Goal: Task Accomplishment & Management: Use online tool/utility

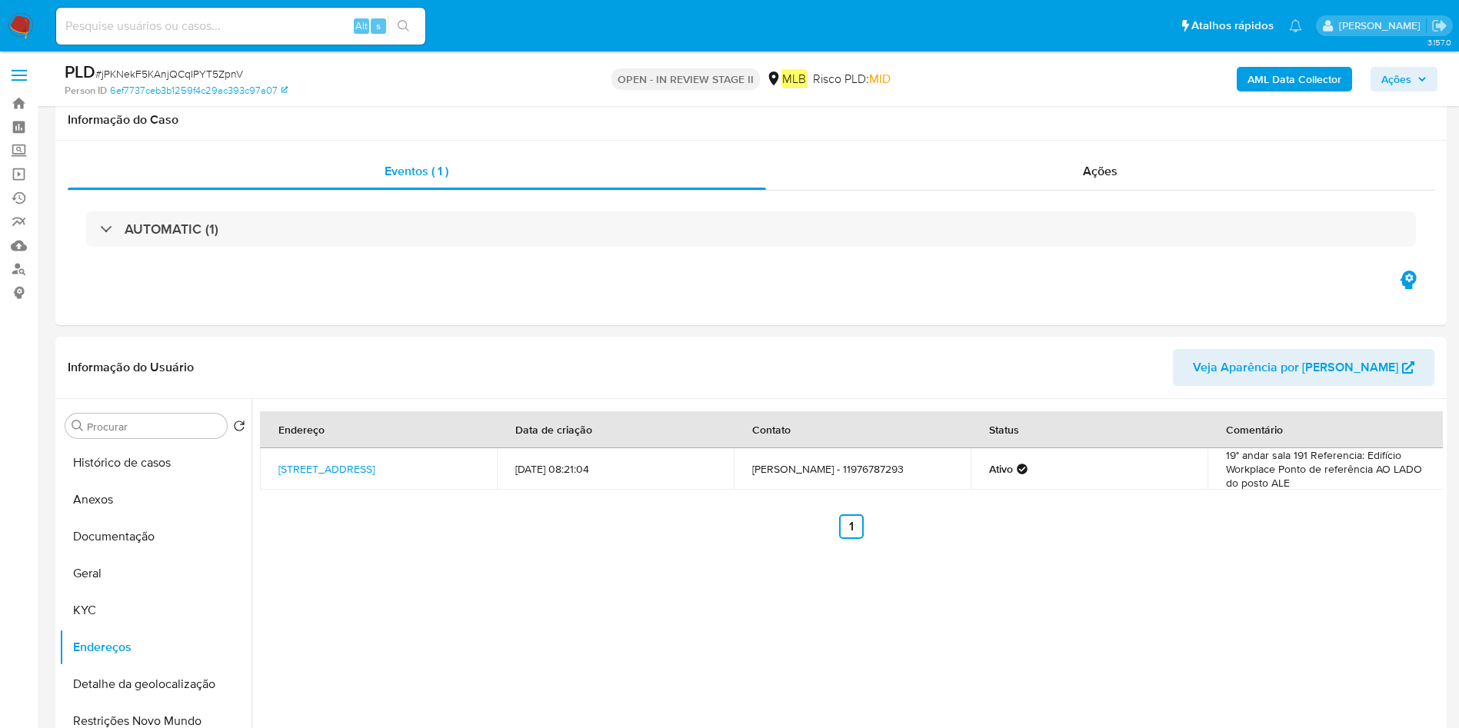
select select "10"
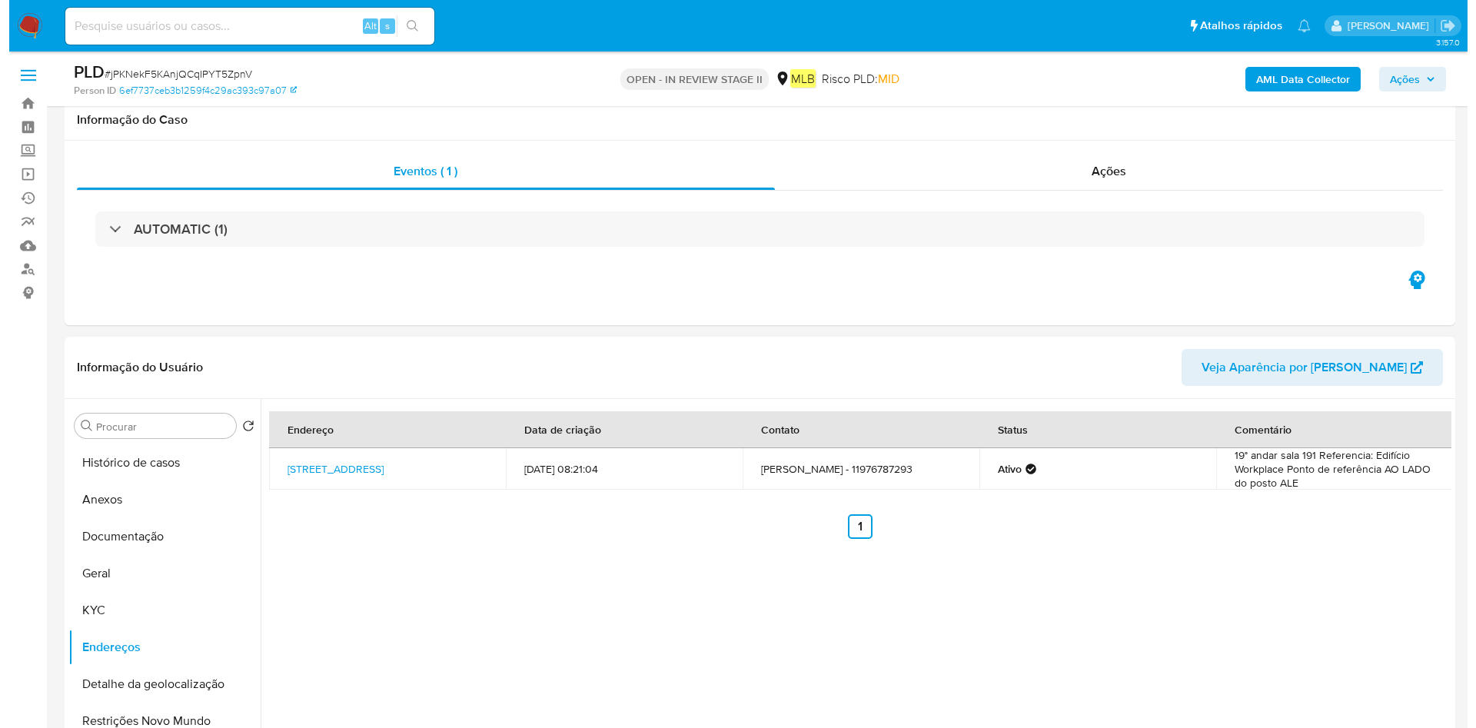
scroll to position [115, 0]
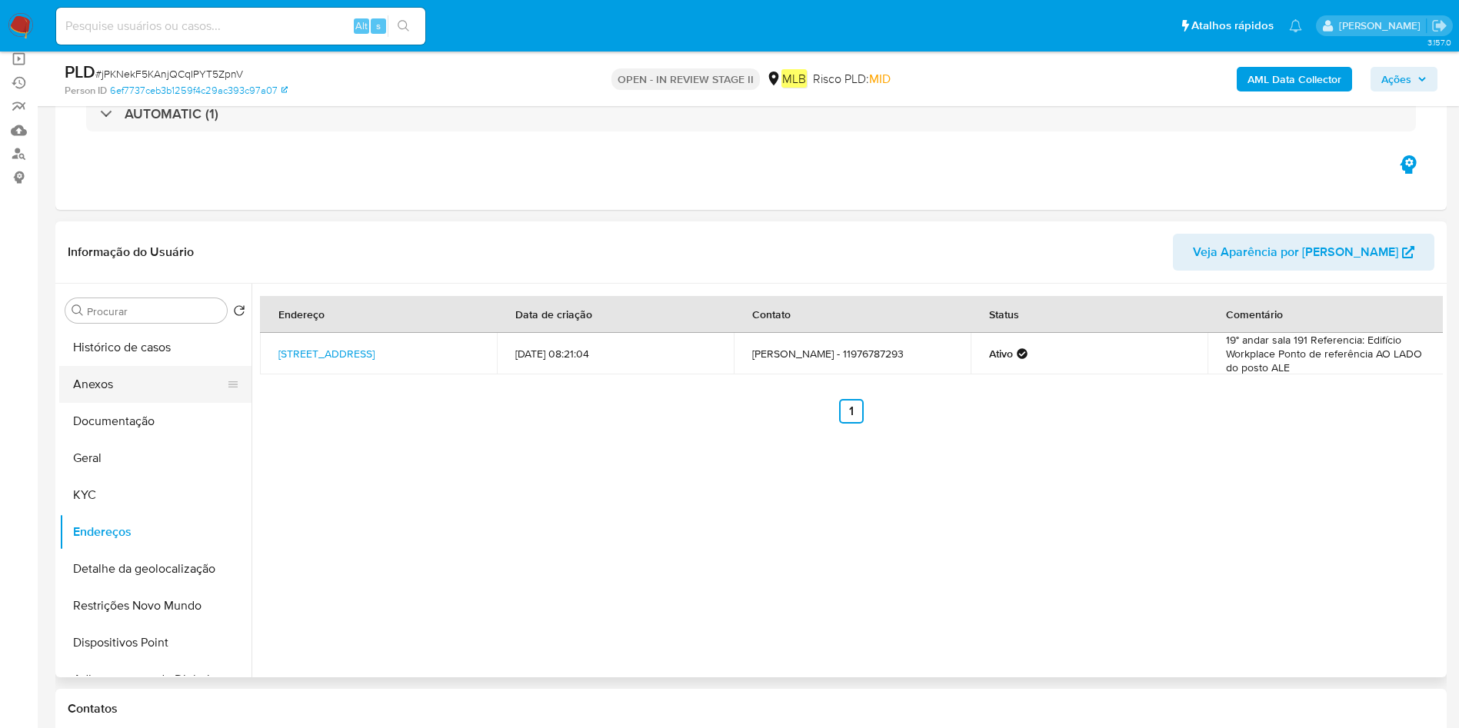
click at [124, 388] on button "Anexos" at bounding box center [149, 384] width 180 height 37
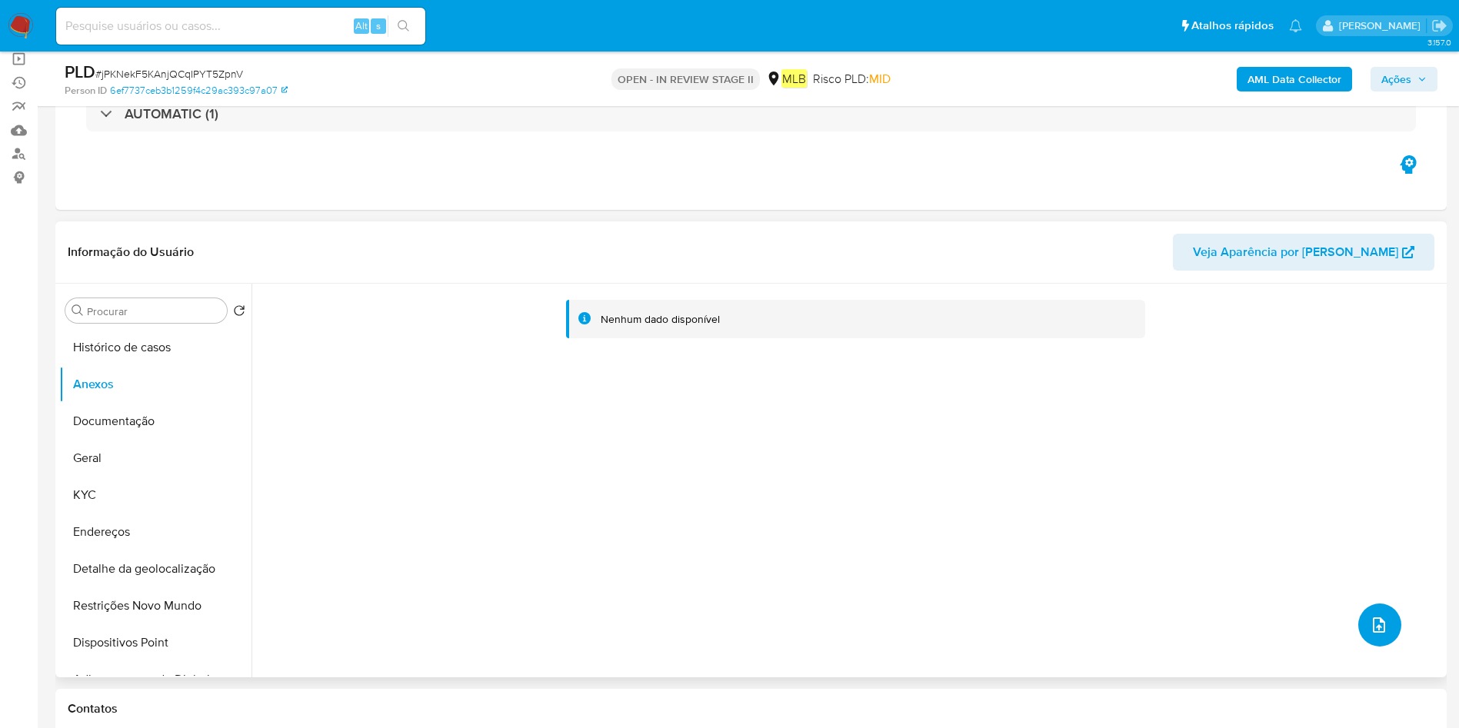
click at [1389, 620] on button "upload-file" at bounding box center [1379, 625] width 43 height 43
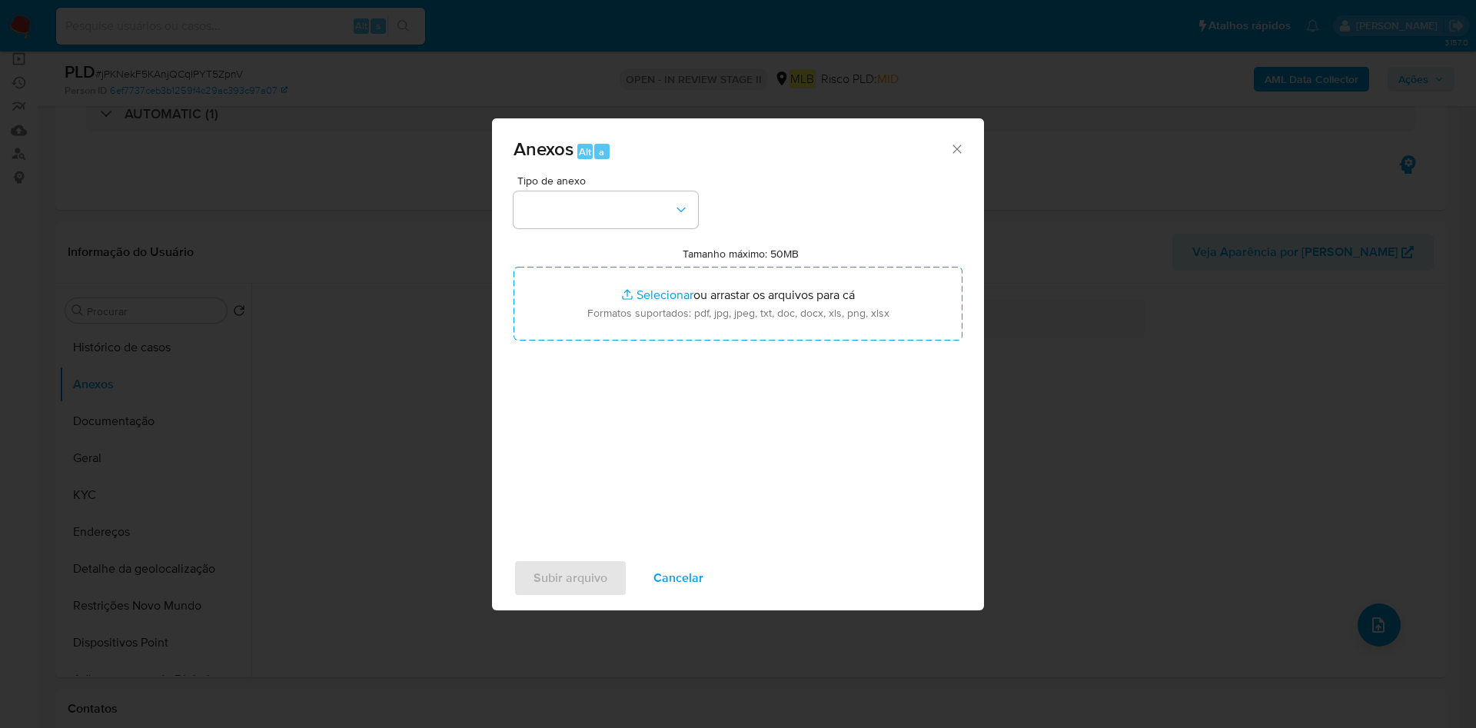
click at [427, 358] on div "Anexos Alt a Tipo de anexo Tamanho máximo: 50MB Selecionar arquivos Selecionar …" at bounding box center [738, 364] width 1476 height 728
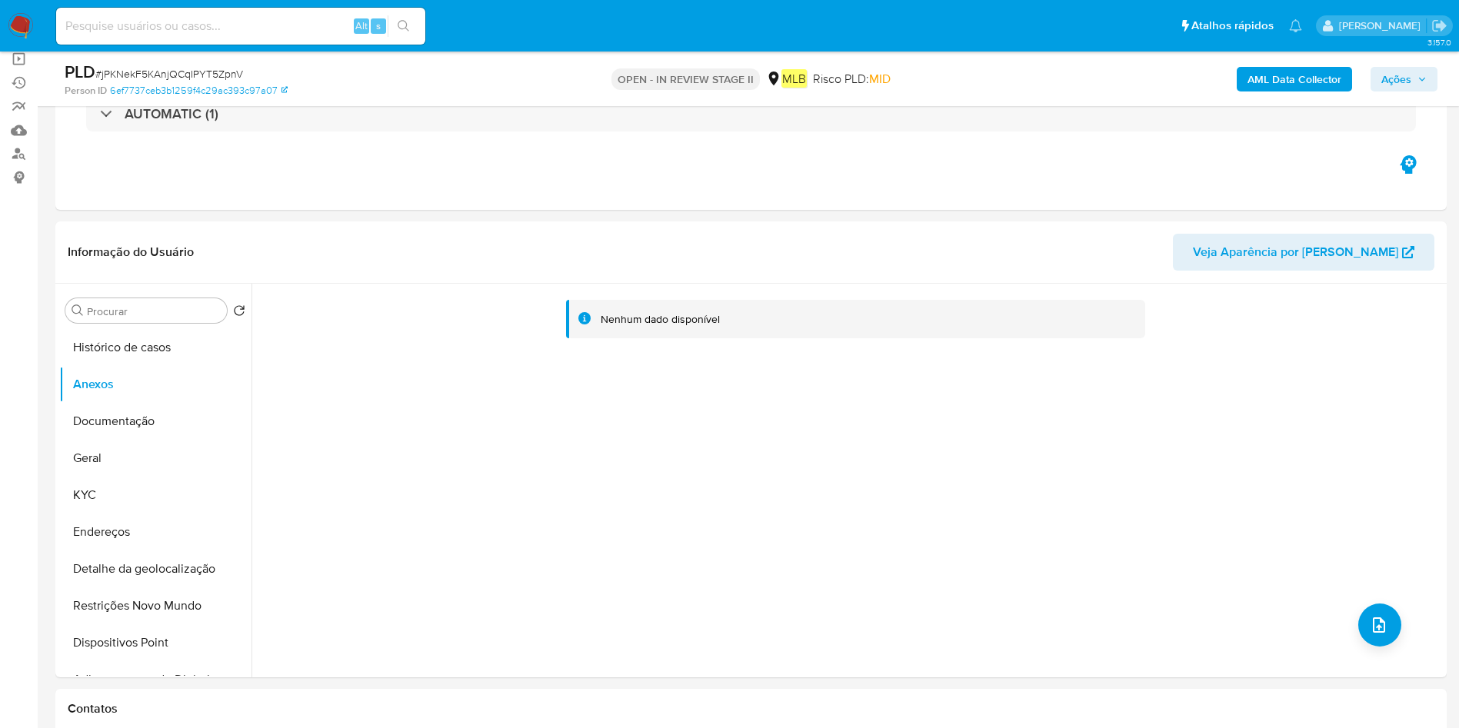
click at [1324, 86] on b "AML Data Collector" at bounding box center [1294, 79] width 94 height 25
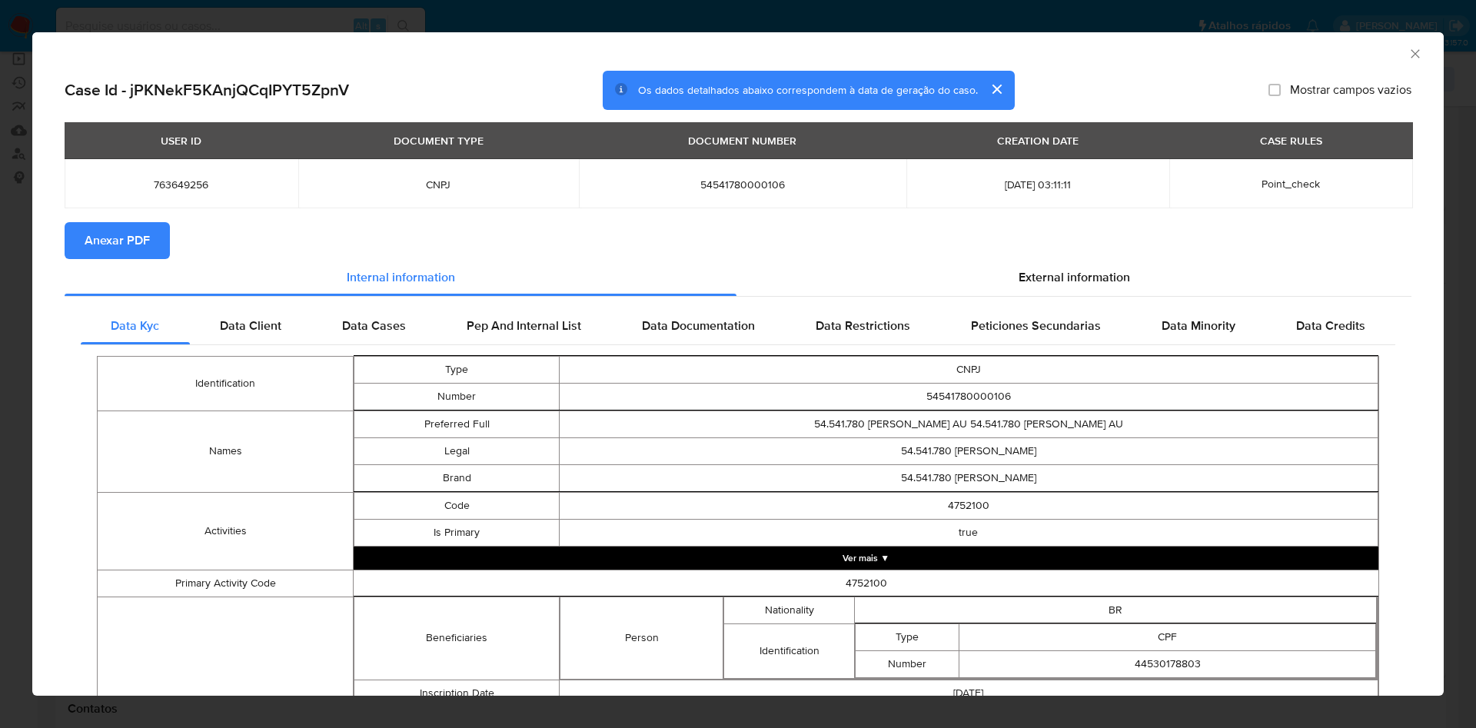
click at [113, 235] on span "Anexar PDF" at bounding box center [117, 241] width 65 height 34
click at [1408, 51] on icon "Fechar a janela" at bounding box center [1415, 53] width 15 height 15
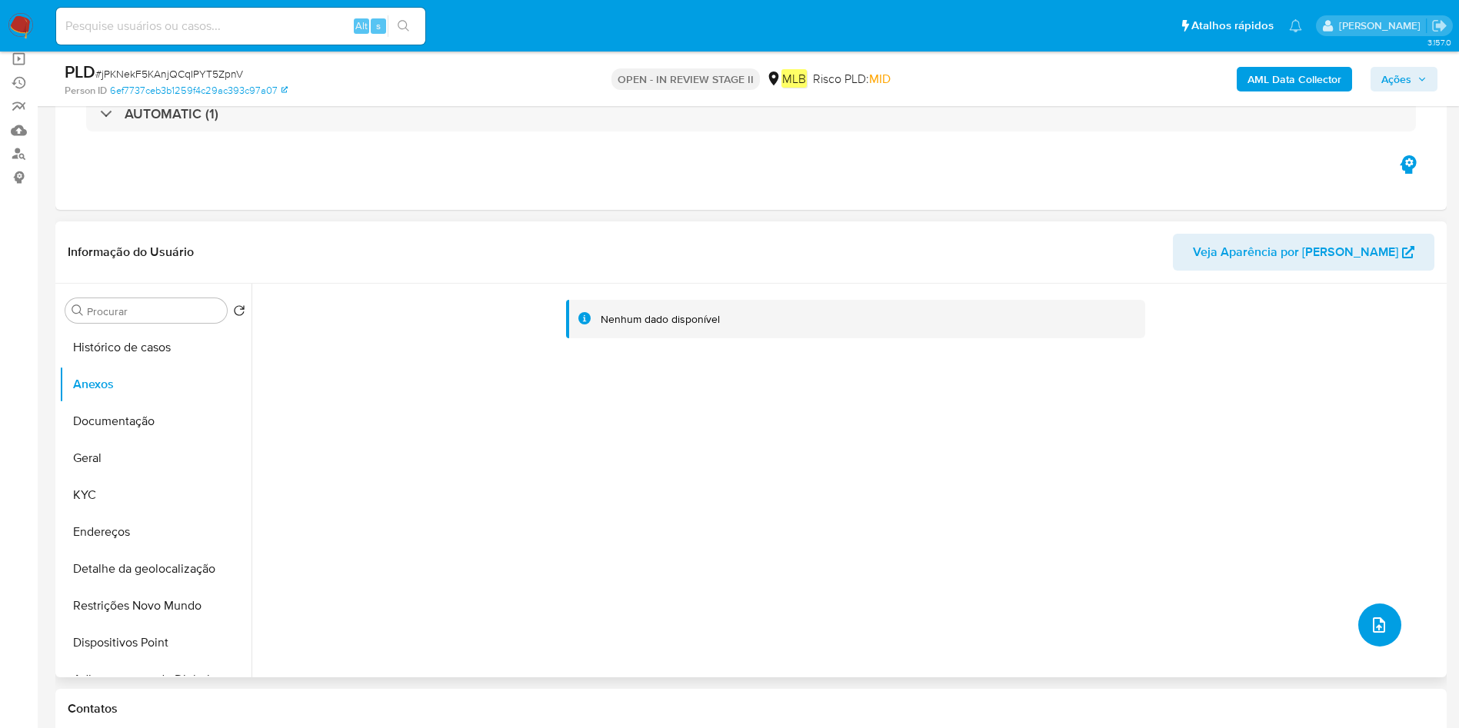
click at [1359, 629] on button "upload-file" at bounding box center [1379, 625] width 43 height 43
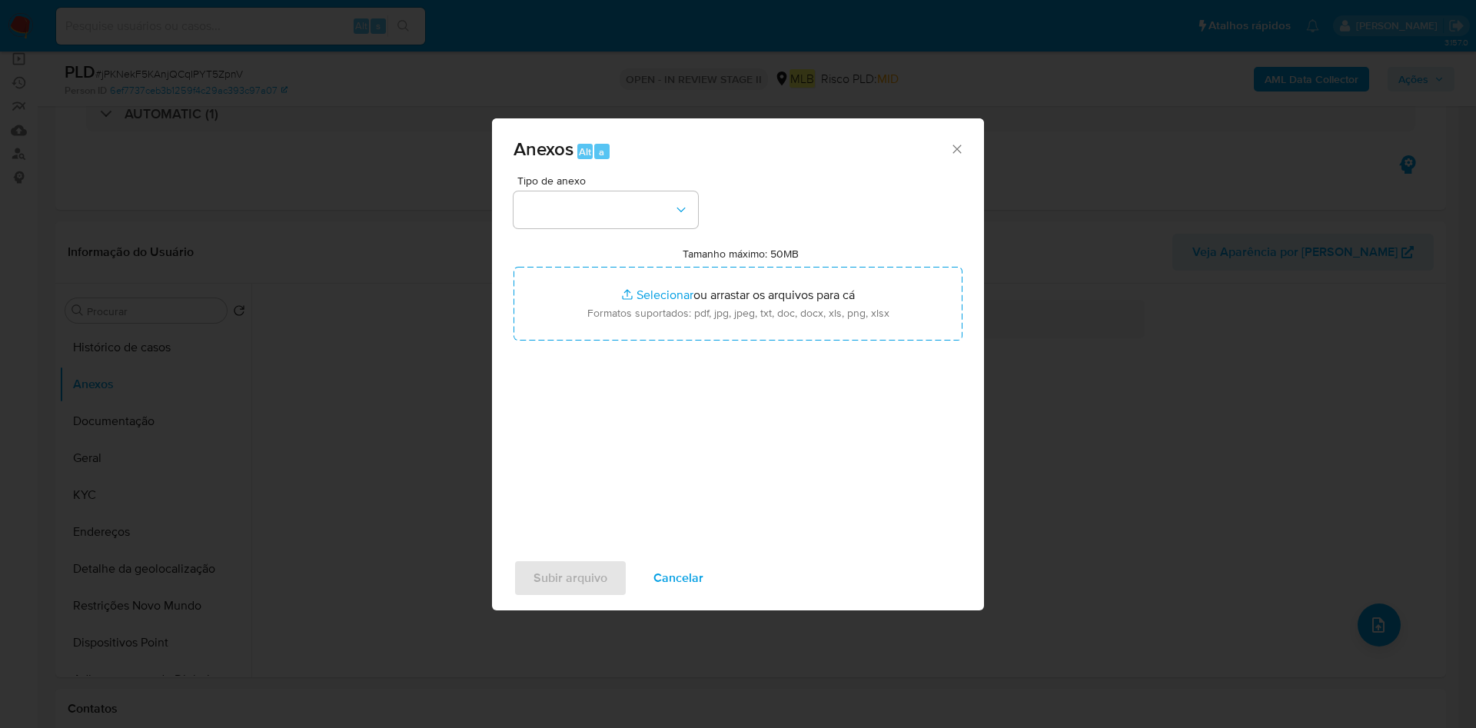
click at [619, 230] on div "Tipo de anexo Tamanho máximo: 50MB Selecionar arquivos Selecionar ou arrastar o…" at bounding box center [738, 356] width 449 height 363
click at [634, 219] on button "button" at bounding box center [606, 209] width 185 height 37
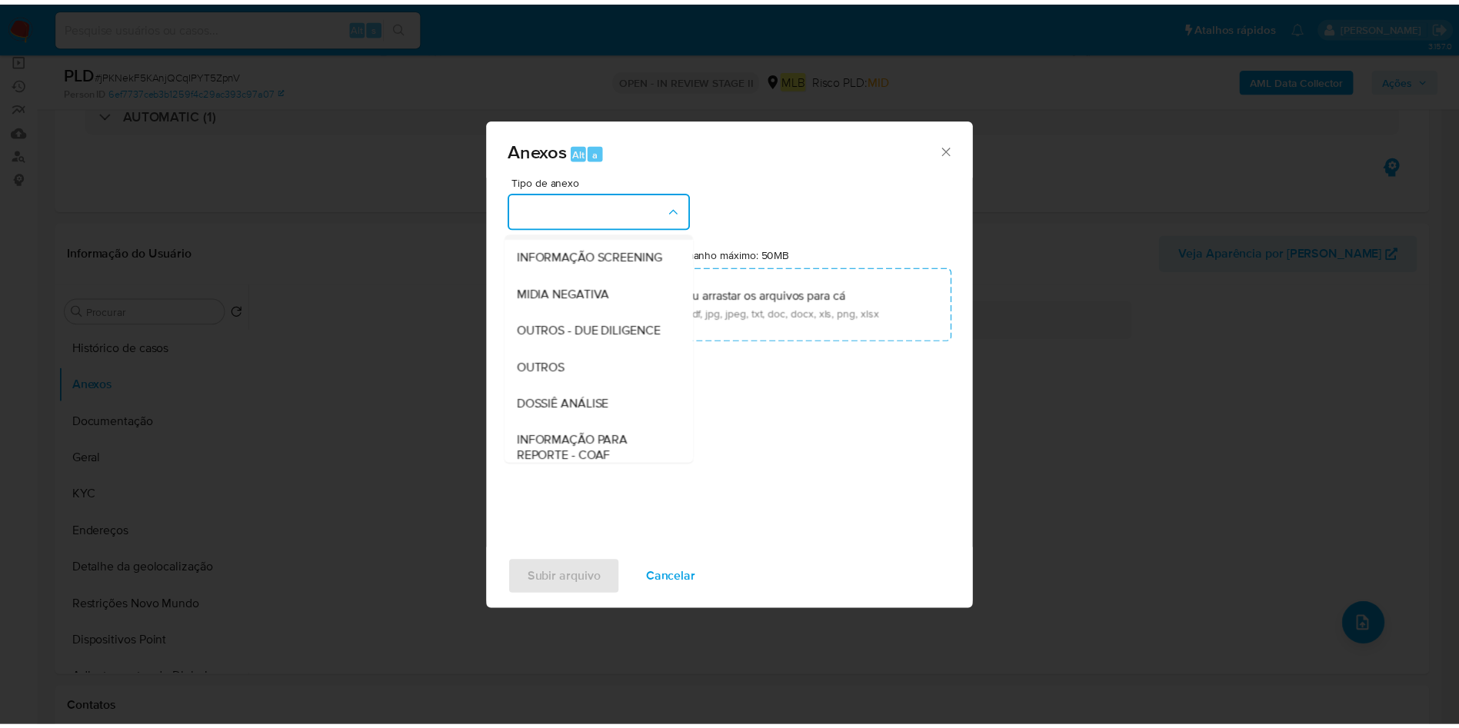
scroll to position [237, 0]
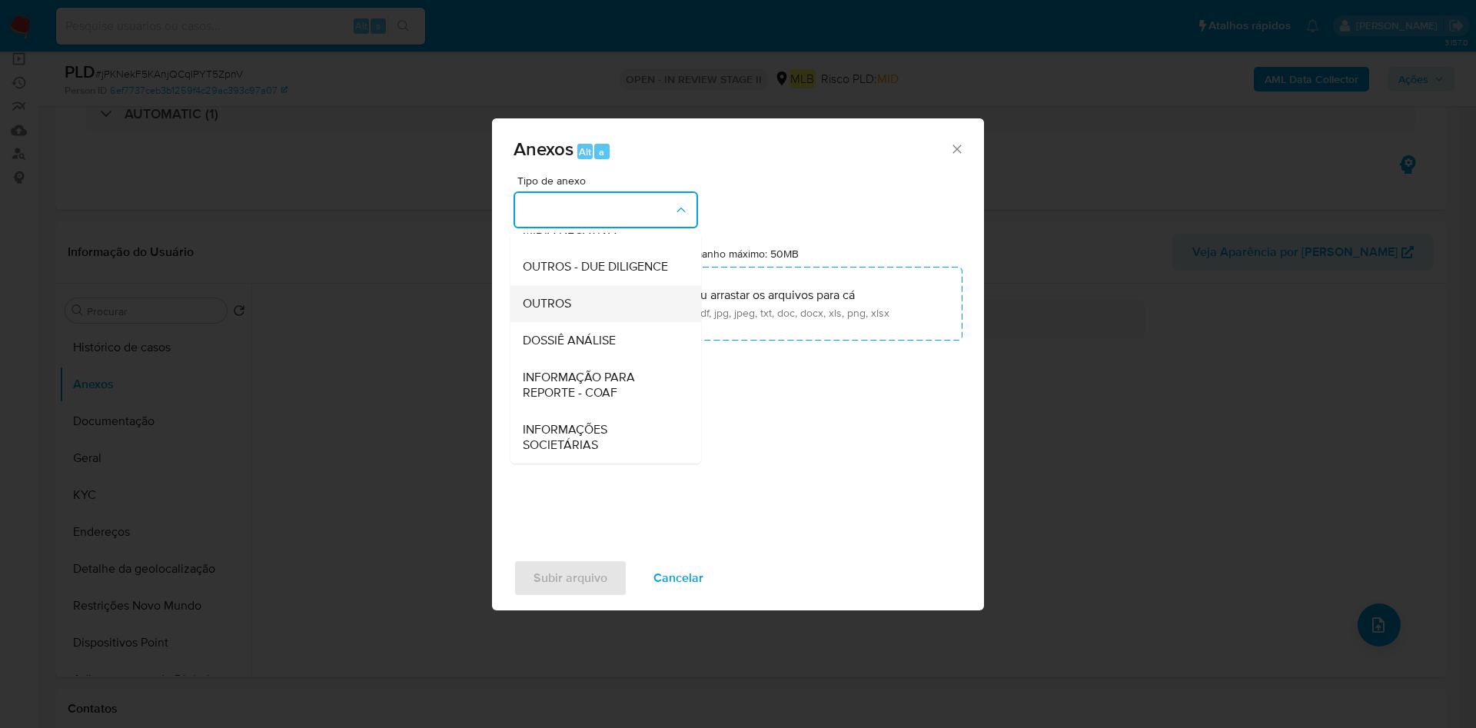
click at [610, 304] on div "OUTROS" at bounding box center [601, 303] width 157 height 37
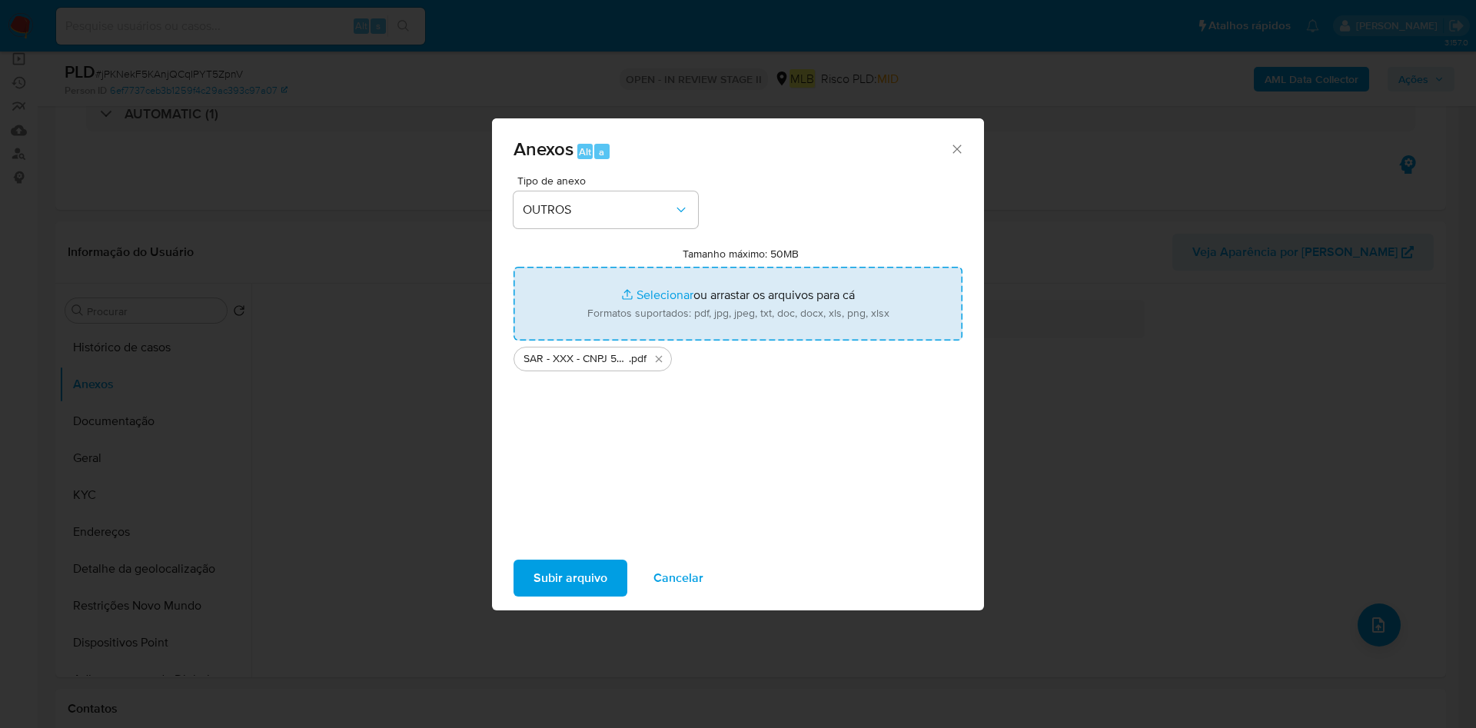
type input "C:\fakepath\Mulan 763649256_2025_08_28_10_21_32.xlsx"
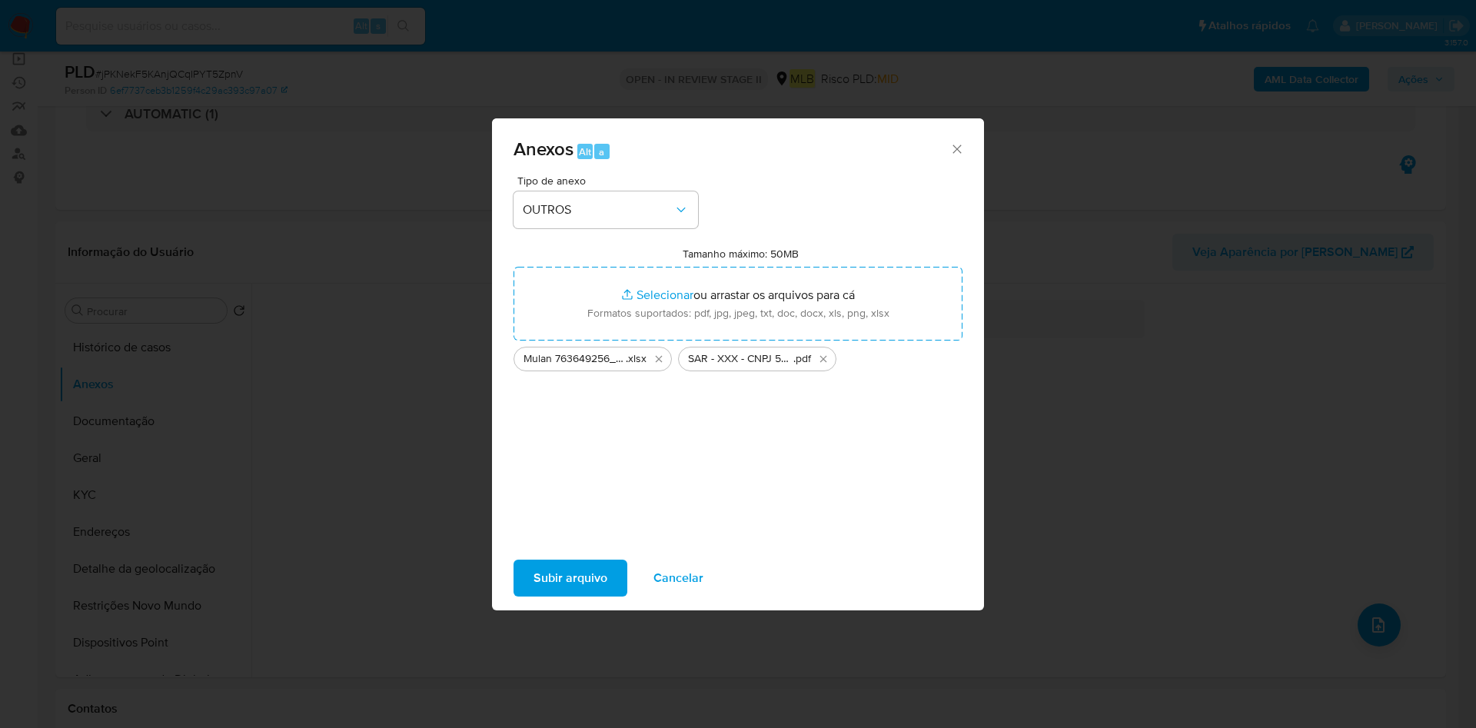
click at [566, 568] on span "Subir arquivo" at bounding box center [571, 578] width 74 height 34
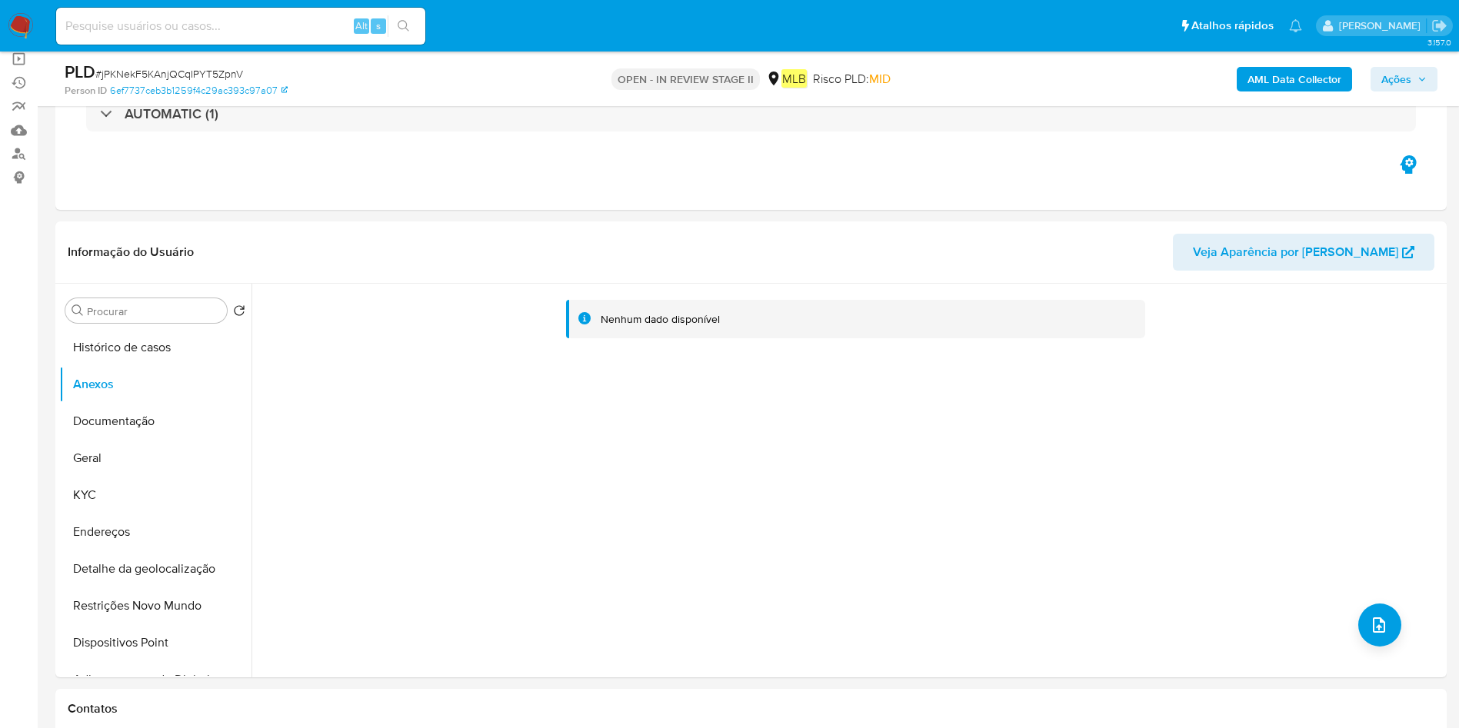
click at [1410, 78] on span "Ações" at bounding box center [1396, 79] width 30 height 25
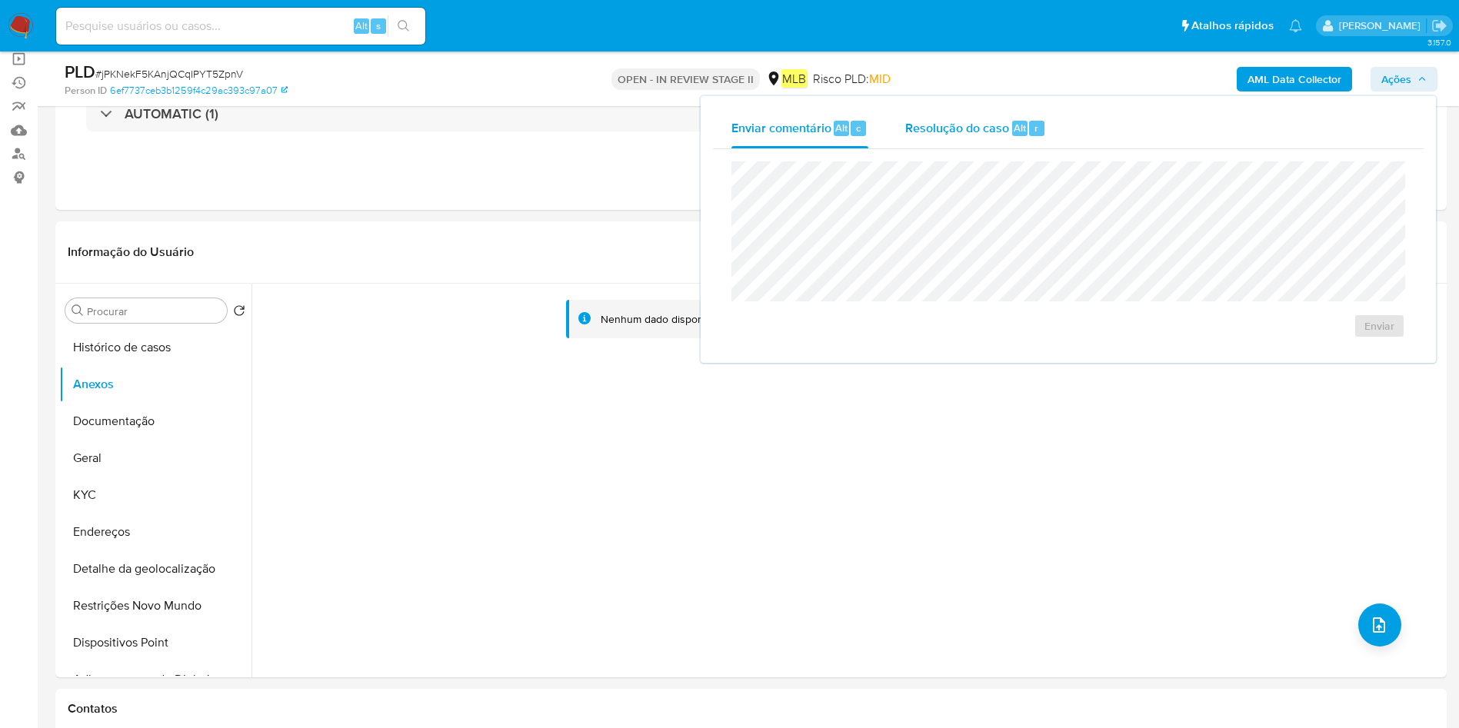
click at [989, 138] on div "Resolução do caso Alt r" at bounding box center [975, 128] width 141 height 40
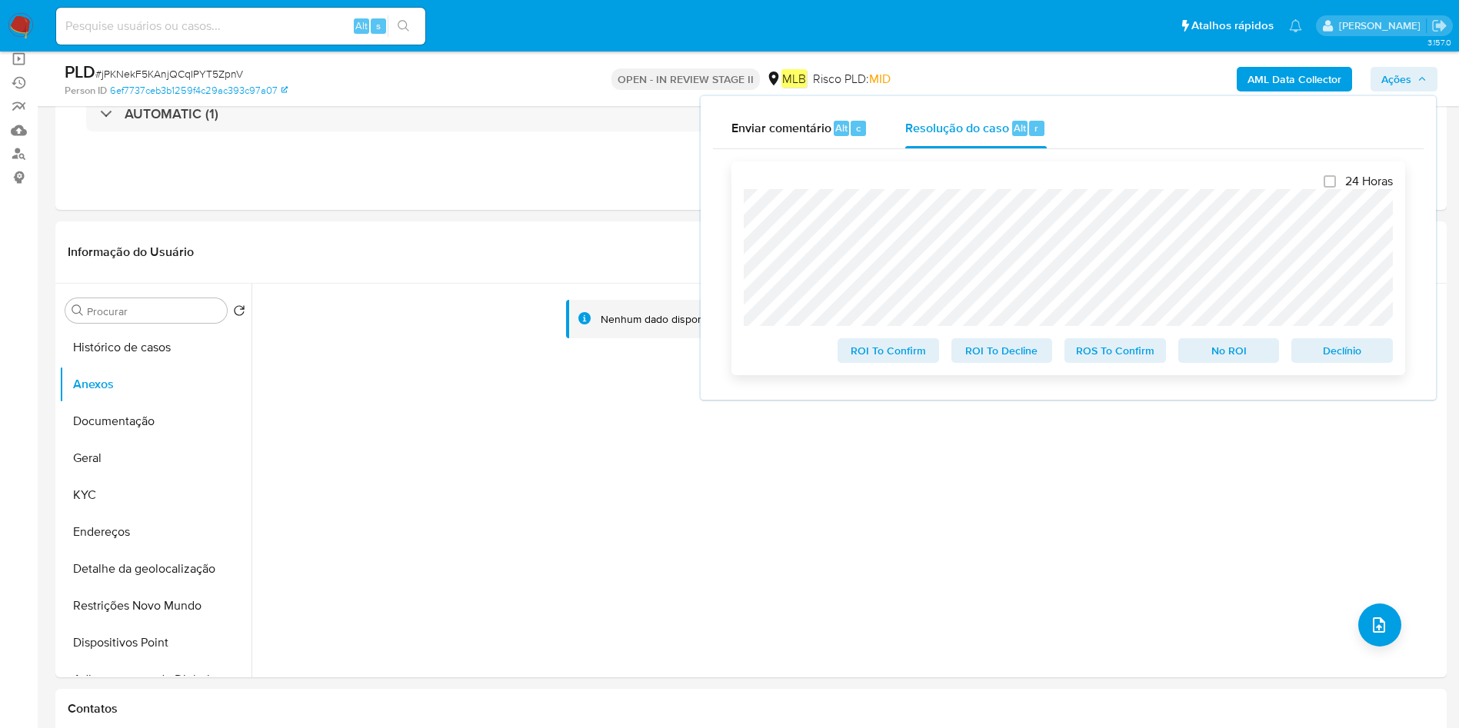
click at [1103, 350] on span "ROS To Confirm" at bounding box center [1115, 351] width 80 height 22
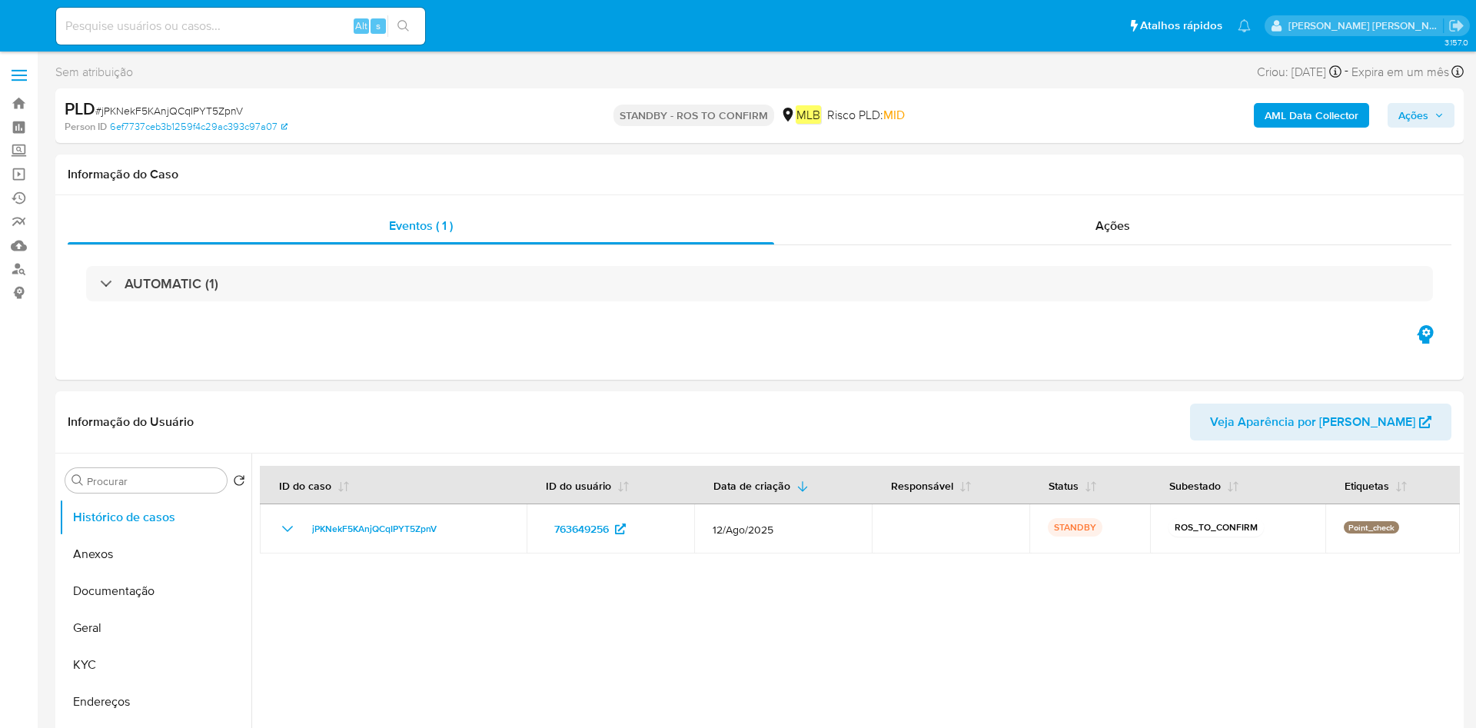
select select "10"
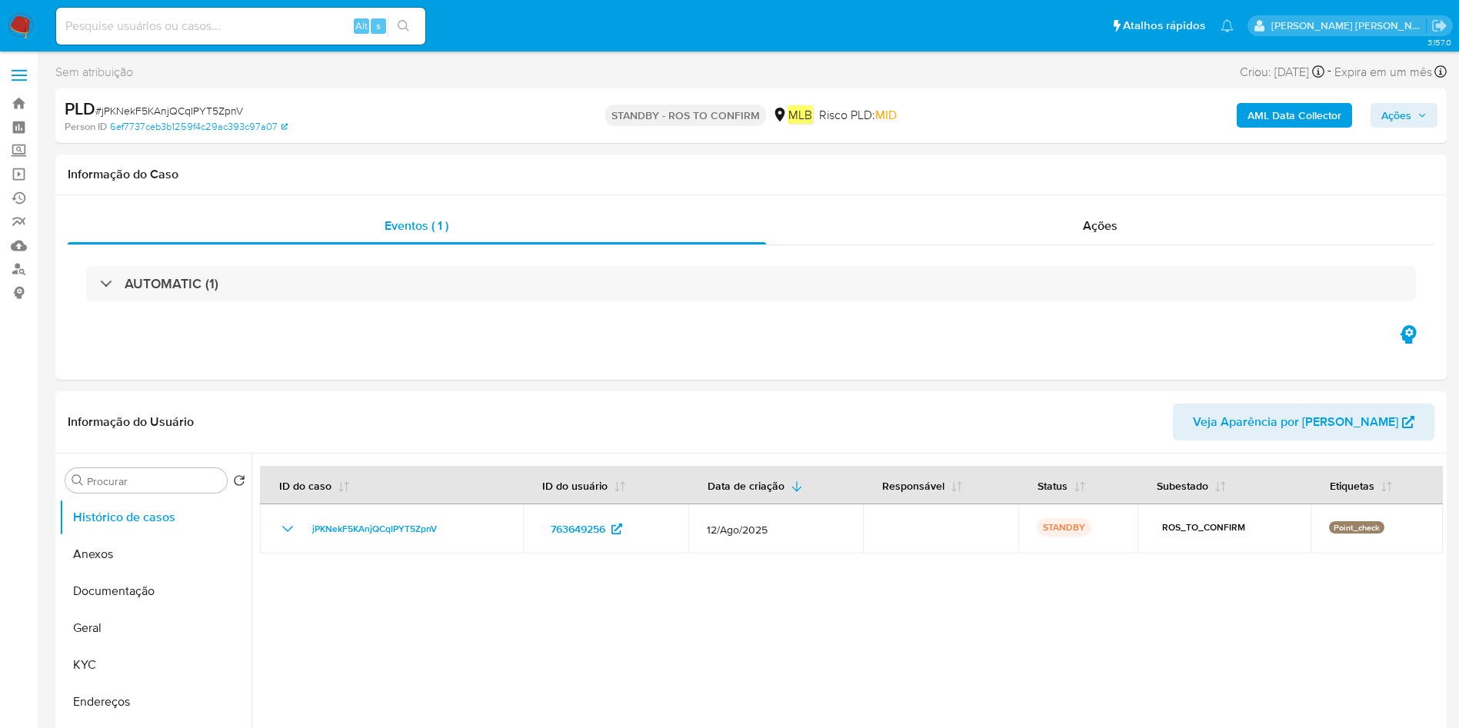
click at [246, 22] on input at bounding box center [240, 26] width 369 height 20
paste input "4UE88q51wu6xasj8dbAMsePX"
type input "4UE88q51wu6xasj8dbAMsePX"
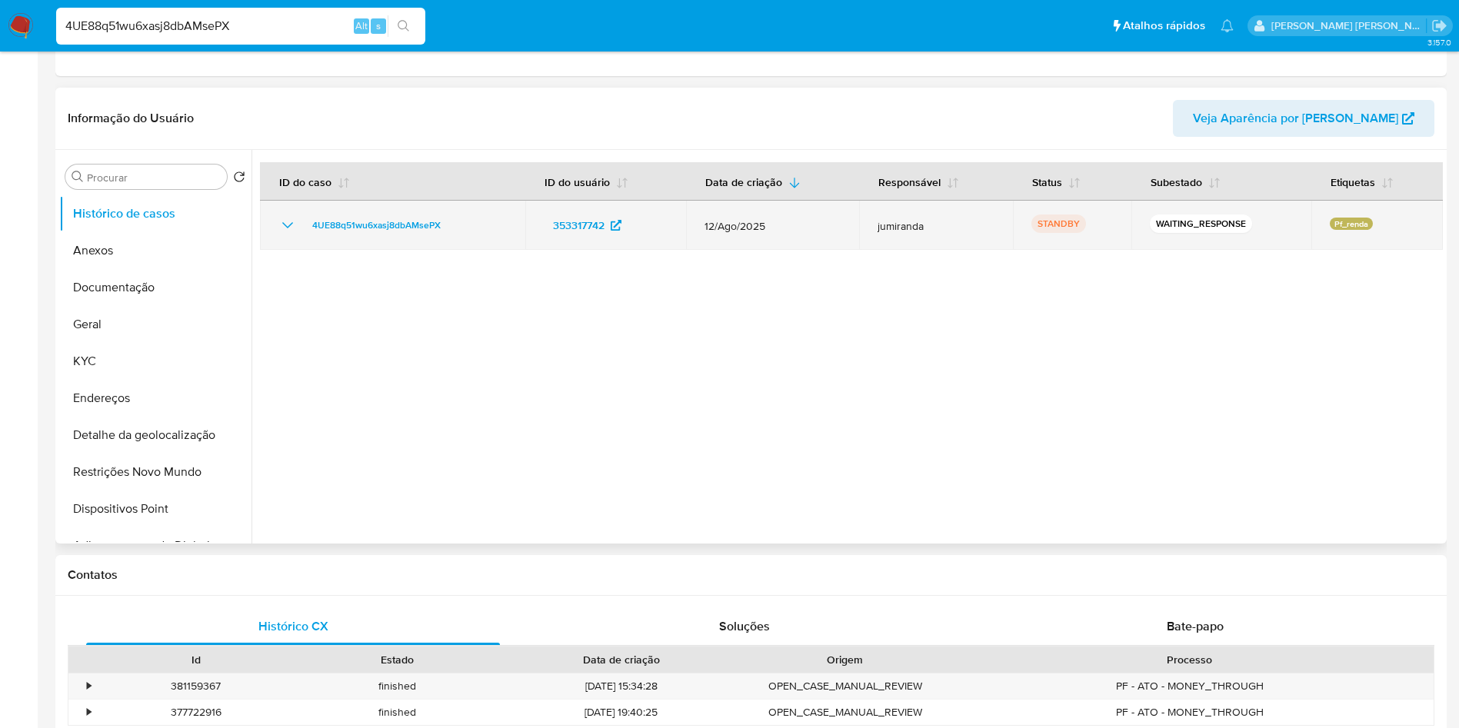
select select "10"
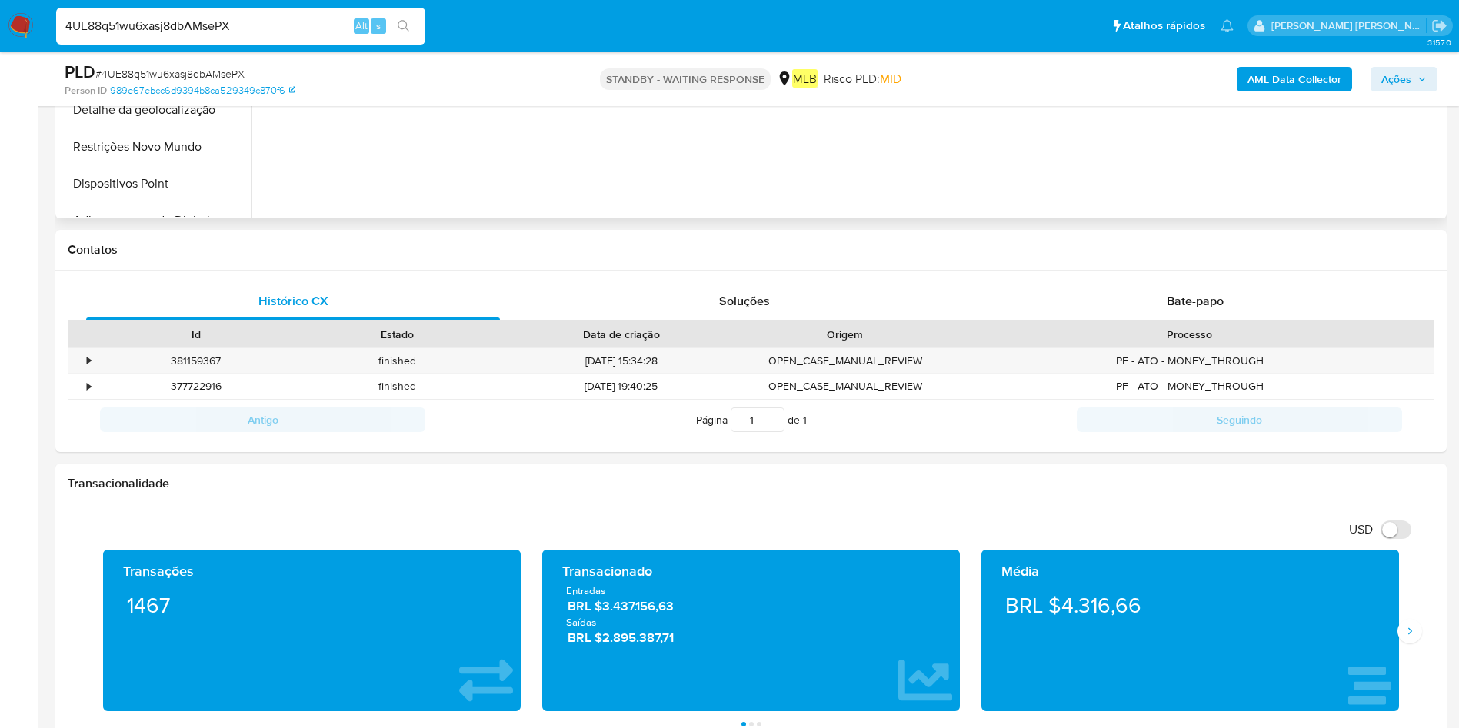
scroll to position [577, 0]
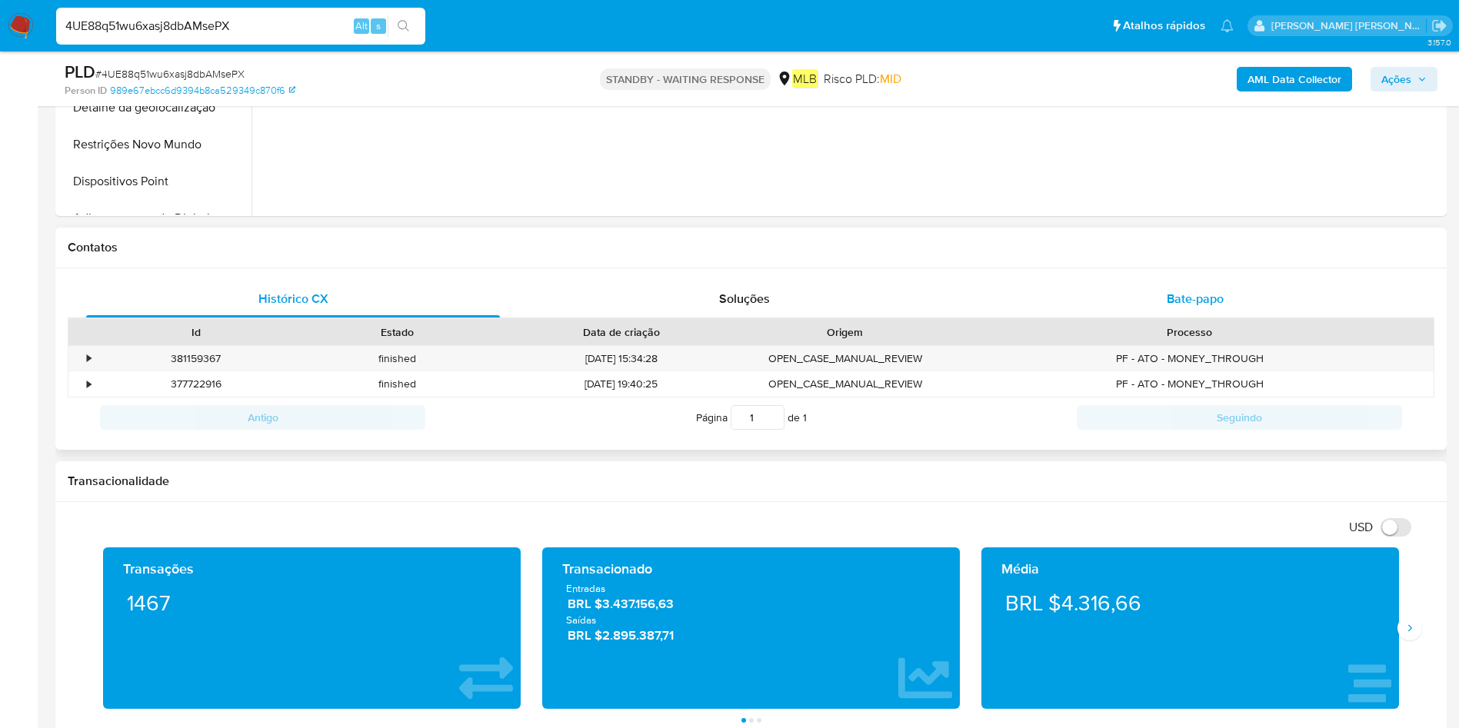
click at [1169, 311] on div "Bate-papo" at bounding box center [1195, 299] width 414 height 37
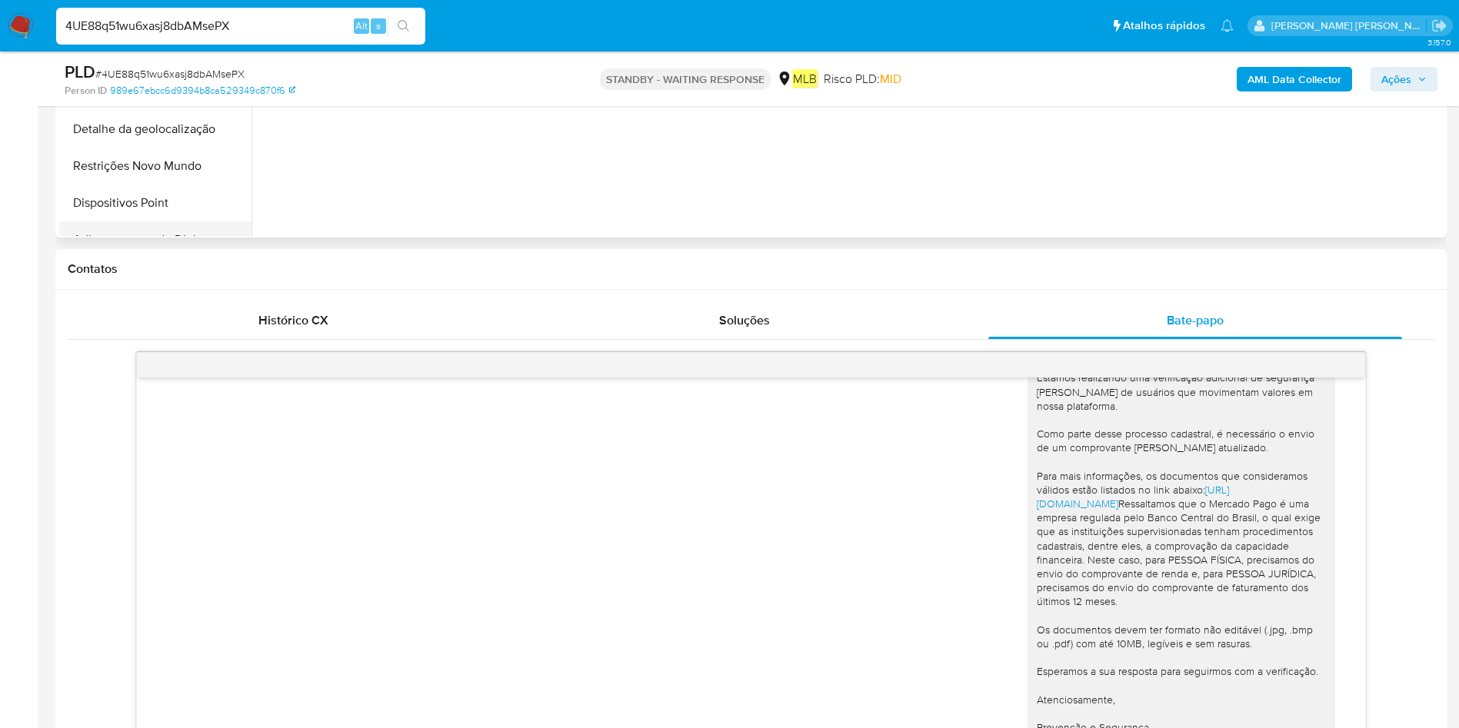
scroll to position [0, 0]
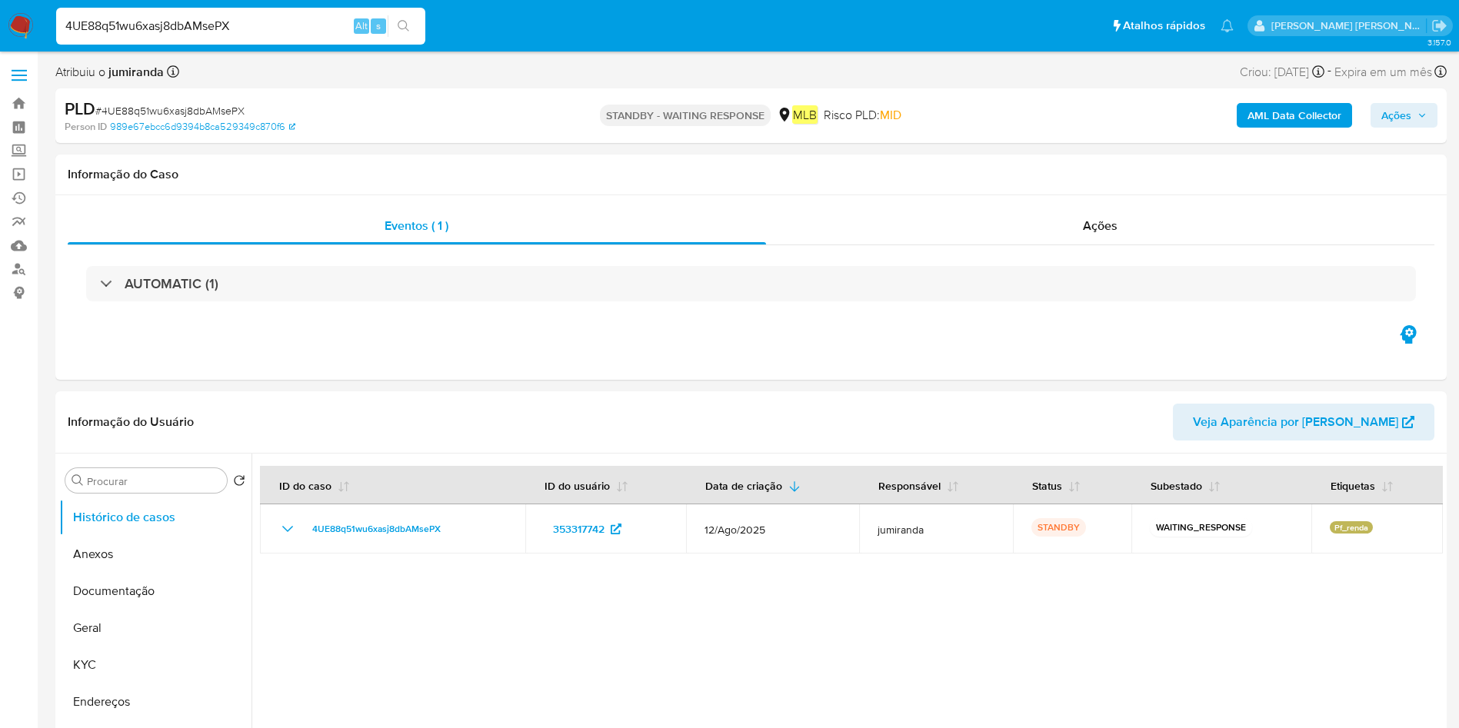
click at [225, 26] on input "4UE88q51wu6xasj8dbAMsePX" at bounding box center [240, 26] width 369 height 20
click at [23, 105] on link "Bandeja" at bounding box center [91, 103] width 183 height 24
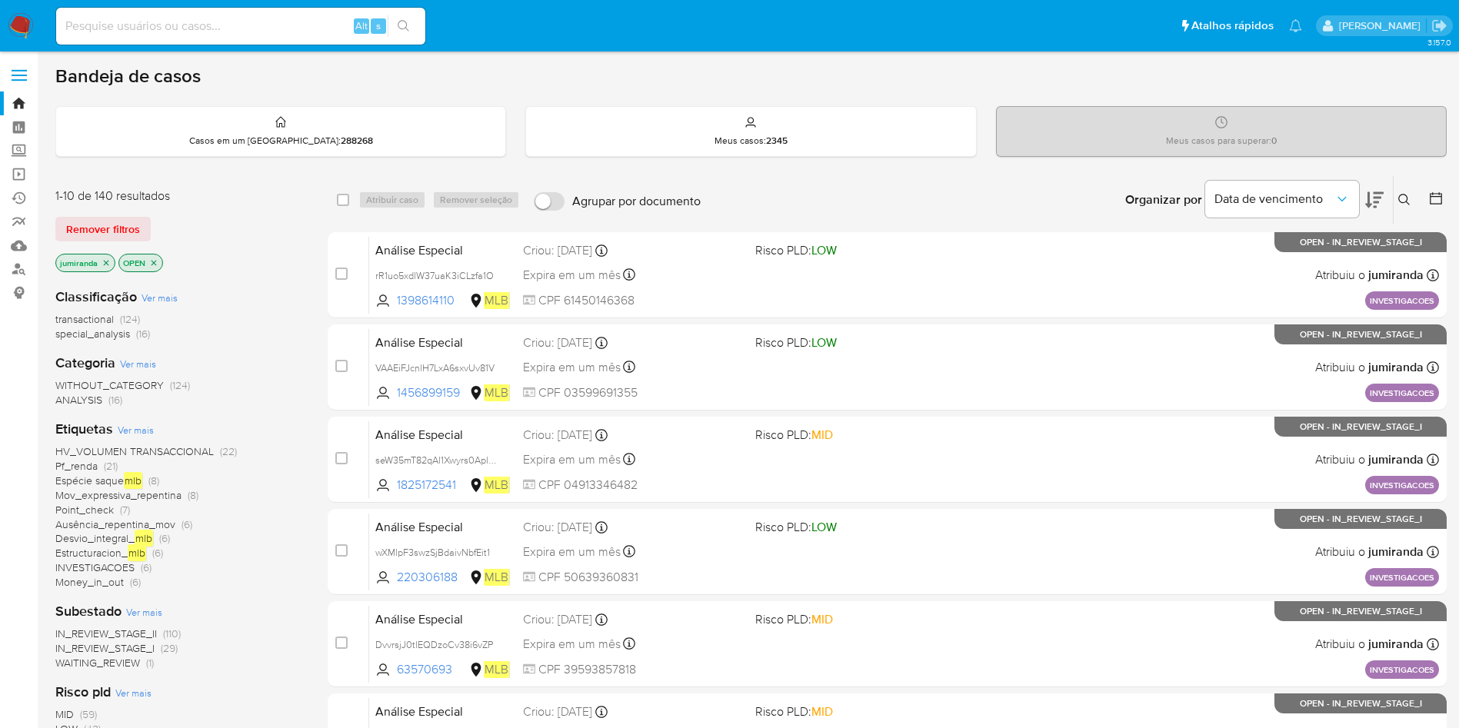
click at [1398, 196] on icon at bounding box center [1404, 200] width 12 height 12
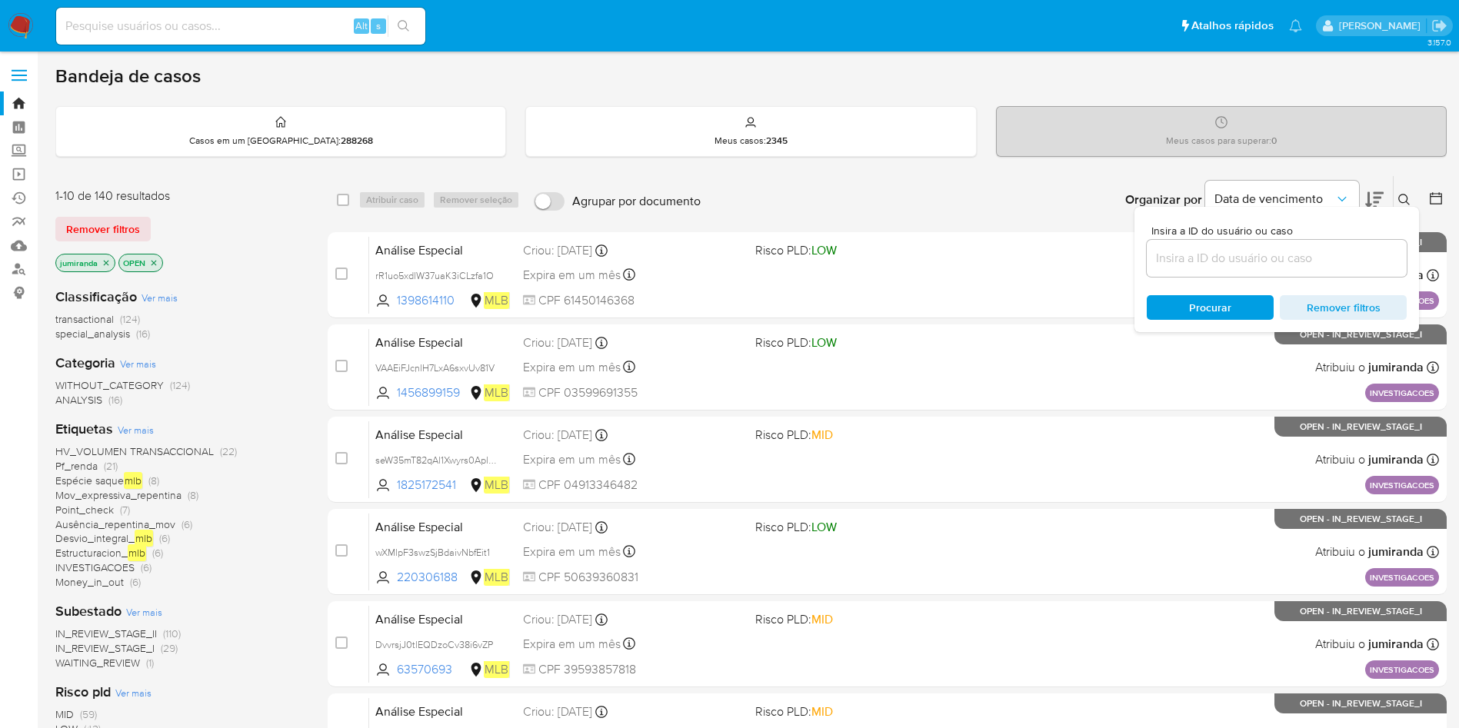
click at [1222, 262] on input at bounding box center [1276, 258] width 260 height 20
type input "4UE88q51wu6xasj8dbAMsePX"
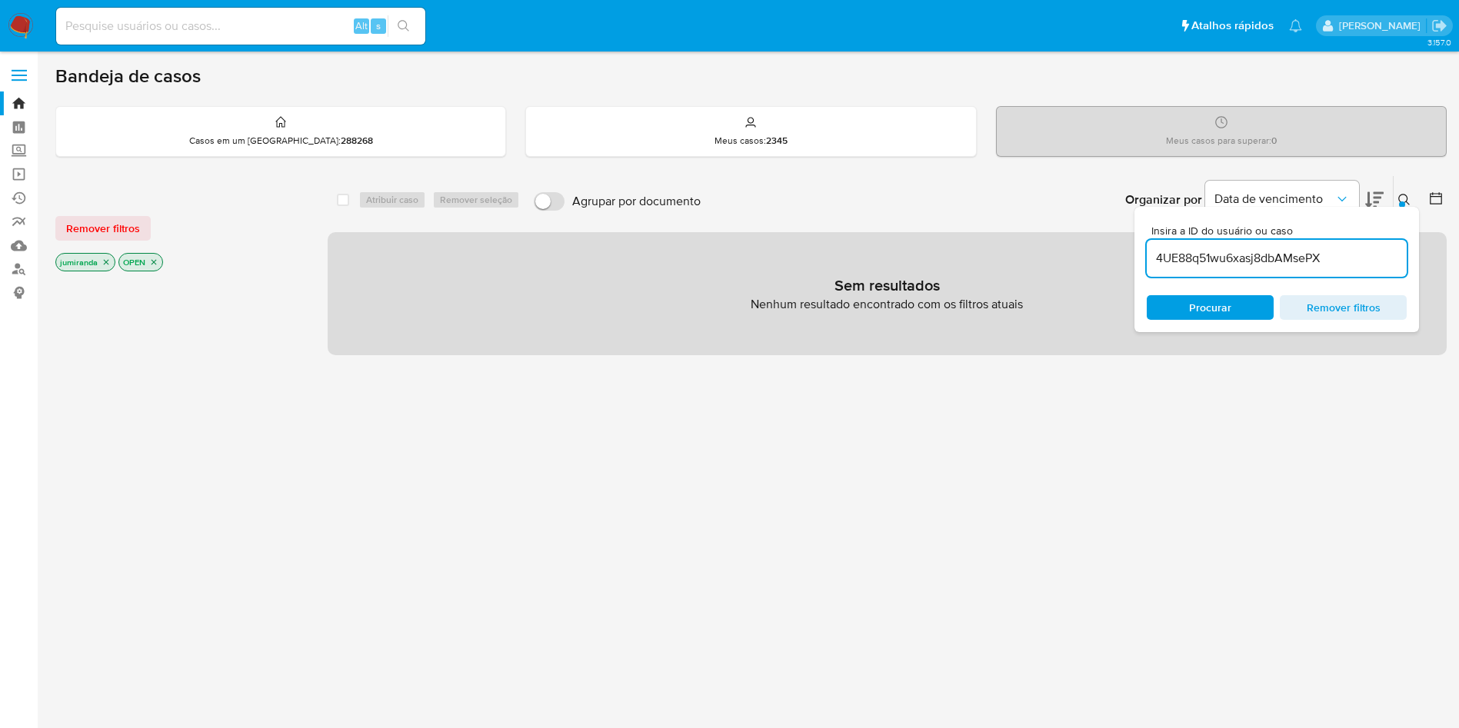
click at [109, 262] on icon "close-filter" at bounding box center [105, 262] width 9 height 9
click at [93, 262] on icon "close-filter" at bounding box center [90, 262] width 9 height 9
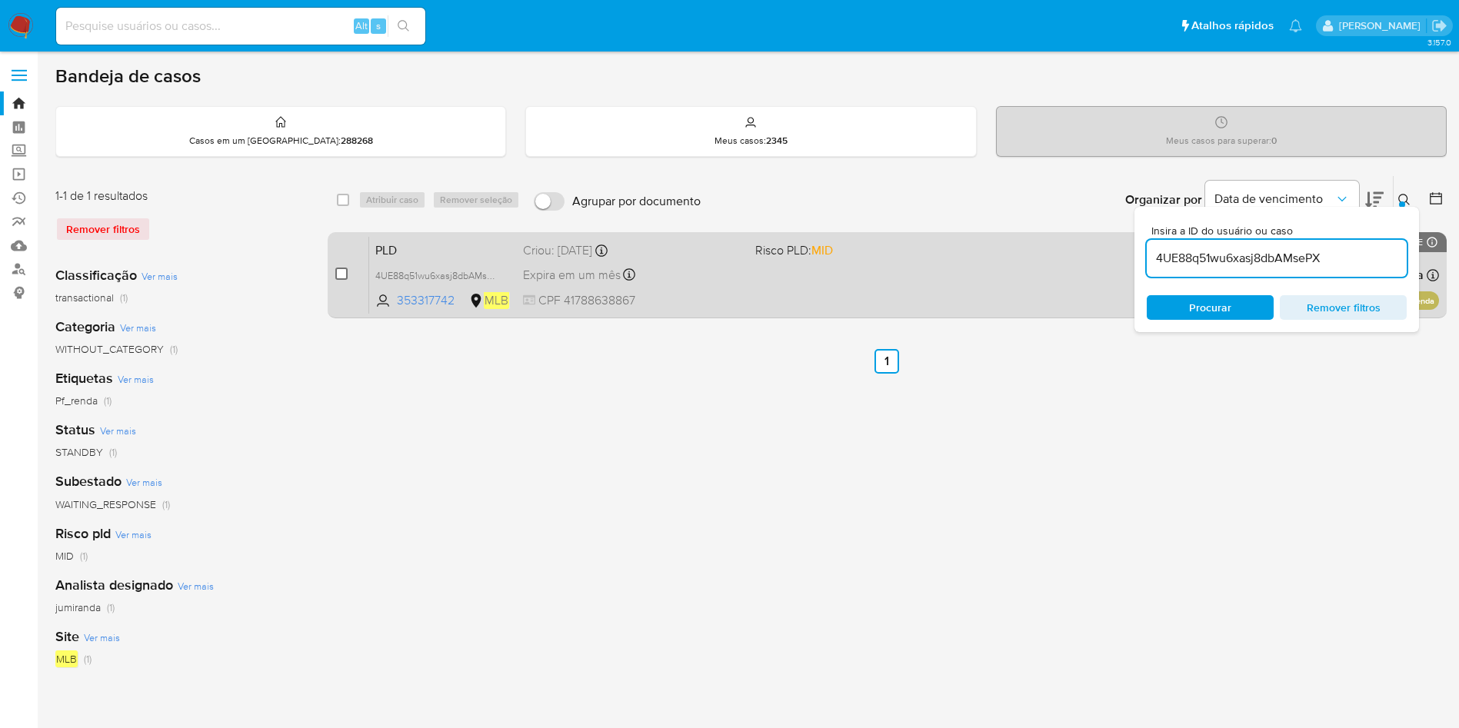
click at [342, 277] on input "checkbox" at bounding box center [341, 274] width 12 height 12
checkbox input "true"
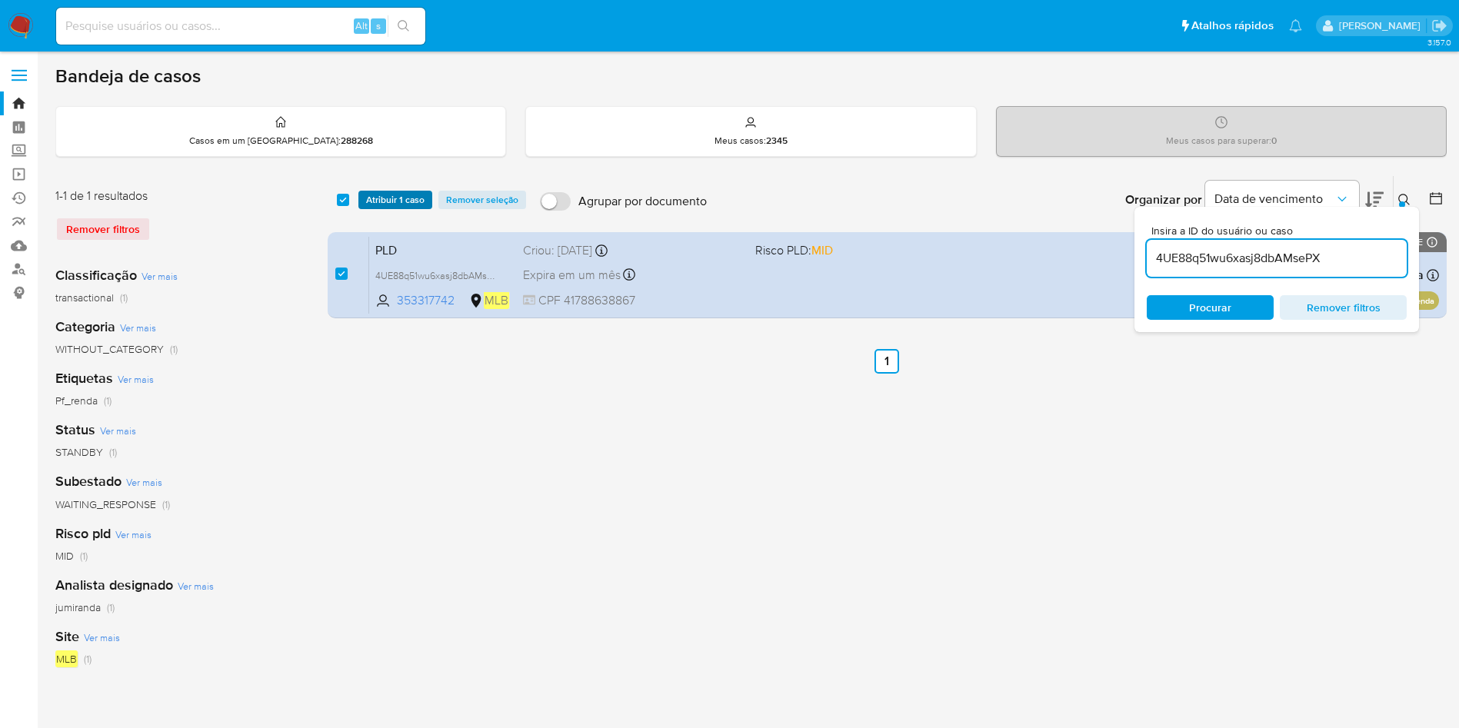
click at [395, 201] on span "Atribuir 1 caso" at bounding box center [395, 199] width 58 height 15
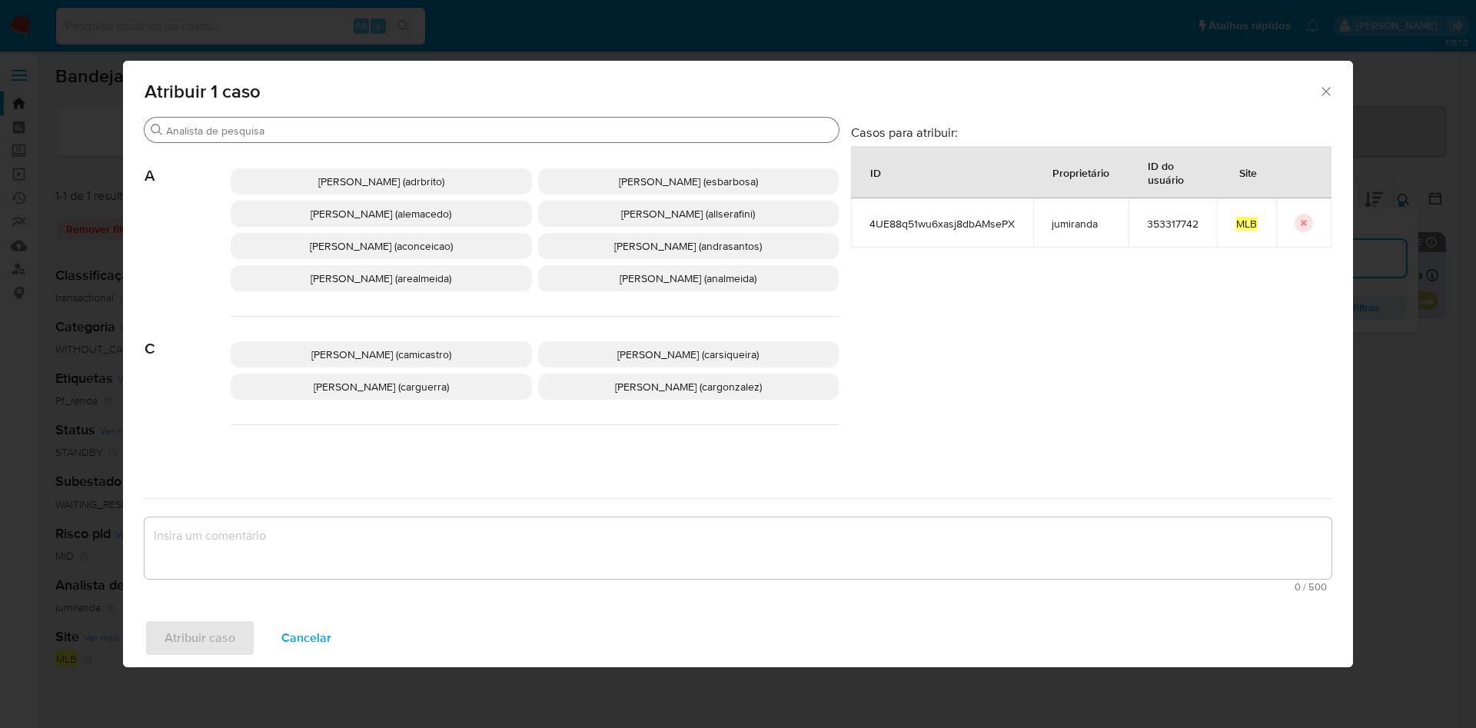
click at [374, 133] on input "Procurar" at bounding box center [499, 131] width 667 height 14
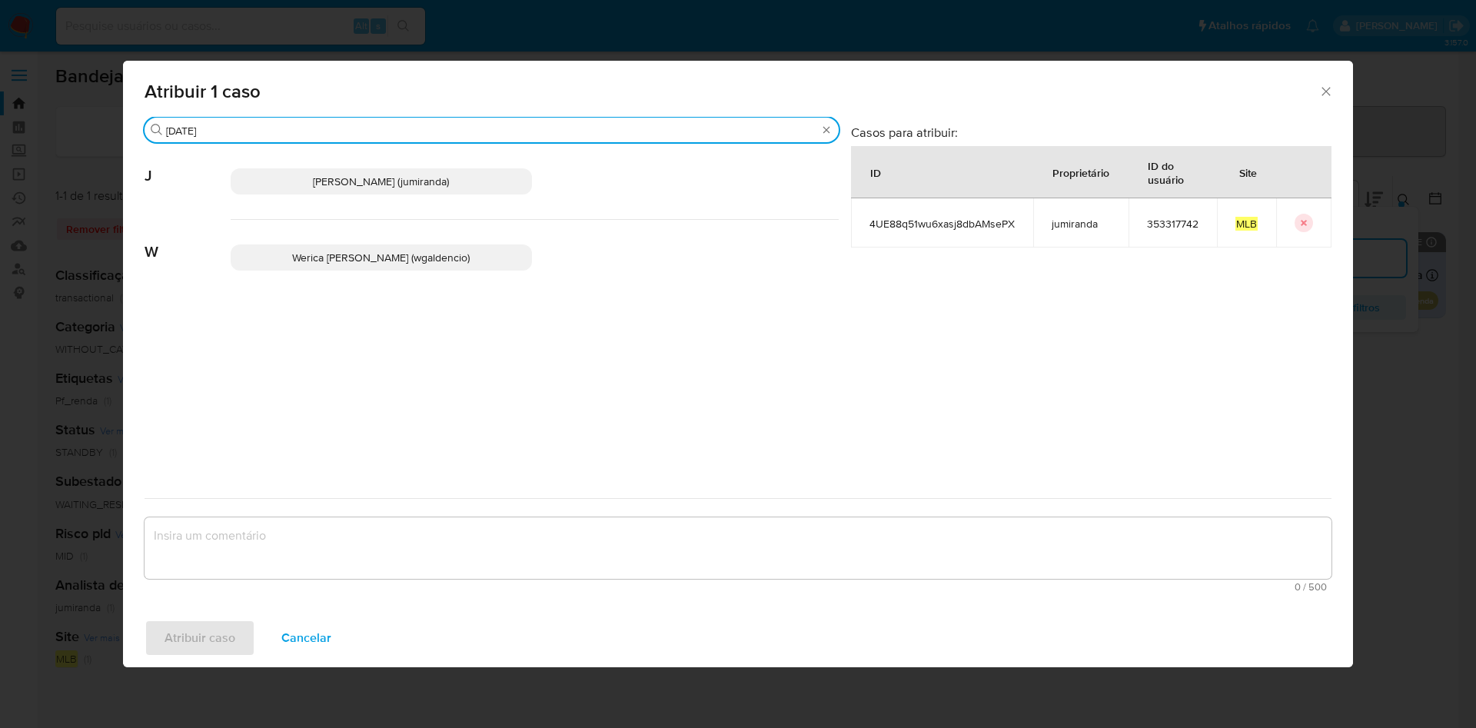
type input "jul"
click at [411, 182] on span "Juliane Cavalcante Miranda (jumiranda)" at bounding box center [381, 181] width 136 height 15
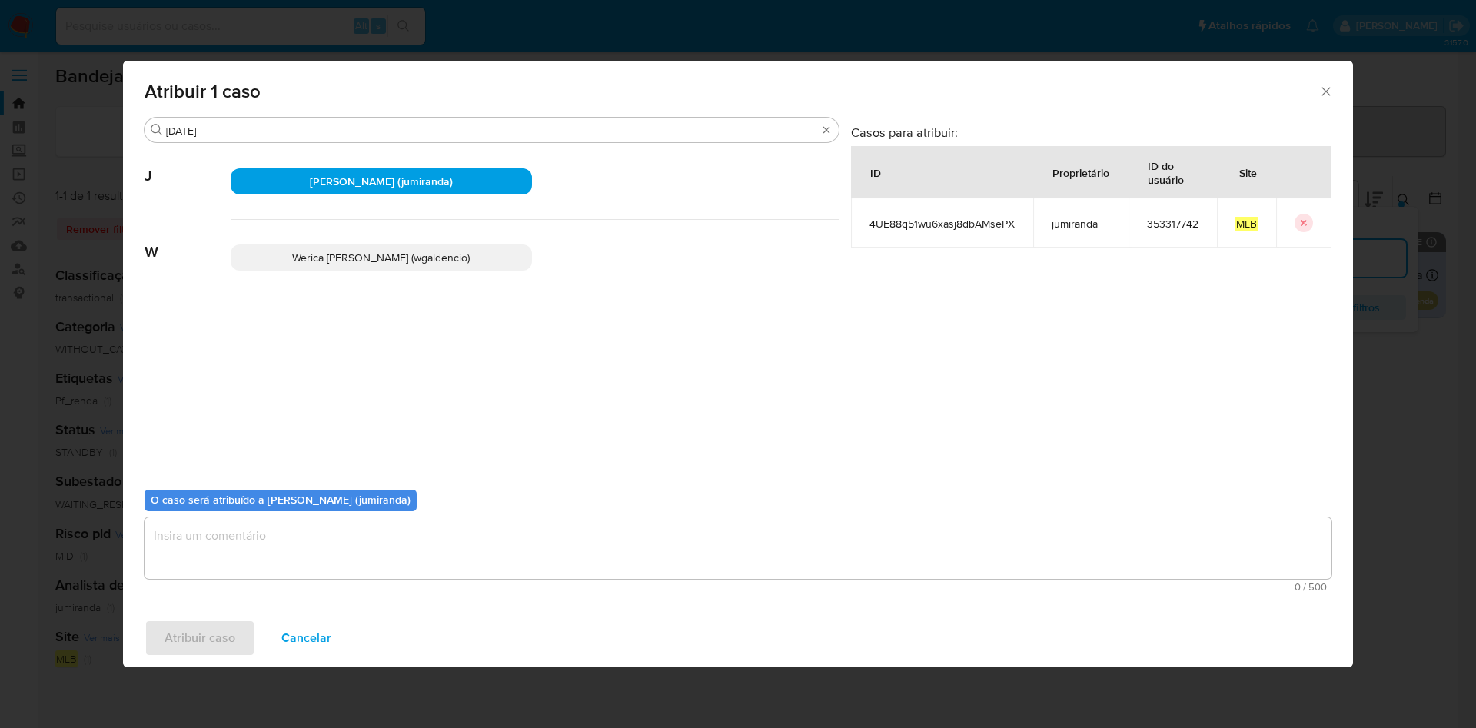
click at [235, 564] on textarea "assign-modal" at bounding box center [738, 548] width 1187 height 62
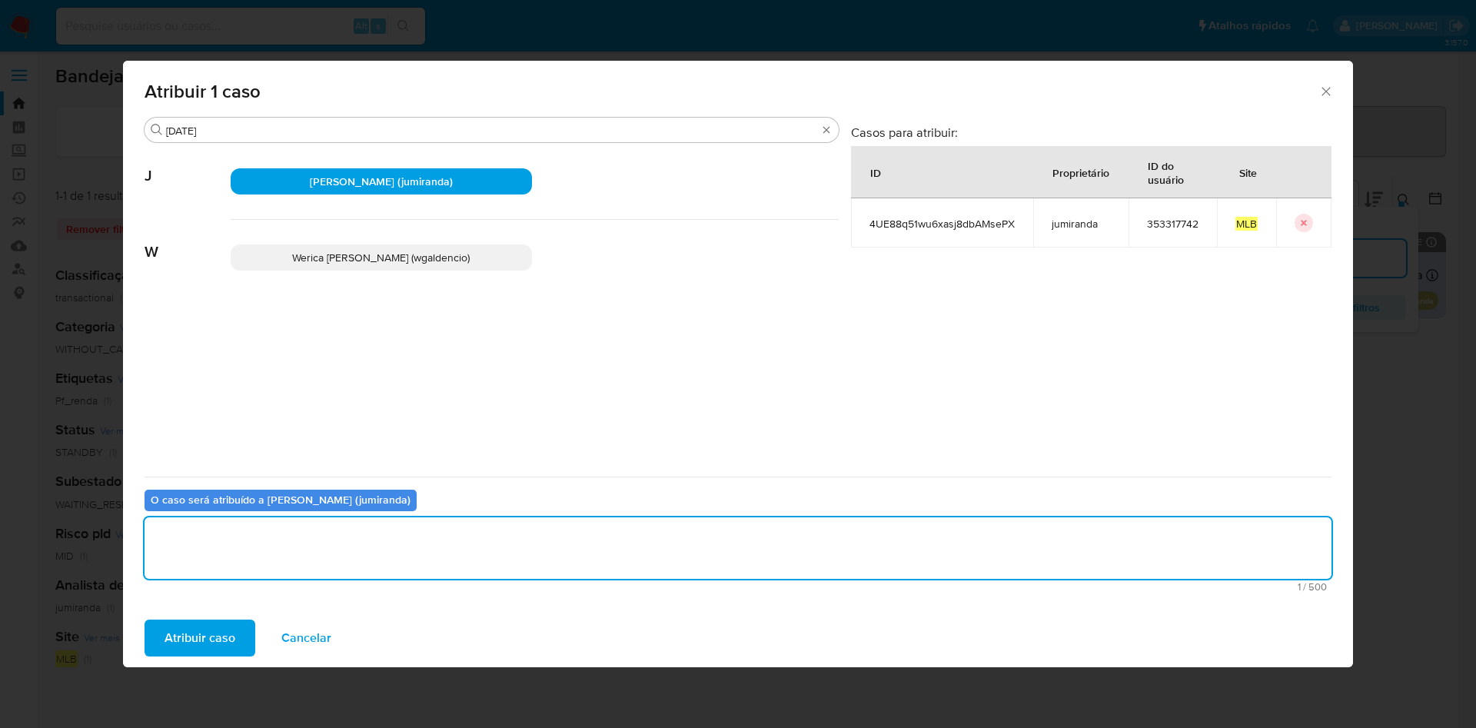
click at [227, 630] on span "Atribuir caso" at bounding box center [200, 638] width 71 height 34
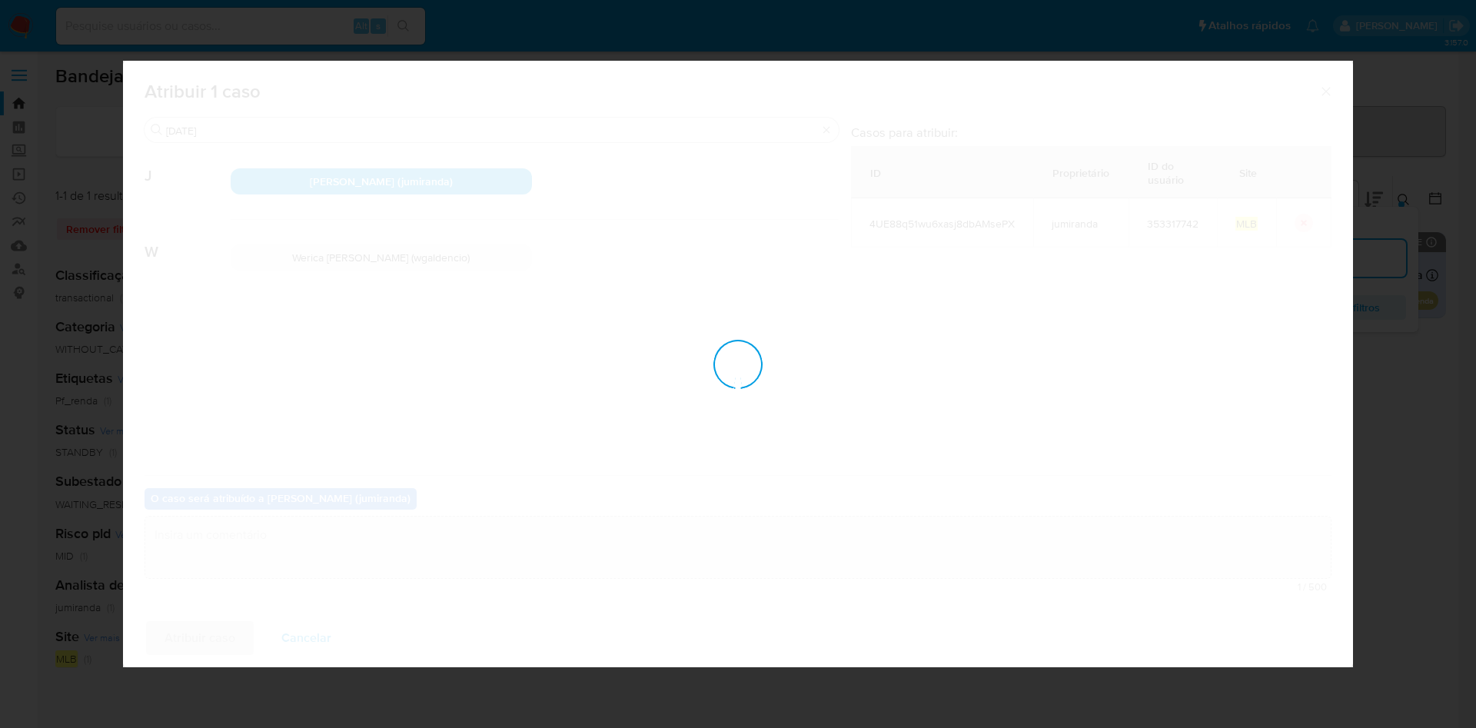
checkbox input "false"
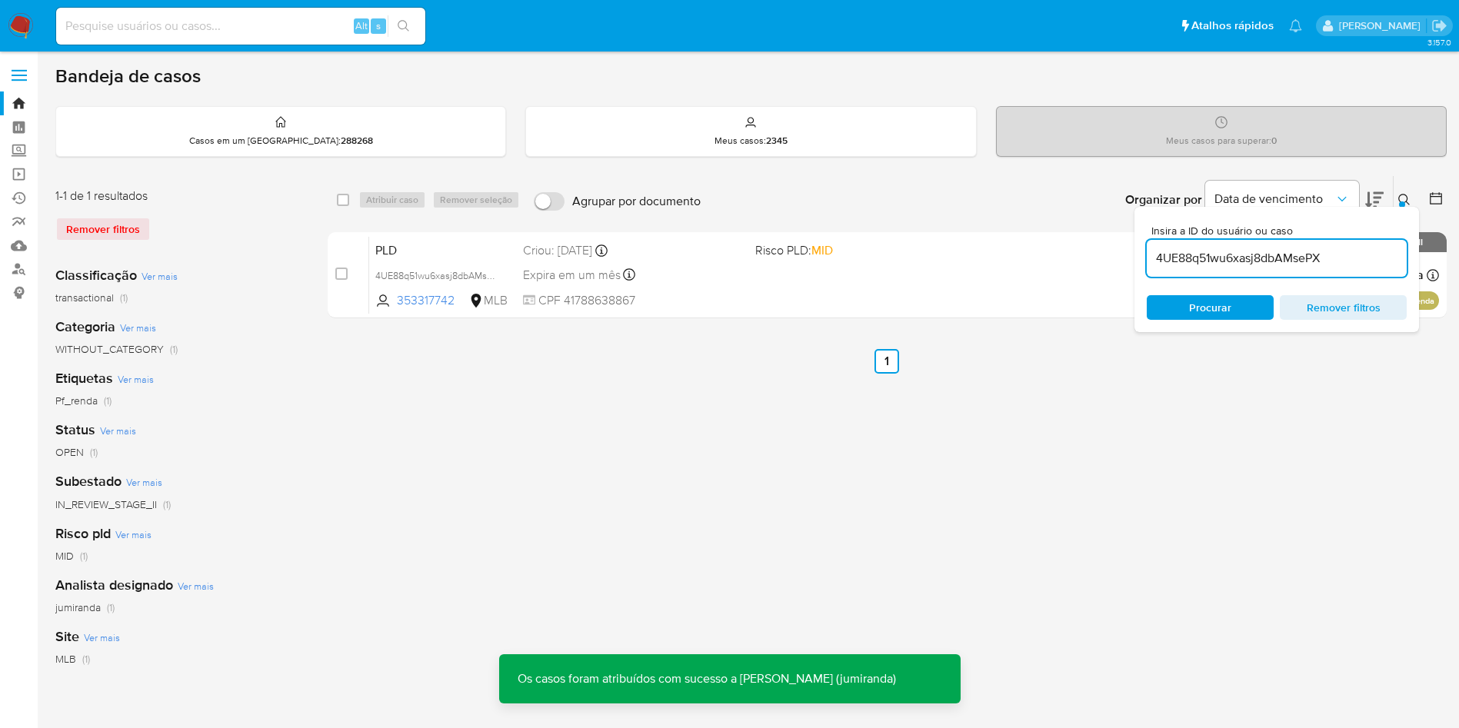
click at [1209, 260] on input "4UE88q51wu6xasj8dbAMsePX" at bounding box center [1276, 258] width 260 height 20
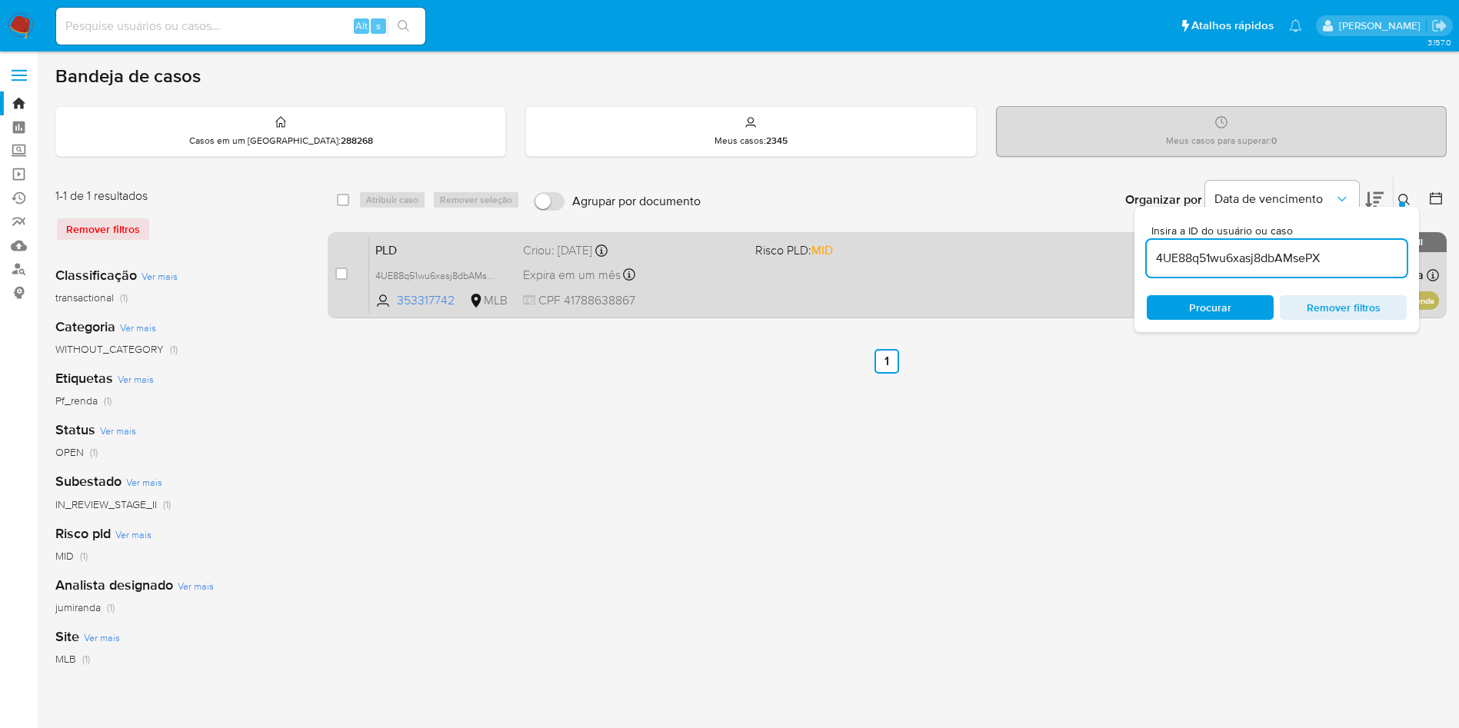
click at [733, 271] on div "Expira em um mês Expira em 26/09/2025 00:18:28" at bounding box center [633, 274] width 220 height 21
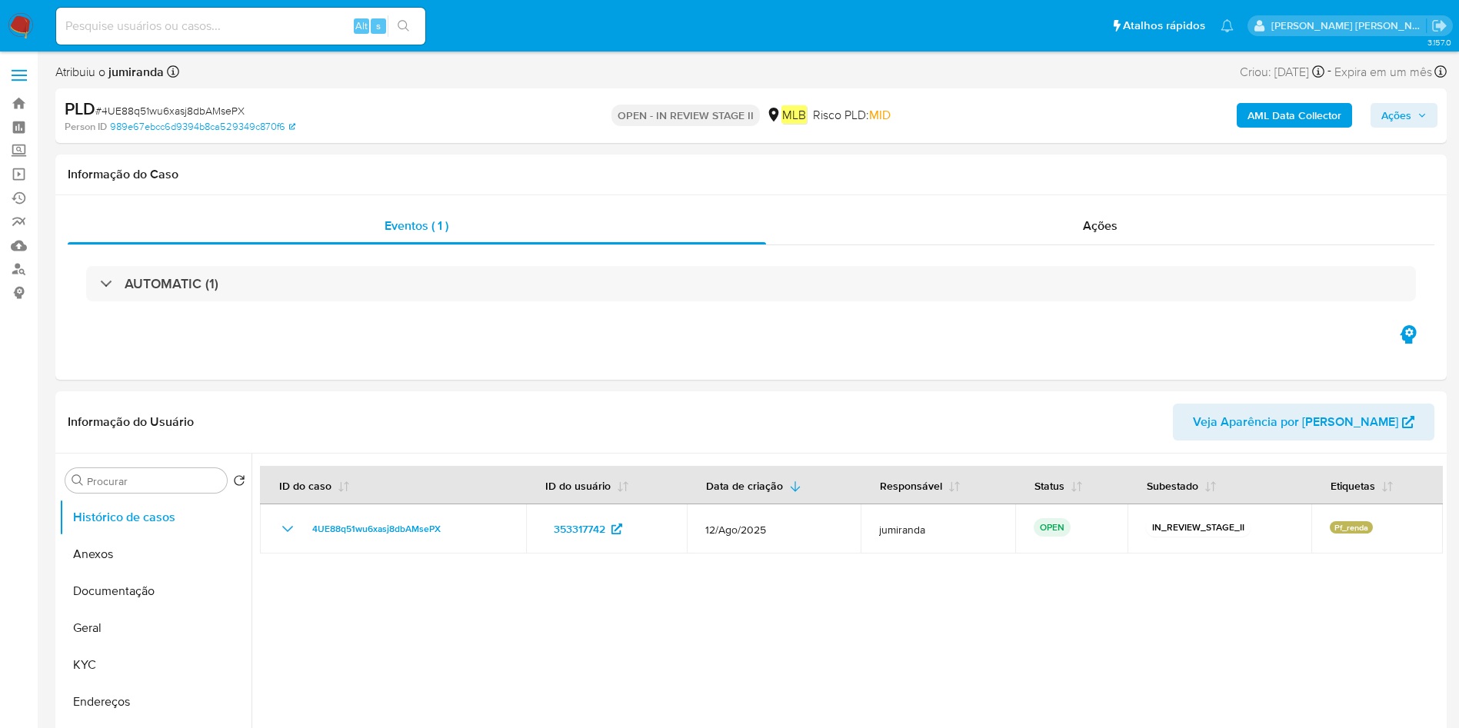
select select "10"
click at [141, 560] on button "Anexos" at bounding box center [149, 554] width 180 height 37
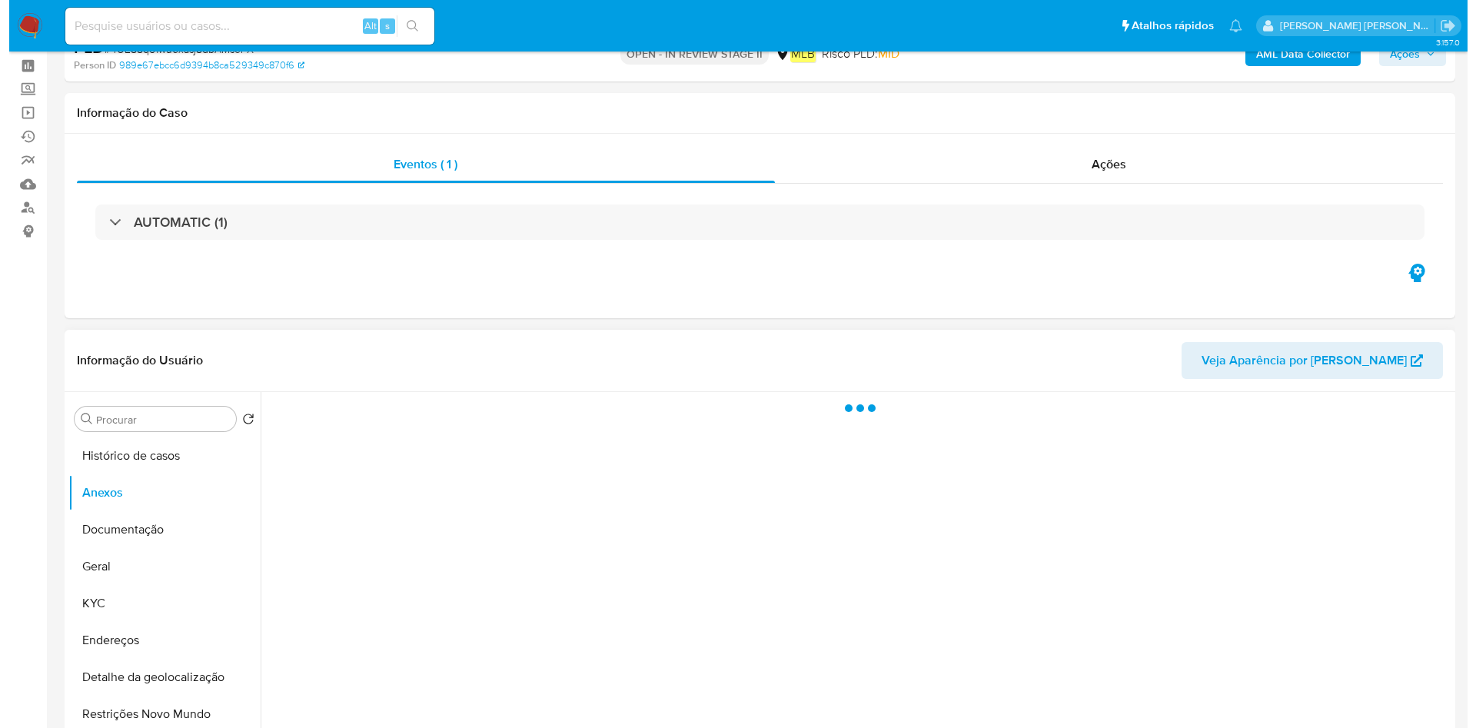
scroll to position [231, 0]
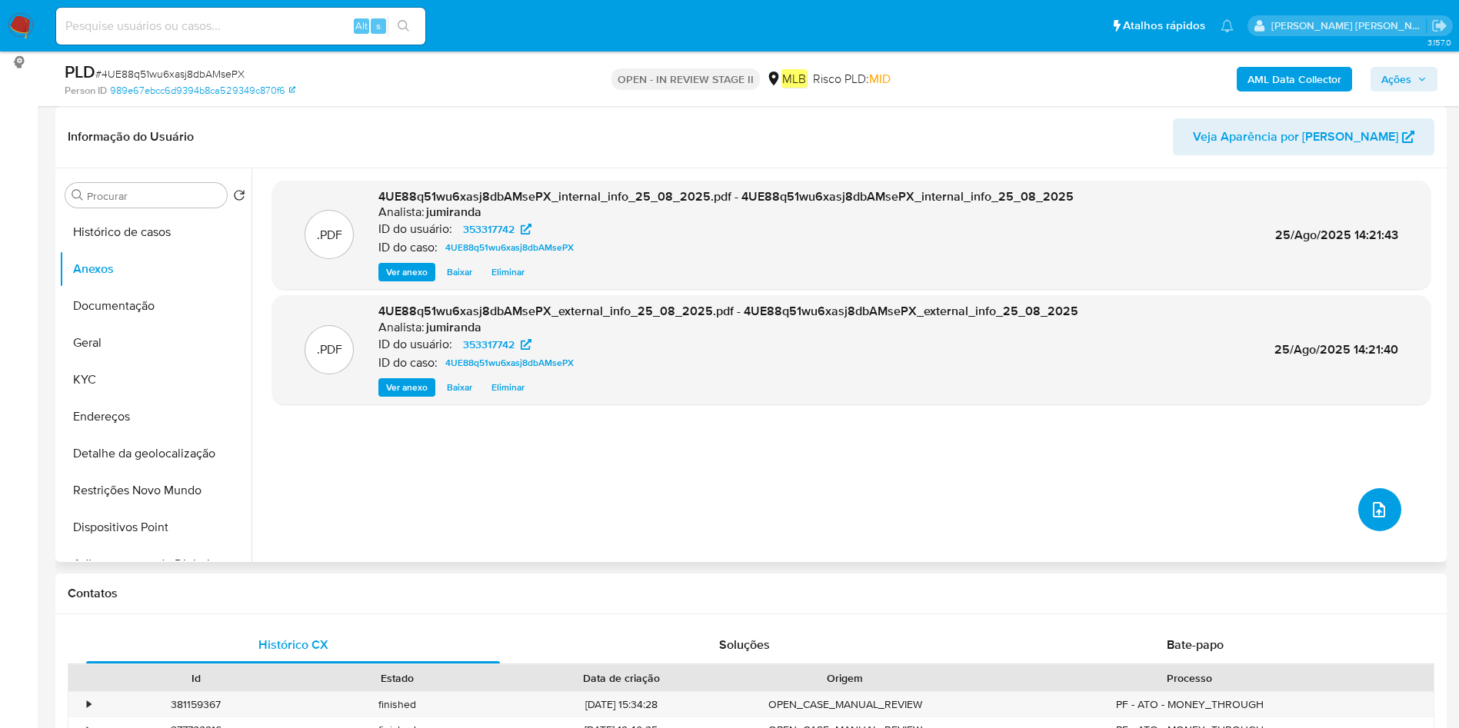
click at [1389, 507] on button "upload-file" at bounding box center [1379, 509] width 43 height 43
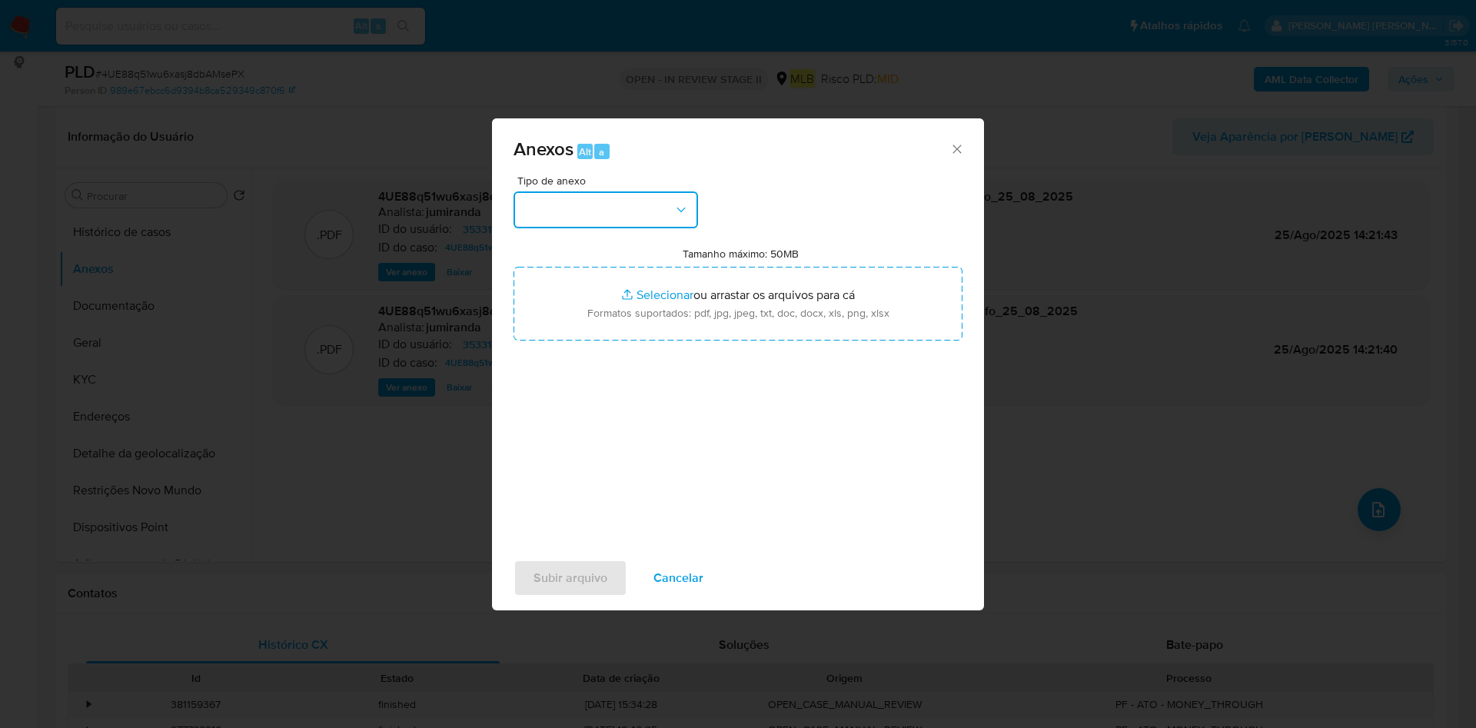
click at [651, 215] on button "button" at bounding box center [606, 209] width 185 height 37
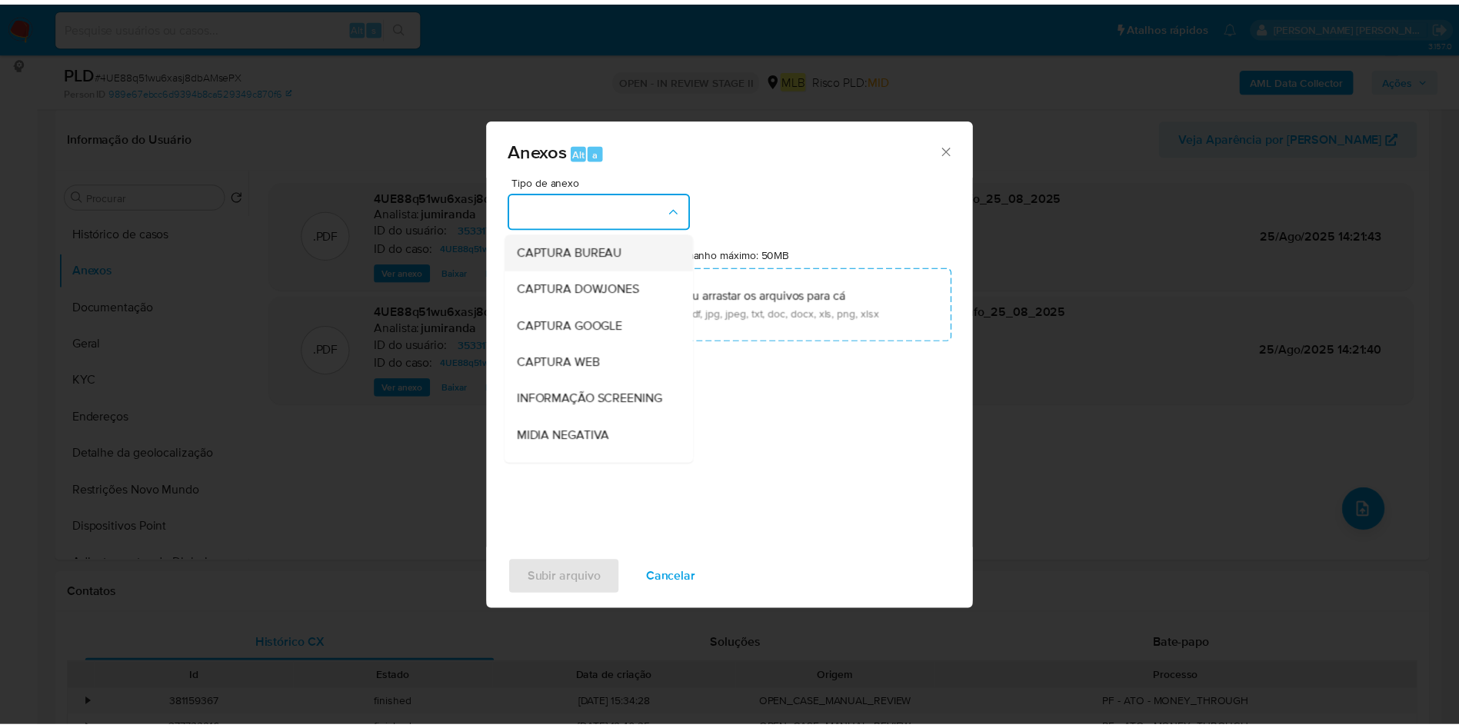
scroll to position [237, 0]
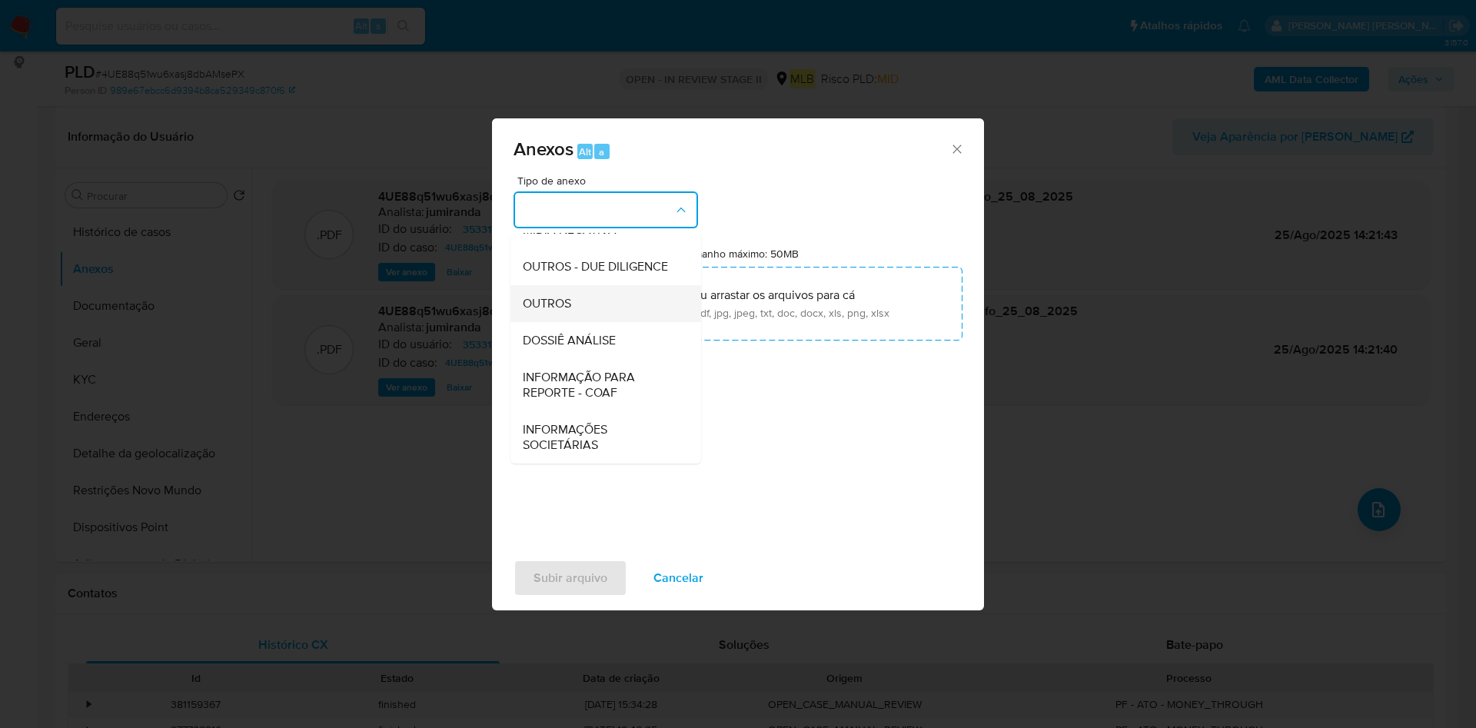
click at [584, 302] on div "OUTROS" at bounding box center [601, 303] width 157 height 37
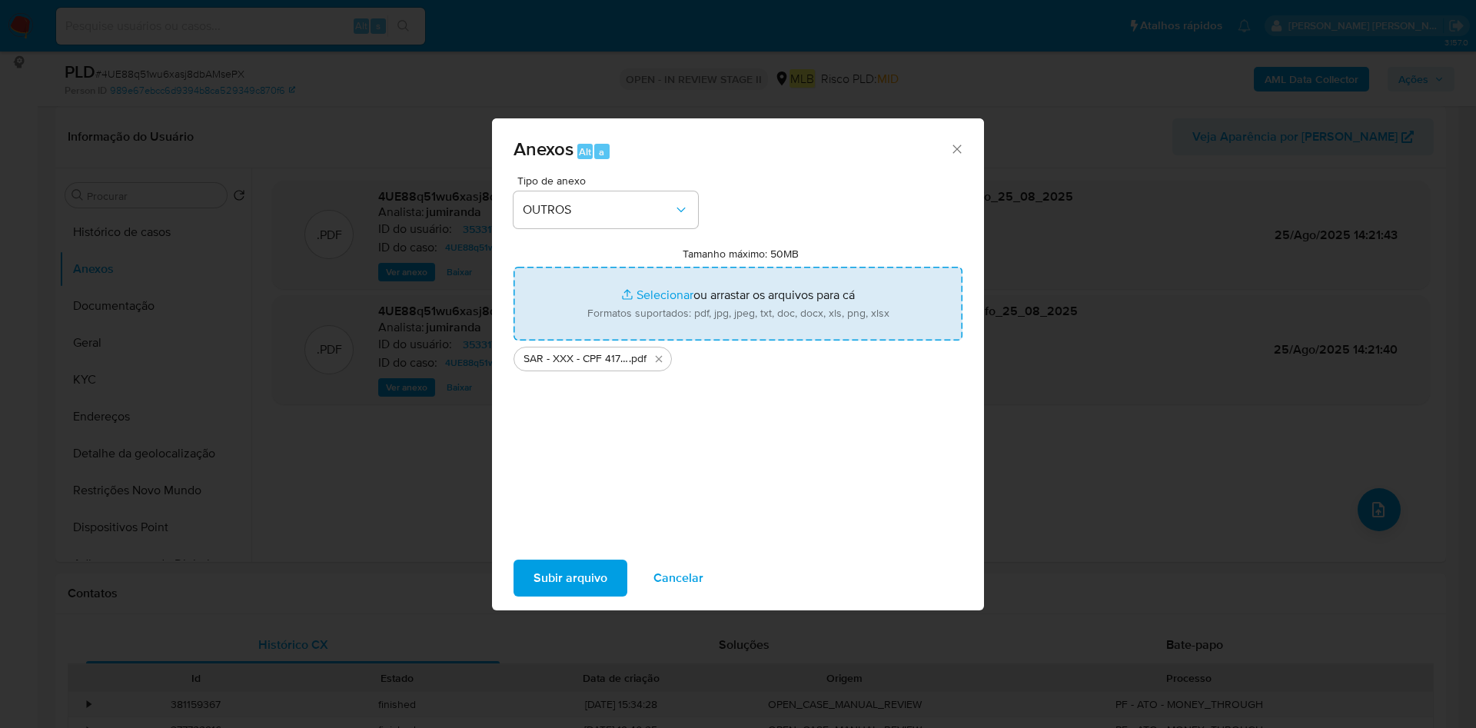
type input "C:\fakepath\Mulan 353317742_2025_08_25_09_44_05.xlsx"
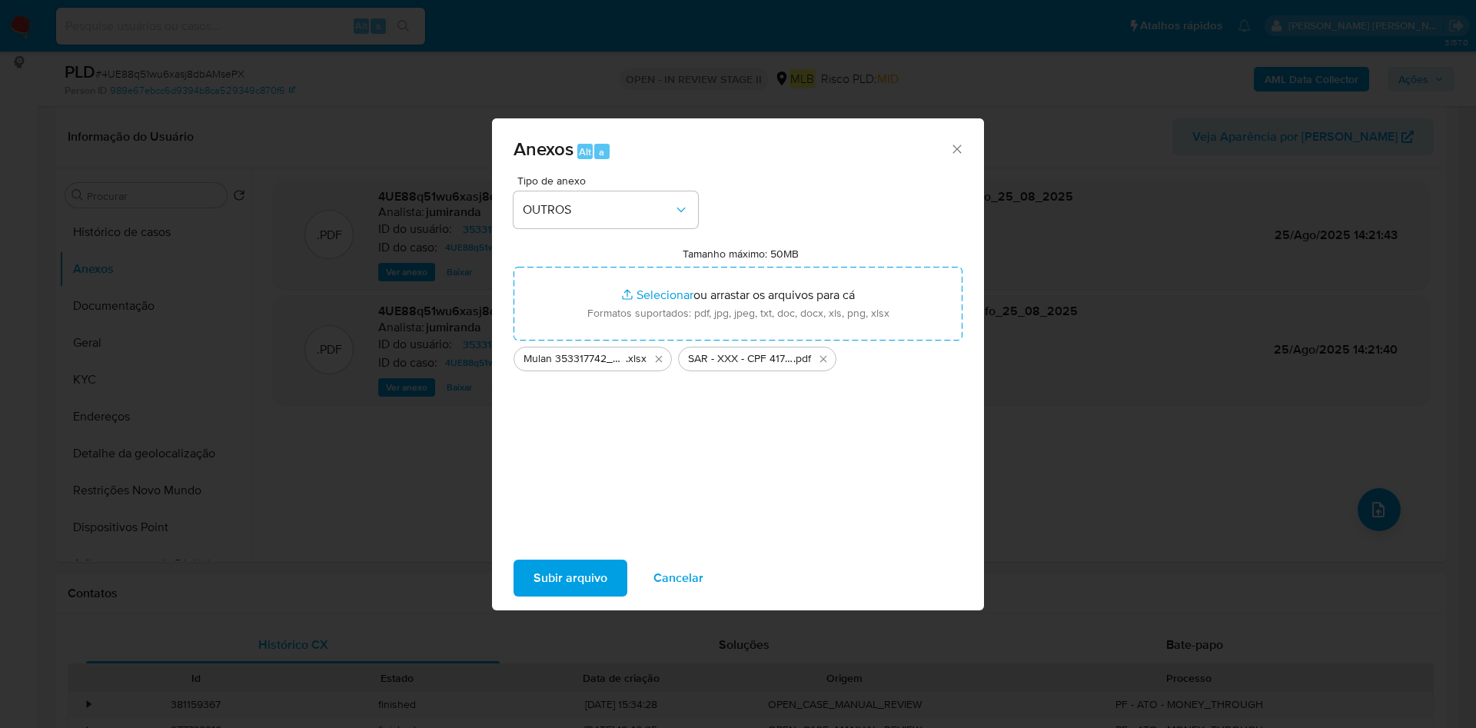
click at [577, 579] on span "Subir arquivo" at bounding box center [571, 578] width 74 height 34
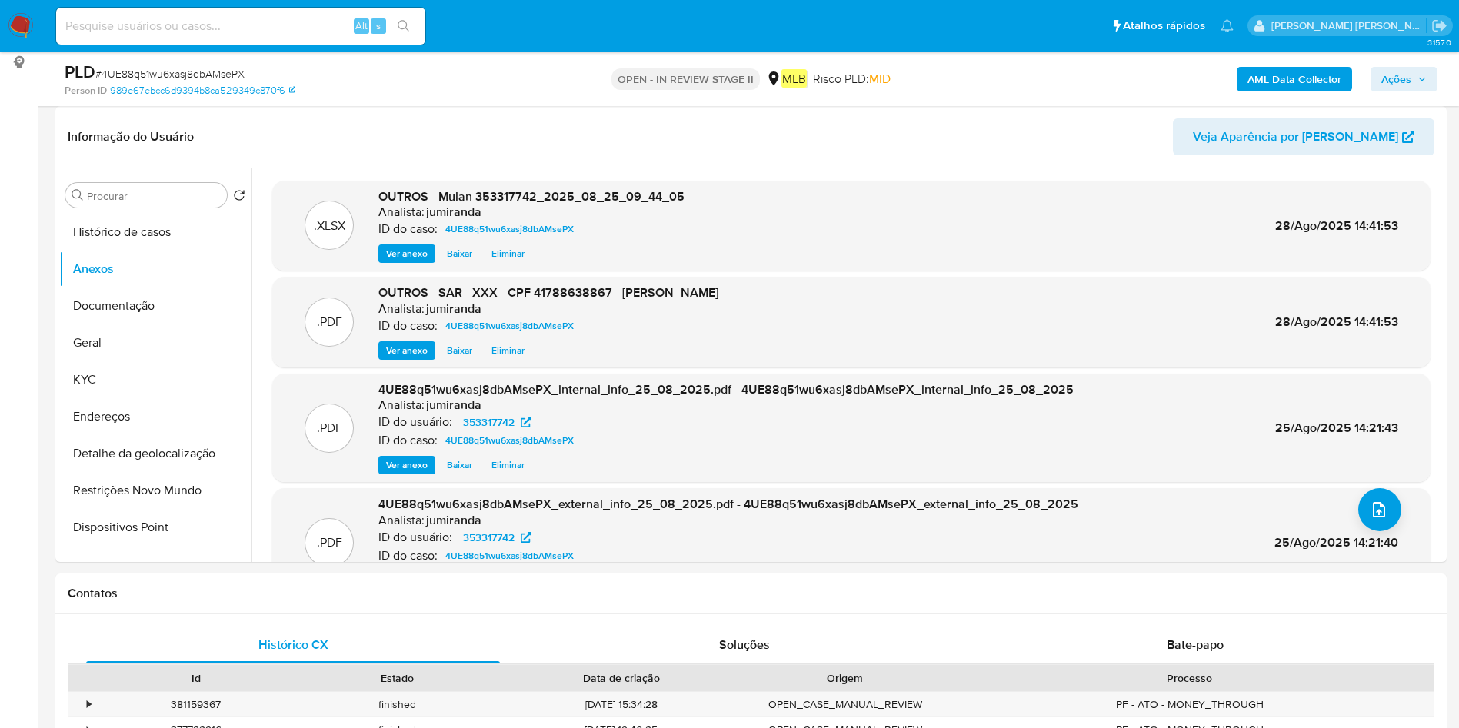
click at [1413, 78] on span "Ações" at bounding box center [1403, 79] width 45 height 22
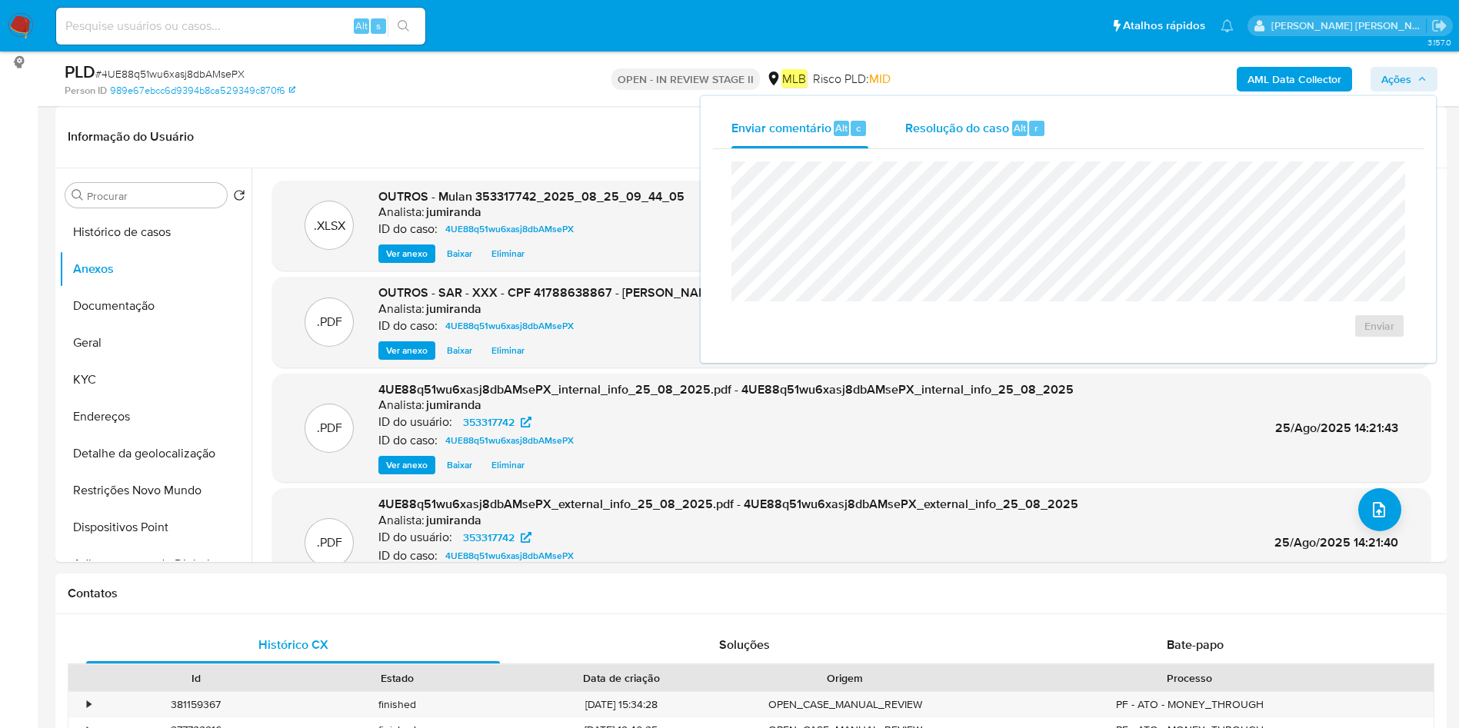
click at [946, 129] on span "Resolução do caso" at bounding box center [957, 127] width 104 height 18
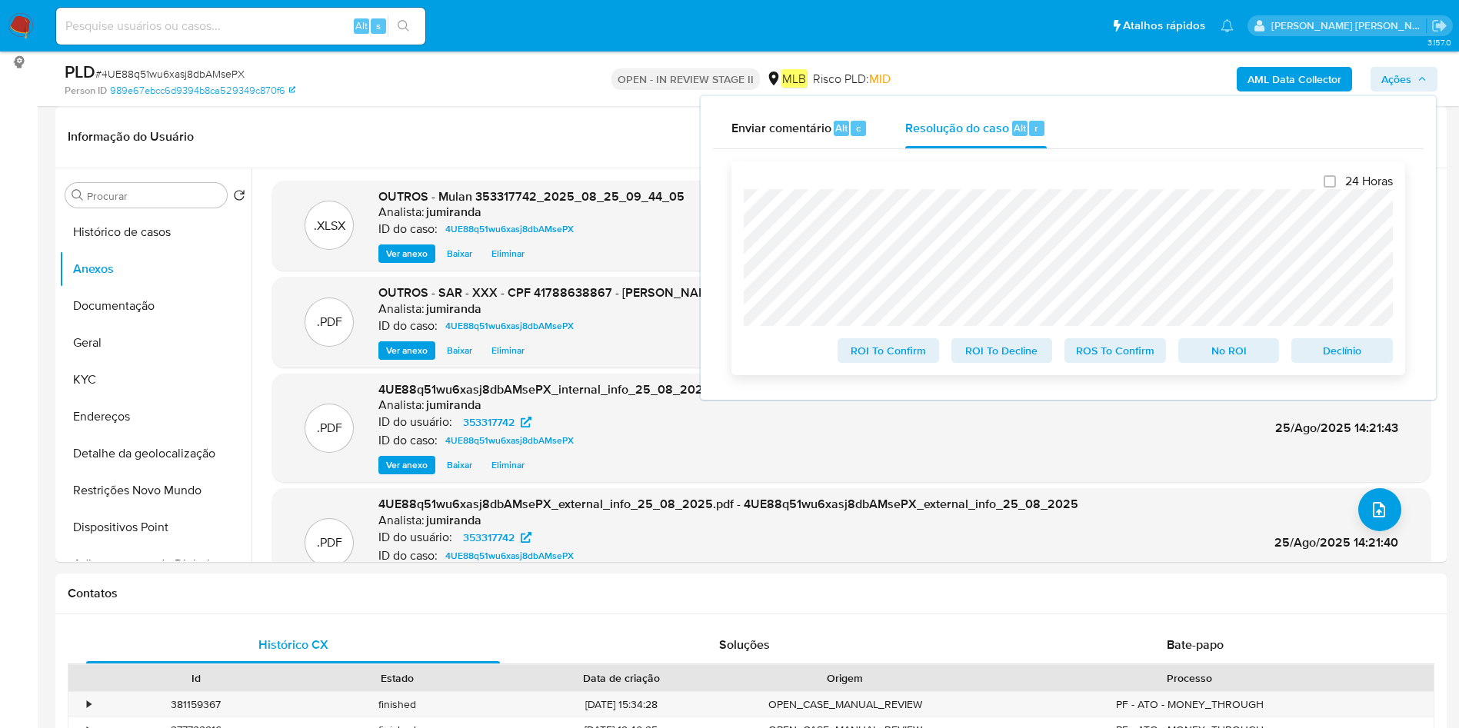
click at [1133, 354] on span "ROS To Confirm" at bounding box center [1115, 351] width 80 height 22
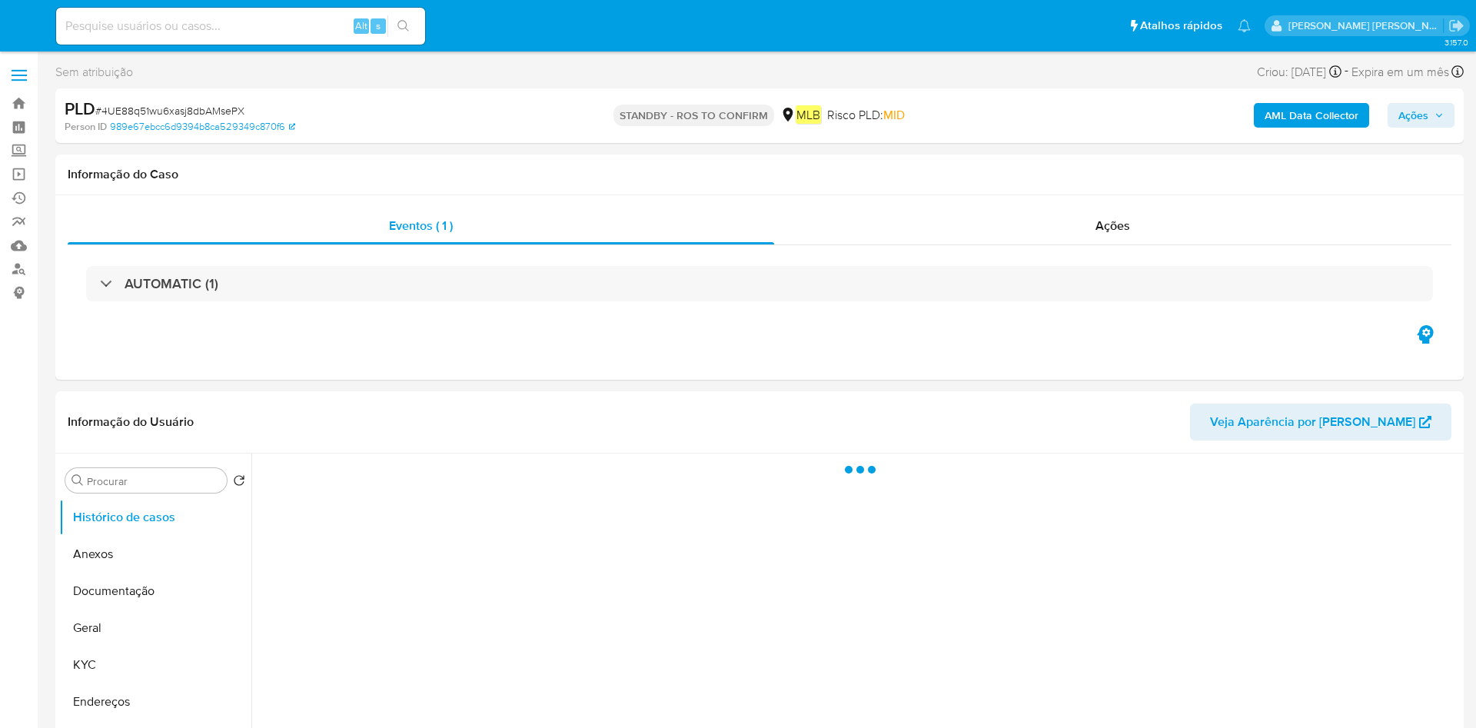
select select "10"
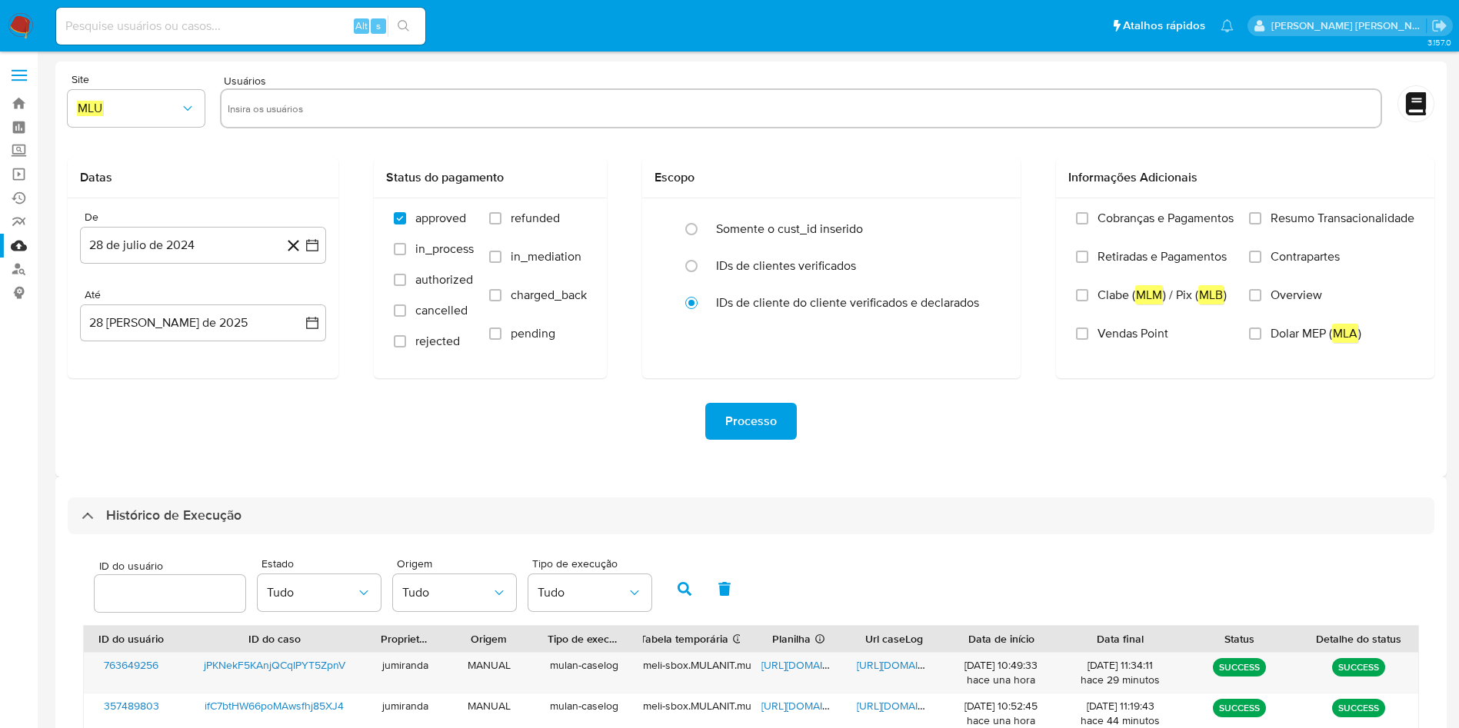
select select "10"
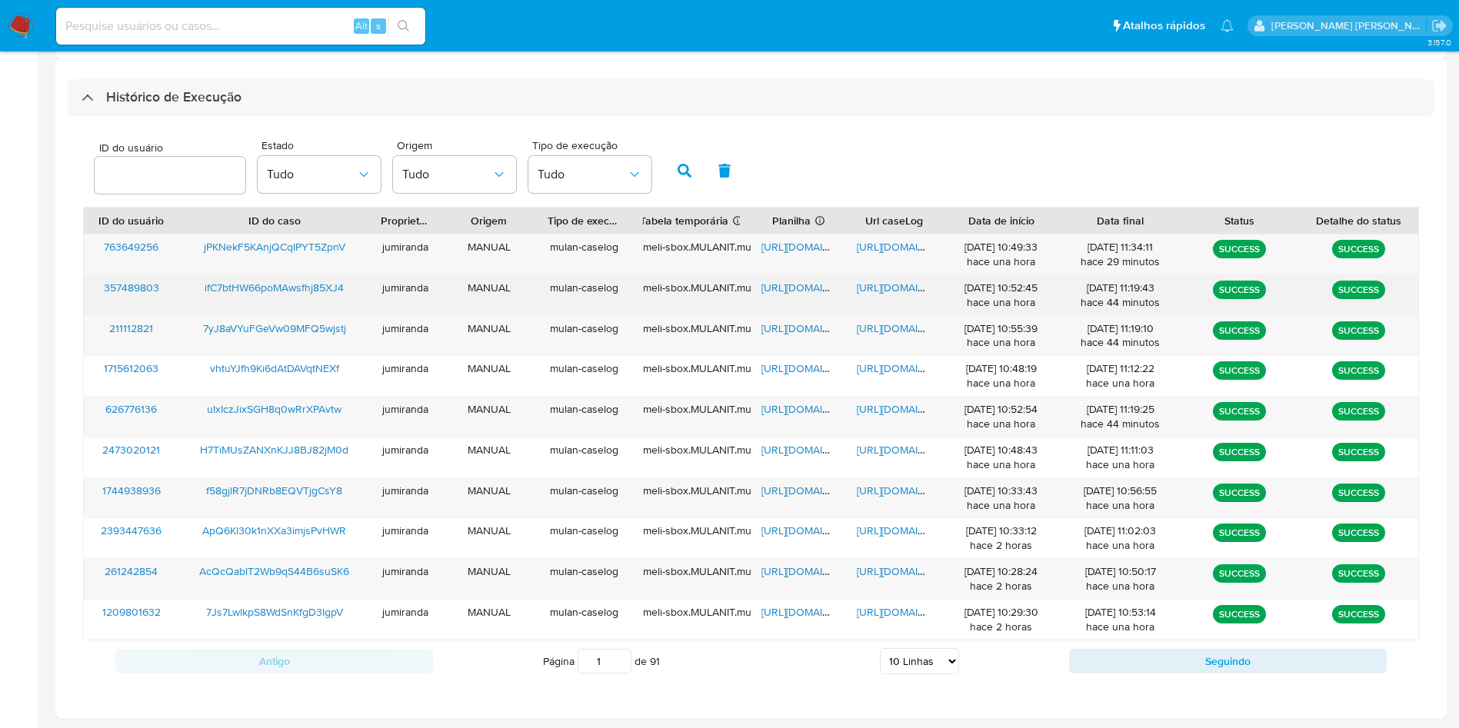
drag, startPoint x: 804, startPoint y: 283, endPoint x: 899, endPoint y: 297, distance: 95.6
click at [807, 284] on span "[URL][DOMAIN_NAME]" at bounding box center [814, 287] width 106 height 15
click at [900, 287] on span "[URL][DOMAIN_NAME]" at bounding box center [910, 287] width 106 height 15
click at [316, 284] on span "ifC7btHW66poMAwsfhj85XJ4" at bounding box center [274, 287] width 139 height 15
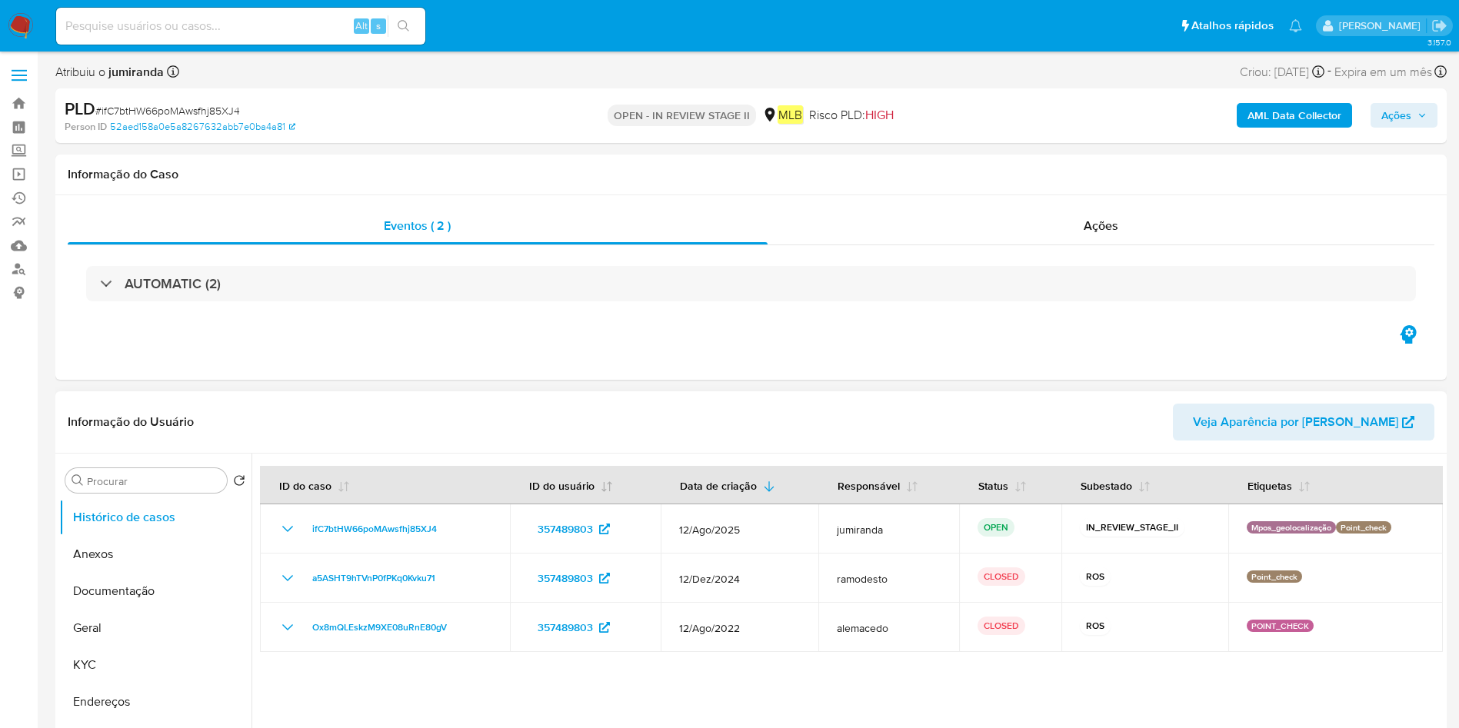
select select "10"
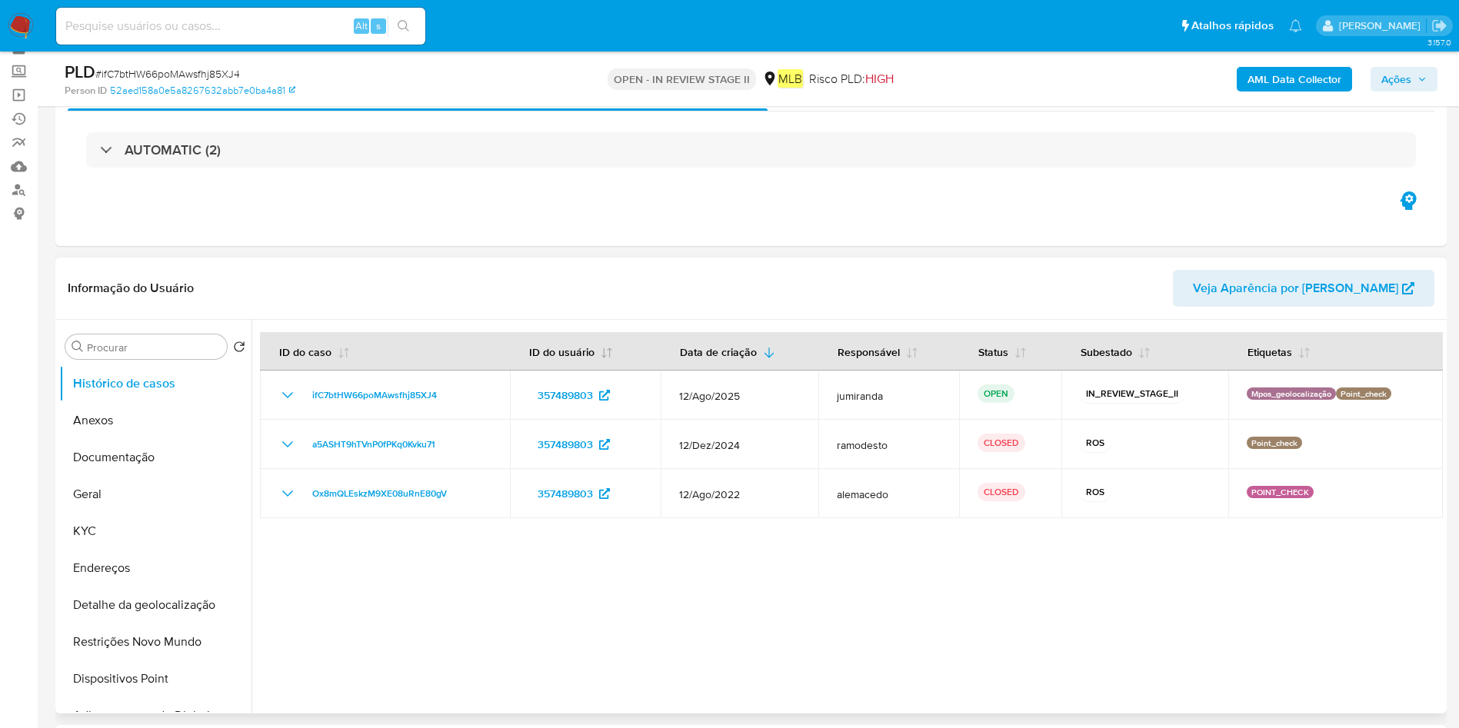
scroll to position [115, 0]
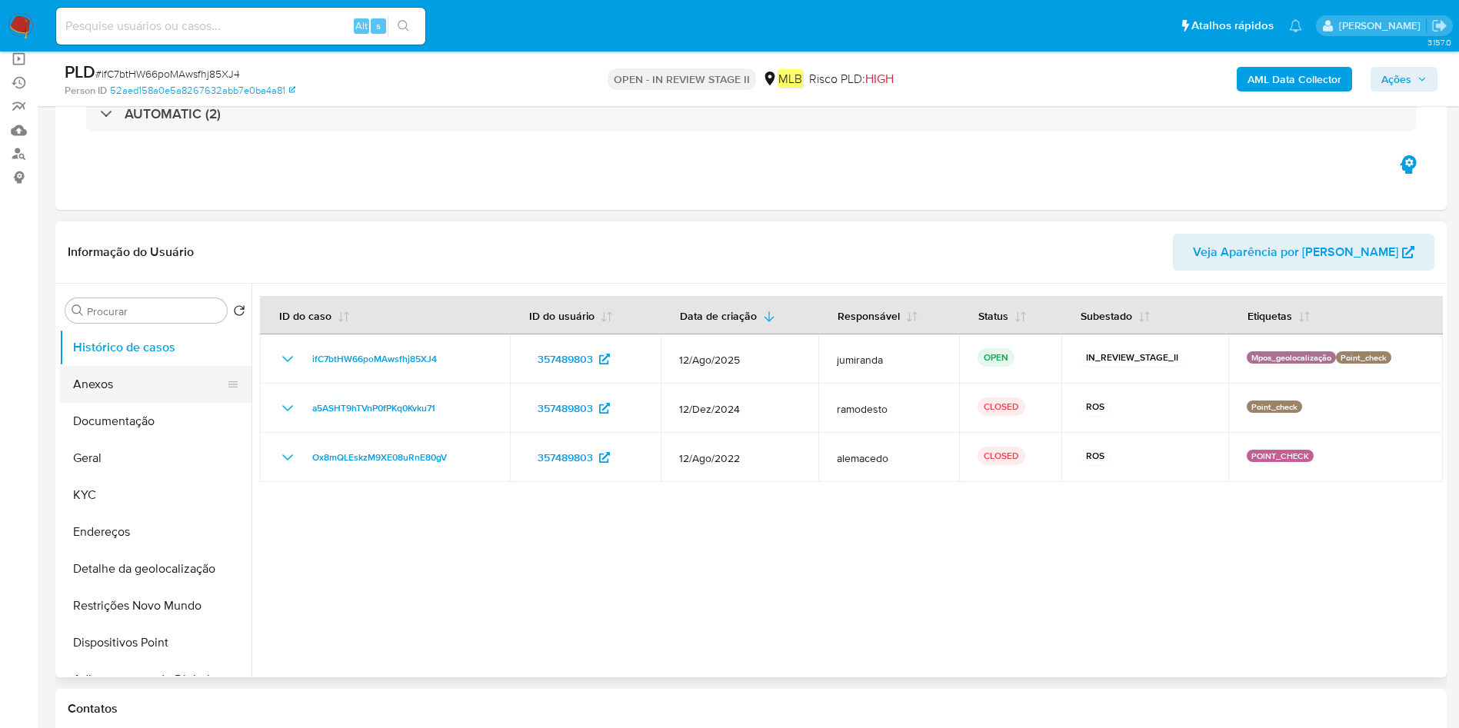
click at [118, 394] on button "Anexos" at bounding box center [149, 384] width 180 height 37
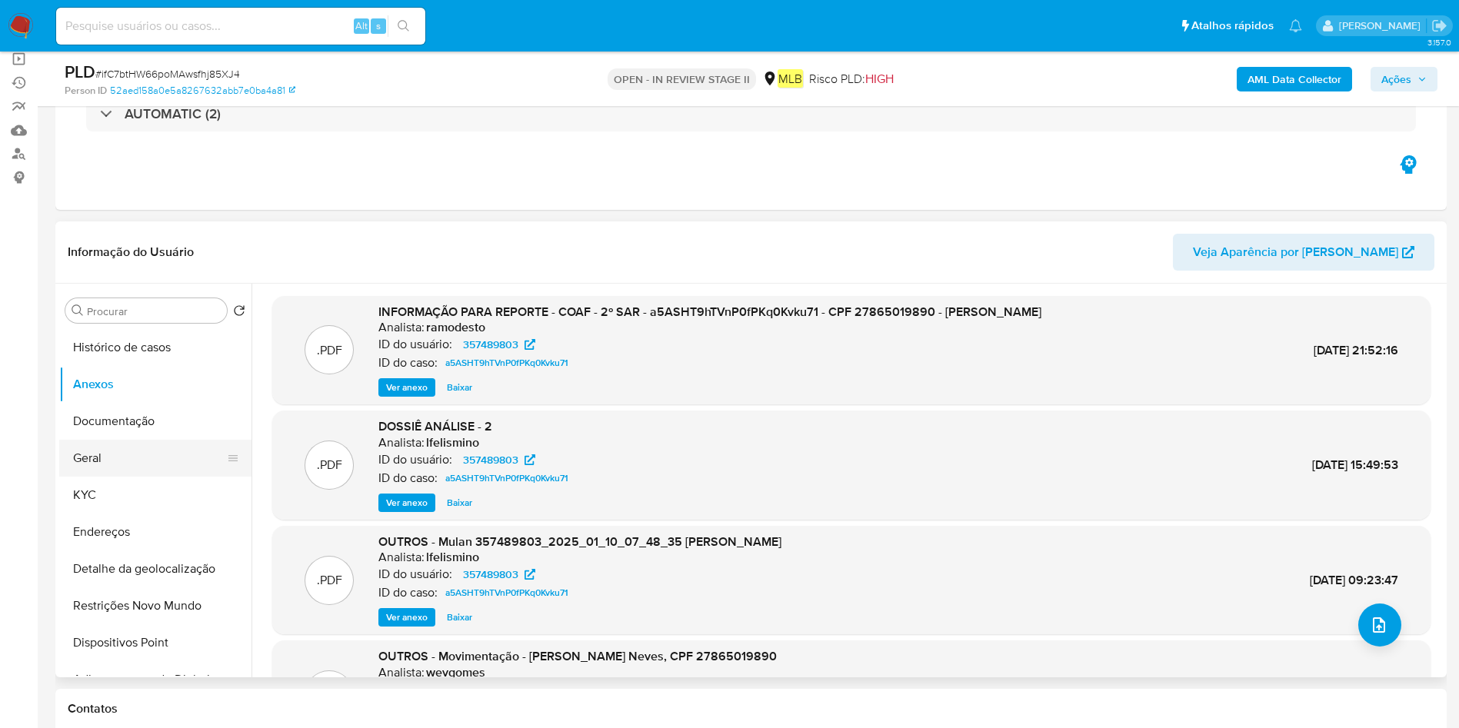
click at [161, 480] on button "KYC" at bounding box center [155, 495] width 192 height 37
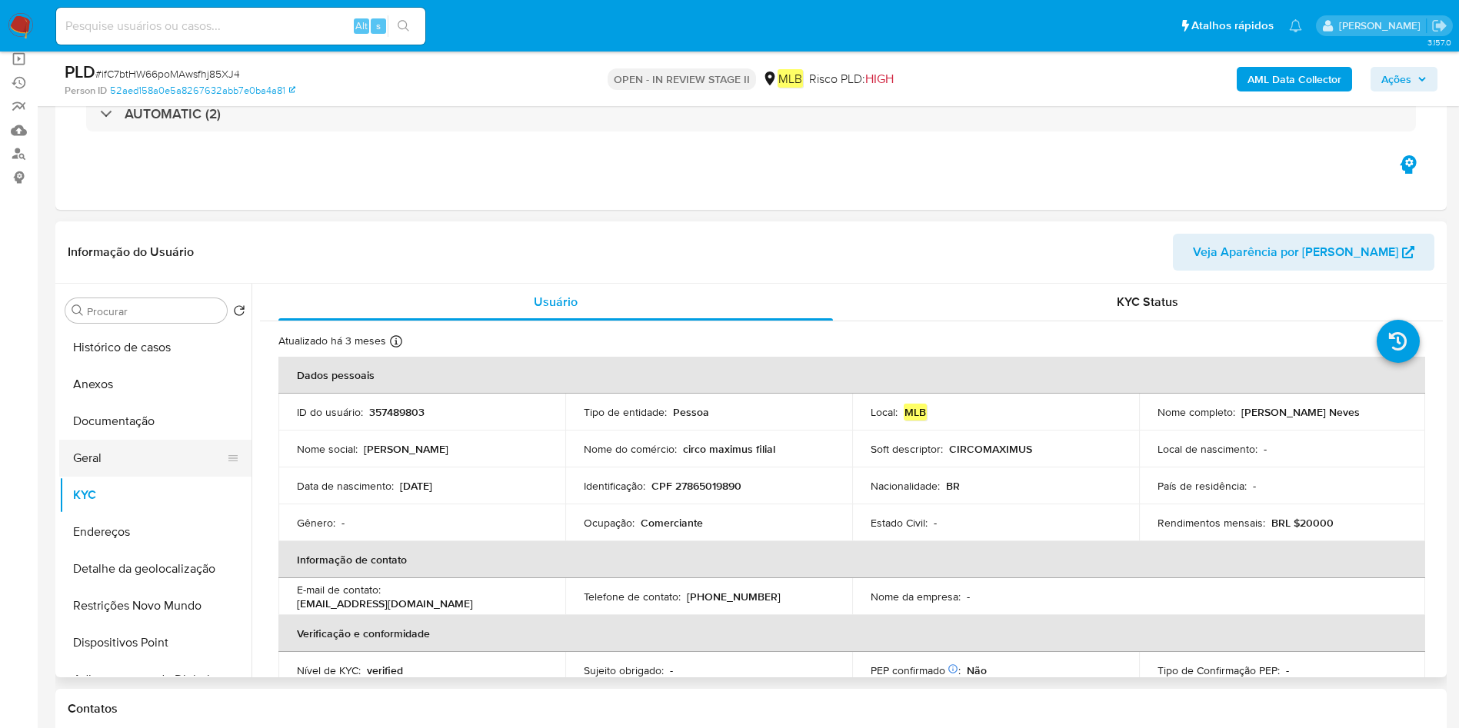
click at [196, 457] on button "Geral" at bounding box center [149, 458] width 180 height 37
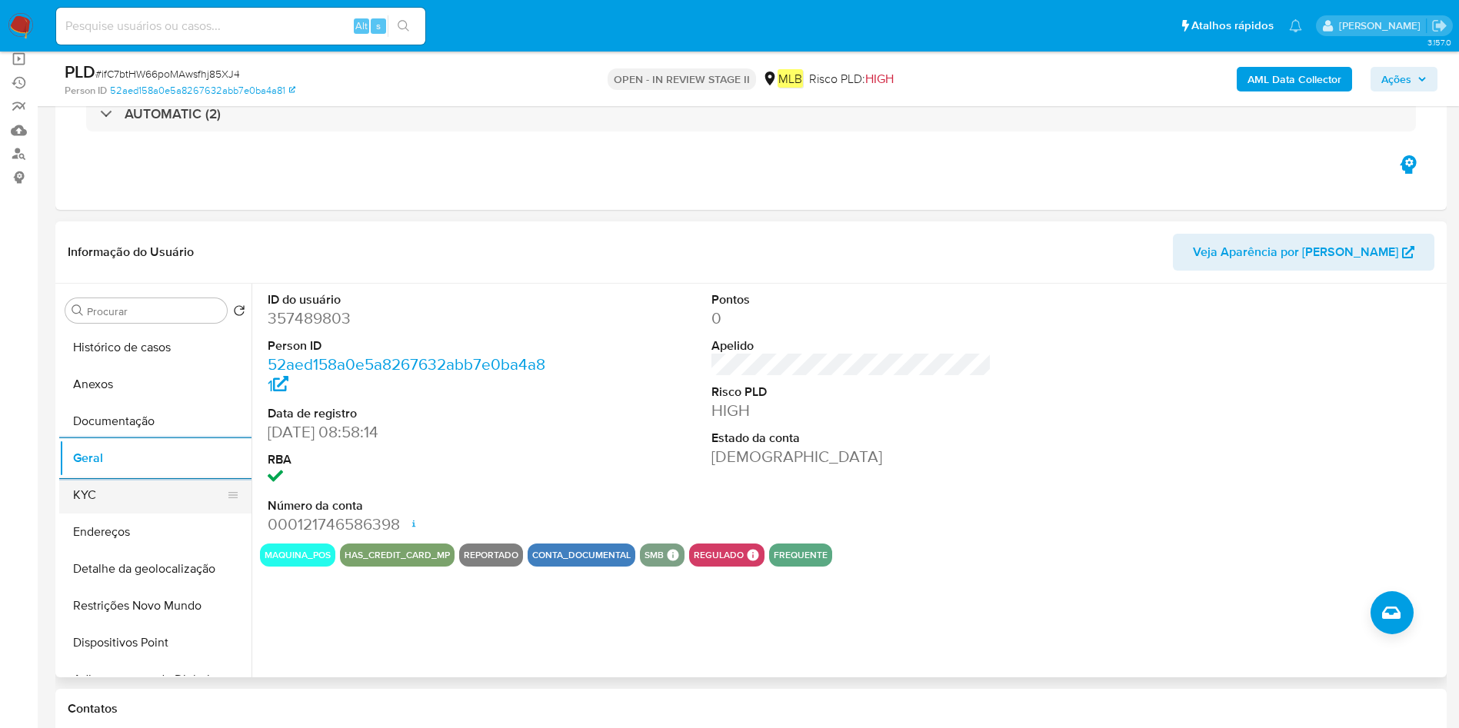
click at [148, 496] on button "KYC" at bounding box center [149, 495] width 180 height 37
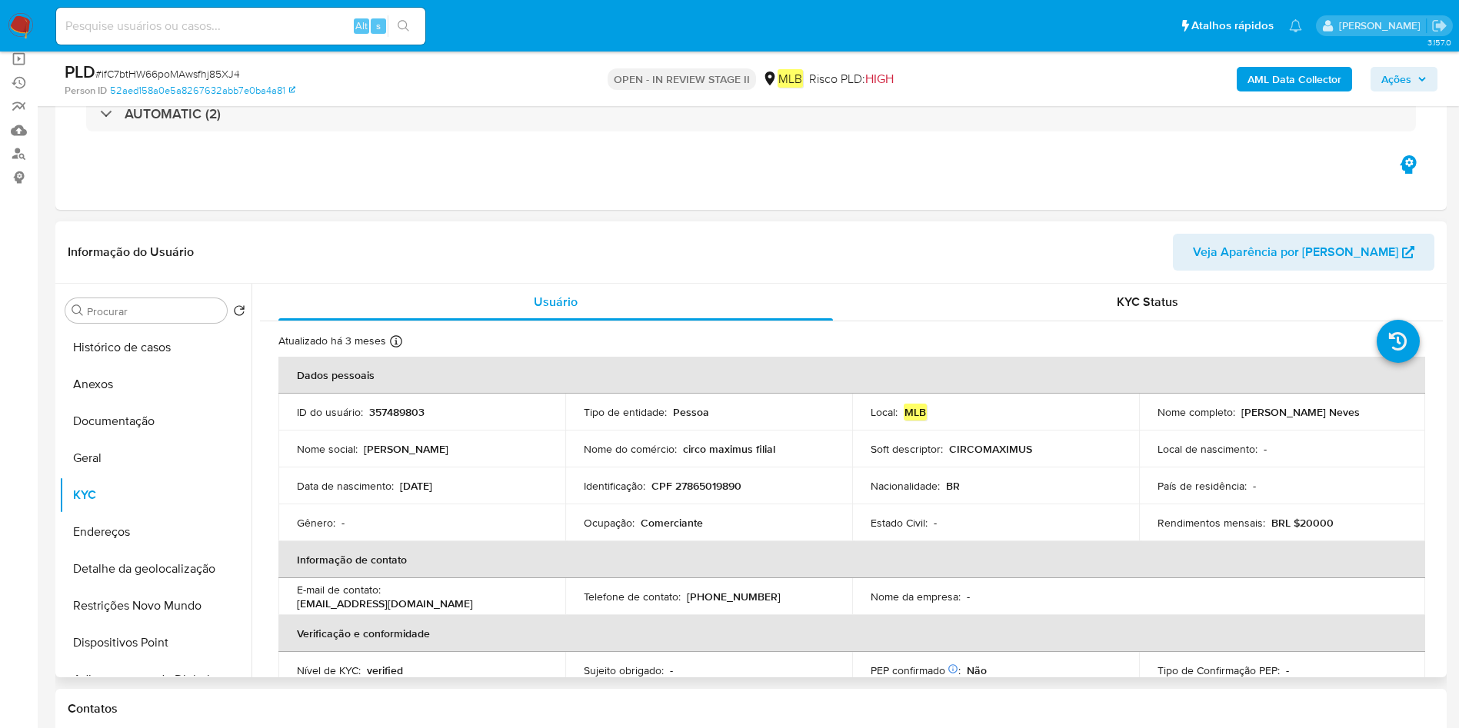
click at [690, 520] on p "Comerciante" at bounding box center [671, 523] width 62 height 14
click at [690, 519] on p "Comerciante" at bounding box center [671, 523] width 62 height 14
copy div "Ocupação : Comerciante"
click at [131, 453] on button "Geral" at bounding box center [149, 458] width 180 height 37
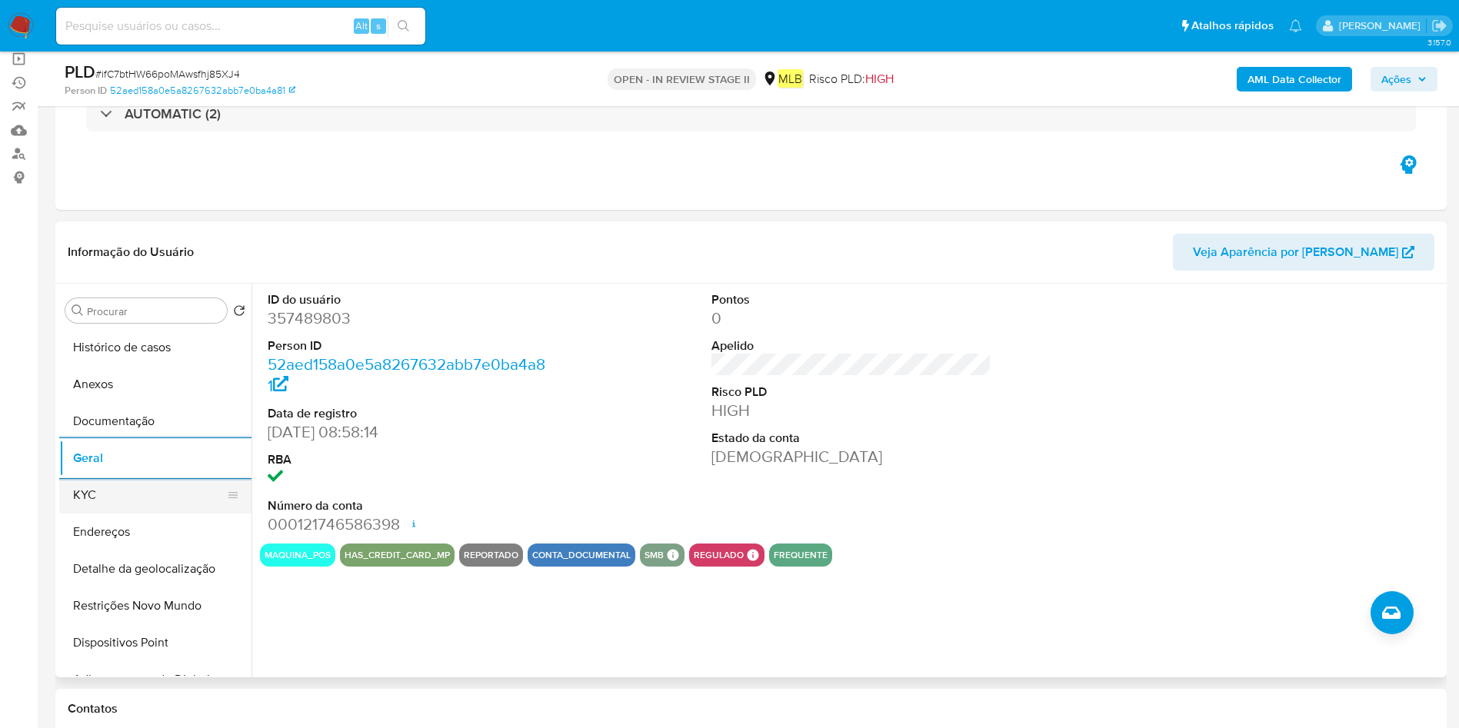
click at [125, 492] on button "KYC" at bounding box center [149, 495] width 180 height 37
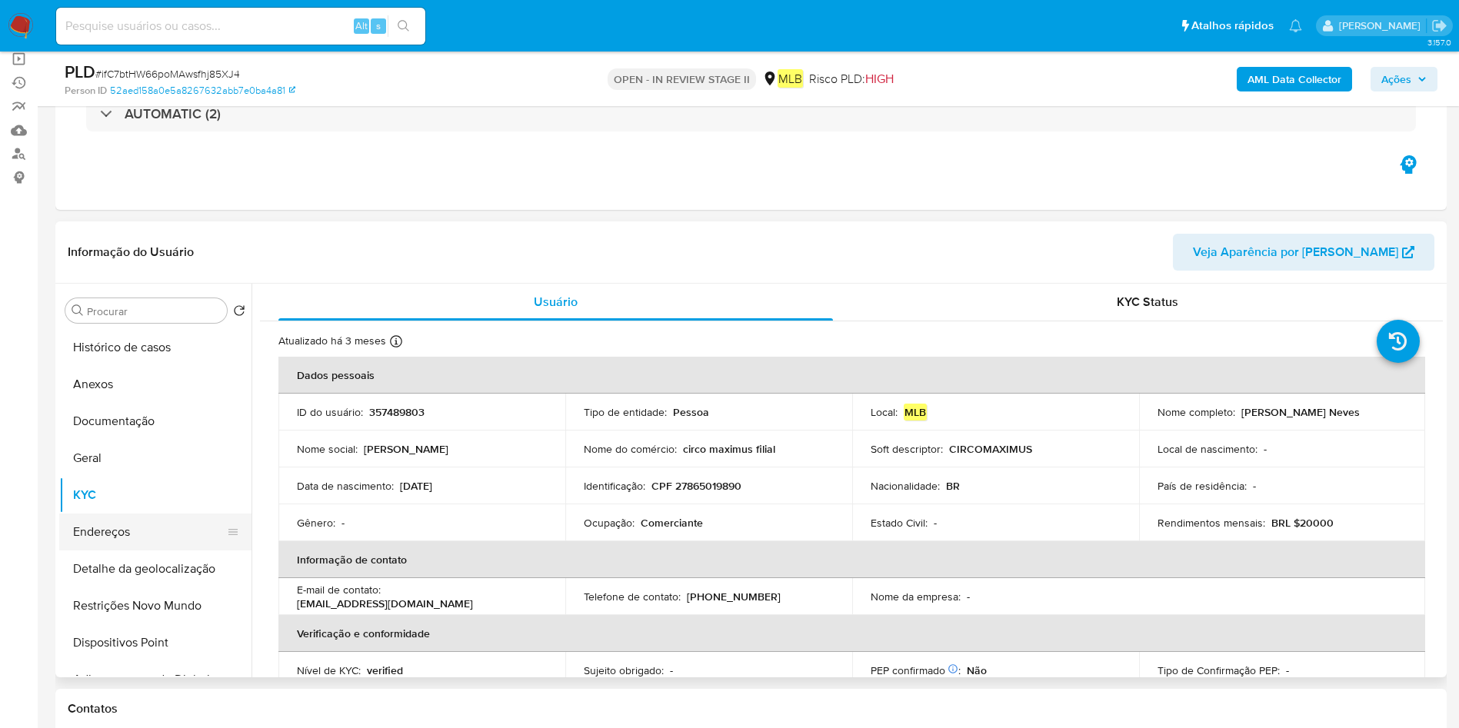
click at [152, 525] on button "Endereços" at bounding box center [149, 532] width 180 height 37
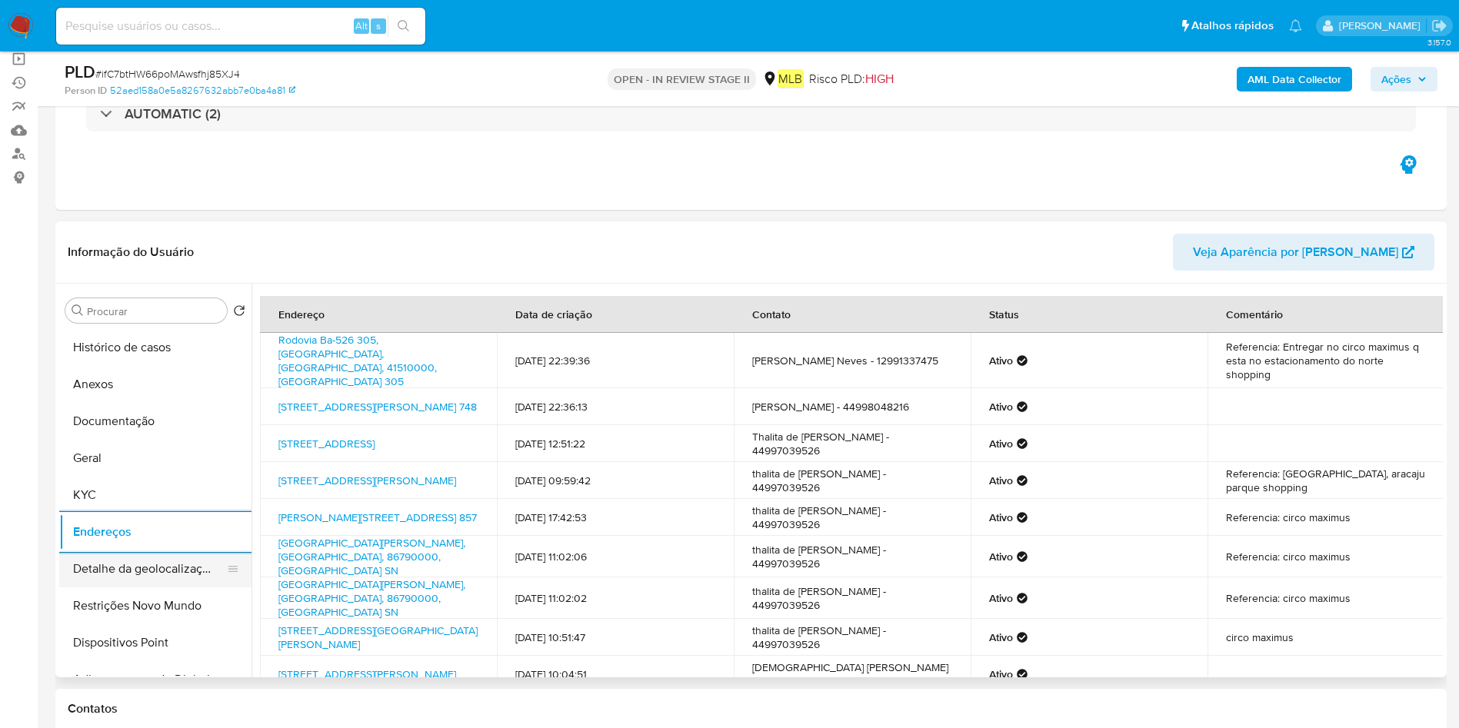
click at [131, 570] on button "Detalhe da geolocalização" at bounding box center [149, 569] width 180 height 37
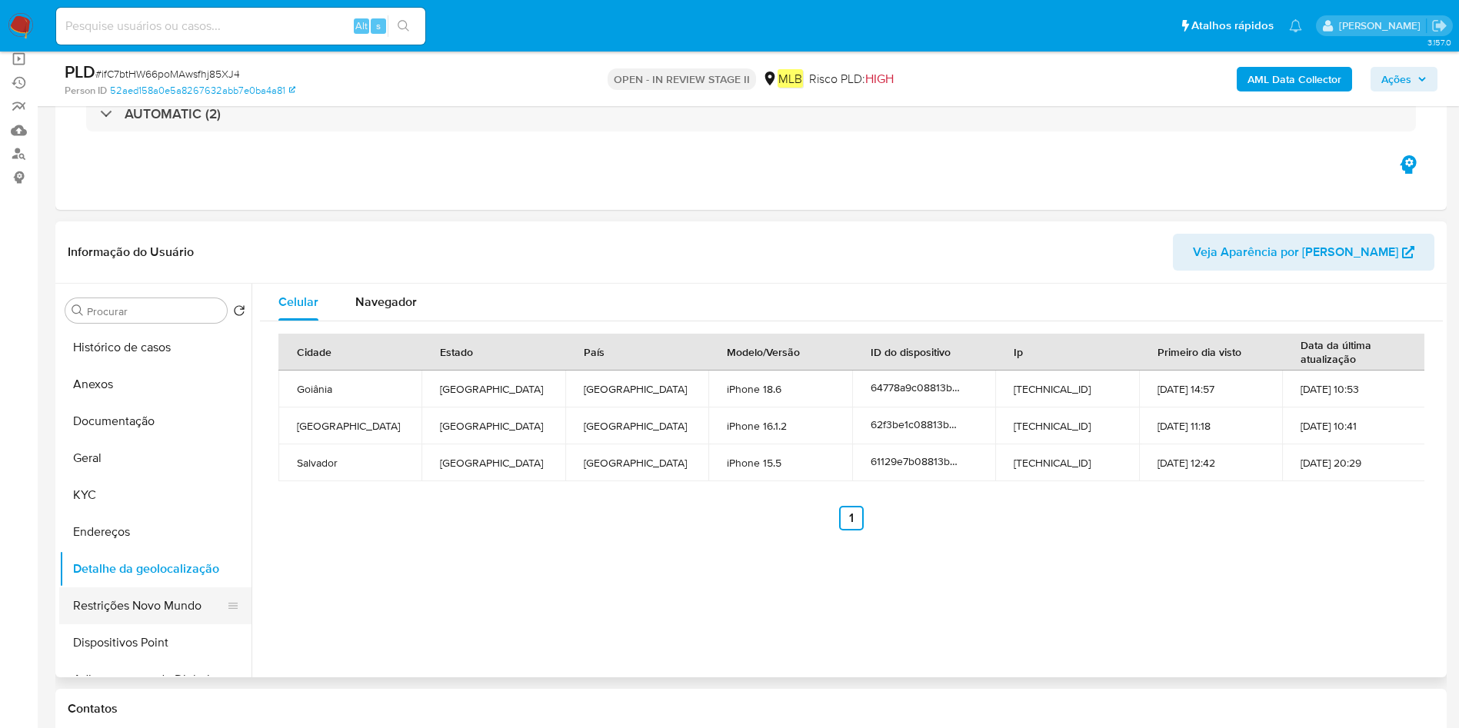
click at [98, 601] on button "Restrições Novo Mundo" at bounding box center [149, 605] width 180 height 37
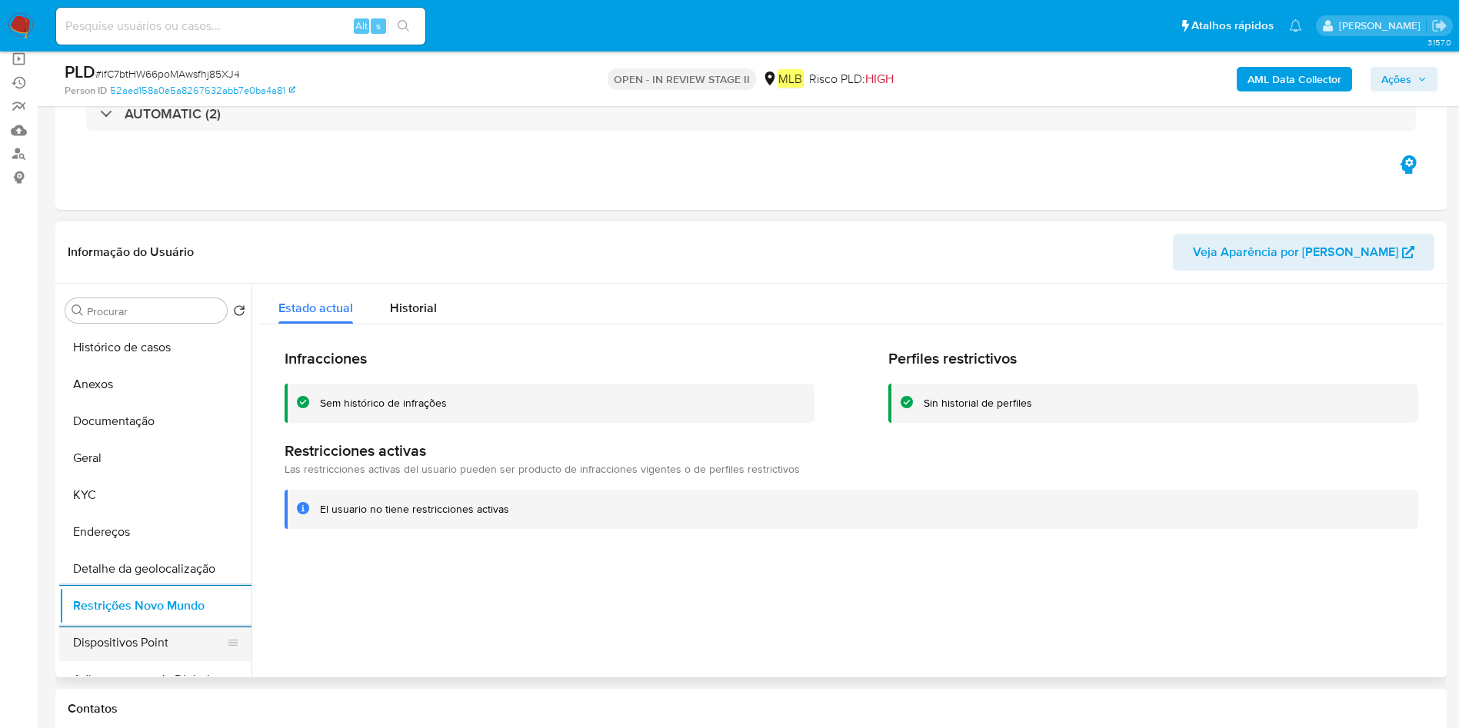
click at [143, 646] on button "Dispositivos Point" at bounding box center [149, 642] width 180 height 37
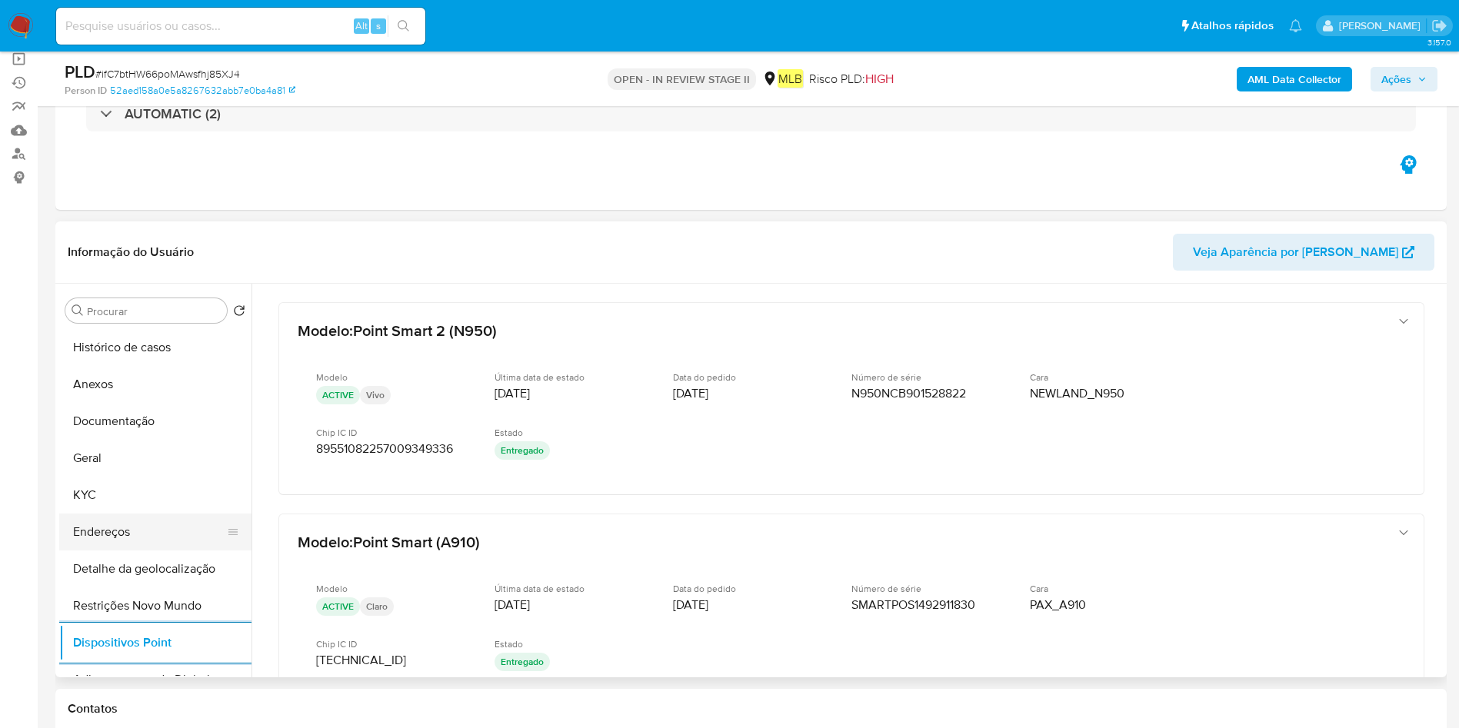
click at [105, 523] on button "Endereços" at bounding box center [149, 532] width 180 height 37
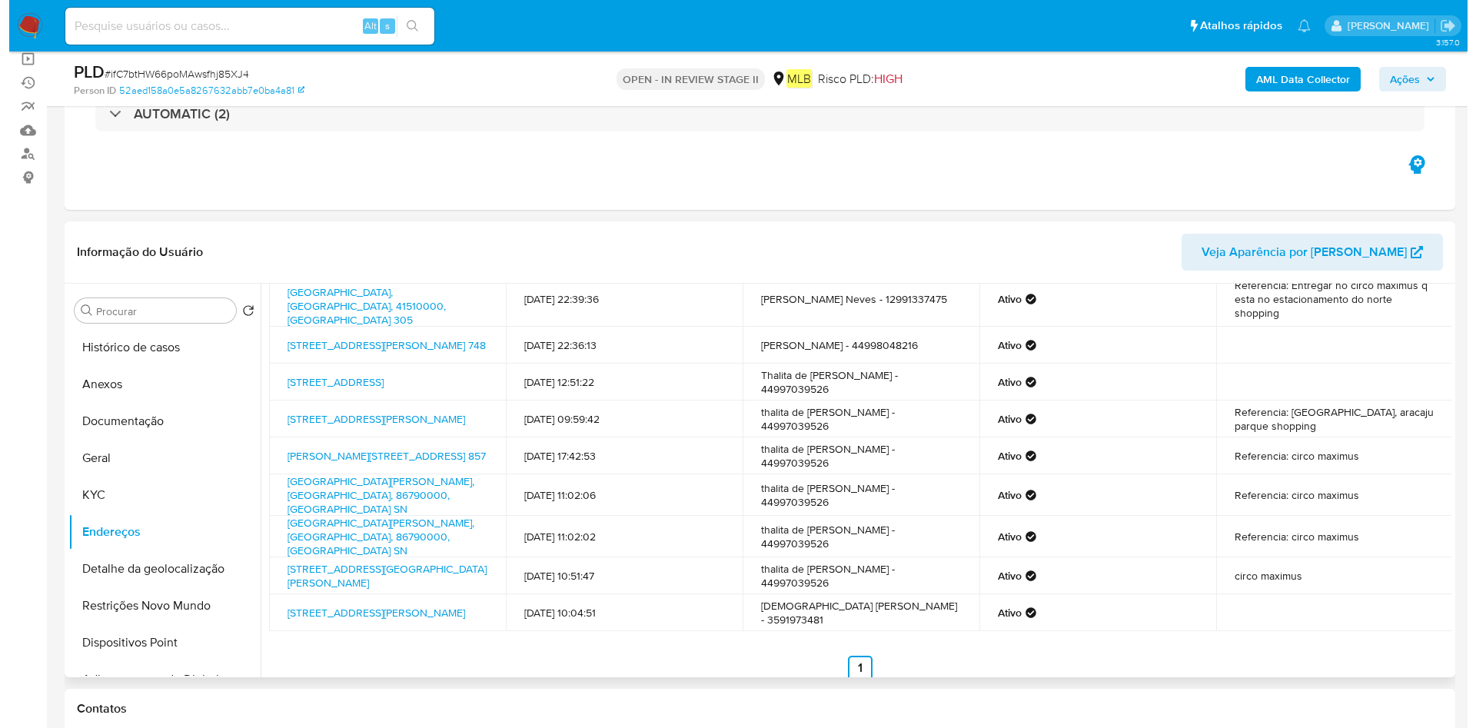
scroll to position [0, 0]
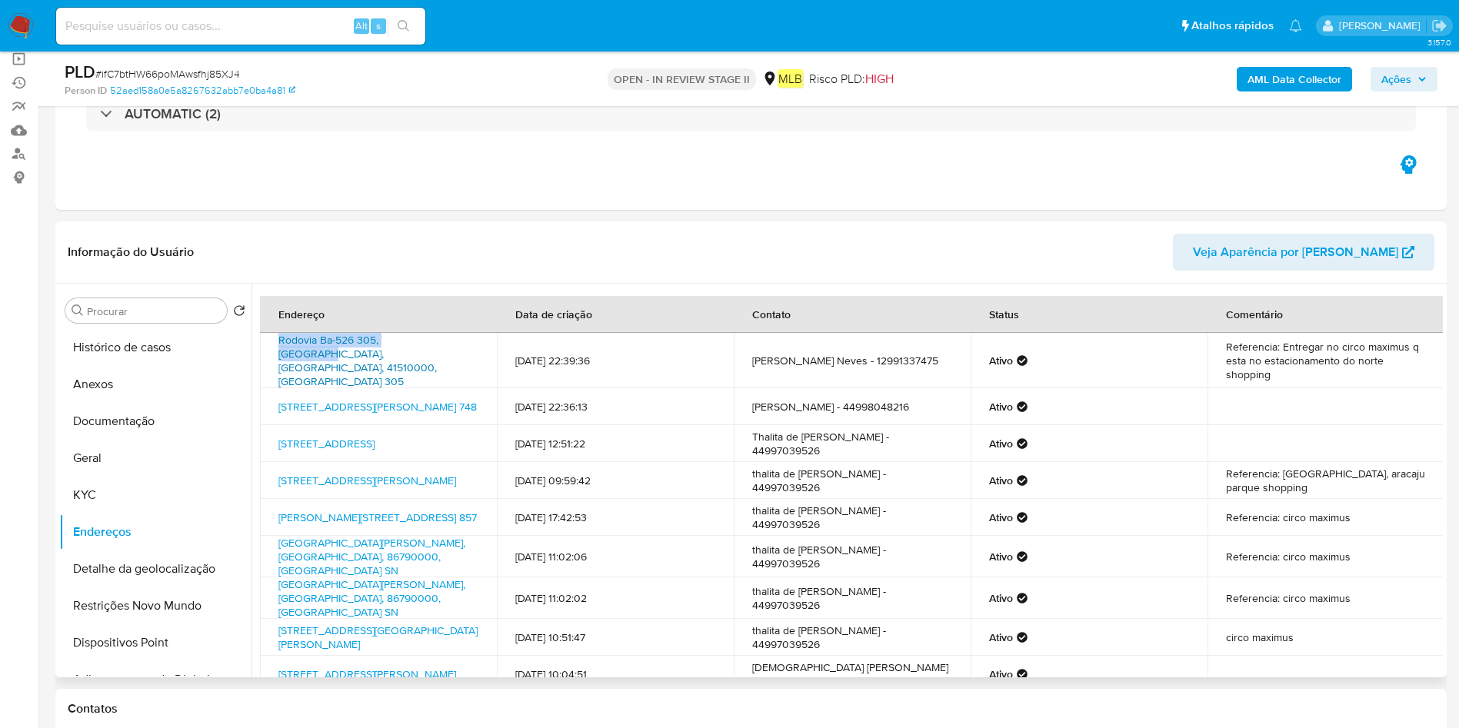
drag, startPoint x: 272, startPoint y: 346, endPoint x: 424, endPoint y: 352, distance: 151.6
click at [424, 352] on td "Rodovia Ba-526 305, Salvador, Bahia, 41510000, Brasil 305" at bounding box center [378, 360] width 237 height 55
copy link "Rodovia Ba-526 305, Salvador,"
click at [151, 427] on button "Documentação" at bounding box center [149, 421] width 180 height 37
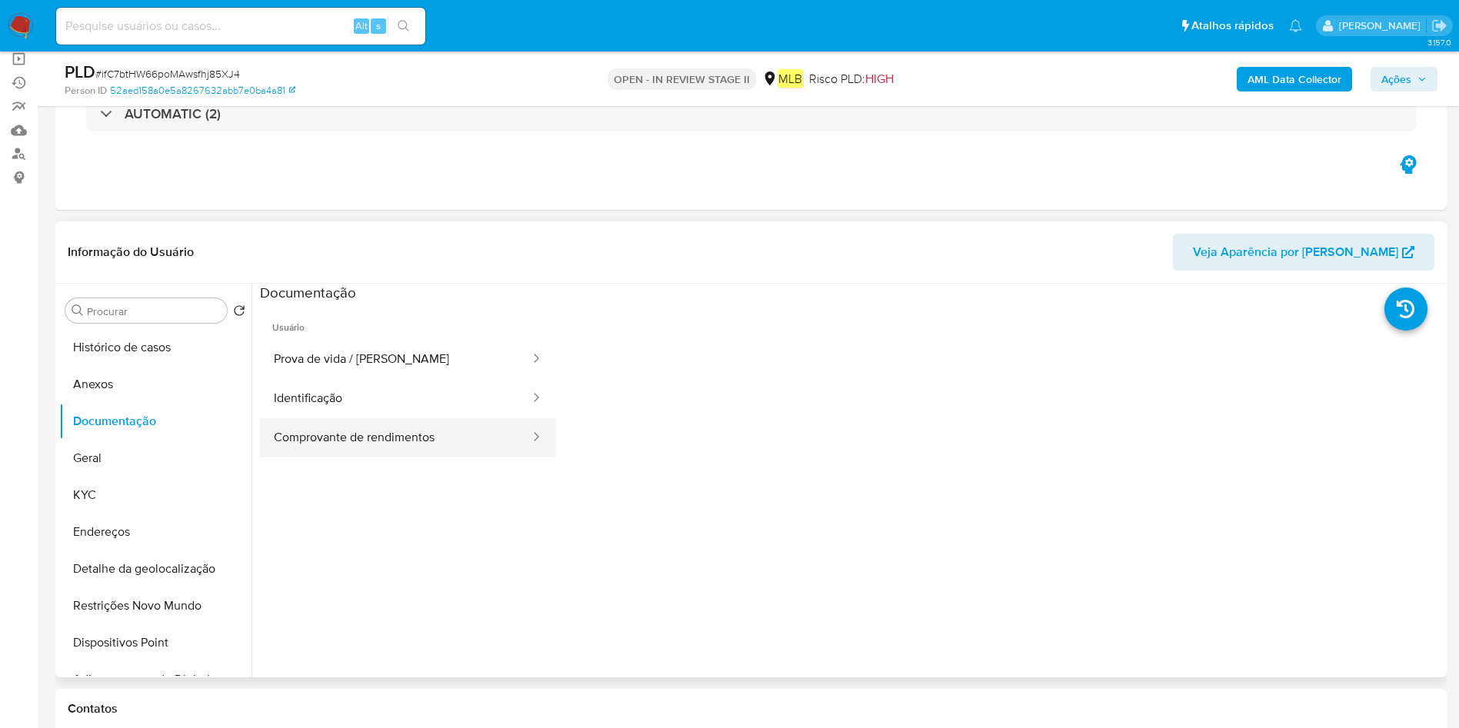
click at [328, 444] on button "Comprovante de rendimentos" at bounding box center [395, 437] width 271 height 39
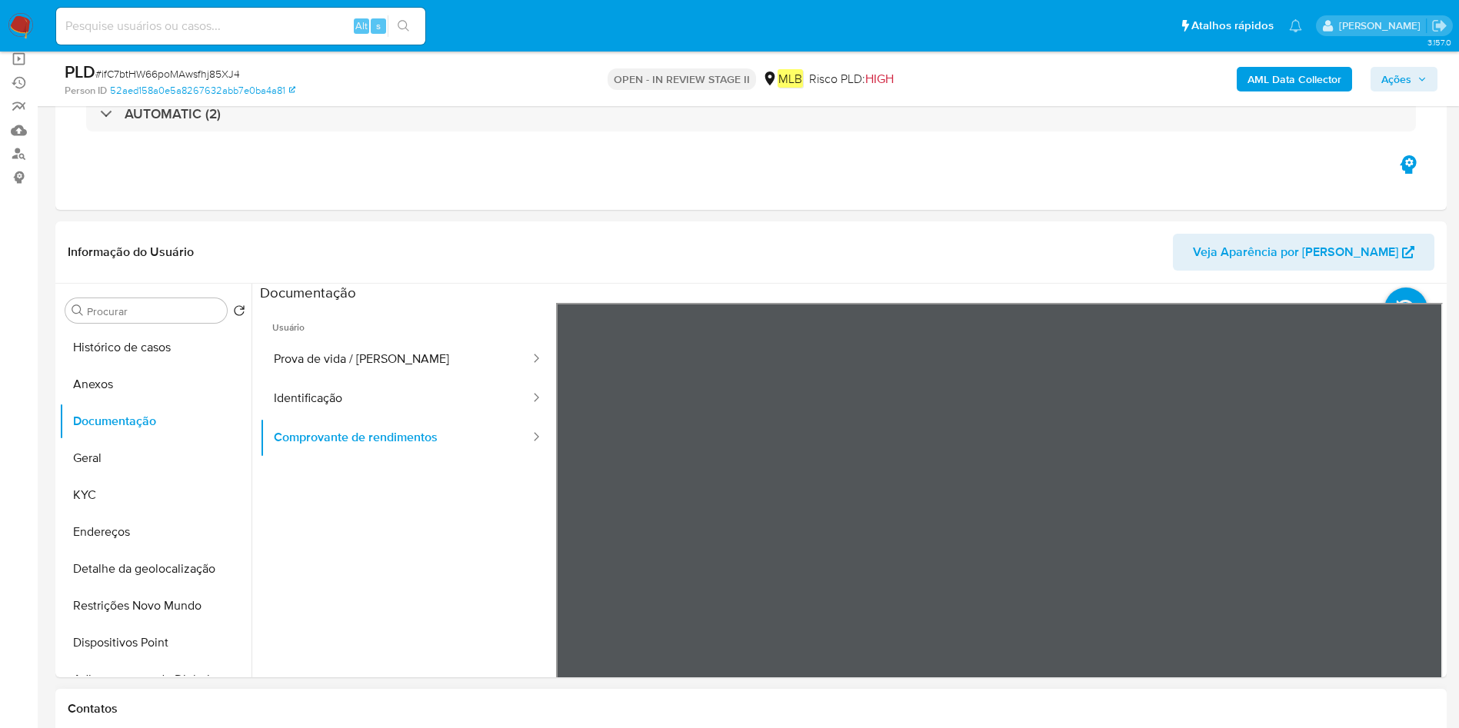
click at [142, 372] on button "Anexos" at bounding box center [149, 384] width 180 height 37
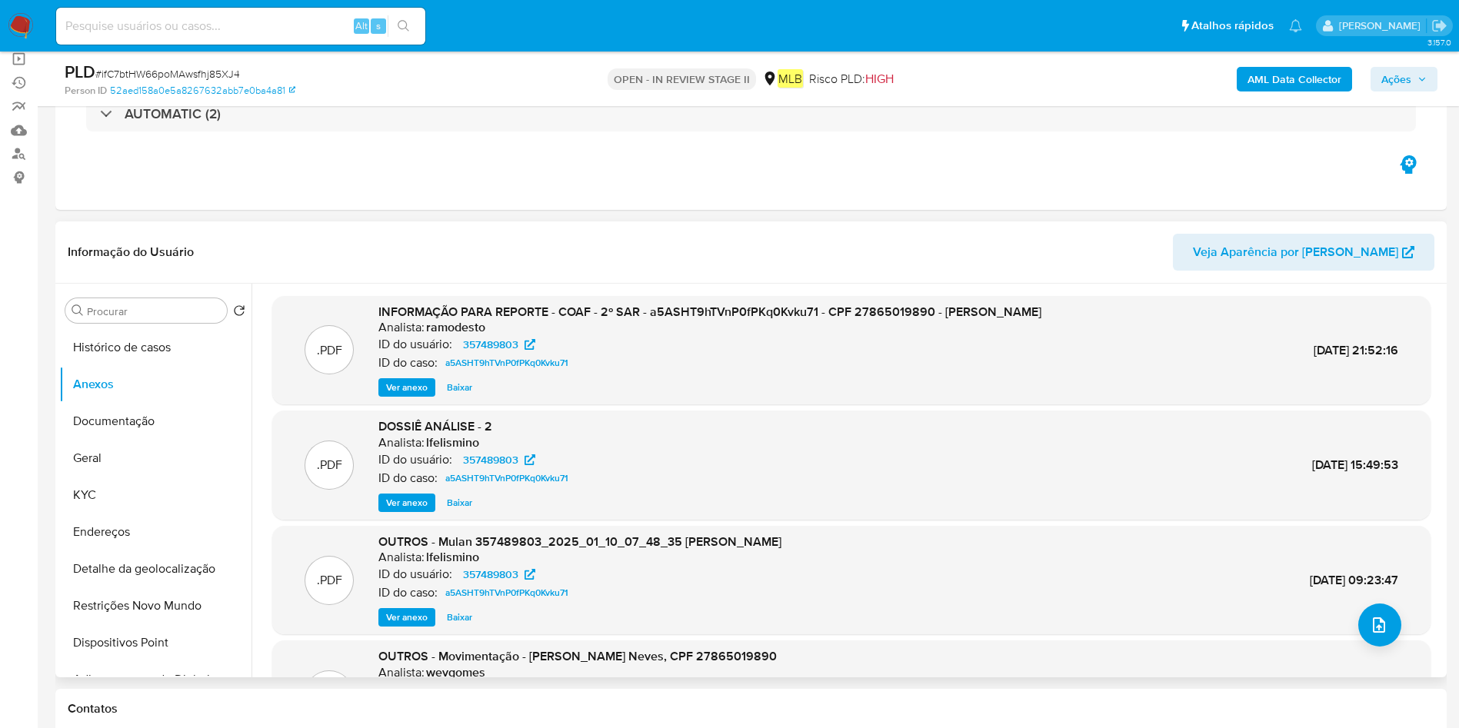
click at [130, 344] on button "Histórico de casos" at bounding box center [155, 347] width 192 height 37
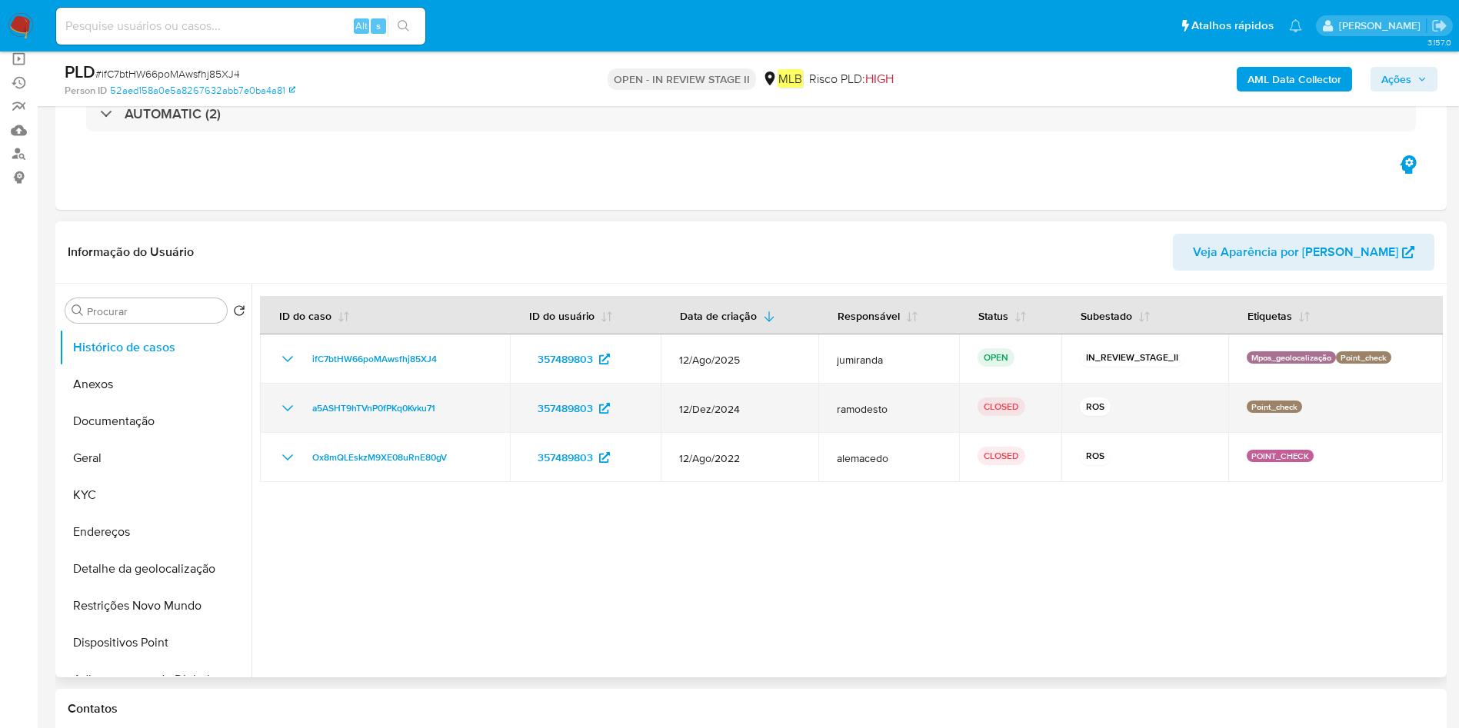
click at [723, 405] on span "12/Dez/2024" at bounding box center [739, 409] width 121 height 14
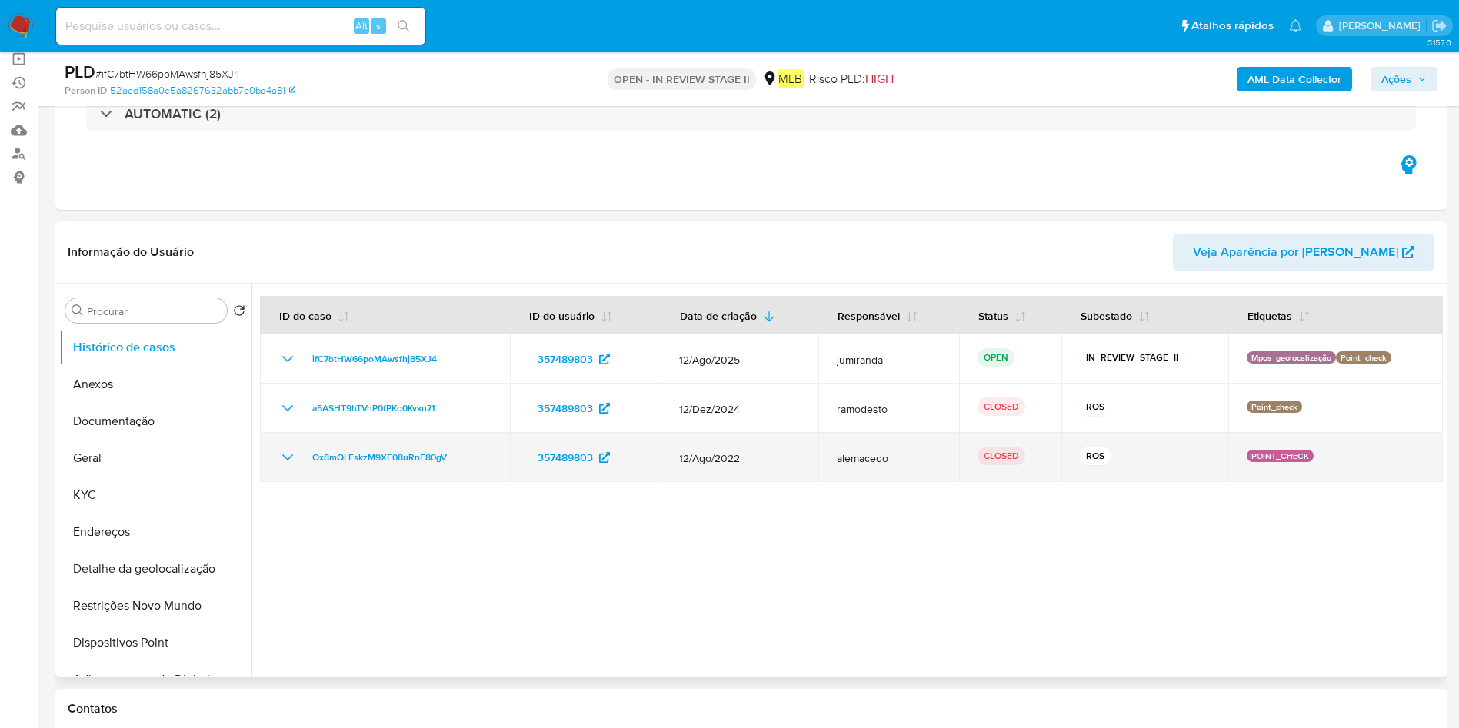
click at [723, 455] on span "12/Ago/2022" at bounding box center [739, 458] width 121 height 14
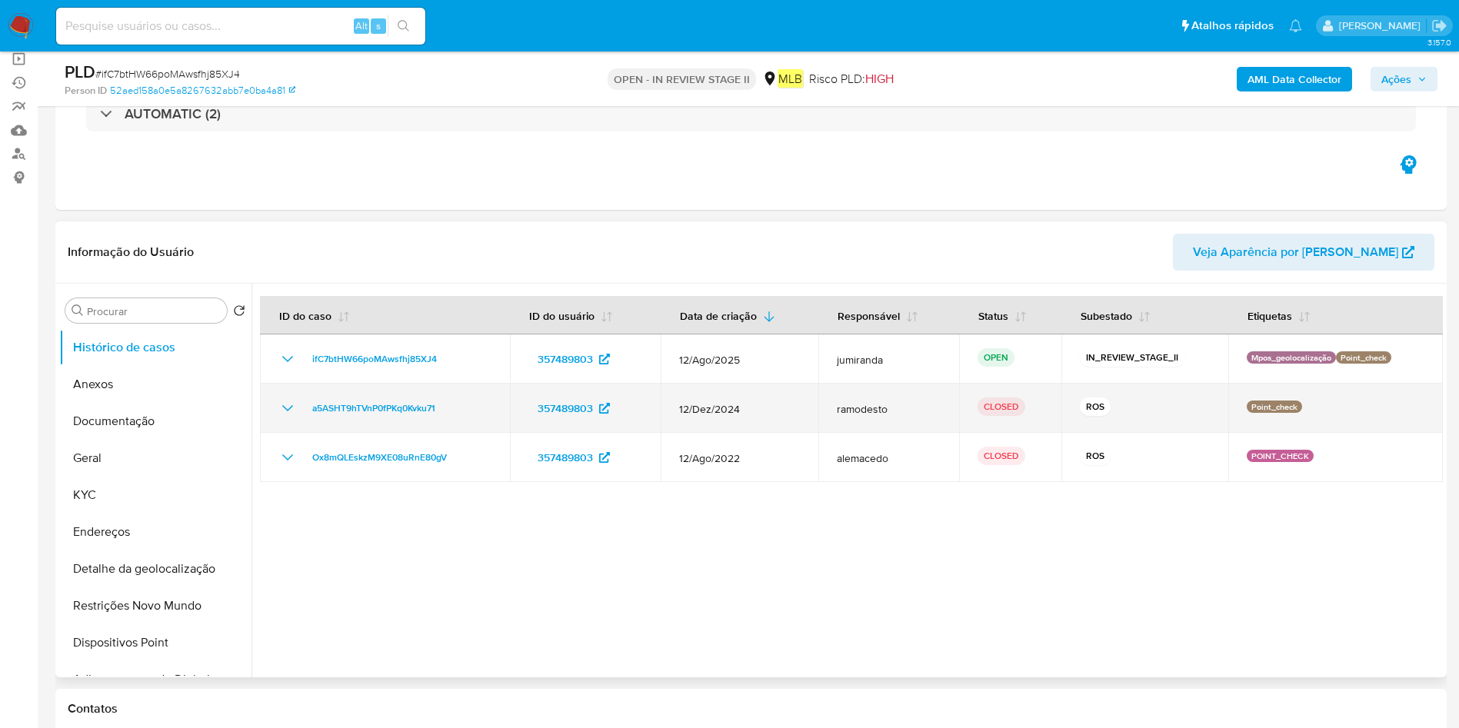
click at [420, 420] on td "a5ASHT9hTVnP0fPKq0Kvku71" at bounding box center [385, 408] width 250 height 49
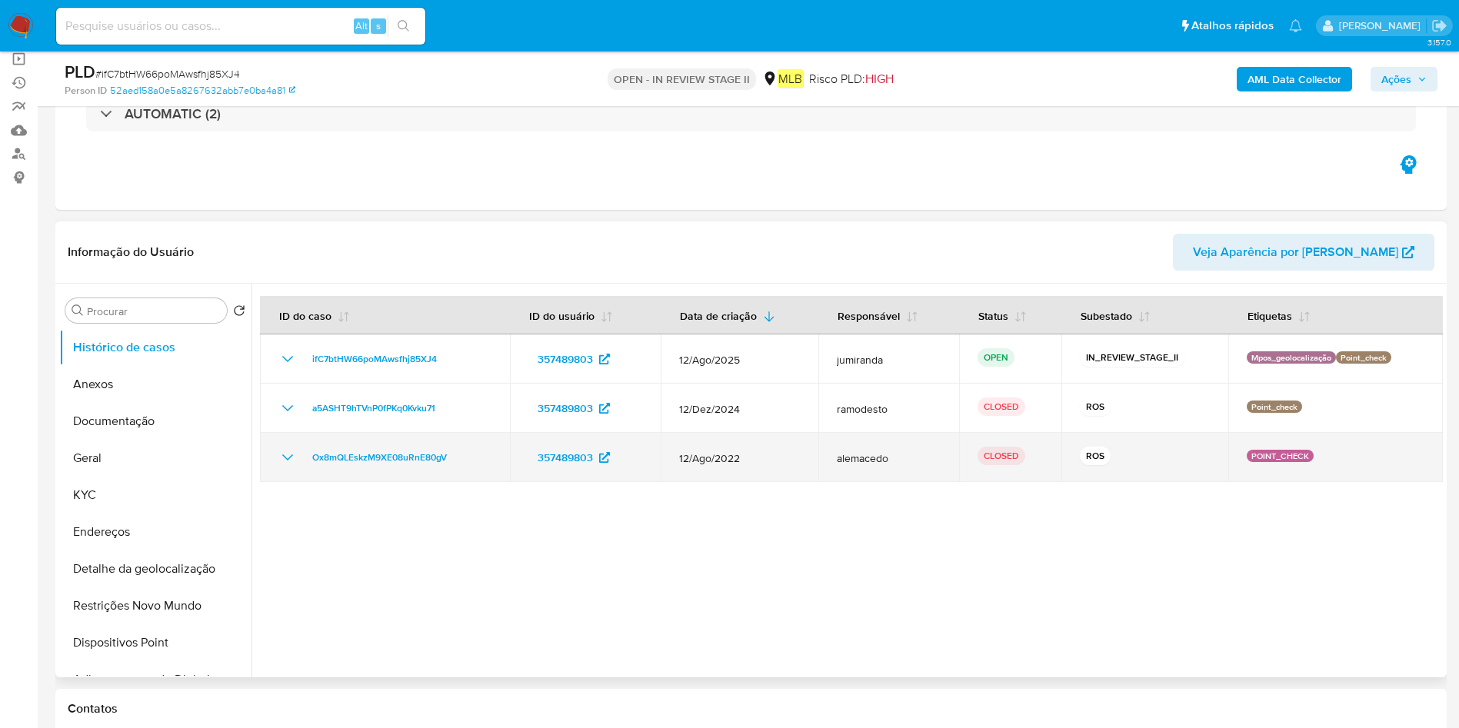
click at [403, 476] on td "Ox8mQLEskzM9XE08uRnE80gV" at bounding box center [385, 457] width 250 height 49
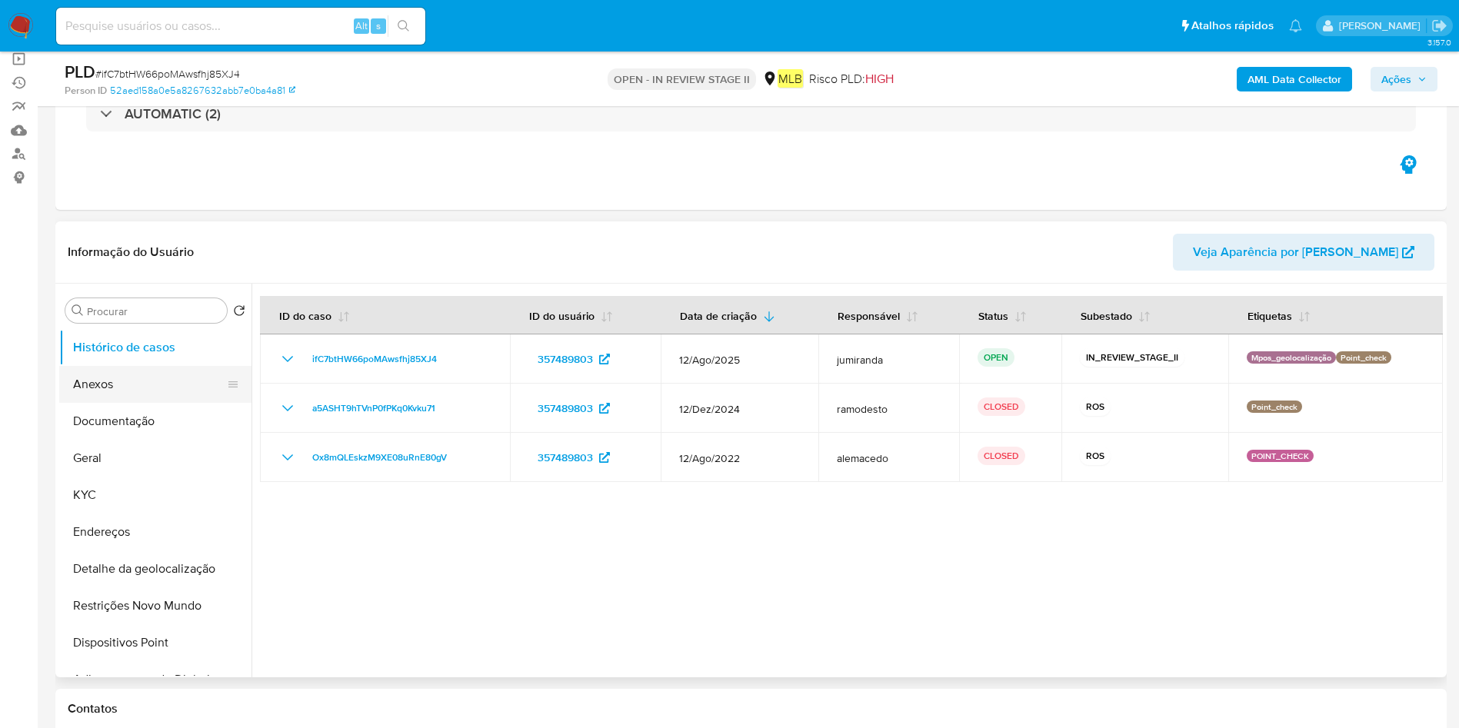
click at [123, 377] on button "Anexos" at bounding box center [149, 384] width 180 height 37
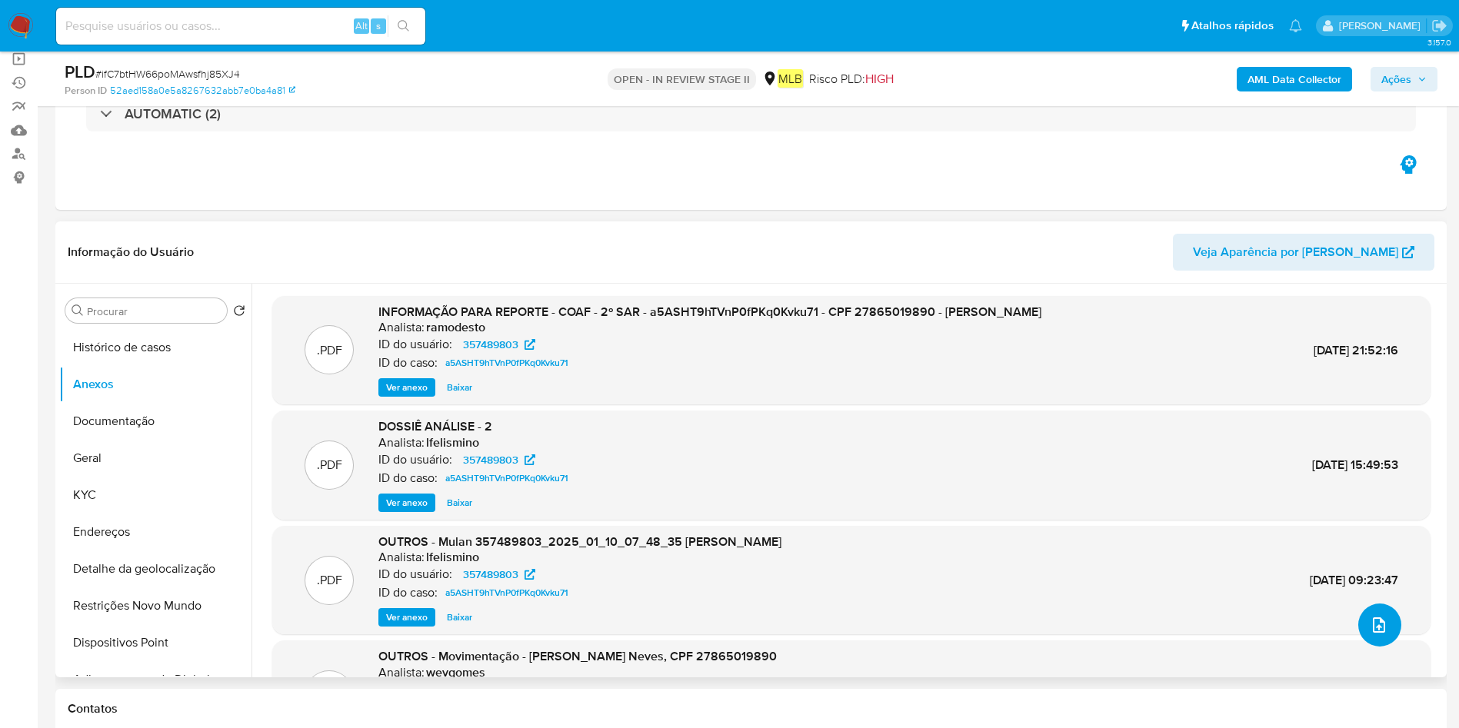
click at [1378, 620] on icon "upload-file" at bounding box center [1378, 624] width 12 height 15
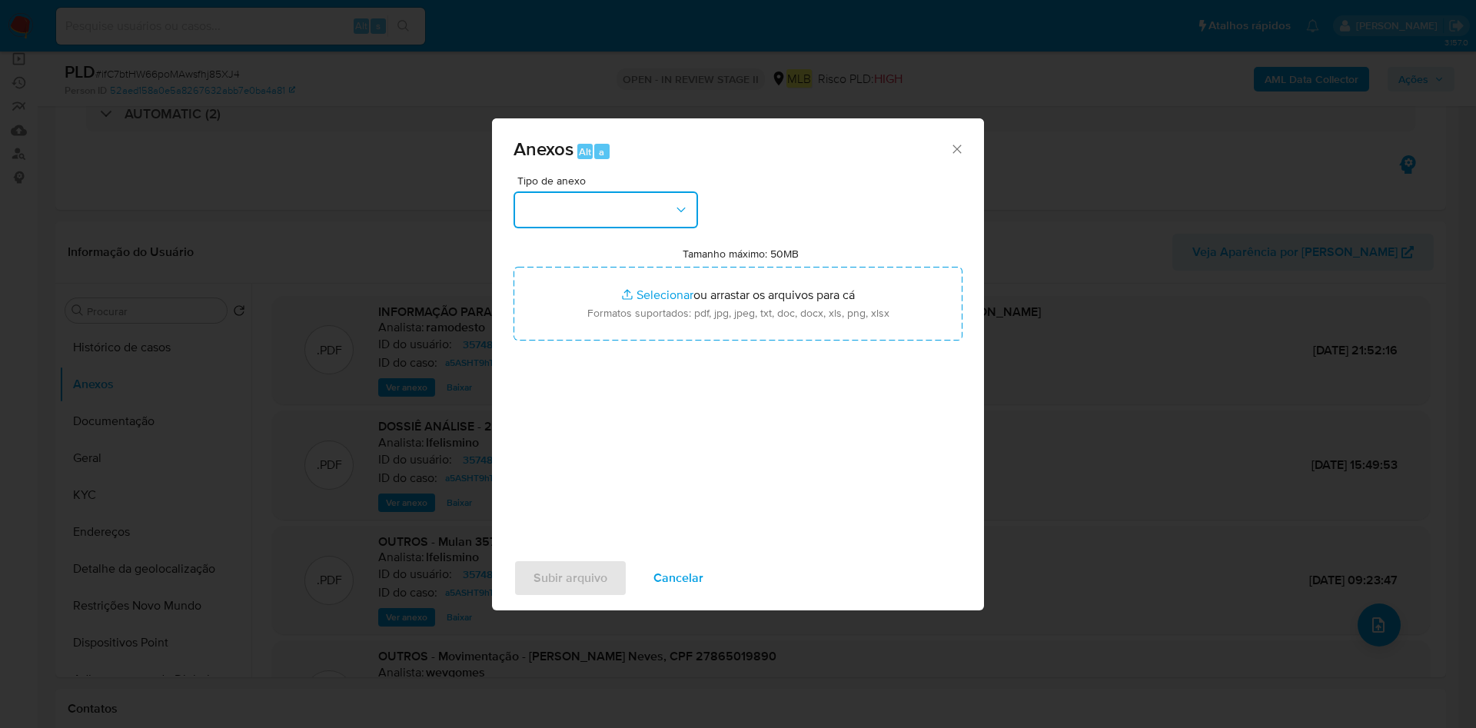
click at [650, 197] on button "button" at bounding box center [606, 209] width 185 height 37
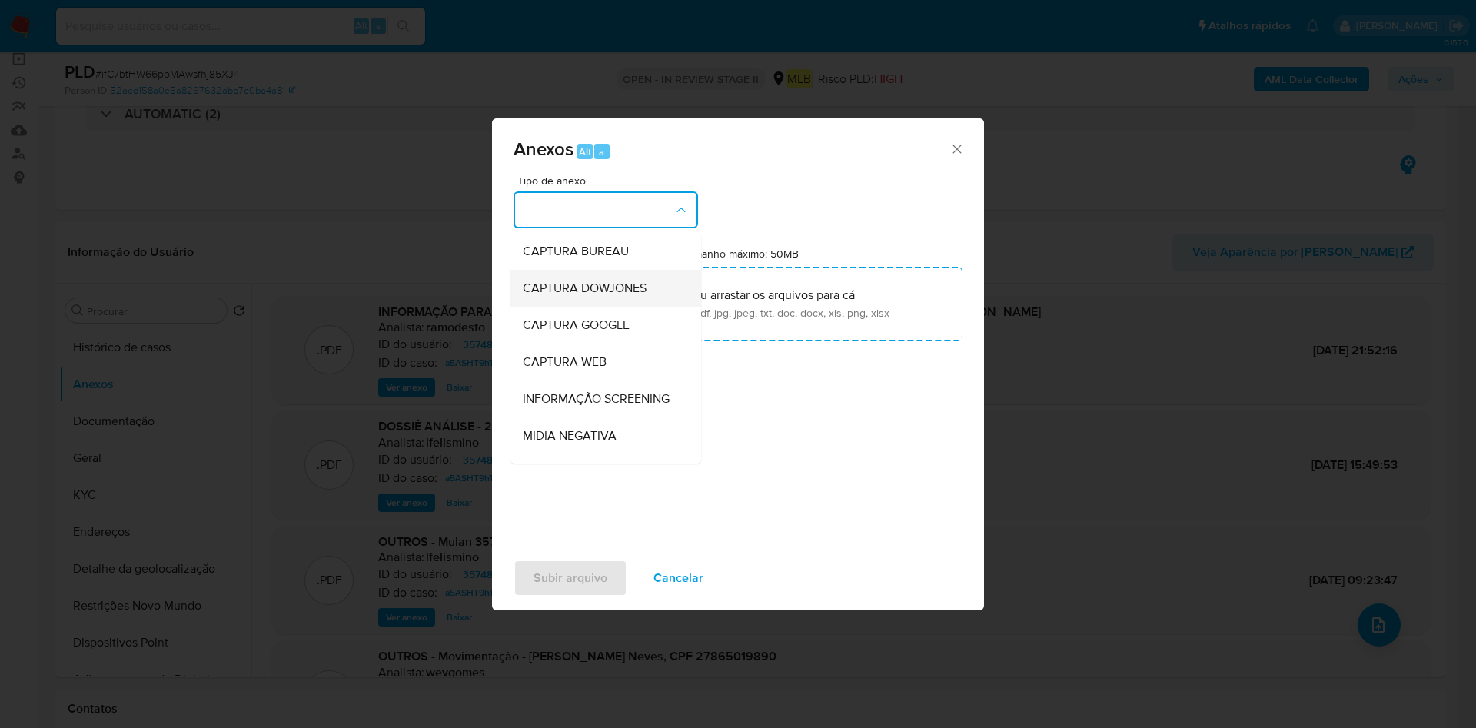
scroll to position [237, 0]
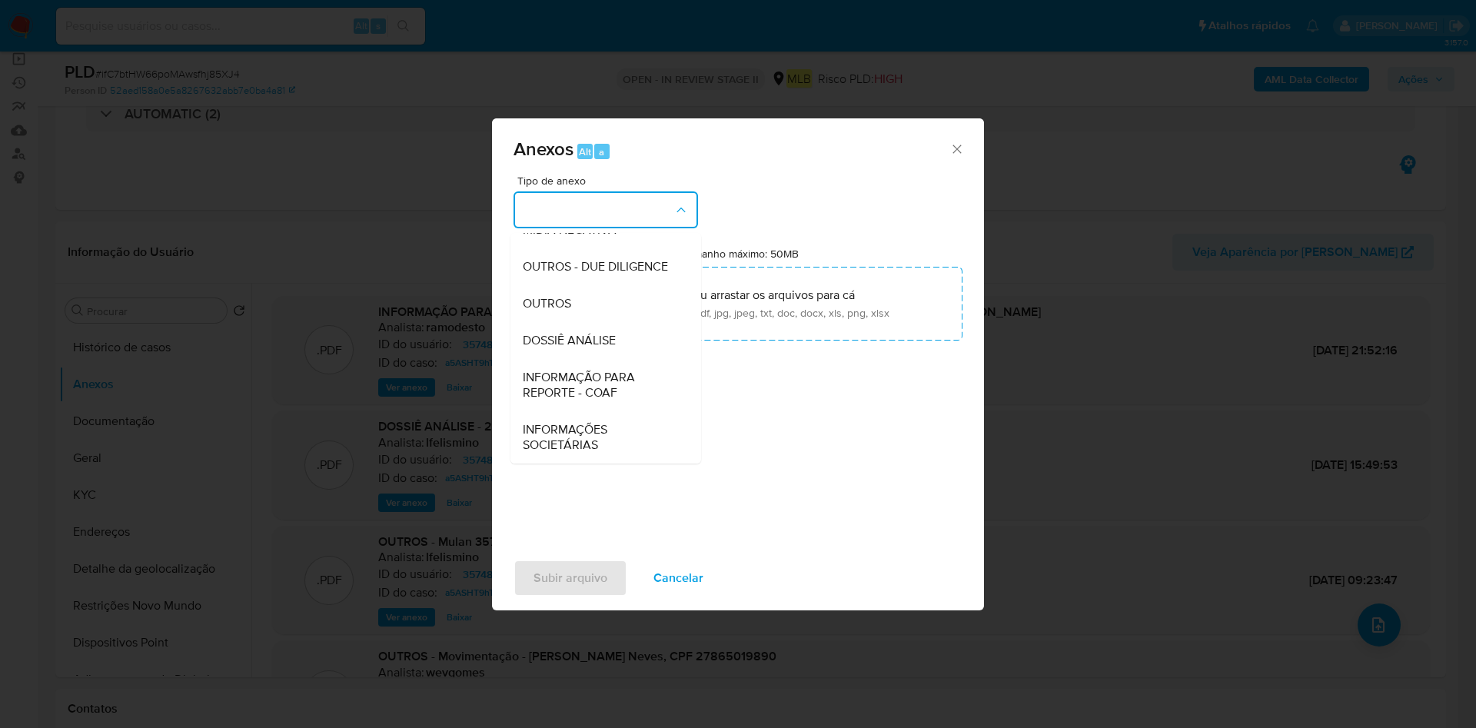
click at [1314, 91] on div "Anexos Alt a Tipo de anexo CAPTURA BUREAU CAPTURA DOWJONES CAPTURA GOOGLE CAPTU…" at bounding box center [738, 364] width 1476 height 728
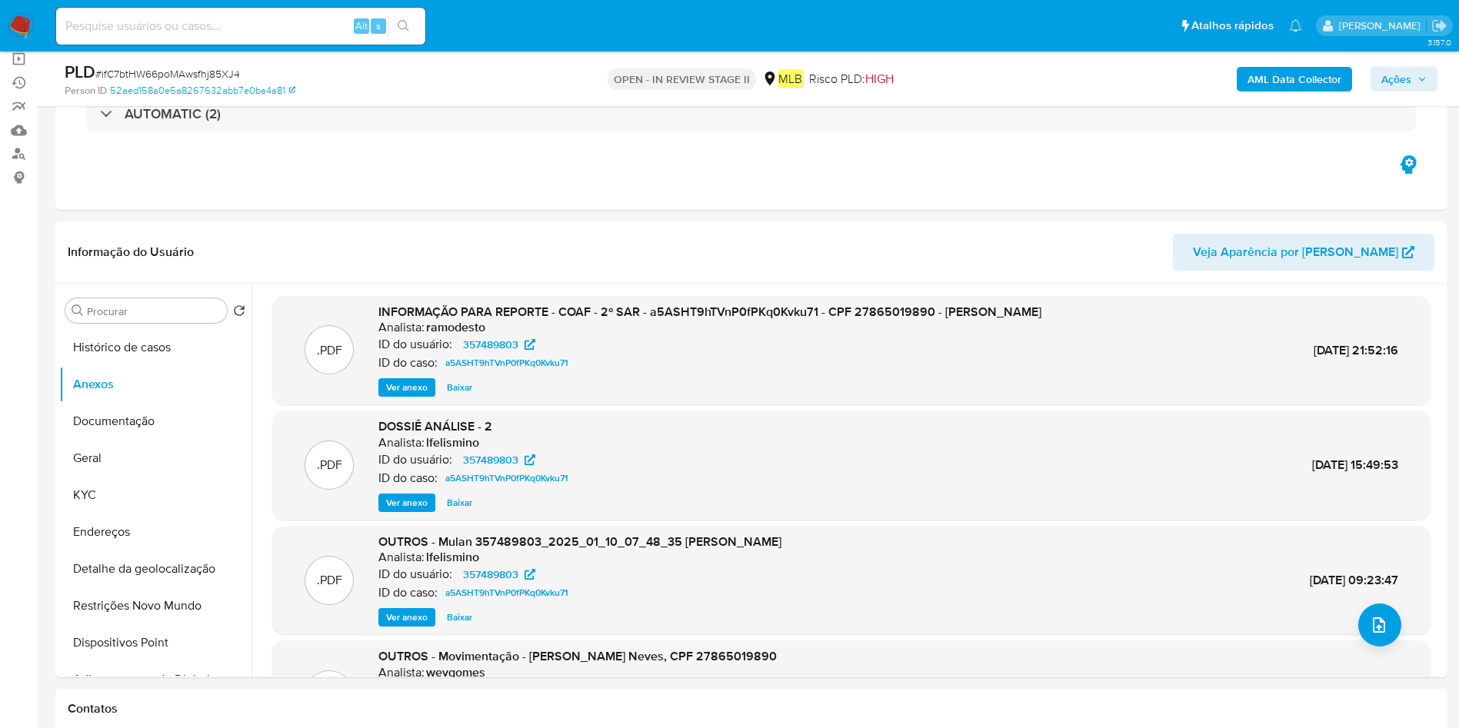
click at [1324, 78] on b "AML Data Collector" at bounding box center [1294, 79] width 94 height 25
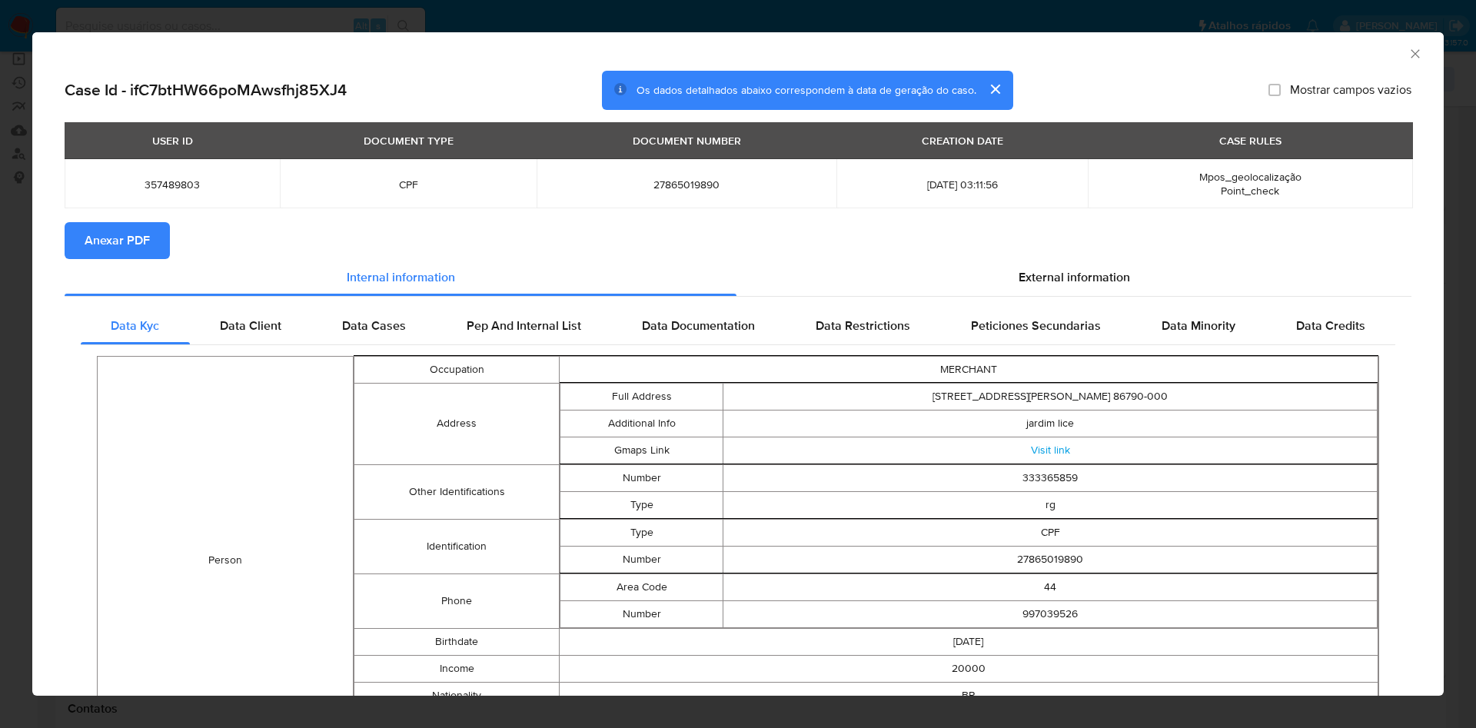
click at [115, 230] on span "Anexar PDF" at bounding box center [117, 241] width 65 height 34
click at [1408, 53] on icon "Fechar a janela" at bounding box center [1415, 53] width 15 height 15
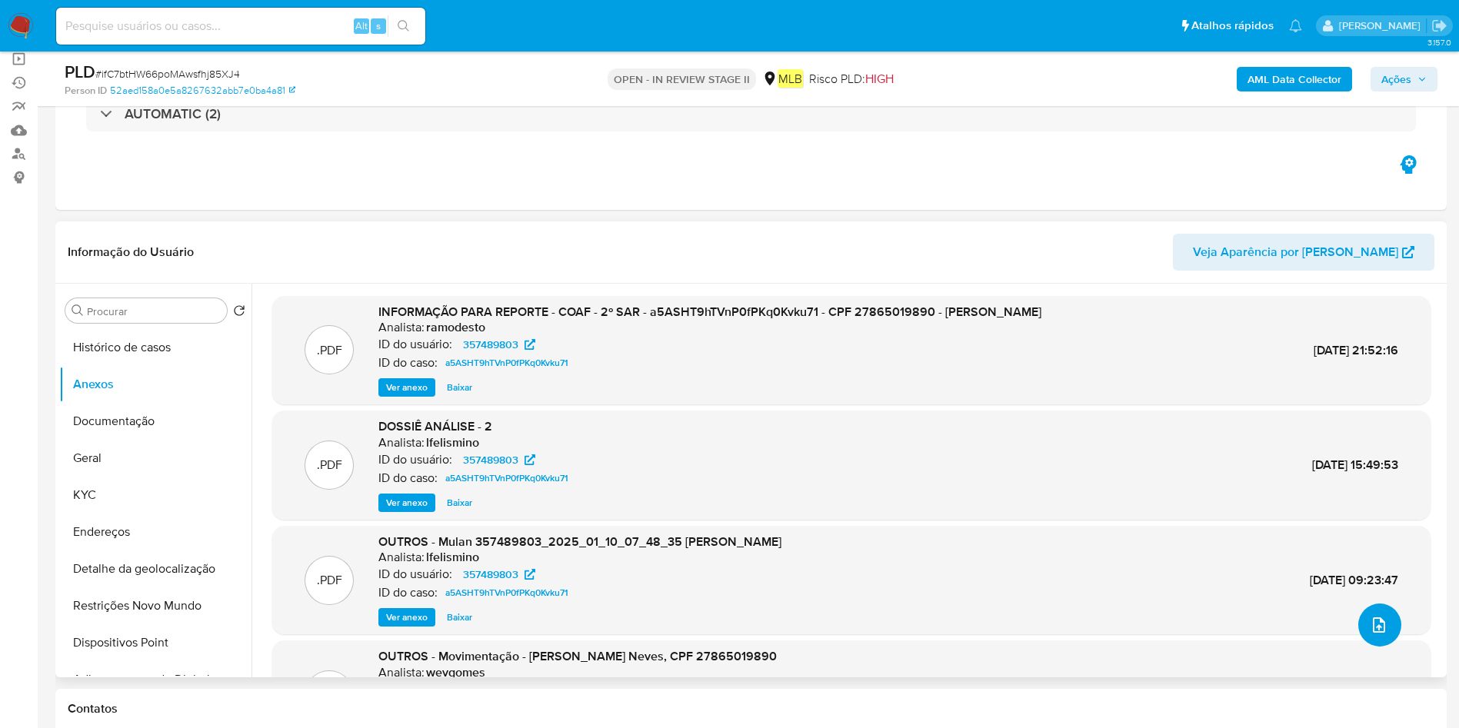
click at [1367, 612] on button "upload-file" at bounding box center [1379, 625] width 43 height 43
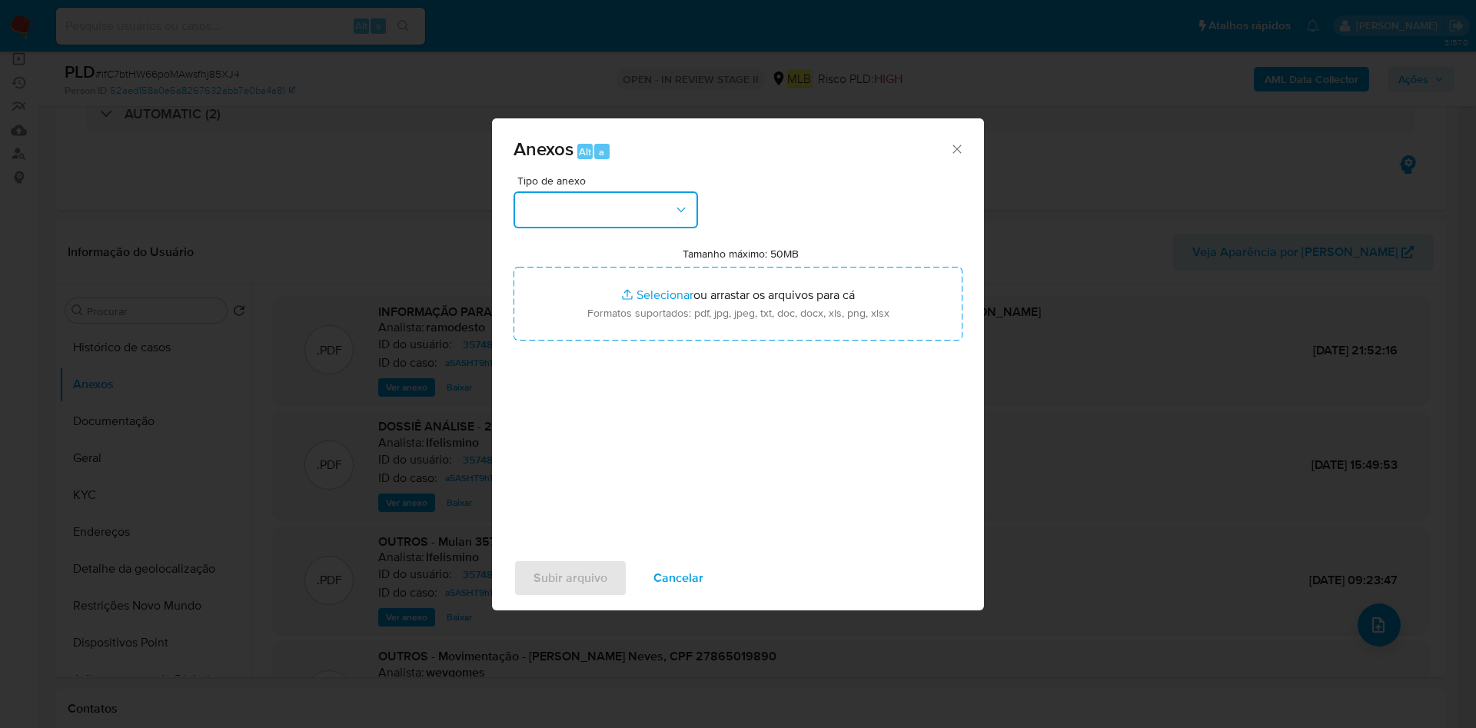
click at [587, 201] on button "button" at bounding box center [606, 209] width 185 height 37
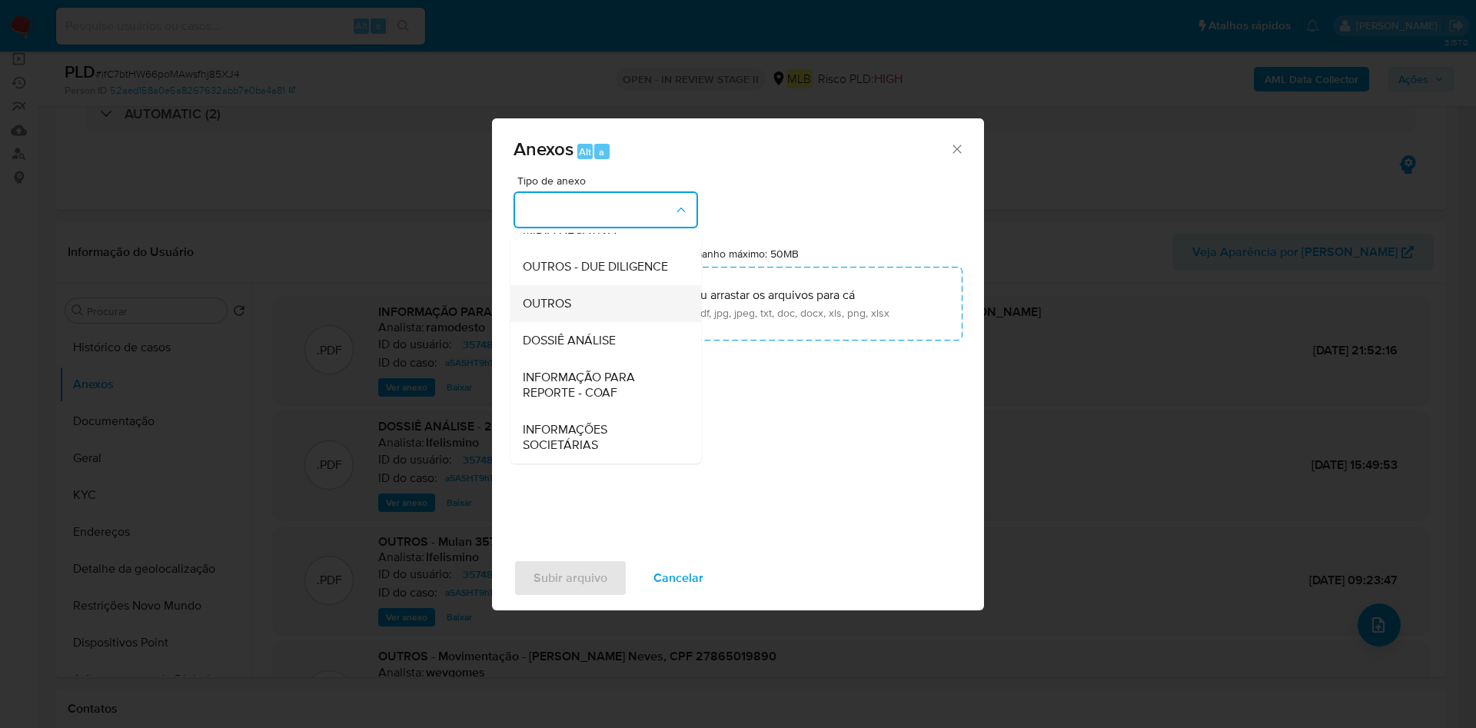
click at [589, 308] on div "OUTROS" at bounding box center [601, 303] width 157 height 37
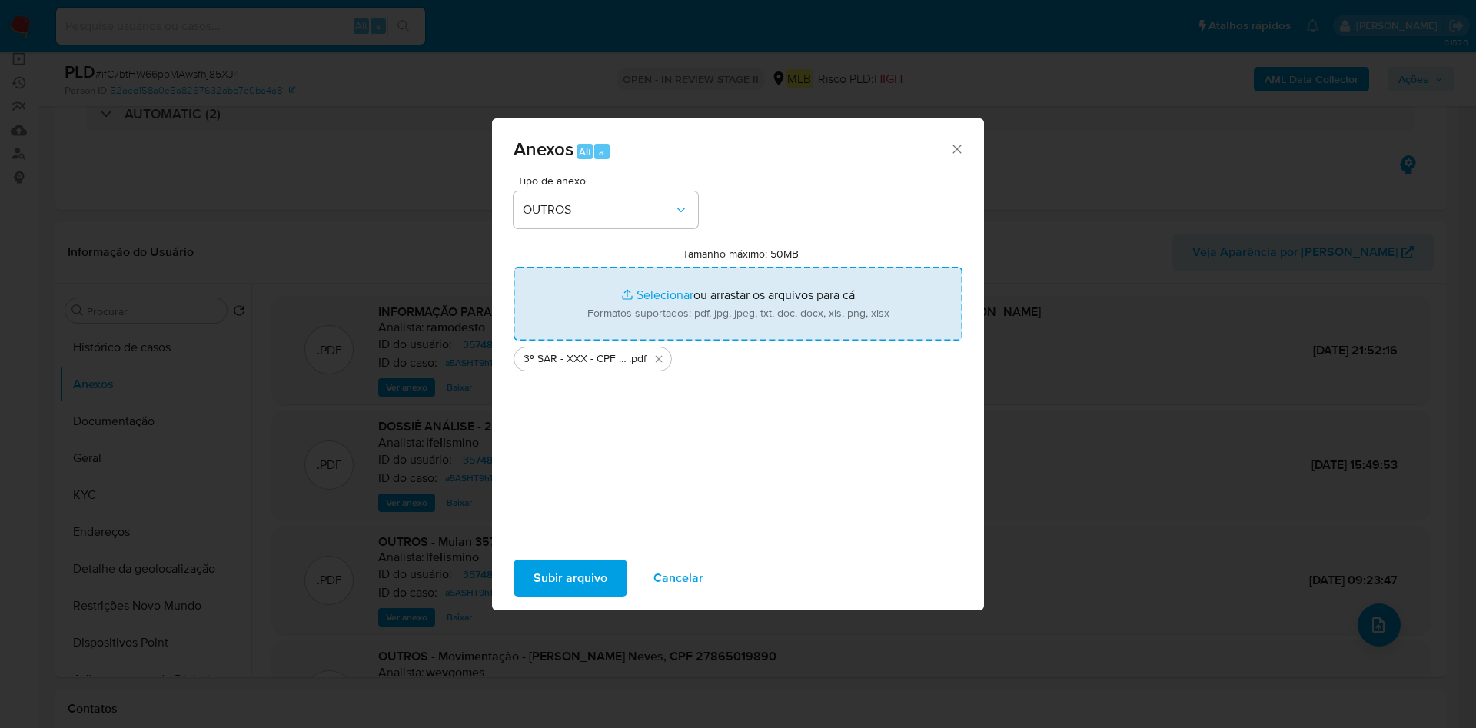
type input "C:\fakepath\Mulan 357489803_2025_08_28_10_13_38.xlsx"
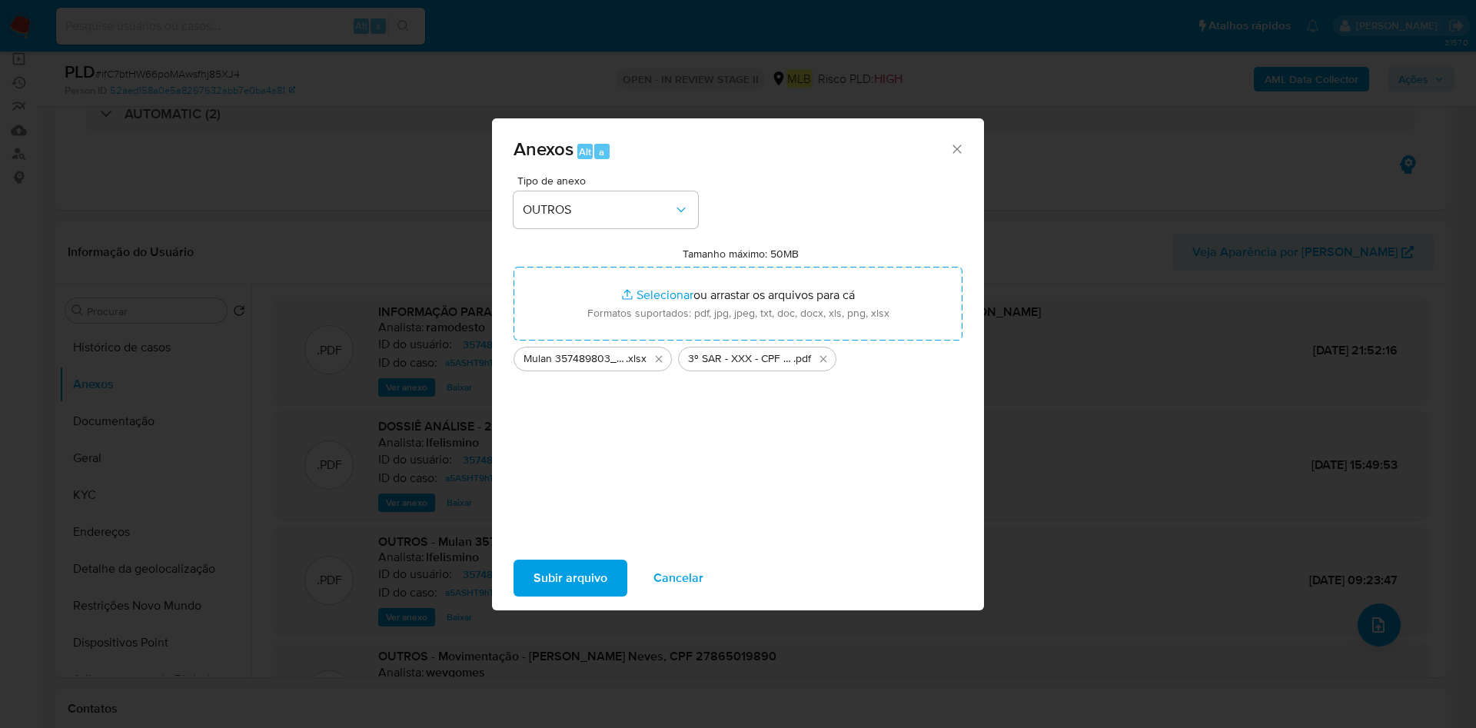
click at [545, 581] on span "Subir arquivo" at bounding box center [571, 578] width 74 height 34
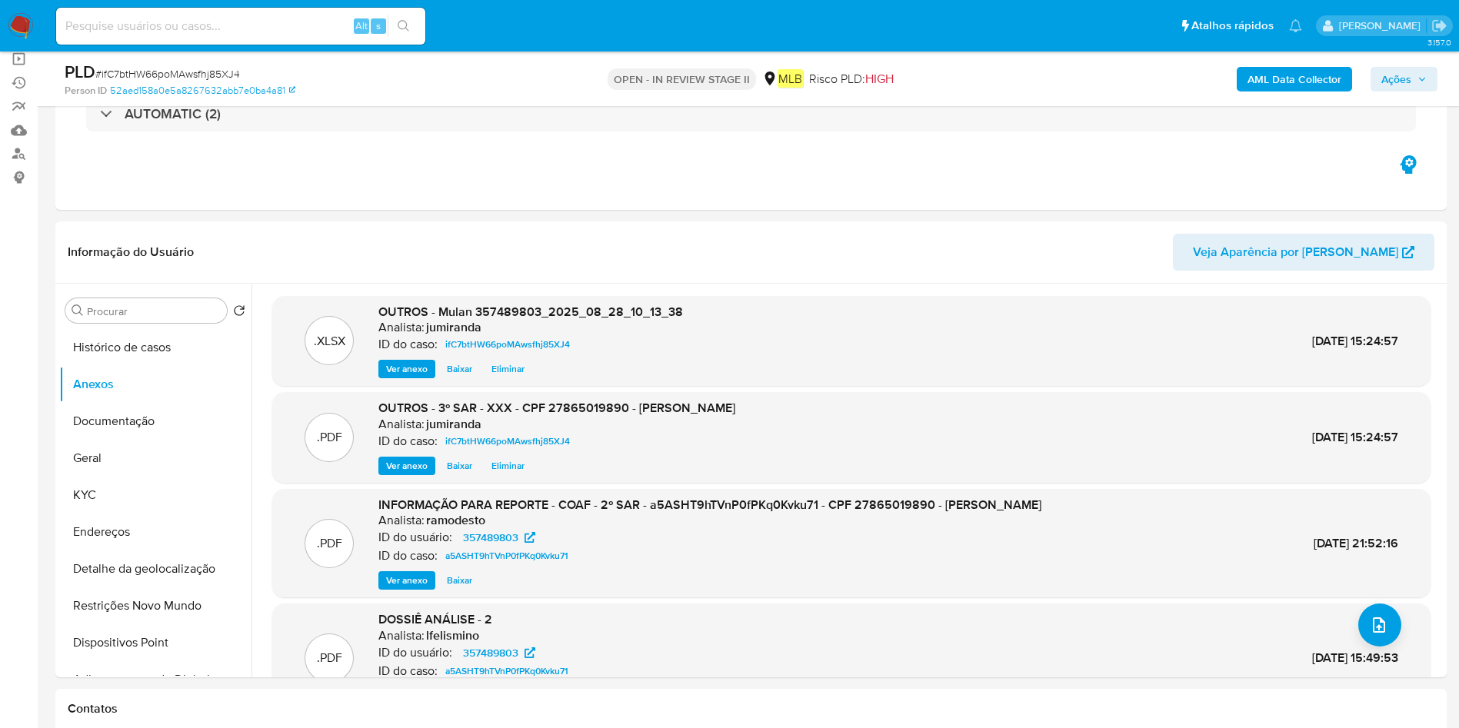
click at [1413, 72] on span "Ações" at bounding box center [1403, 79] width 45 height 22
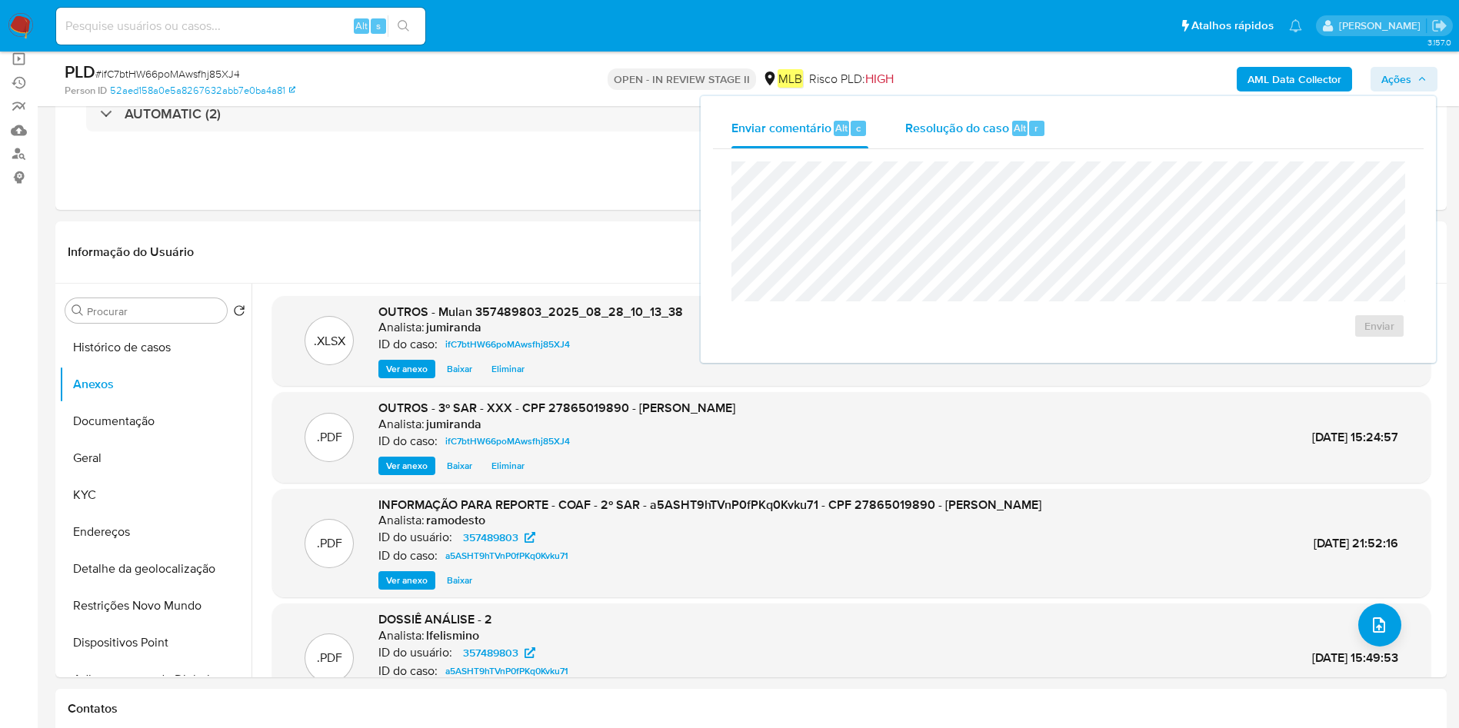
click at [979, 125] on span "Resolução do caso" at bounding box center [957, 127] width 104 height 18
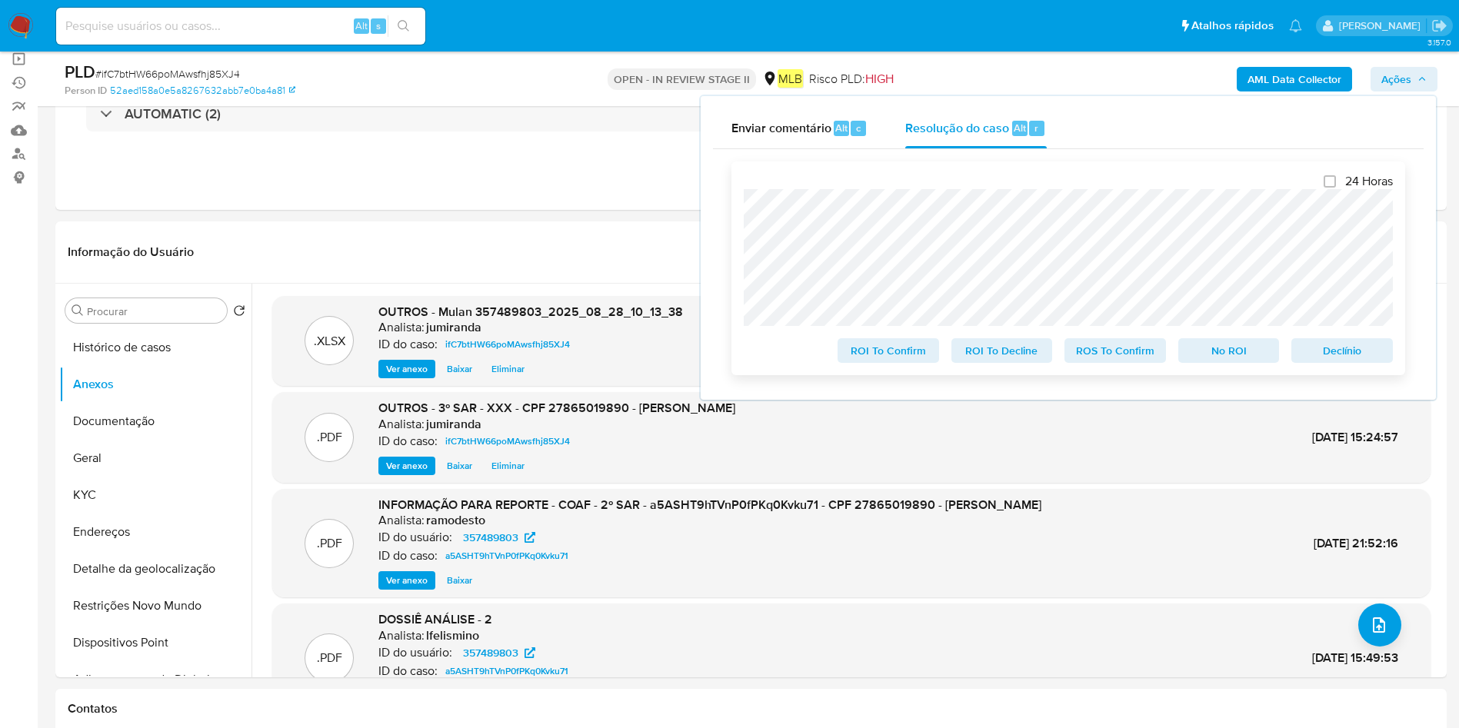
click at [1117, 344] on span "ROS To Confirm" at bounding box center [1115, 351] width 80 height 22
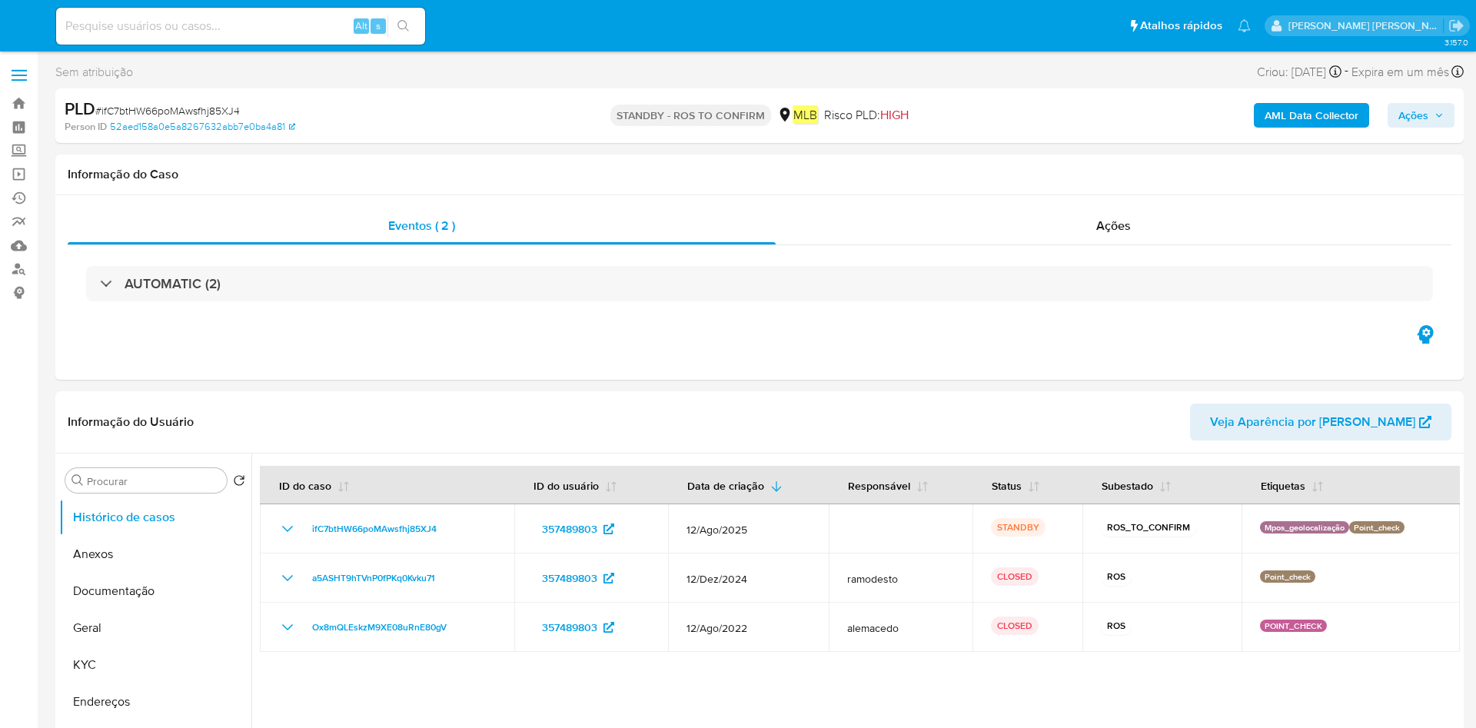
select select "10"
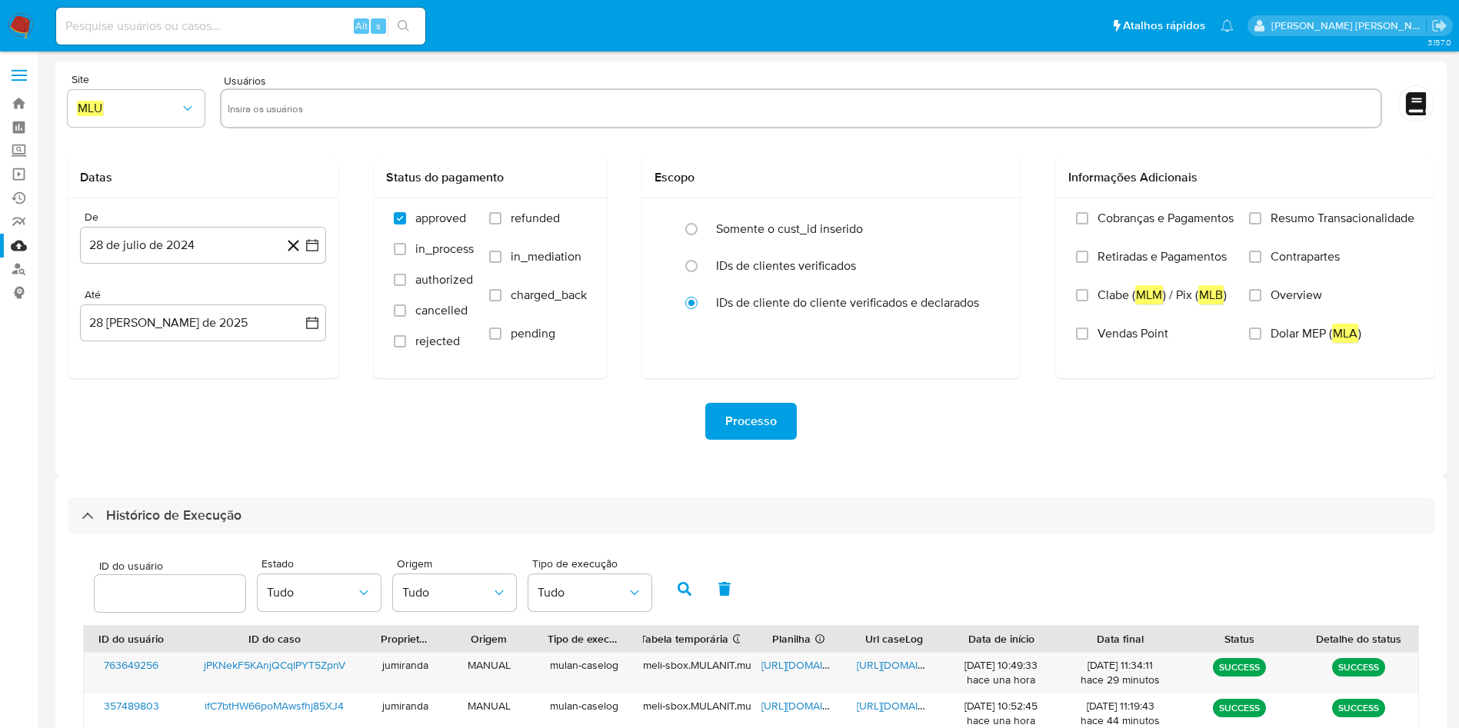
select select "10"
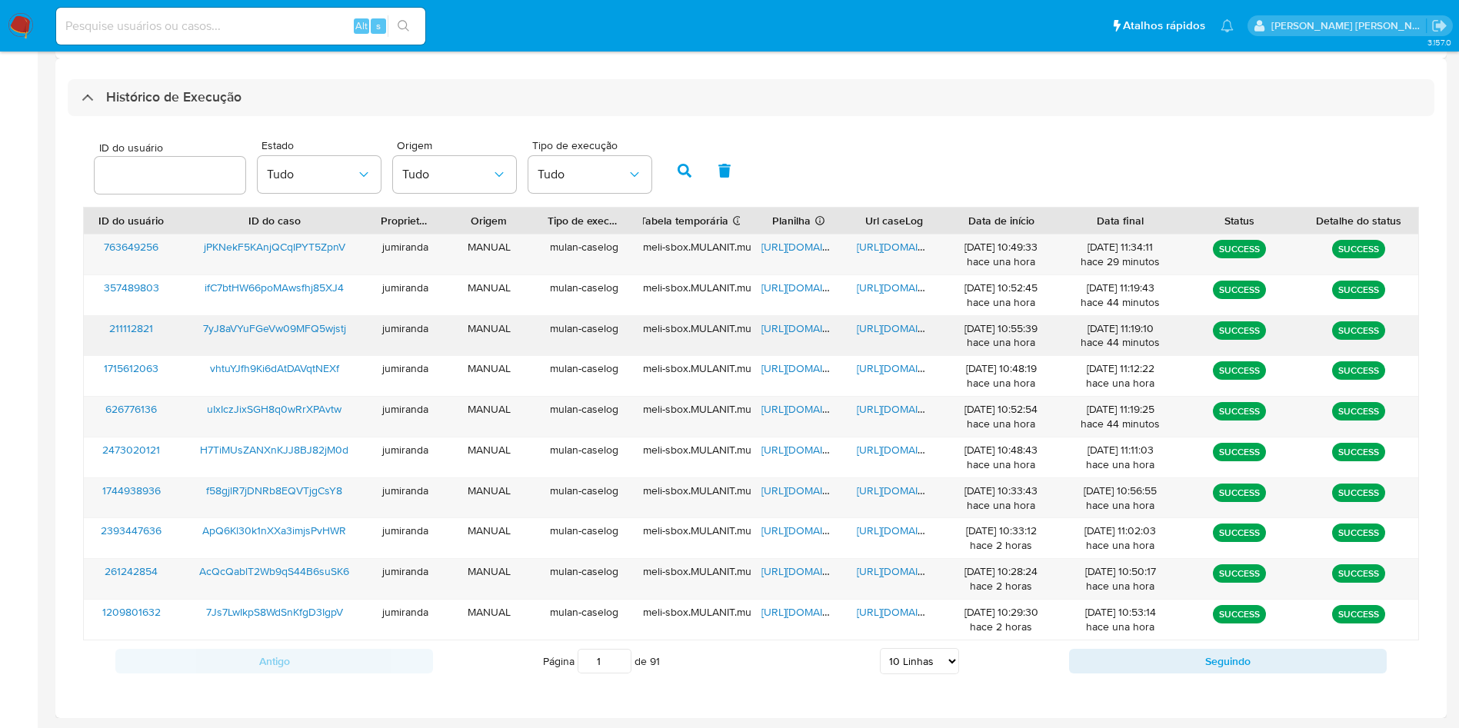
click at [789, 338] on div "[URL][DOMAIN_NAME]" at bounding box center [797, 336] width 95 height 40
click at [815, 333] on span "[URL][DOMAIN_NAME]" at bounding box center [814, 328] width 106 height 15
click at [896, 328] on span "[URL][DOMAIN_NAME]" at bounding box center [910, 328] width 106 height 15
click at [314, 325] on span "7yJ8aVYuFGeVw09MFQ5wjstj" at bounding box center [274, 328] width 143 height 15
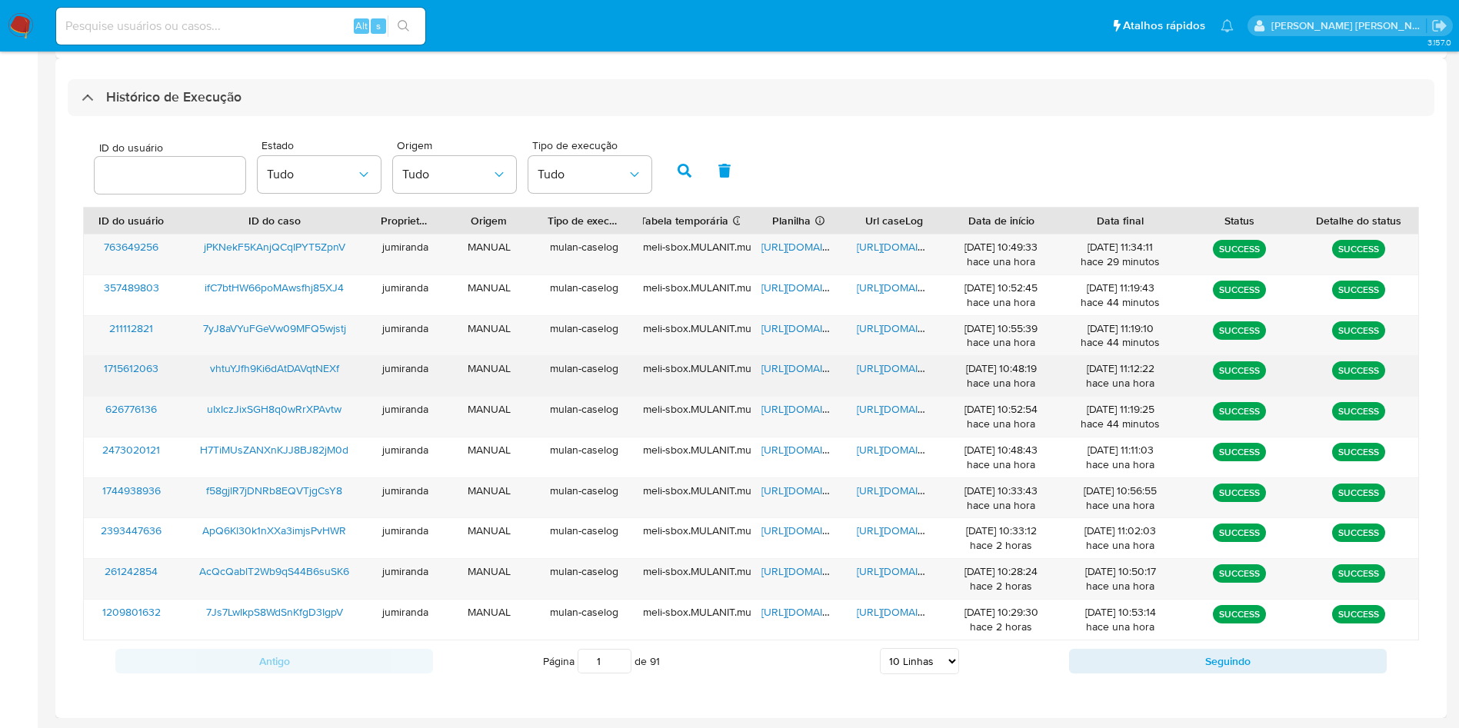
click at [787, 368] on span "[URL][DOMAIN_NAME]" at bounding box center [814, 368] width 106 height 15
click at [886, 364] on span "[URL][DOMAIN_NAME]" at bounding box center [910, 368] width 106 height 15
click at [253, 370] on span "vhtuYJfh9Ki6dAtDAVqtNEXf" at bounding box center [274, 368] width 129 height 15
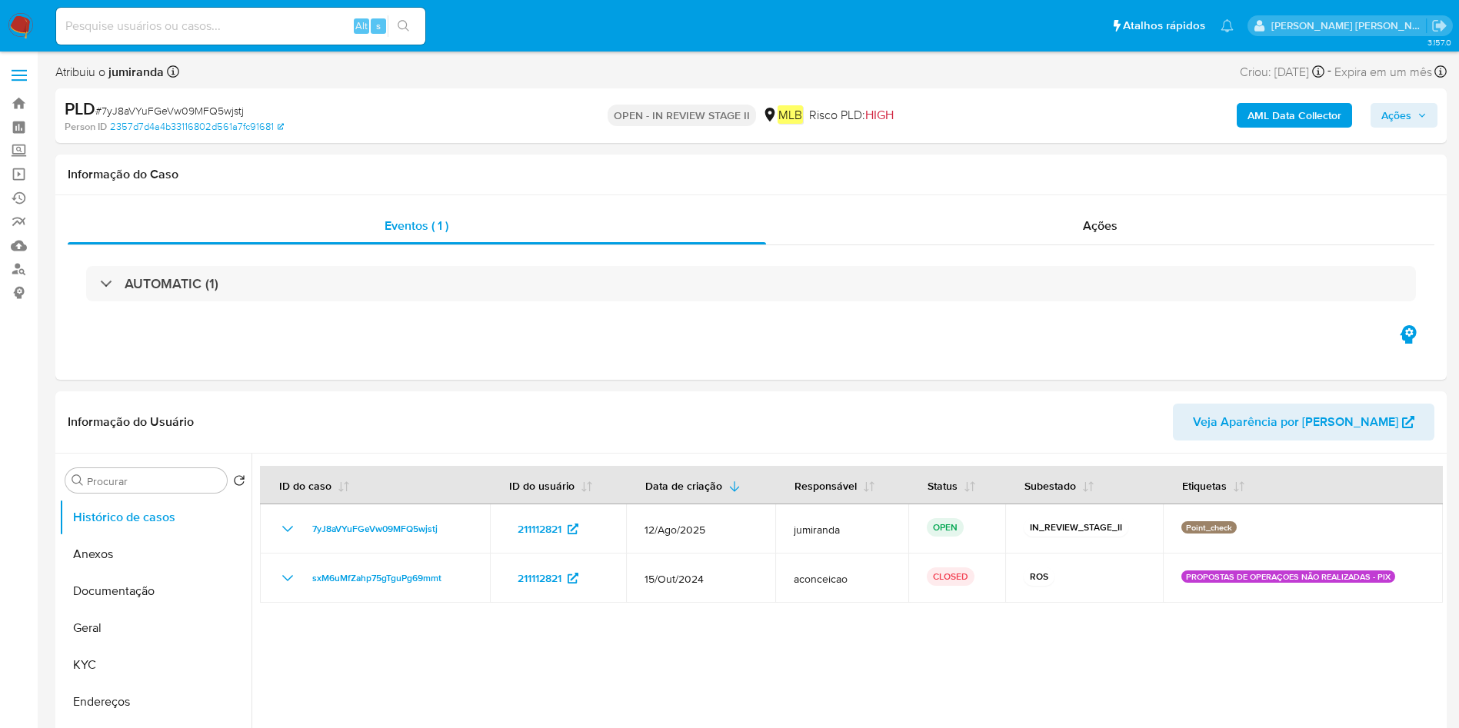
select select "10"
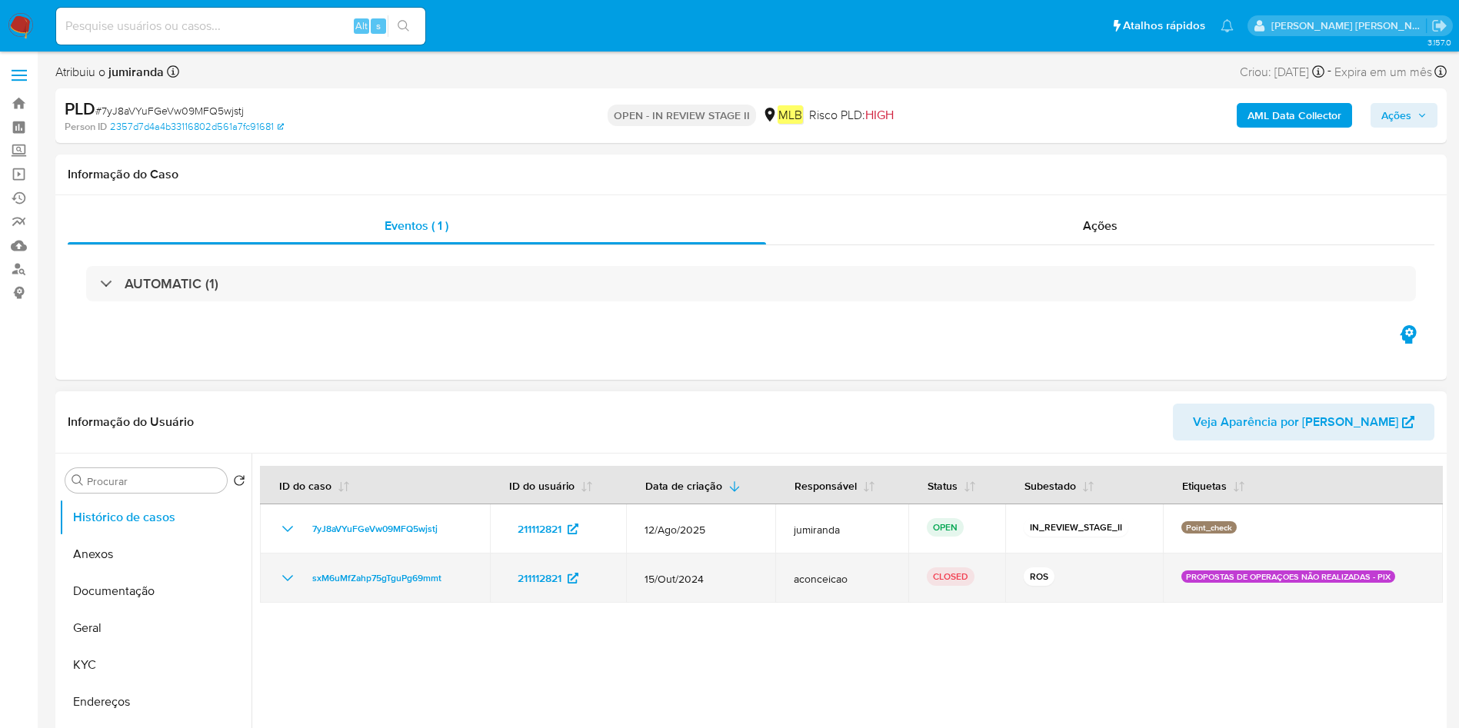
click at [684, 575] on span "15/Out/2024" at bounding box center [700, 579] width 112 height 14
click at [684, 574] on span "15/Out/2024" at bounding box center [700, 579] width 112 height 14
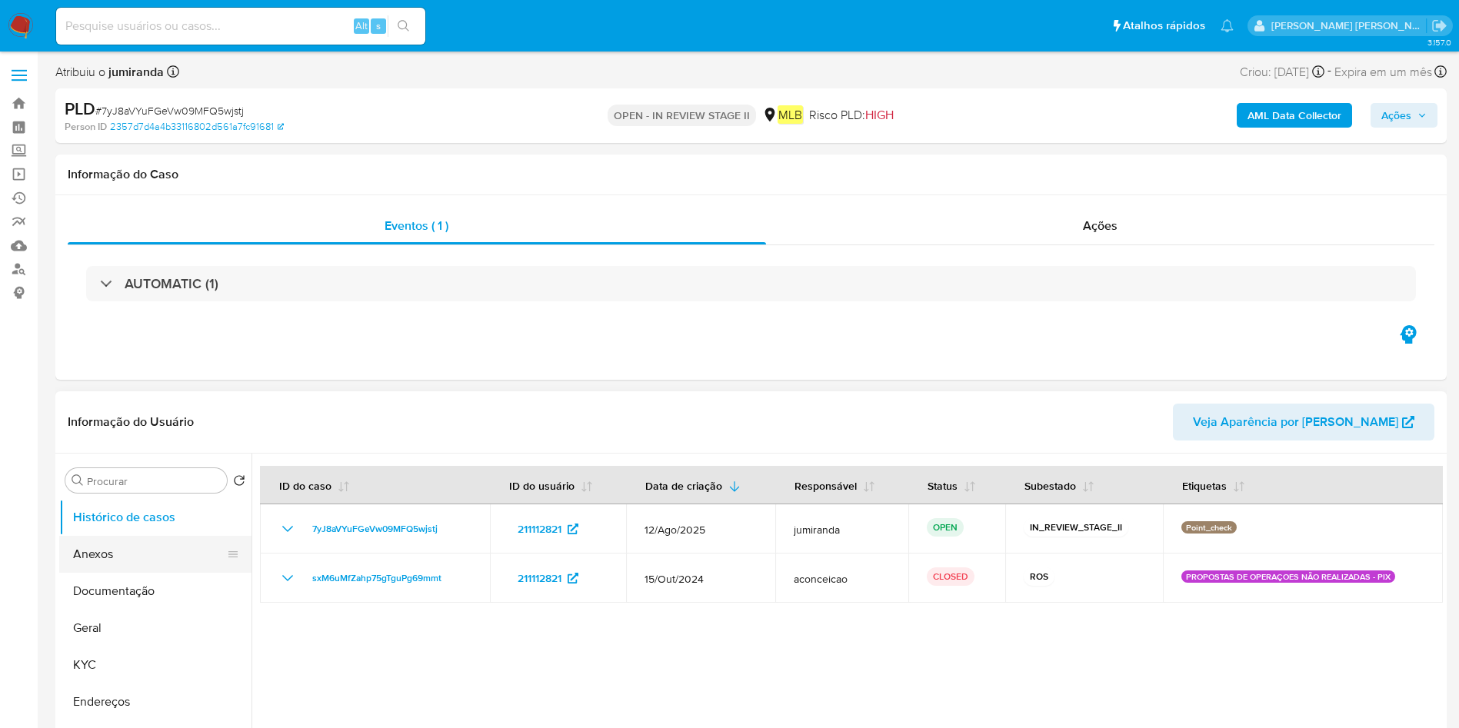
click at [114, 557] on button "Anexos" at bounding box center [149, 554] width 180 height 37
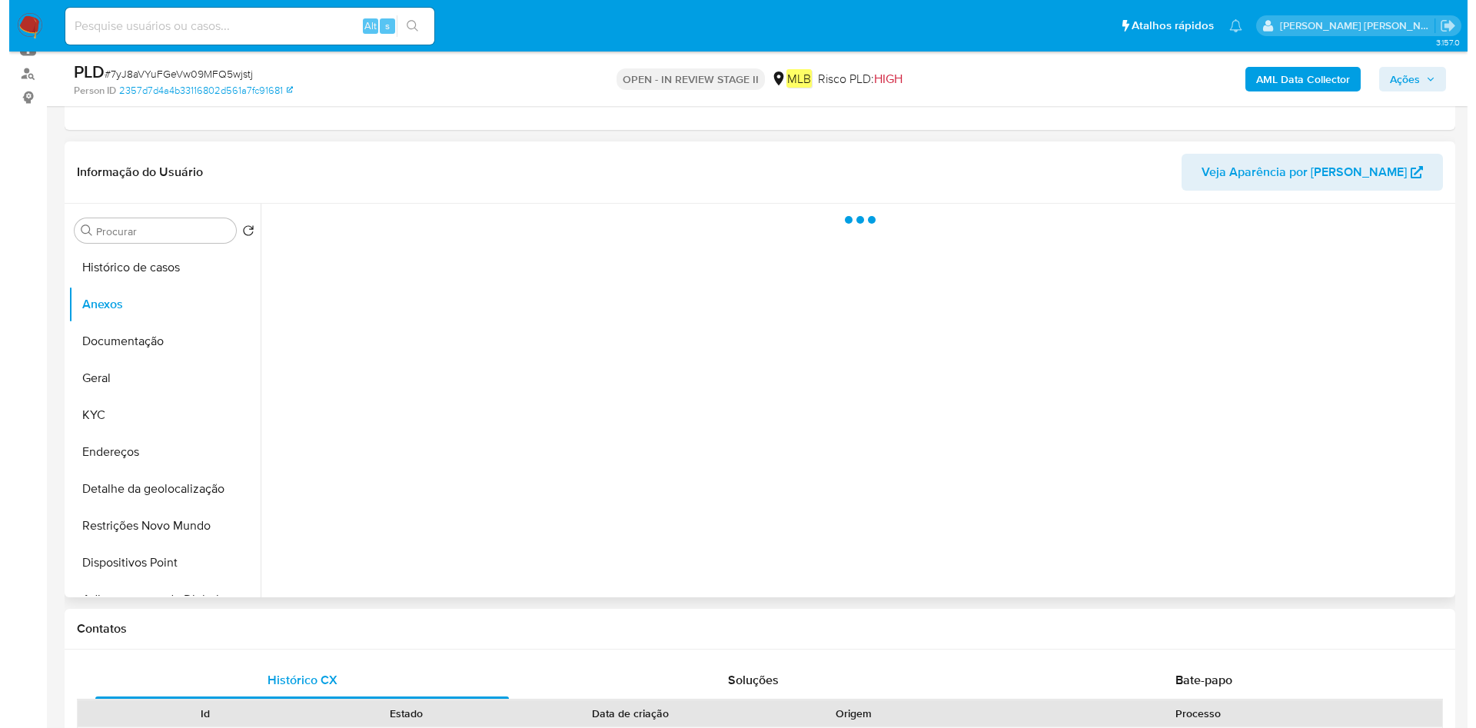
scroll to position [231, 0]
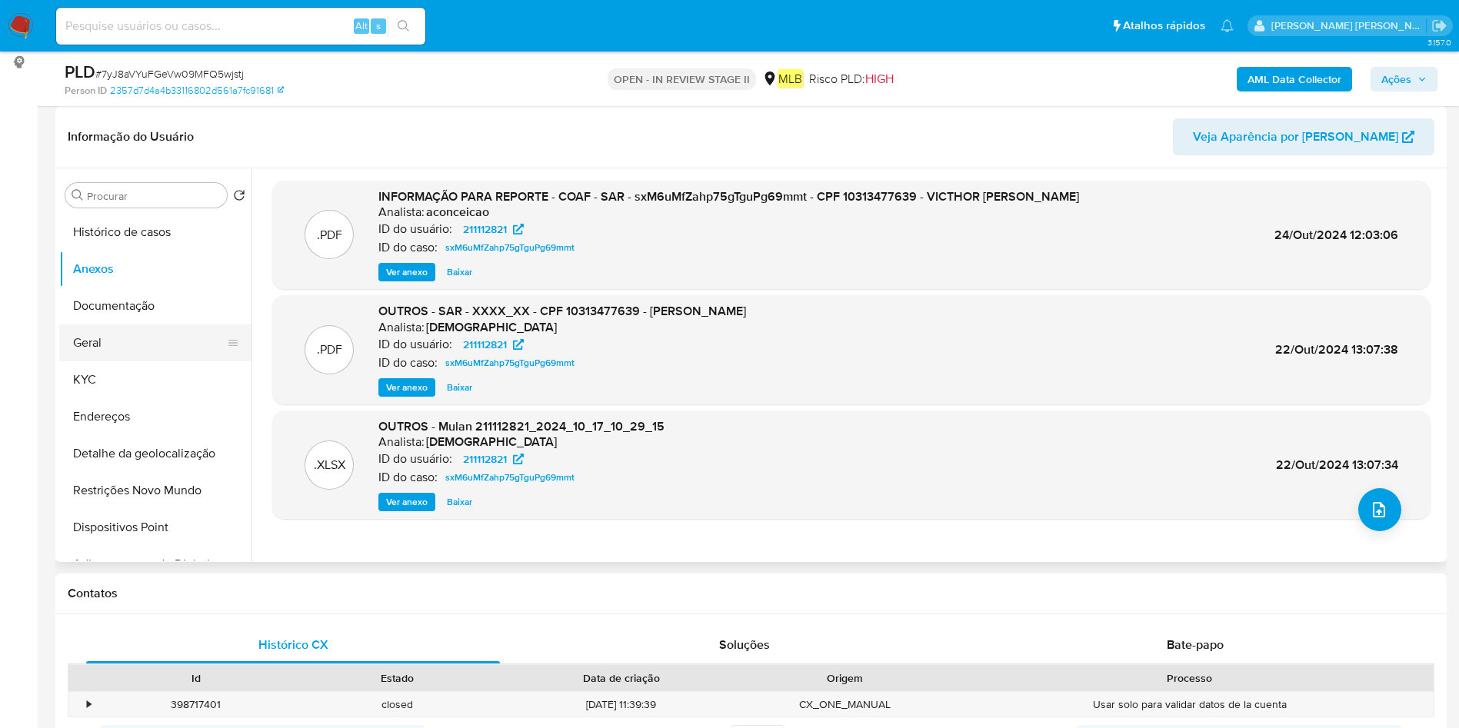
click at [95, 351] on button "Geral" at bounding box center [149, 342] width 180 height 37
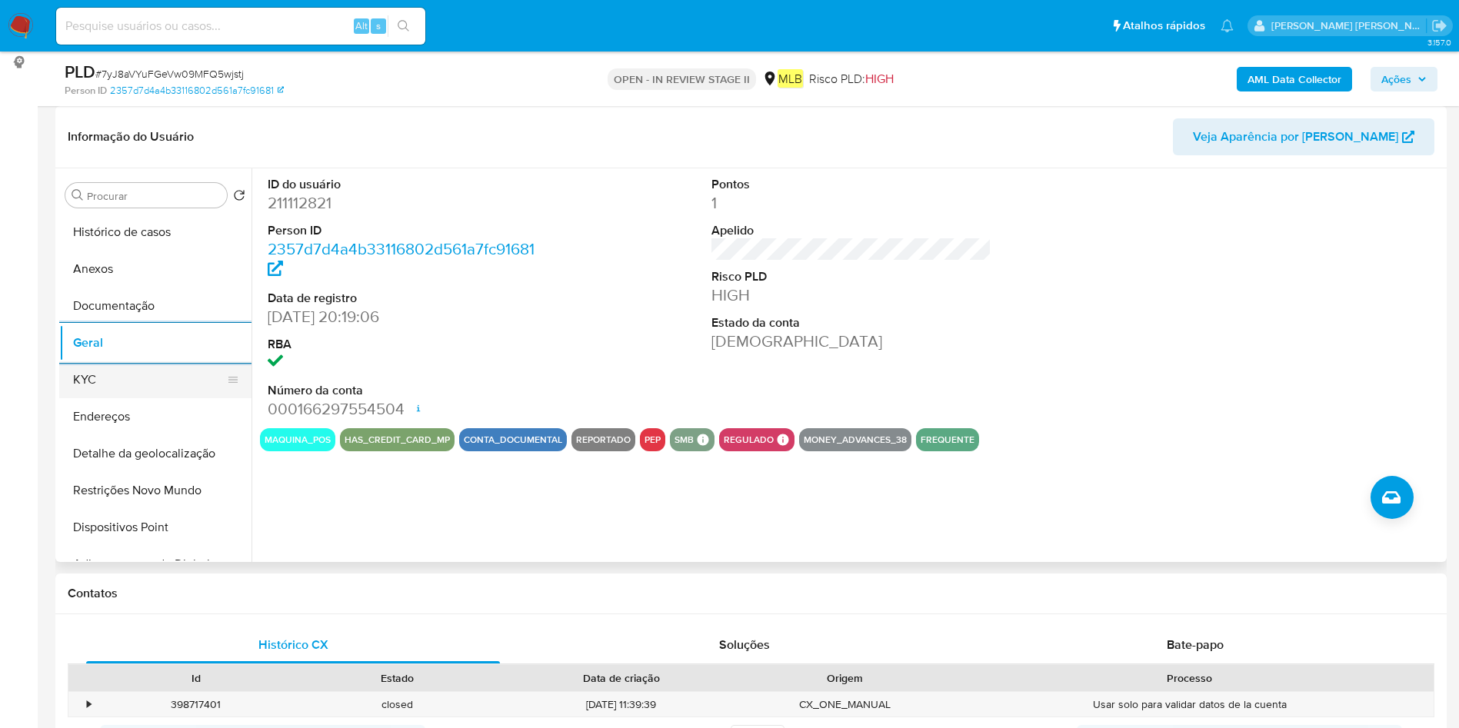
click at [163, 374] on button "KYC" at bounding box center [149, 379] width 180 height 37
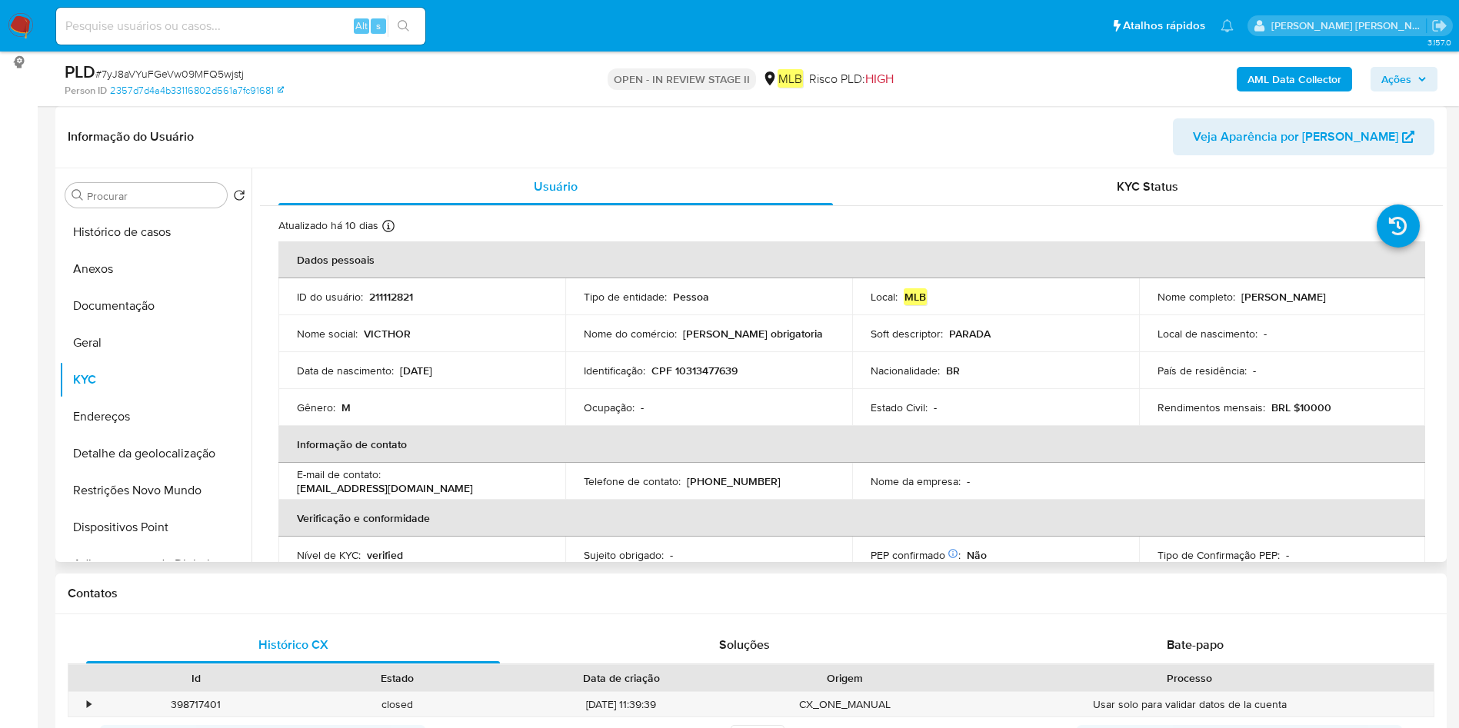
click at [617, 411] on p "Ocupação :" at bounding box center [609, 408] width 51 height 14
click at [115, 482] on button "Restrições Novo Mundo" at bounding box center [149, 490] width 180 height 37
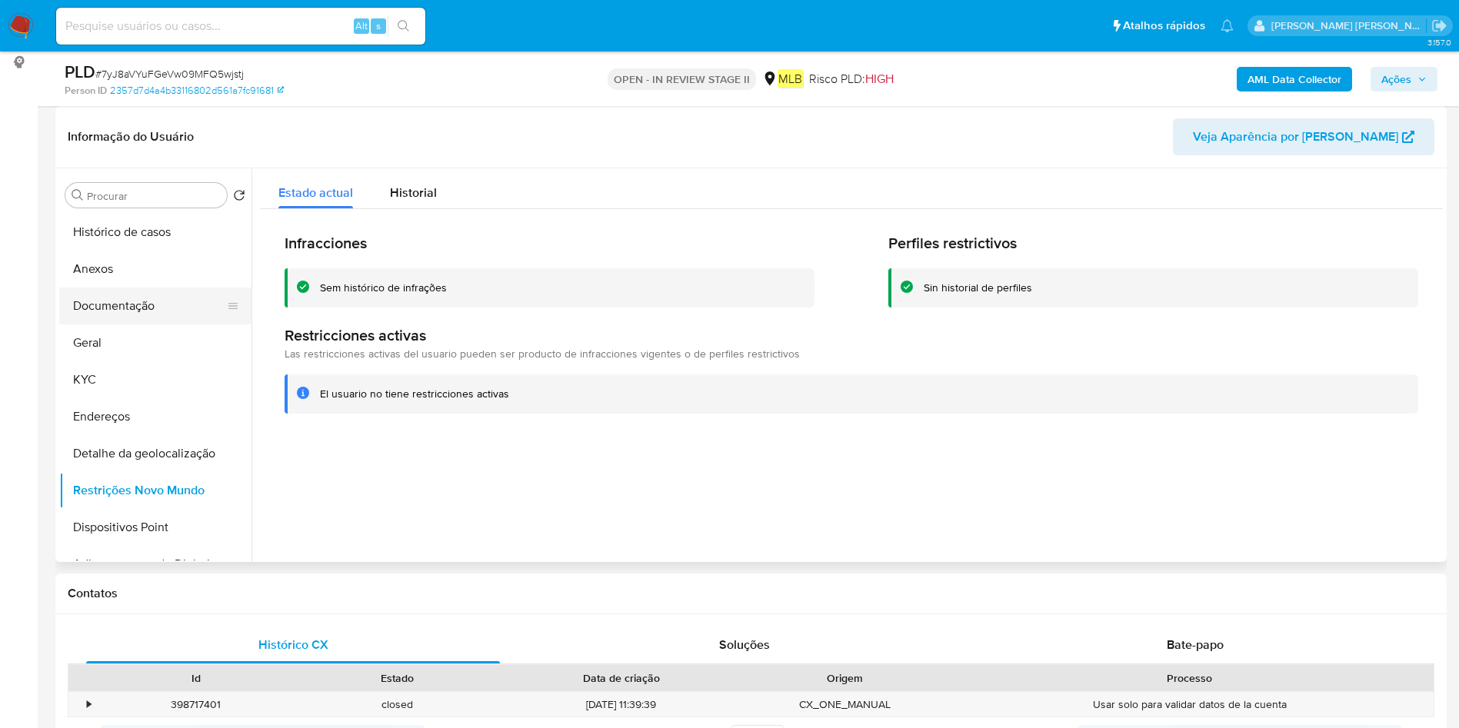
click at [175, 295] on button "Documentação" at bounding box center [149, 306] width 180 height 37
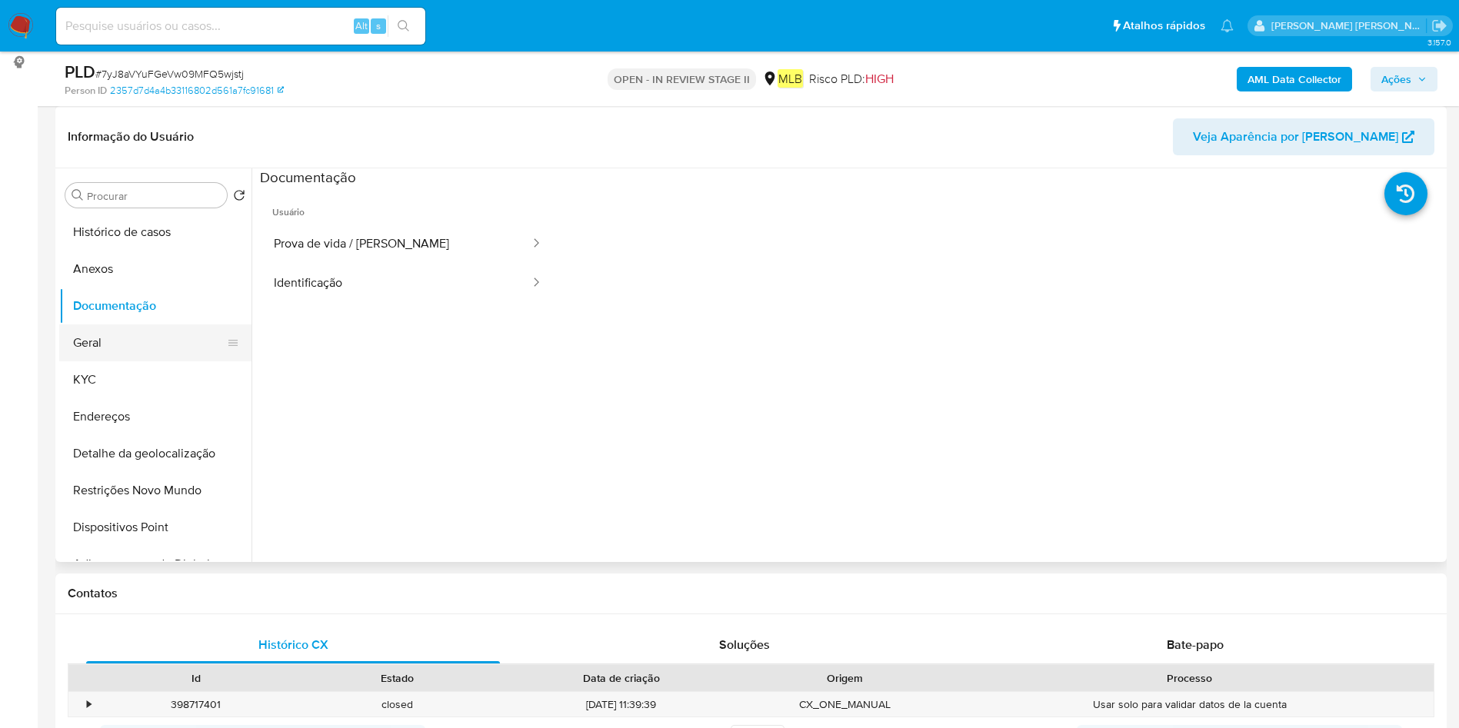
click at [144, 324] on button "Geral" at bounding box center [149, 342] width 180 height 37
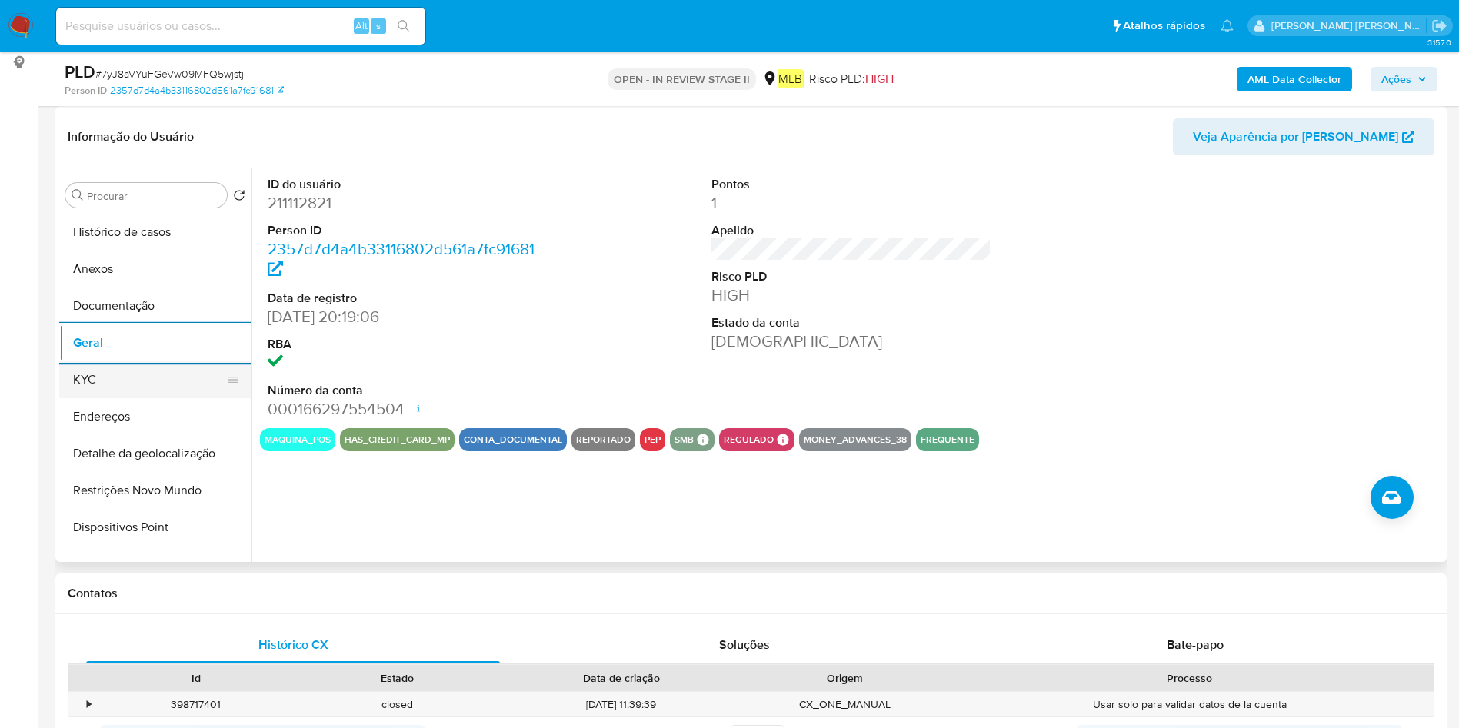
click at [103, 373] on button "KYC" at bounding box center [149, 379] width 180 height 37
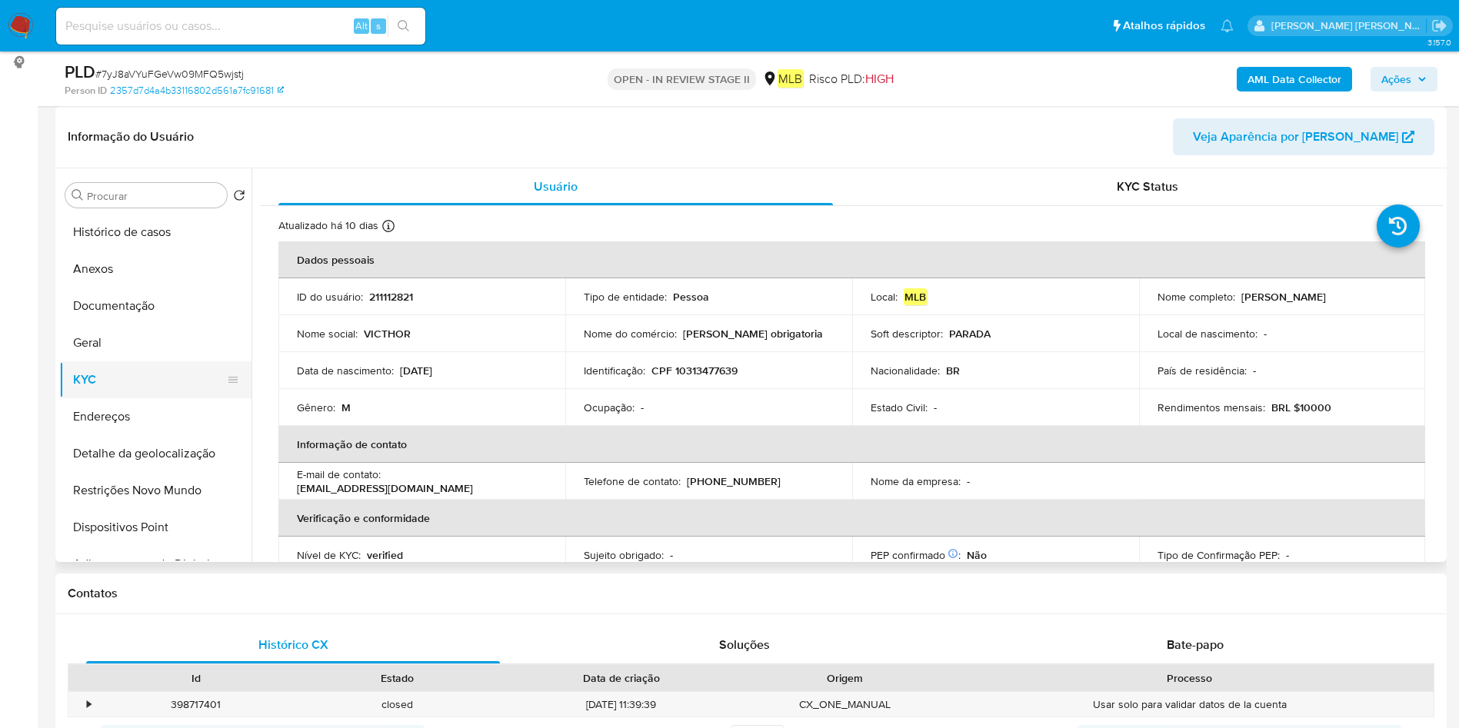
click at [106, 396] on button "KYC" at bounding box center [149, 379] width 180 height 37
click at [168, 417] on button "Endereços" at bounding box center [149, 416] width 180 height 37
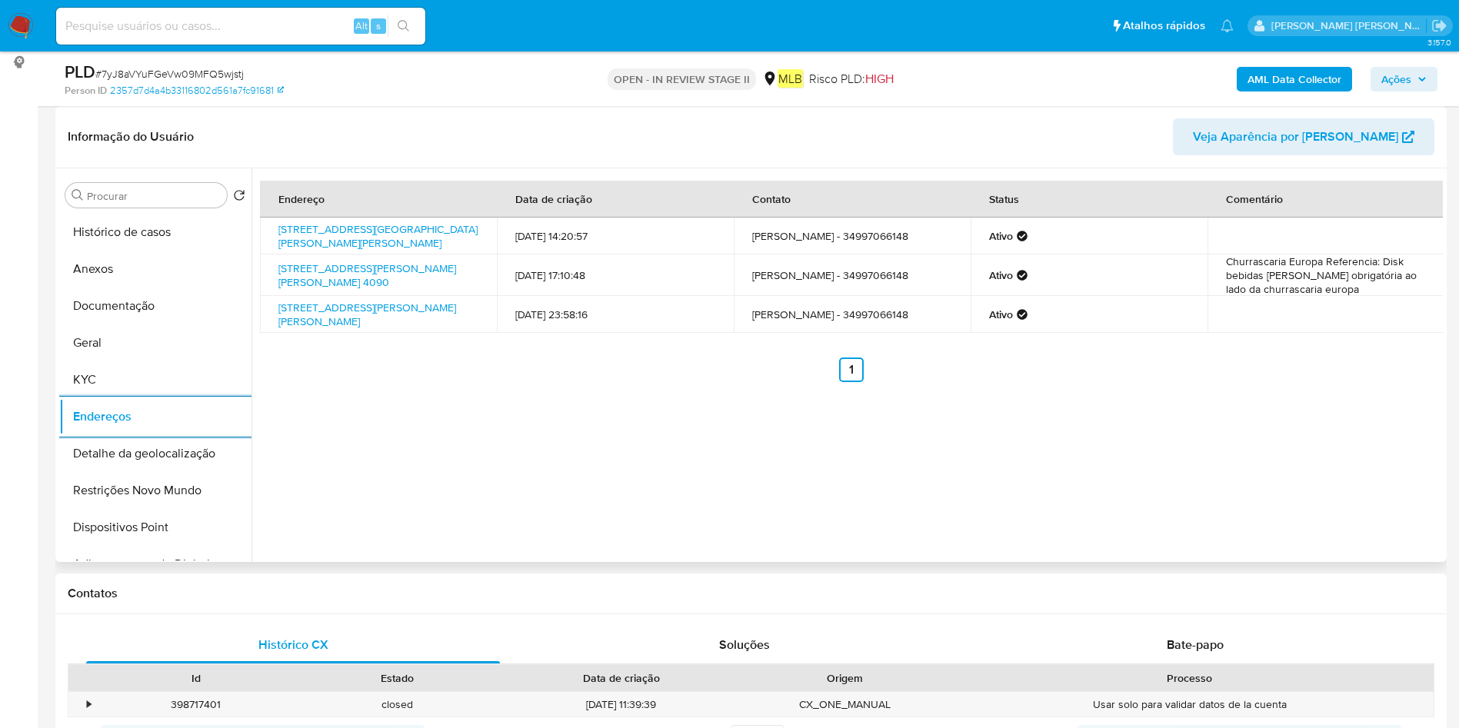
drag, startPoint x: 152, startPoint y: 456, endPoint x: 744, endPoint y: 545, distance: 598.7
click at [152, 456] on button "Detalhe da geolocalização" at bounding box center [155, 453] width 192 height 37
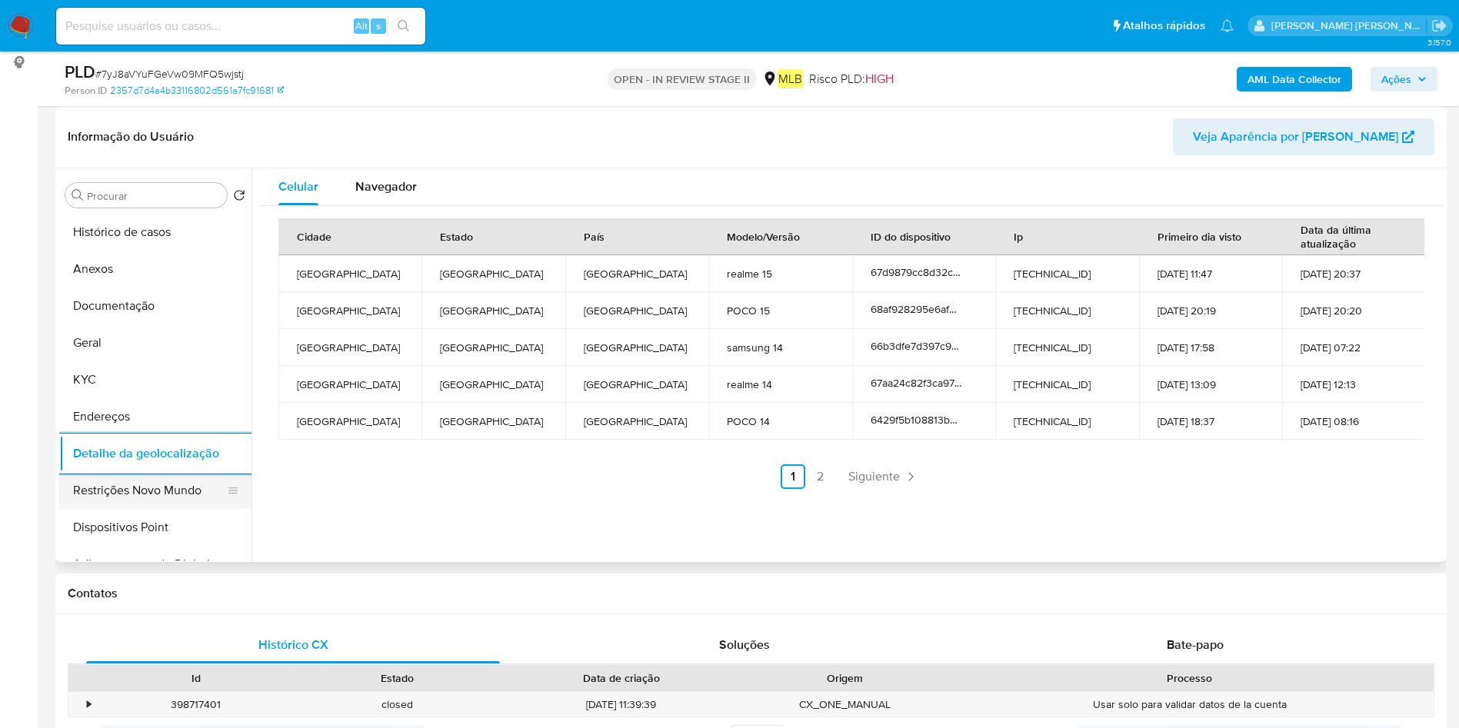
click at [90, 494] on button "Restrições Novo Mundo" at bounding box center [149, 490] width 180 height 37
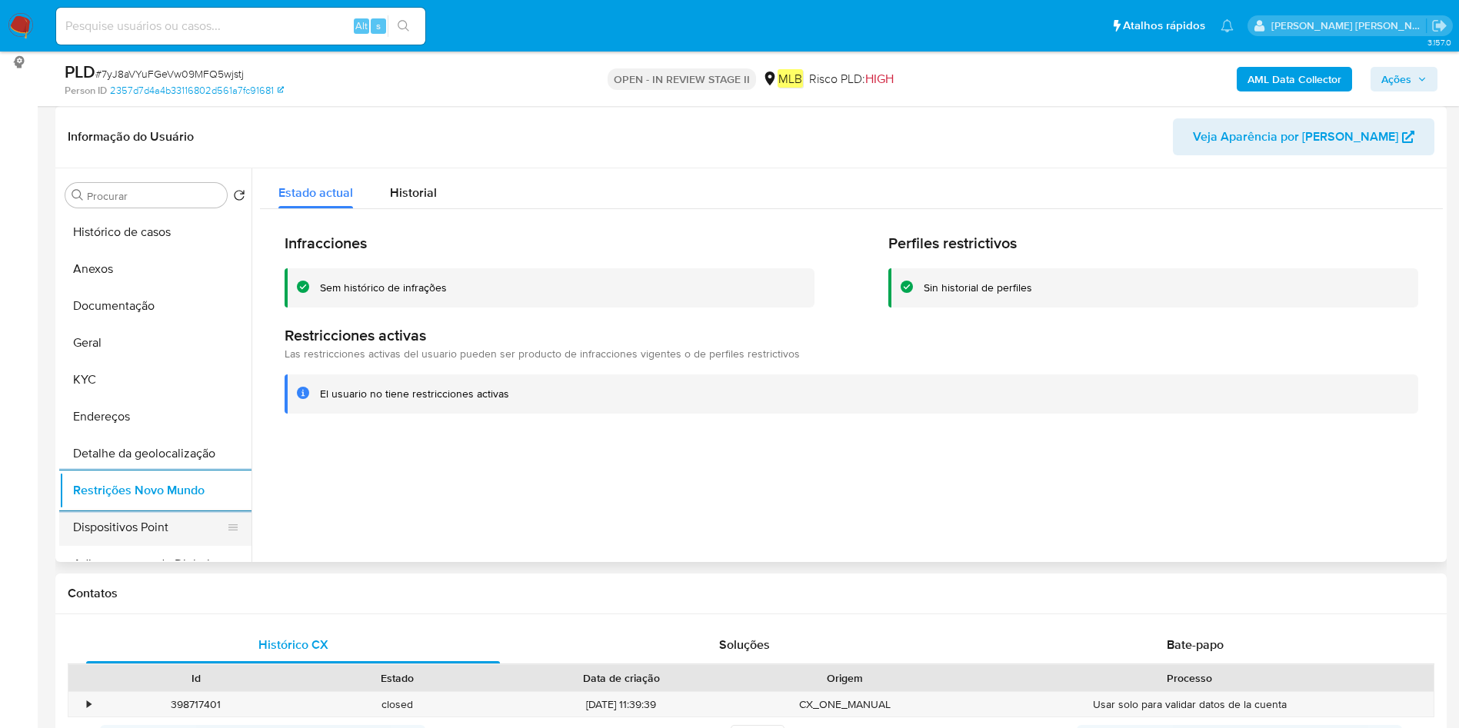
click at [110, 527] on button "Dispositivos Point" at bounding box center [149, 527] width 180 height 37
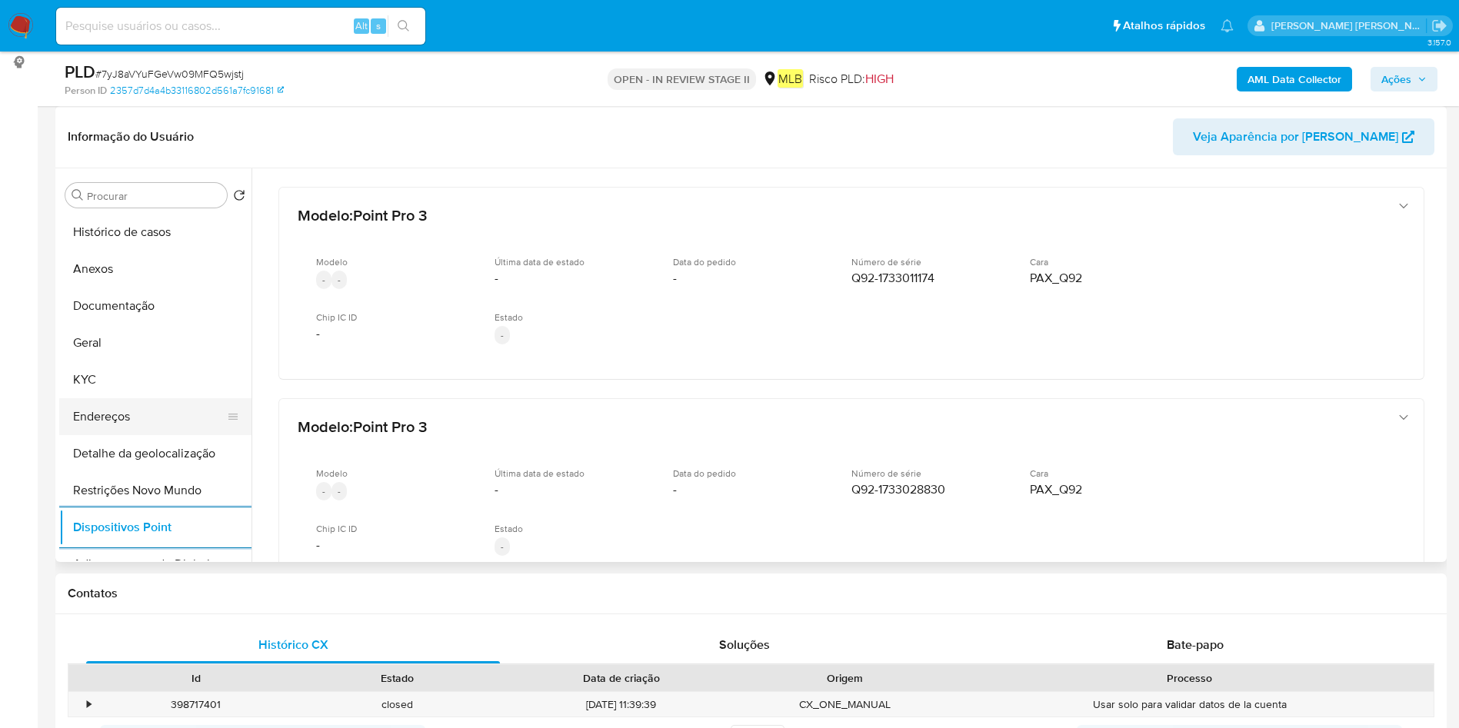
click at [72, 414] on button "Endereços" at bounding box center [149, 416] width 180 height 37
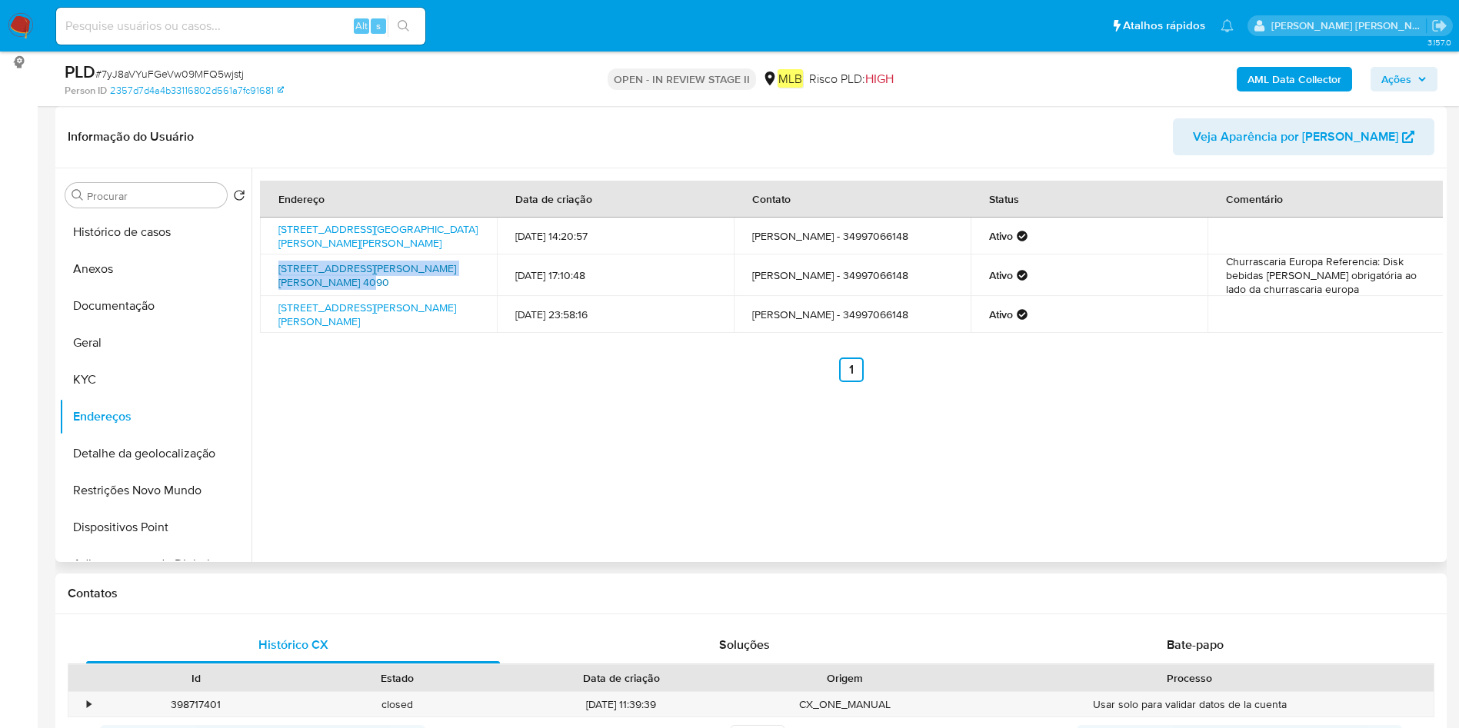
drag, startPoint x: 276, startPoint y: 264, endPoint x: 328, endPoint y: 281, distance: 54.5
click at [328, 281] on td "Avenida José Fonseca E Silva 4090, Uberlândia, Minas Gerais, 38414016, Brasil 4…" at bounding box center [378, 275] width 237 height 42
copy link "Avenida José Fonseca E Silva 4090, Uberlândia"
click at [168, 240] on button "Histórico de casos" at bounding box center [149, 232] width 180 height 37
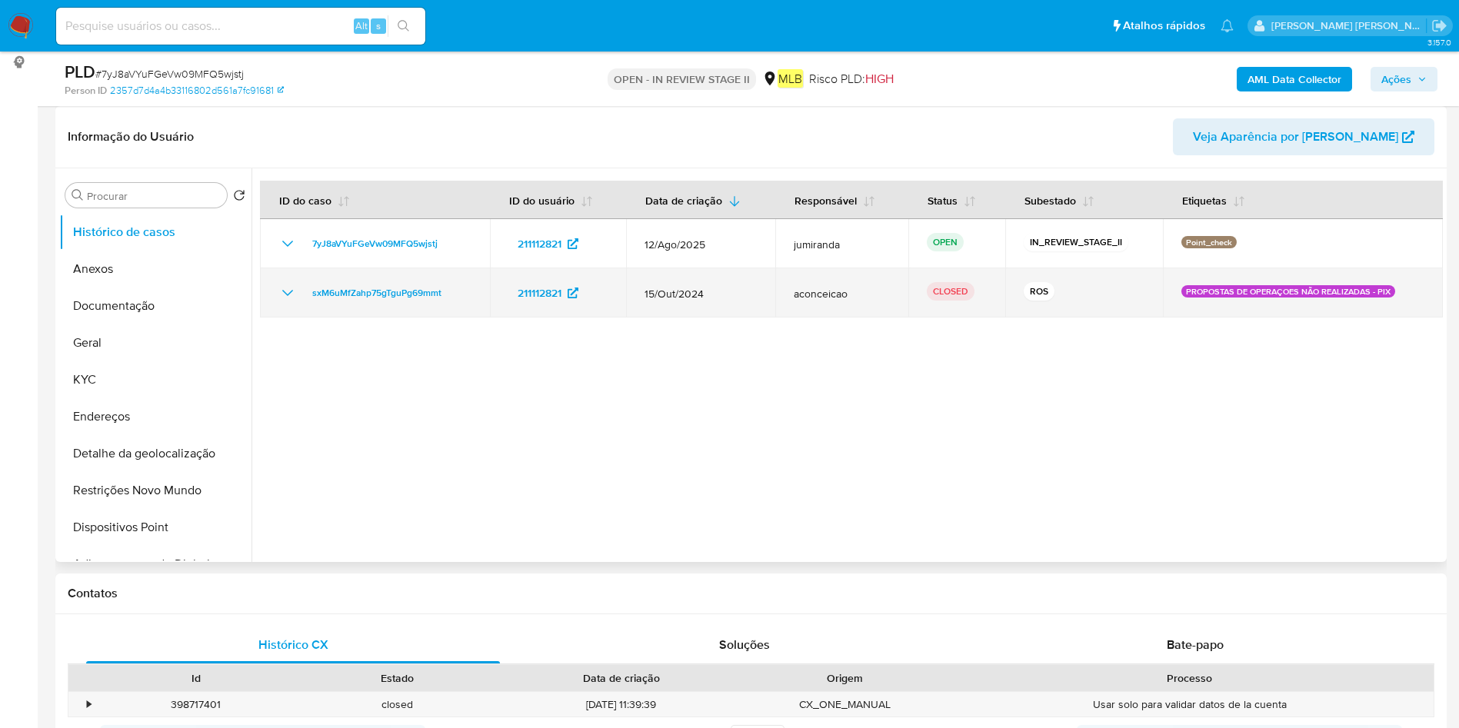
click at [680, 299] on span "15/Out/2024" at bounding box center [700, 294] width 112 height 14
click at [368, 304] on td "sxM6uMfZahp75gTguPg69mmt" at bounding box center [375, 292] width 230 height 49
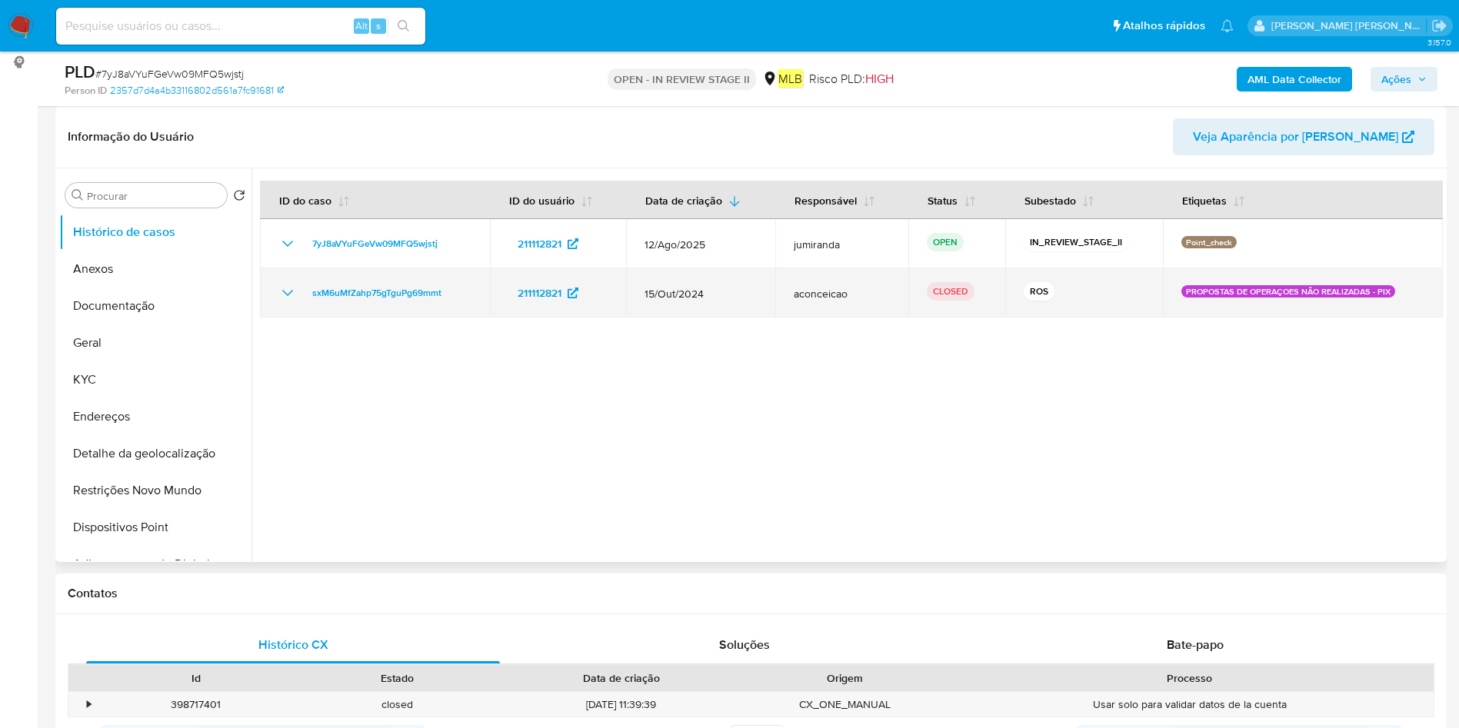
click at [368, 304] on td "sxM6uMfZahp75gTguPg69mmt" at bounding box center [375, 292] width 230 height 49
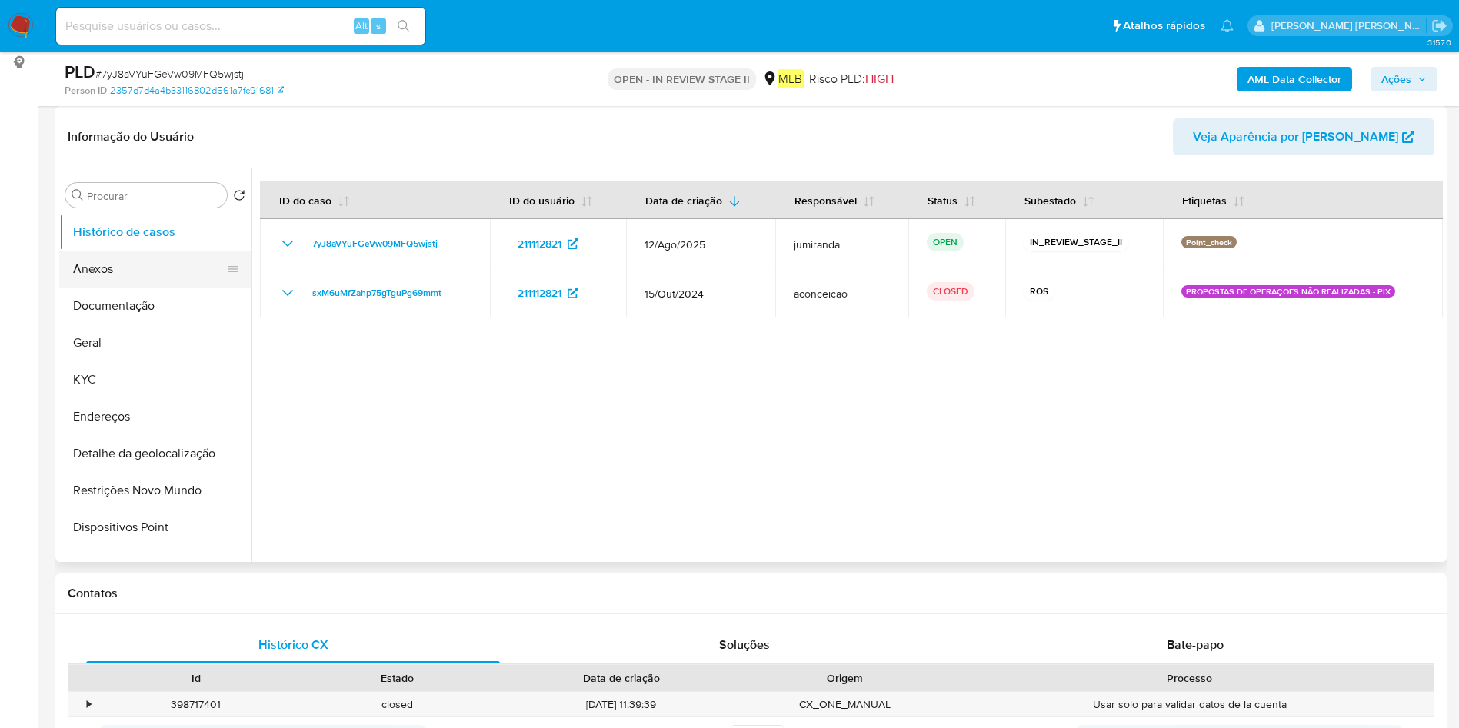
click at [150, 263] on button "Anexos" at bounding box center [149, 269] width 180 height 37
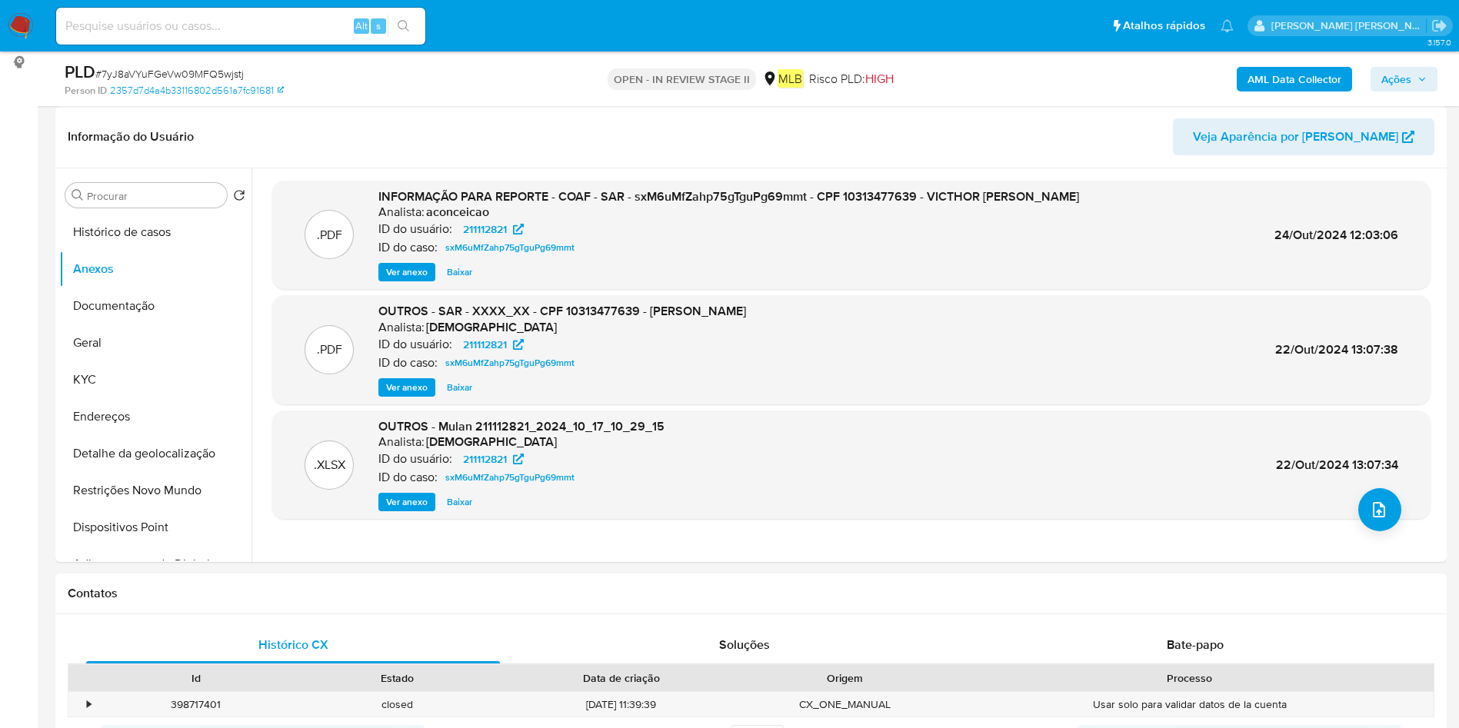
click at [1319, 73] on b "AML Data Collector" at bounding box center [1294, 79] width 94 height 25
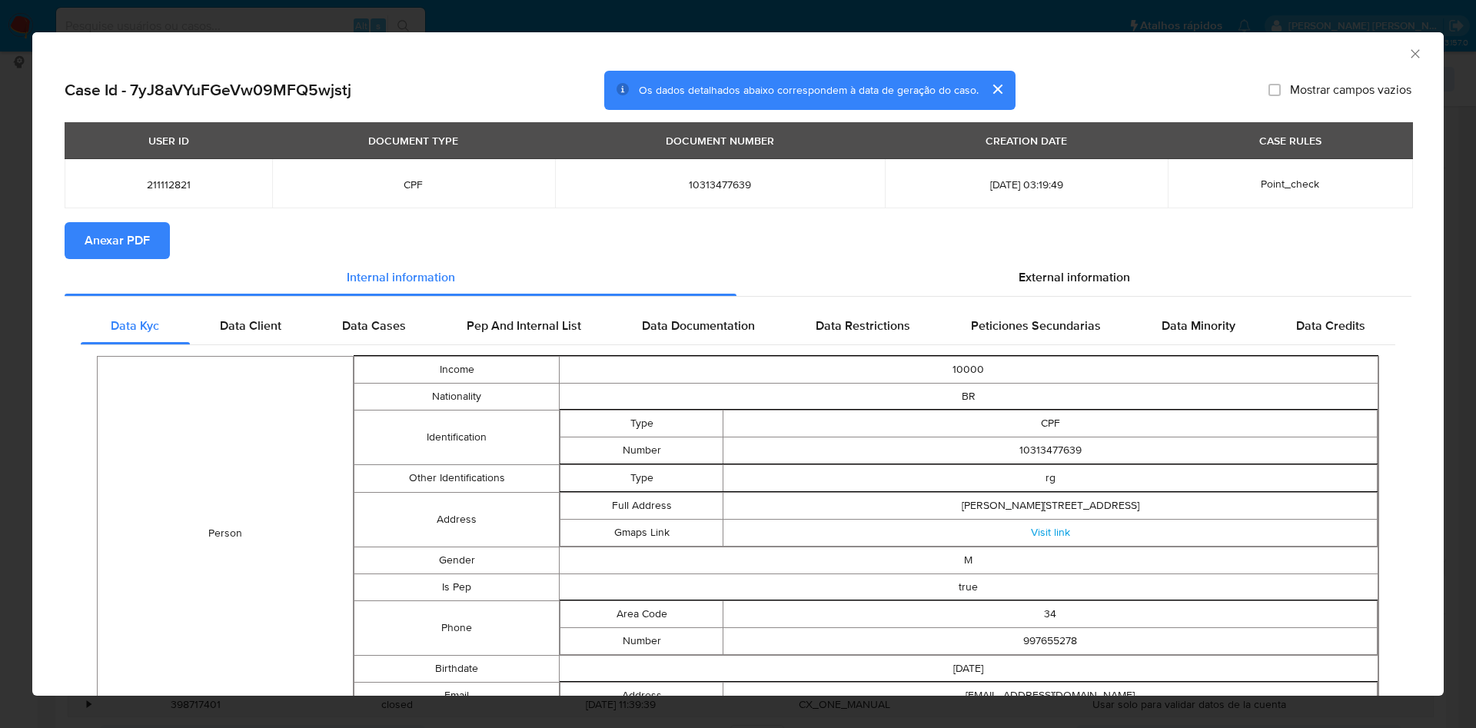
click at [140, 234] on span "Anexar PDF" at bounding box center [117, 241] width 65 height 34
click at [1411, 57] on icon "Fechar a janela" at bounding box center [1415, 53] width 8 height 8
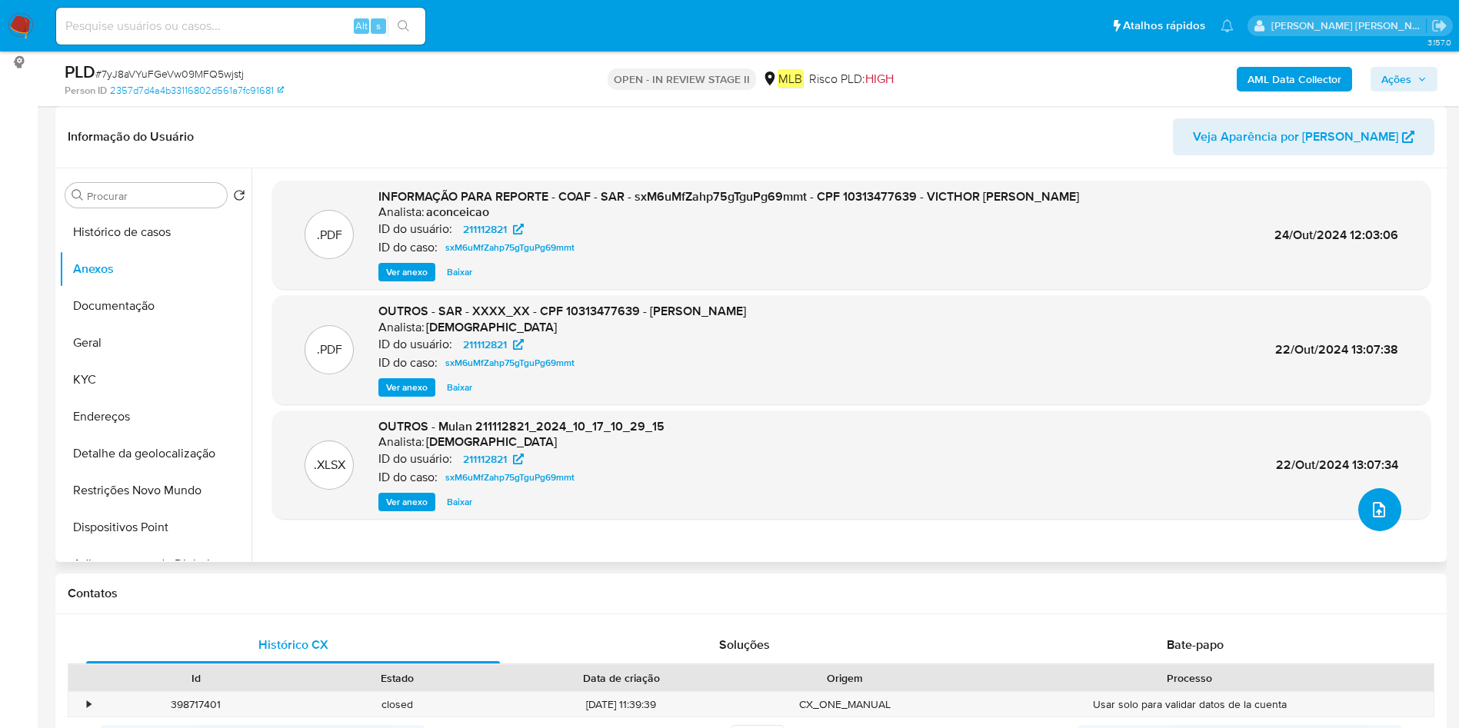
click at [1385, 508] on button "upload-file" at bounding box center [1379, 509] width 43 height 43
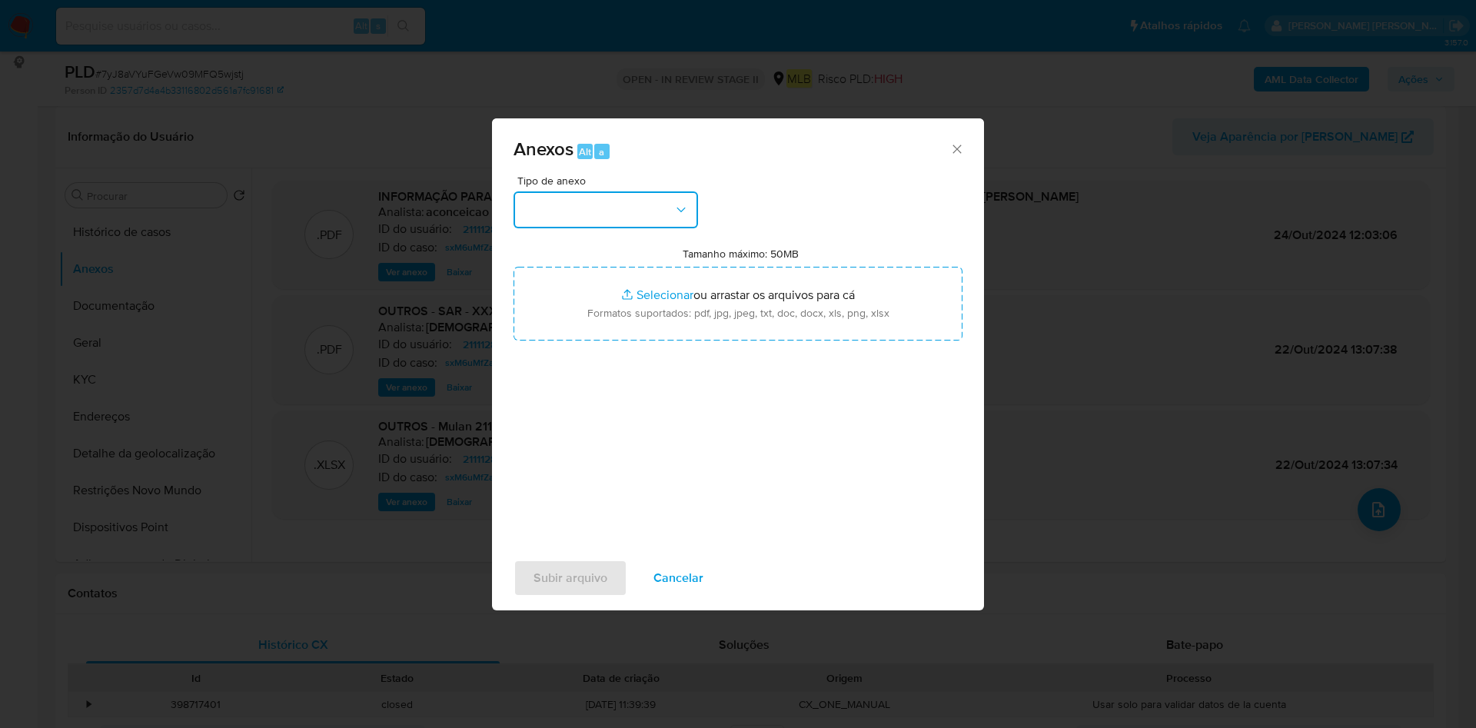
click at [572, 215] on button "button" at bounding box center [606, 209] width 185 height 37
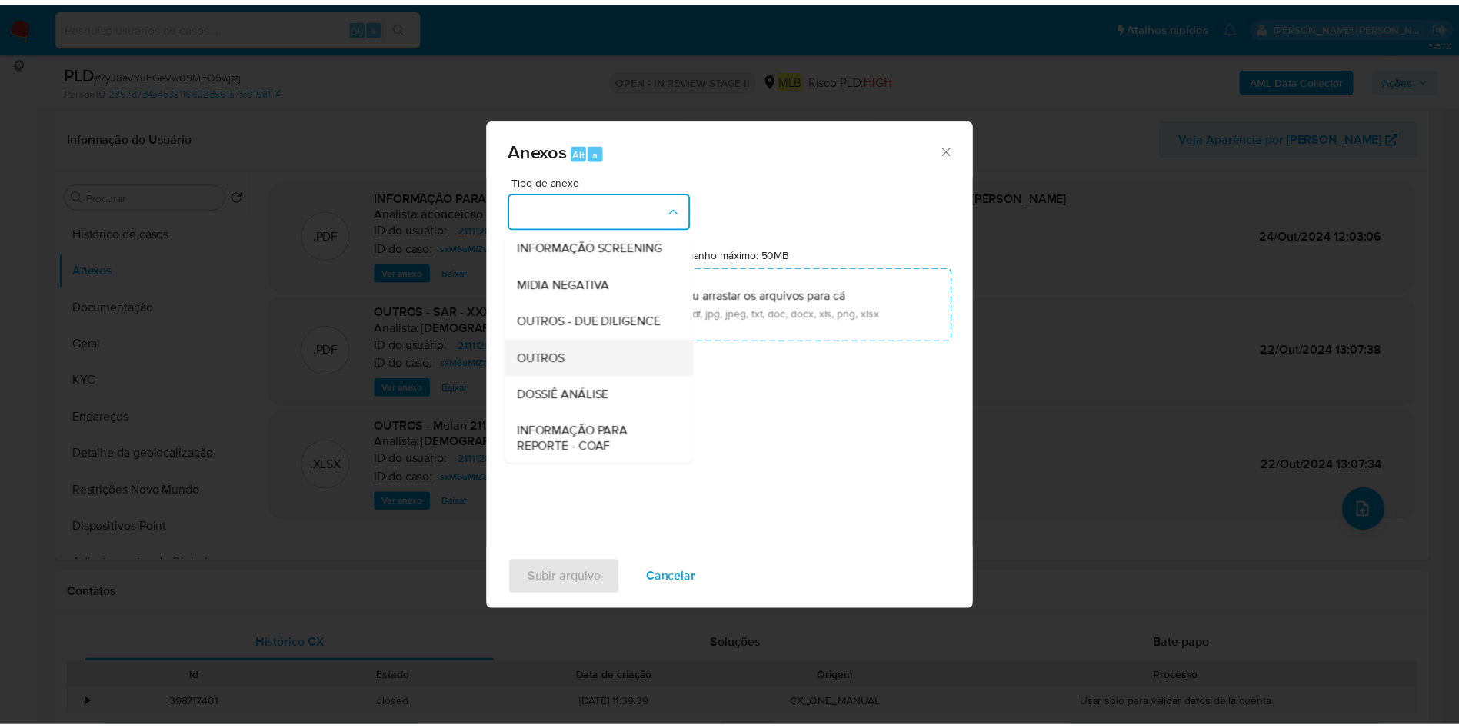
scroll to position [237, 0]
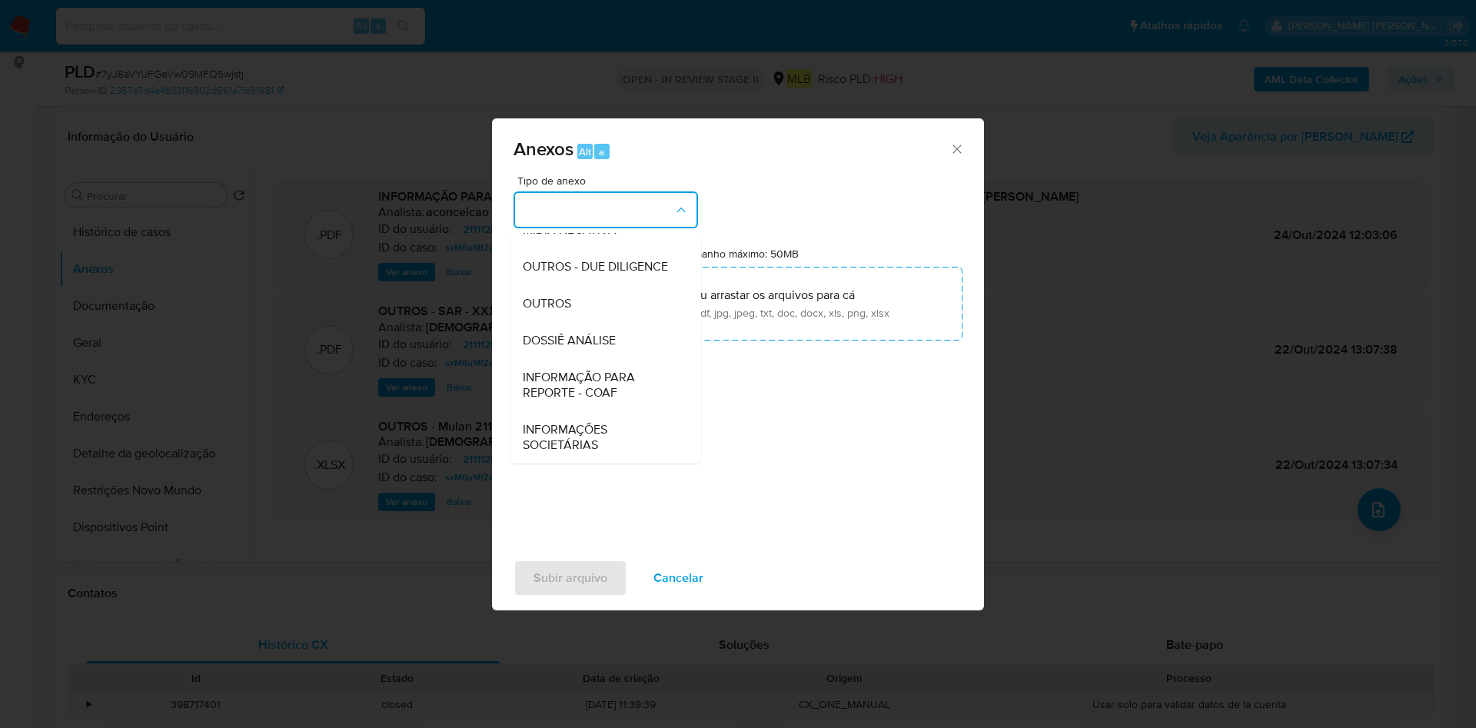
click at [600, 305] on div "OUTROS" at bounding box center [601, 303] width 157 height 37
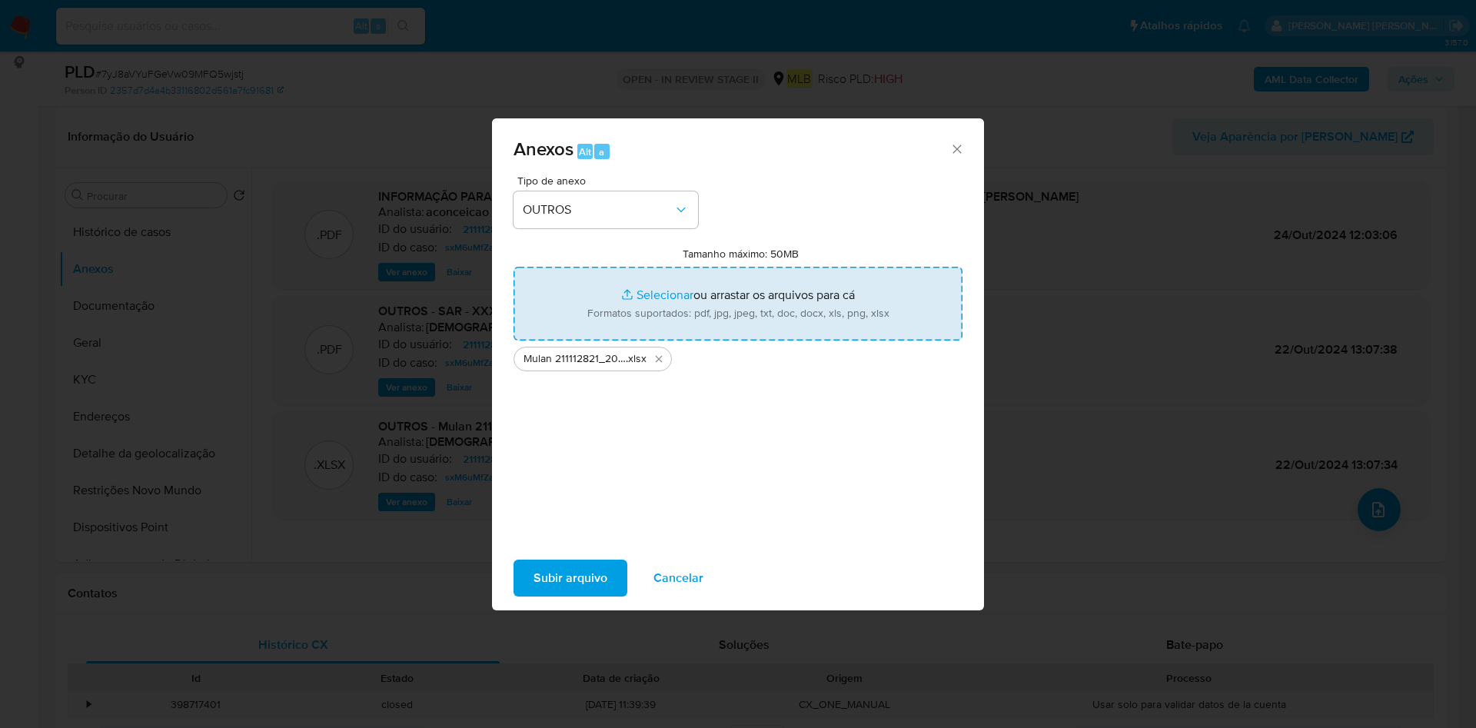
type input "C:\fakepath\2º SAR - XXX - CPF 10313477639 - VICTHOR HUGO MARQUES FERREIRA.pdf"
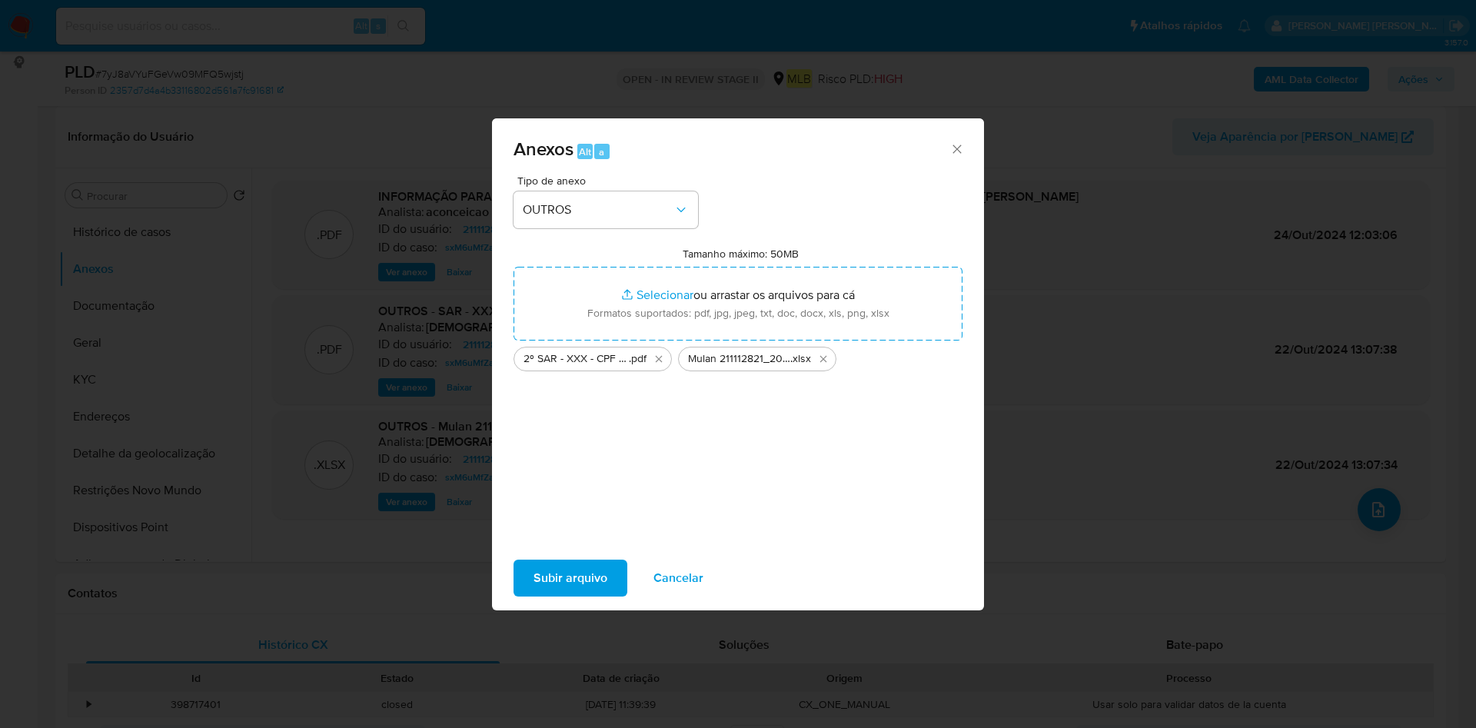
click at [583, 572] on span "Subir arquivo" at bounding box center [571, 578] width 74 height 34
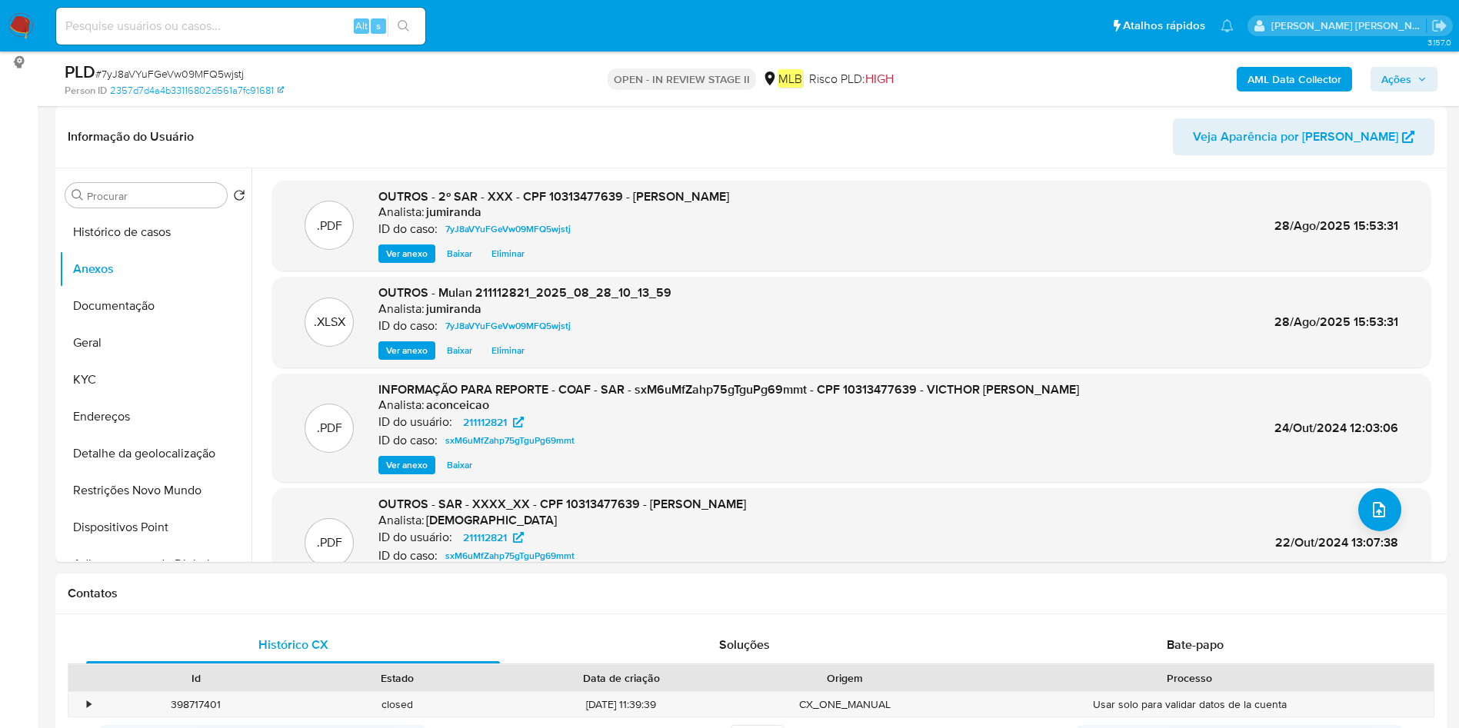
click at [1390, 81] on span "Ações" at bounding box center [1396, 79] width 30 height 25
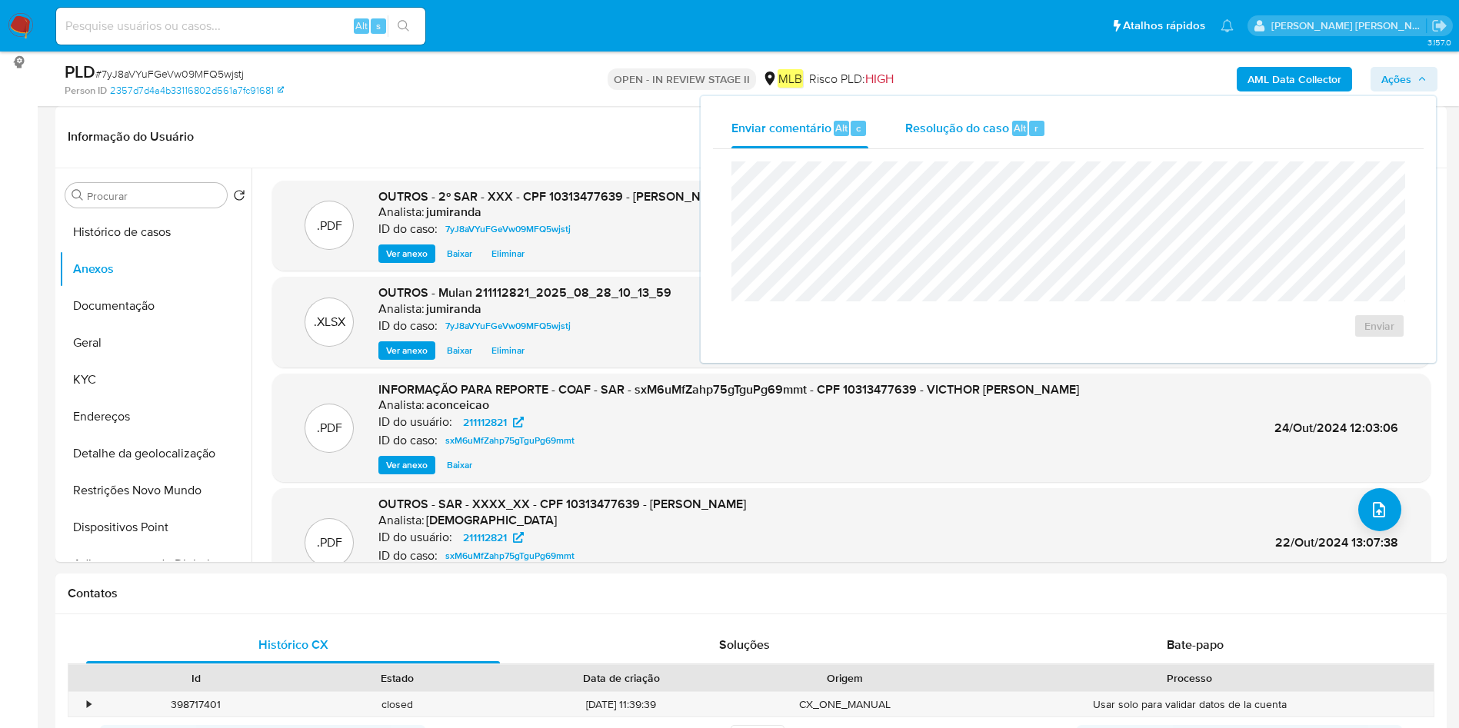
click at [1009, 127] on div "Resolução do caso Alt r" at bounding box center [975, 128] width 141 height 40
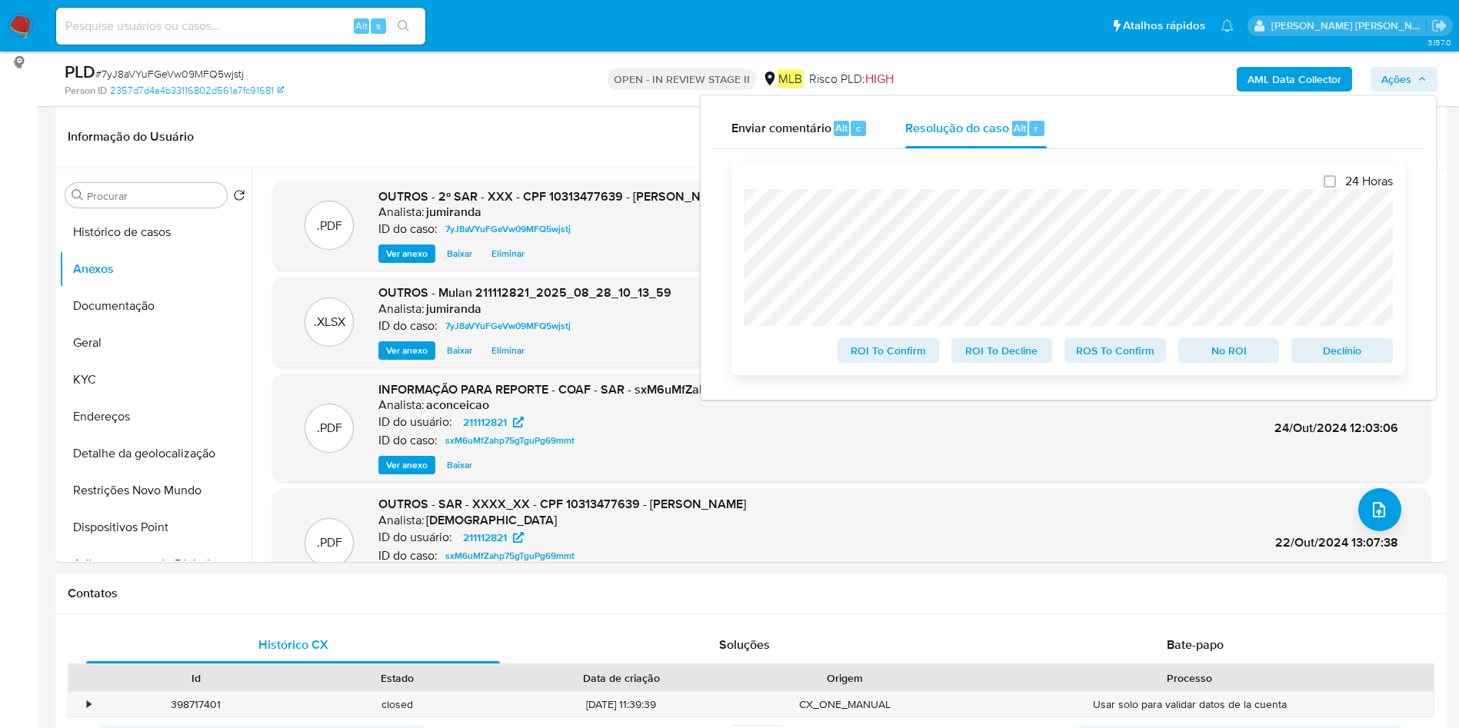
click at [1139, 354] on span "ROS To Confirm" at bounding box center [1115, 351] width 80 height 22
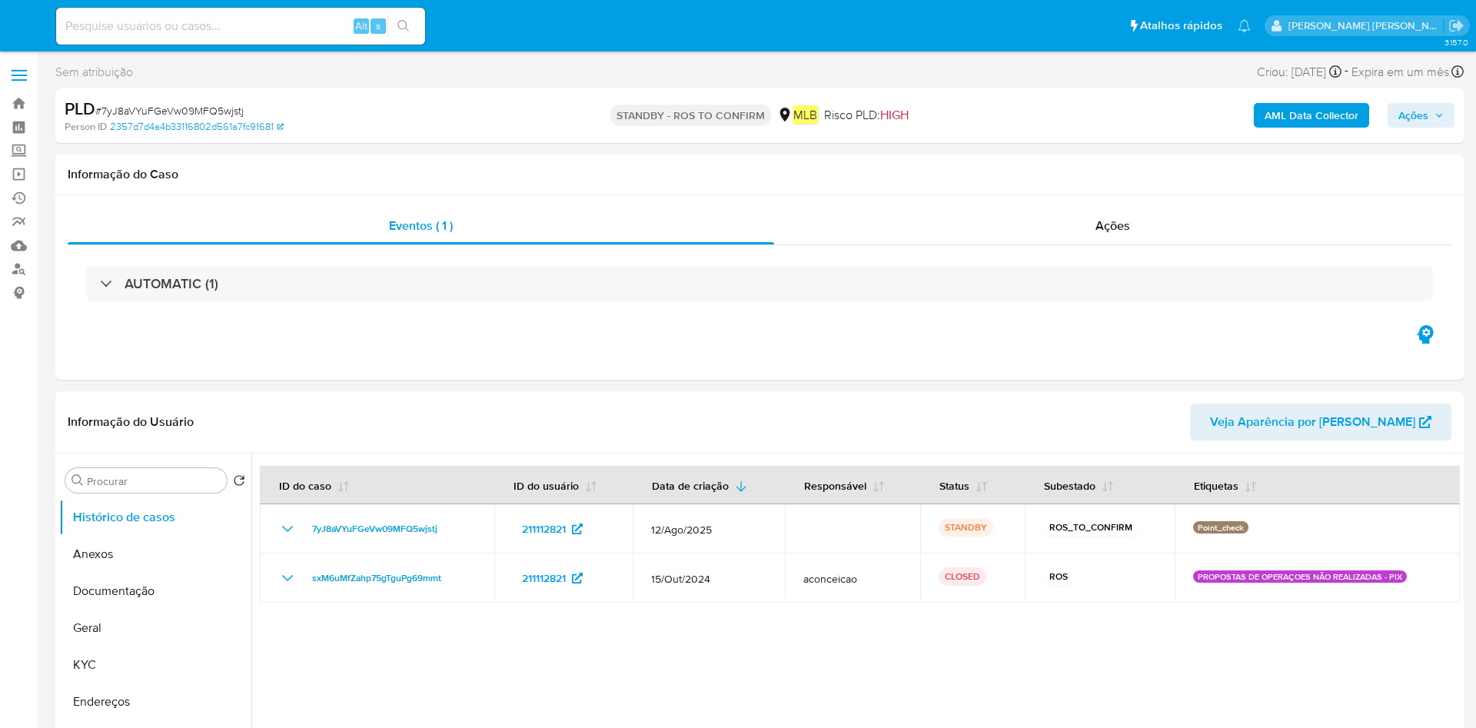
select select "10"
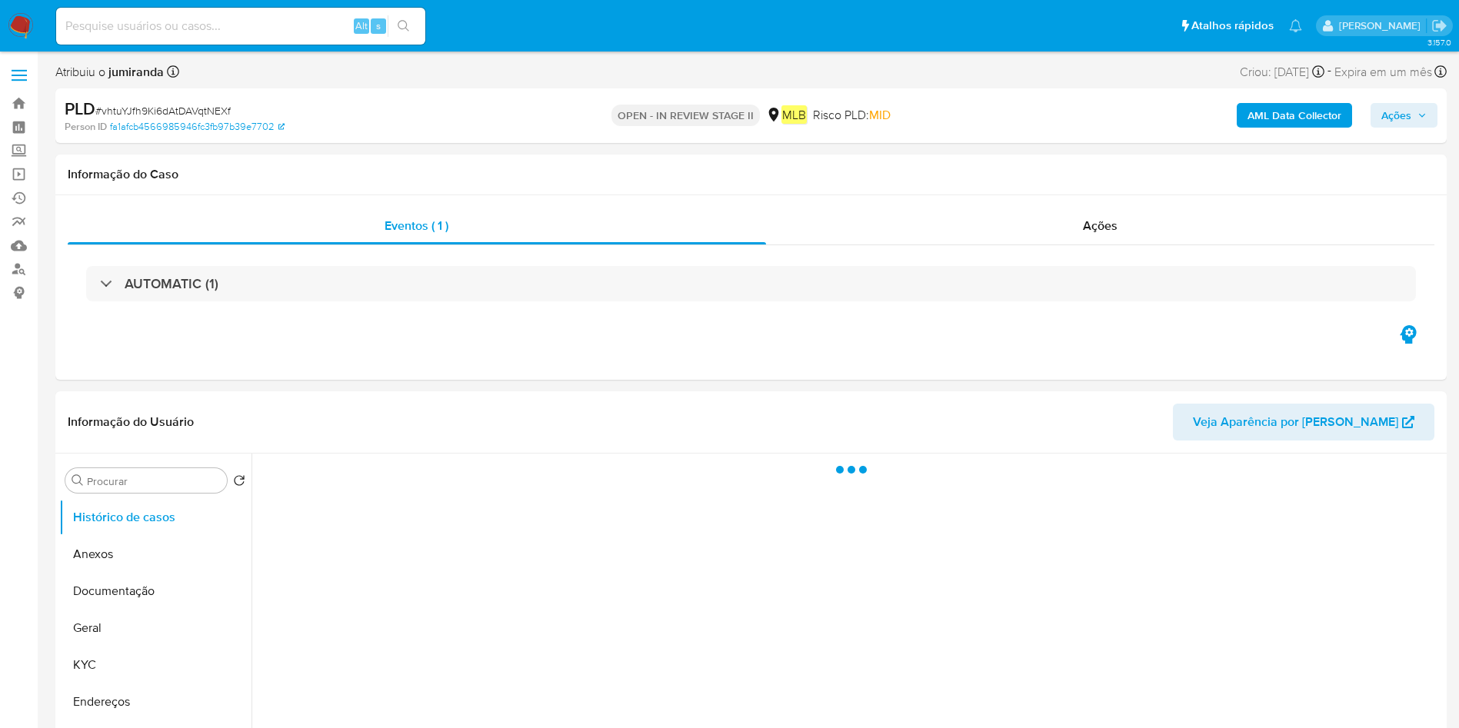
select select "10"
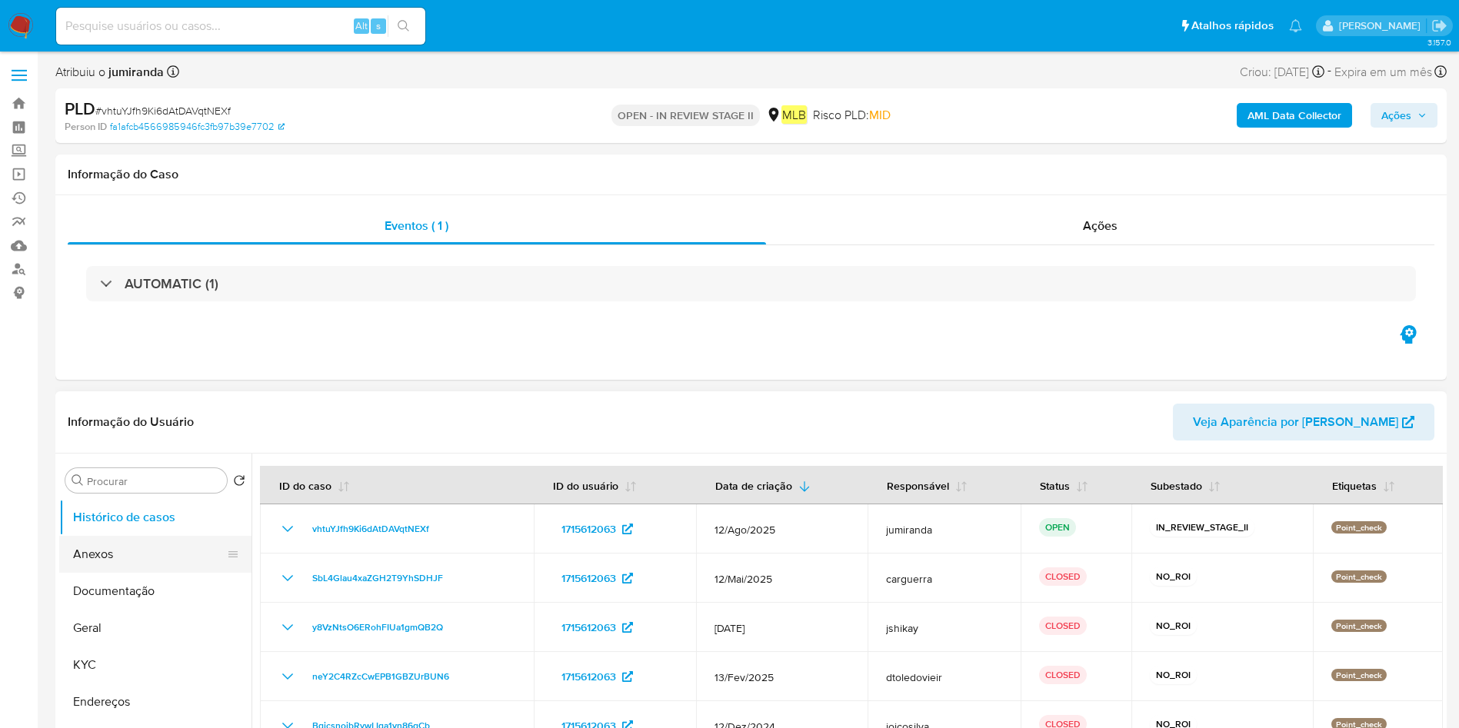
drag, startPoint x: 85, startPoint y: 541, endPoint x: 159, endPoint y: 540, distance: 73.8
click at [88, 541] on button "Anexos" at bounding box center [149, 554] width 180 height 37
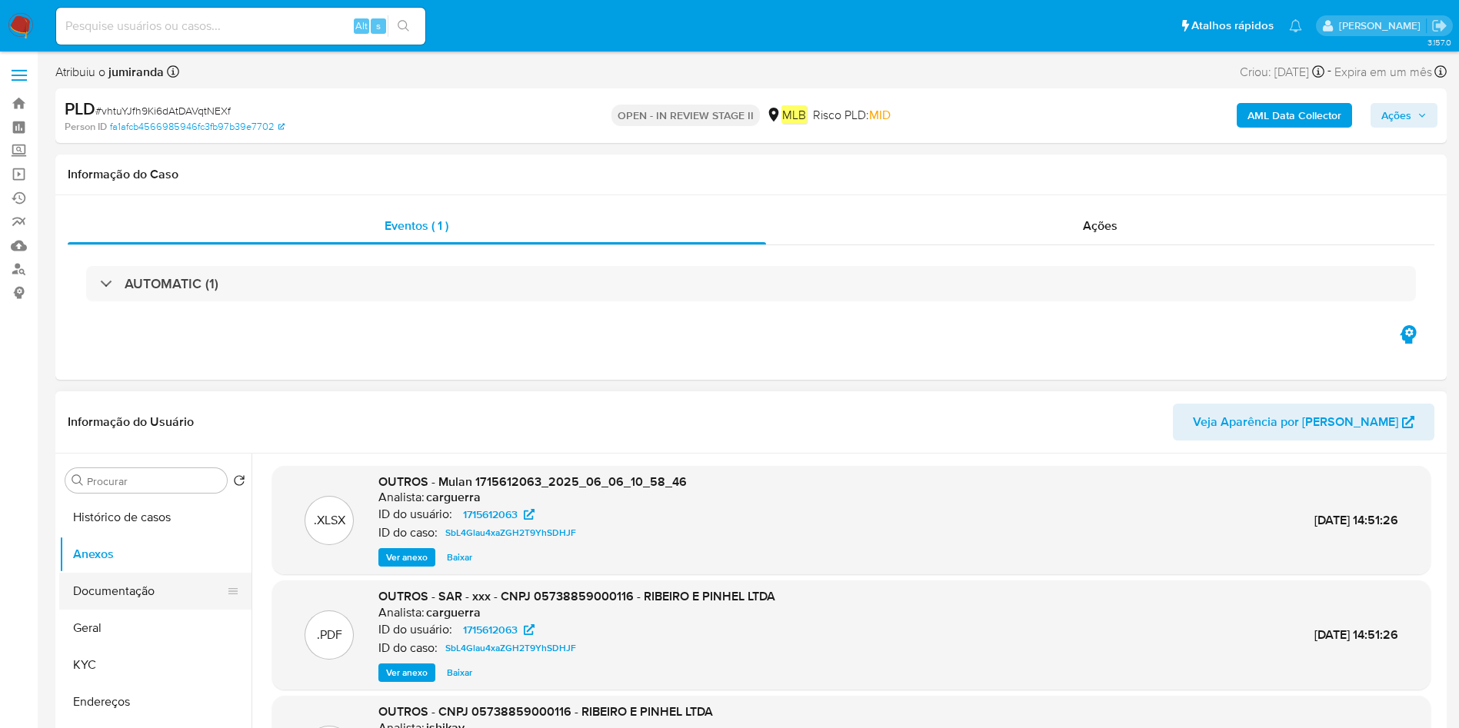
click at [134, 584] on button "Documentação" at bounding box center [149, 591] width 180 height 37
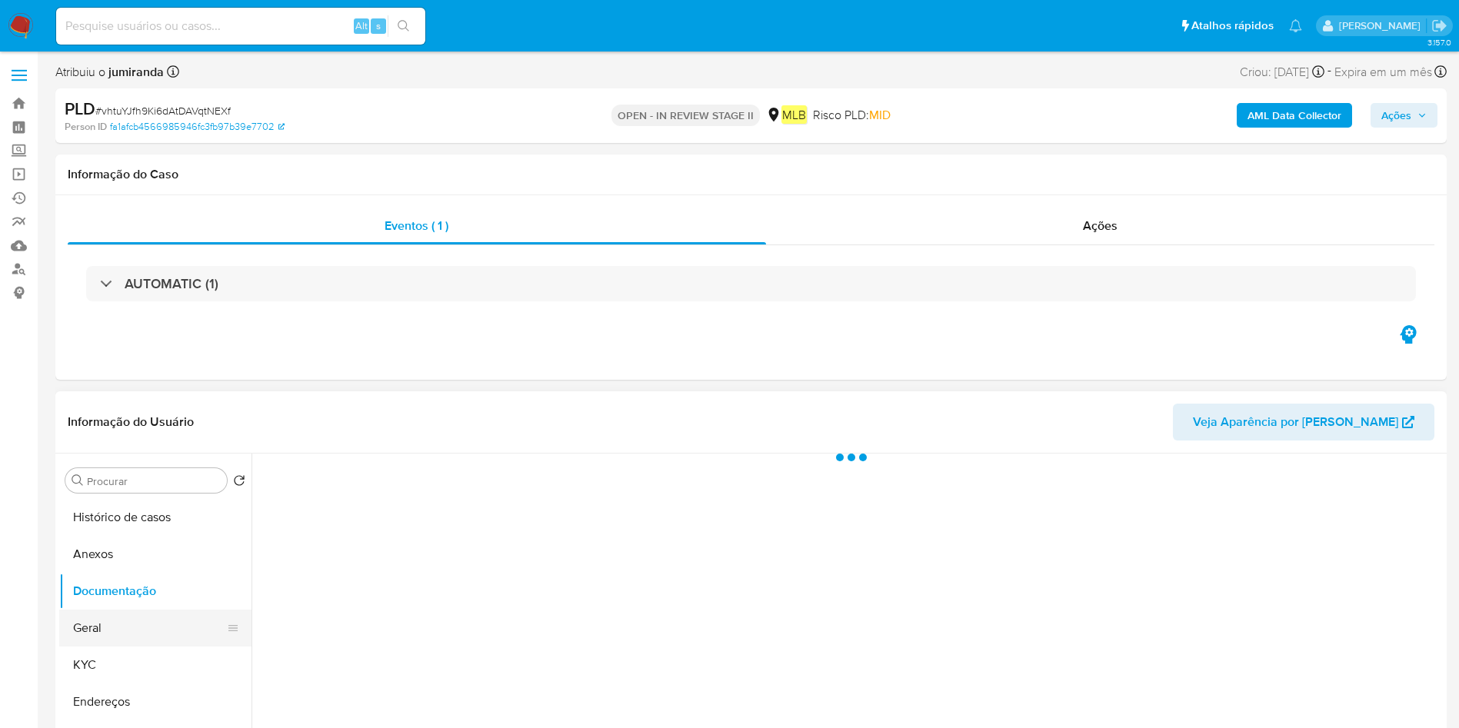
click at [93, 644] on button "Geral" at bounding box center [149, 628] width 180 height 37
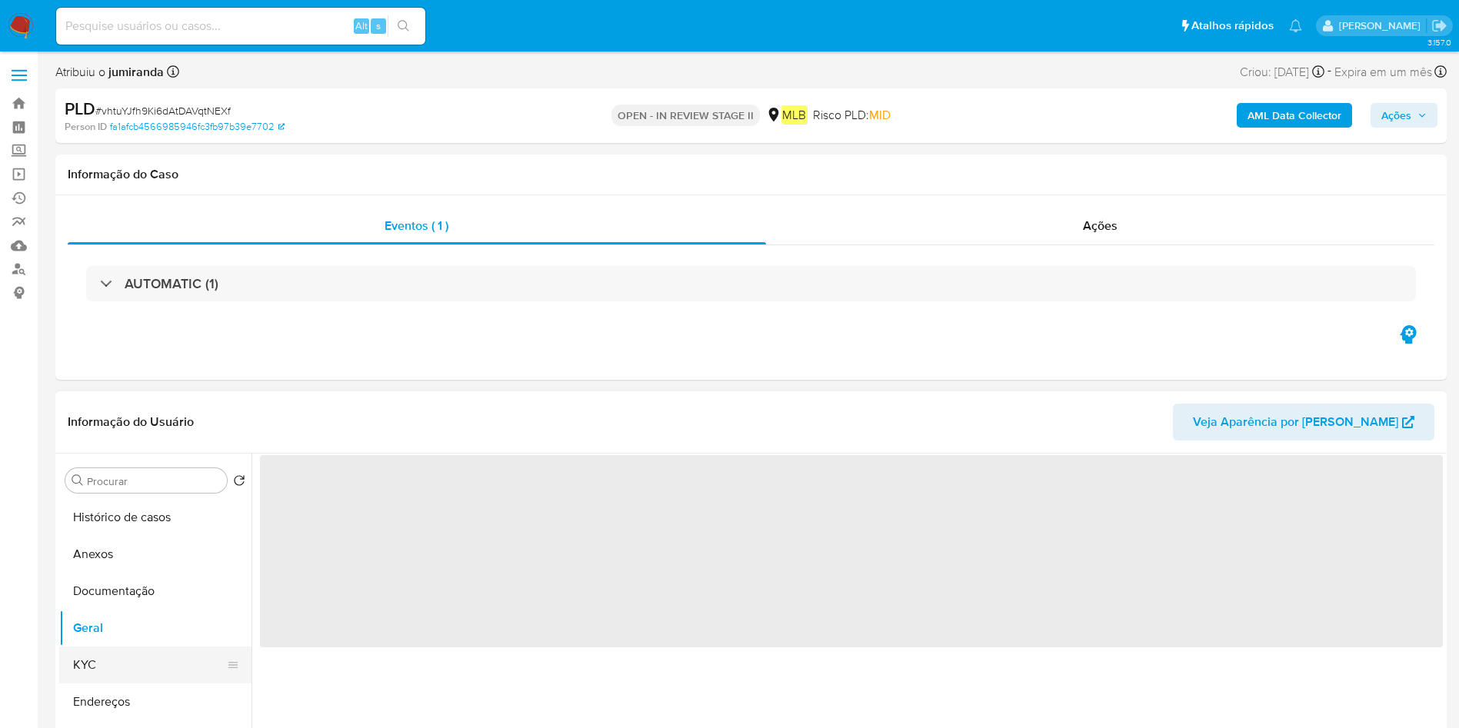
click at [85, 667] on button "KYC" at bounding box center [149, 665] width 180 height 37
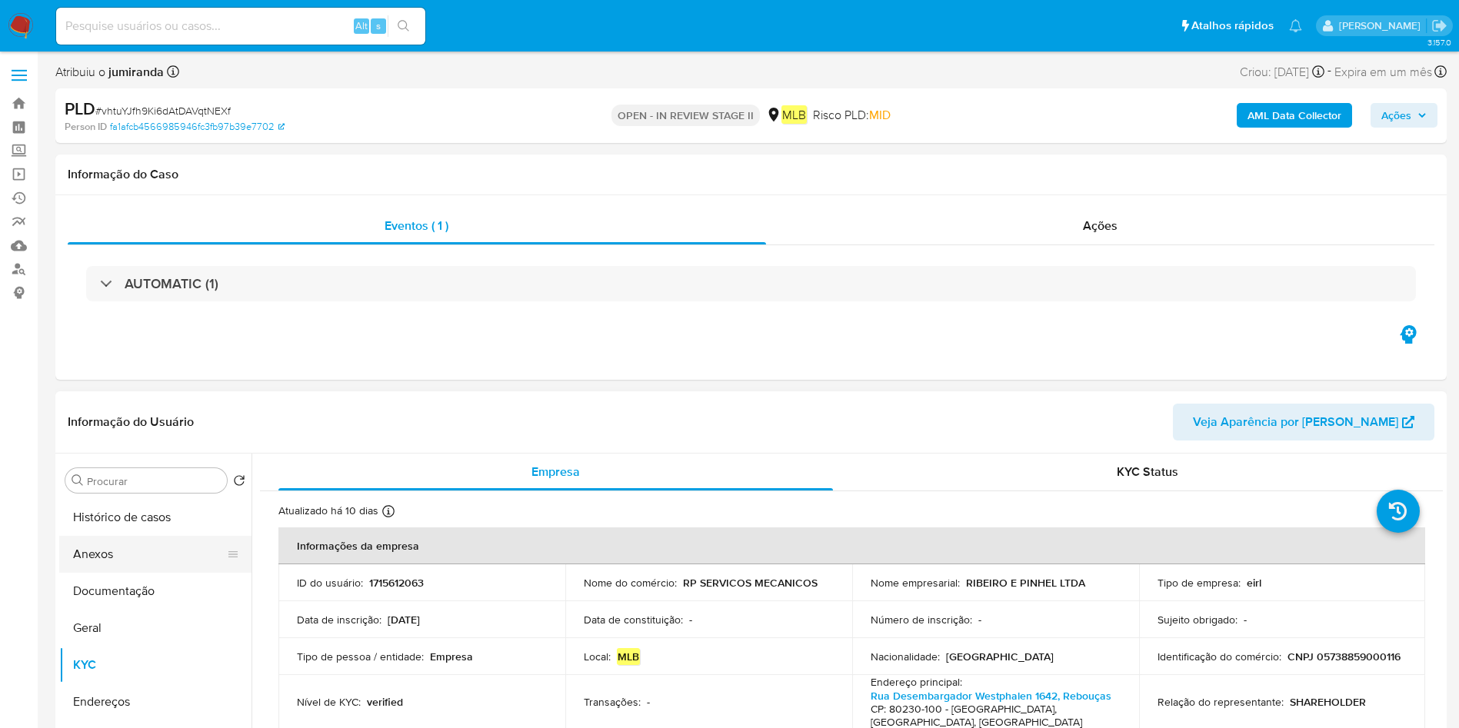
click at [158, 539] on button "Anexos" at bounding box center [149, 554] width 180 height 37
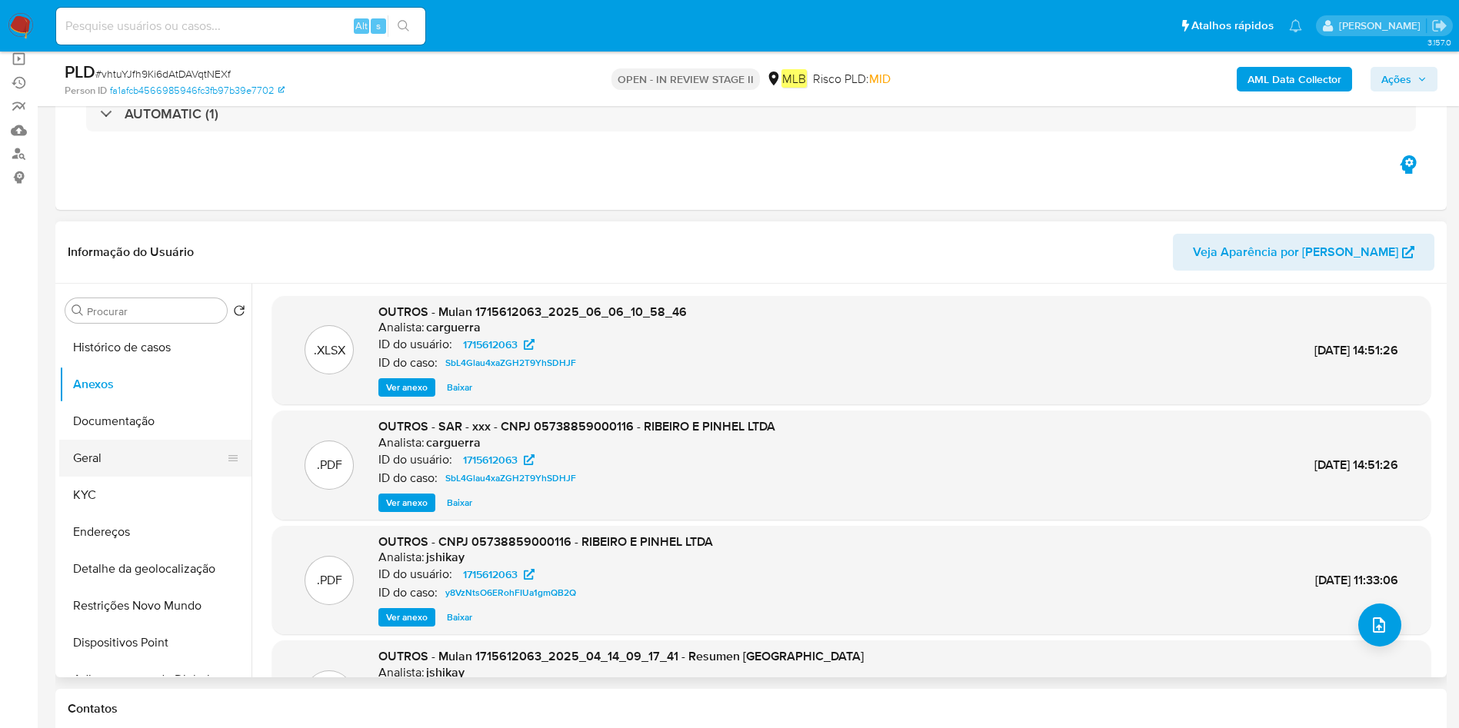
click at [118, 453] on button "Geral" at bounding box center [149, 458] width 180 height 37
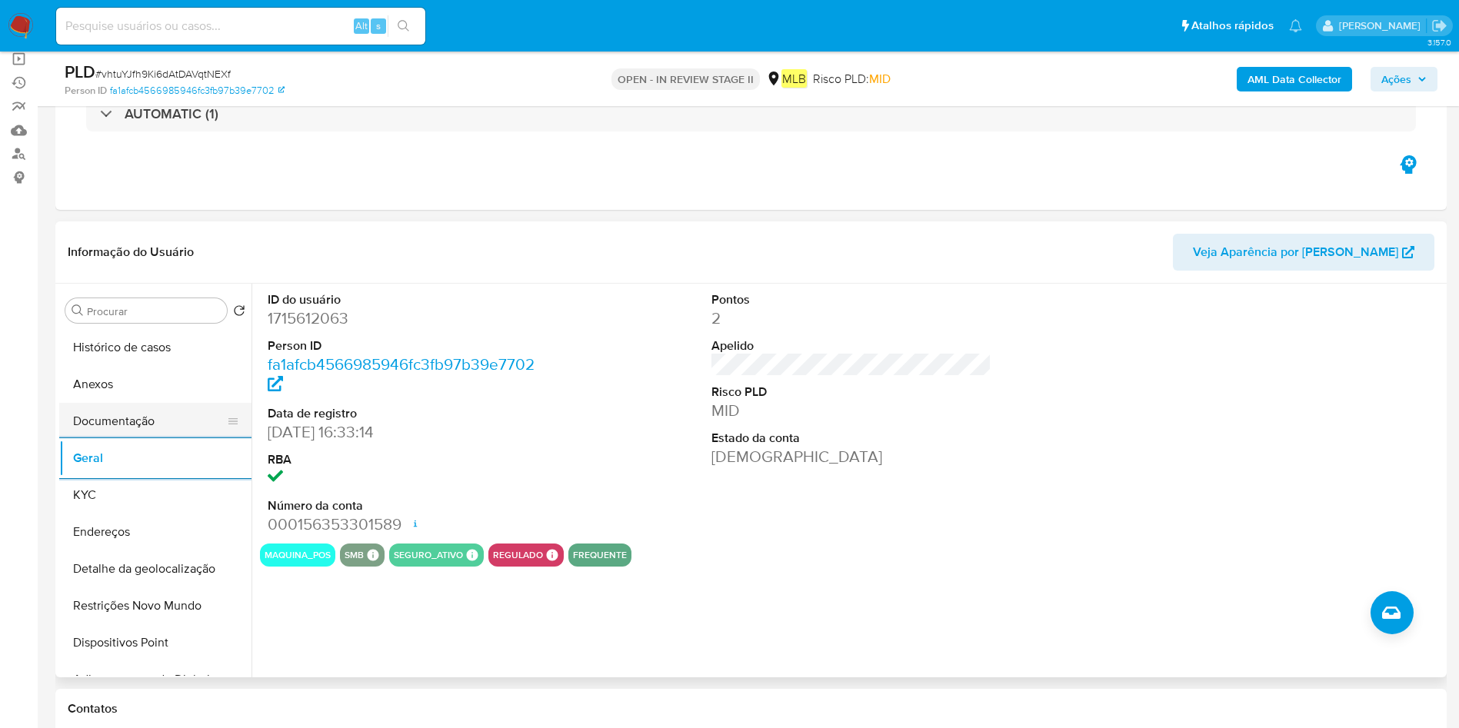
click at [176, 417] on button "Documentação" at bounding box center [149, 421] width 180 height 37
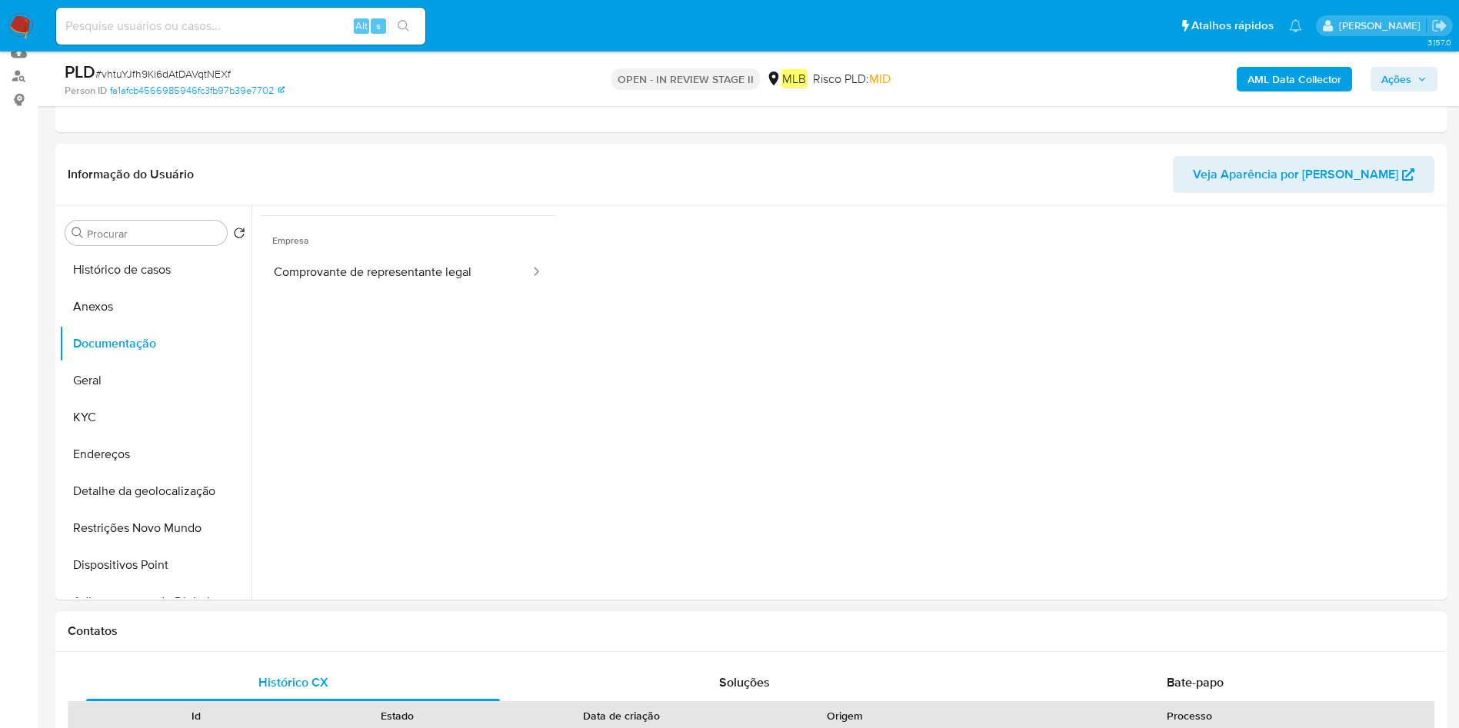
scroll to position [346, 0]
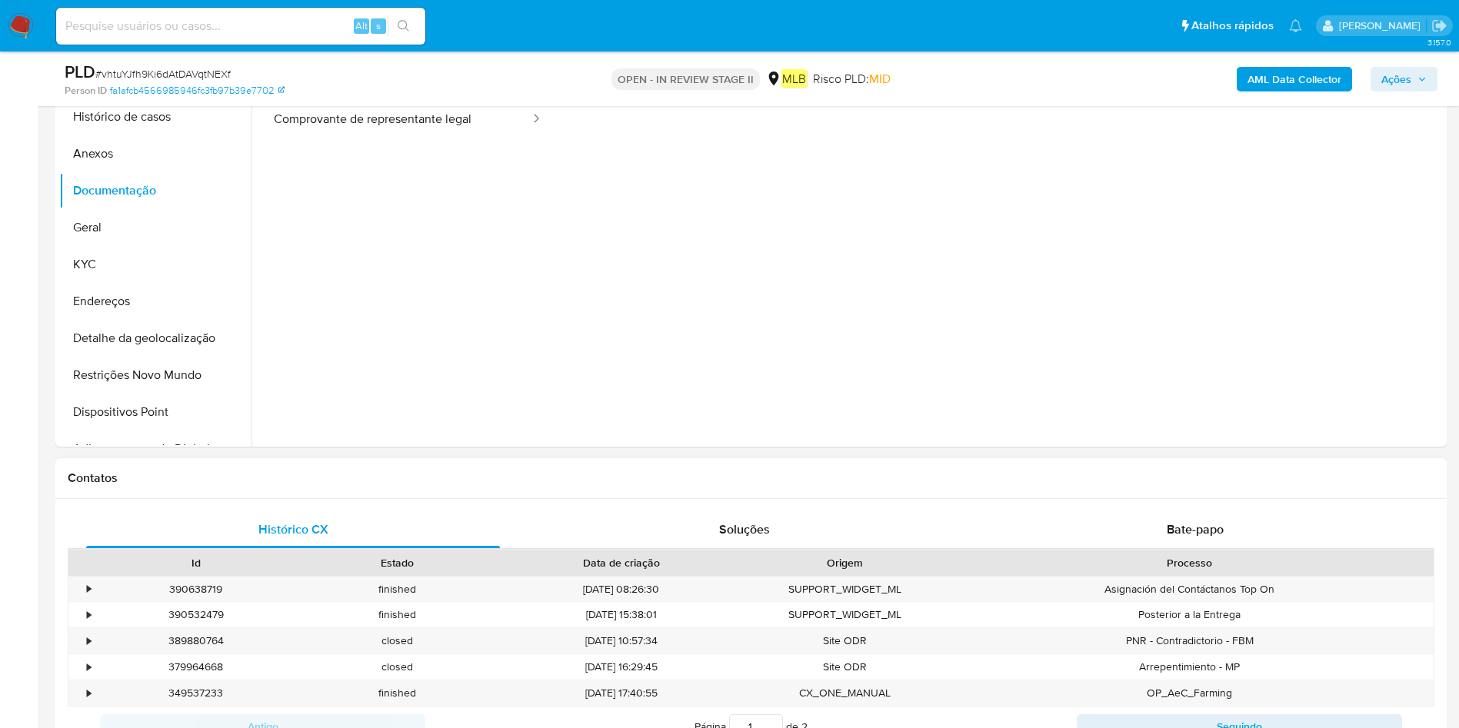
click at [1186, 521] on span "Bate-papo" at bounding box center [1194, 530] width 57 height 18
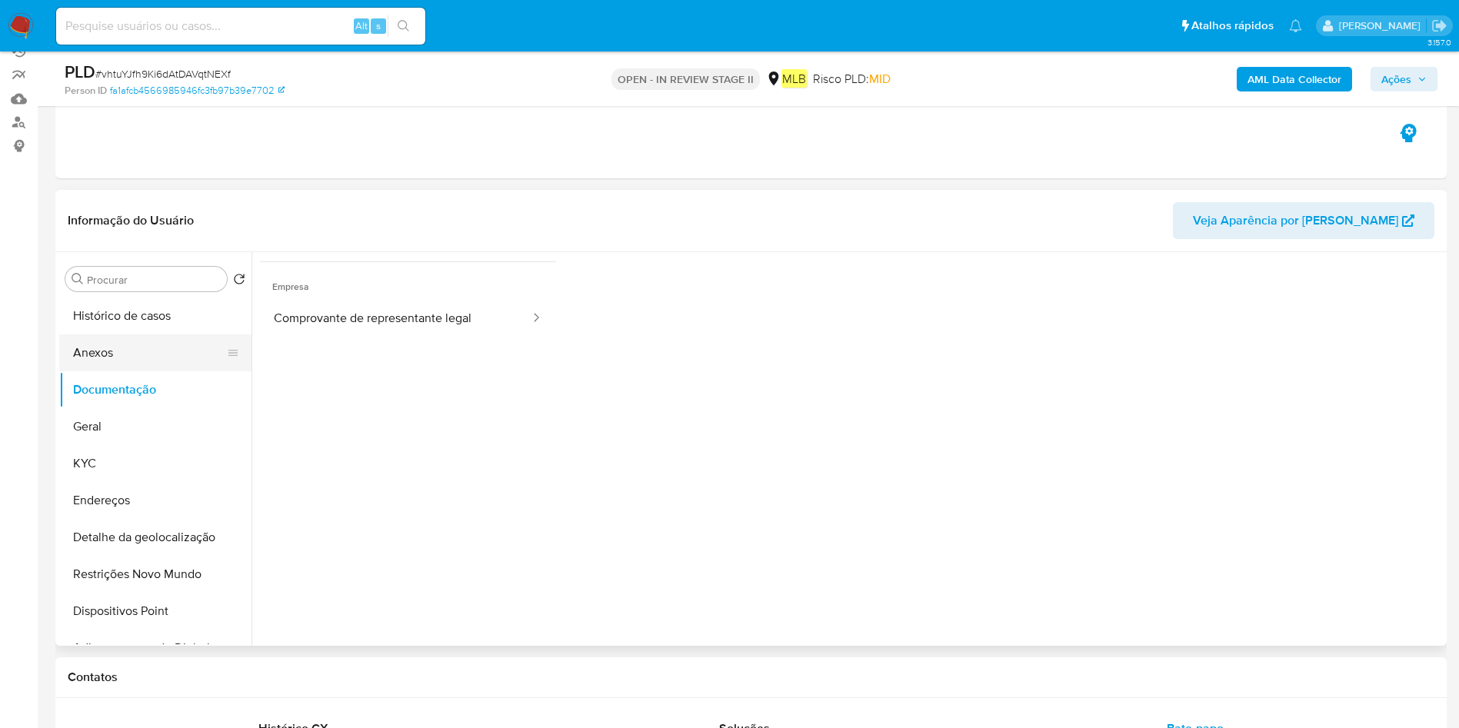
scroll to position [115, 0]
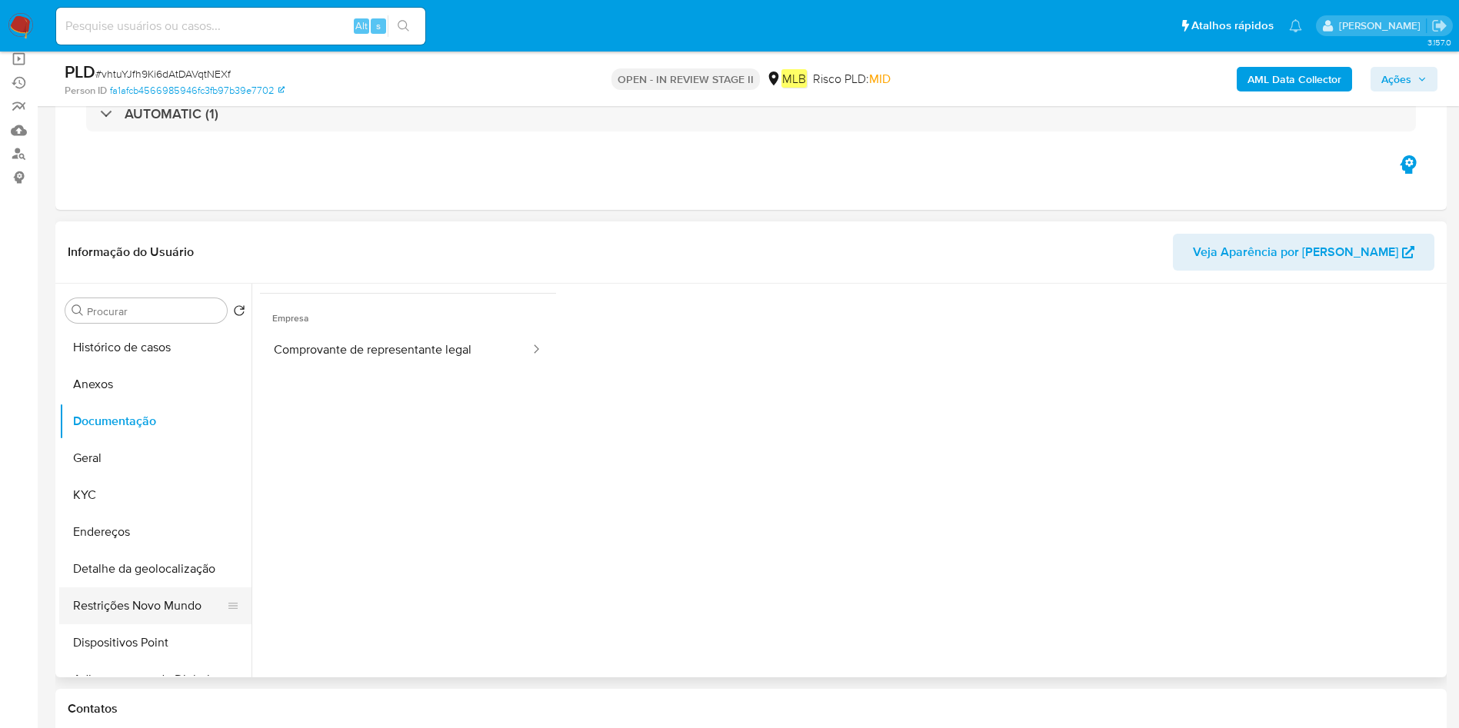
click at [112, 621] on button "Restrições Novo Mundo" at bounding box center [149, 605] width 180 height 37
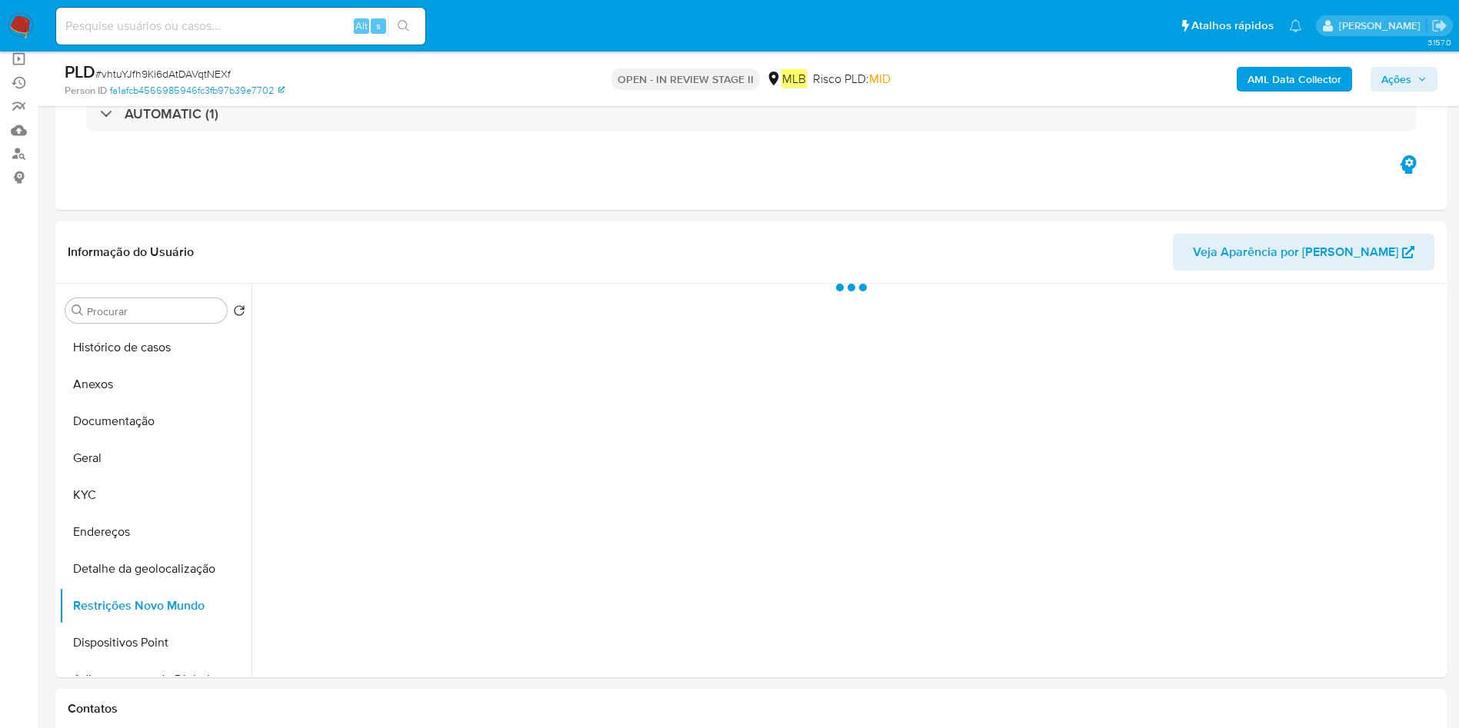
scroll to position [0, 0]
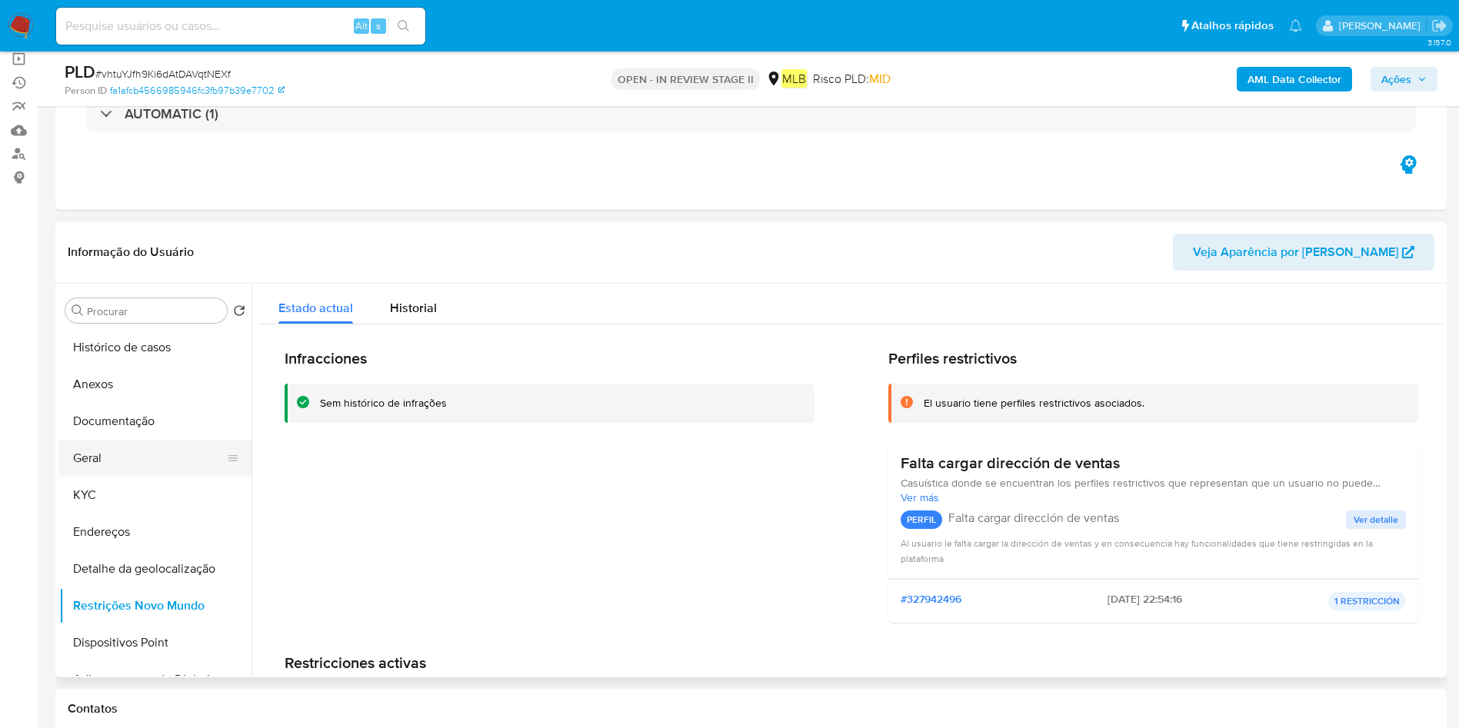
click at [112, 457] on button "Geral" at bounding box center [149, 458] width 180 height 37
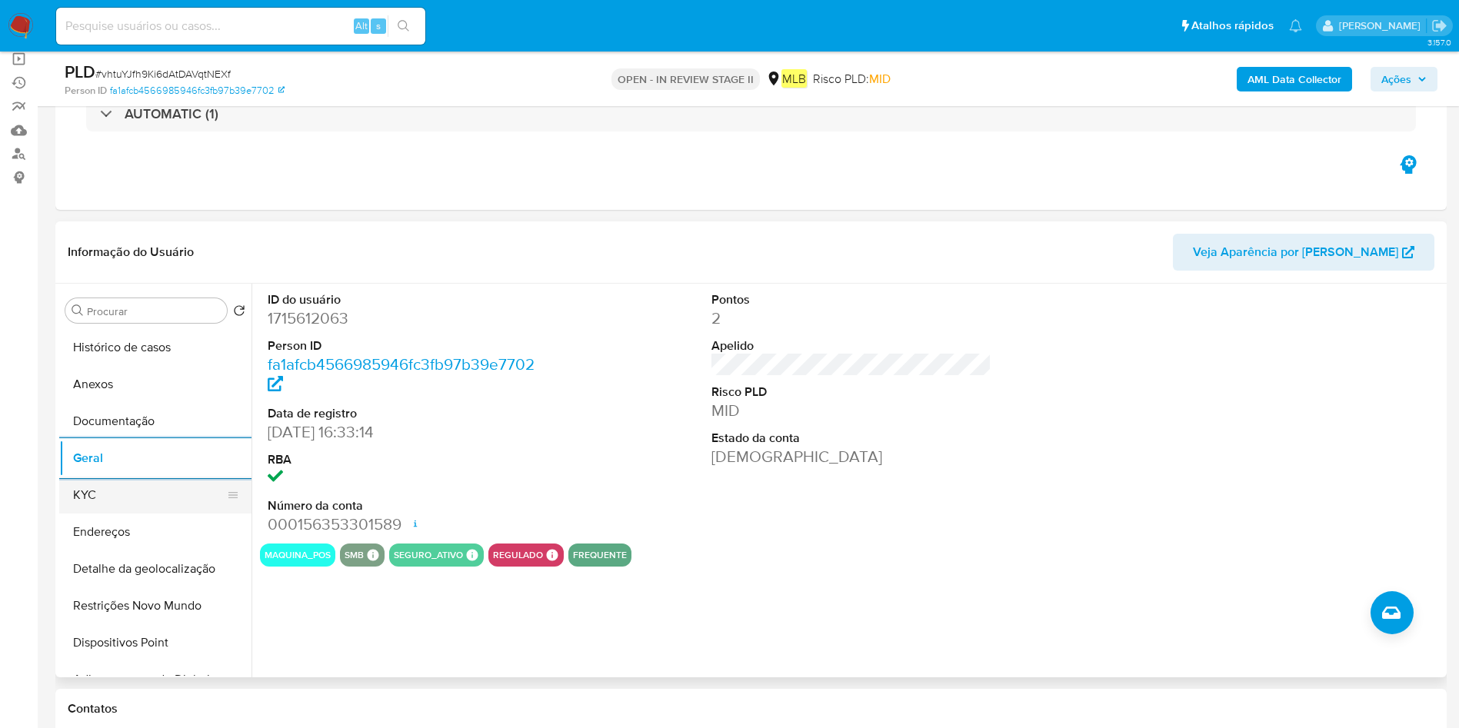
click at [114, 494] on button "KYC" at bounding box center [149, 495] width 180 height 37
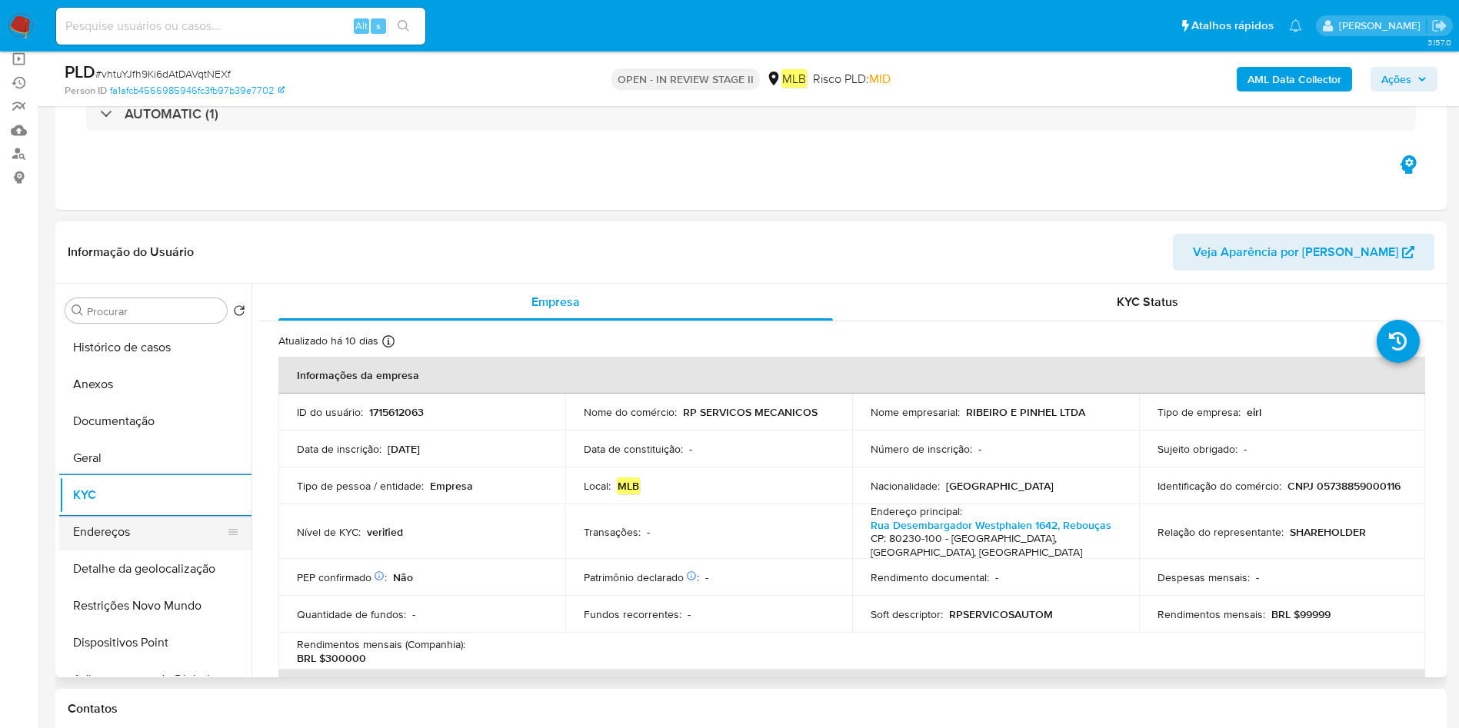
click at [135, 528] on button "Endereços" at bounding box center [149, 532] width 180 height 37
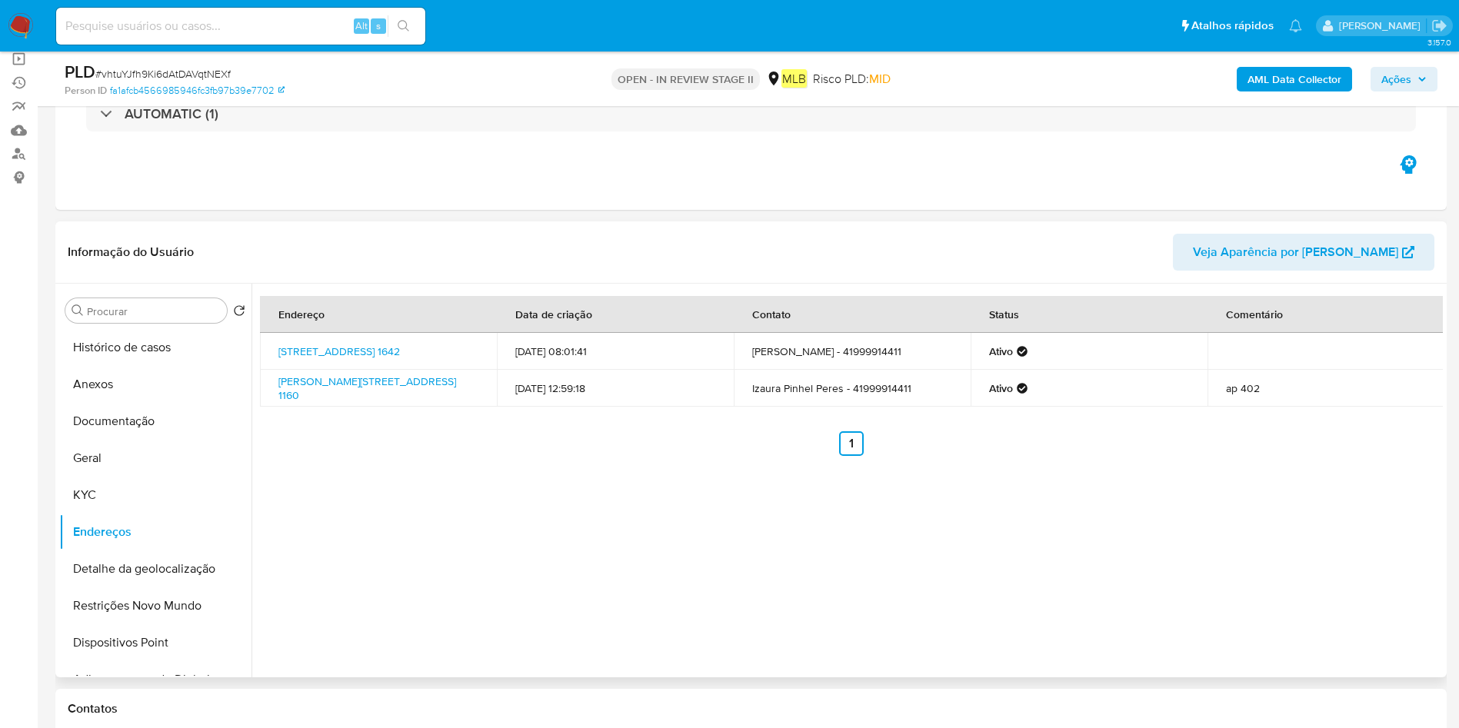
click at [128, 557] on button "Detalhe da geolocalização" at bounding box center [155, 569] width 192 height 37
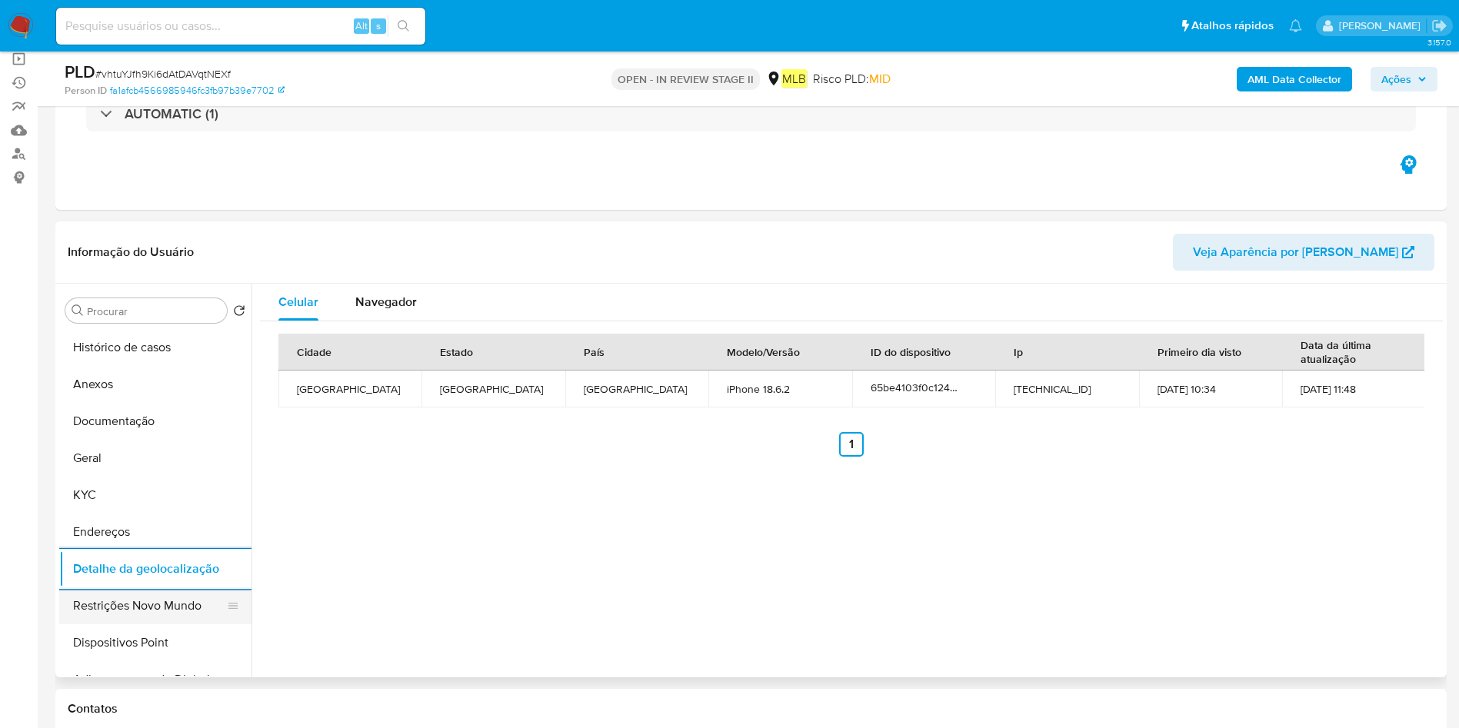
click at [148, 607] on button "Restrições Novo Mundo" at bounding box center [149, 605] width 180 height 37
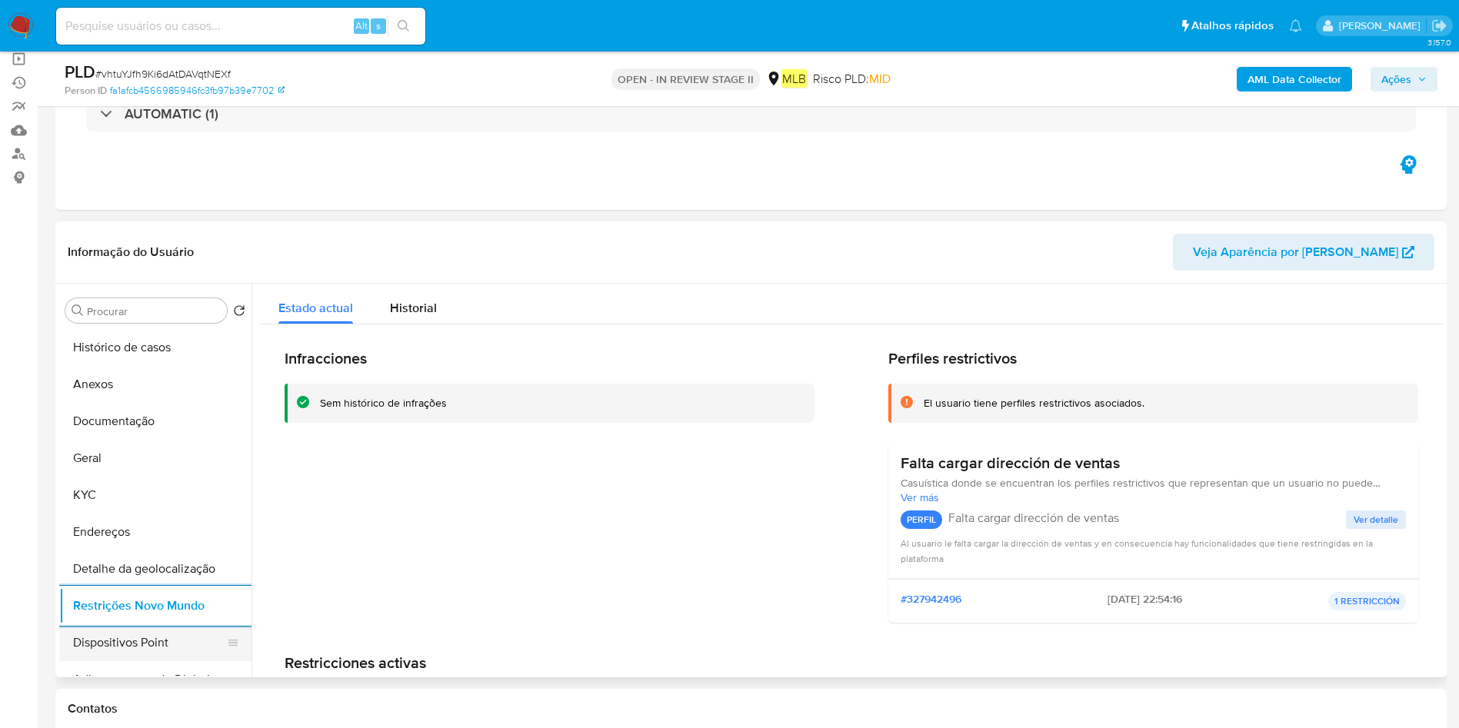
click at [155, 635] on button "Dispositivos Point" at bounding box center [149, 642] width 180 height 37
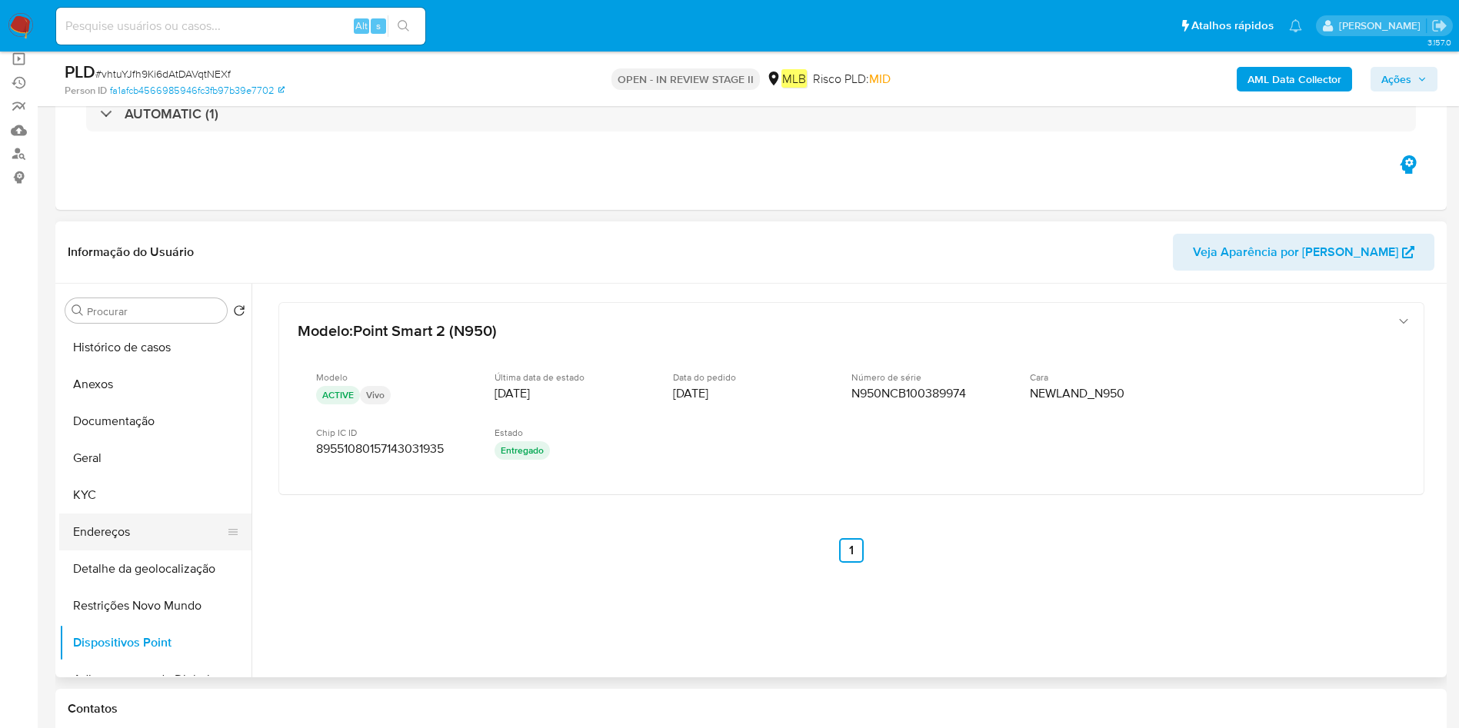
click at [105, 524] on button "Endereços" at bounding box center [149, 532] width 180 height 37
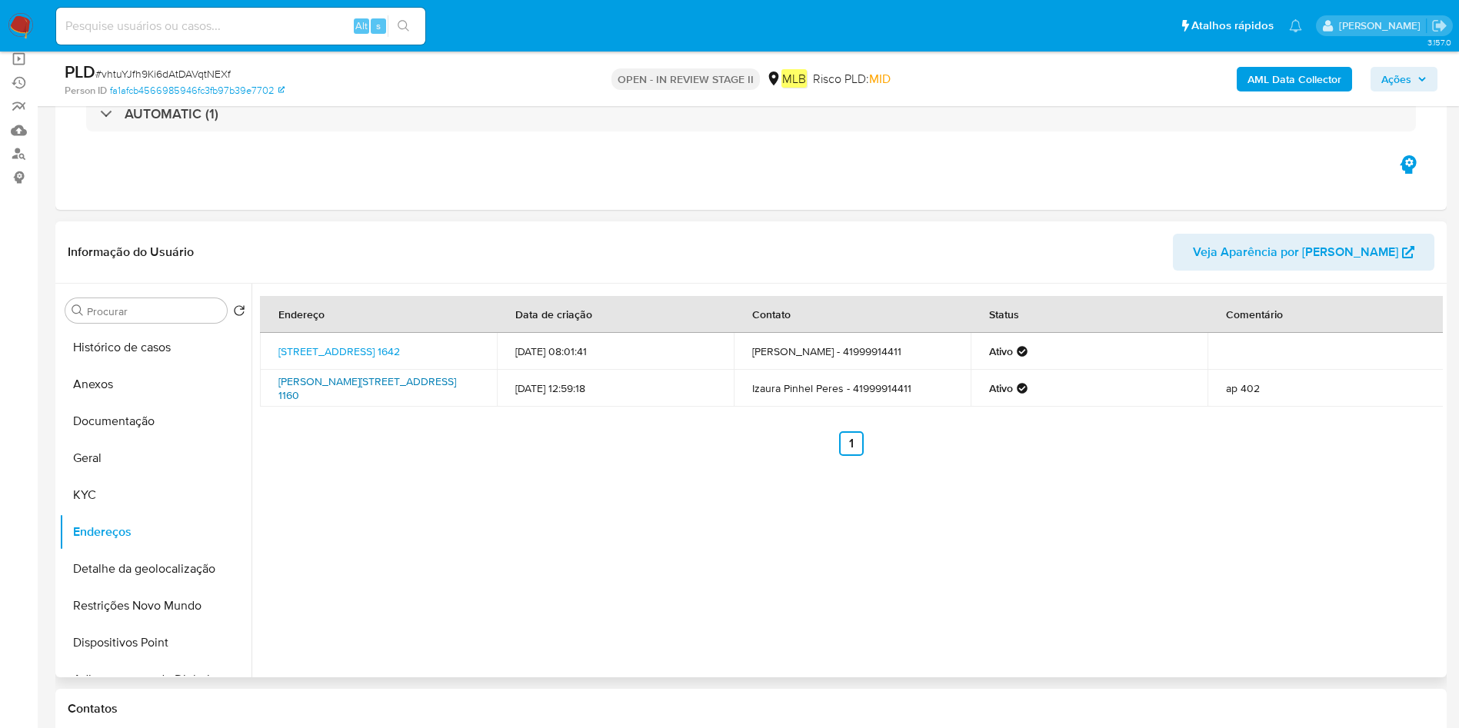
drag, startPoint x: 271, startPoint y: 381, endPoint x: 470, endPoint y: 380, distance: 198.4
click at [470, 380] on td "Rua Oliveira Viana 1160, Curitiba, Paraná, 81630070, Brasil 1160" at bounding box center [378, 388] width 237 height 37
copy link "Rua Oliveira Viana 1160, Curitiba, Paraná,"
click at [158, 322] on div "Procurar" at bounding box center [145, 310] width 161 height 25
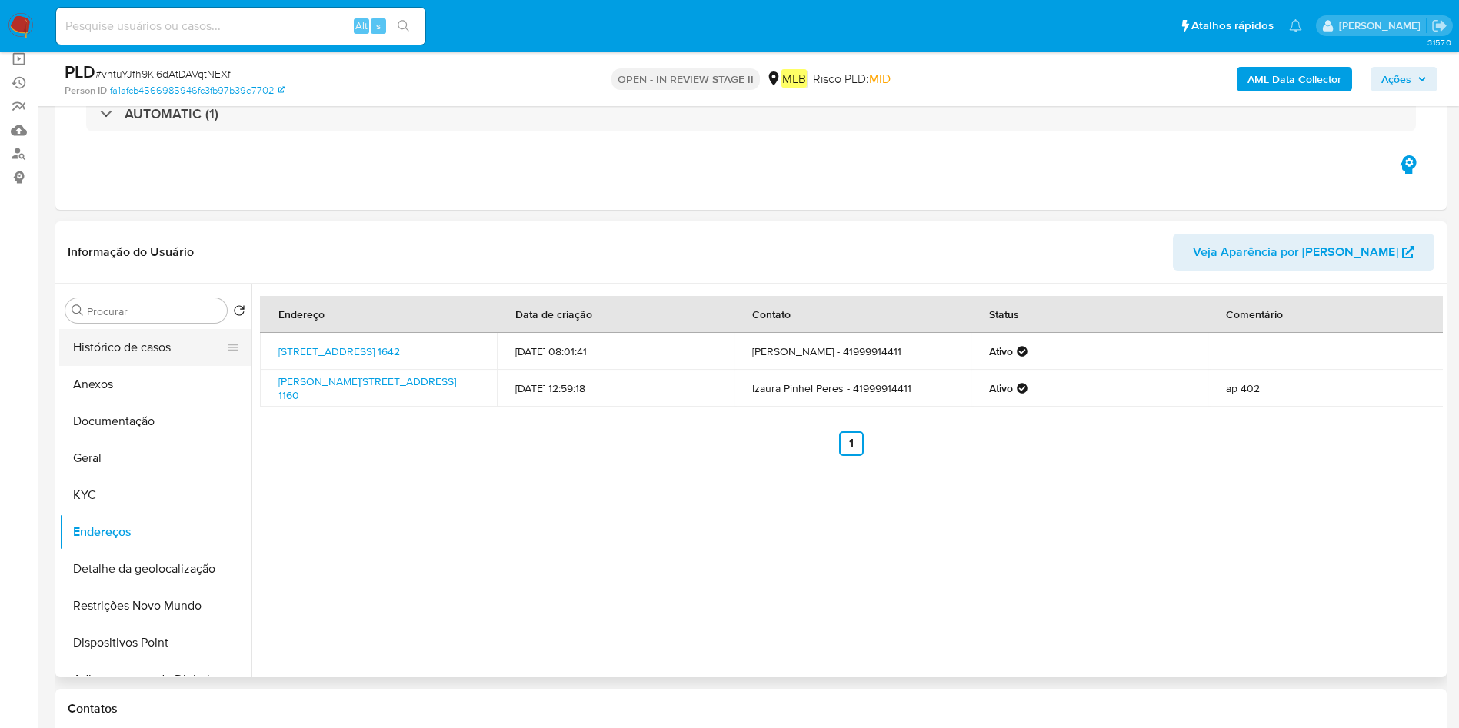
click at [156, 344] on button "Histórico de casos" at bounding box center [149, 347] width 180 height 37
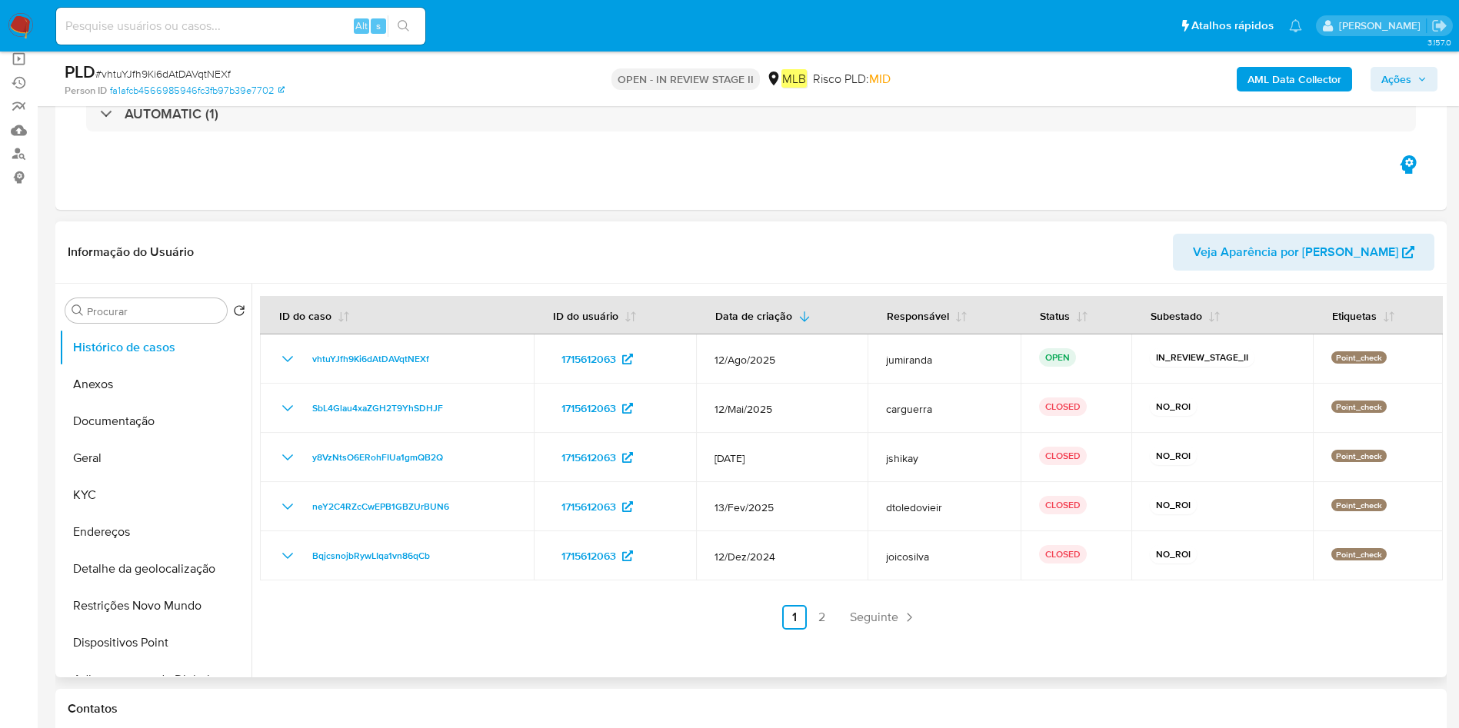
click at [824, 620] on link "2" at bounding box center [822, 617] width 25 height 25
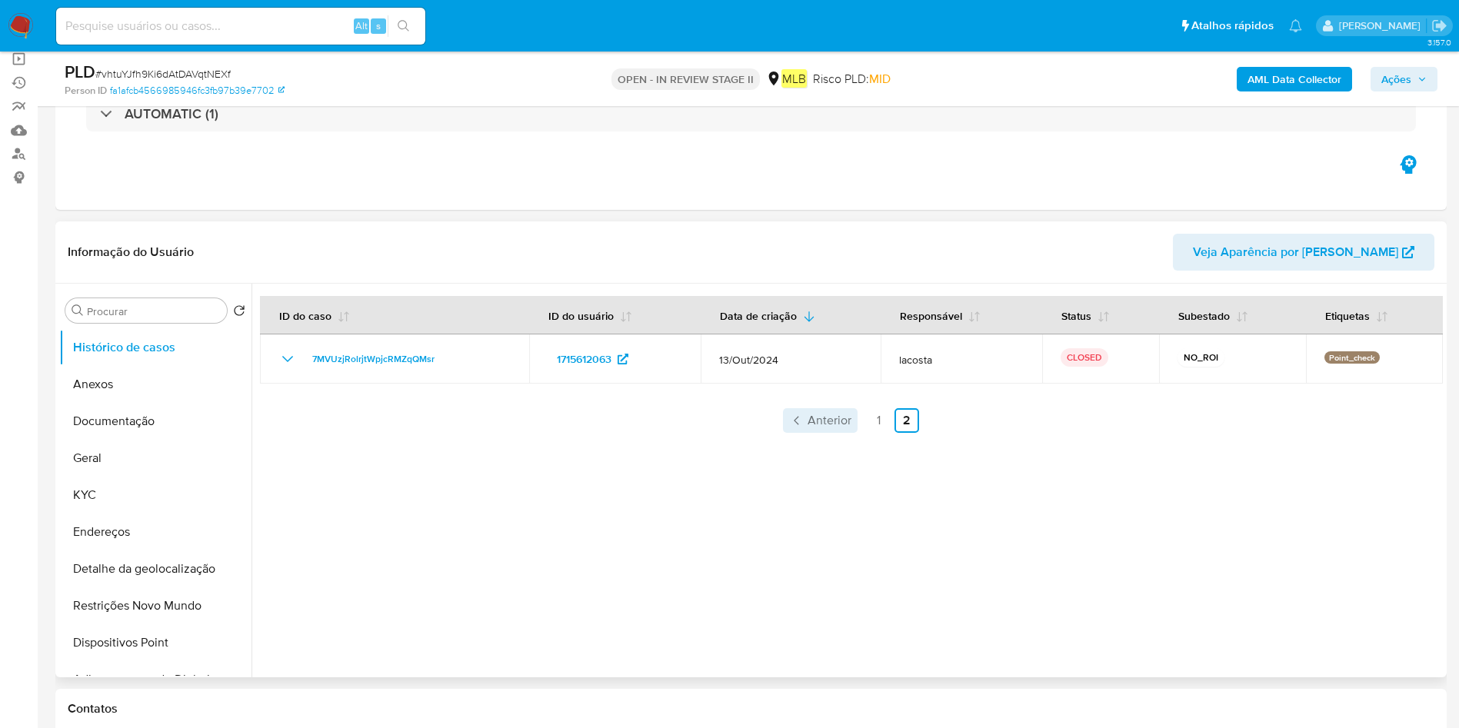
click at [793, 410] on link "Anterior" at bounding box center [820, 420] width 75 height 25
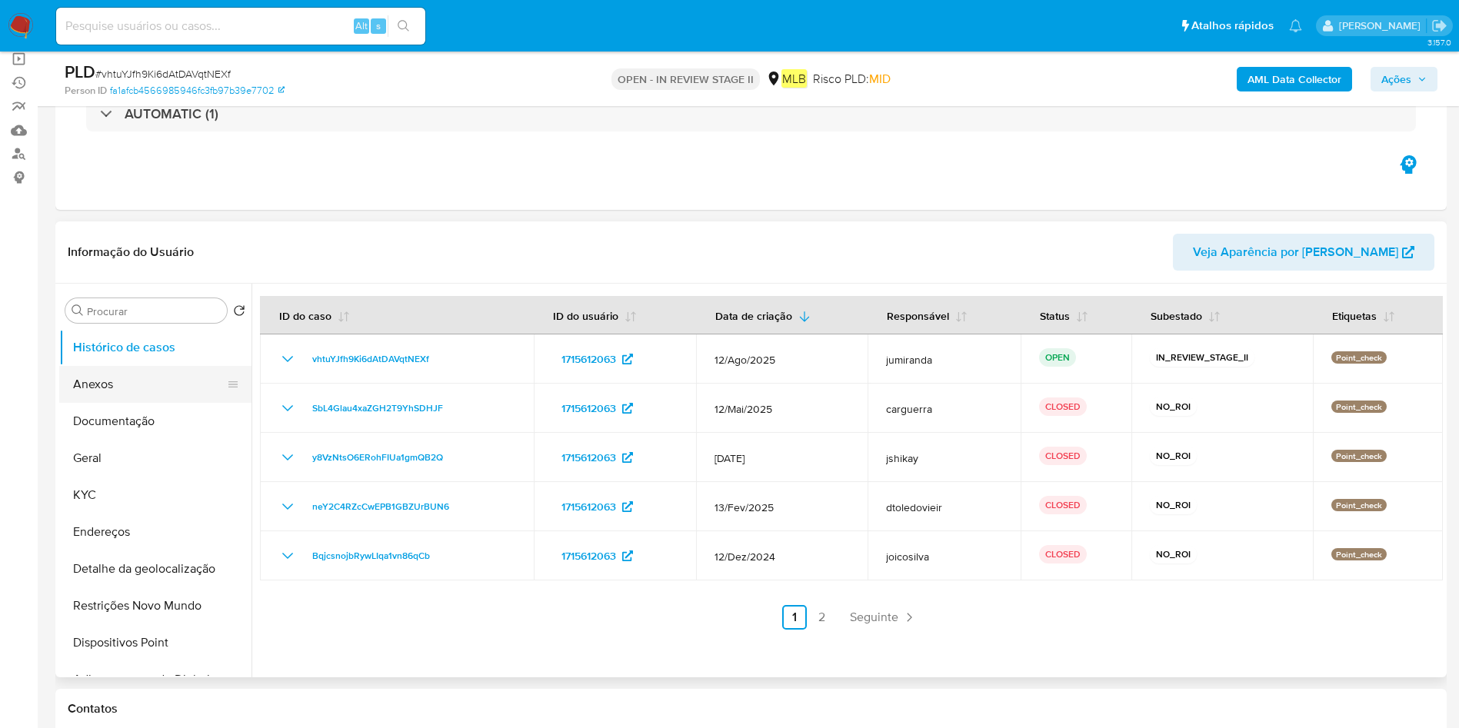
click at [146, 391] on button "Anexos" at bounding box center [149, 384] width 180 height 37
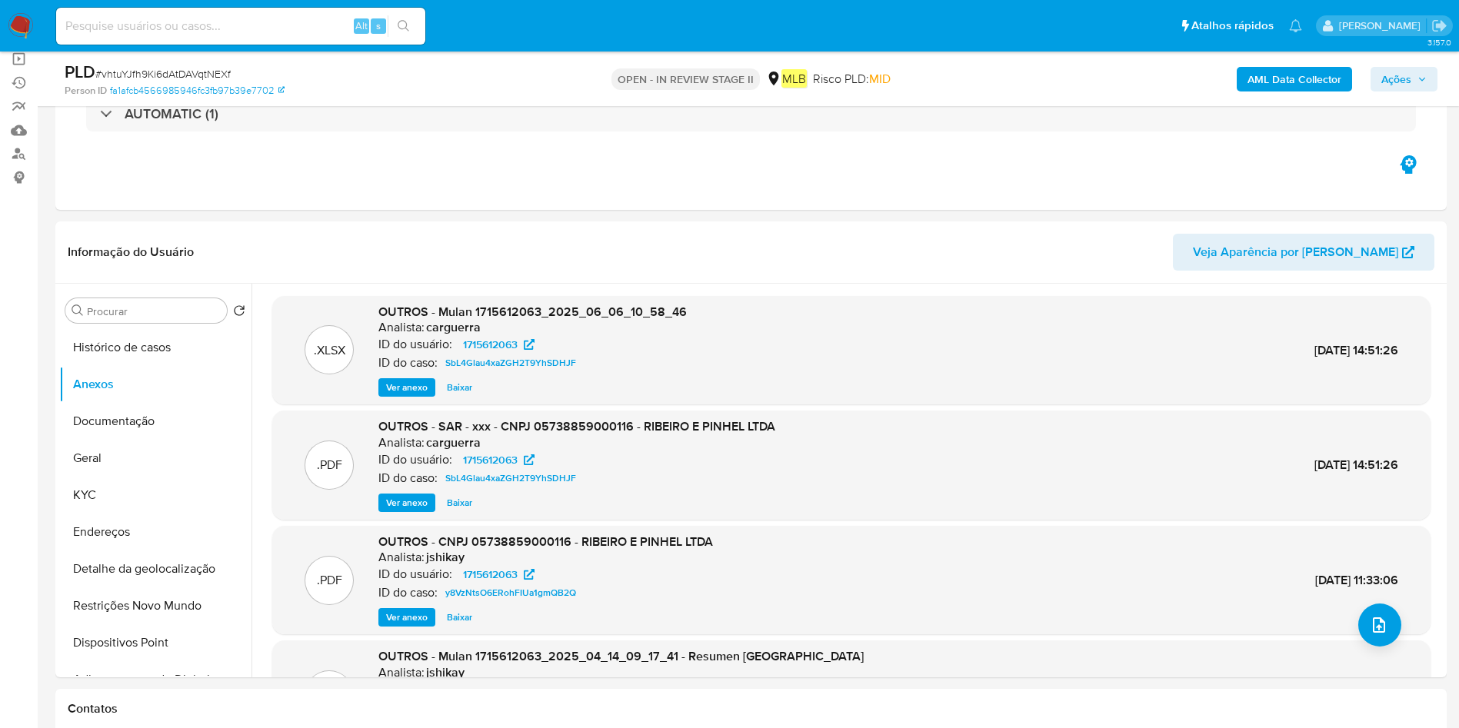
click at [390, 497] on span "Ver anexo" at bounding box center [407, 502] width 42 height 15
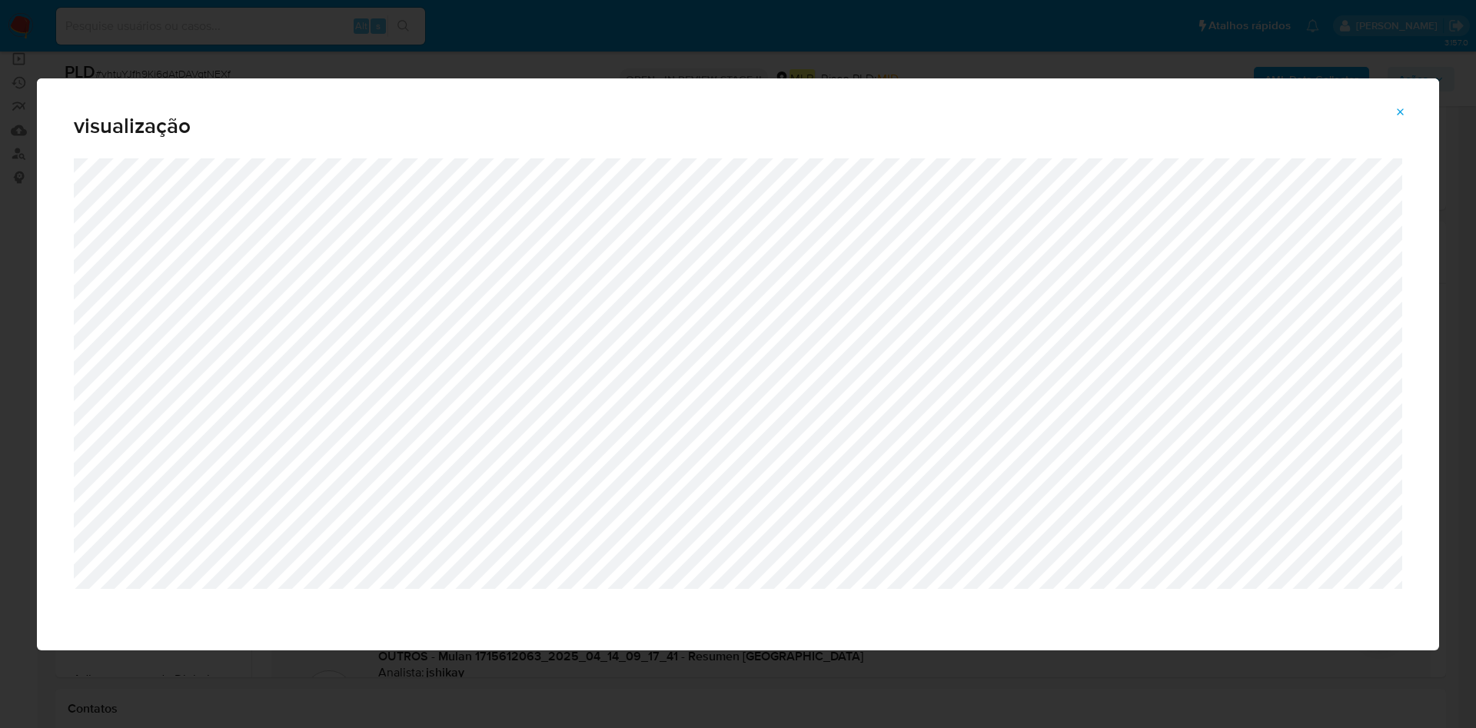
click at [560, 58] on div "visualização" at bounding box center [738, 364] width 1476 height 728
click at [1401, 110] on icon "Attachment preview" at bounding box center [1401, 112] width 12 height 12
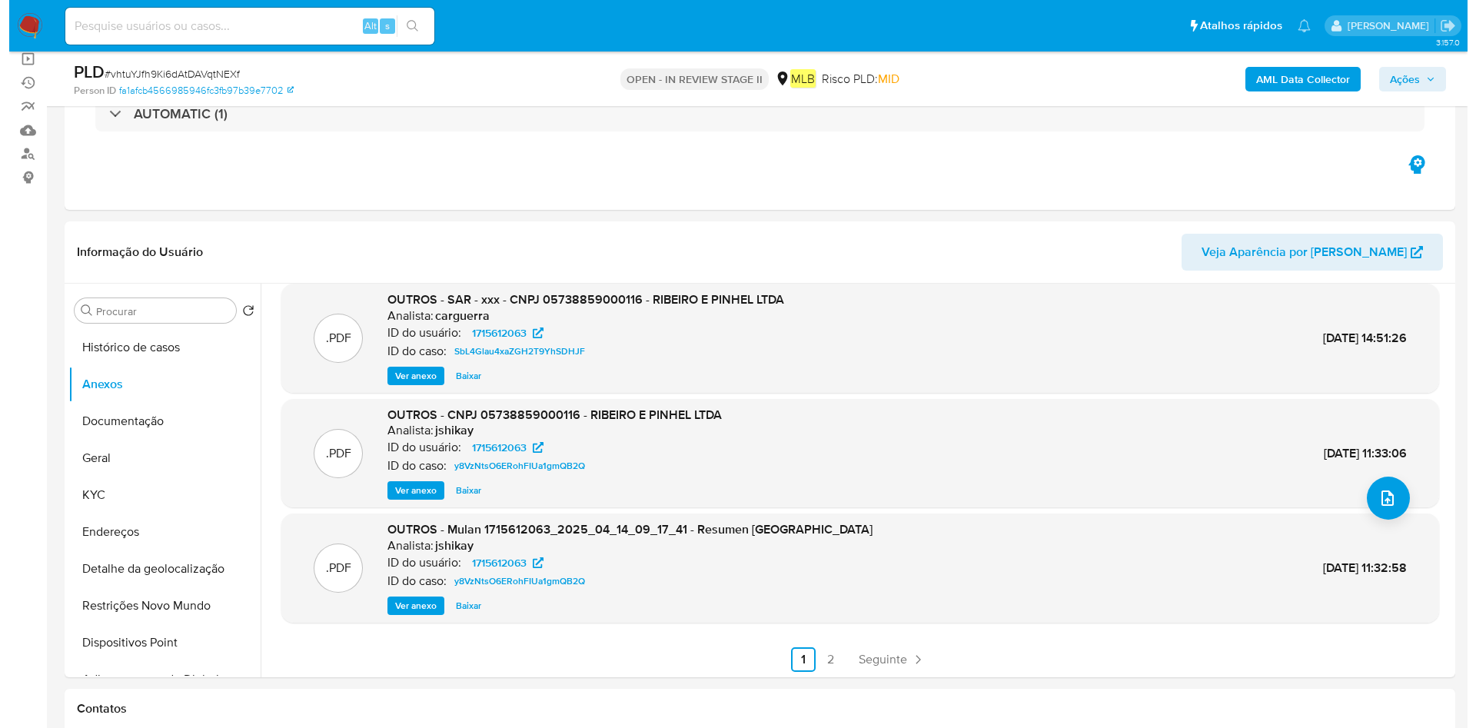
scroll to position [129, 0]
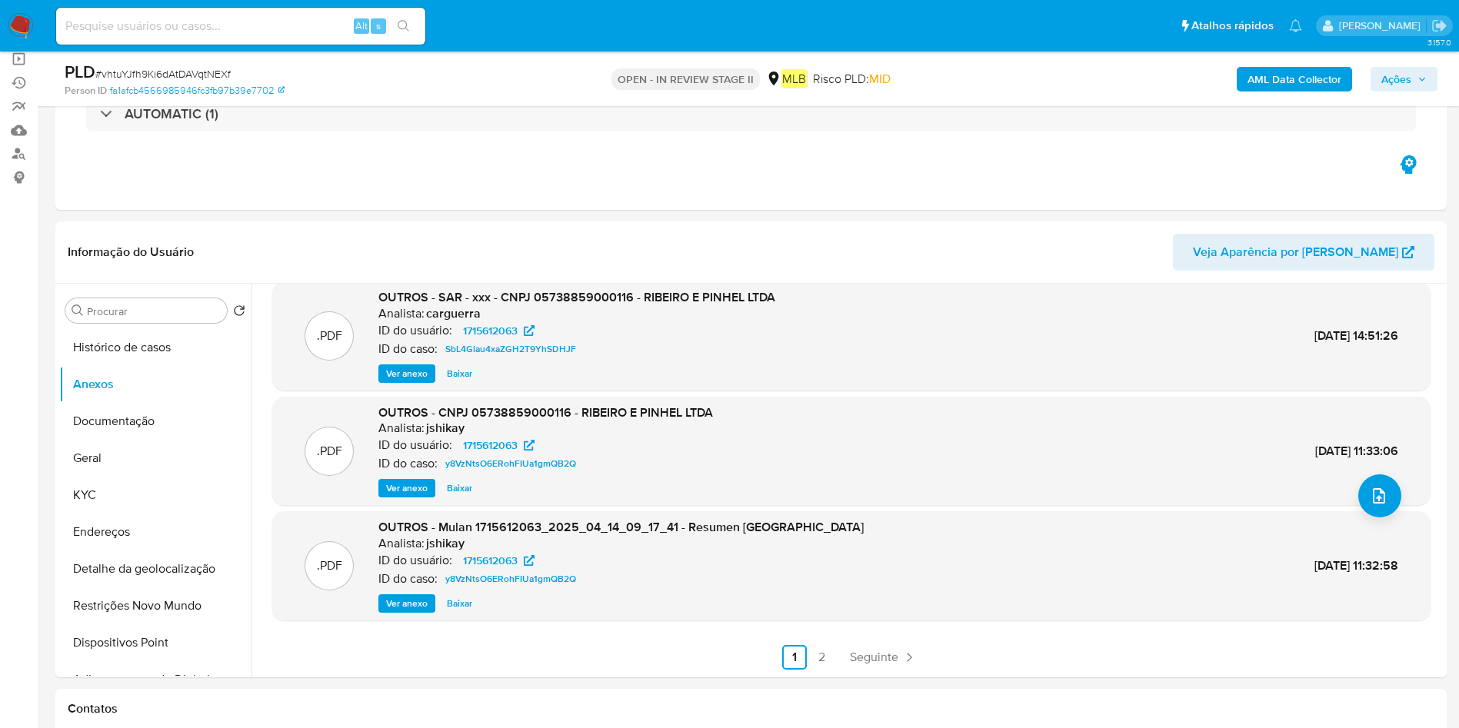
click at [414, 488] on span "Ver anexo" at bounding box center [407, 488] width 42 height 15
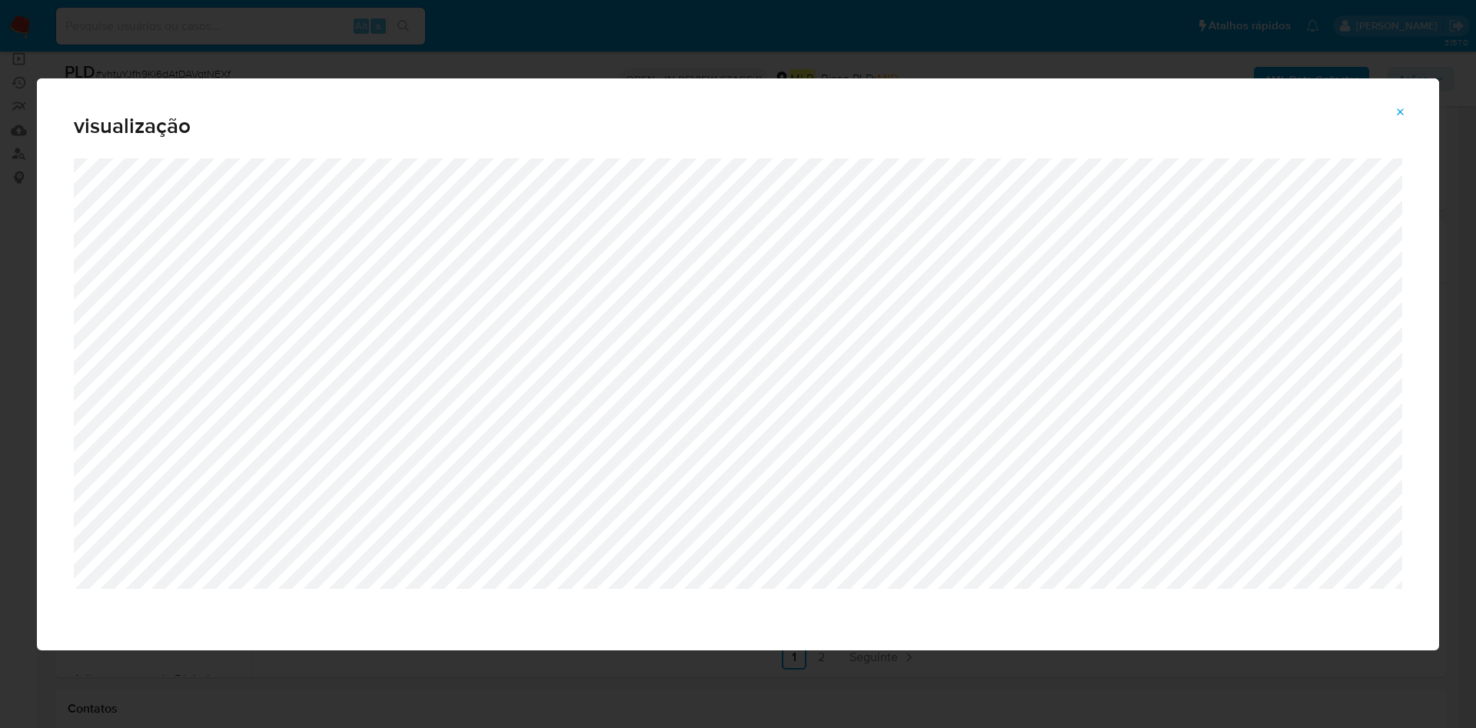
drag, startPoint x: 977, startPoint y: 35, endPoint x: 977, endPoint y: 48, distance: 12.3
click at [966, 35] on div "visualização" at bounding box center [738, 364] width 1476 height 728
click at [1400, 109] on icon "Attachment preview" at bounding box center [1401, 112] width 12 height 12
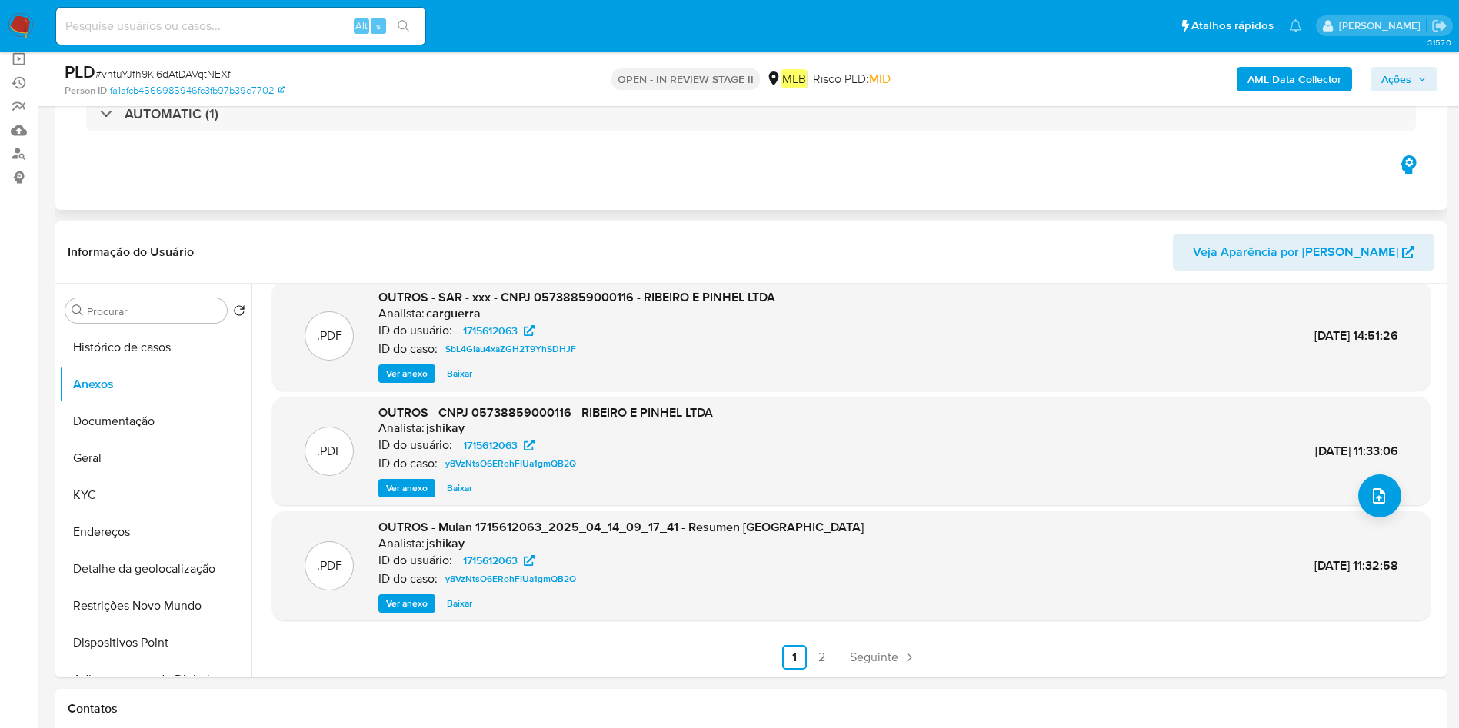
click at [842, 162] on div "Eventos ( 1 ) Ações AUTOMATIC (1)" at bounding box center [750, 117] width 1391 height 185
click at [1297, 88] on b "AML Data Collector" at bounding box center [1294, 79] width 94 height 25
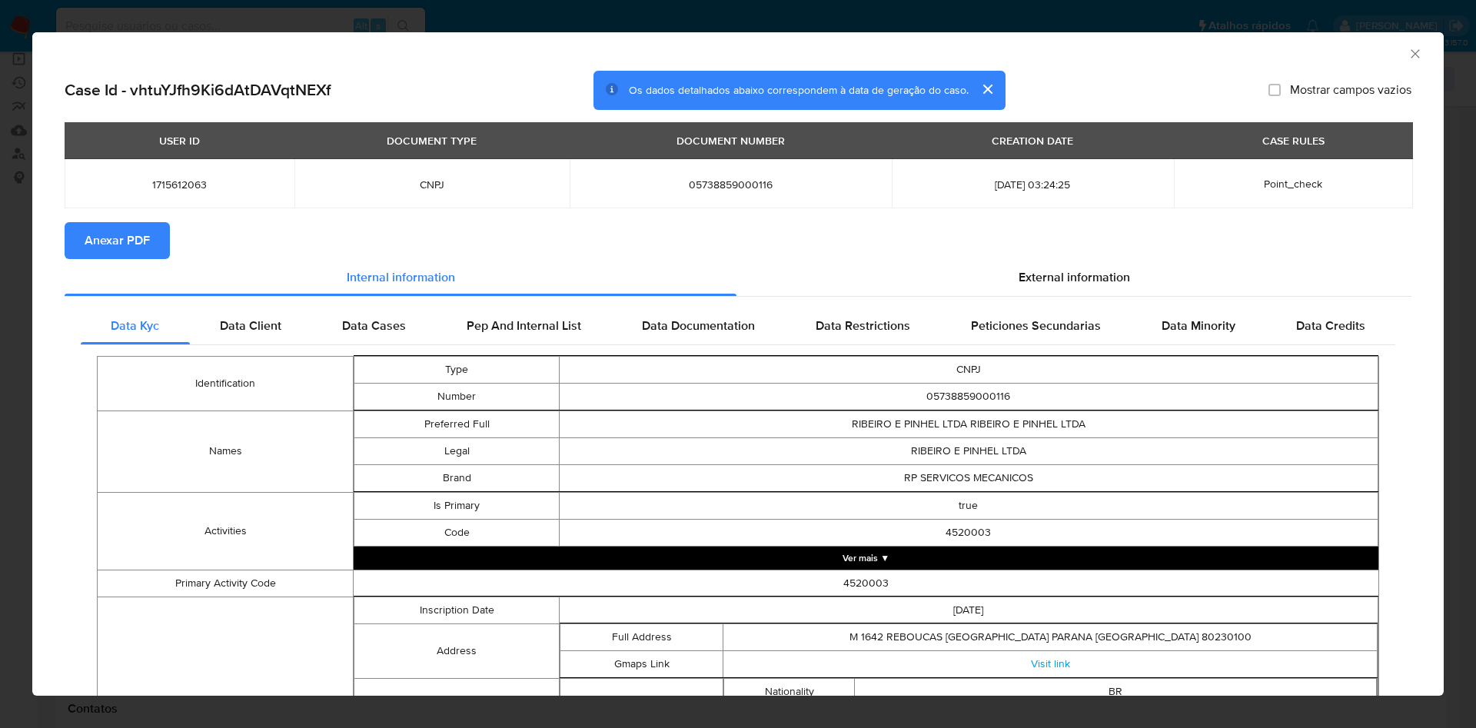
click at [148, 247] on span "Anexar PDF" at bounding box center [117, 241] width 65 height 34
drag, startPoint x: 1399, startPoint y: 55, endPoint x: 1393, endPoint y: 70, distance: 15.9
click at [1411, 55] on icon "Fechar a janela" at bounding box center [1415, 53] width 8 height 8
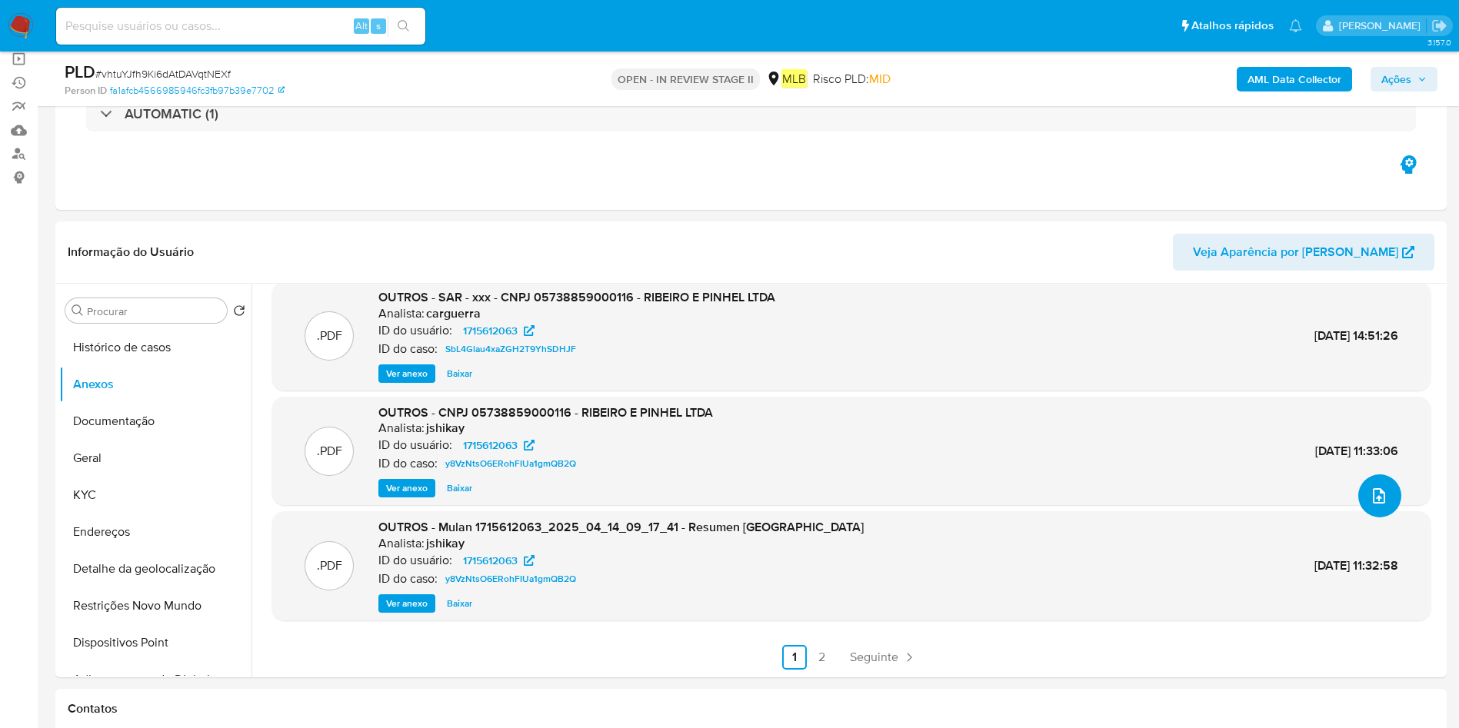
click at [1368, 507] on button "upload-file" at bounding box center [1379, 495] width 43 height 43
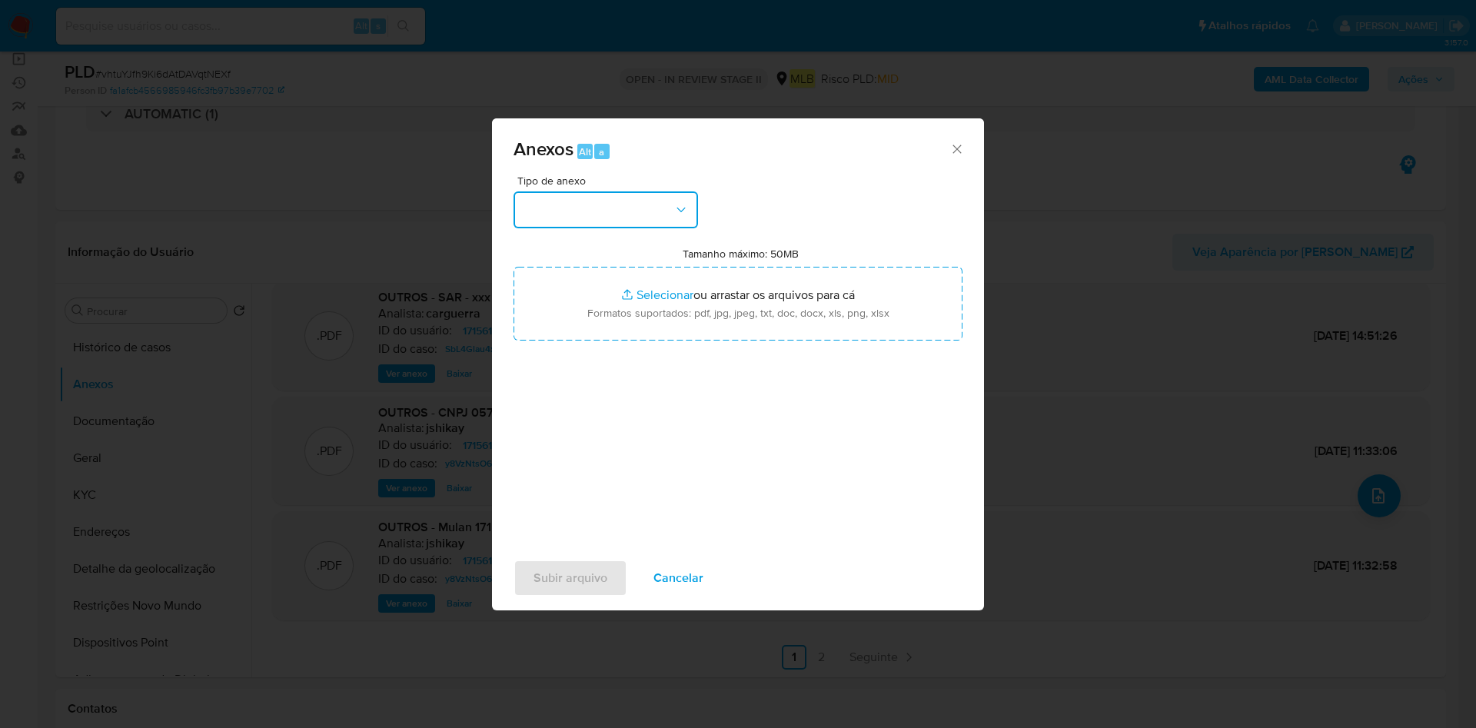
click at [656, 215] on button "button" at bounding box center [606, 209] width 185 height 37
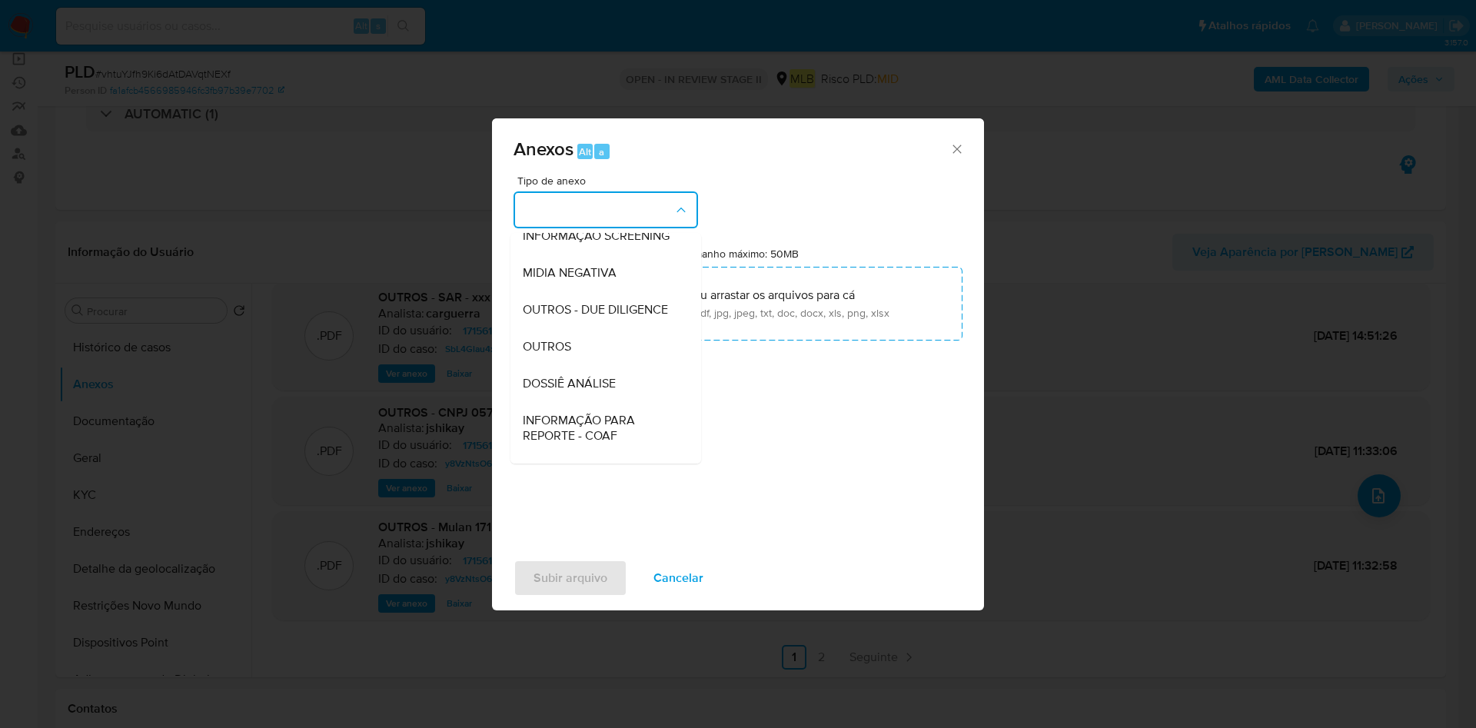
scroll to position [231, 0]
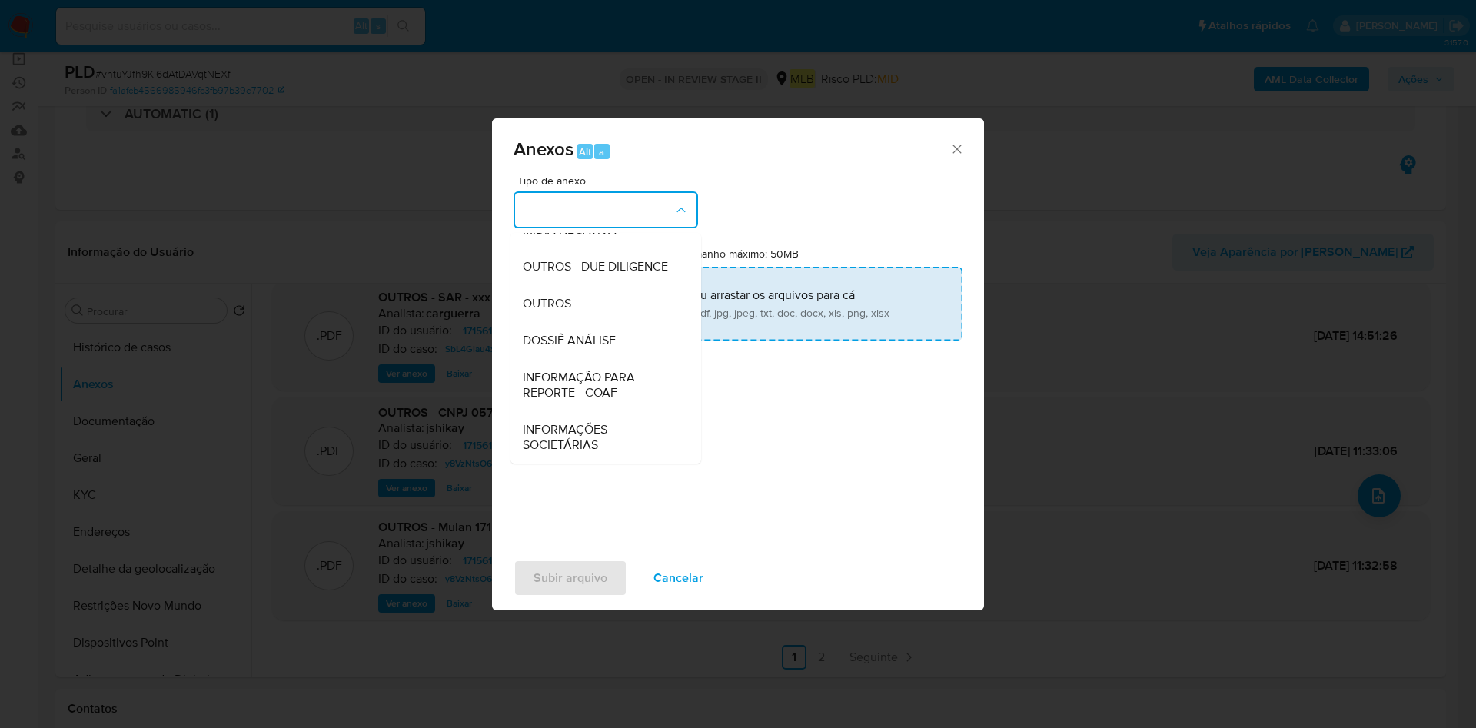
drag, startPoint x: 640, startPoint y: 315, endPoint x: 744, endPoint y: 301, distance: 104.8
click at [640, 314] on div "OUTROS" at bounding box center [601, 303] width 157 height 37
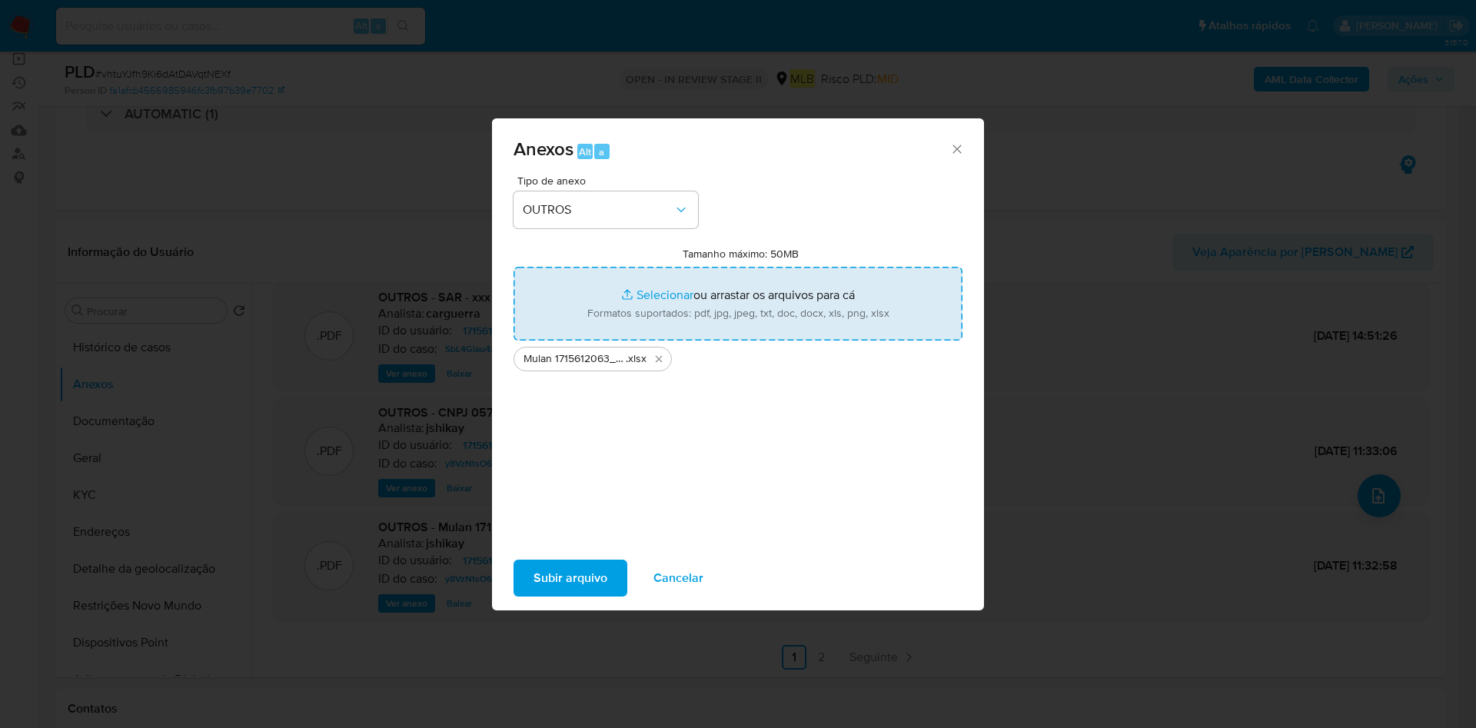
type input "C:\fakepath\DECLINIO - CNPJ 05738859000116 - RIBEIRO E PINHEL LTDA.pdf"
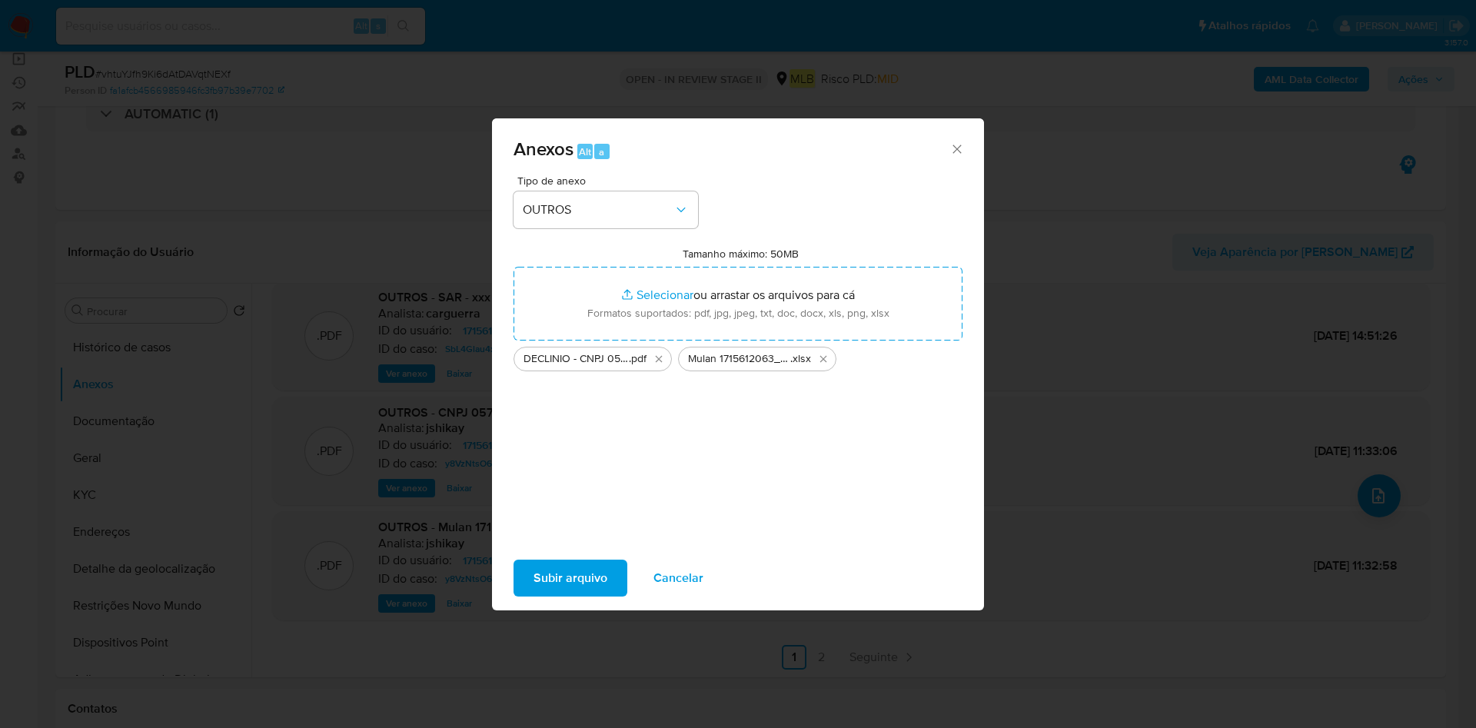
click at [592, 568] on span "Subir arquivo" at bounding box center [571, 578] width 74 height 34
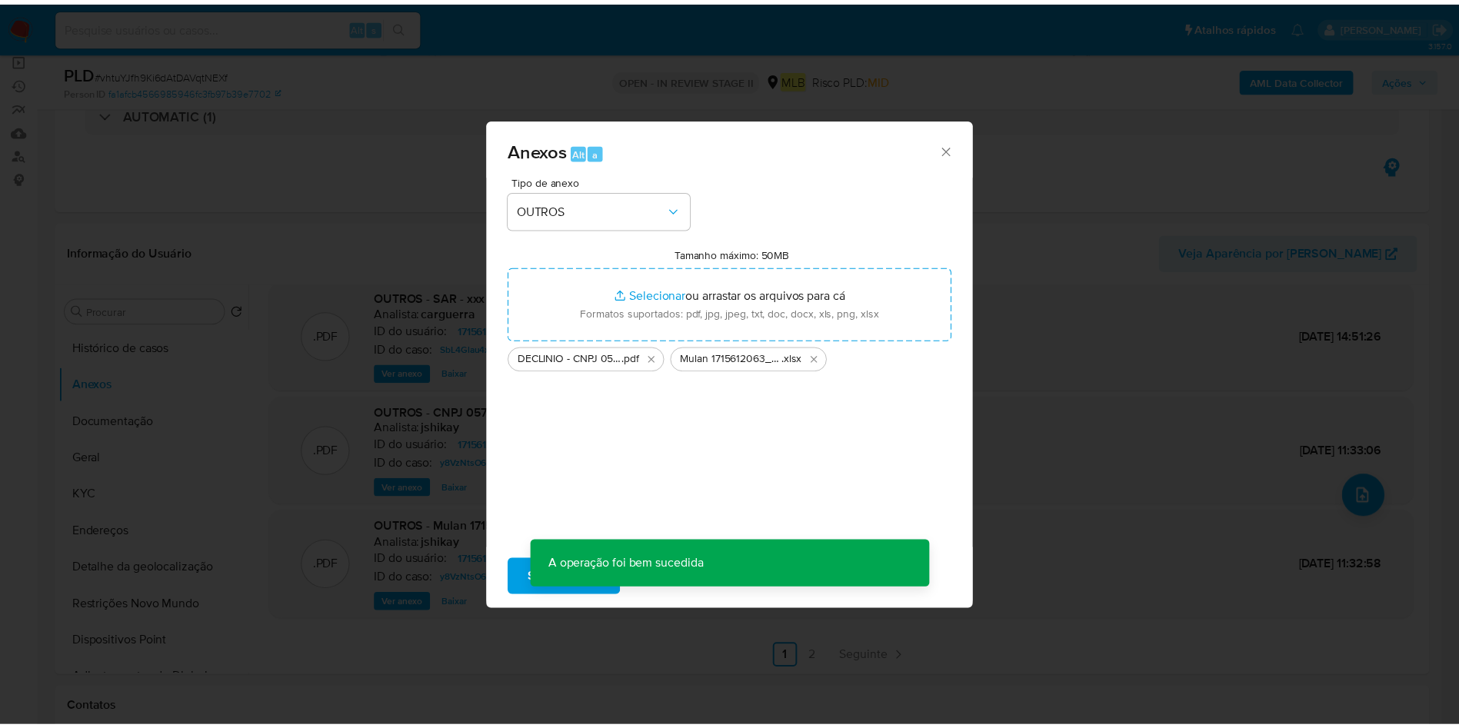
scroll to position [92, 0]
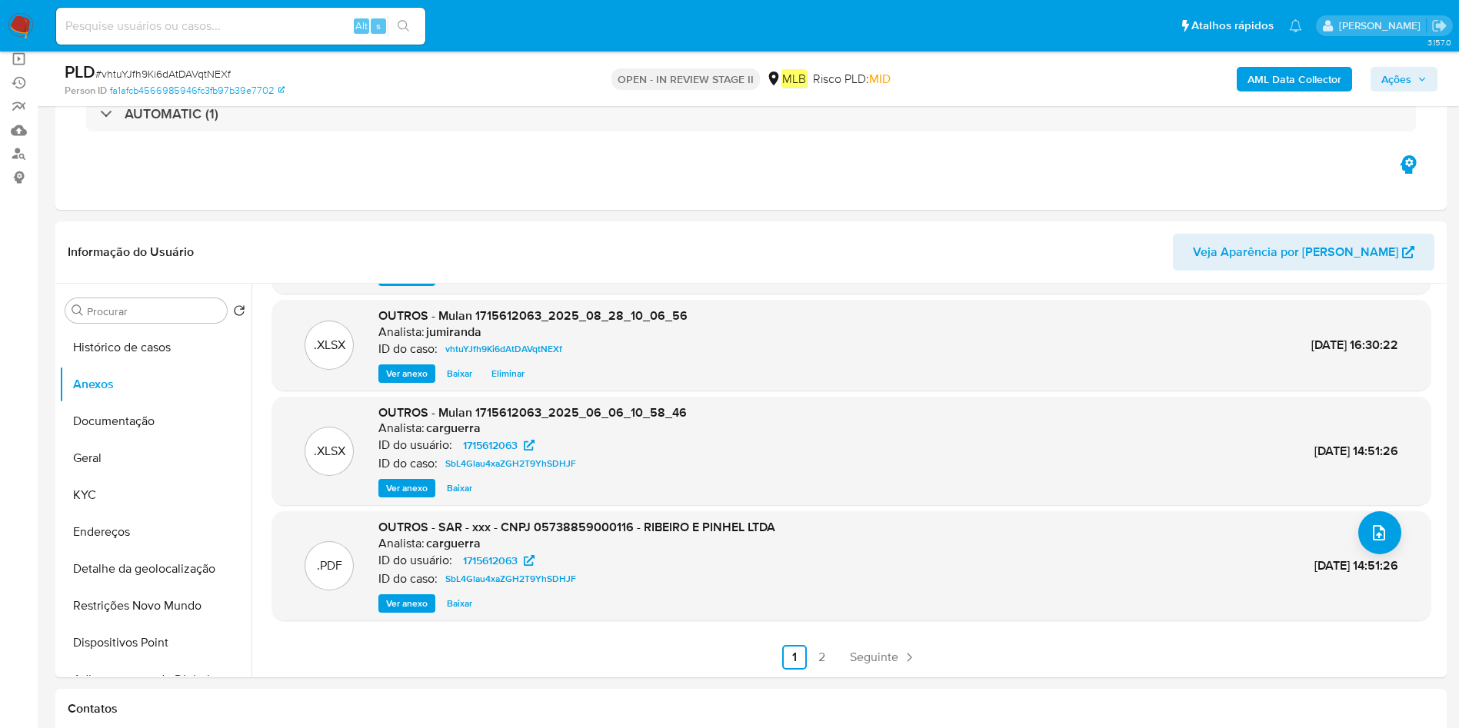
click at [1395, 78] on span "Ações" at bounding box center [1396, 79] width 30 height 25
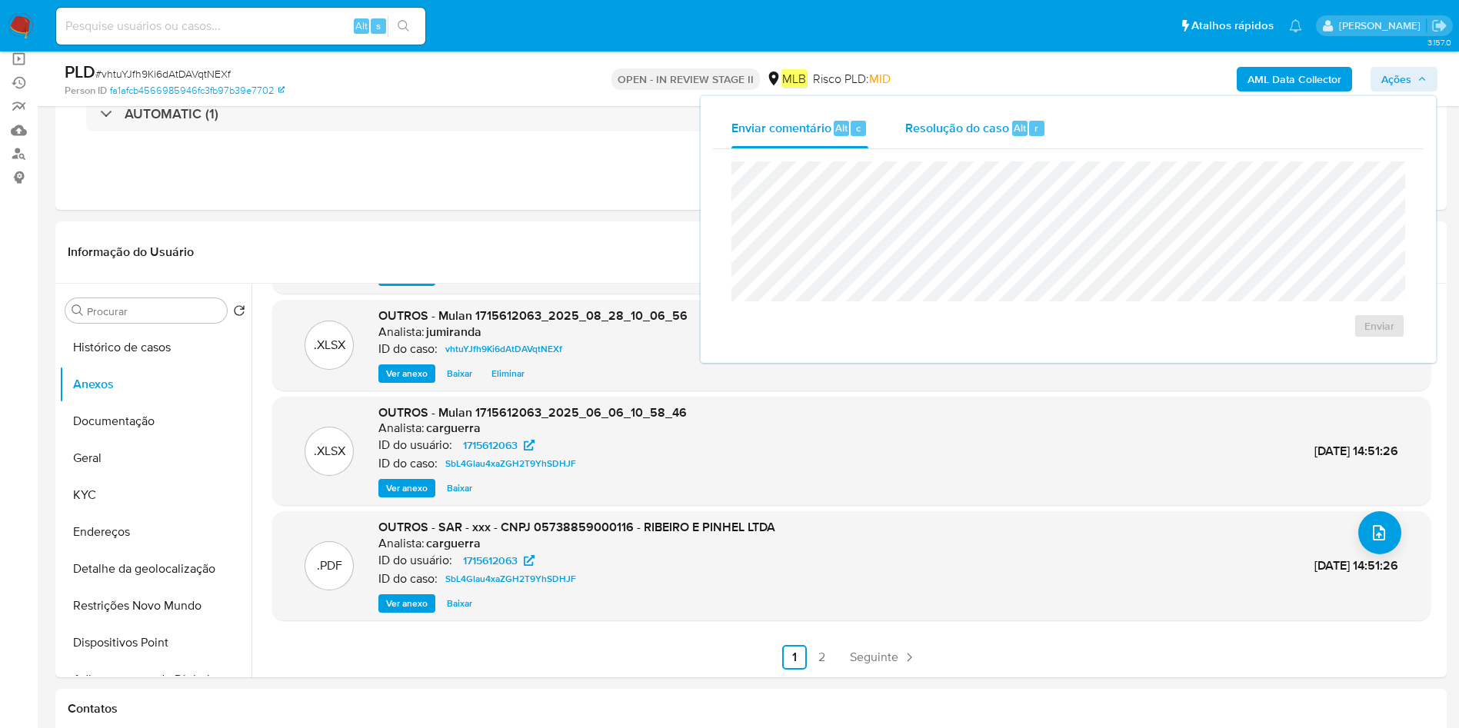
click at [1003, 130] on span "Resolução do caso" at bounding box center [957, 127] width 104 height 18
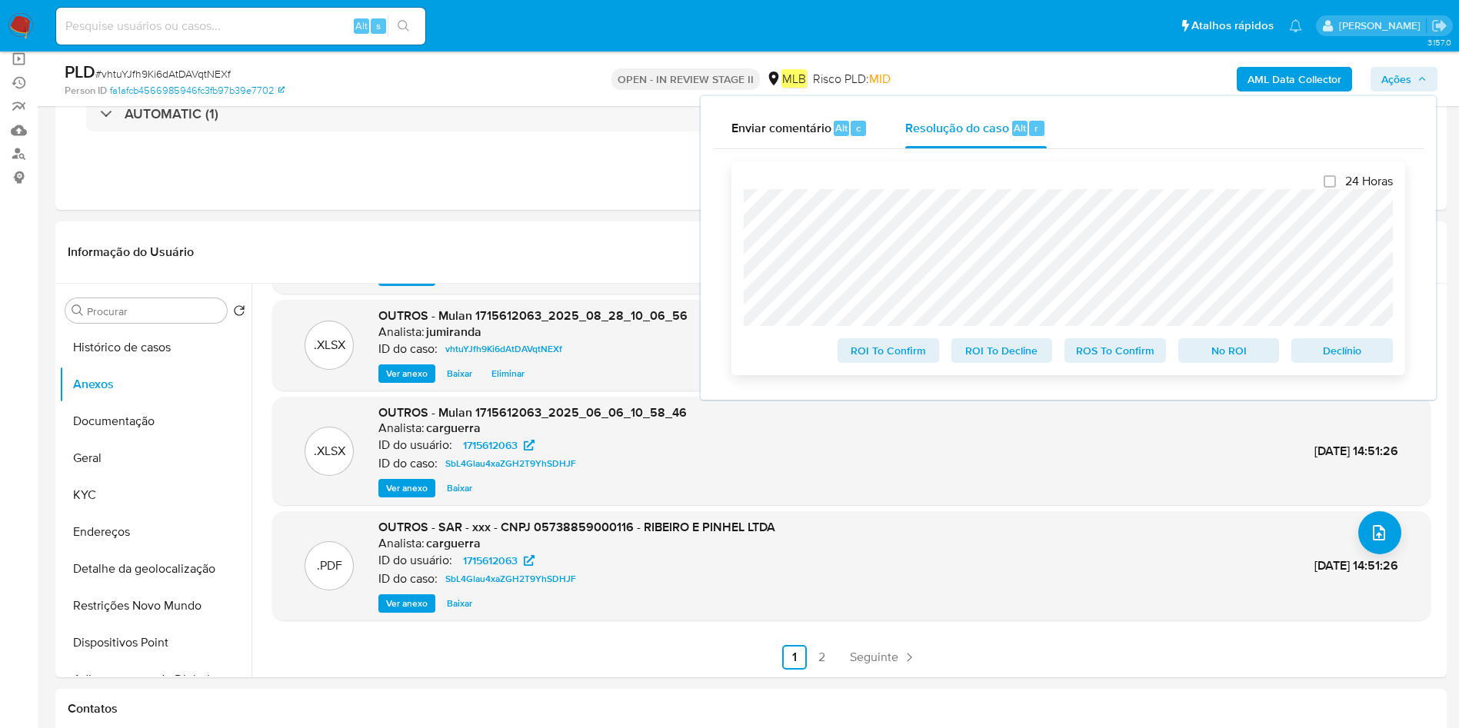
click at [1087, 348] on span "ROS To Confirm" at bounding box center [1115, 351] width 80 height 22
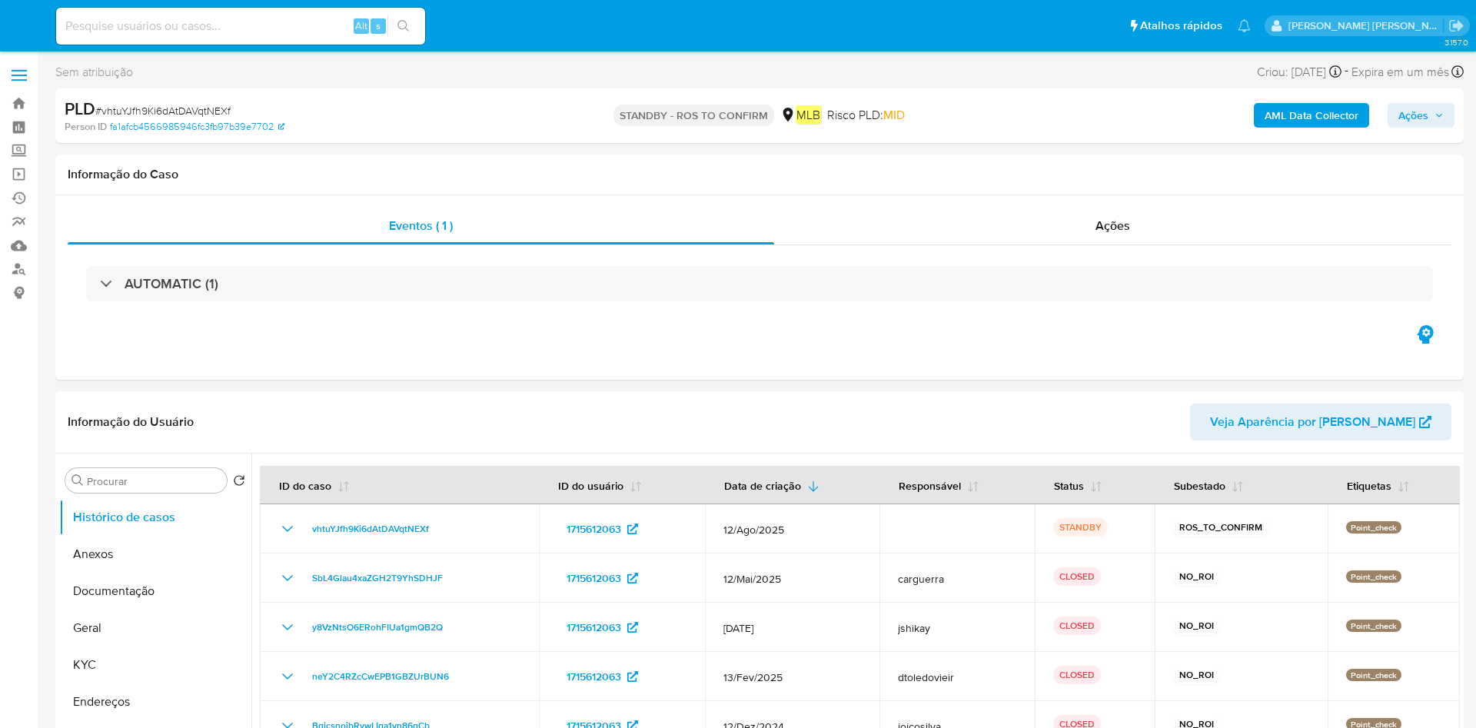
select select "10"
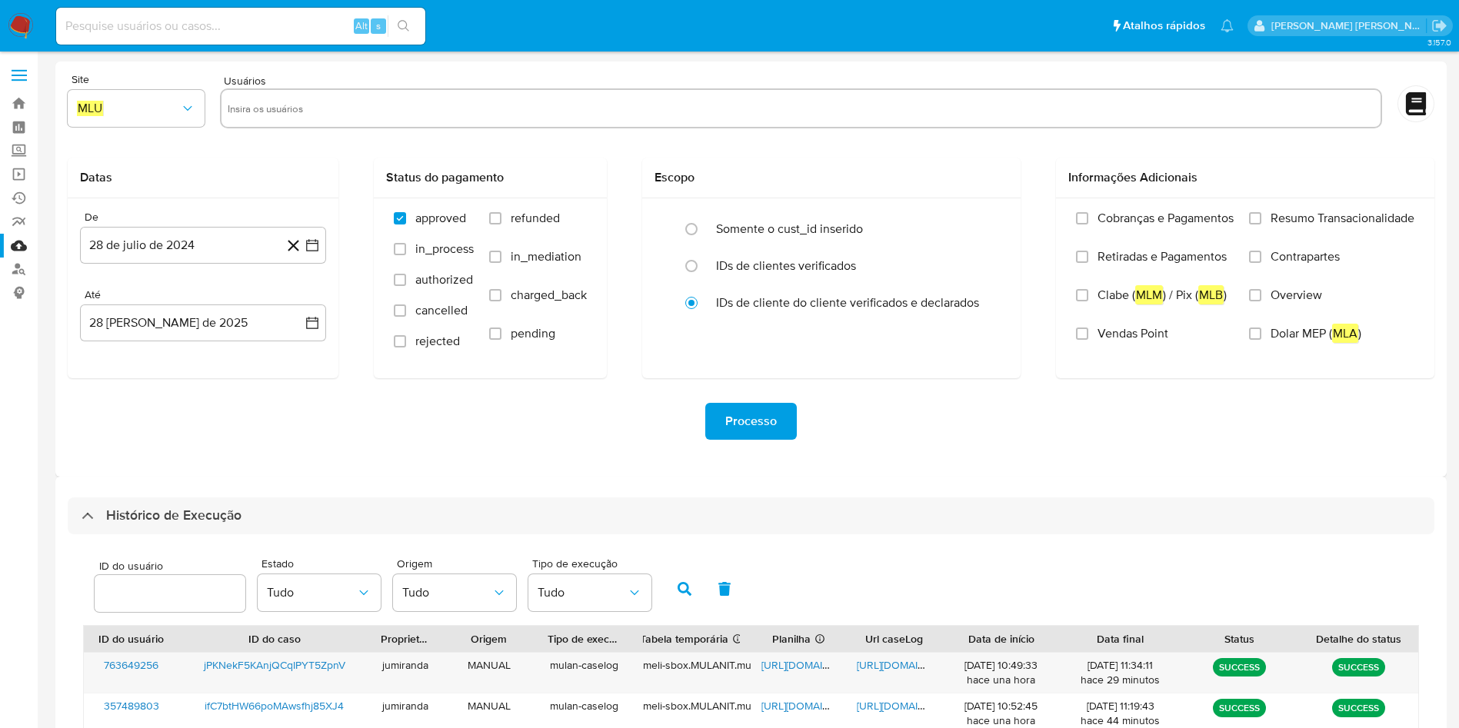
select select "10"
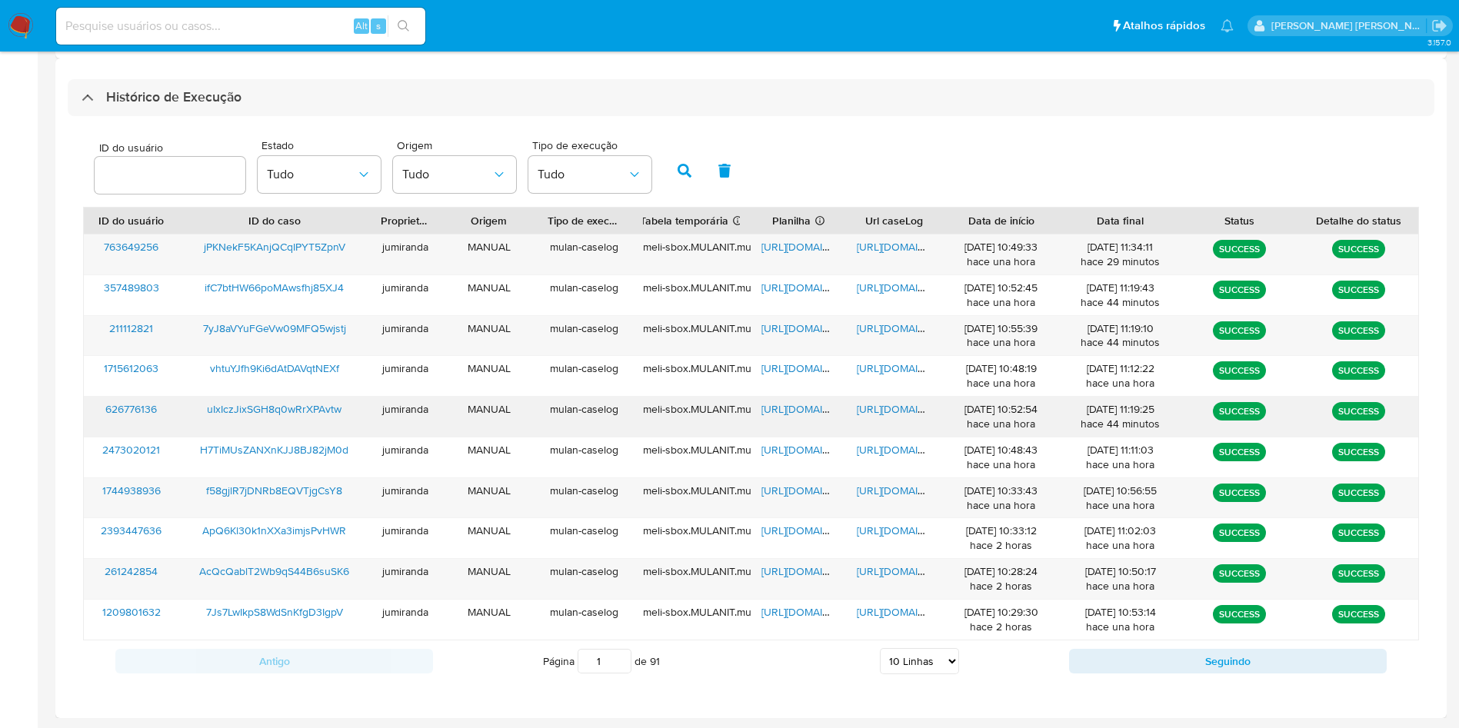
drag, startPoint x: 802, startPoint y: 414, endPoint x: 837, endPoint y: 412, distance: 35.4
click at [800, 414] on span "[URL][DOMAIN_NAME]" at bounding box center [814, 408] width 106 height 15
click at [866, 412] on span "[URL][DOMAIN_NAME]" at bounding box center [910, 408] width 106 height 15
click at [323, 407] on span "uIxIczJixSGH8q0wRrXPAvtw" at bounding box center [274, 408] width 135 height 15
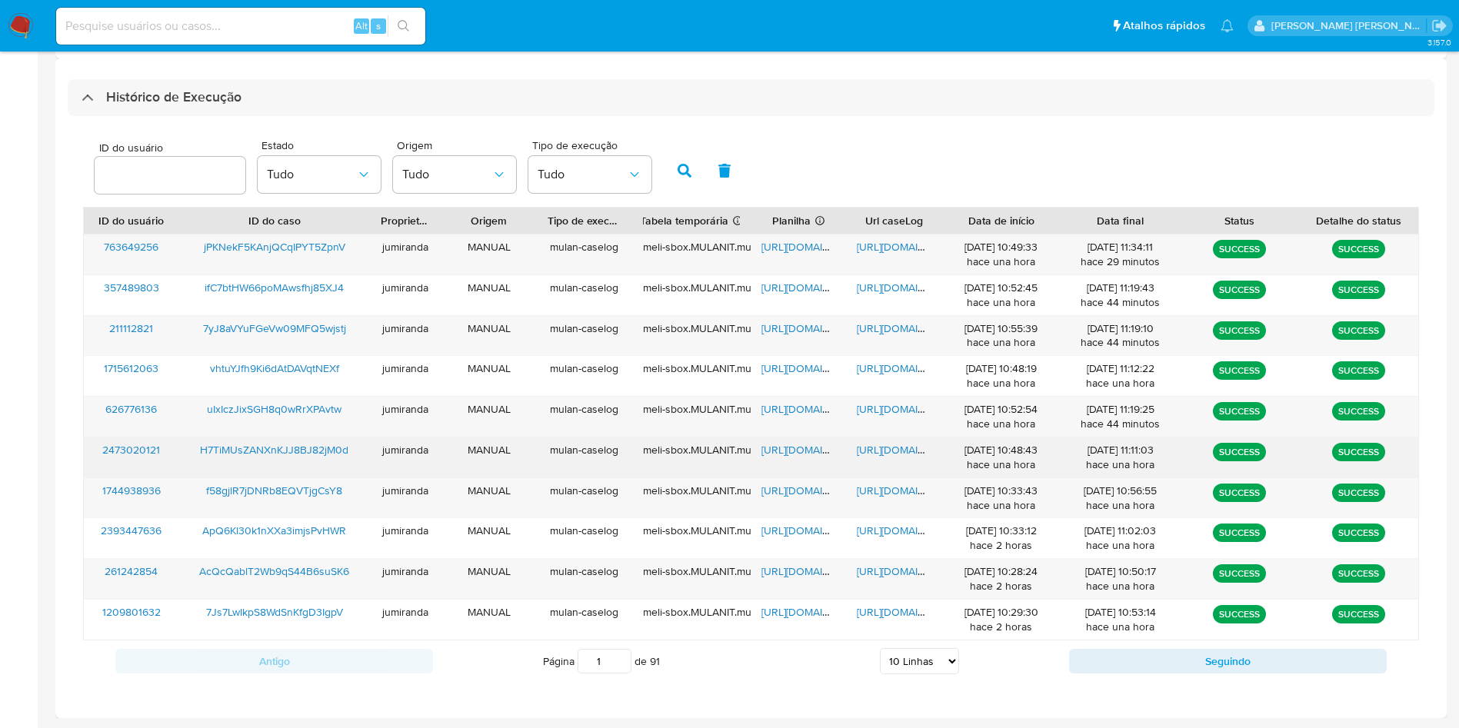
click at [800, 442] on span "[URL][DOMAIN_NAME]" at bounding box center [814, 449] width 106 height 15
drag, startPoint x: 877, startPoint y: 447, endPoint x: 627, endPoint y: 454, distance: 250.0
click at [875, 447] on span "[URL][DOMAIN_NAME]" at bounding box center [910, 449] width 106 height 15
click at [254, 447] on span "H7TiMUsZANXnKJJ8BJ82jM0d" at bounding box center [274, 449] width 148 height 15
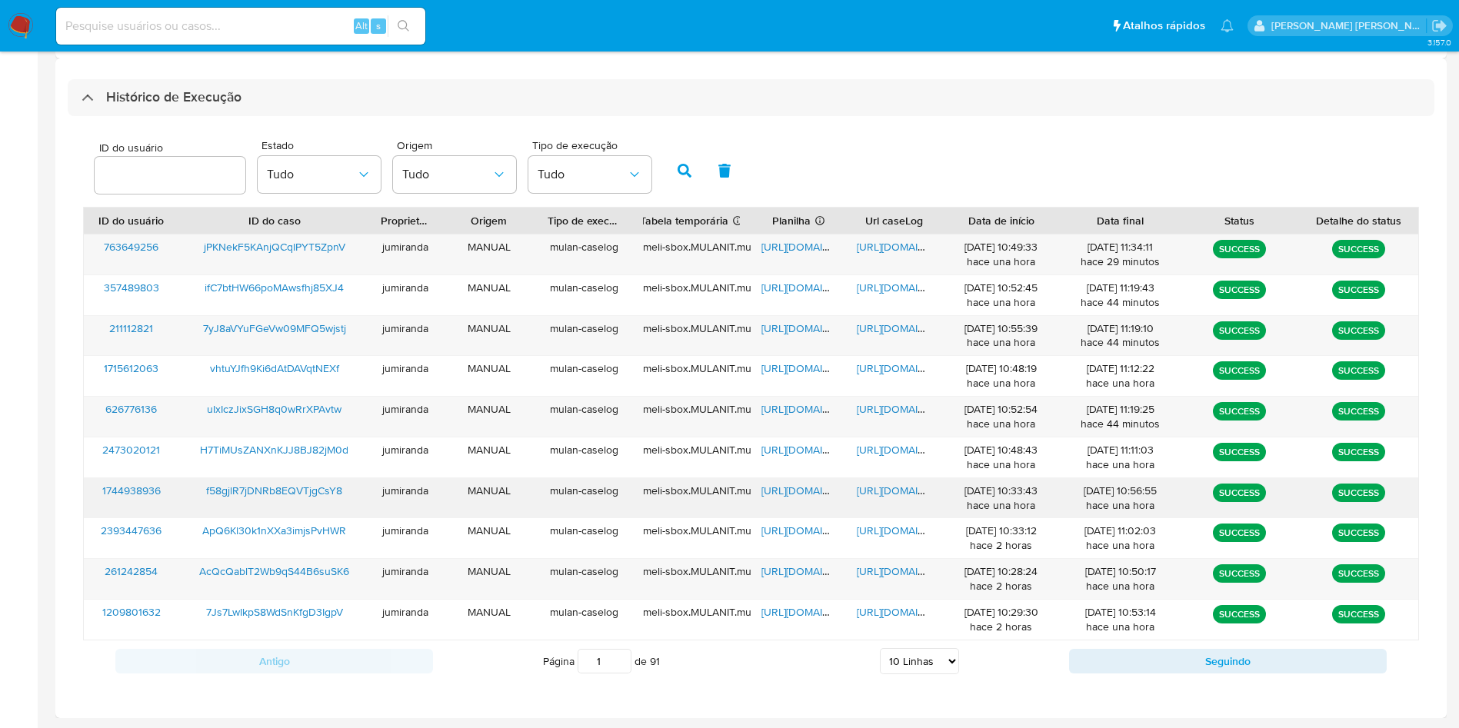
click at [797, 496] on span "[URL][DOMAIN_NAME]" at bounding box center [814, 490] width 106 height 15
click at [888, 497] on span "[URL][DOMAIN_NAME]" at bounding box center [910, 490] width 106 height 15
click at [285, 483] on span "f58gjlR7jDNRb8EQVTjgCsY8" at bounding box center [274, 490] width 136 height 15
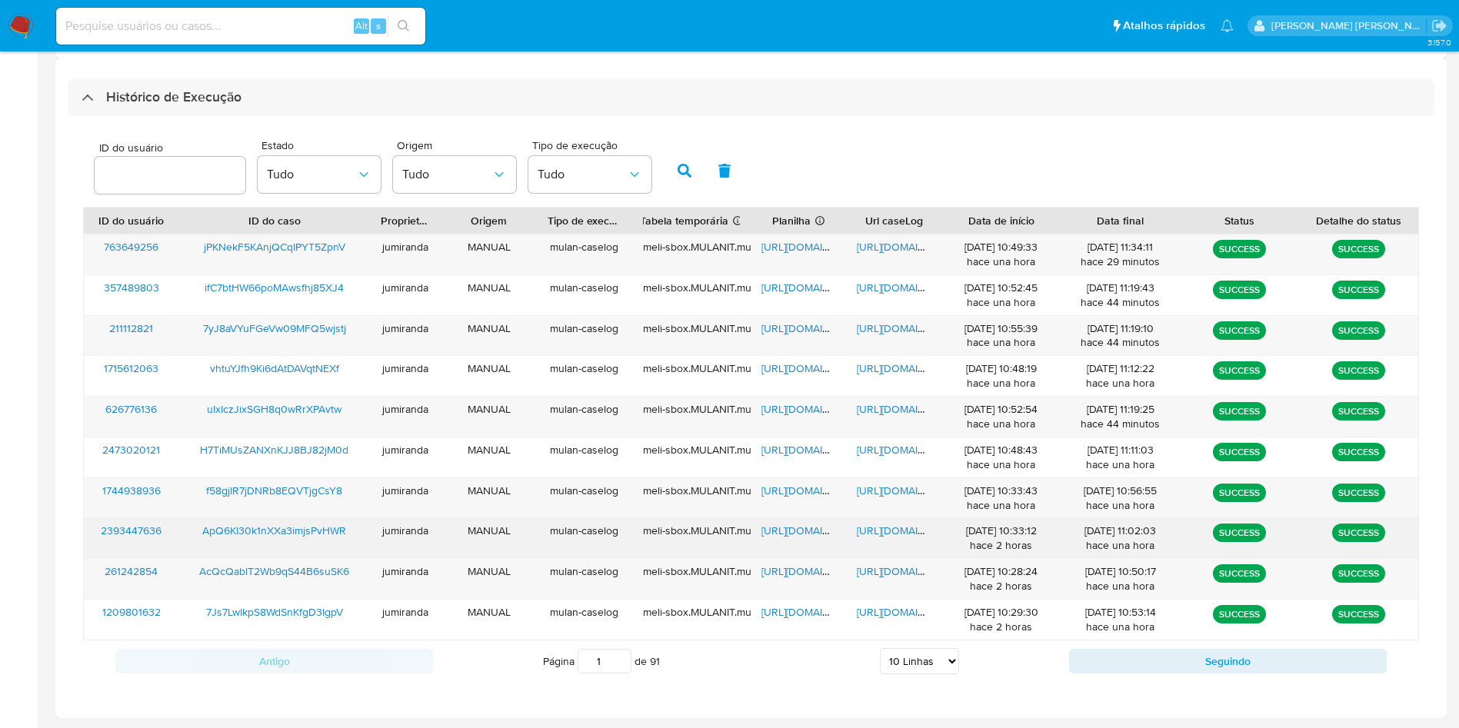
drag, startPoint x: 782, startPoint y: 528, endPoint x: 804, endPoint y: 529, distance: 22.3
click at [783, 528] on span "[URL][DOMAIN_NAME]" at bounding box center [814, 530] width 106 height 15
click at [890, 526] on span "[URL][DOMAIN_NAME]" at bounding box center [910, 530] width 106 height 15
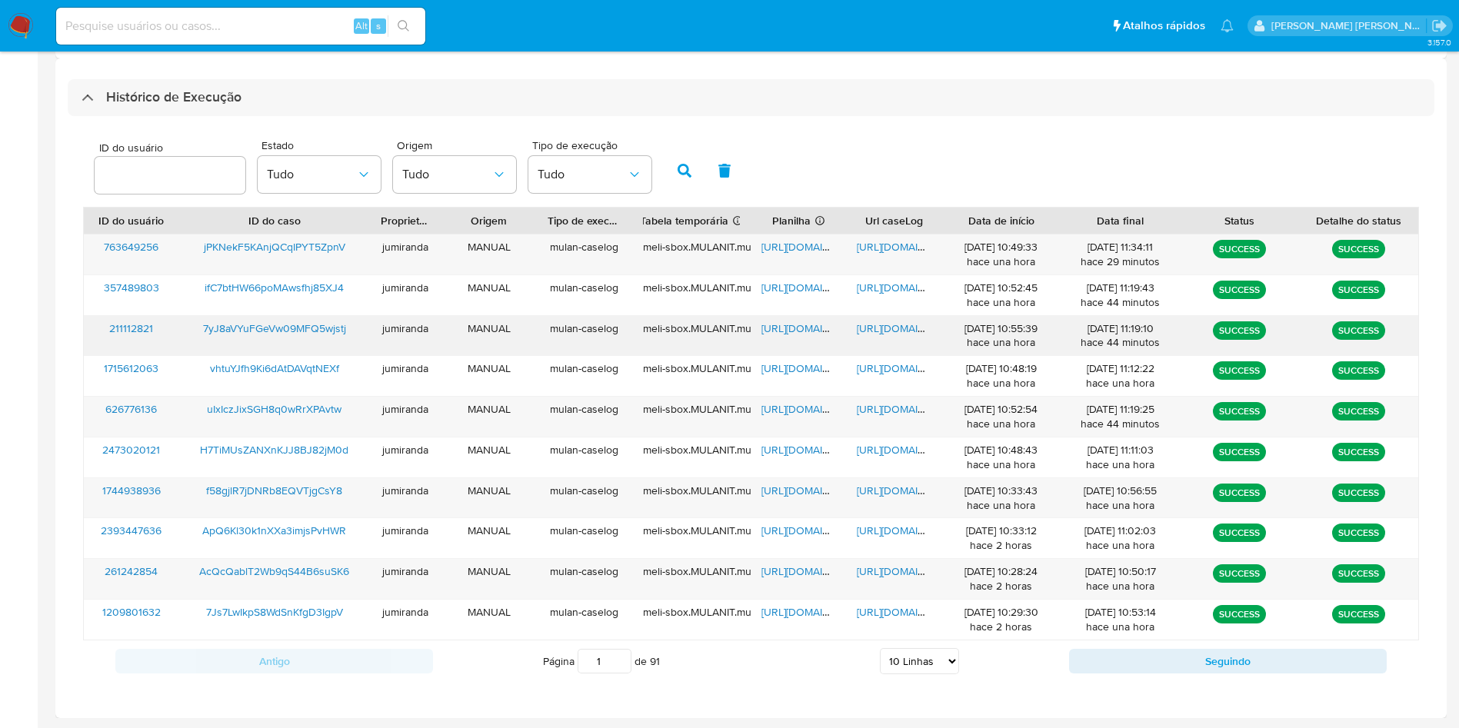
drag, startPoint x: 282, startPoint y: 537, endPoint x: 343, endPoint y: 352, distance: 194.3
click at [281, 537] on span "ApQ6Kl30k1nXXa3imjsPvHWR" at bounding box center [274, 530] width 144 height 15
click at [1103, 663] on button "Seguindo" at bounding box center [1228, 661] width 318 height 25
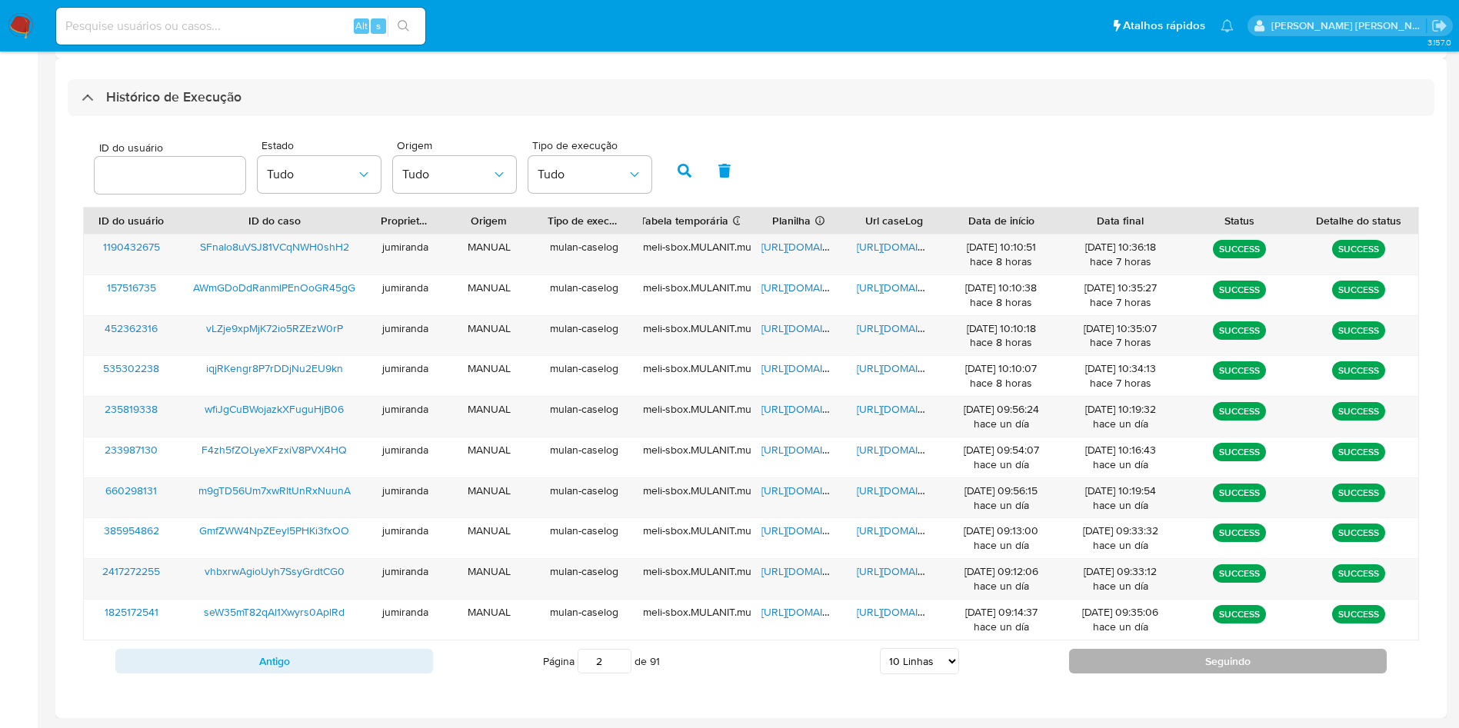
click at [1157, 660] on button "Seguindo" at bounding box center [1228, 661] width 318 height 25
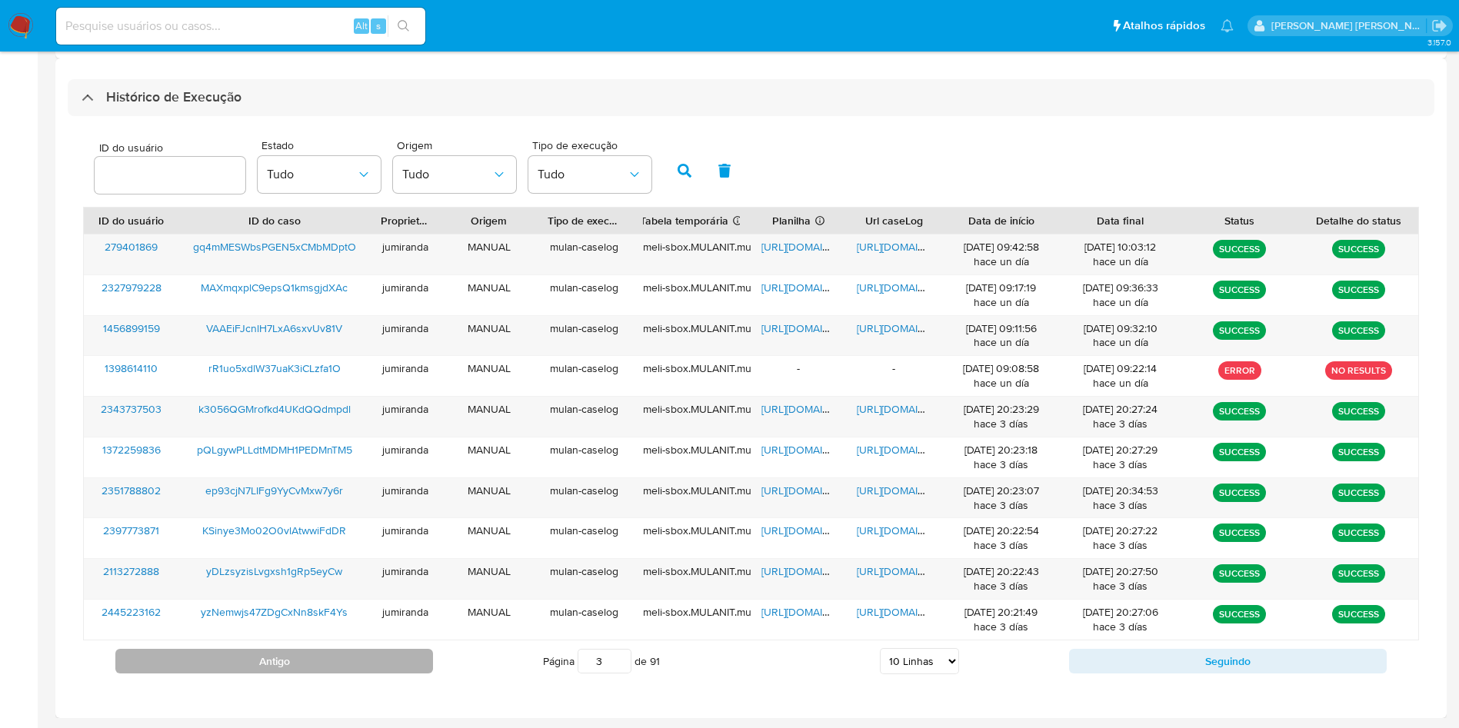
click at [243, 656] on button "Antigo" at bounding box center [274, 661] width 318 height 25
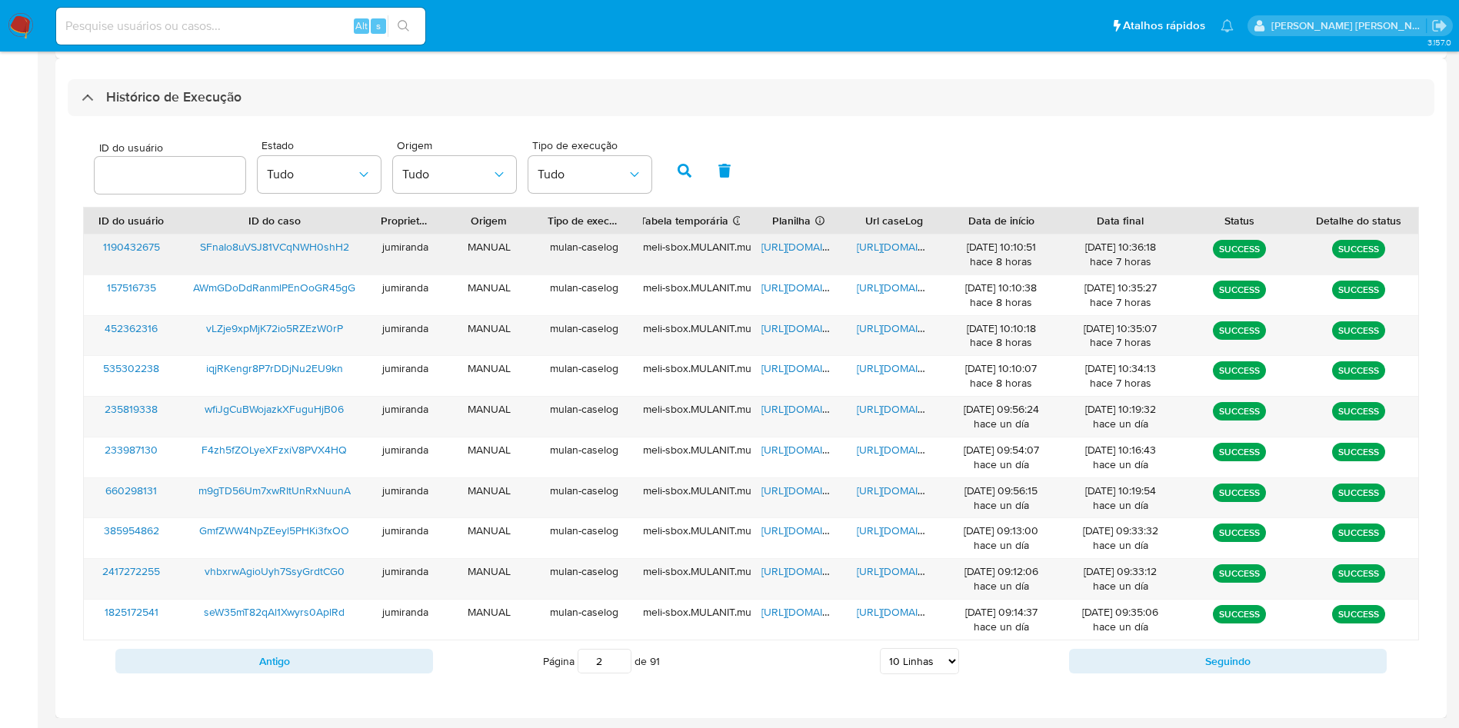
click at [810, 251] on span "[URL][DOMAIN_NAME]" at bounding box center [814, 246] width 106 height 15
click at [881, 244] on span "[URL][DOMAIN_NAME]" at bounding box center [910, 246] width 106 height 15
drag, startPoint x: 249, startPoint y: 249, endPoint x: 316, endPoint y: 167, distance: 106.0
click at [249, 248] on span "SFnaIo8uVSJ81VCqNWH0shH2" at bounding box center [274, 246] width 149 height 15
click at [390, 657] on button "Antigo" at bounding box center [274, 661] width 318 height 25
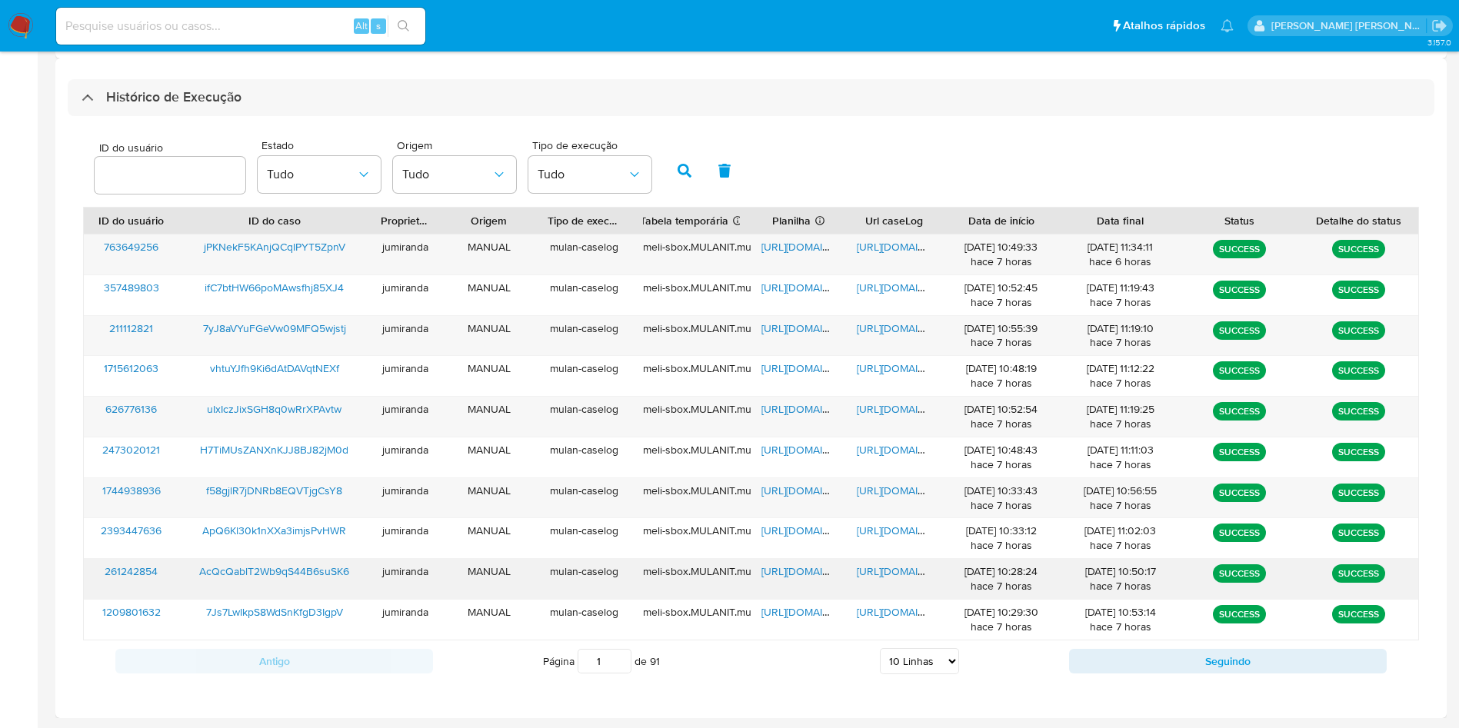
click at [815, 569] on span "[URL][DOMAIN_NAME]" at bounding box center [814, 571] width 106 height 15
click at [869, 570] on span "[URL][DOMAIN_NAME]" at bounding box center [910, 571] width 106 height 15
click at [235, 565] on span "AcQcQablT2Wb9qS44B6suSK6" at bounding box center [274, 571] width 150 height 15
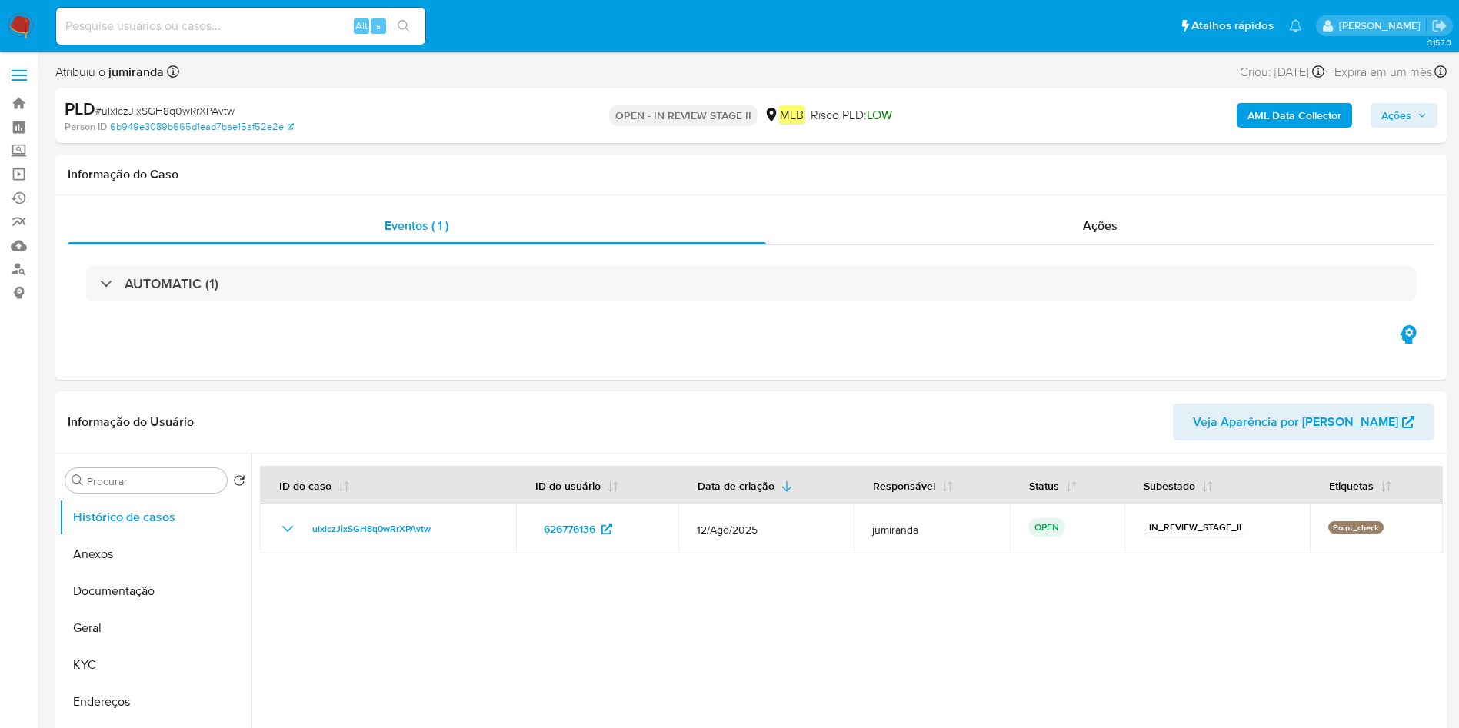
select select "10"
click at [138, 546] on button "Anexos" at bounding box center [149, 554] width 180 height 37
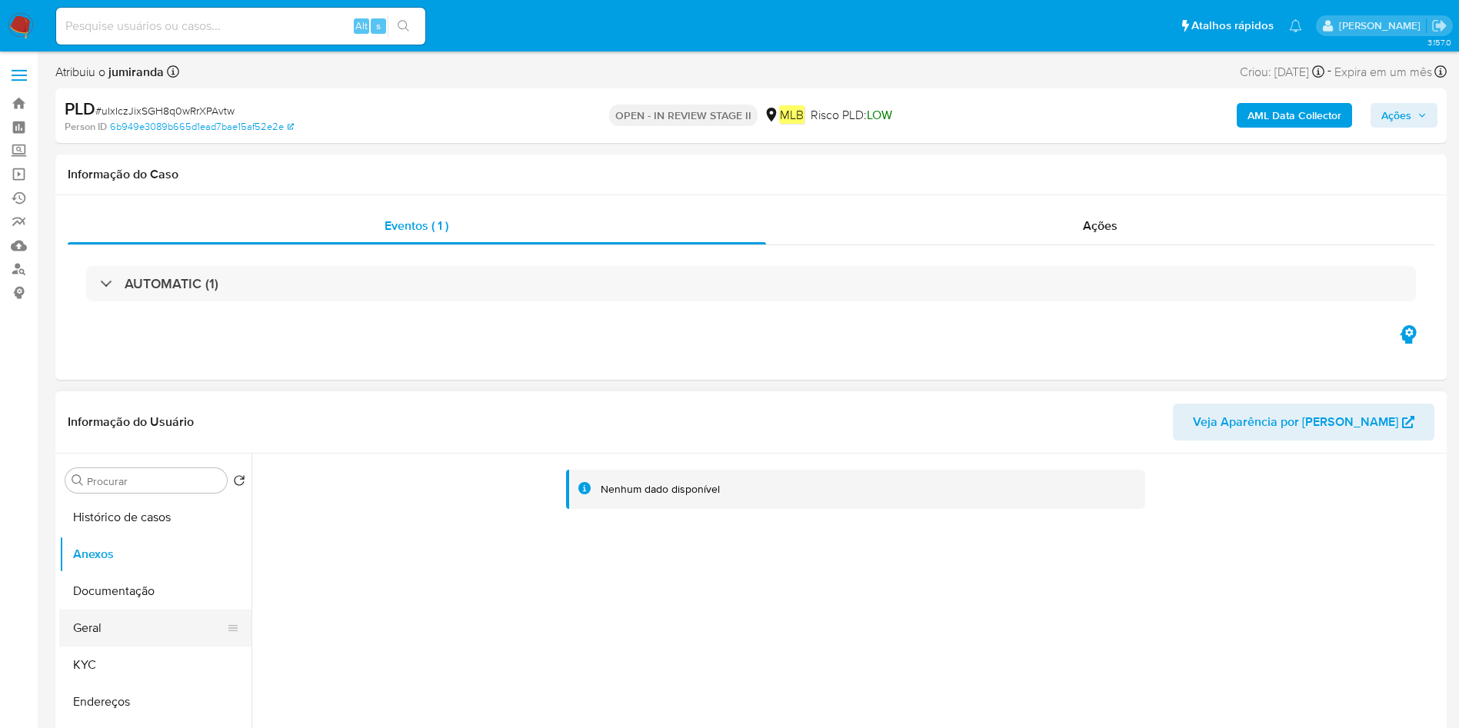
click at [99, 620] on button "Geral" at bounding box center [149, 628] width 180 height 37
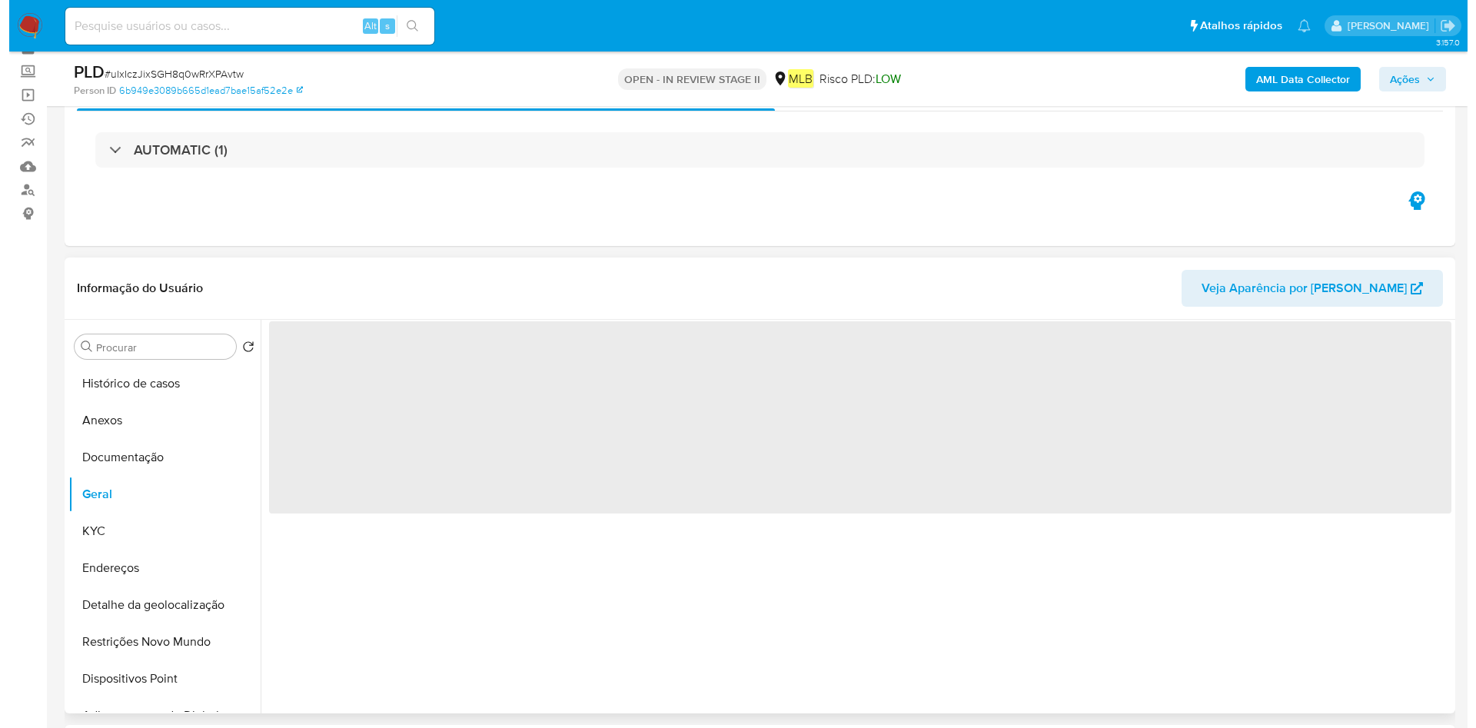
scroll to position [115, 0]
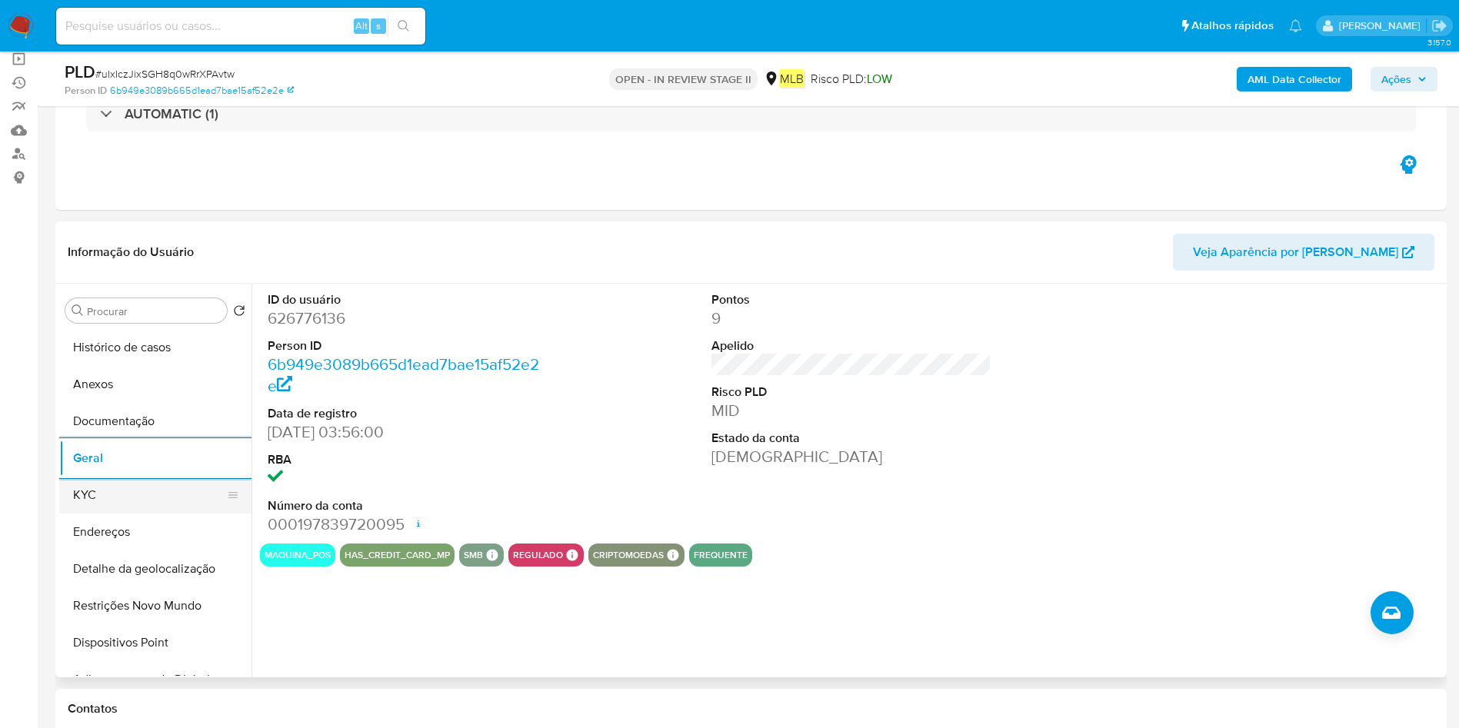
drag, startPoint x: 127, startPoint y: 500, endPoint x: 205, endPoint y: 512, distance: 78.6
click at [128, 499] on button "KYC" at bounding box center [149, 495] width 180 height 37
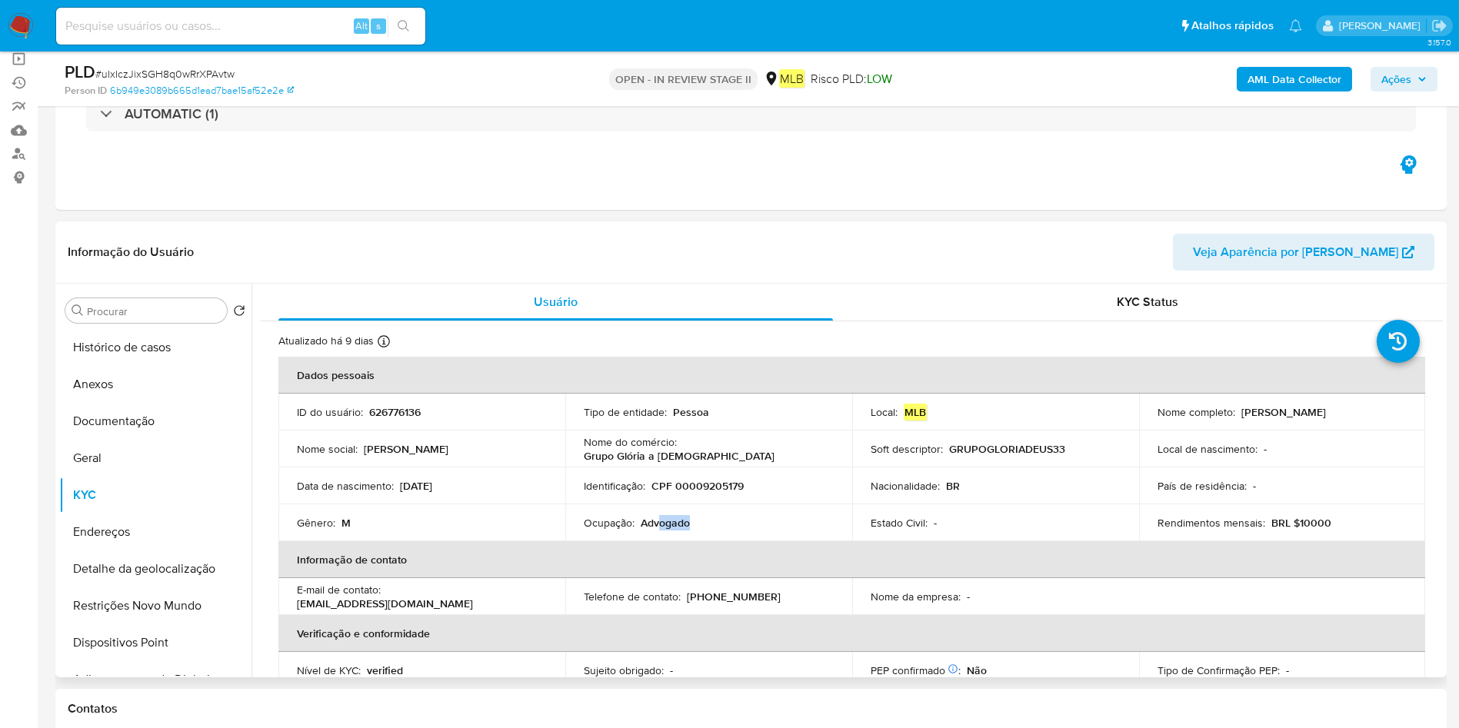
click at [657, 530] on td "Ocupação : Advogado" at bounding box center [708, 522] width 287 height 37
click at [661, 529] on p "Advogado" at bounding box center [664, 523] width 49 height 14
click at [106, 464] on button "Geral" at bounding box center [149, 458] width 180 height 37
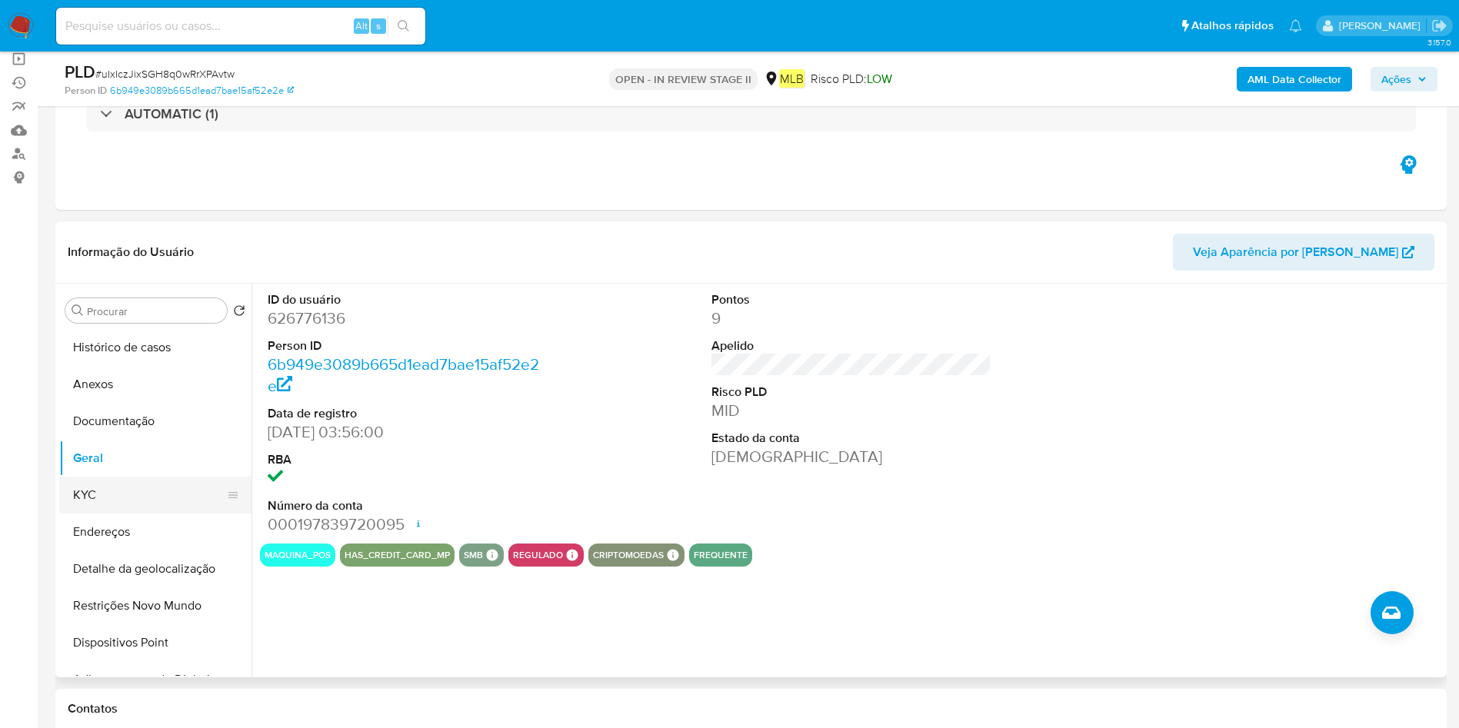
click at [145, 501] on button "KYC" at bounding box center [149, 495] width 180 height 37
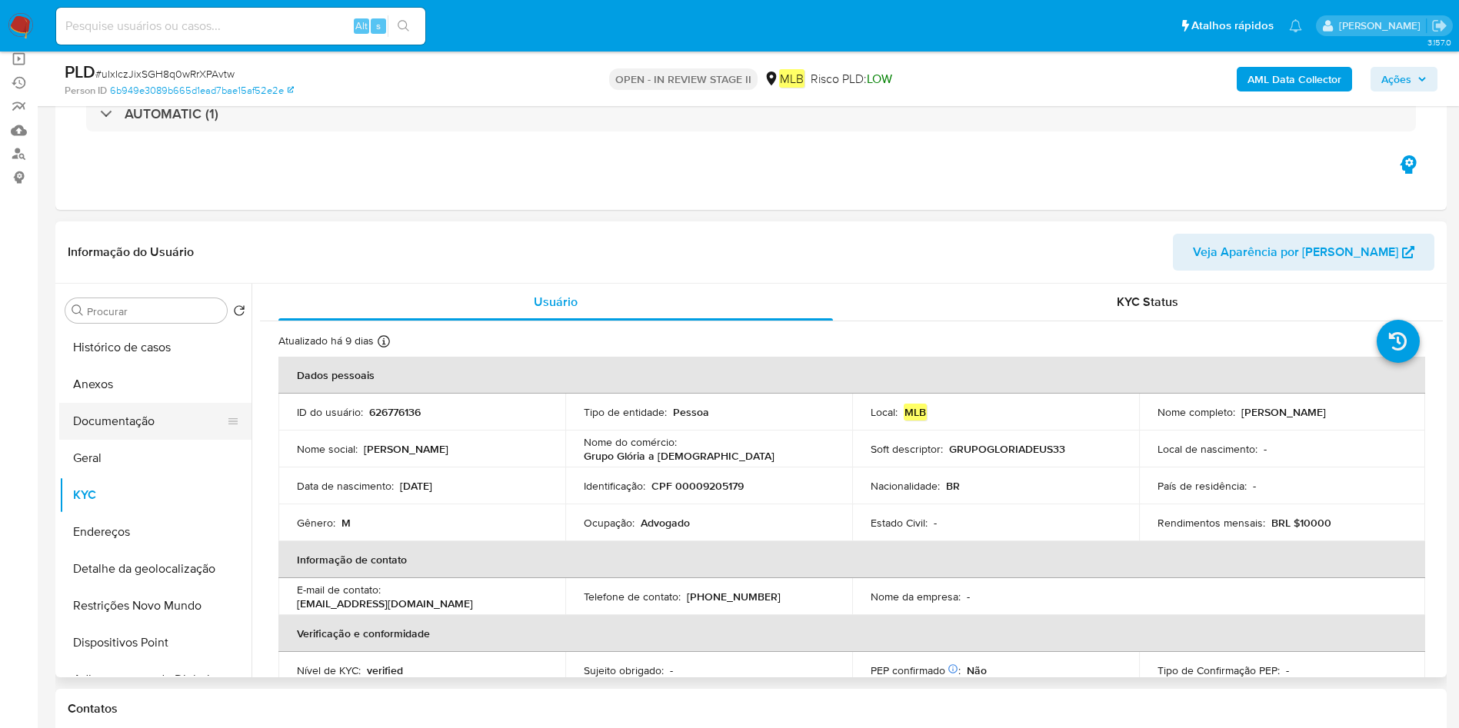
click at [172, 418] on button "Documentação" at bounding box center [149, 421] width 180 height 37
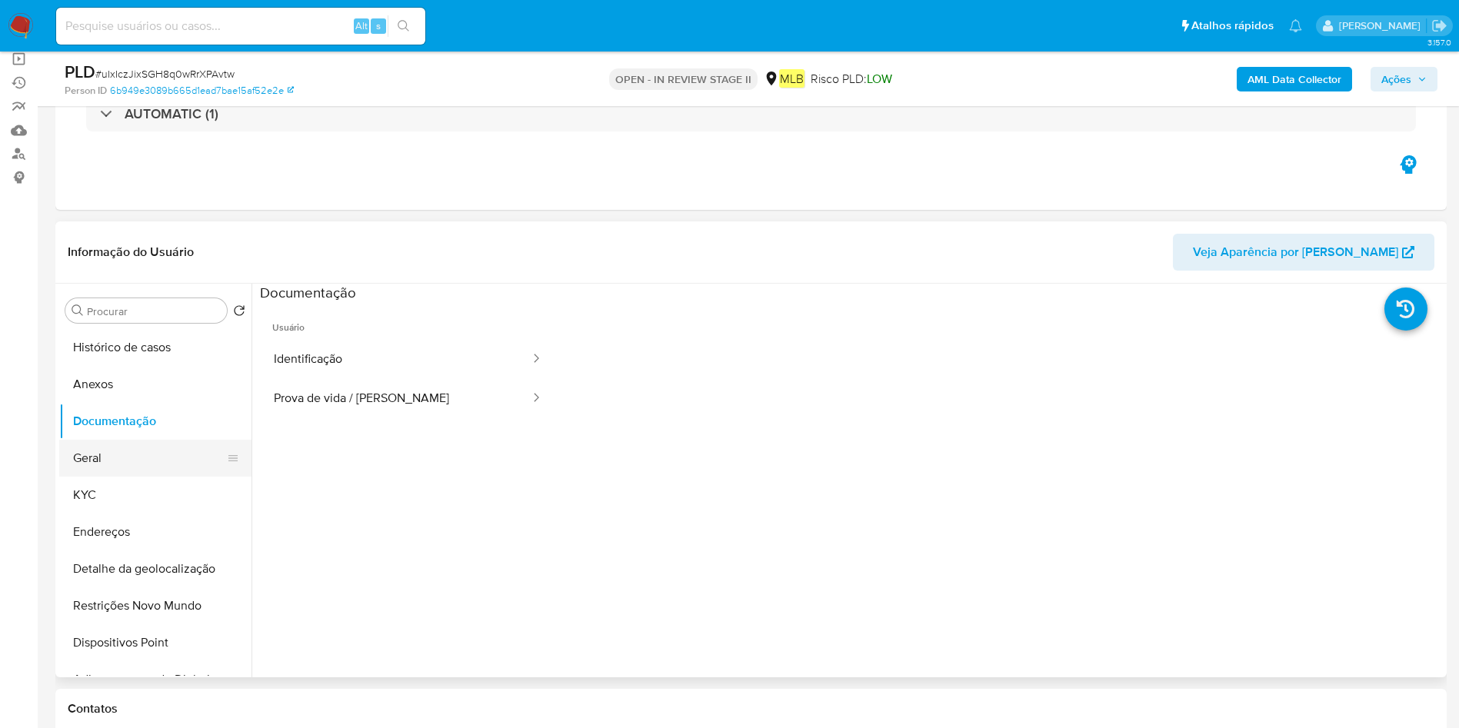
click at [132, 453] on button "Geral" at bounding box center [149, 458] width 180 height 37
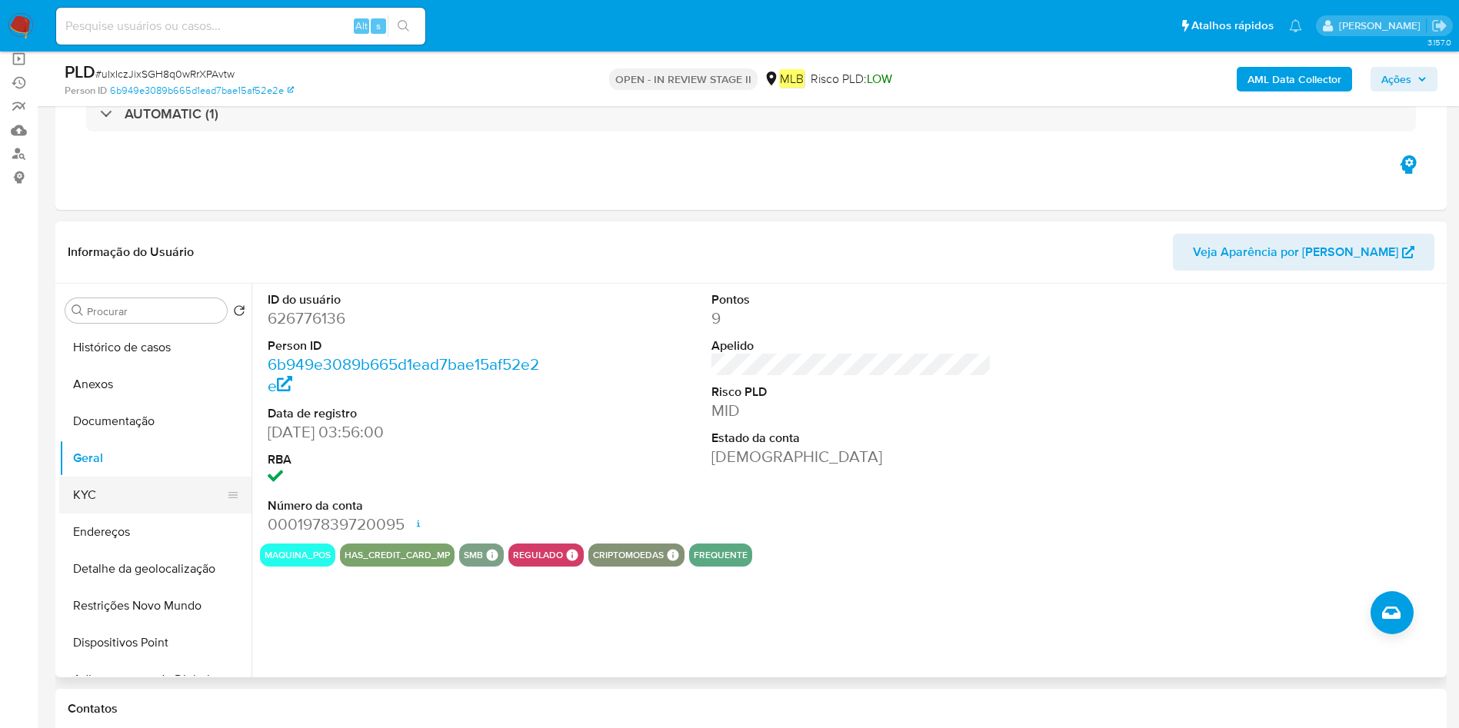
click at [141, 508] on button "KYC" at bounding box center [149, 495] width 180 height 37
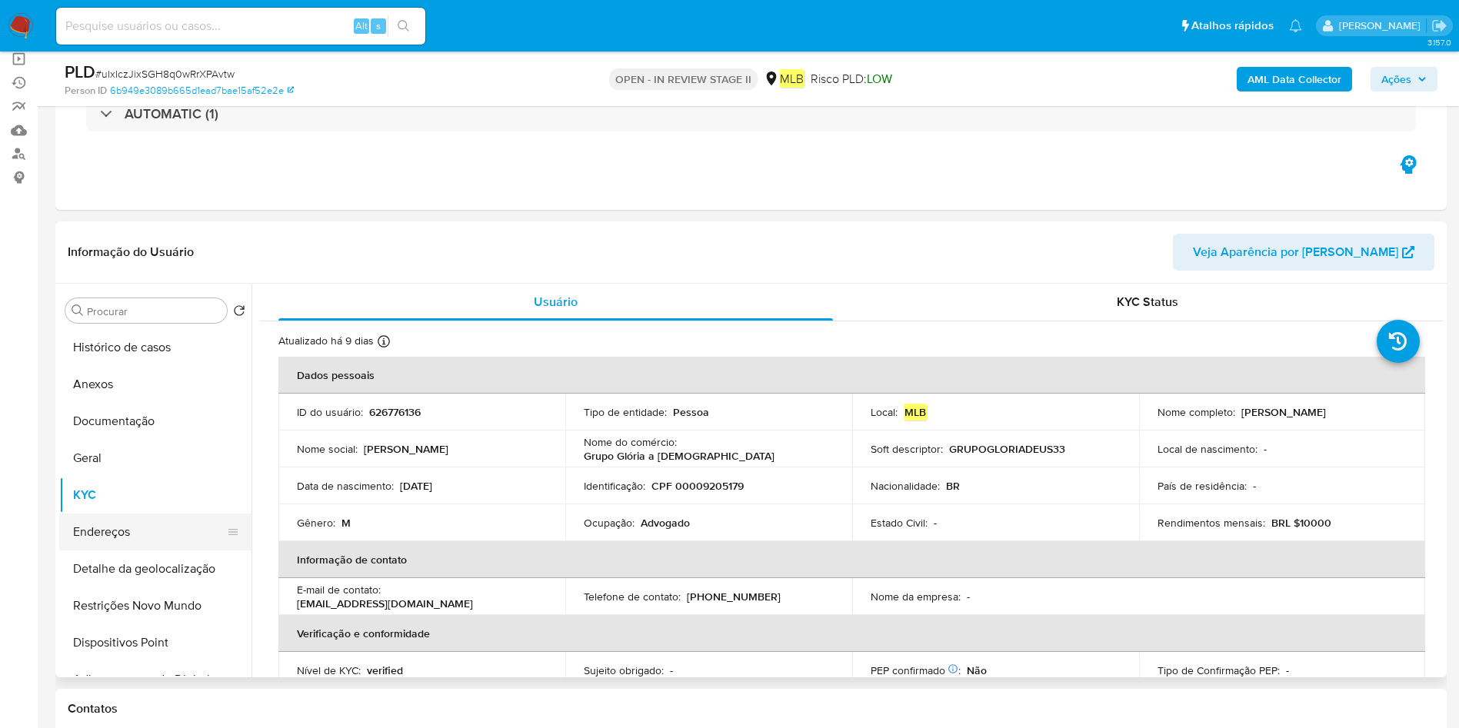
click at [117, 535] on button "Endereços" at bounding box center [149, 532] width 180 height 37
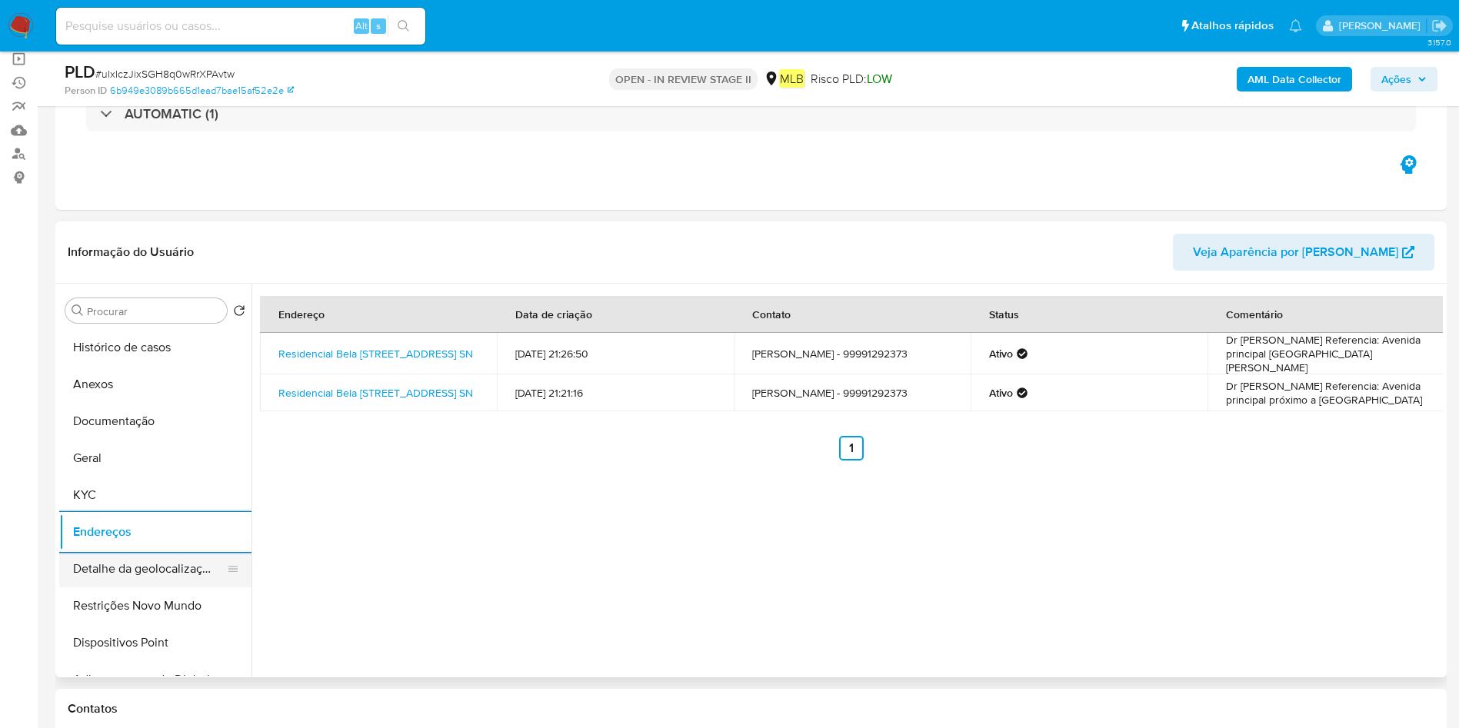
click at [141, 565] on button "Detalhe da geolocalização" at bounding box center [149, 569] width 180 height 37
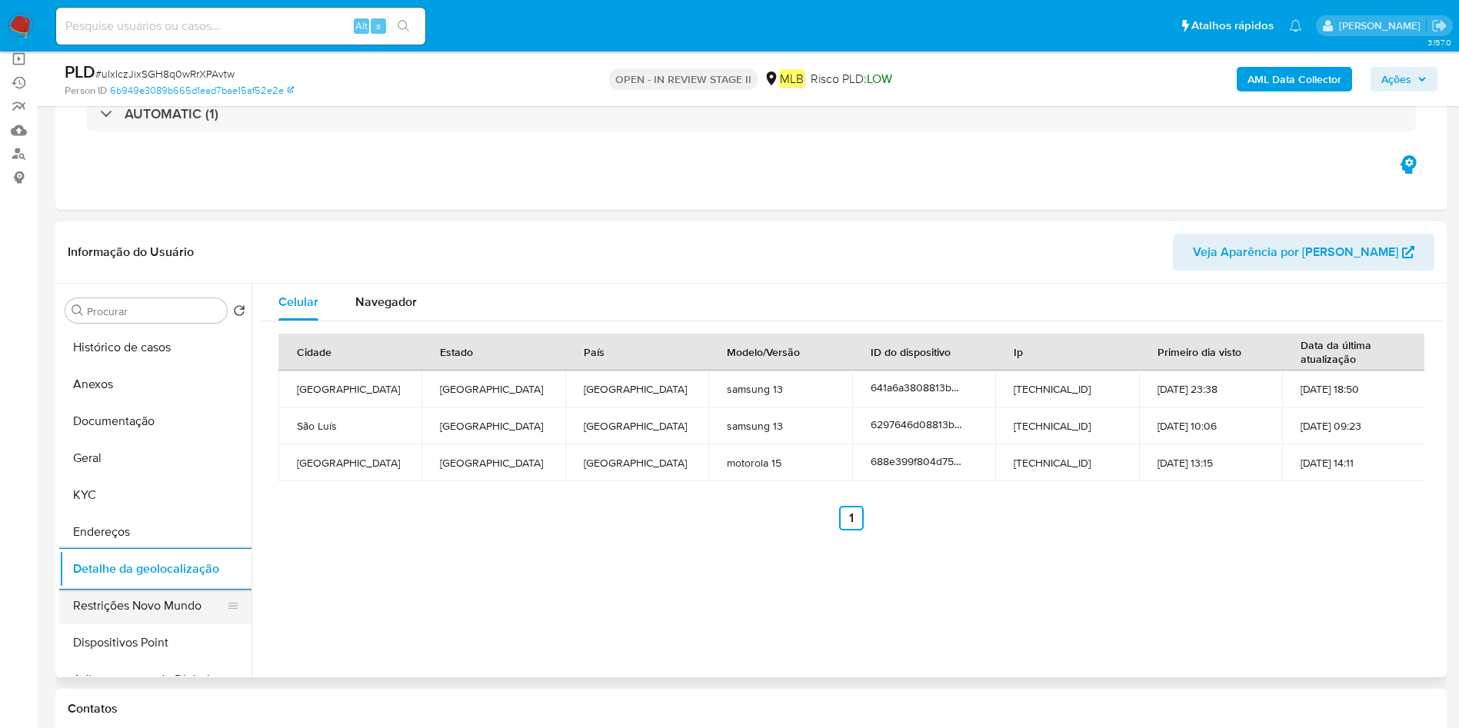
click at [140, 603] on button "Restrições Novo Mundo" at bounding box center [149, 605] width 180 height 37
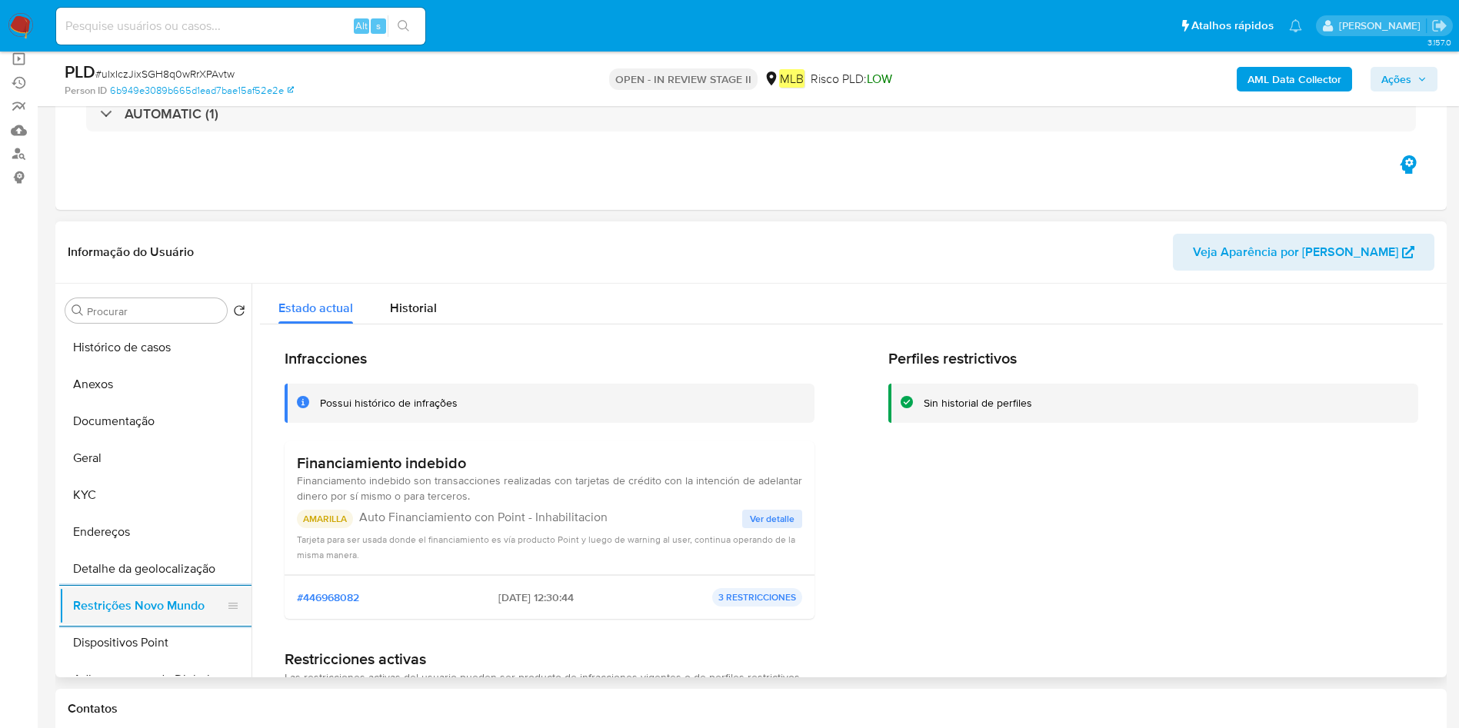
drag, startPoint x: 121, startPoint y: 635, endPoint x: 131, endPoint y: 623, distance: 15.4
click at [121, 630] on button "Dispositivos Point" at bounding box center [155, 642] width 192 height 37
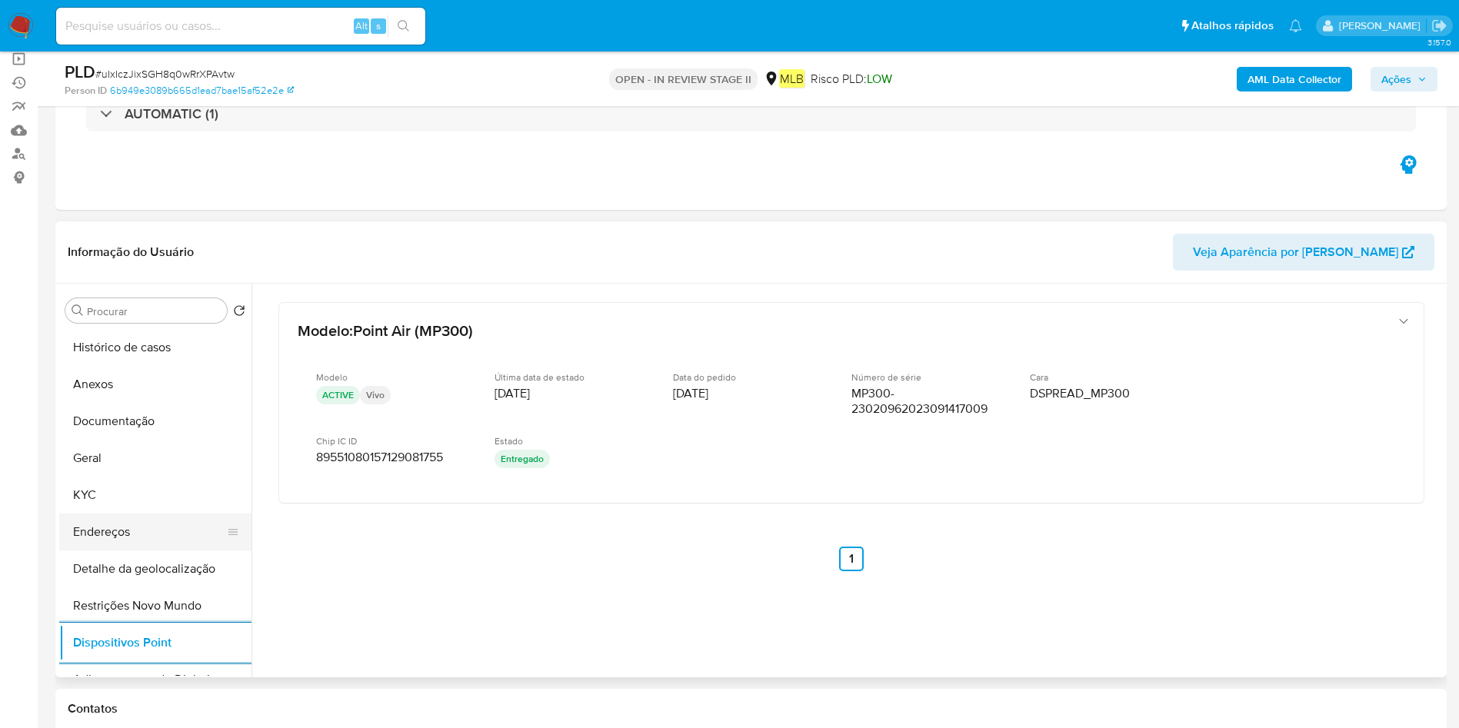
click at [108, 519] on button "Endereços" at bounding box center [149, 532] width 180 height 37
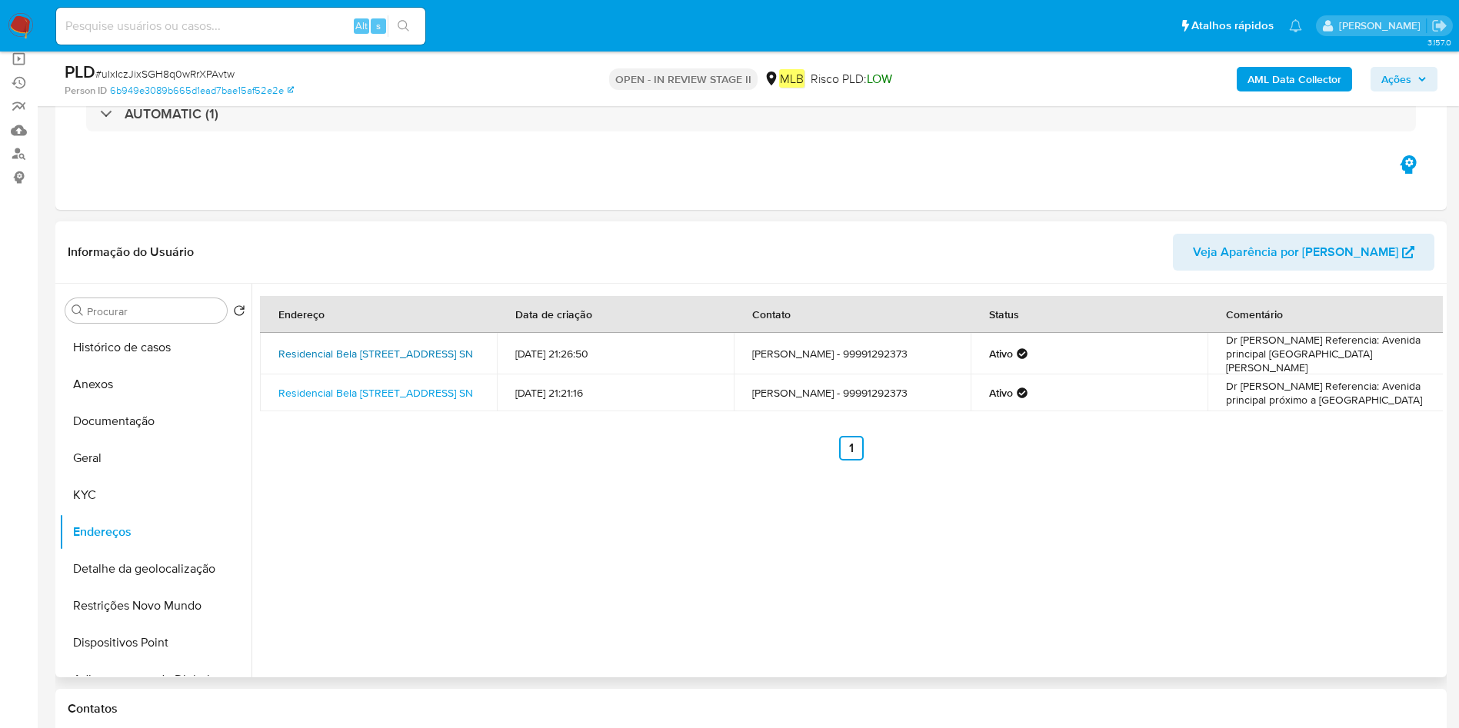
drag, startPoint x: 268, startPoint y: 337, endPoint x: 471, endPoint y: 341, distance: 202.3
click at [471, 341] on td "Residencial Bela Vista Quadra 19 Lote 27 Sn, São Domingos Do Maranhão, Maranhão…" at bounding box center [378, 354] width 237 height 42
copy link "Residencial Bela Vista Quadra 19 Lote 27"
drag, startPoint x: 311, startPoint y: 465, endPoint x: 318, endPoint y: 457, distance: 10.5
click at [313, 465] on div "Endereço Data de criação Contato Status Comentário Residencial Bela Vista Quadr…" at bounding box center [846, 481] width 1191 height 394
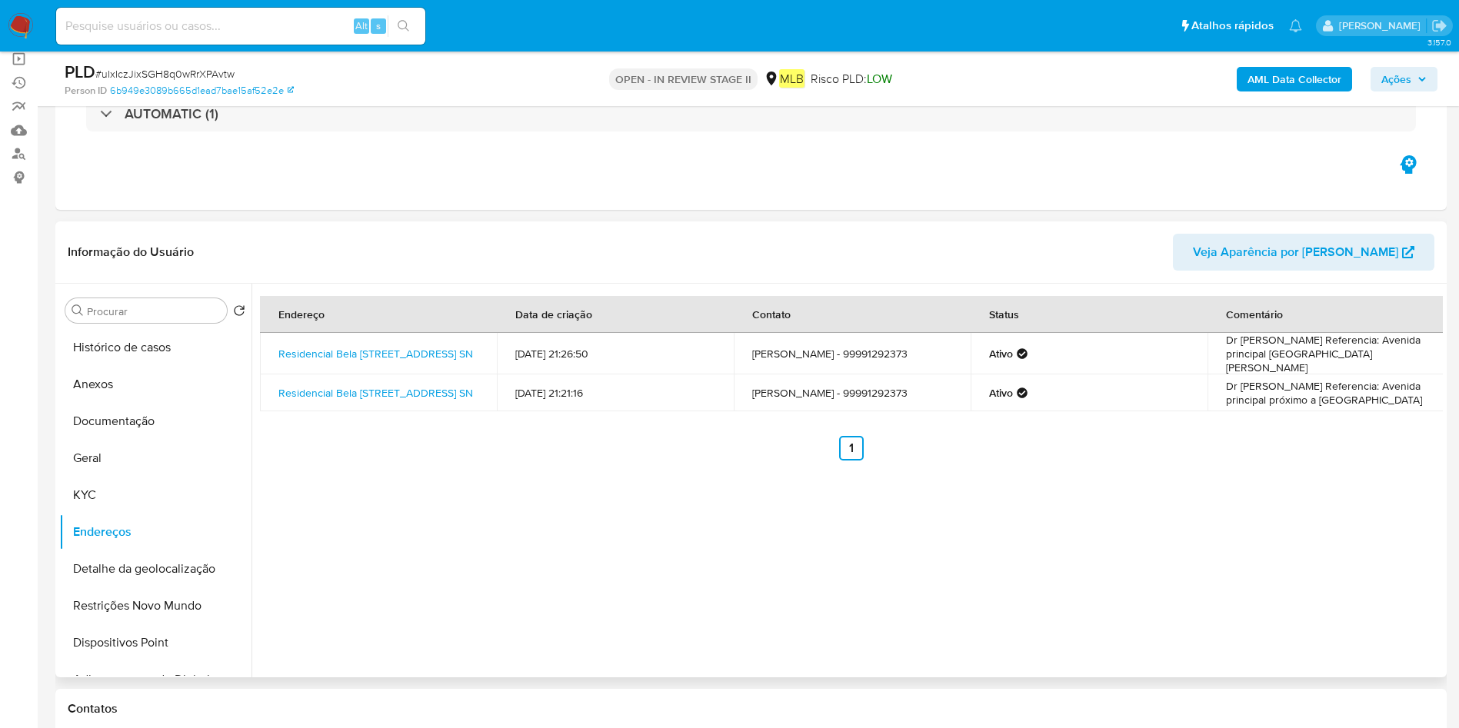
drag, startPoint x: 271, startPoint y: 378, endPoint x: 584, endPoint y: 284, distance: 326.7
click at [436, 391] on td "Residencial Bela Vista Quadra 19 Lote 27 Sn, São Domingos Do Maranhão, Maranhão…" at bounding box center [378, 392] width 237 height 37
copy link "Residencial Bela Vista Quadra 19 Lote 27 Sn, São Domingos Do Maranhão,"
click at [133, 357] on button "Histórico de casos" at bounding box center [149, 347] width 180 height 37
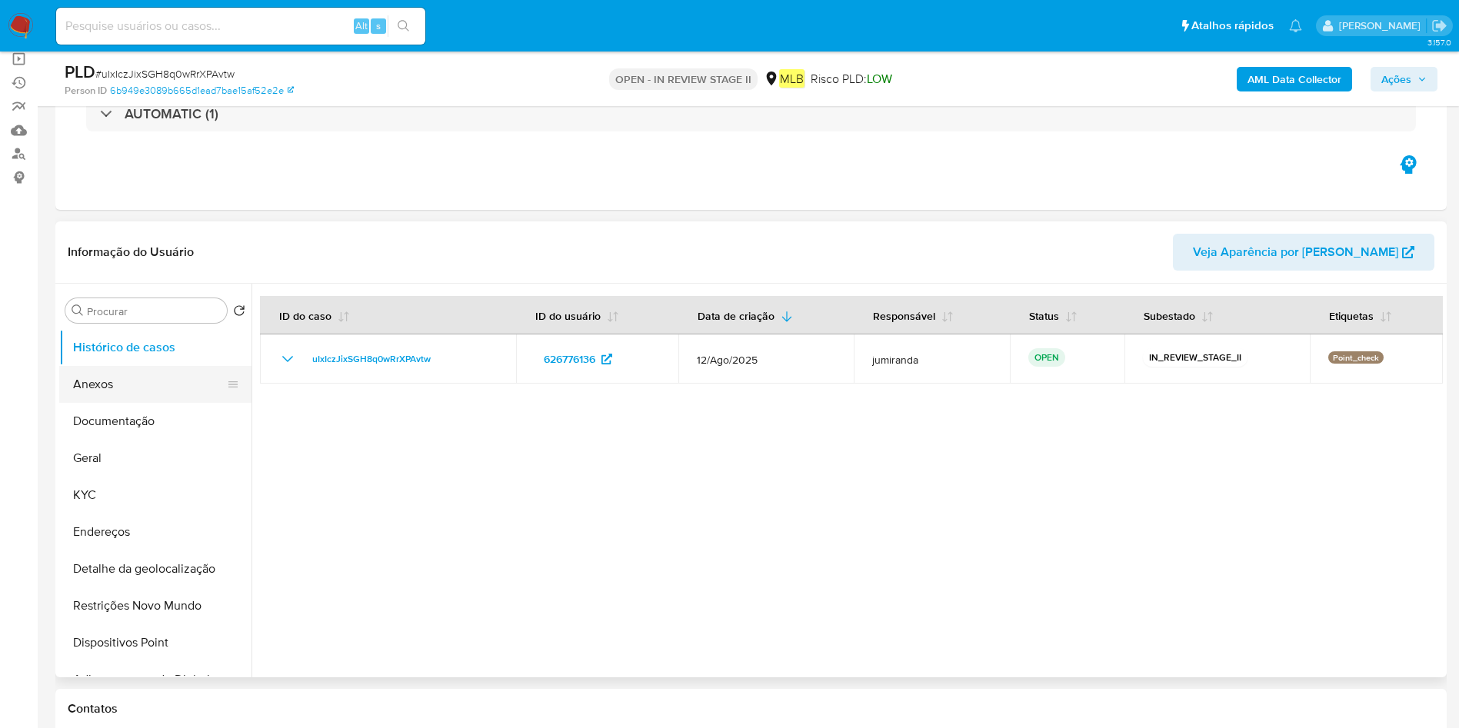
drag, startPoint x: 136, startPoint y: 384, endPoint x: 678, endPoint y: 330, distance: 544.8
click at [136, 384] on button "Anexos" at bounding box center [149, 384] width 180 height 37
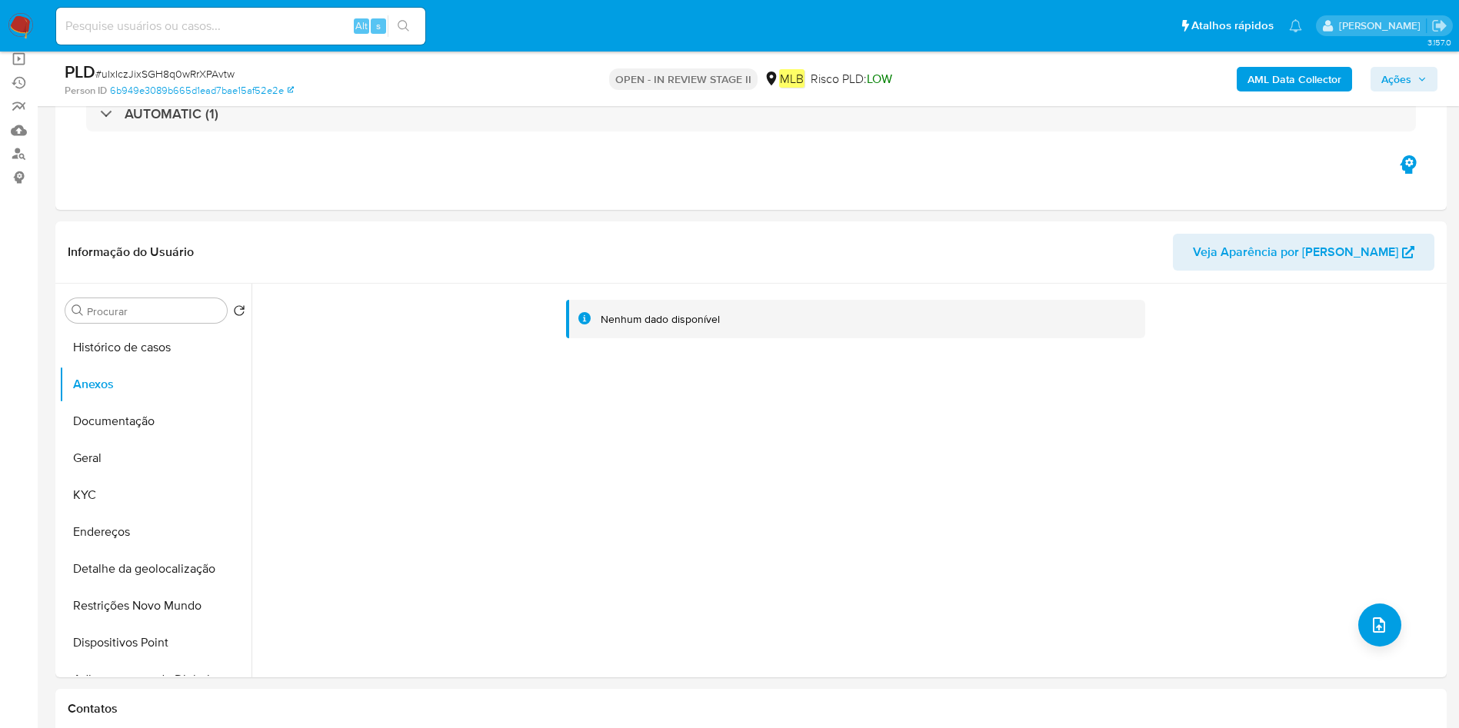
click at [1329, 84] on b "AML Data Collector" at bounding box center [1294, 79] width 94 height 25
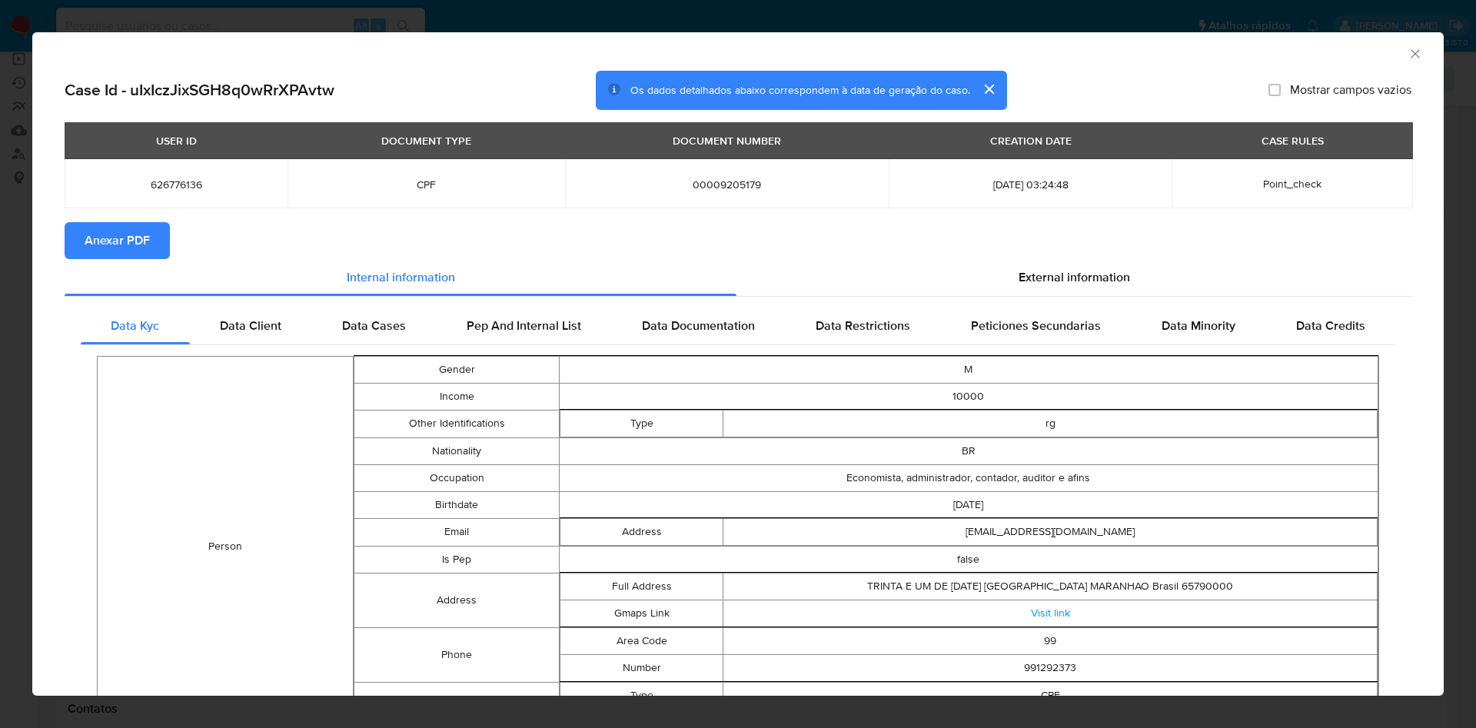
click at [141, 249] on span "Anexar PDF" at bounding box center [117, 241] width 65 height 34
click at [1408, 53] on icon "Fechar a janela" at bounding box center [1415, 53] width 15 height 15
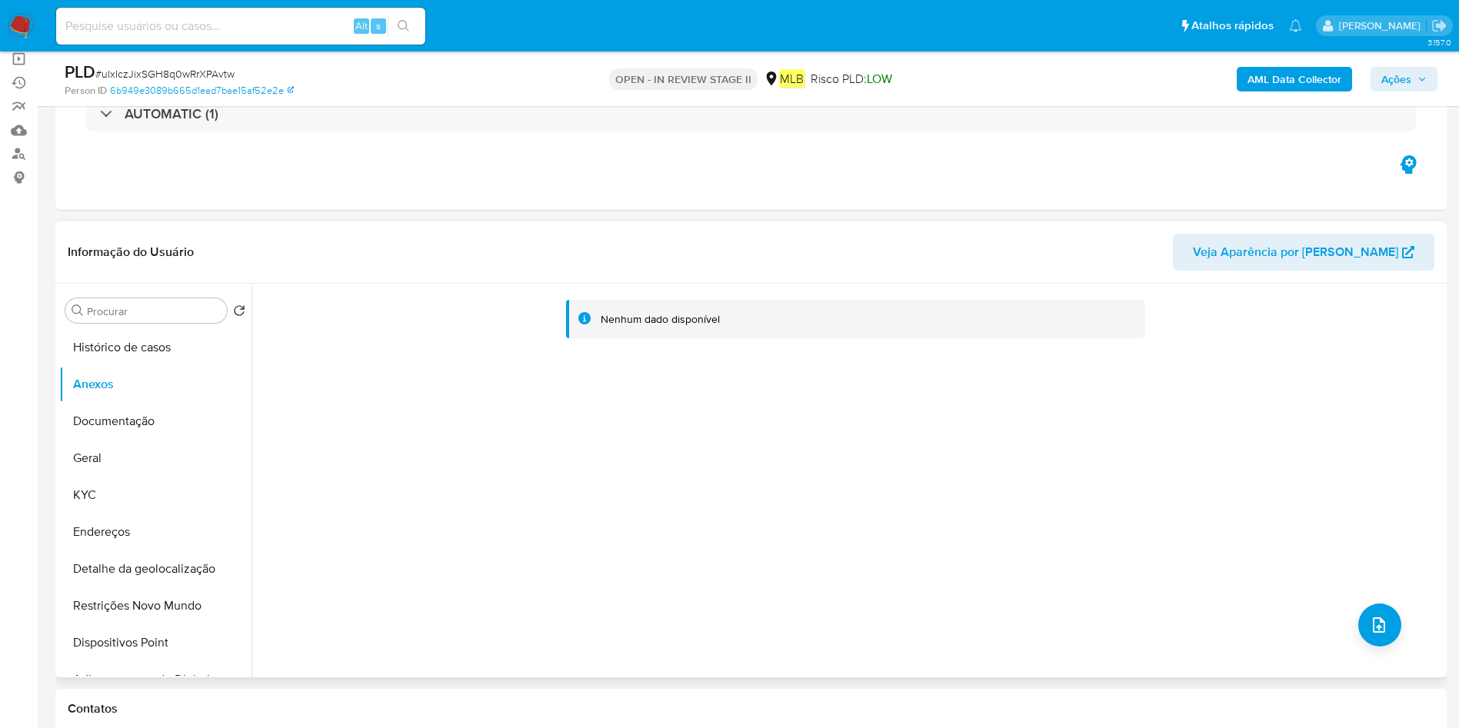
click at [1346, 624] on div "Nenhum dado disponível" at bounding box center [846, 481] width 1191 height 394
click at [1373, 609] on button "upload-file" at bounding box center [1379, 625] width 43 height 43
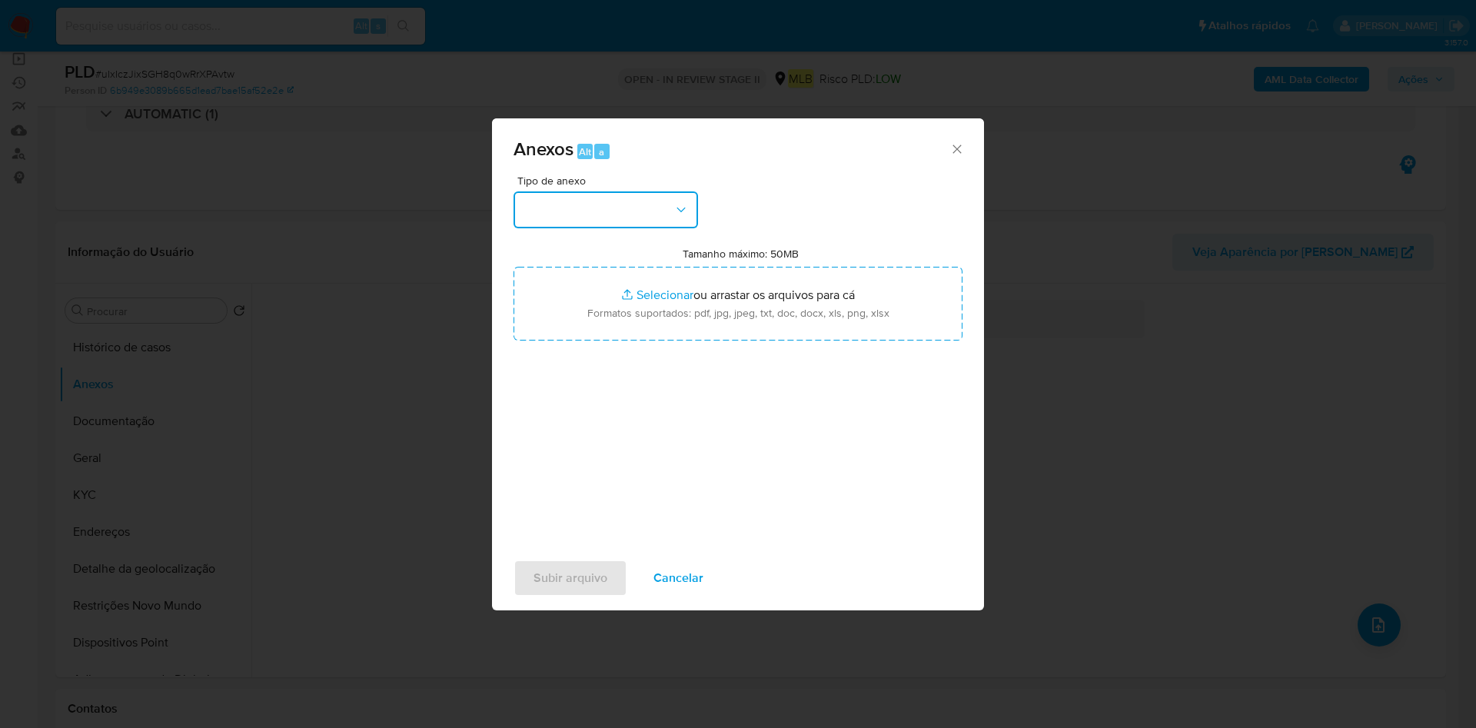
drag, startPoint x: 625, startPoint y: 215, endPoint x: 644, endPoint y: 218, distance: 18.7
click at [624, 215] on button "button" at bounding box center [606, 209] width 185 height 37
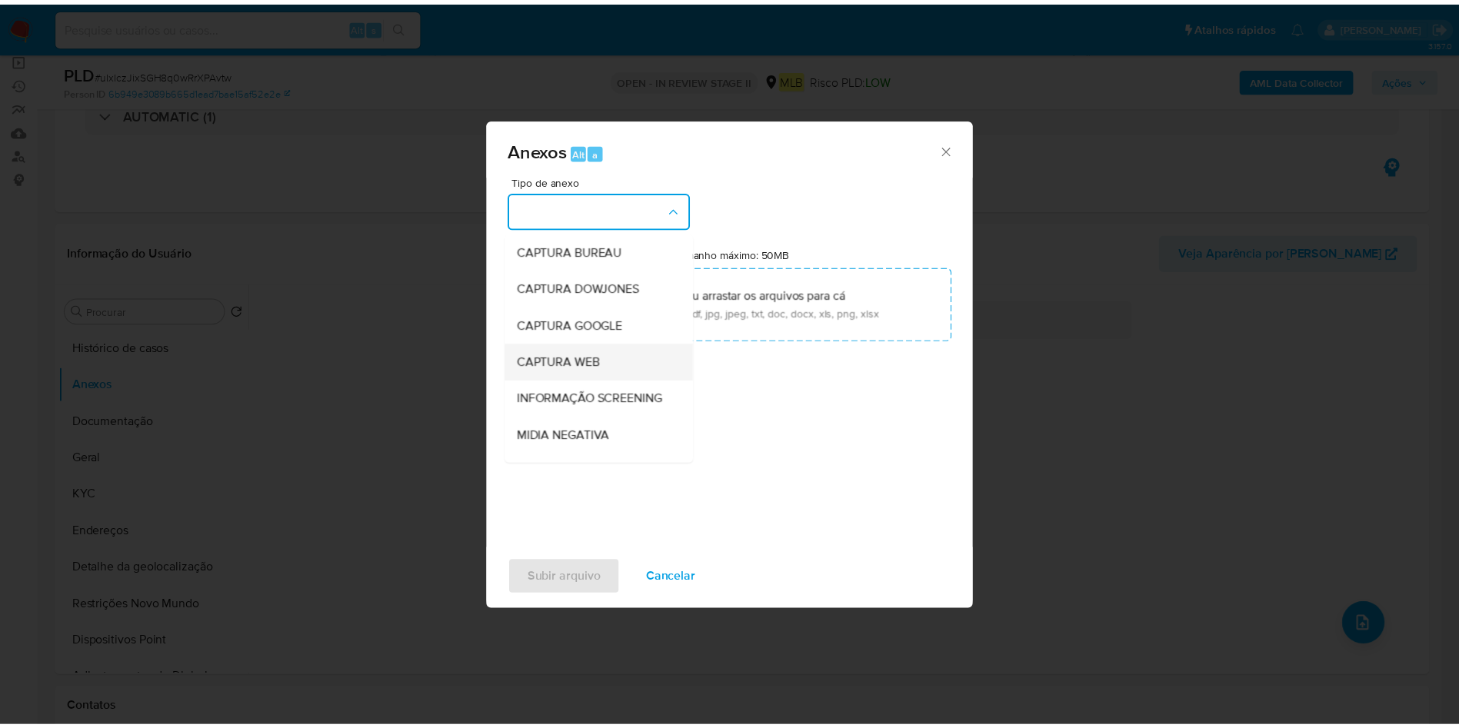
scroll to position [231, 0]
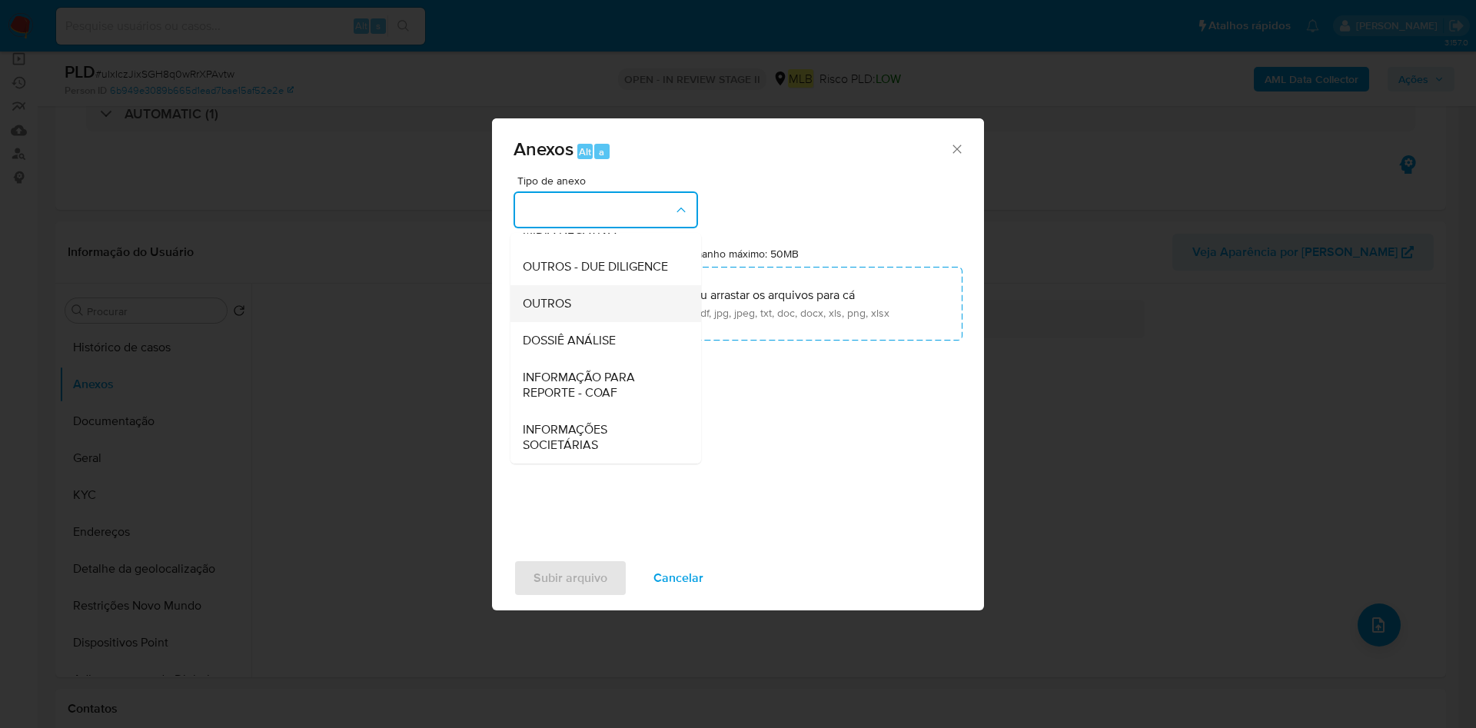
click at [552, 303] on span "OUTROS" at bounding box center [547, 303] width 48 height 15
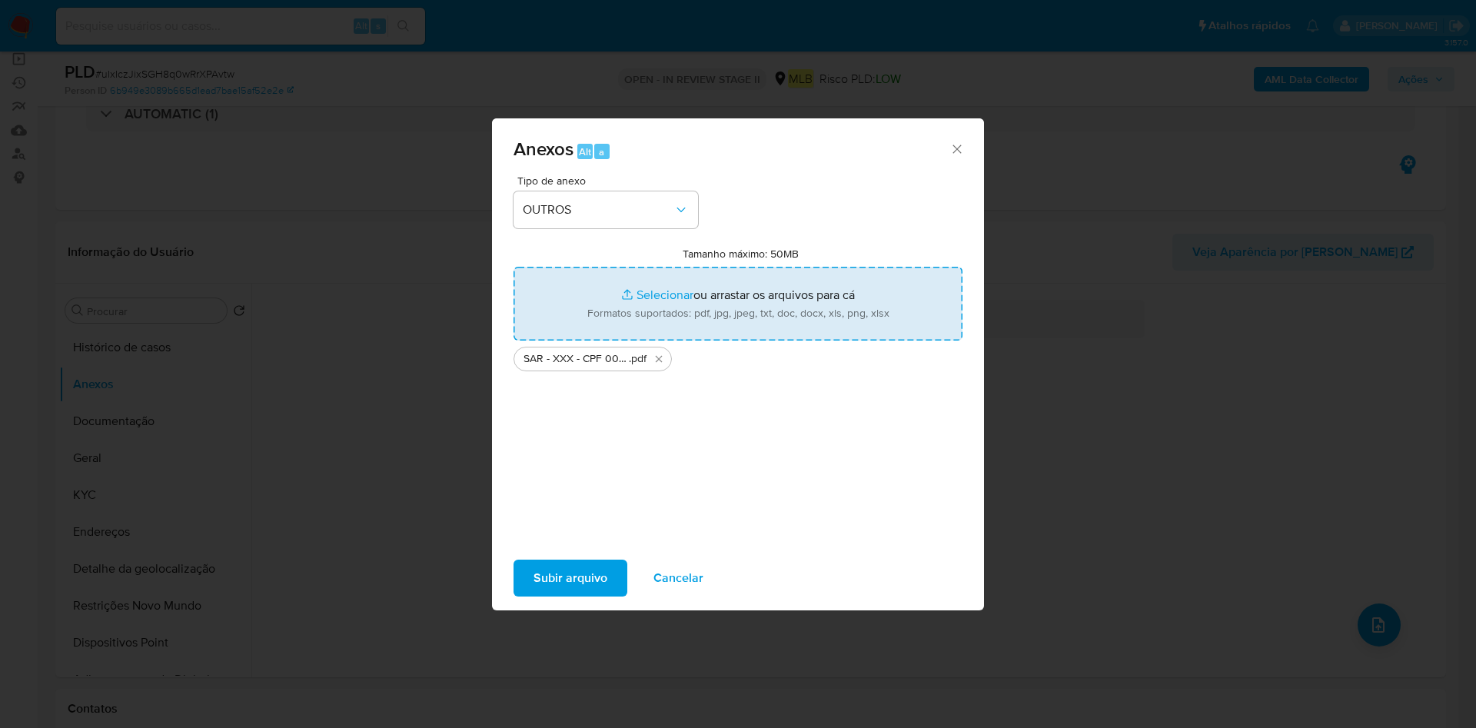
type input "C:\fakepath\Mulan 626776136_2025_08_28_10_15_14.xlsx"
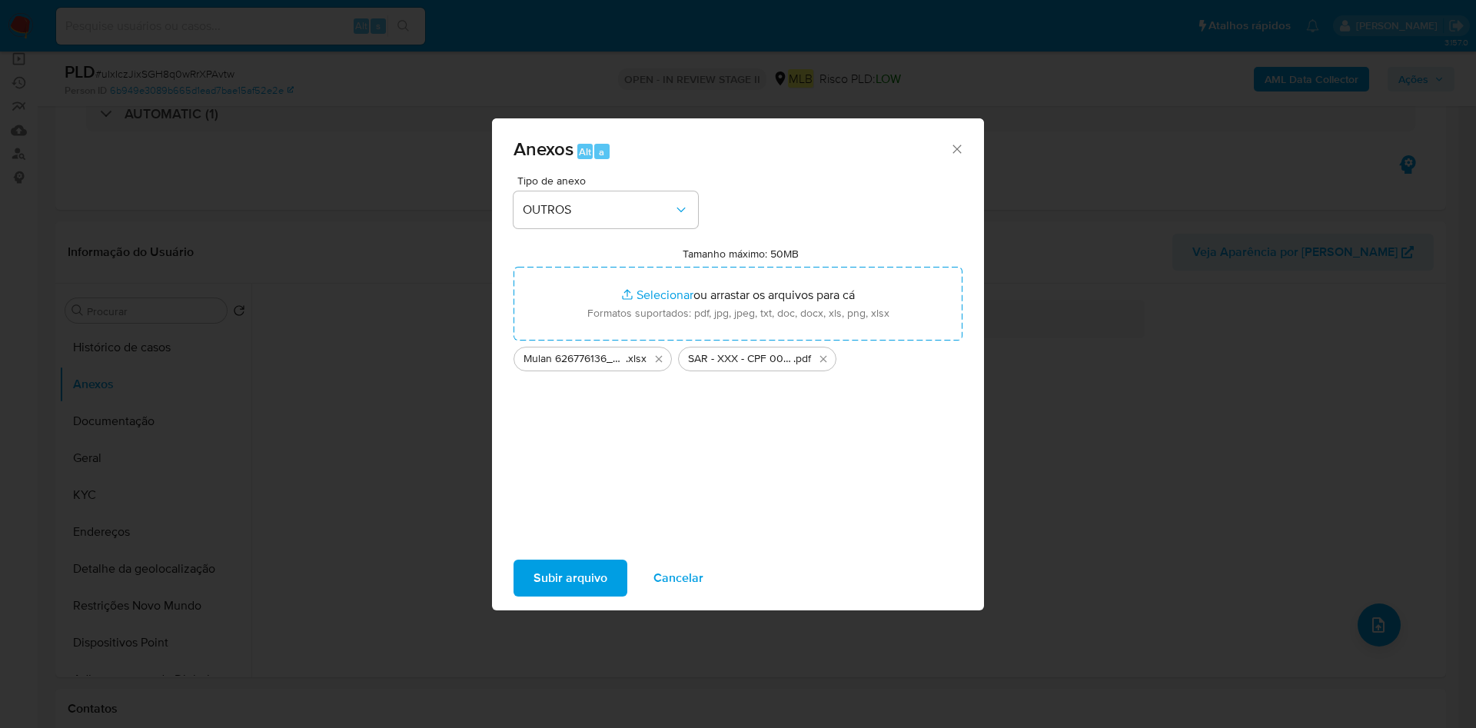
click at [589, 574] on span "Subir arquivo" at bounding box center [571, 578] width 74 height 34
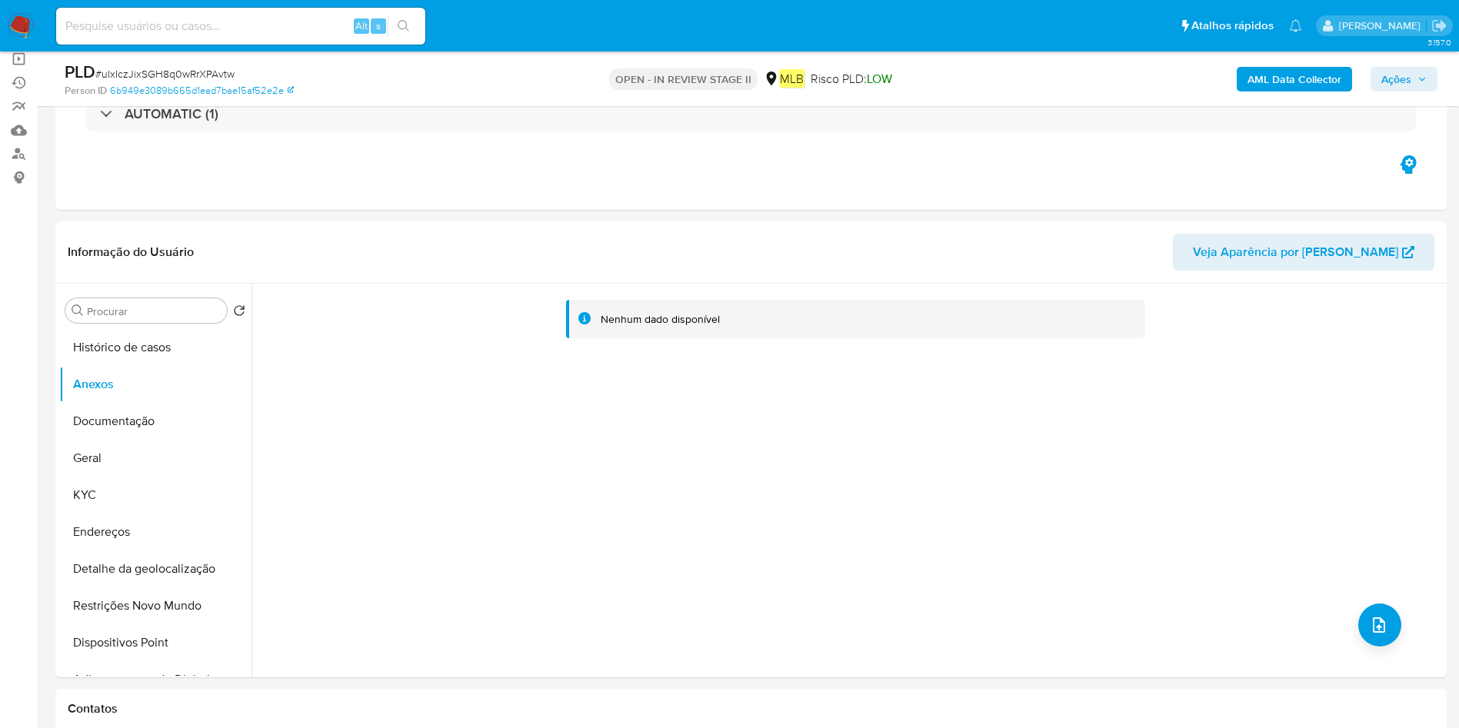
click at [1405, 84] on span "Ações" at bounding box center [1396, 79] width 30 height 25
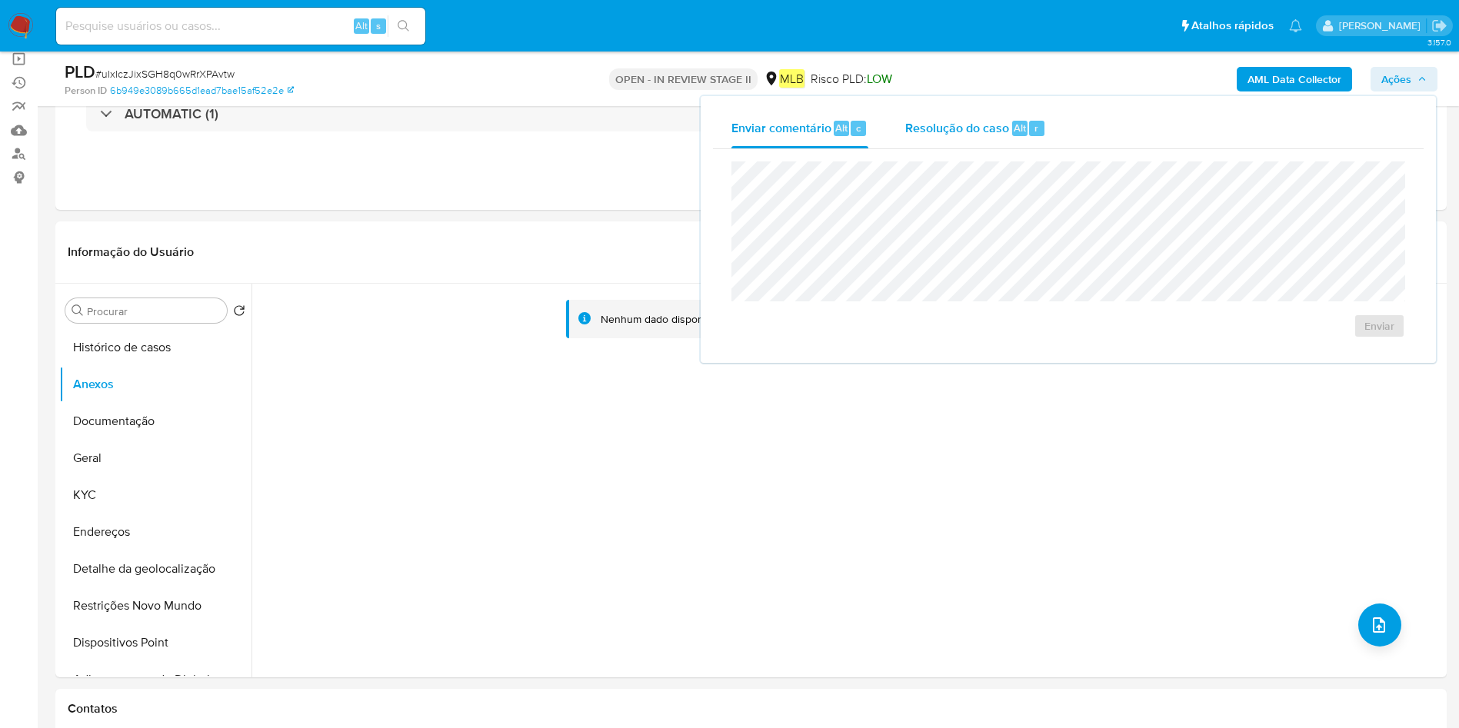
drag, startPoint x: 921, startPoint y: 118, endPoint x: 942, endPoint y: 143, distance: 32.8
click at [921, 118] on span "Resolução do caso" at bounding box center [957, 127] width 104 height 18
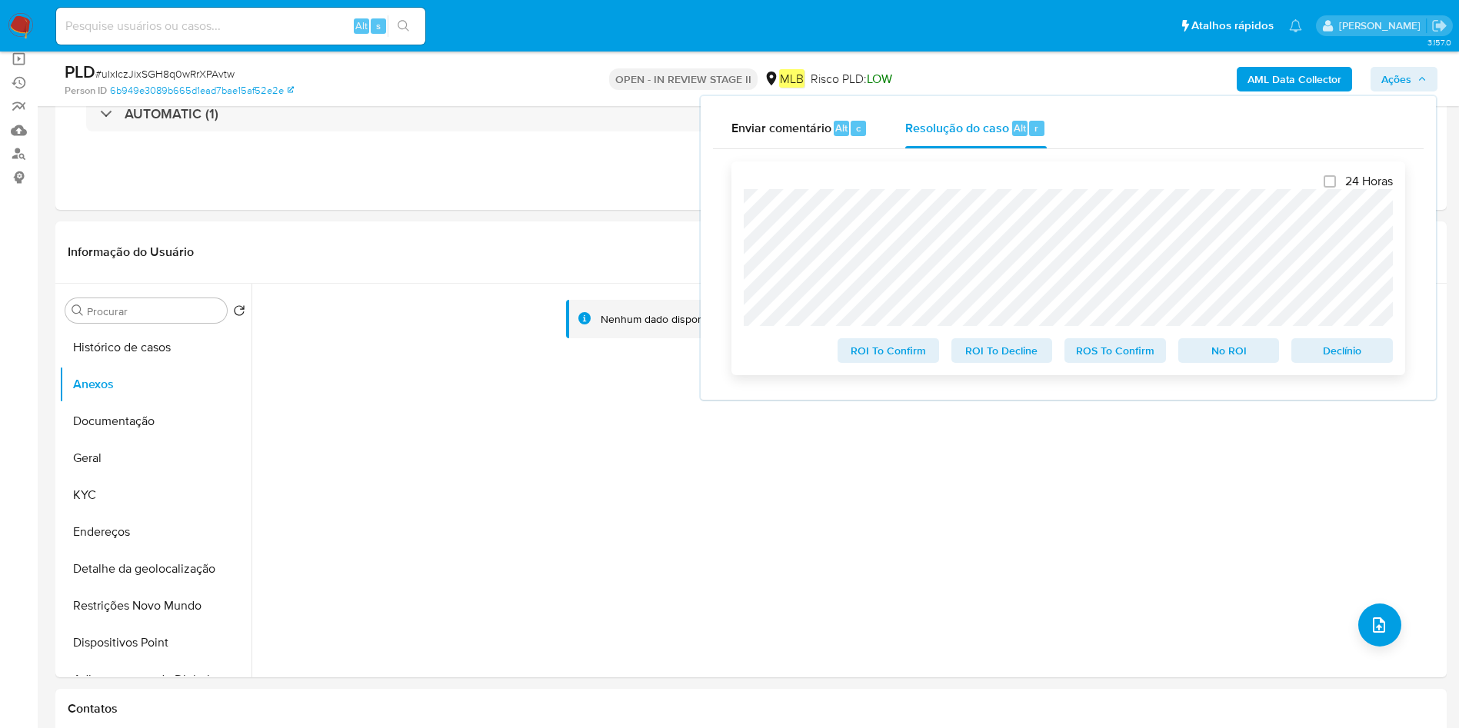
click at [1118, 351] on span "ROS To Confirm" at bounding box center [1115, 351] width 80 height 22
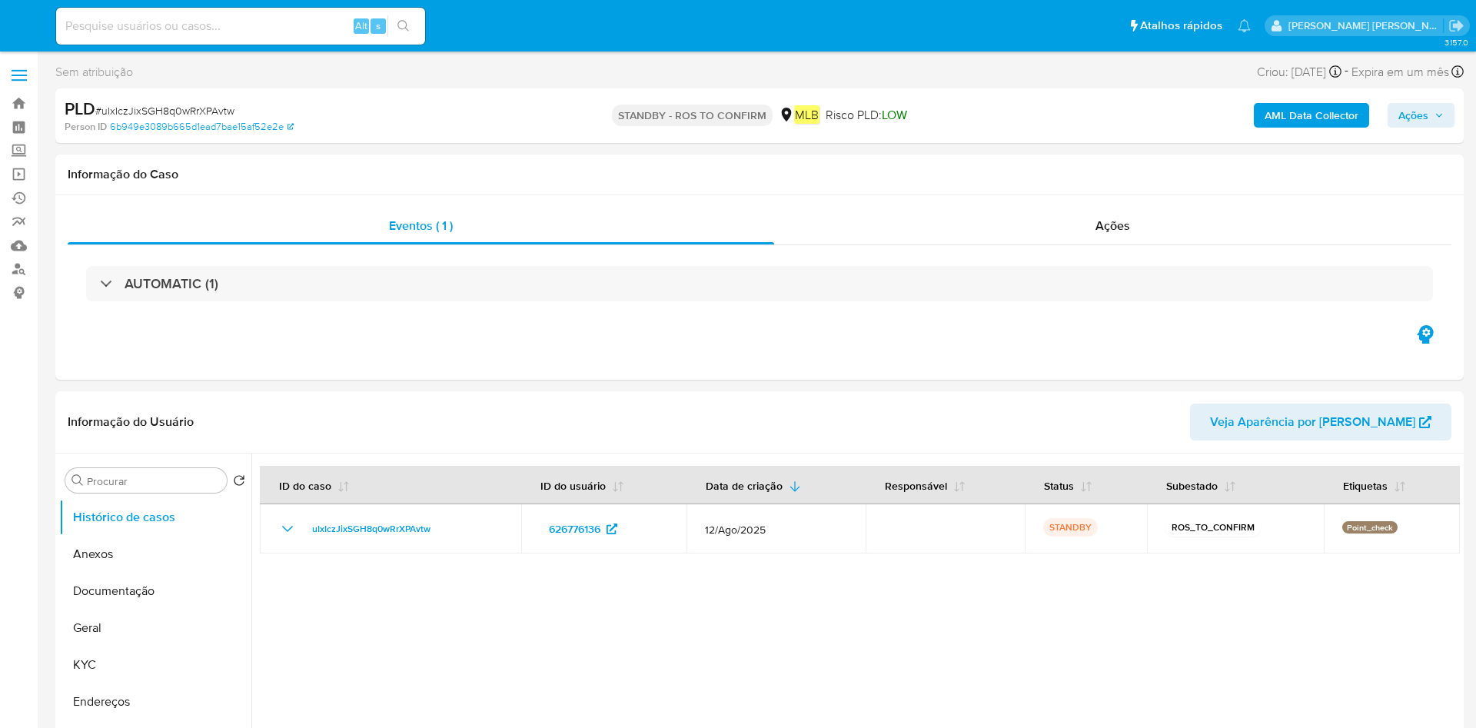
select select "10"
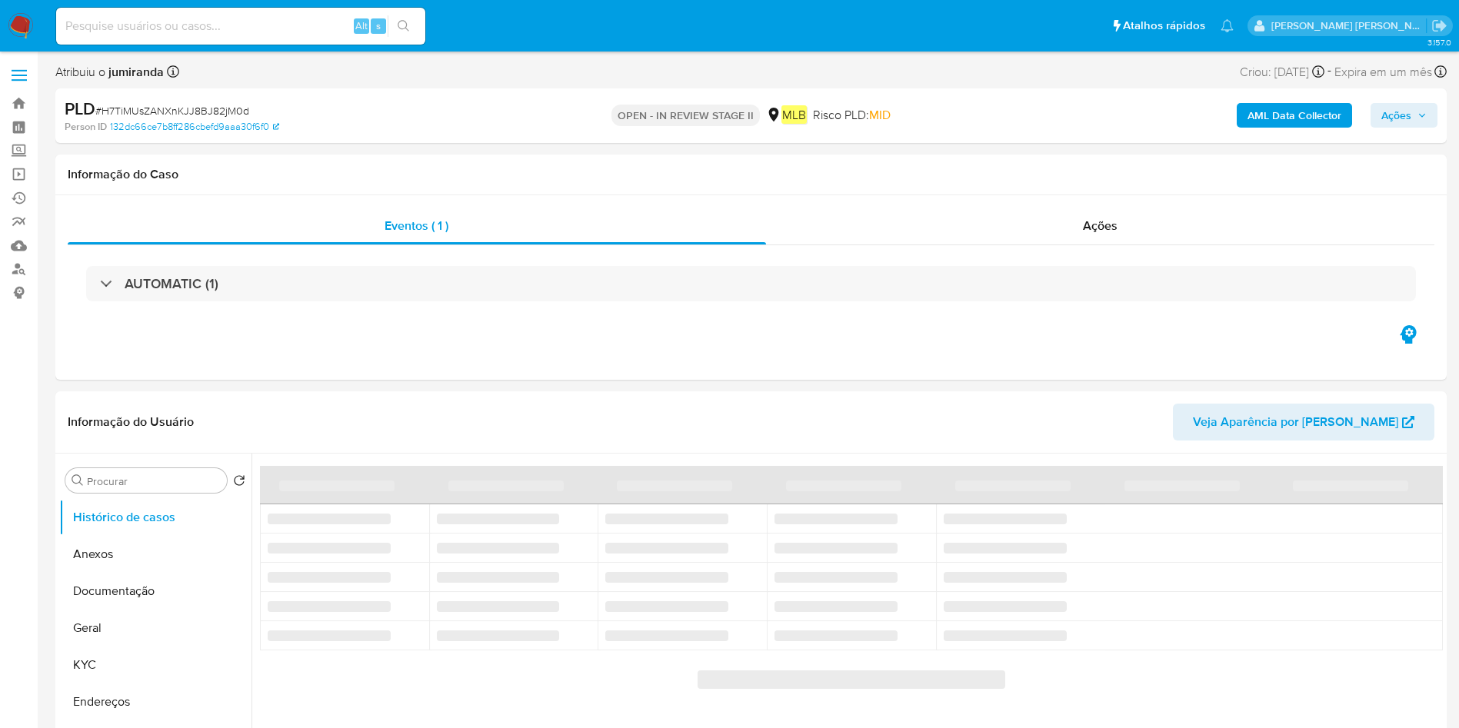
select select "10"
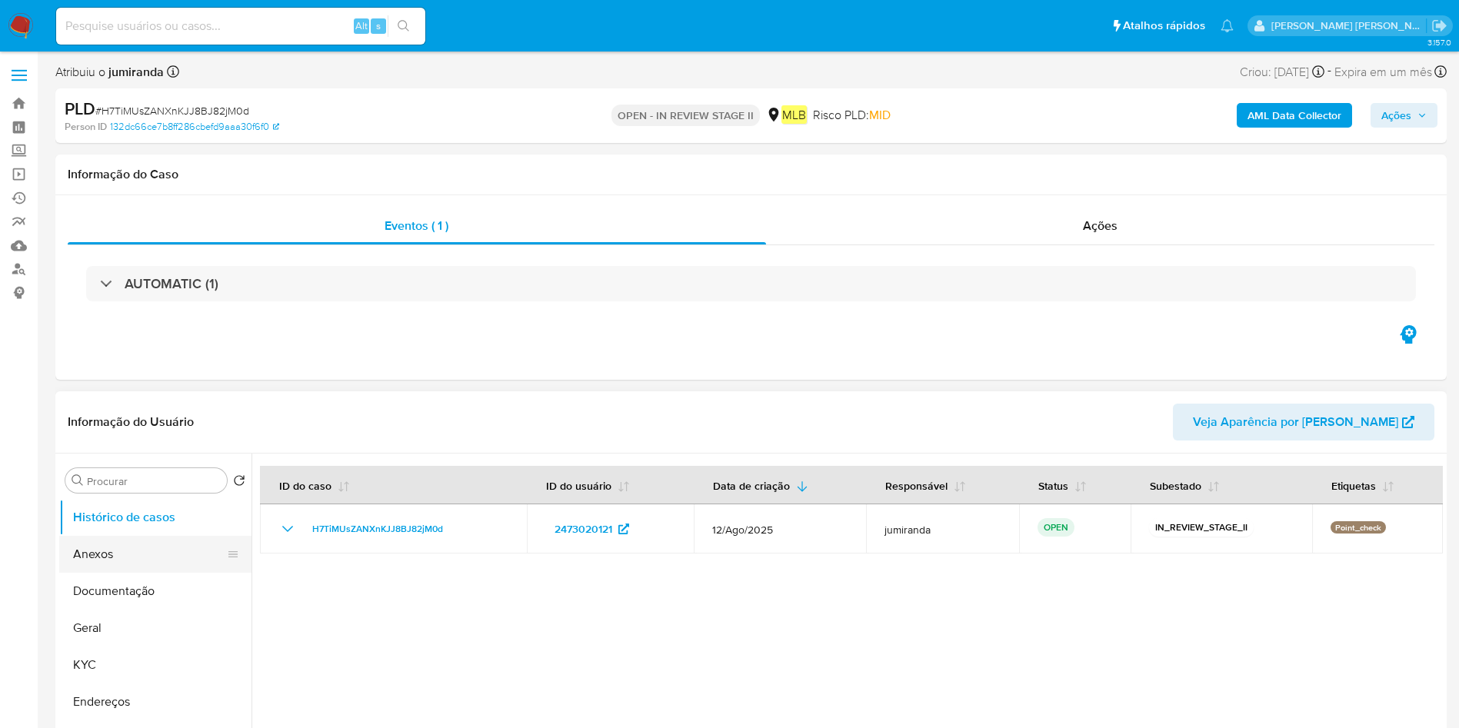
click at [145, 564] on button "Anexos" at bounding box center [149, 554] width 180 height 37
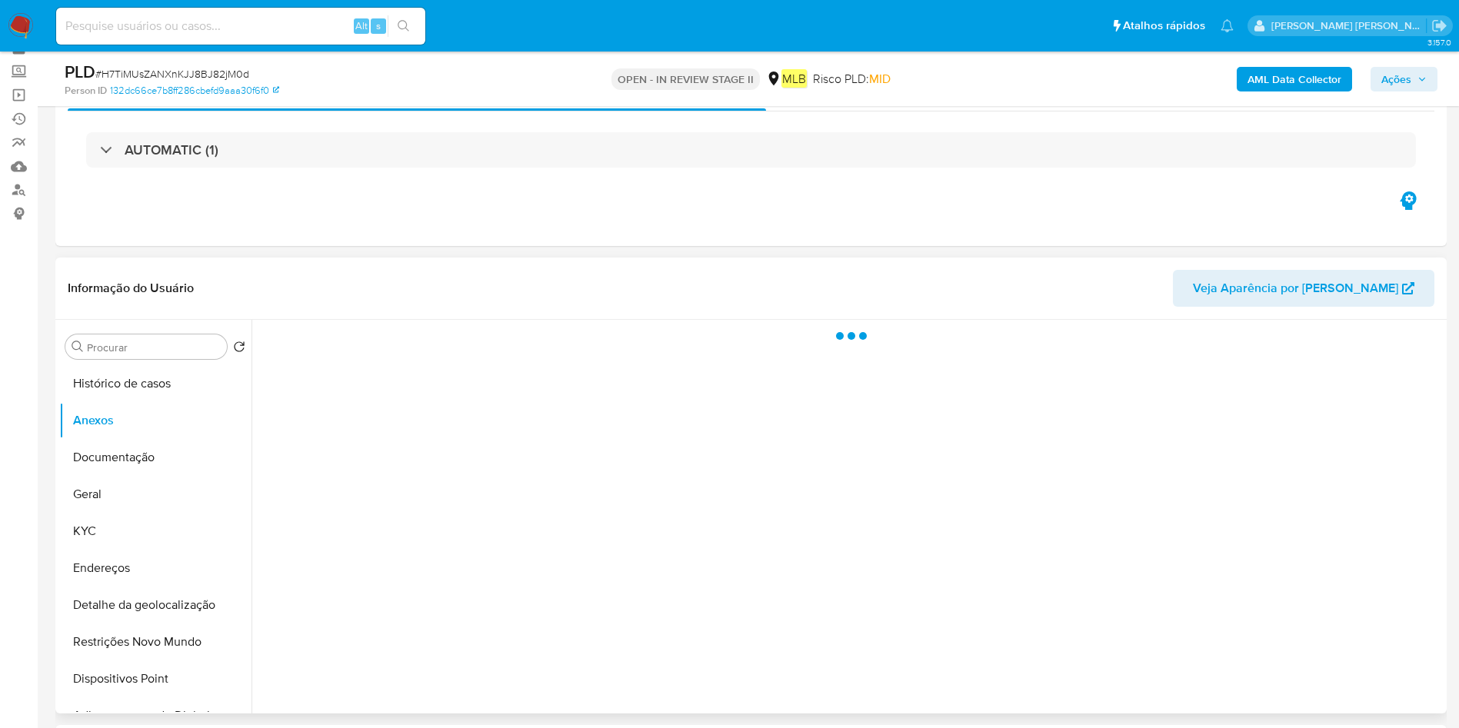
scroll to position [115, 0]
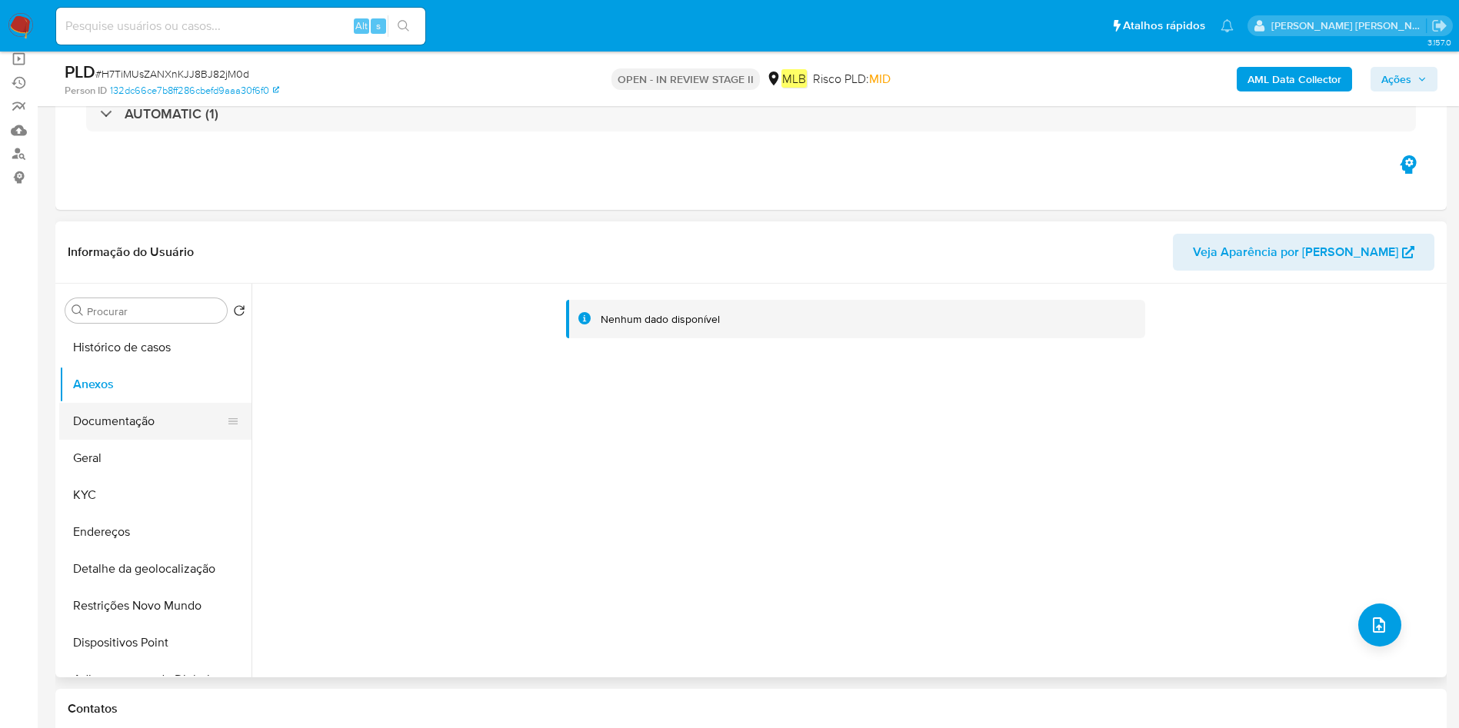
click at [151, 421] on button "Documentação" at bounding box center [149, 421] width 180 height 37
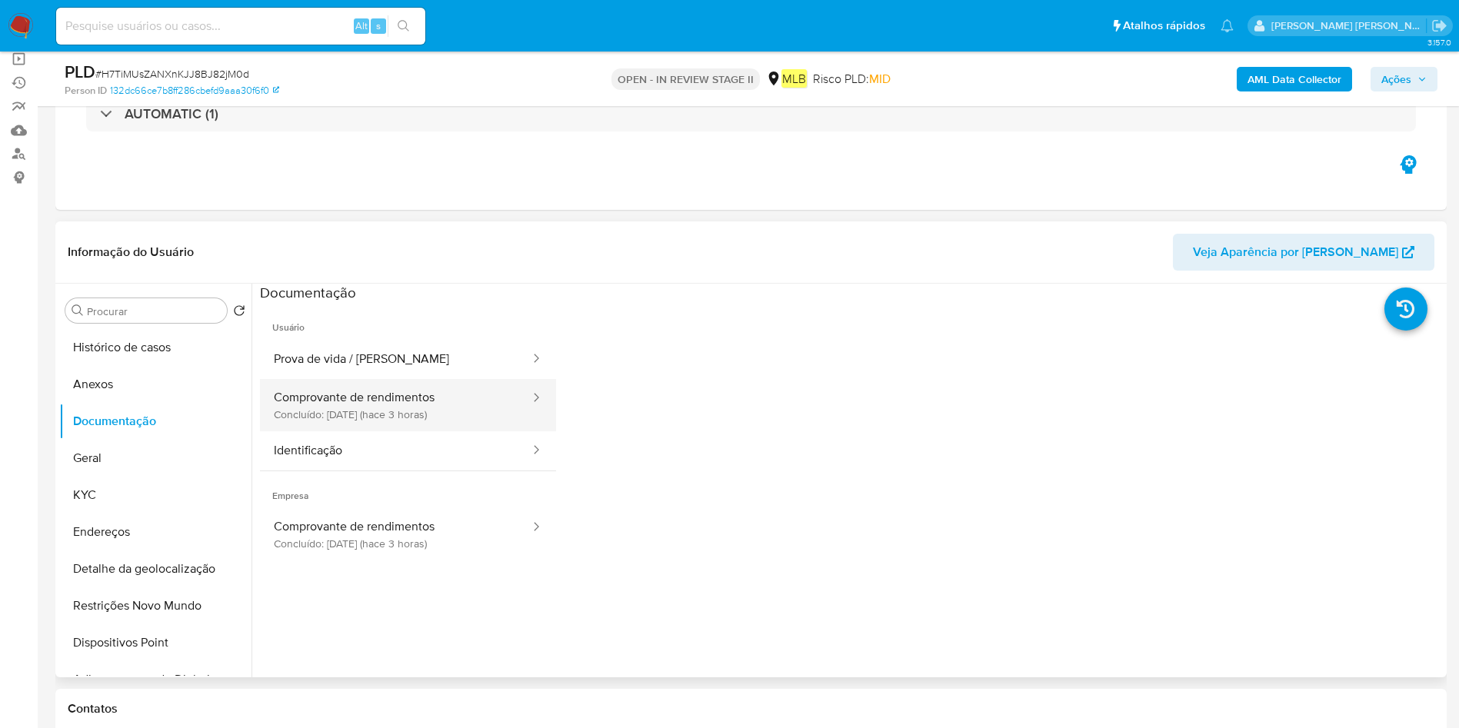
drag, startPoint x: 472, startPoint y: 398, endPoint x: 487, endPoint y: 407, distance: 16.9
click at [465, 398] on button "Comprovante de rendimentos Concluído: [DATE] (hace 3 horas)" at bounding box center [395, 405] width 271 height 52
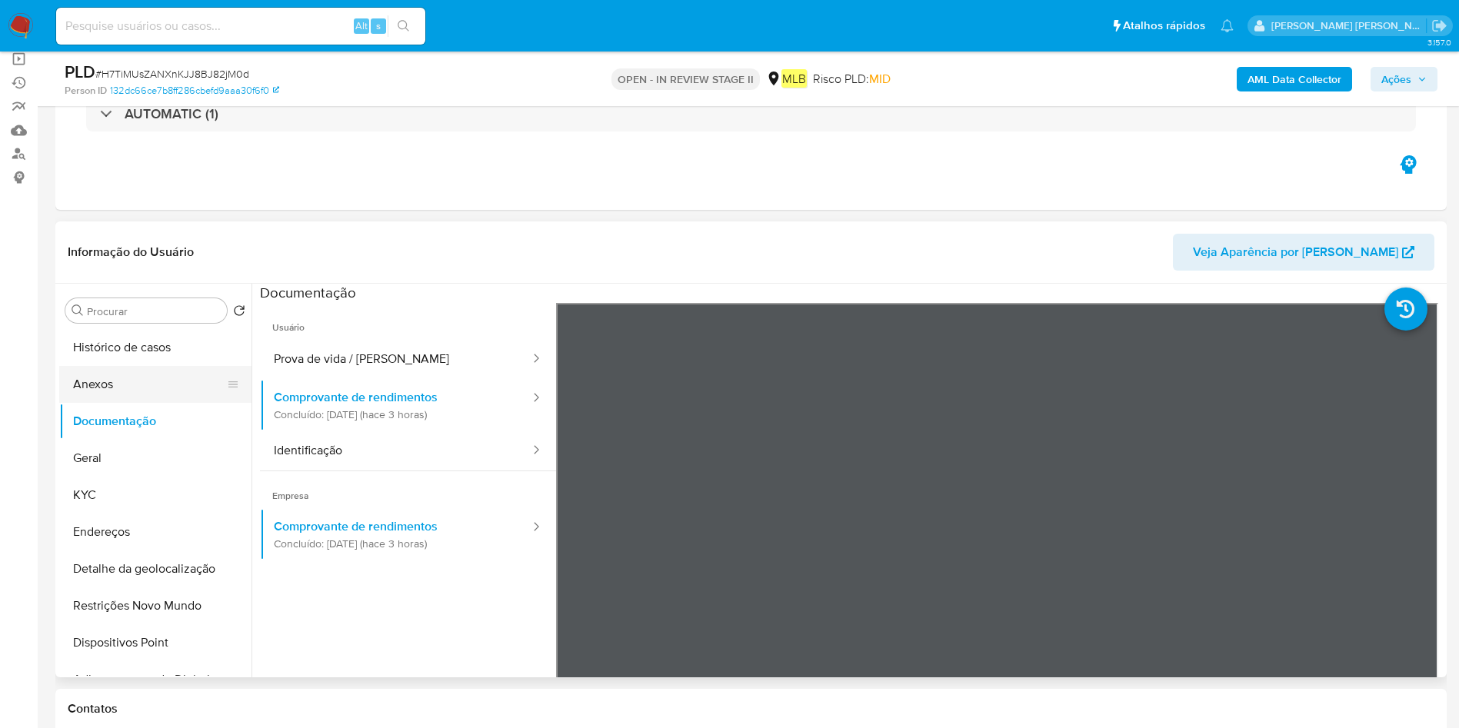
drag, startPoint x: 145, startPoint y: 452, endPoint x: 170, endPoint y: 401, distance: 56.7
click at [144, 452] on button "Geral" at bounding box center [155, 458] width 192 height 37
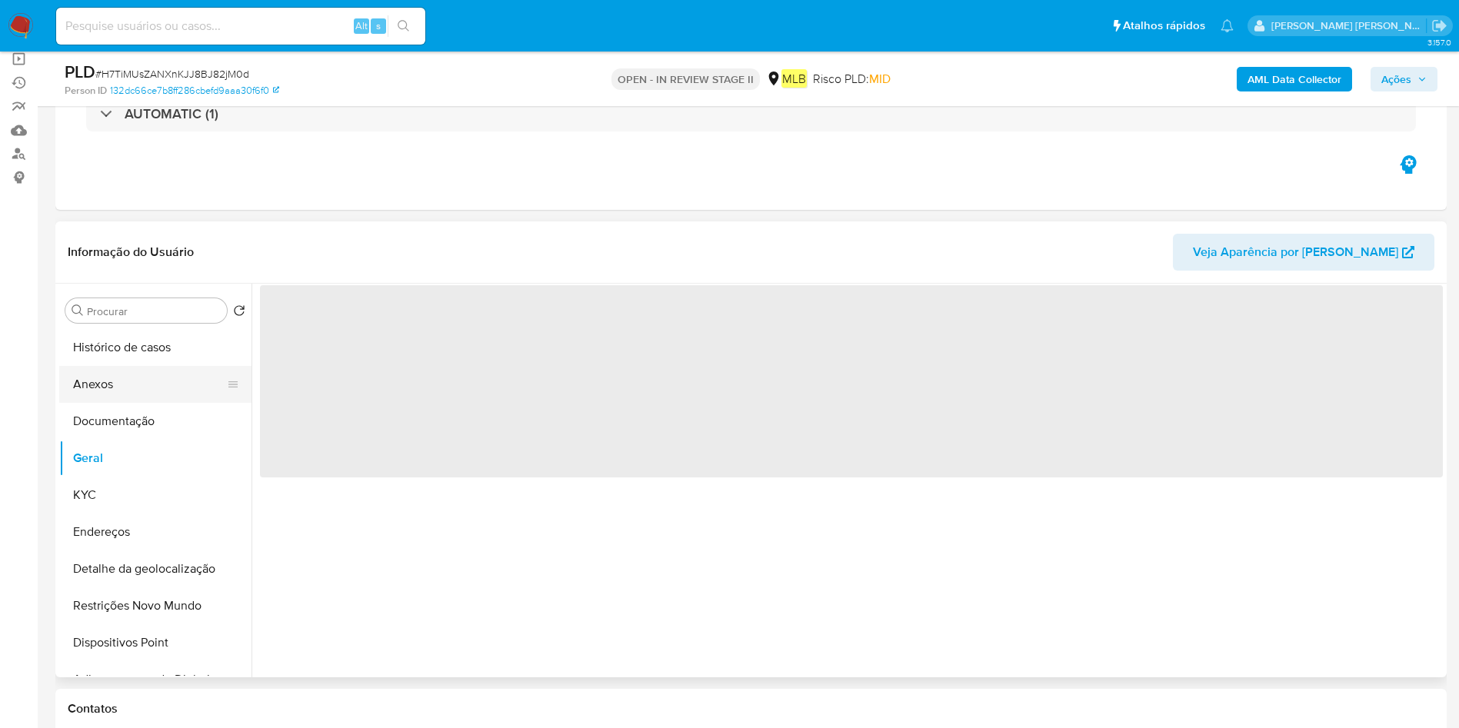
click at [166, 376] on button "Anexos" at bounding box center [149, 384] width 180 height 37
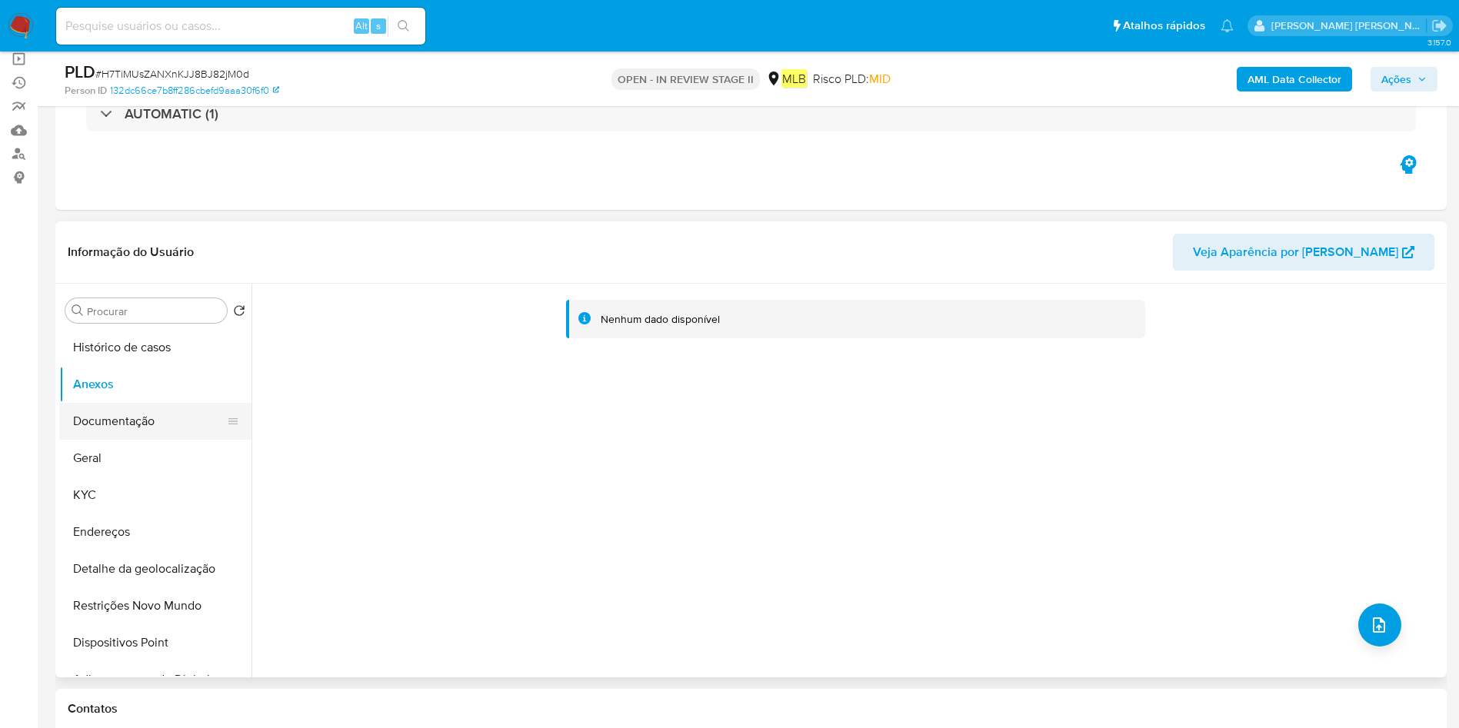
click at [139, 434] on button "Documentação" at bounding box center [149, 421] width 180 height 37
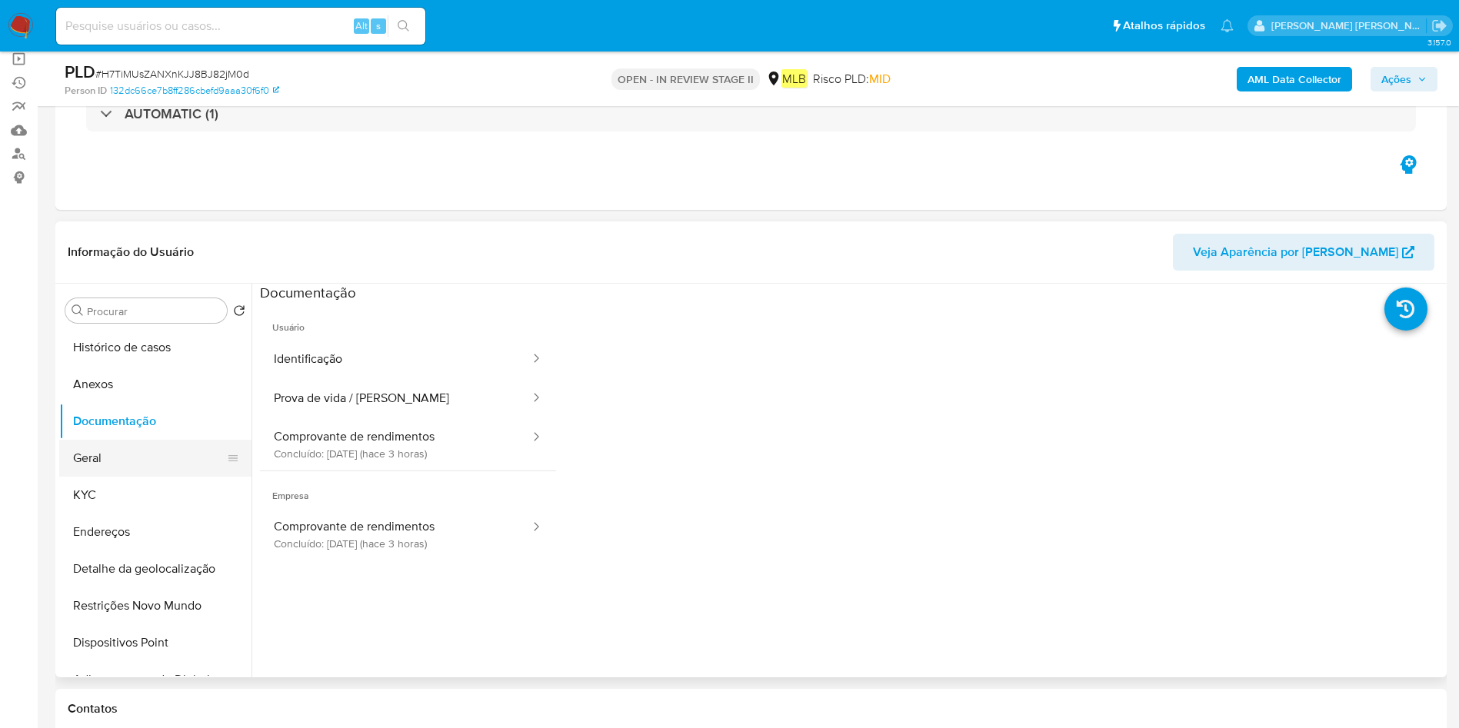
click at [107, 464] on button "Geral" at bounding box center [149, 458] width 180 height 37
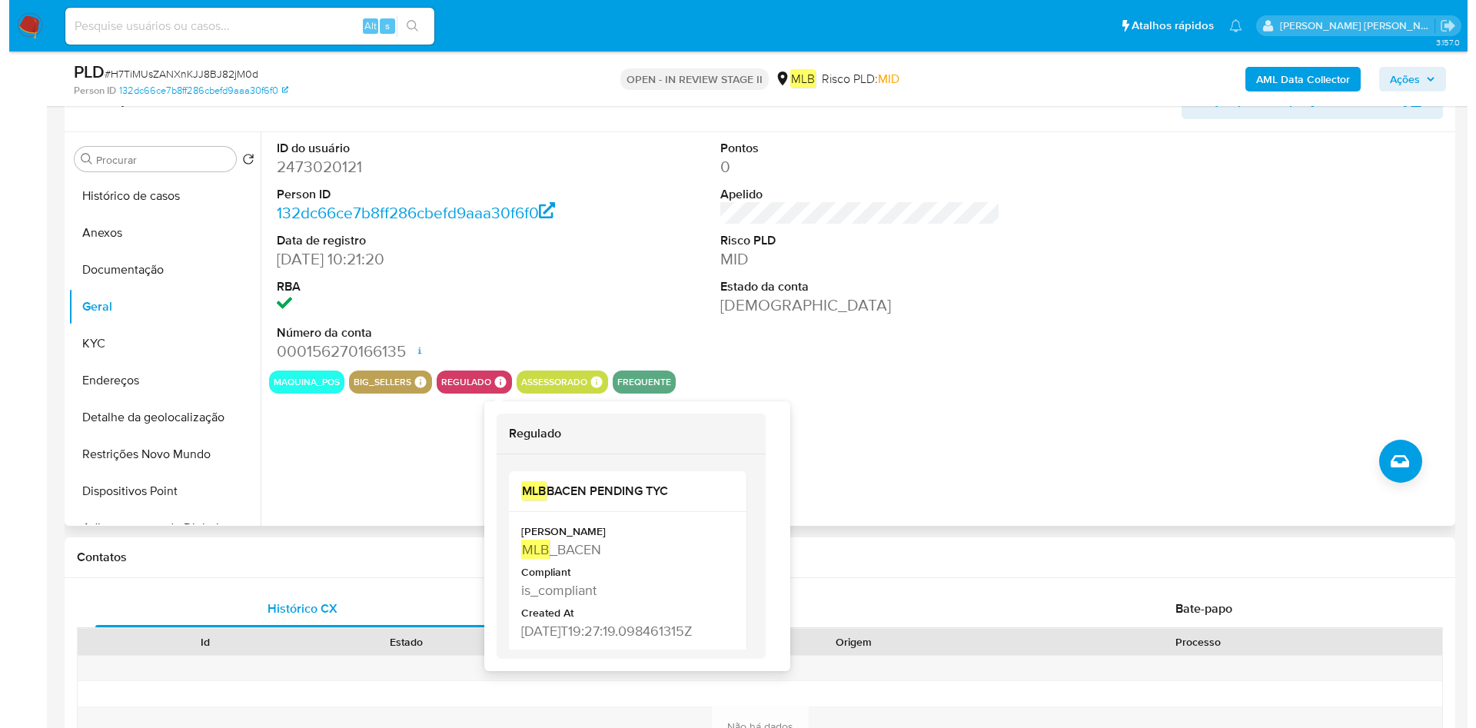
scroll to position [231, 0]
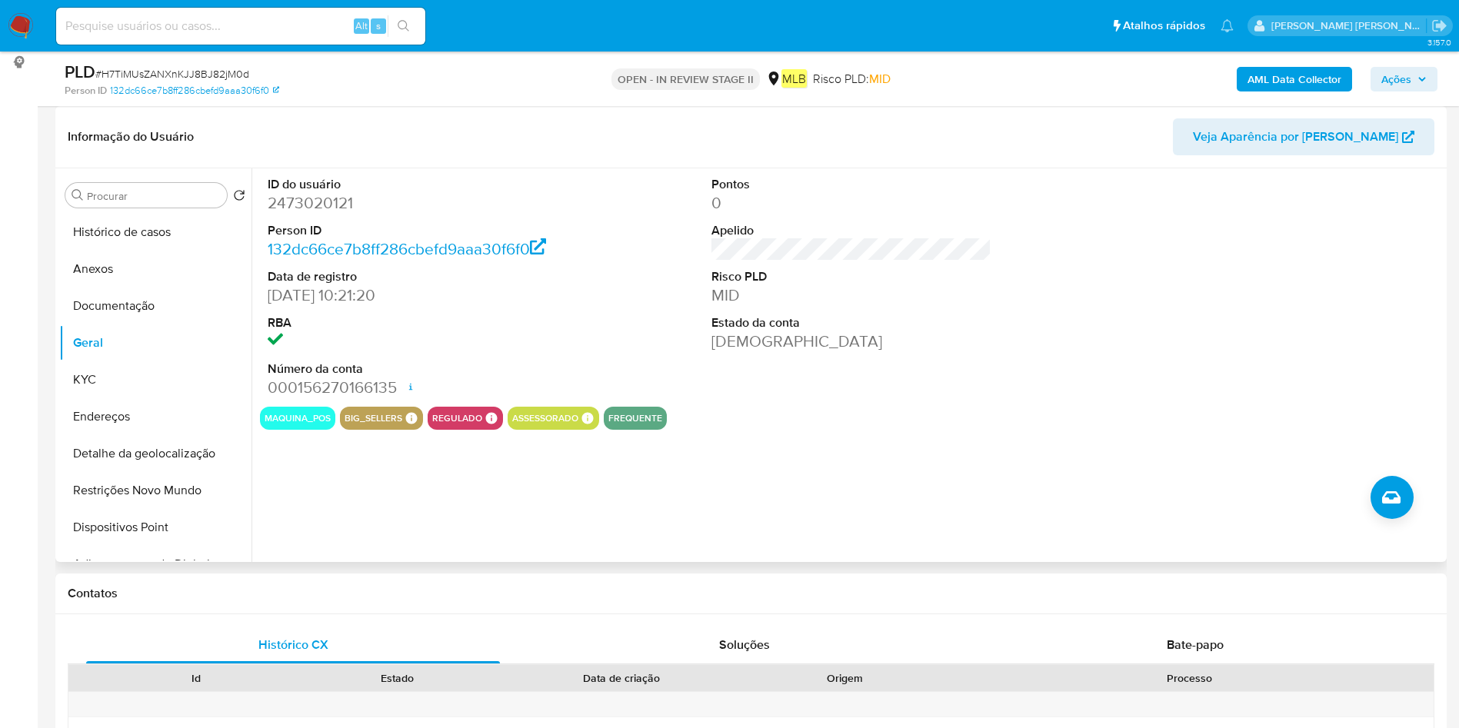
click at [340, 208] on dd "2473020121" at bounding box center [408, 203] width 281 height 22
copy dd "2473020121"
click at [141, 224] on button "Histórico de casos" at bounding box center [149, 232] width 180 height 37
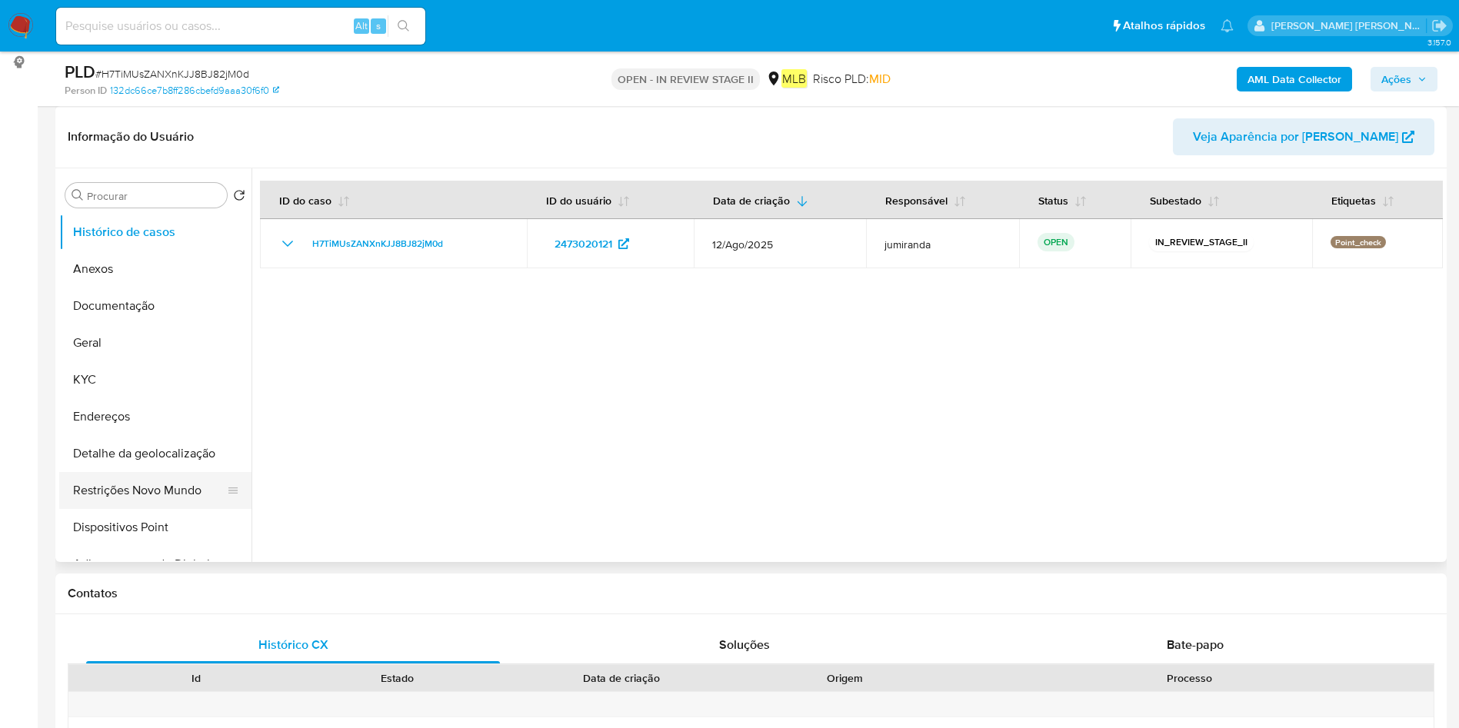
click at [117, 483] on button "Restrições Novo Mundo" at bounding box center [149, 490] width 180 height 37
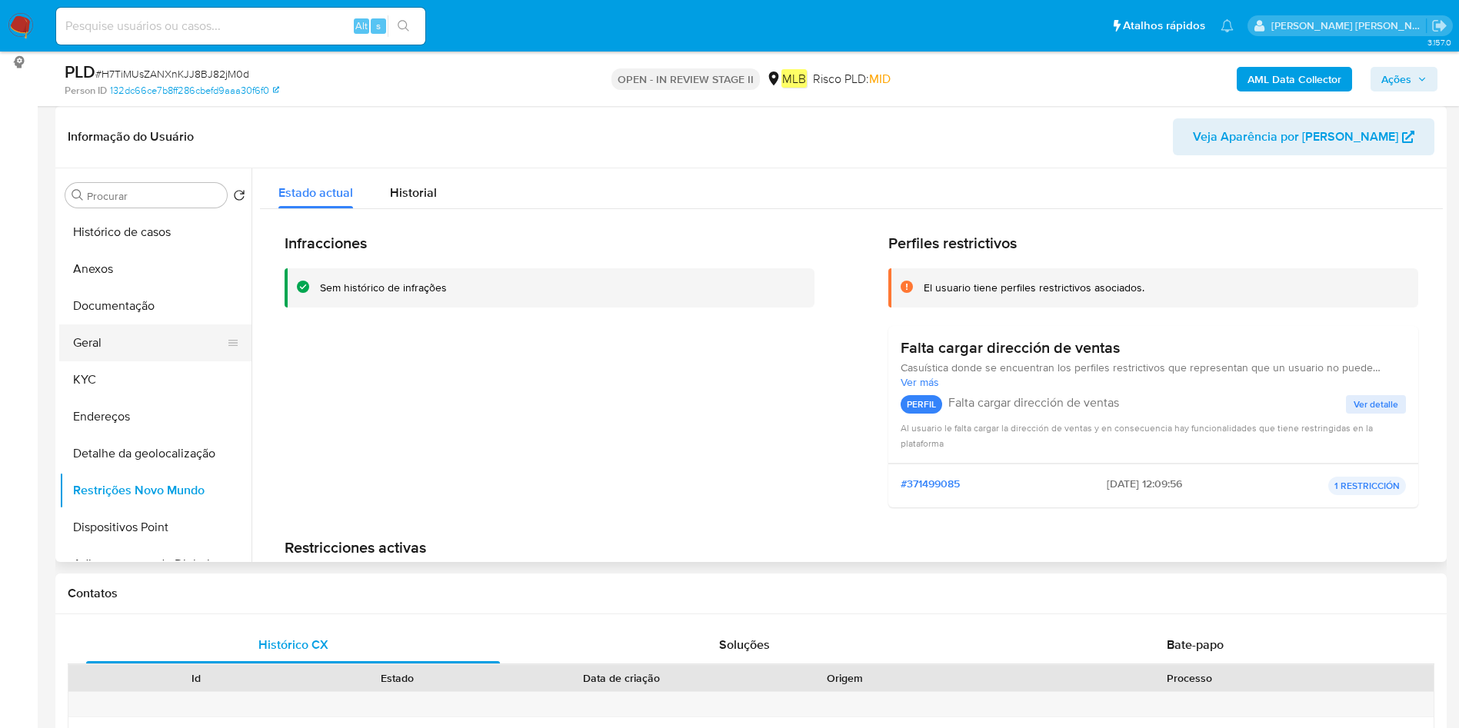
click at [122, 353] on button "Geral" at bounding box center [149, 342] width 180 height 37
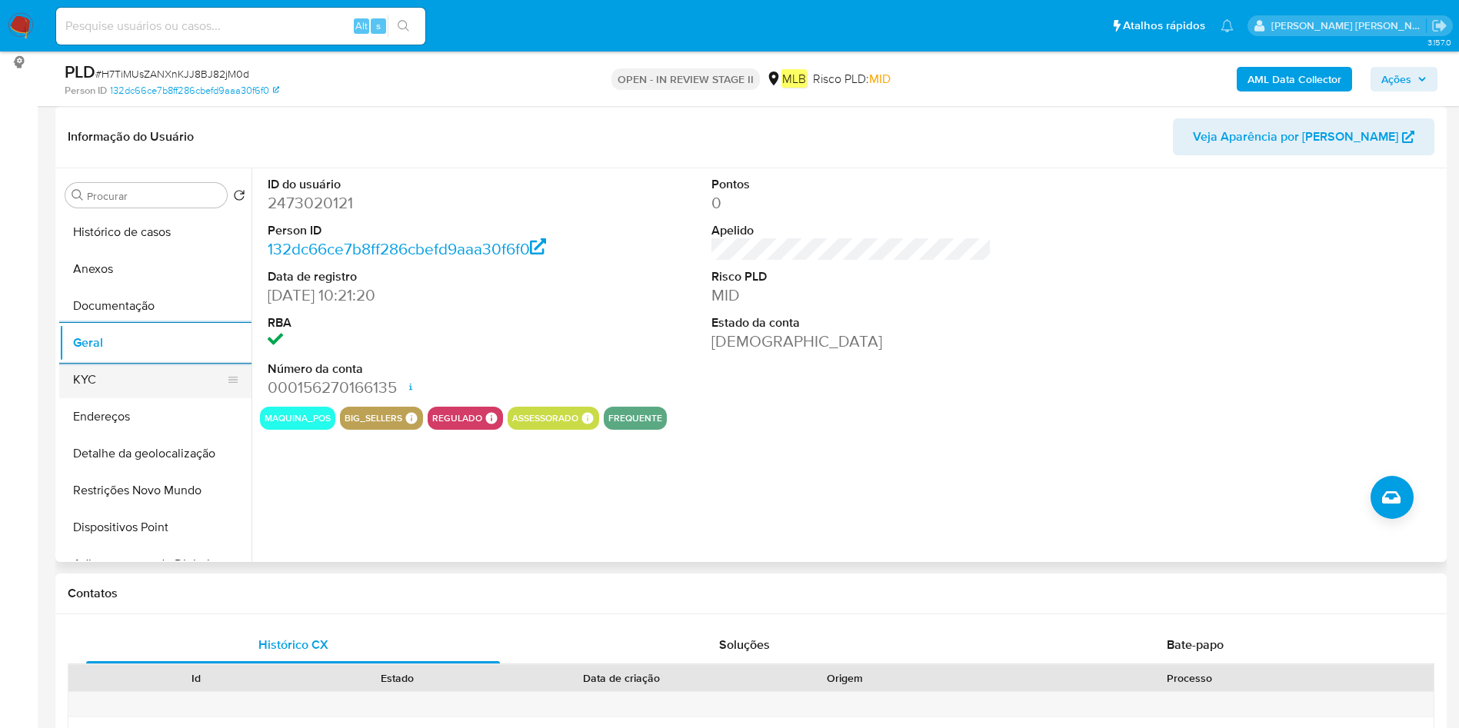
click at [156, 368] on button "KYC" at bounding box center [149, 379] width 180 height 37
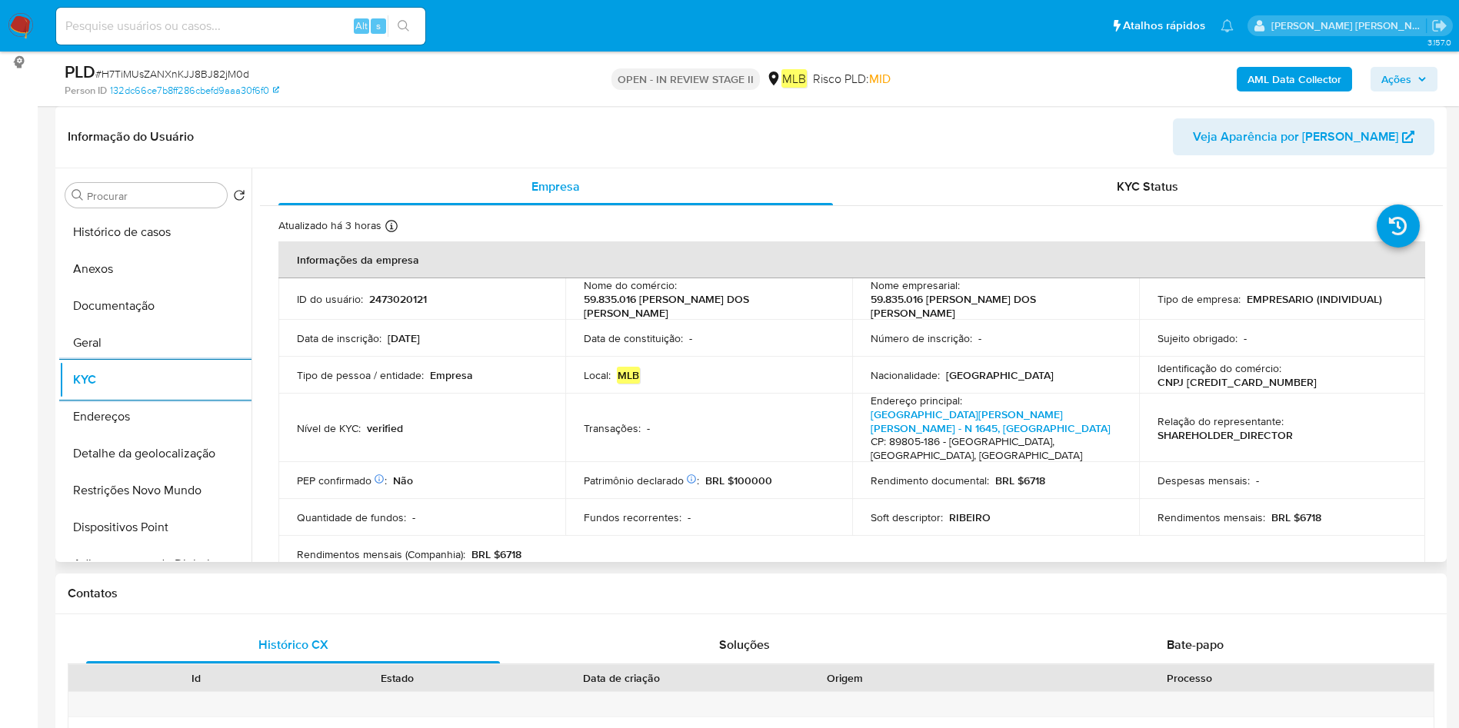
drag, startPoint x: 168, startPoint y: 415, endPoint x: 757, endPoint y: 477, distance: 592.2
click at [167, 415] on button "Endereços" at bounding box center [155, 416] width 192 height 37
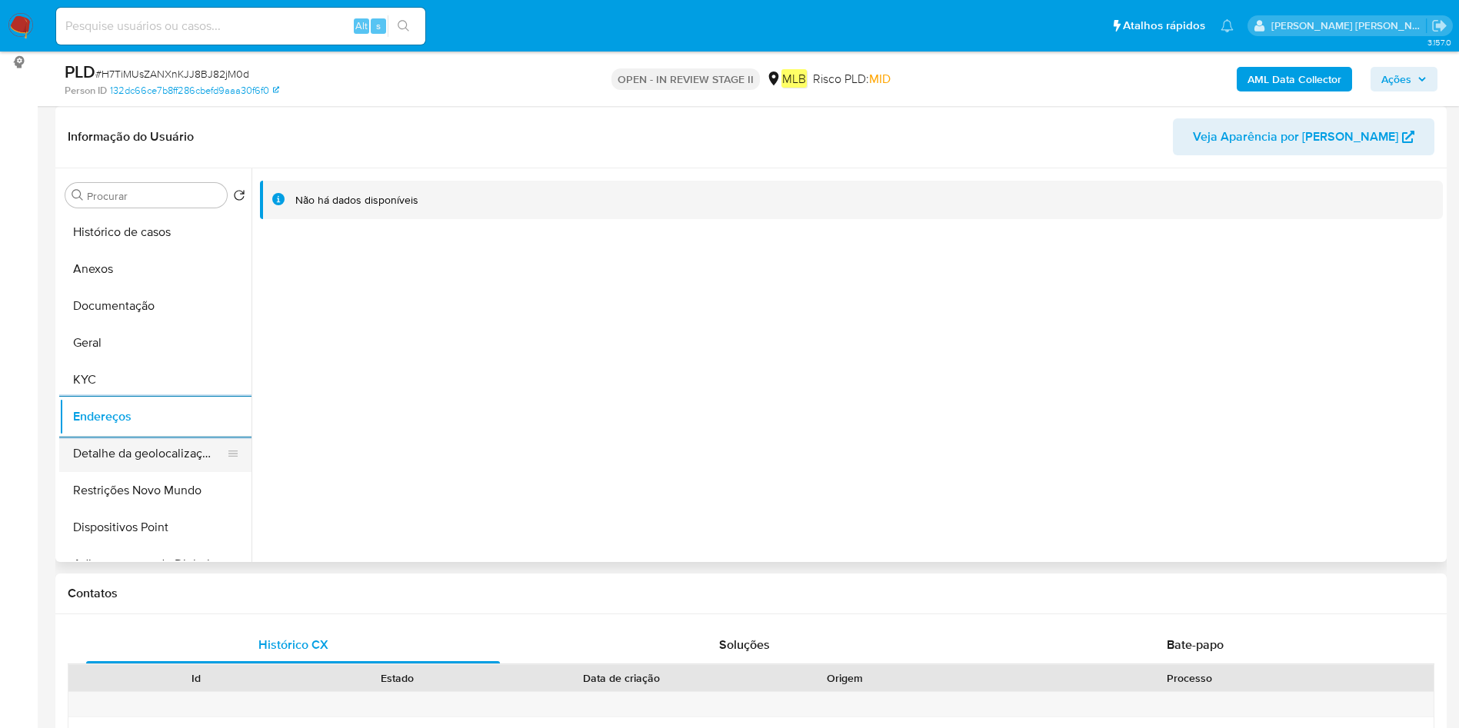
click at [148, 452] on button "Detalhe da geolocalização" at bounding box center [149, 453] width 180 height 37
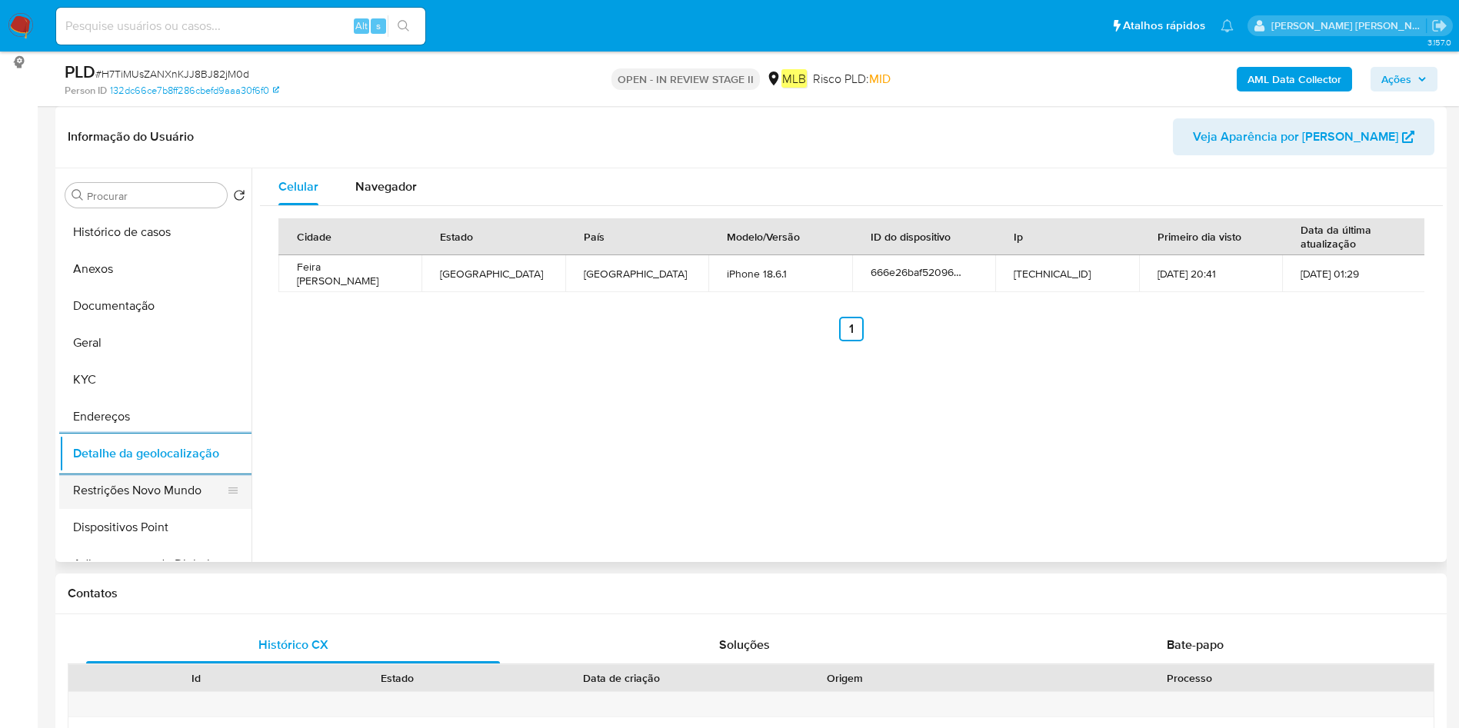
click at [109, 485] on button "Restrições Novo Mundo" at bounding box center [149, 490] width 180 height 37
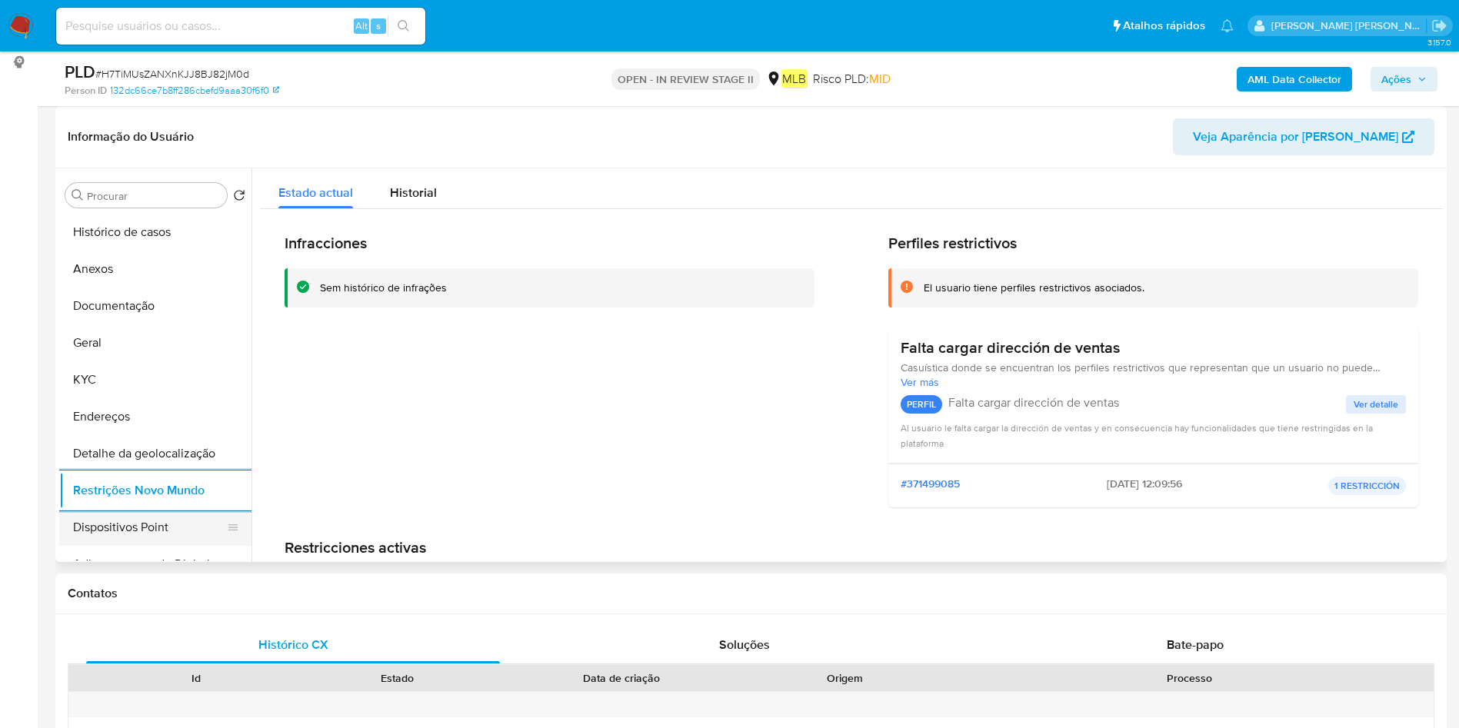
click at [78, 519] on button "Dispositivos Point" at bounding box center [149, 527] width 180 height 37
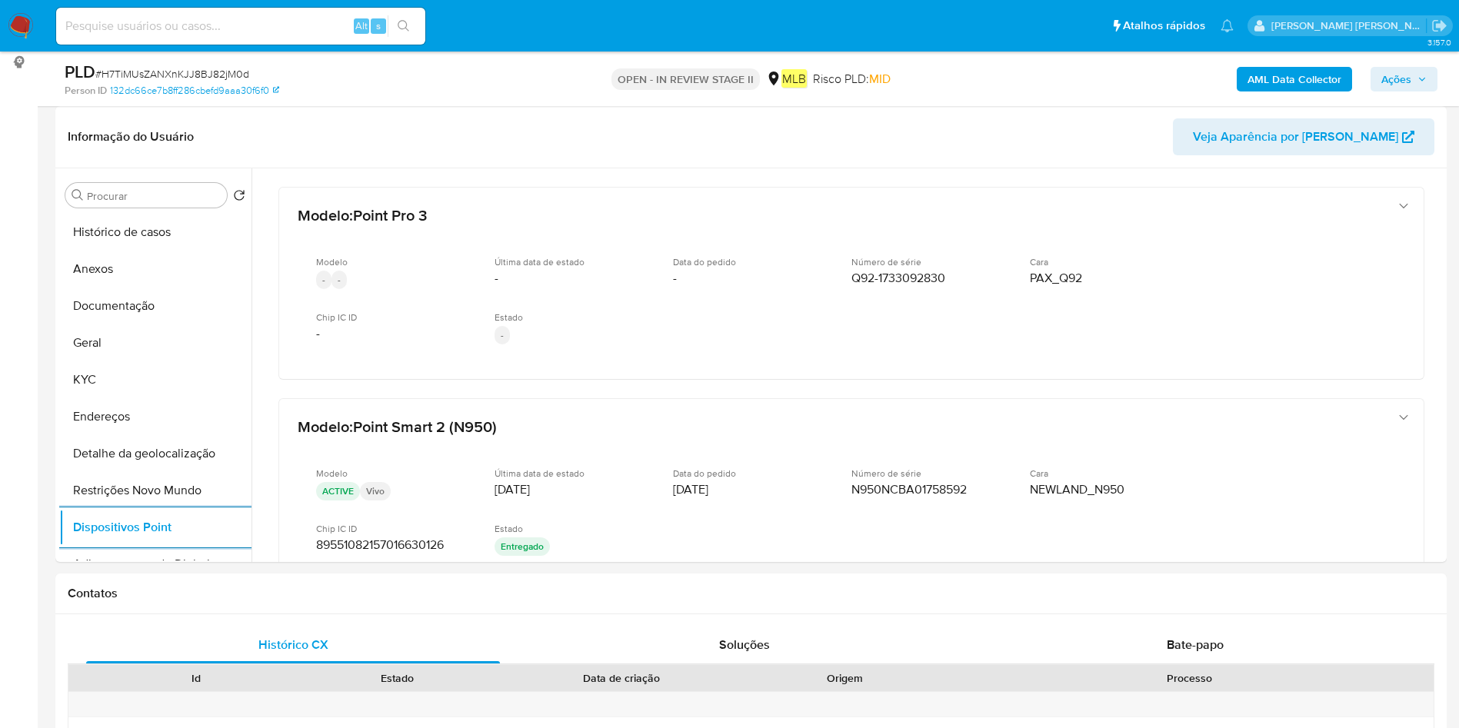
drag, startPoint x: 148, startPoint y: 411, endPoint x: 295, endPoint y: 401, distance: 148.0
click at [147, 411] on button "Endereços" at bounding box center [155, 416] width 192 height 37
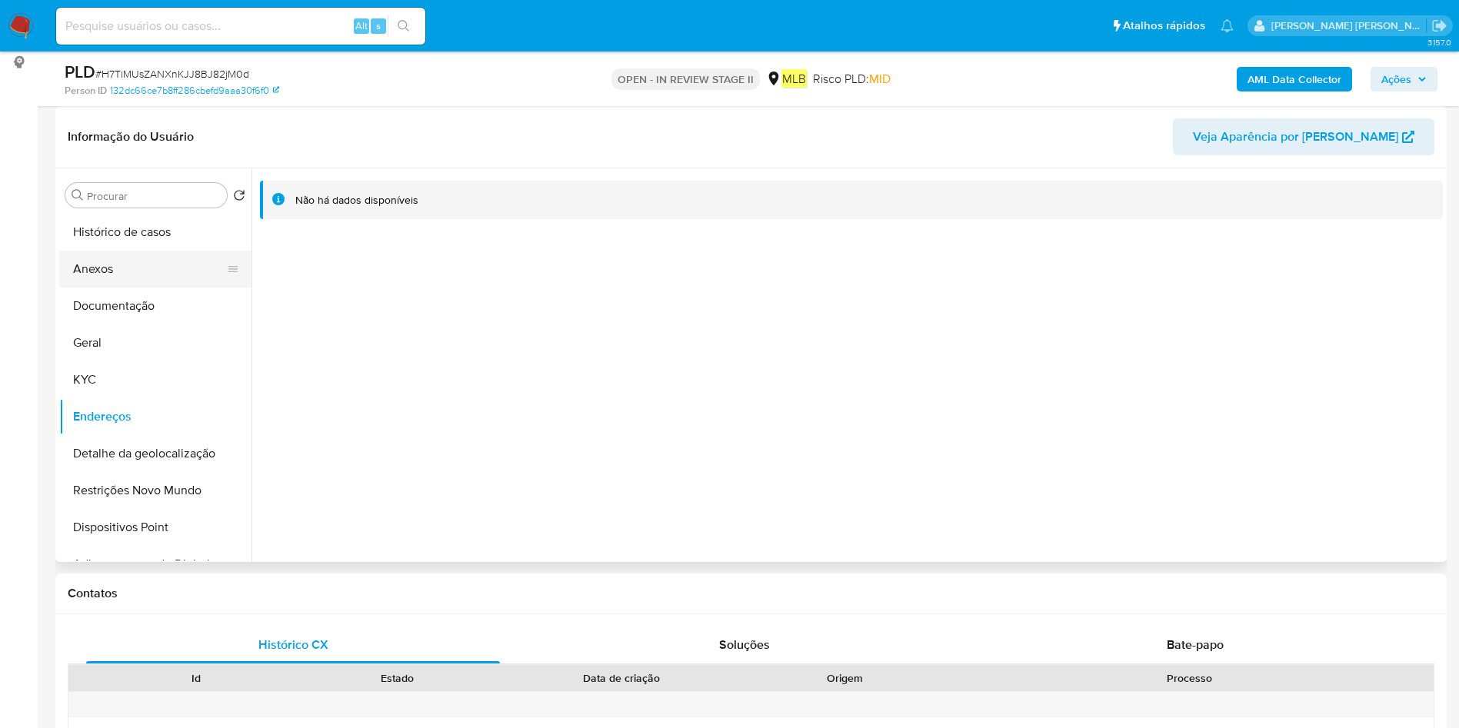
click at [135, 262] on button "Anexos" at bounding box center [149, 269] width 180 height 37
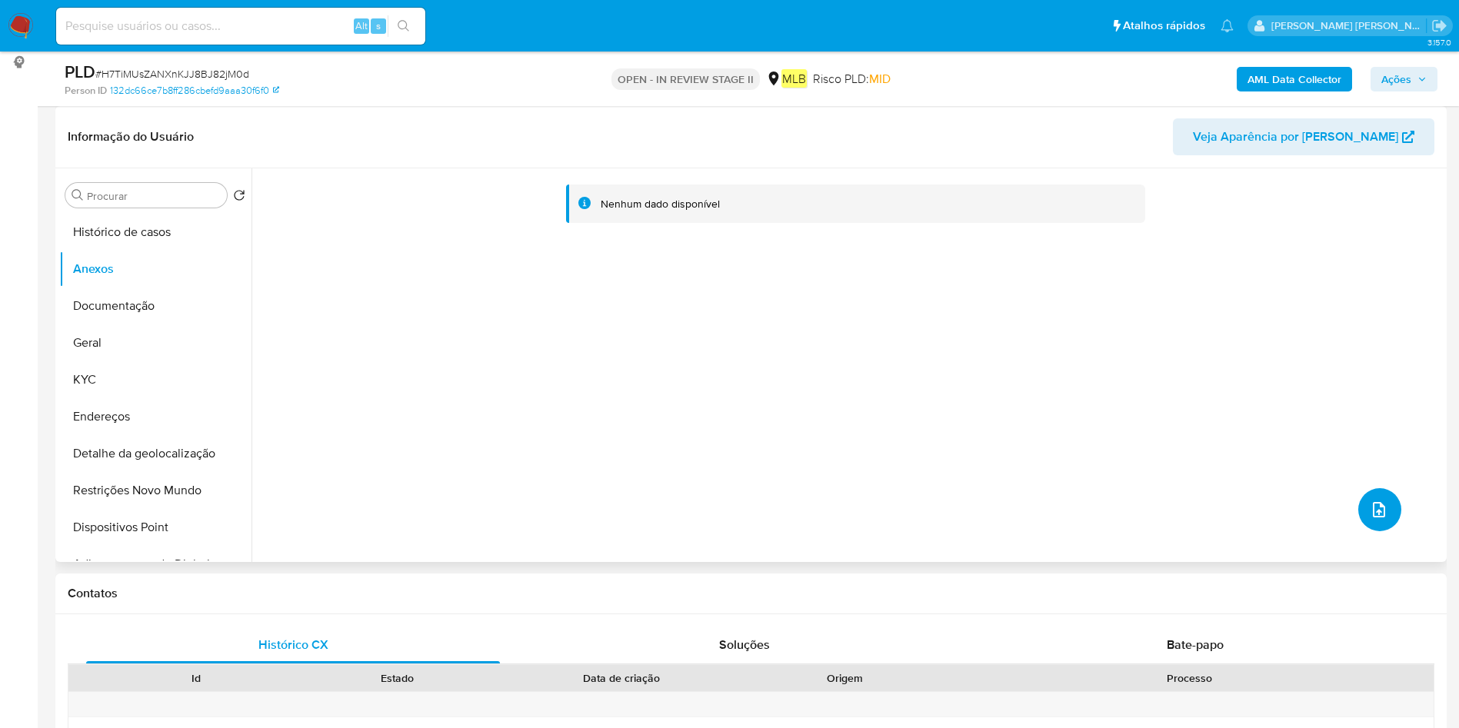
click at [1360, 506] on button "upload-file" at bounding box center [1379, 509] width 43 height 43
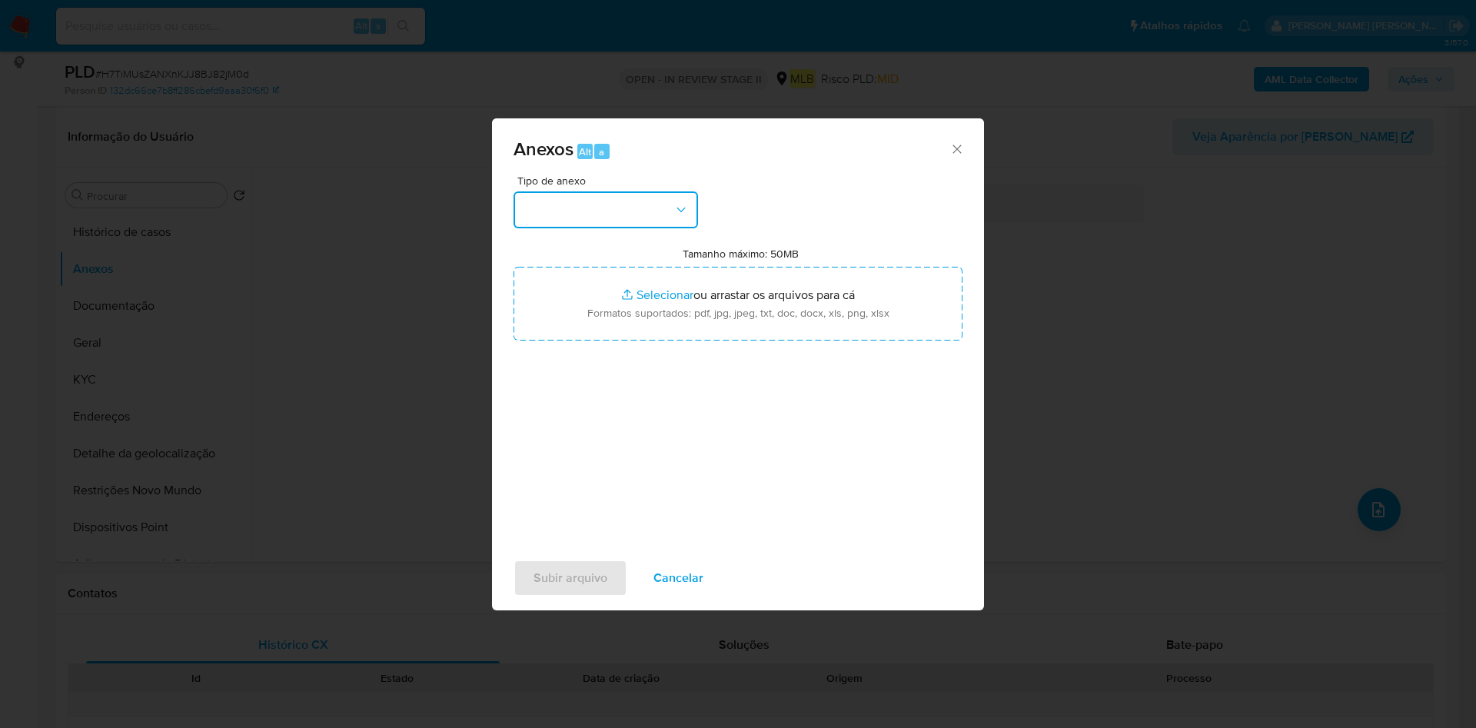
click at [610, 200] on button "button" at bounding box center [606, 209] width 185 height 37
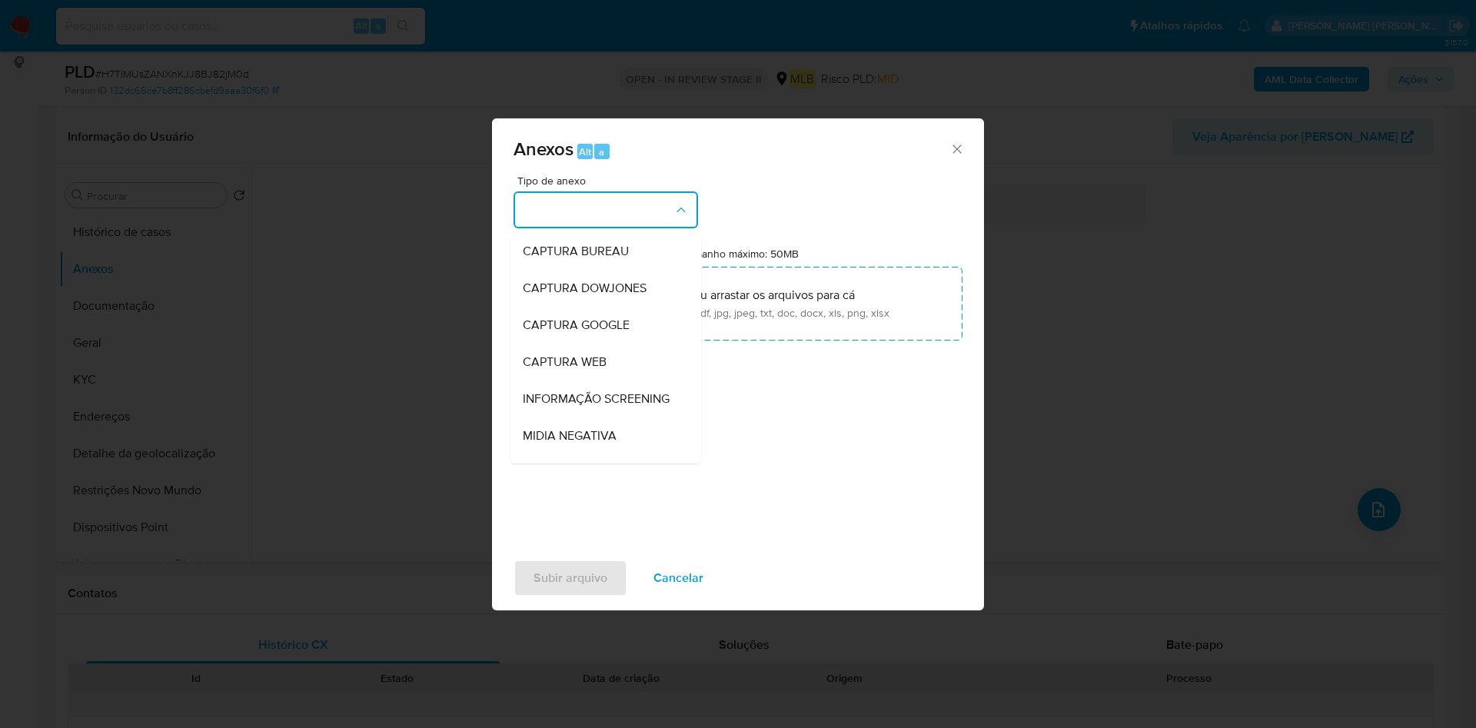
click at [373, 264] on div "Anexos Alt a Tipo de anexo CAPTURA BUREAU CAPTURA DOWJONES CAPTURA GOOGLE CAPTU…" at bounding box center [738, 364] width 1476 height 728
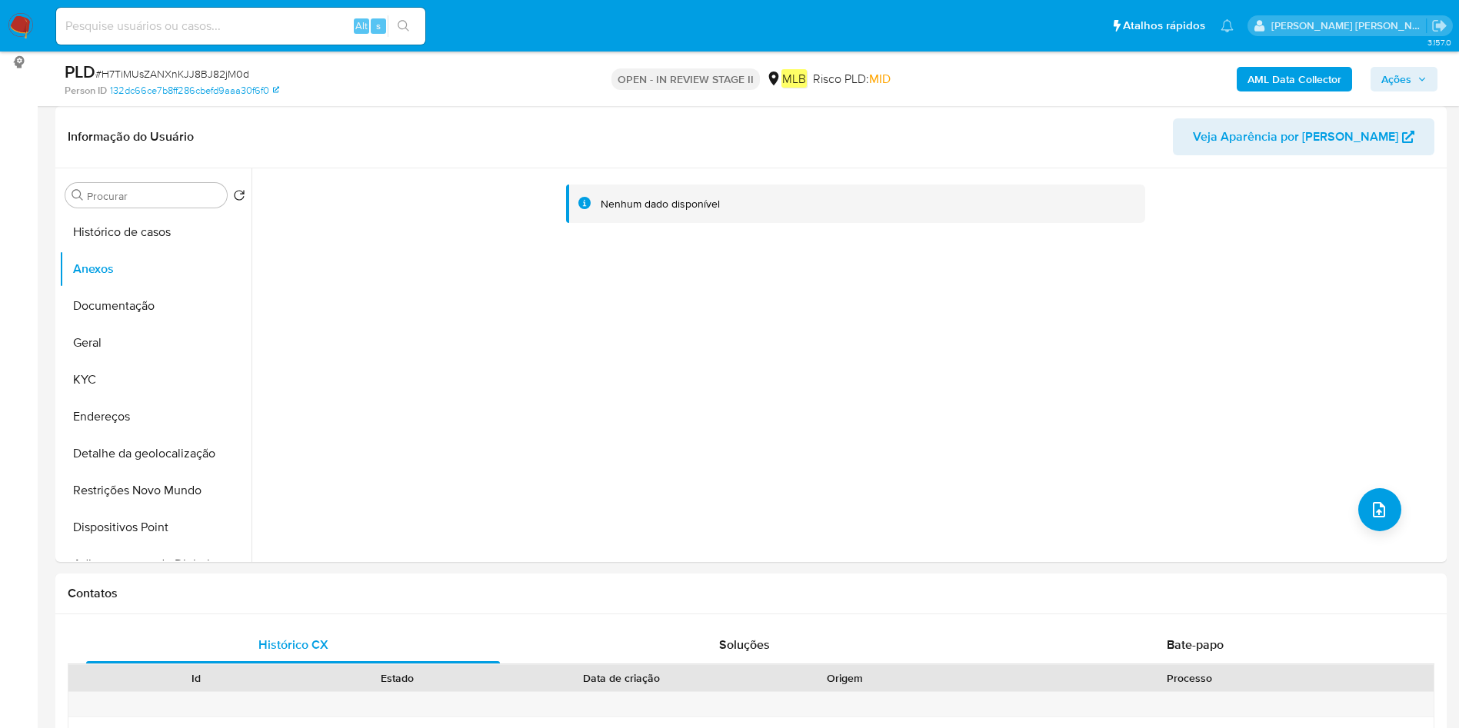
click at [1312, 83] on b "AML Data Collector" at bounding box center [1294, 79] width 94 height 25
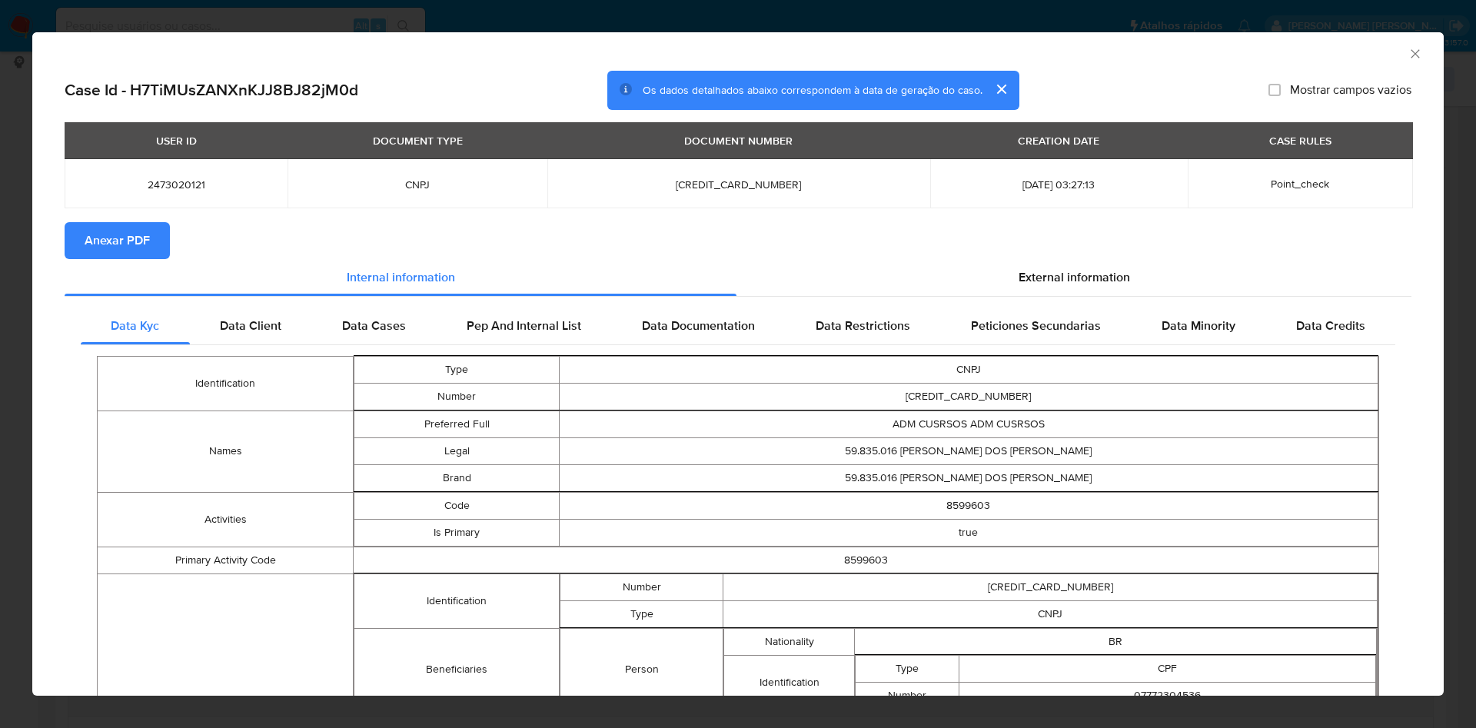
click at [117, 248] on span "Anexar PDF" at bounding box center [117, 241] width 65 height 34
click at [1408, 48] on icon "Fechar a janela" at bounding box center [1415, 53] width 15 height 15
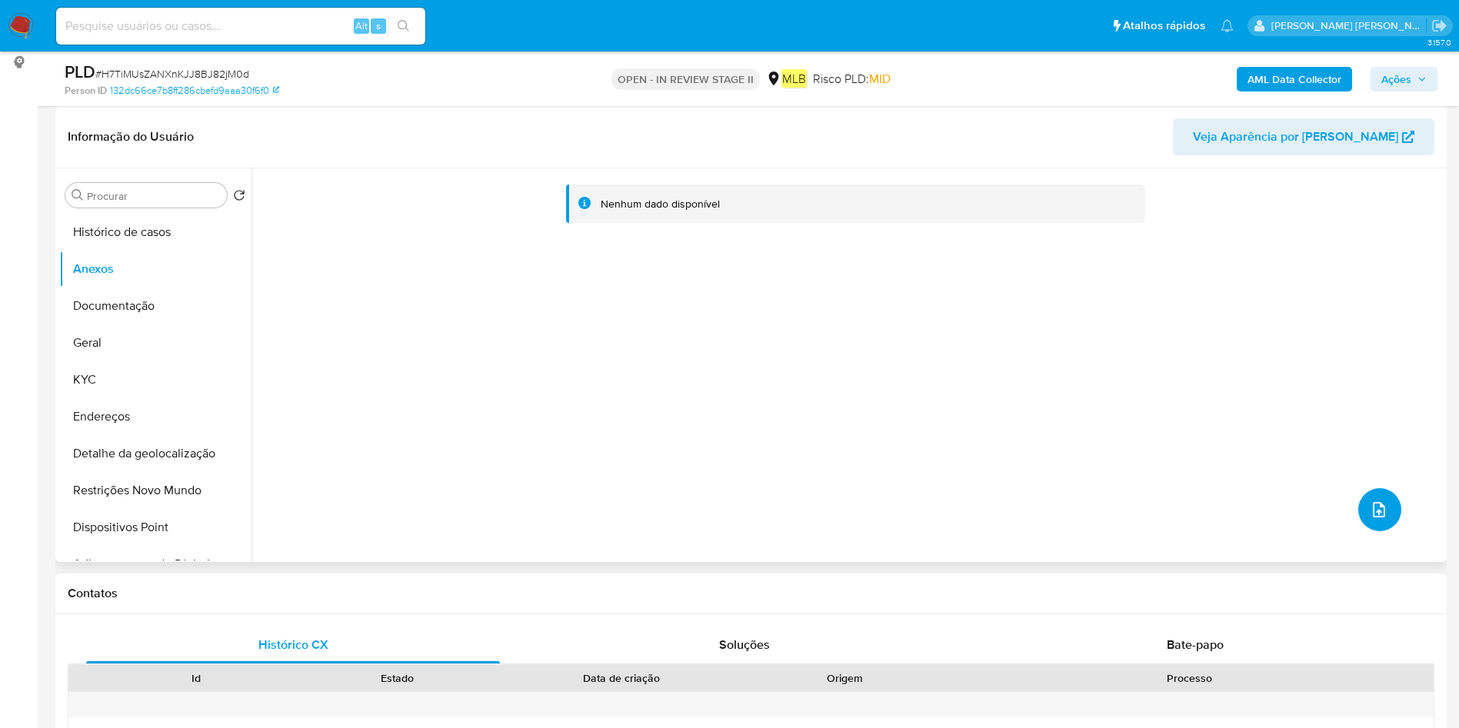
click at [1381, 516] on span "upload-file" at bounding box center [1378, 510] width 18 height 18
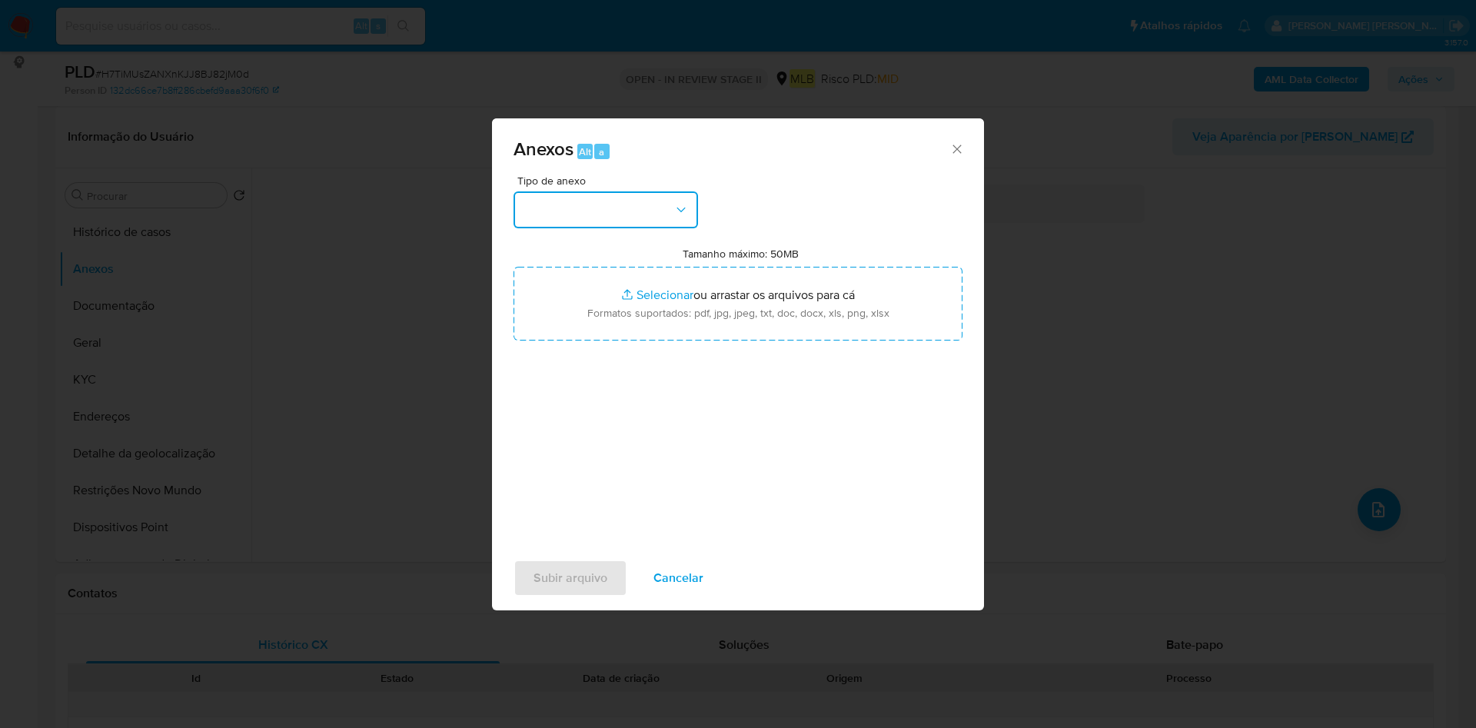
click at [620, 207] on button "button" at bounding box center [606, 209] width 185 height 37
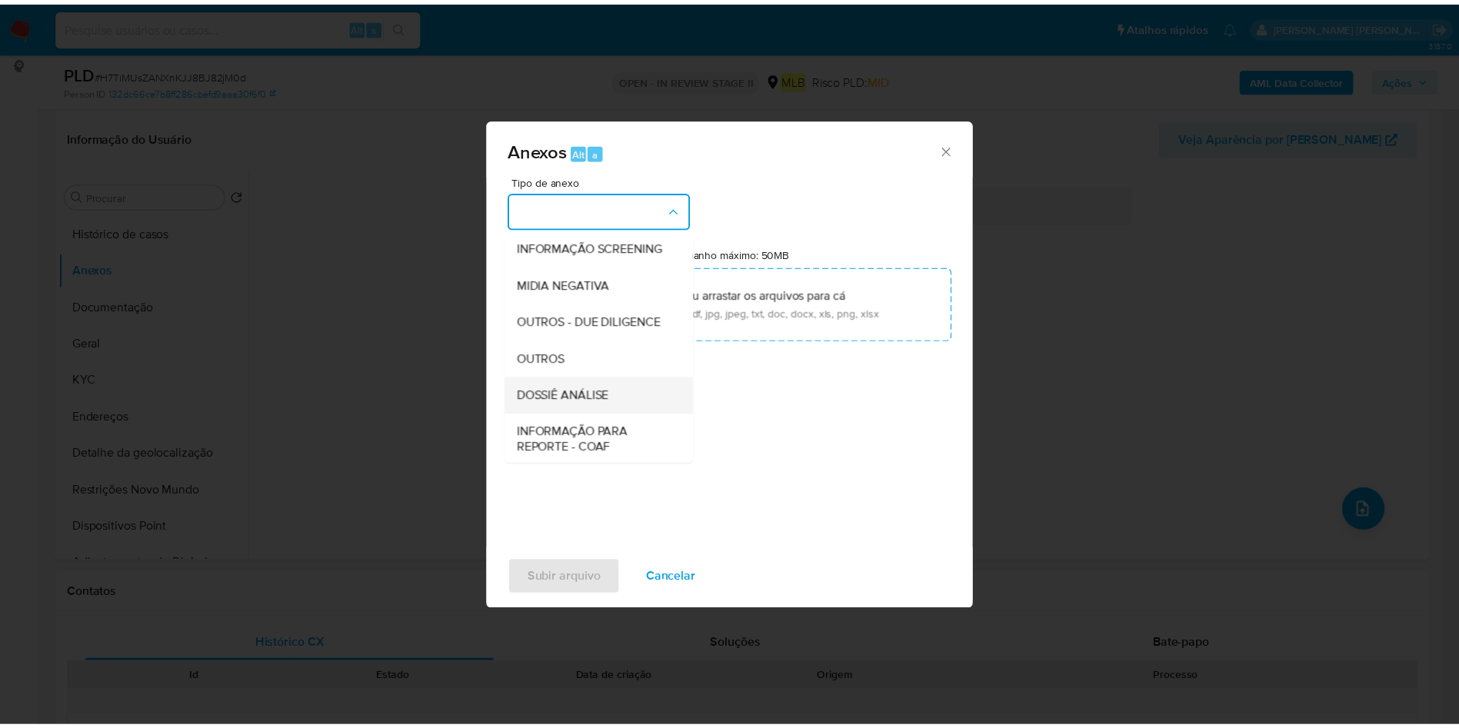
scroll to position [237, 0]
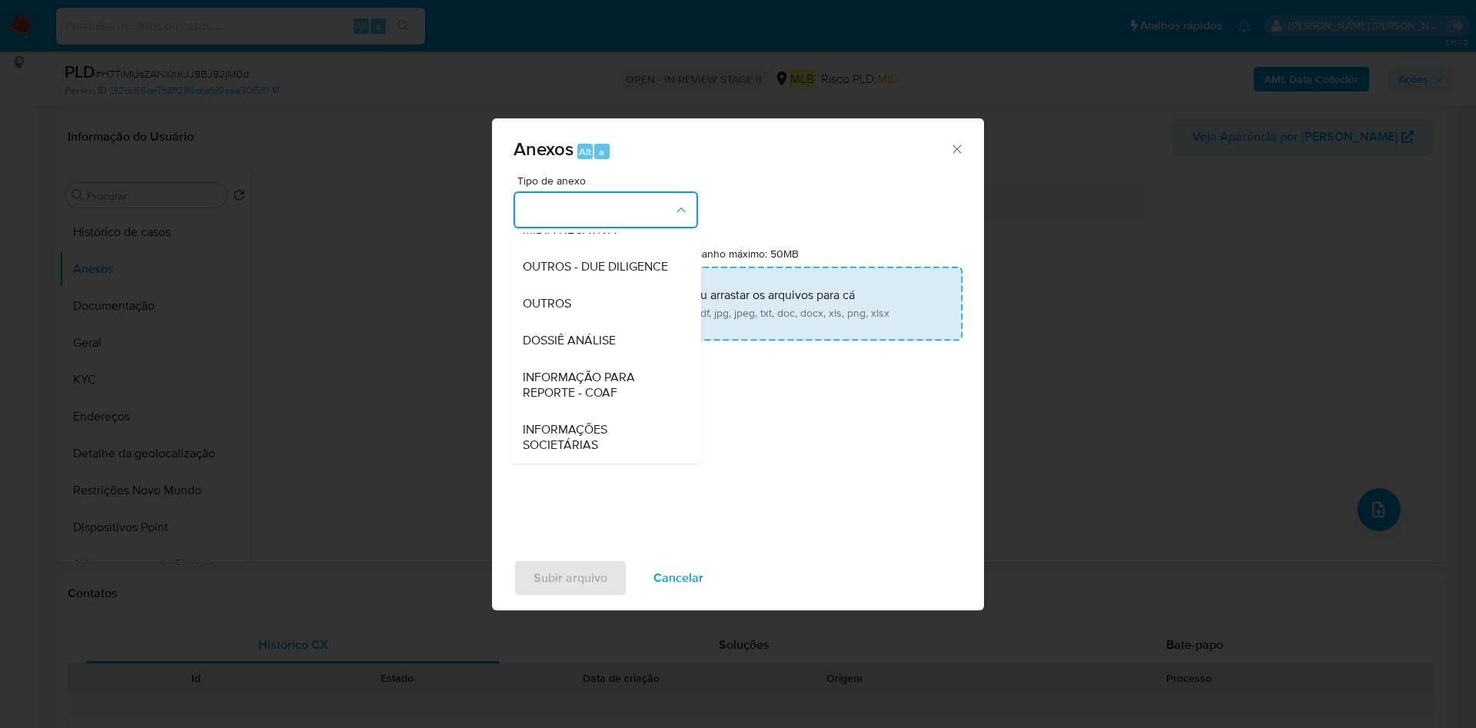
drag, startPoint x: 604, startPoint y: 309, endPoint x: 639, endPoint y: 291, distance: 39.2
click at [604, 308] on div "OUTROS" at bounding box center [601, 303] width 157 height 37
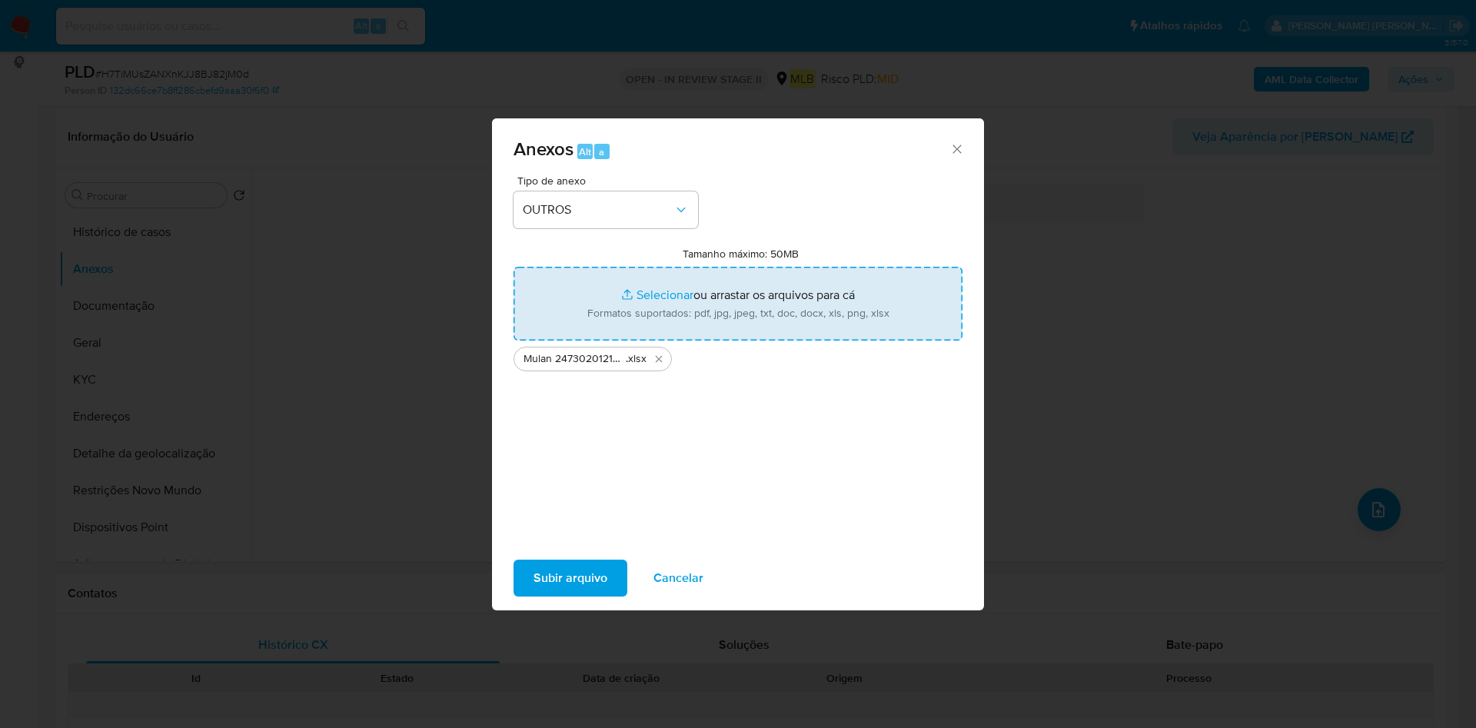
type input "C:\fakepath\SAR - XXX - CNPJ 59835016000167 - 59.835.016 [PERSON_NAME] DOS [PER…"
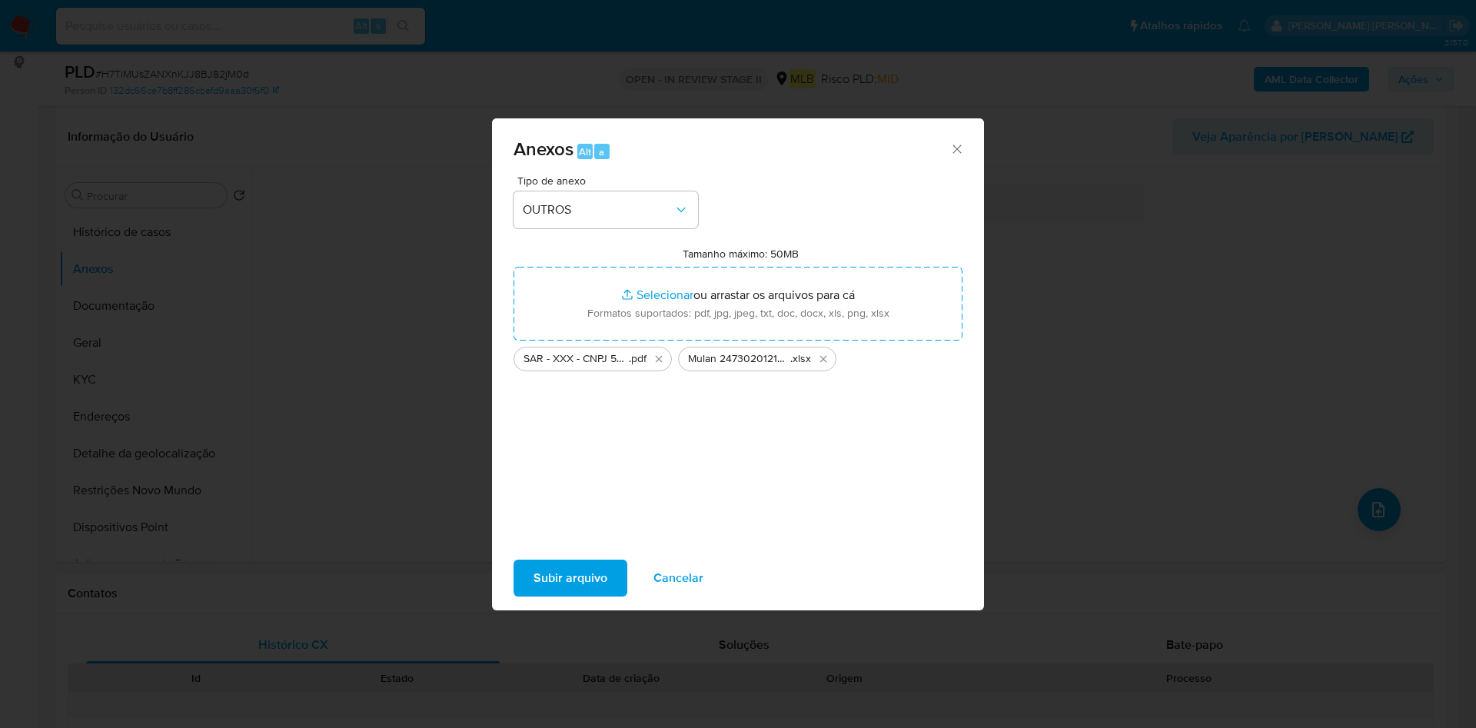
click at [583, 574] on span "Subir arquivo" at bounding box center [571, 578] width 74 height 34
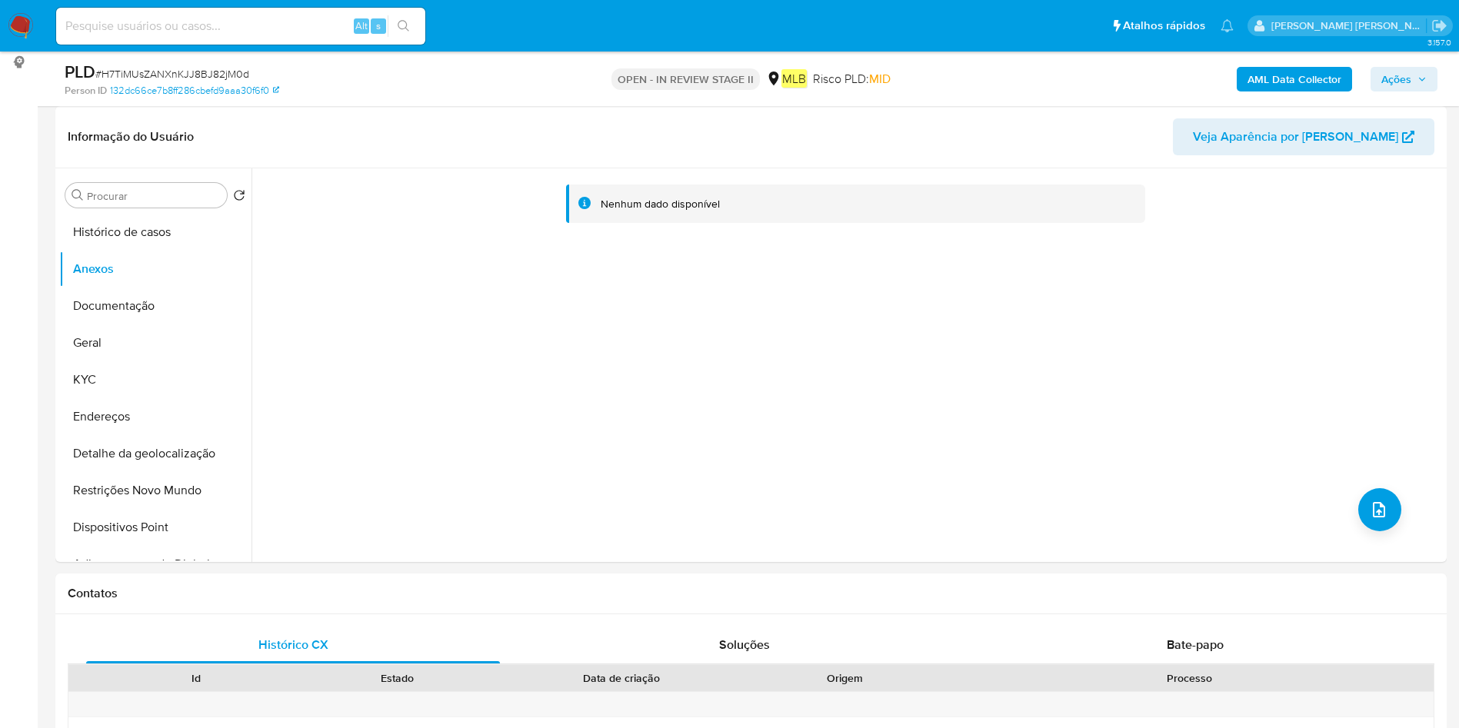
click at [1393, 77] on span "Ações" at bounding box center [1396, 79] width 30 height 25
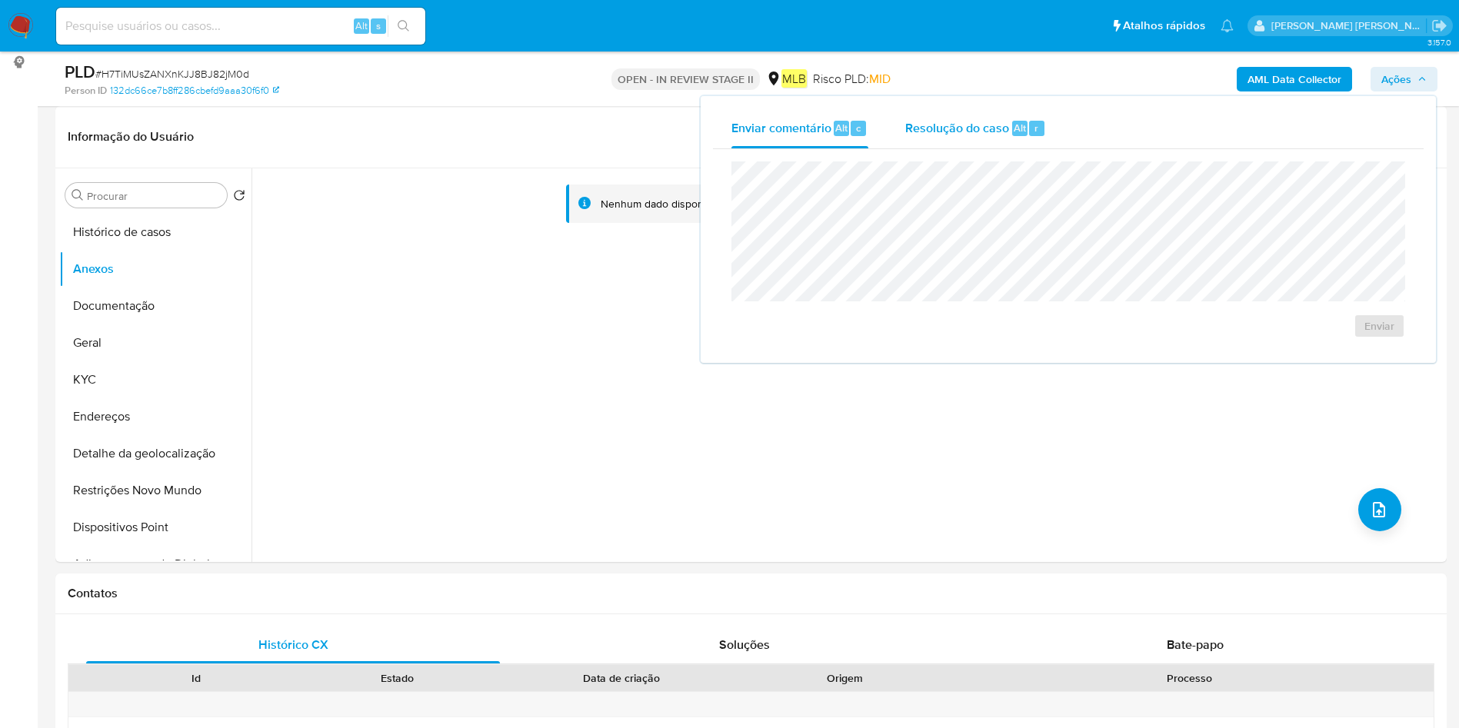
click at [951, 129] on span "Resolução do caso" at bounding box center [957, 127] width 104 height 18
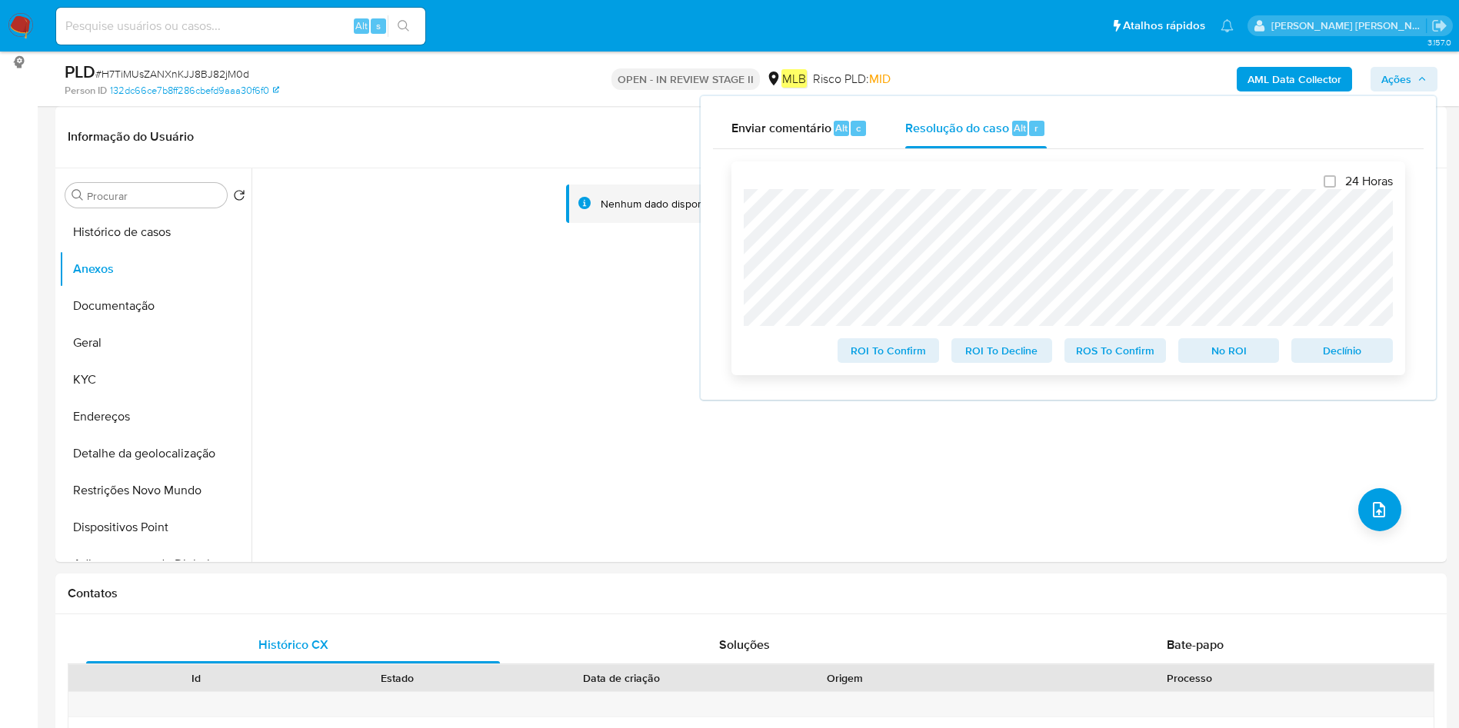
click at [1113, 345] on span "ROS To Confirm" at bounding box center [1115, 351] width 80 height 22
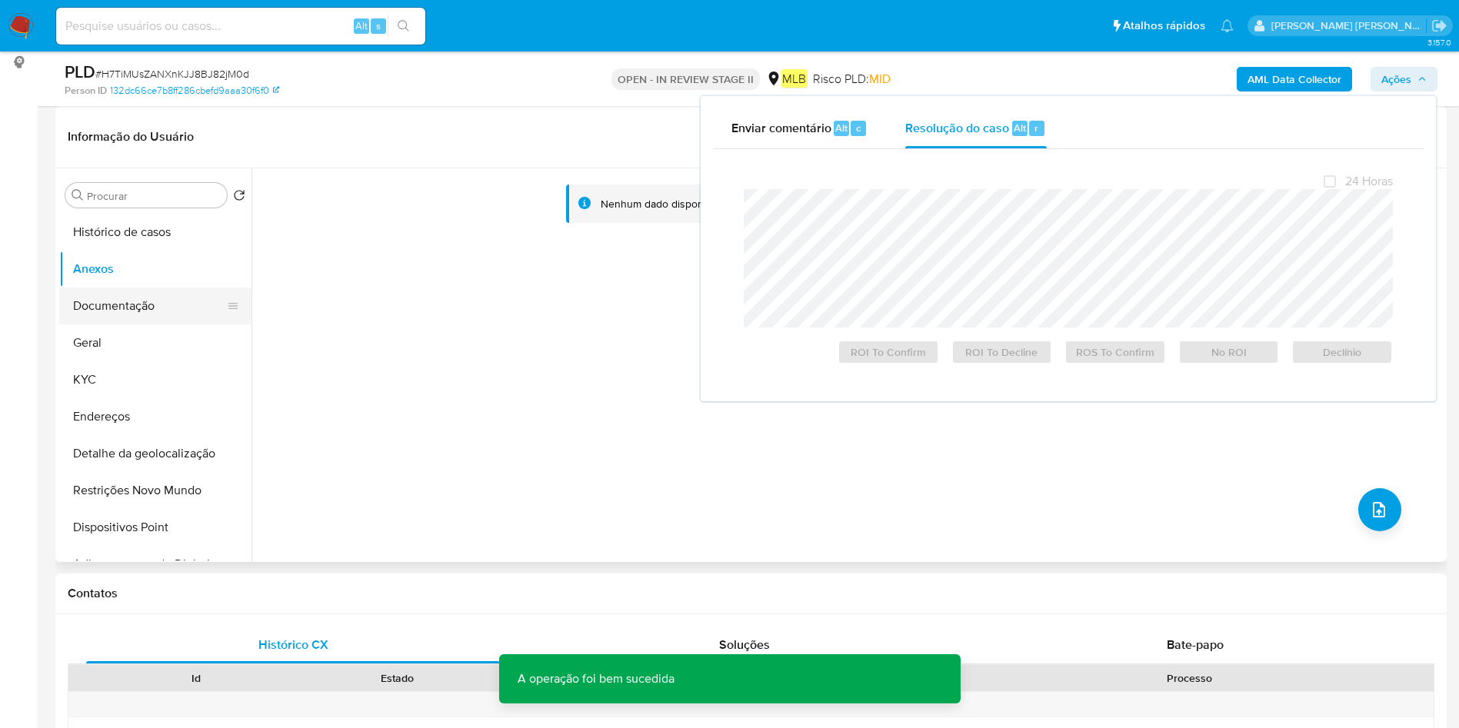
click at [95, 302] on button "Documentação" at bounding box center [149, 306] width 180 height 37
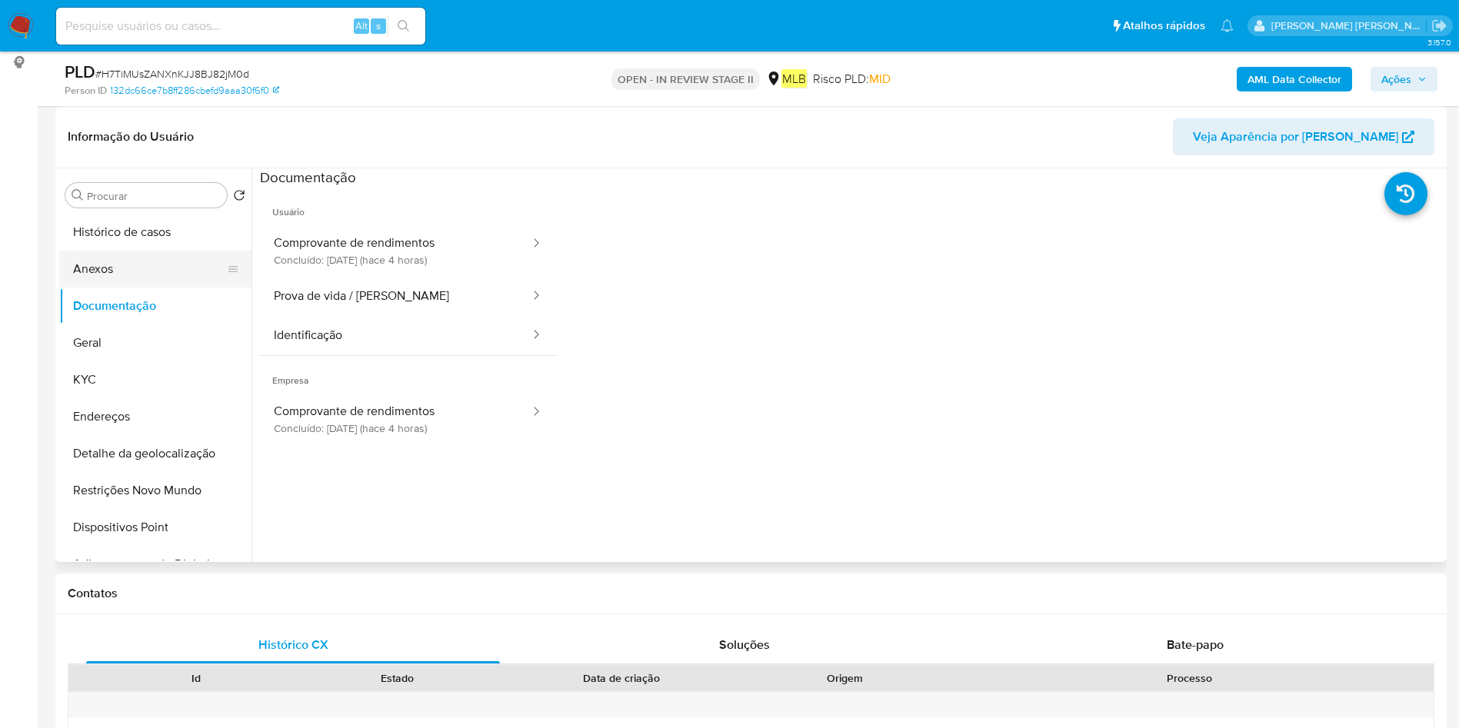
click at [131, 266] on button "Anexos" at bounding box center [149, 269] width 180 height 37
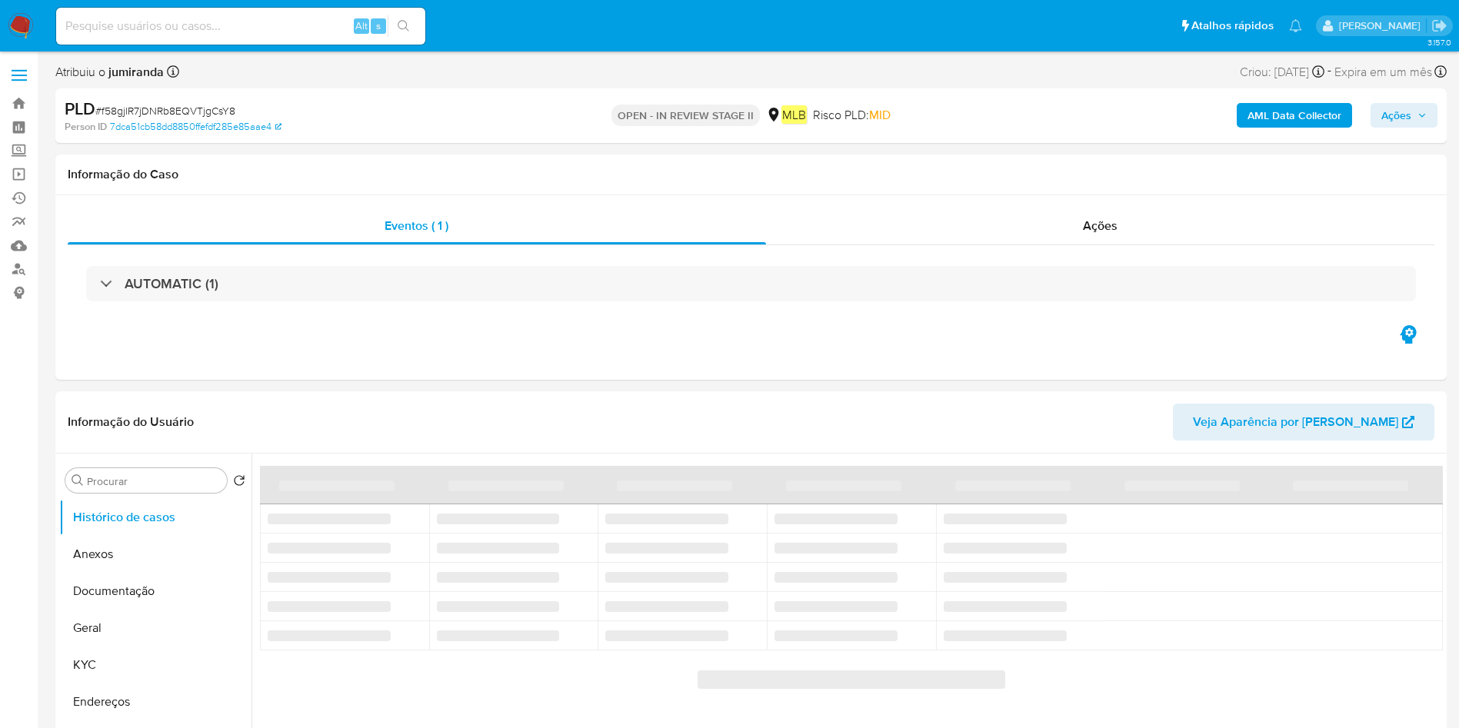
select select "10"
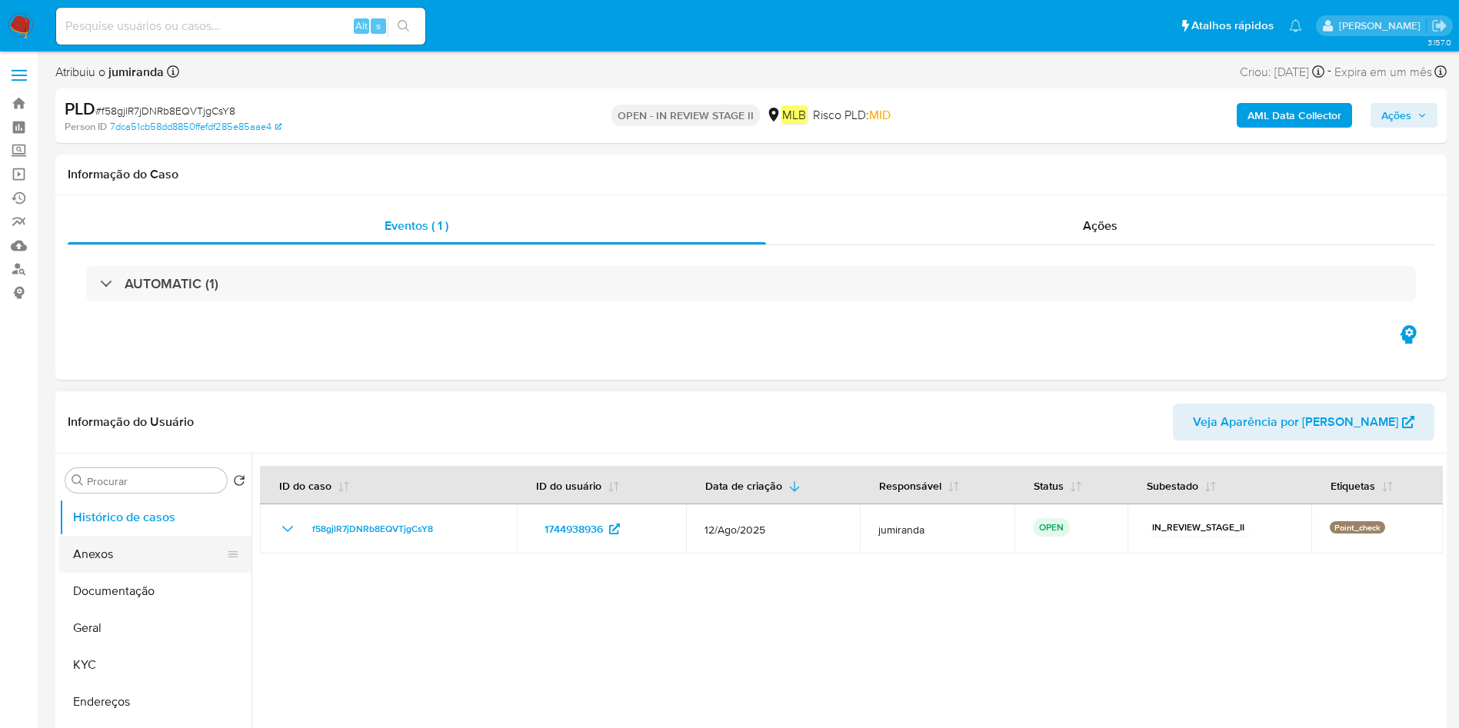
click at [160, 555] on button "Anexos" at bounding box center [149, 554] width 180 height 37
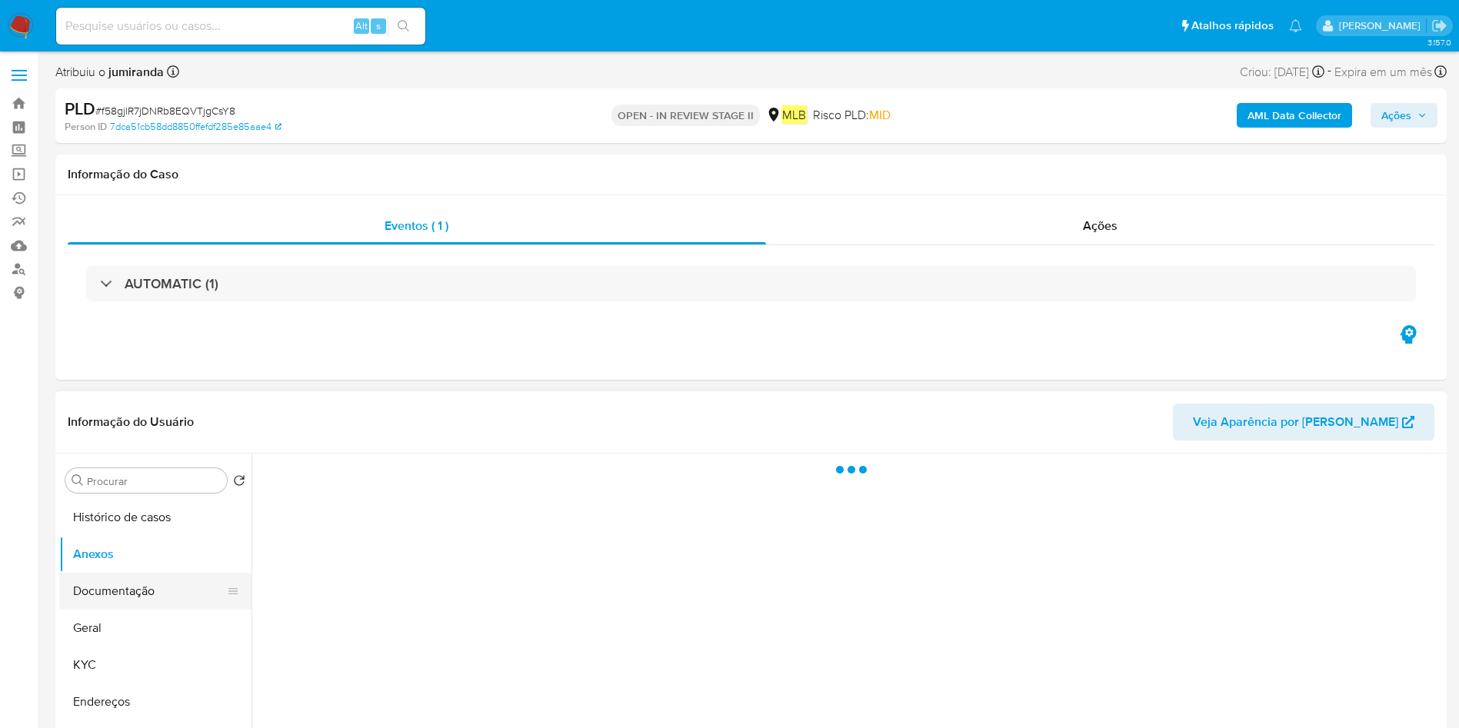
drag, startPoint x: 124, startPoint y: 591, endPoint x: 227, endPoint y: 596, distance: 103.1
click at [124, 593] on button "Documentação" at bounding box center [149, 591] width 180 height 37
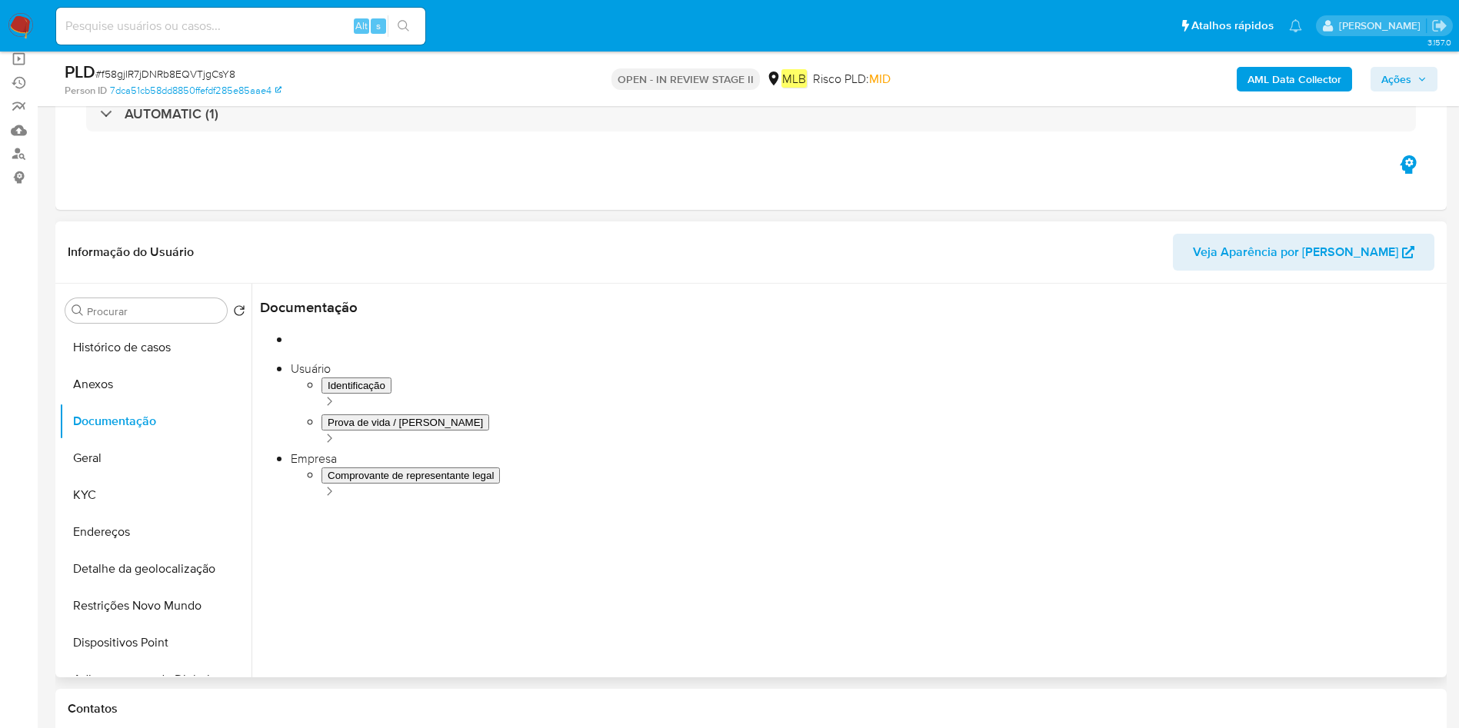
scroll to position [125, 0]
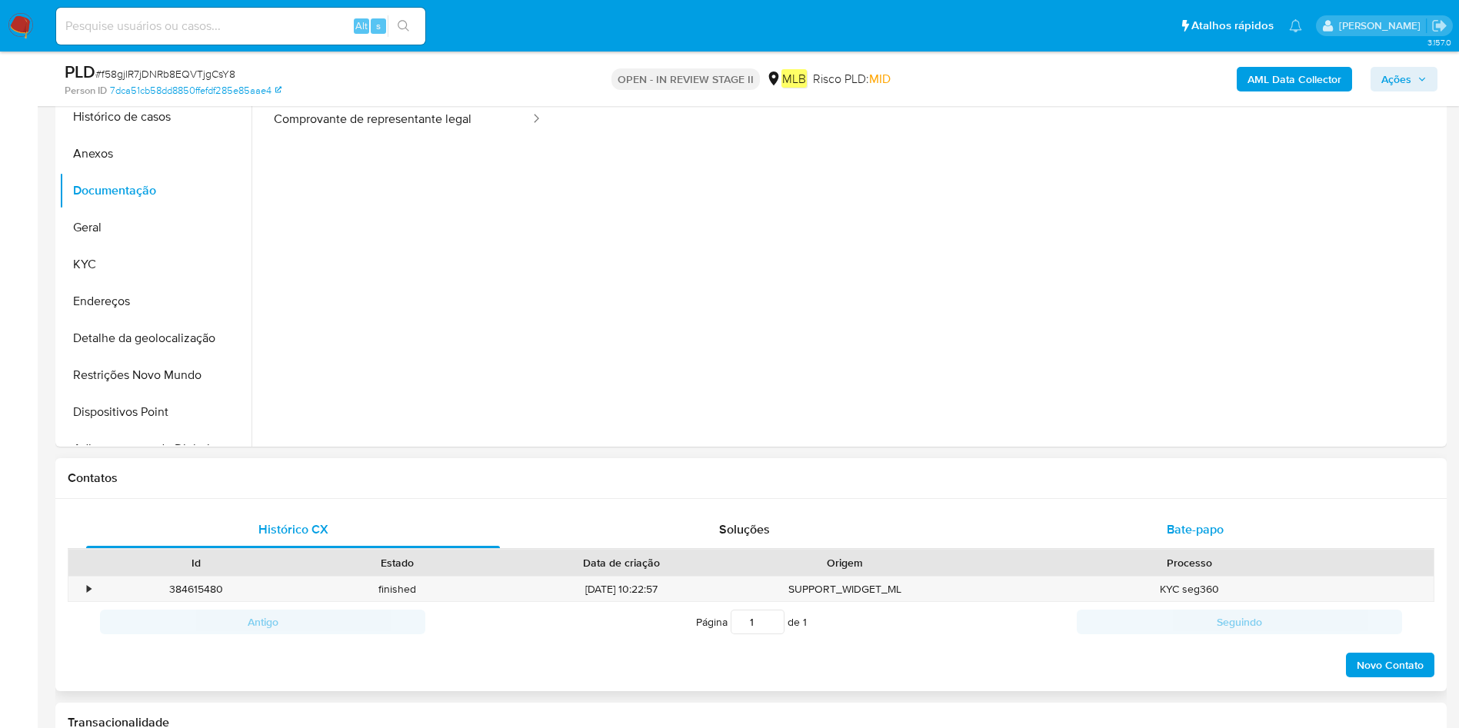
click at [1162, 541] on div "Bate-papo" at bounding box center [1195, 529] width 414 height 37
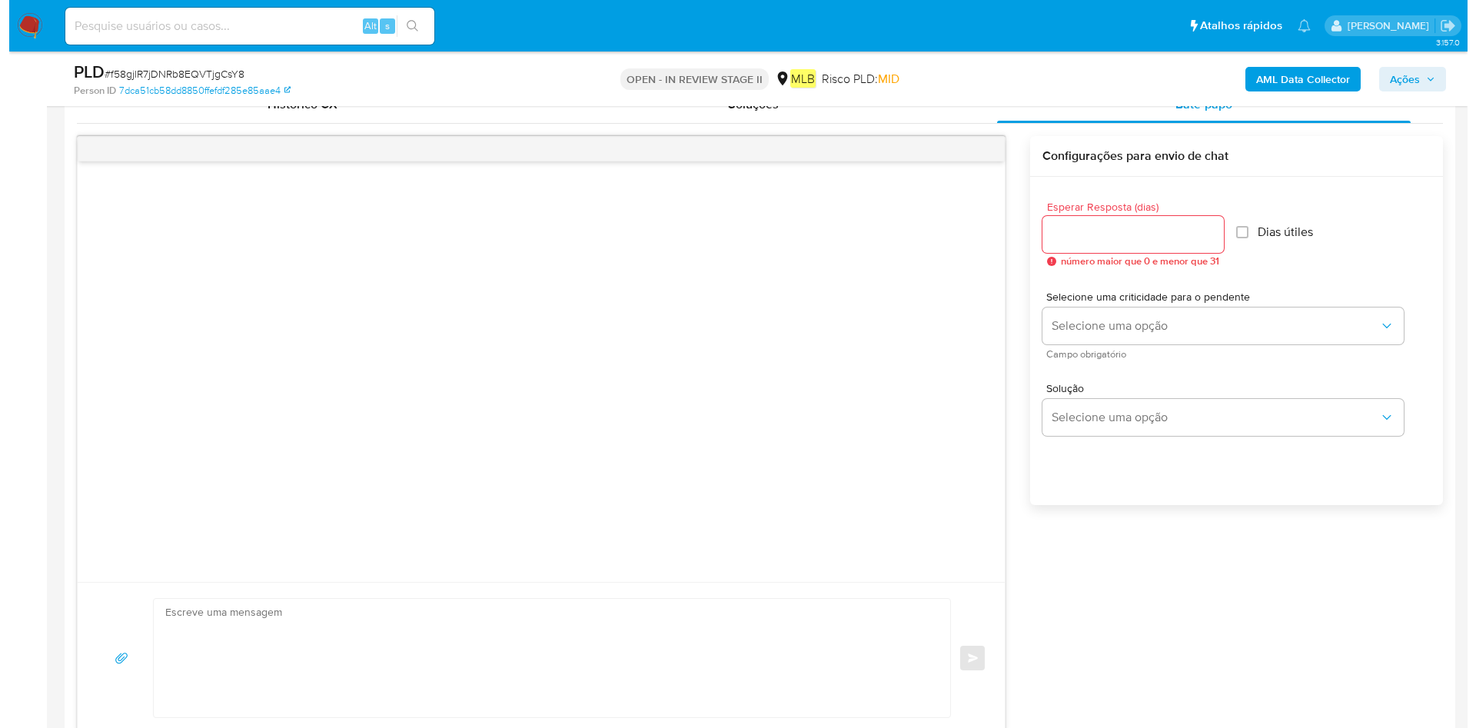
scroll to position [807, 0]
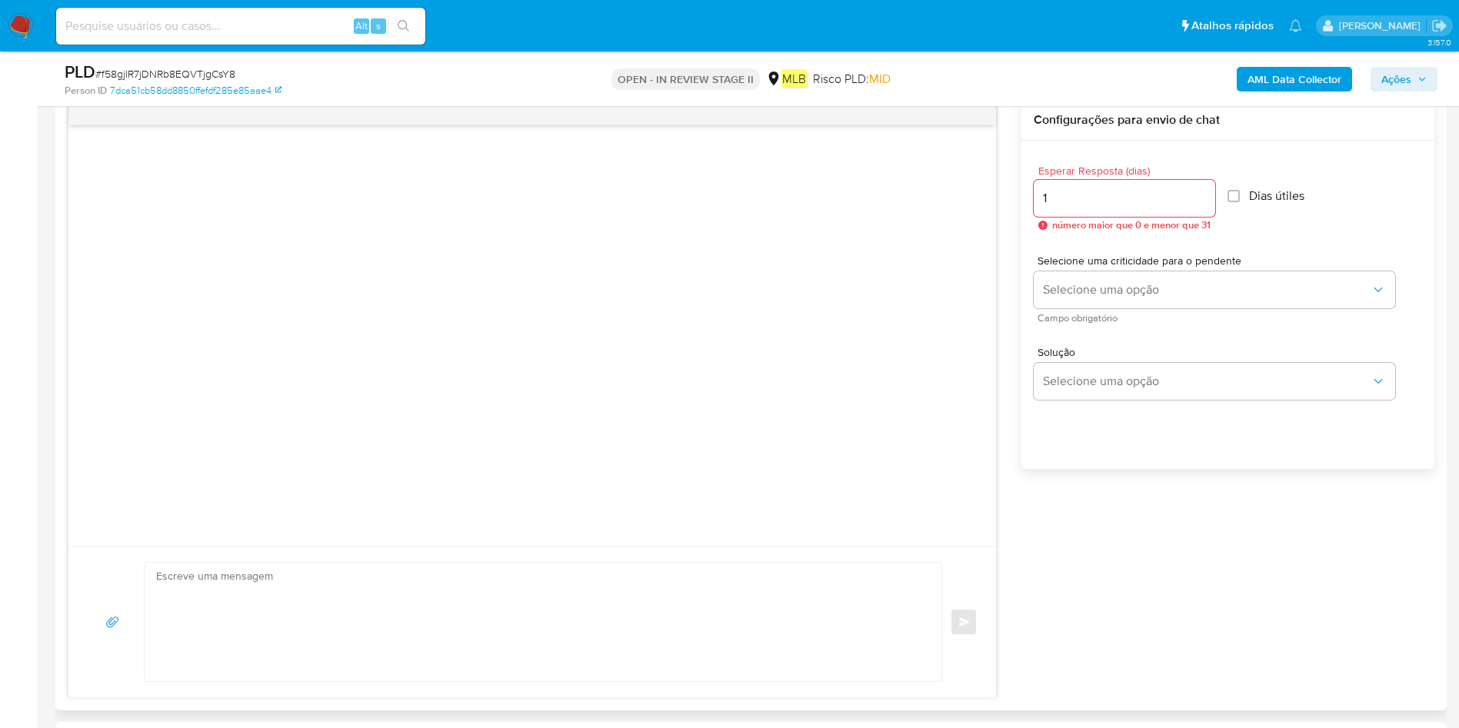
click at [1204, 194] on input "1" at bounding box center [1123, 198] width 181 height 20
click at [1204, 194] on input "2" at bounding box center [1121, 198] width 177 height 20
type input "3"
click at [1204, 194] on input "3" at bounding box center [1121, 198] width 177 height 20
click at [1235, 199] on input "Dias útiles" at bounding box center [1228, 196] width 12 height 12
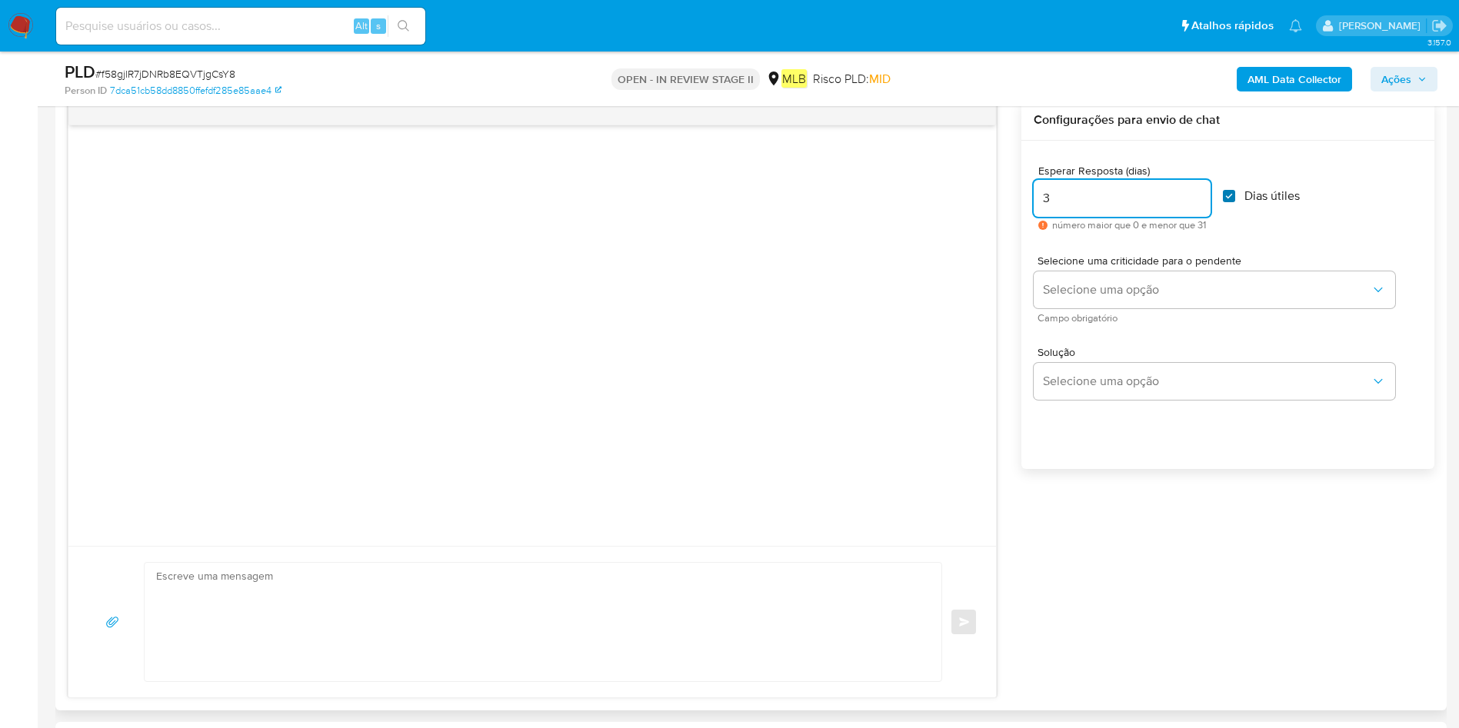
checkbox input "true"
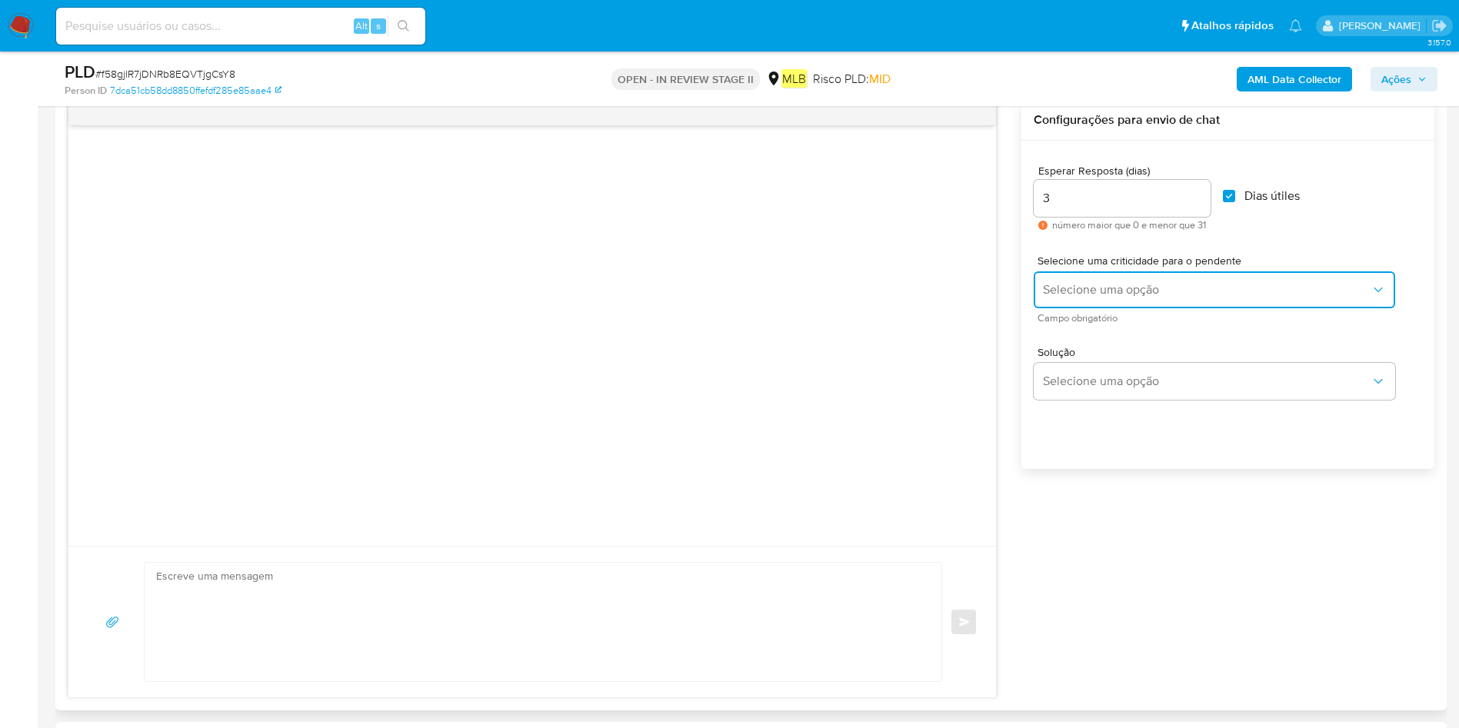
click at [1210, 279] on button "Selecione uma opção" at bounding box center [1213, 289] width 361 height 37
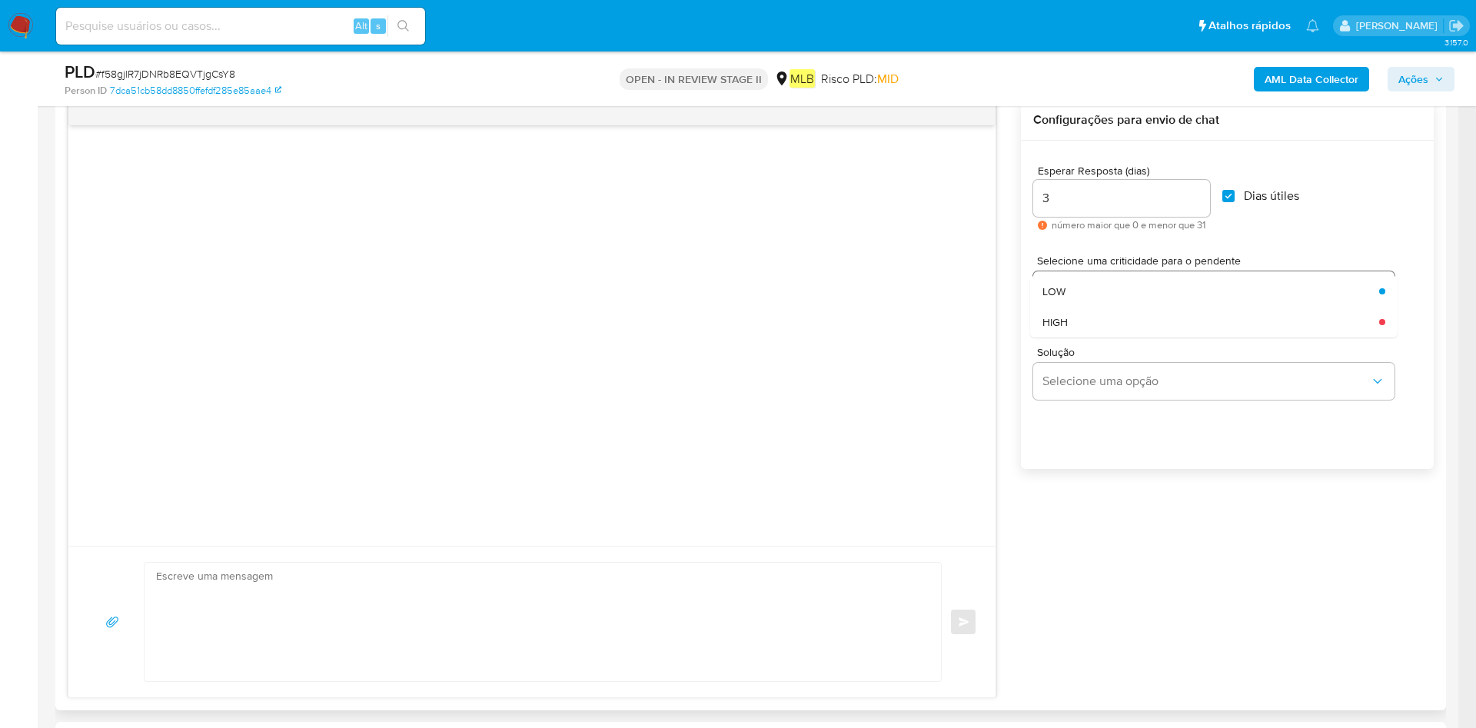
click at [1161, 298] on div "LOW" at bounding box center [1207, 291] width 328 height 31
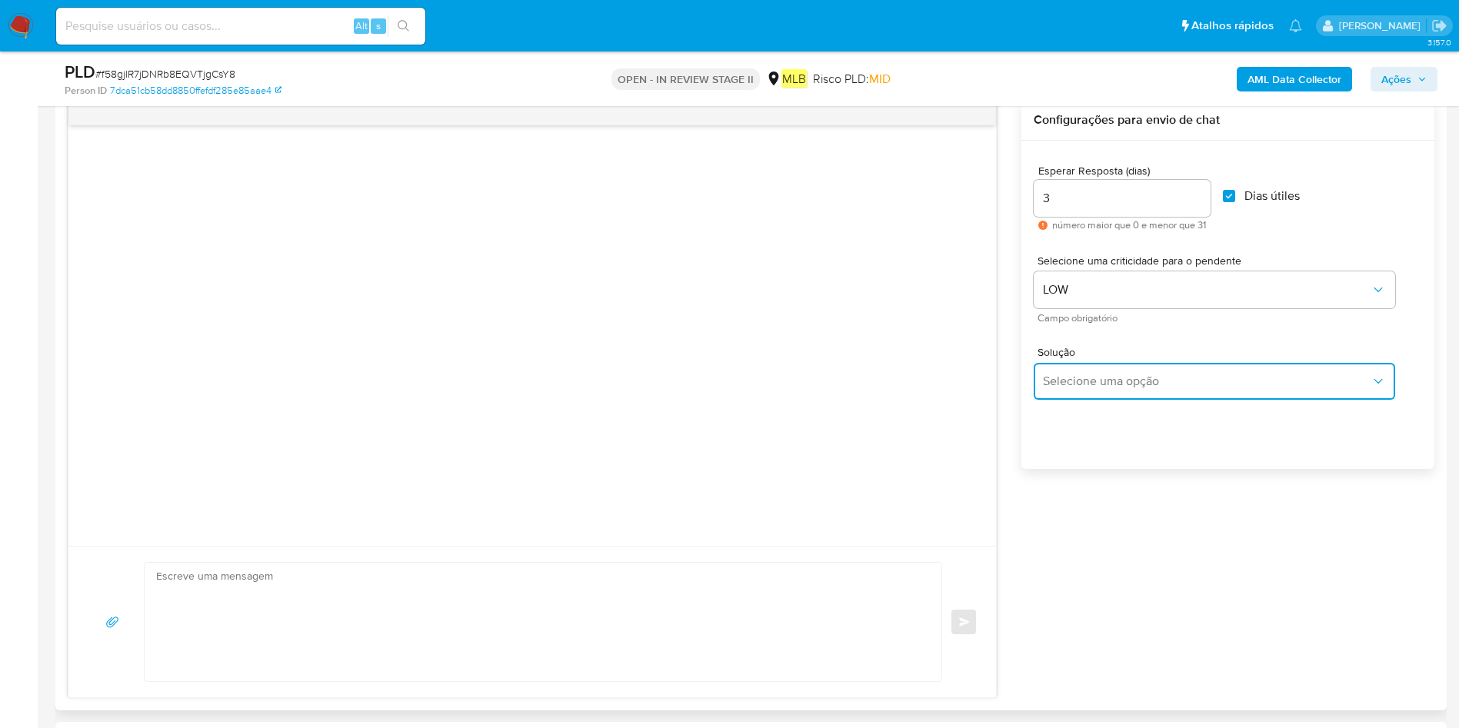
click at [1151, 364] on button "Selecione uma opção" at bounding box center [1213, 381] width 361 height 37
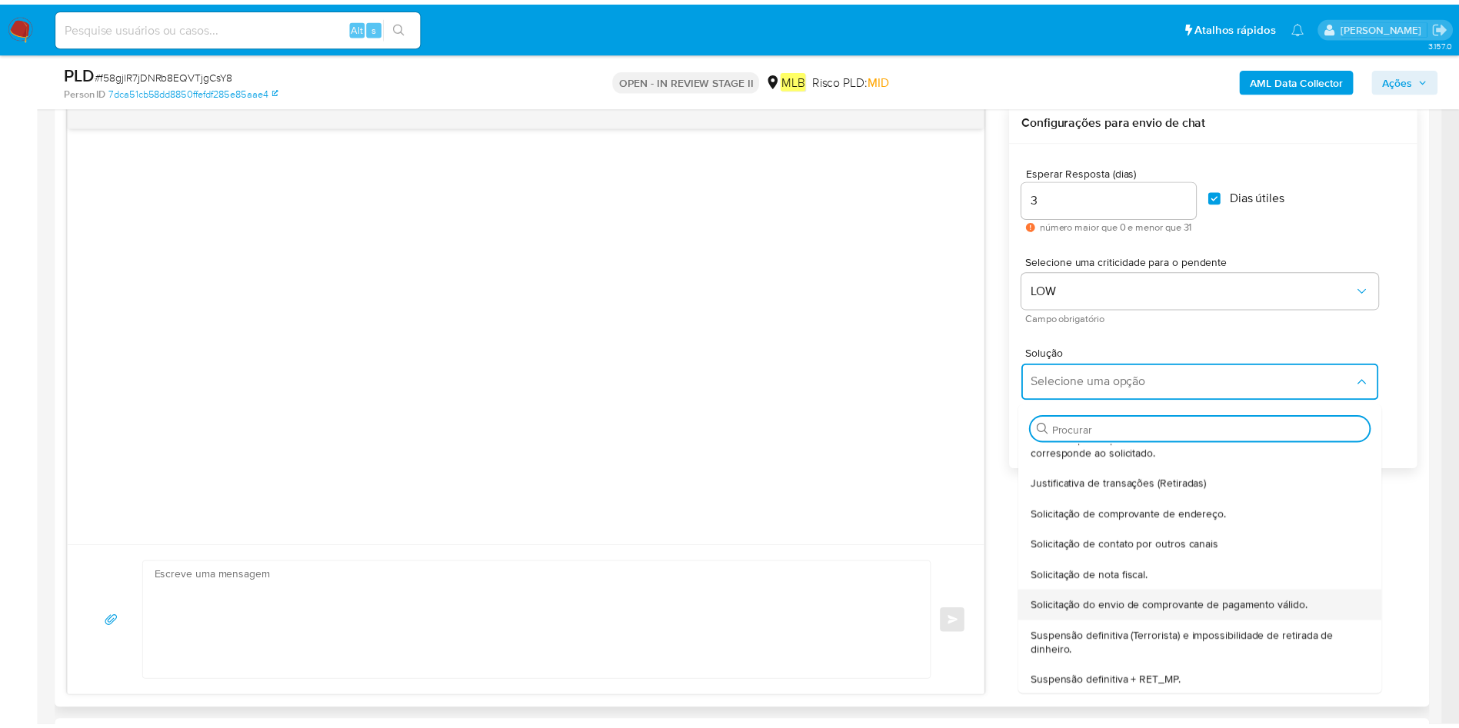
scroll to position [128, 0]
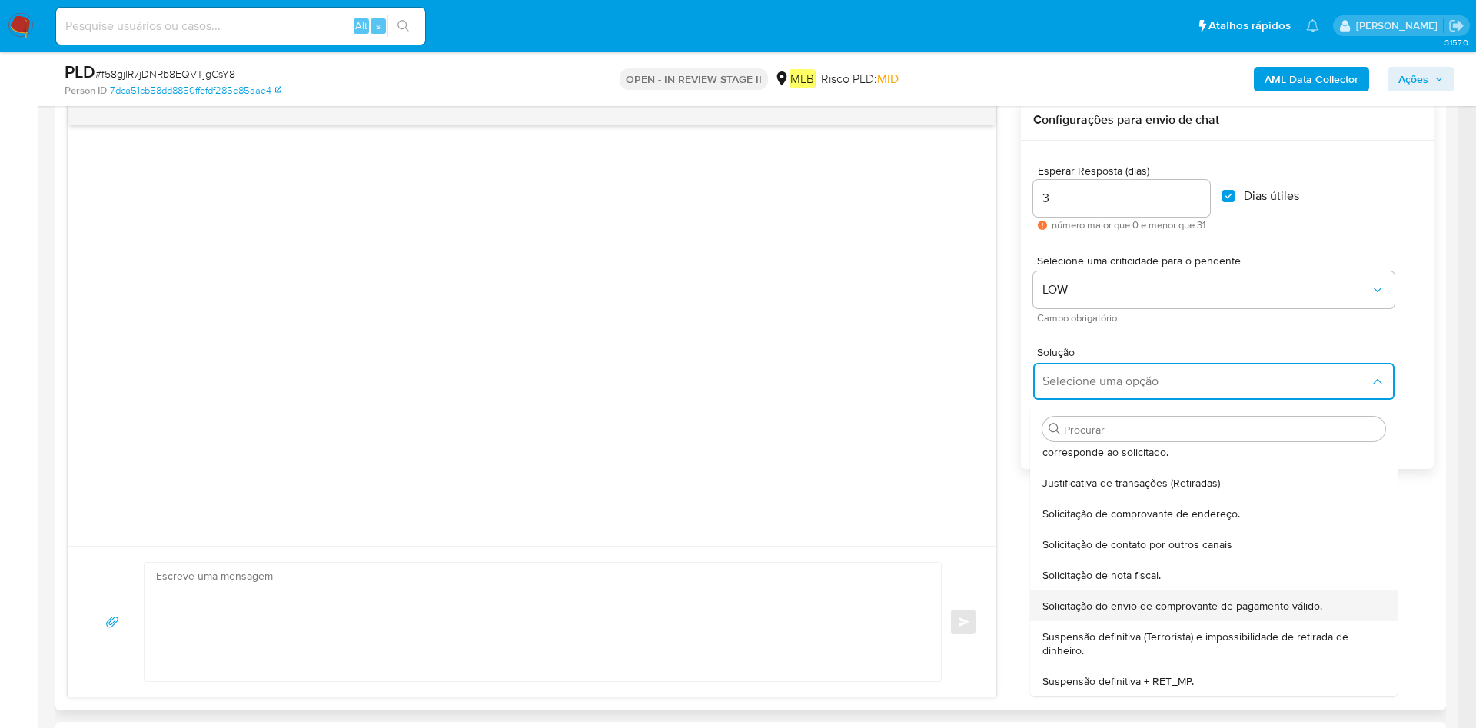
click at [1265, 591] on div "Solicitação do envio de comprovante de pagamento válido." at bounding box center [1210, 605] width 334 height 31
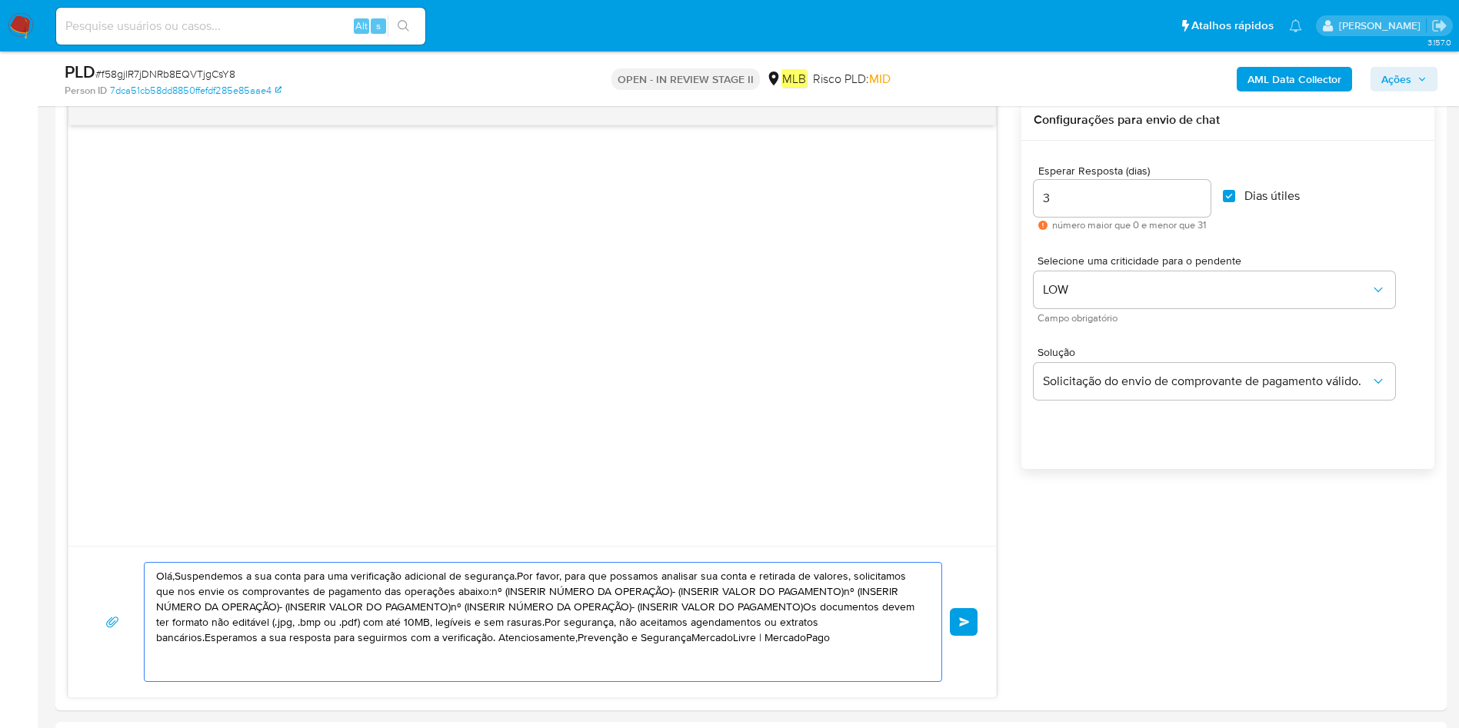
drag, startPoint x: 691, startPoint y: 640, endPoint x: 0, endPoint y: 530, distance: 700.0
paste textarea "! Estamos realizando uma verificação adicional de segurança em contas de usuári…"
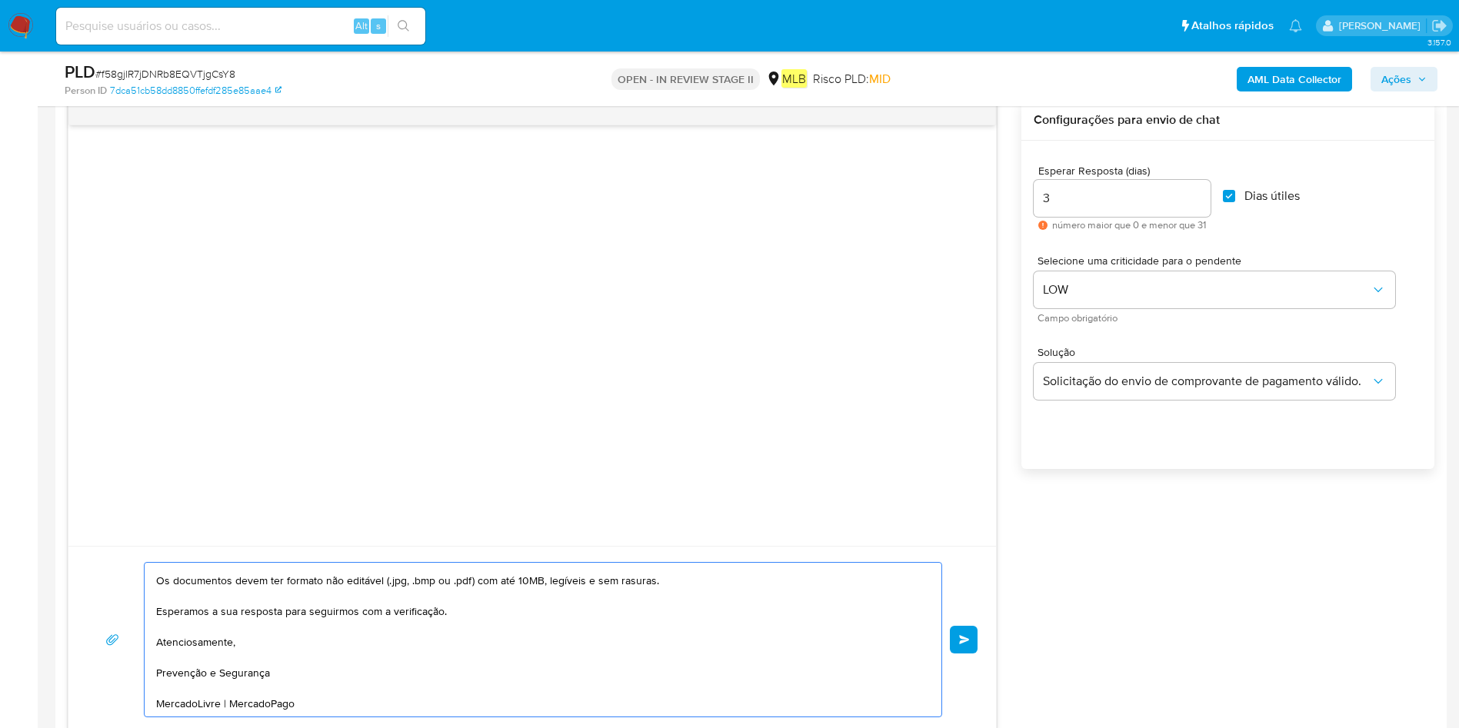
scroll to position [236, 0]
type textarea "Olá! Estamos realizando uma verificação adicional de segurança em contas de usu…"
click at [963, 639] on span "common.send" at bounding box center [964, 639] width 11 height 9
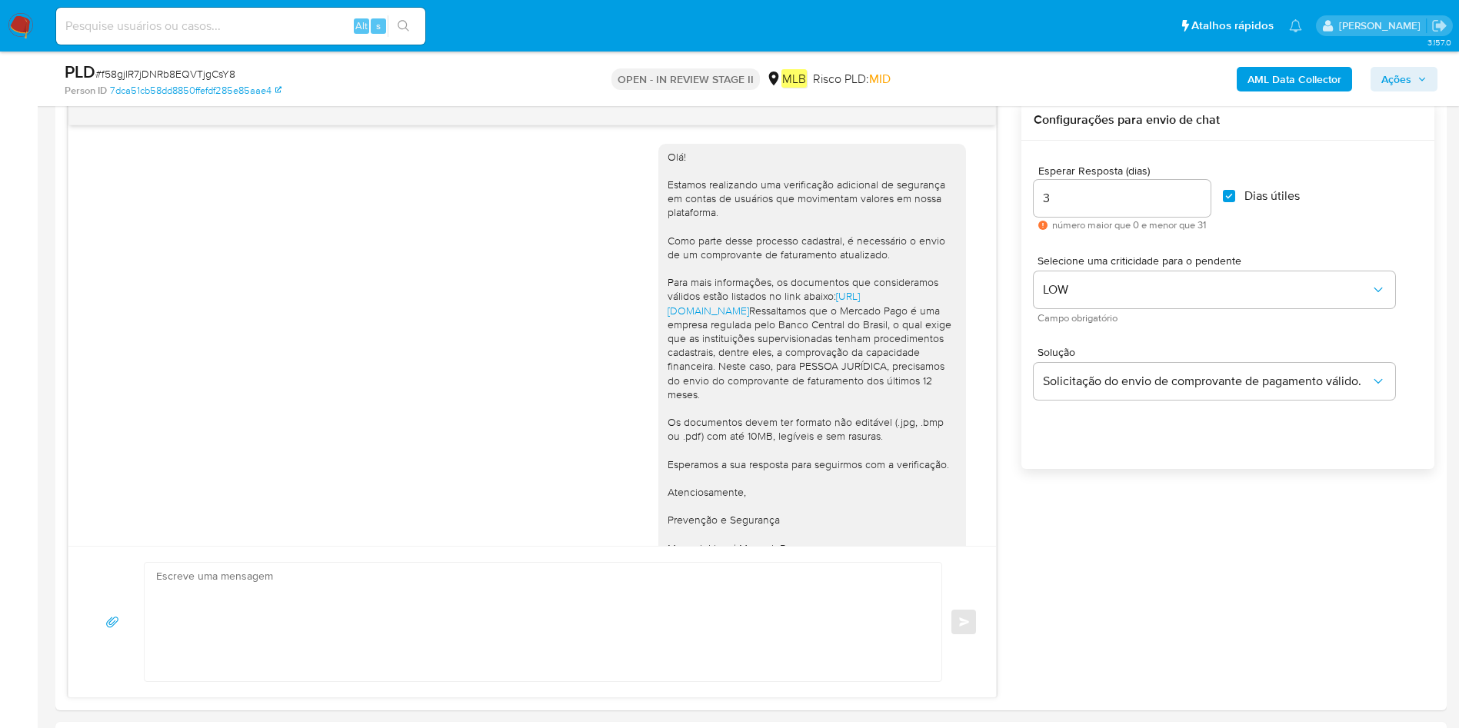
scroll to position [87, 0]
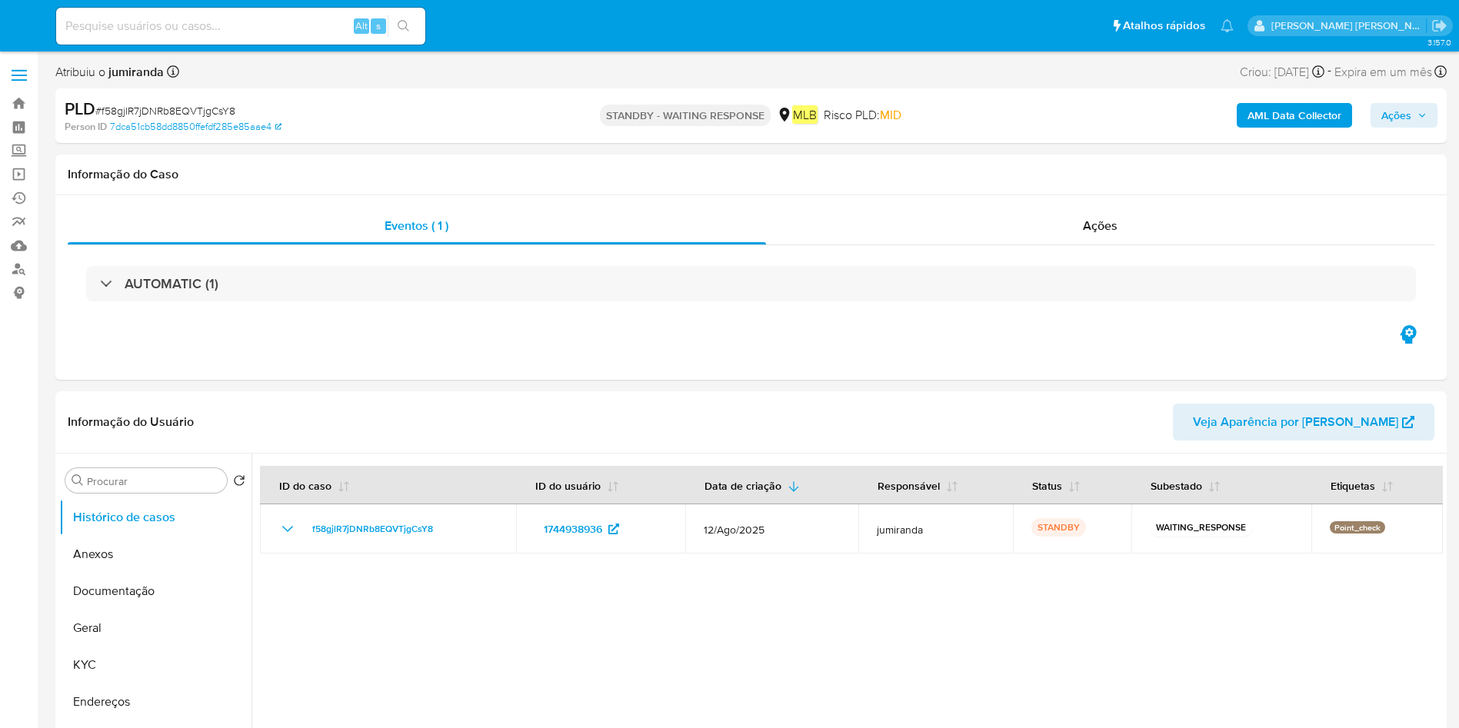
select select "10"
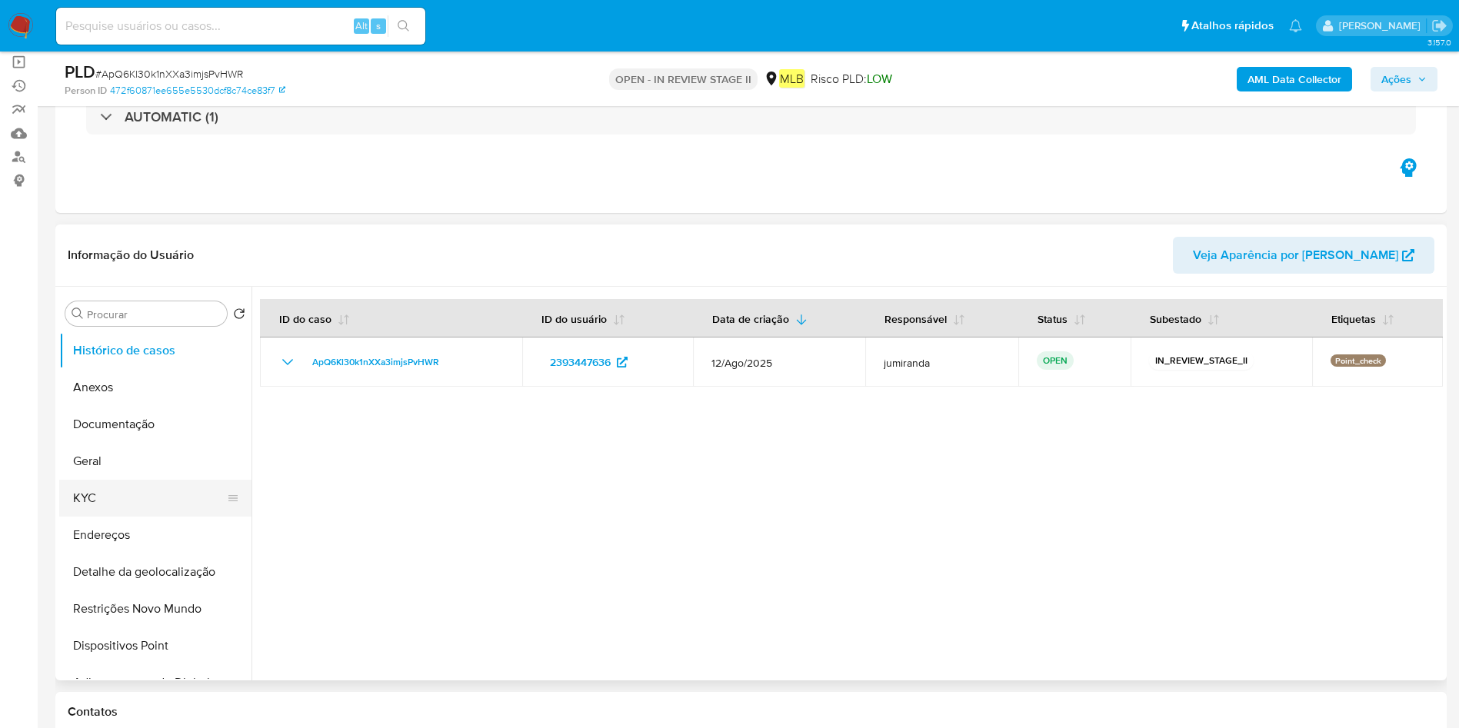
scroll to position [115, 0]
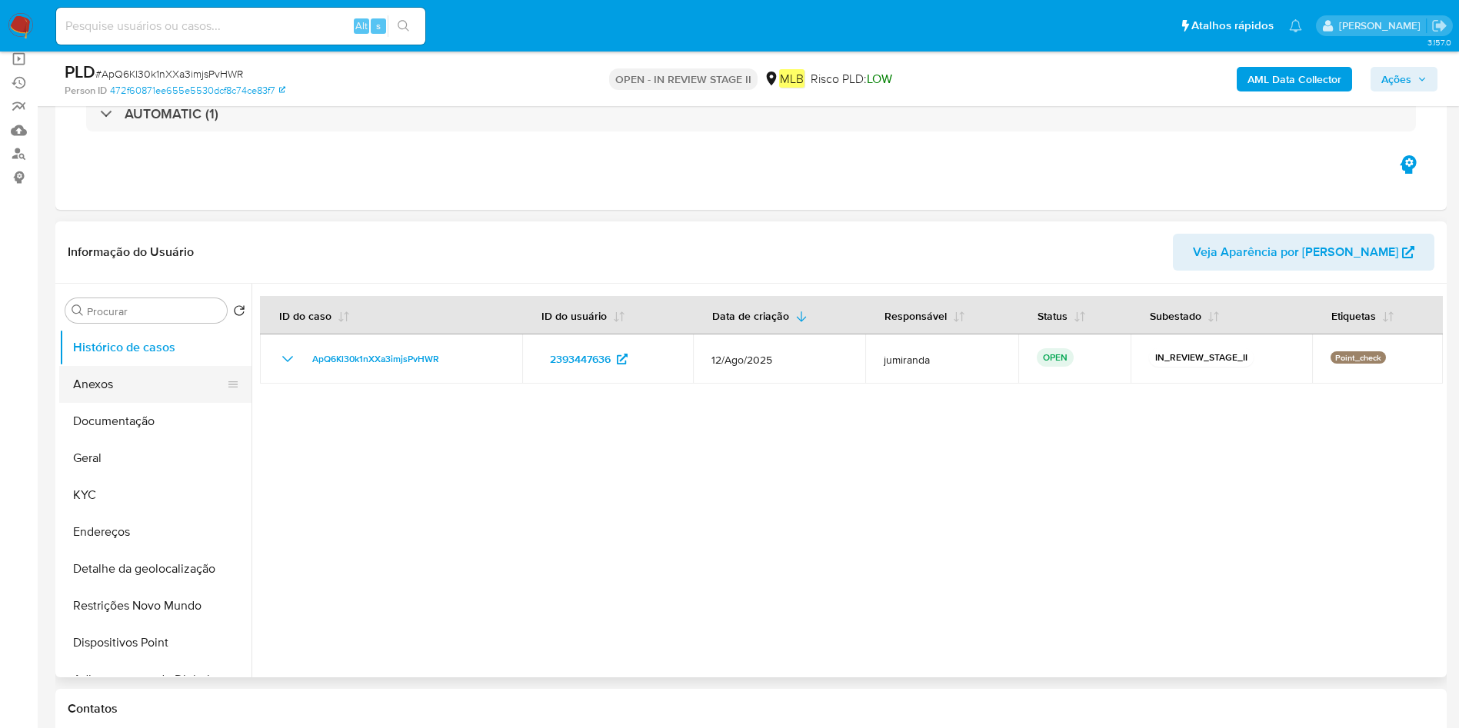
drag, startPoint x: 160, startPoint y: 388, endPoint x: 208, endPoint y: 388, distance: 48.4
click at [159, 388] on button "Anexos" at bounding box center [149, 384] width 180 height 37
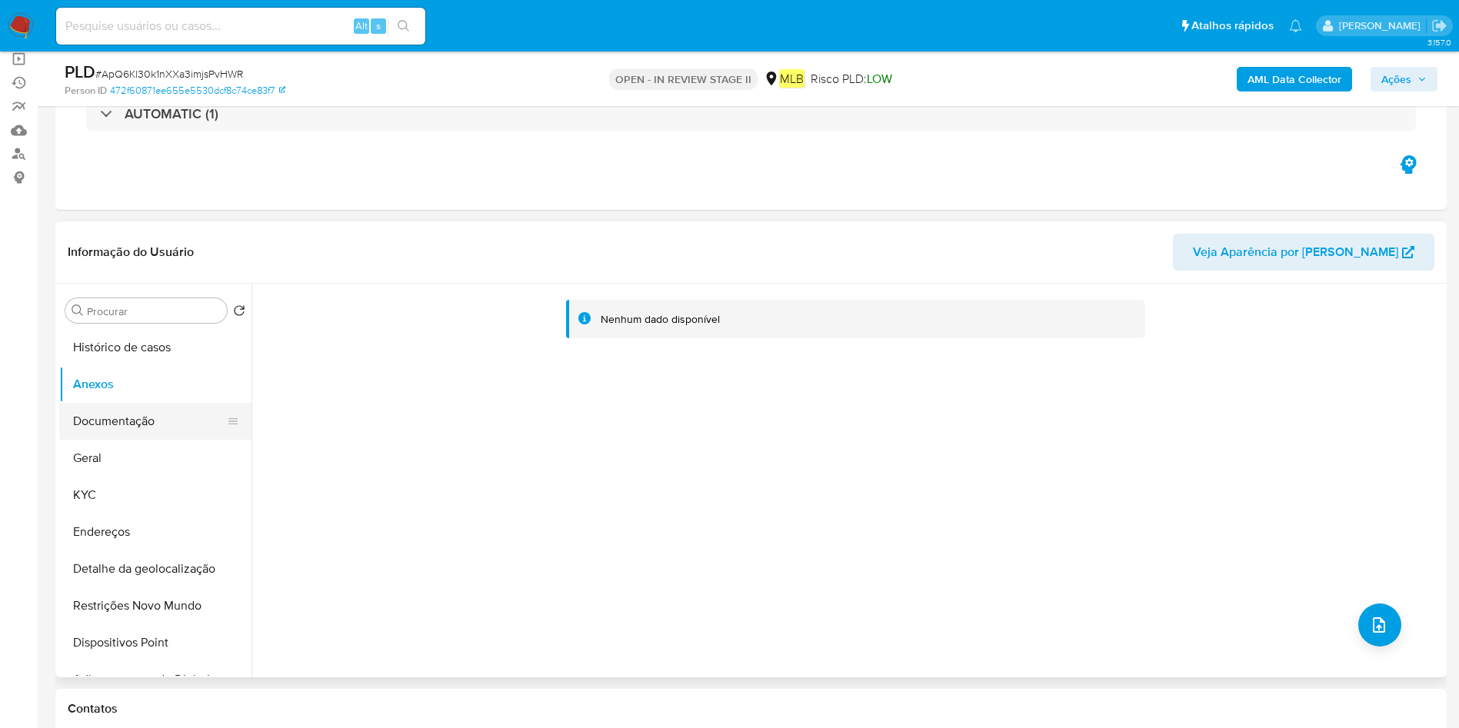
drag, startPoint x: 144, startPoint y: 418, endPoint x: 155, endPoint y: 422, distance: 11.4
click at [145, 418] on button "Documentação" at bounding box center [149, 421] width 180 height 37
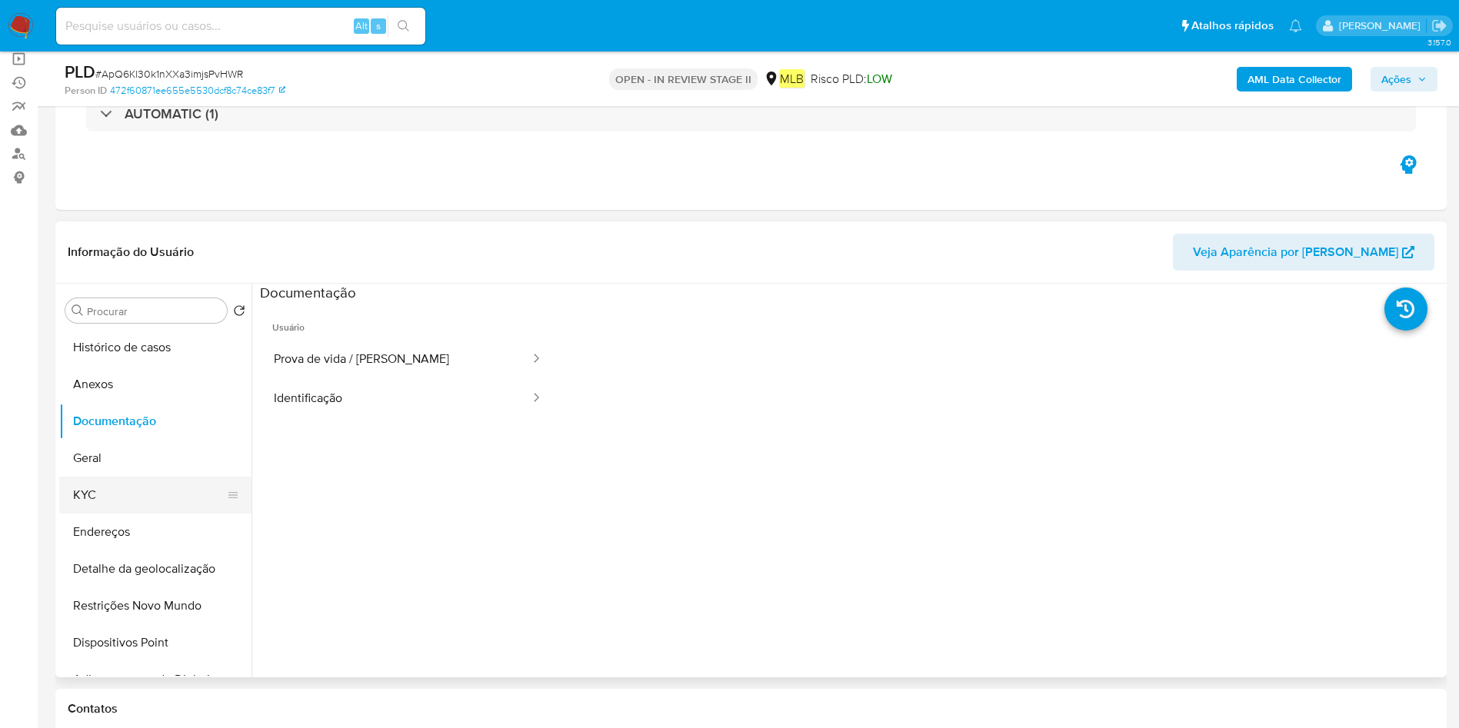
drag, startPoint x: 108, startPoint y: 478, endPoint x: 222, endPoint y: 490, distance: 114.4
click at [108, 480] on button "KYC" at bounding box center [149, 495] width 180 height 37
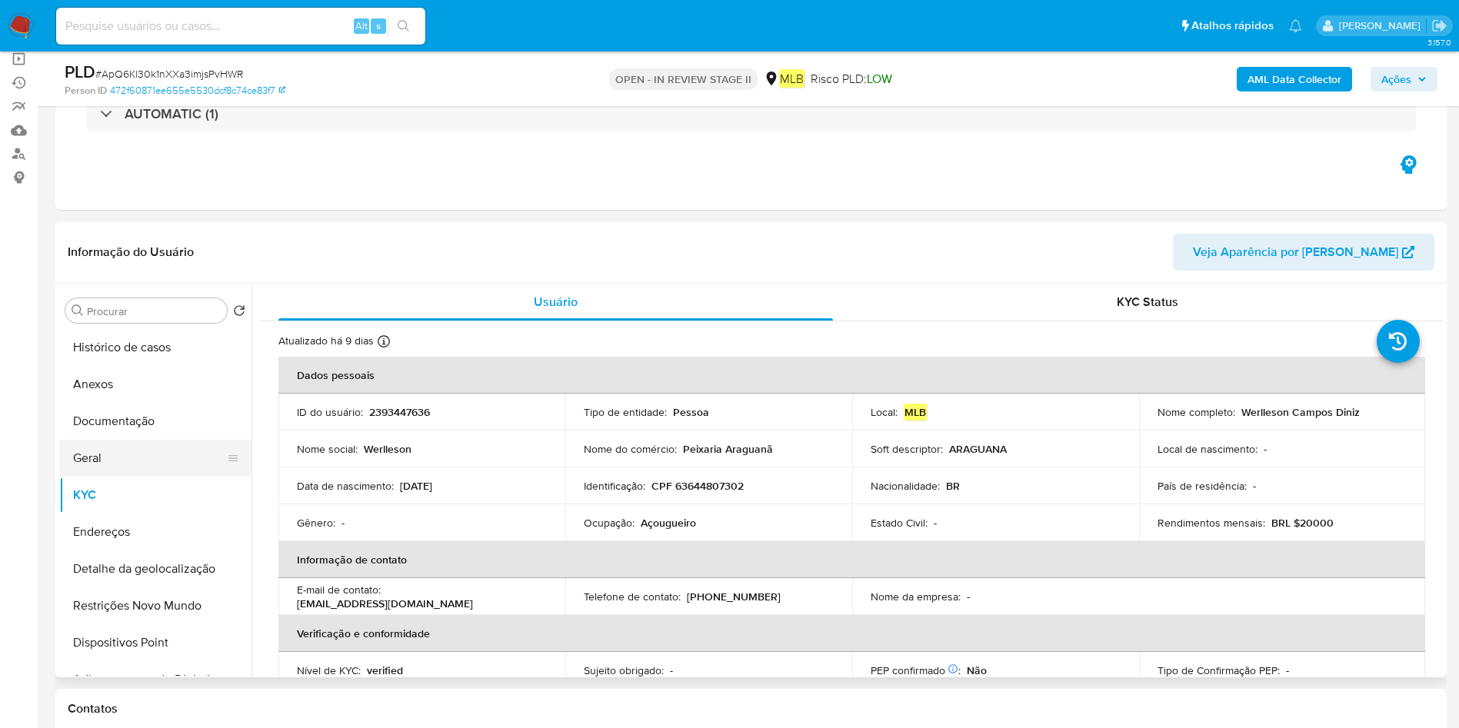
click at [95, 471] on button "Geral" at bounding box center [149, 458] width 180 height 37
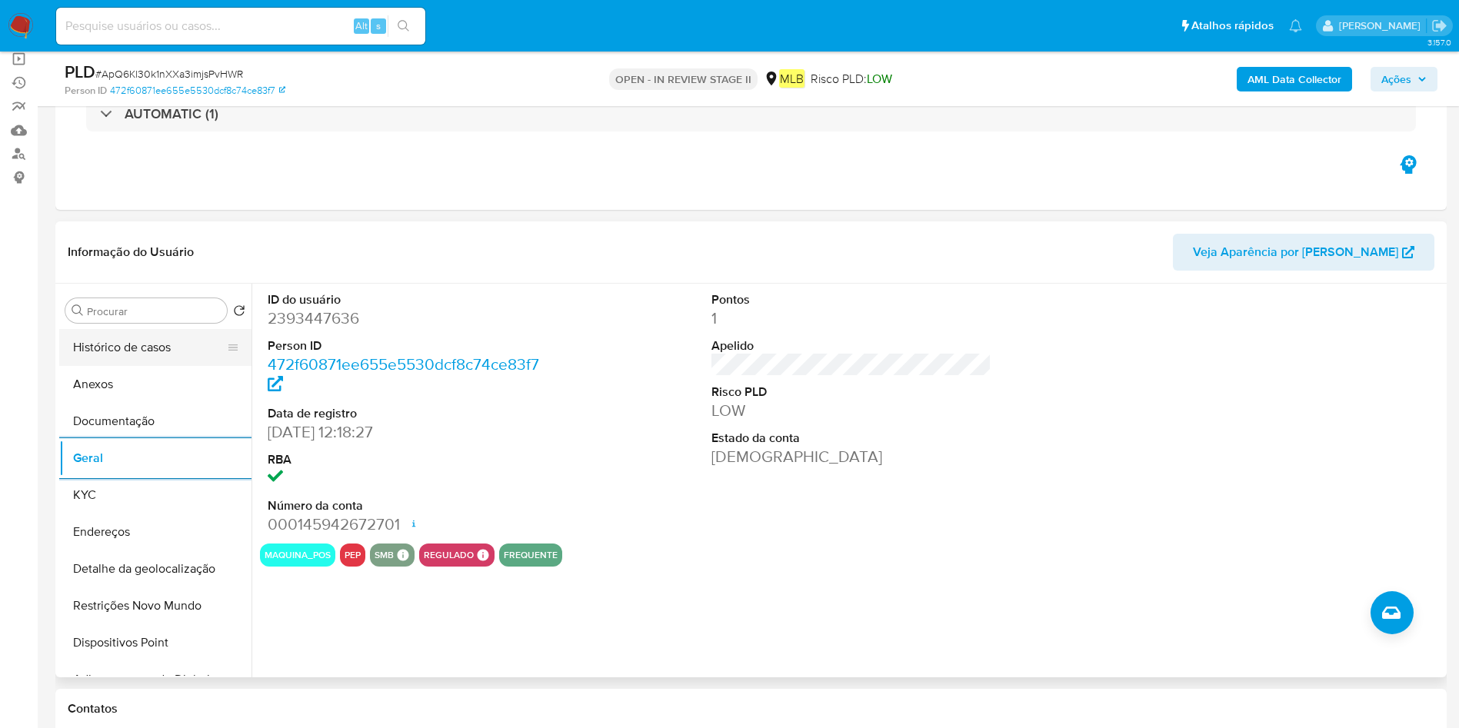
click at [164, 363] on button "Histórico de casos" at bounding box center [149, 347] width 180 height 37
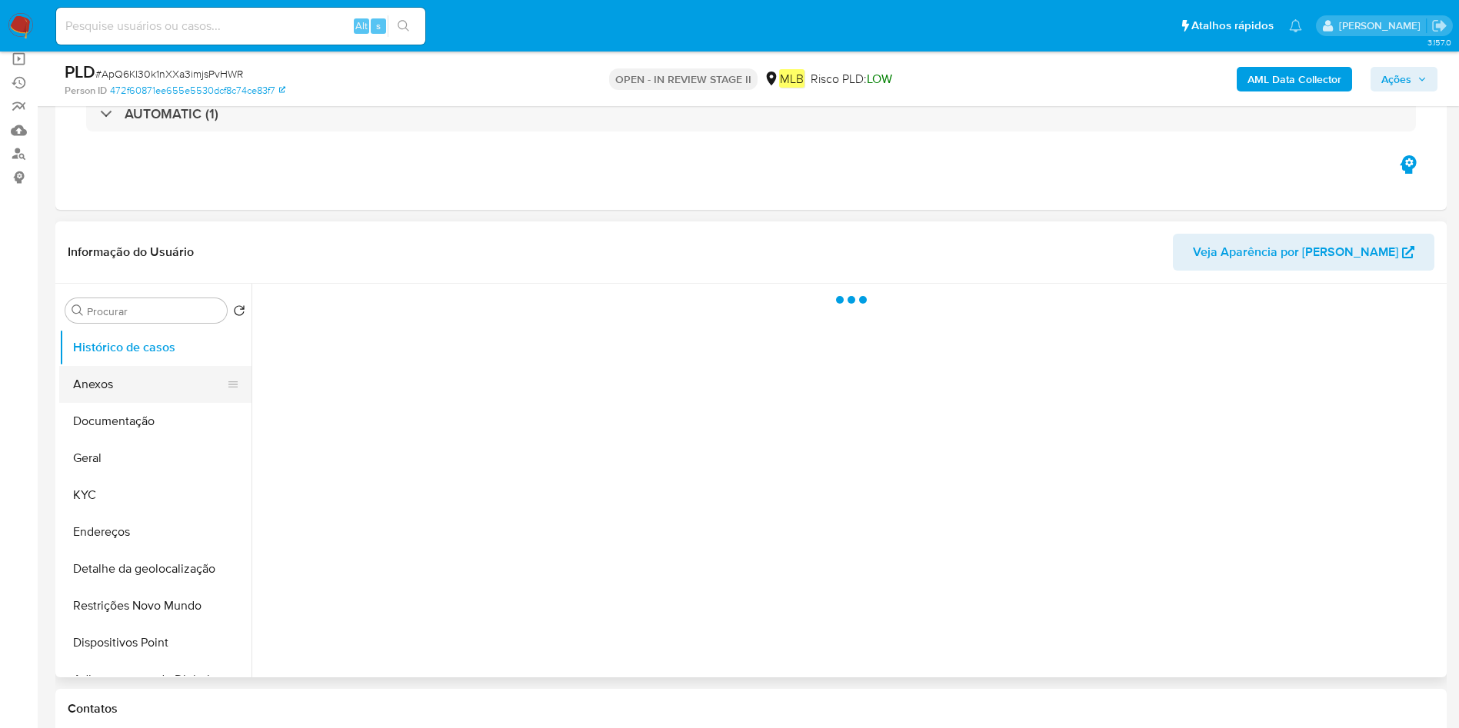
click at [161, 388] on button "Anexos" at bounding box center [149, 384] width 180 height 37
click at [151, 443] on button "Geral" at bounding box center [149, 458] width 180 height 37
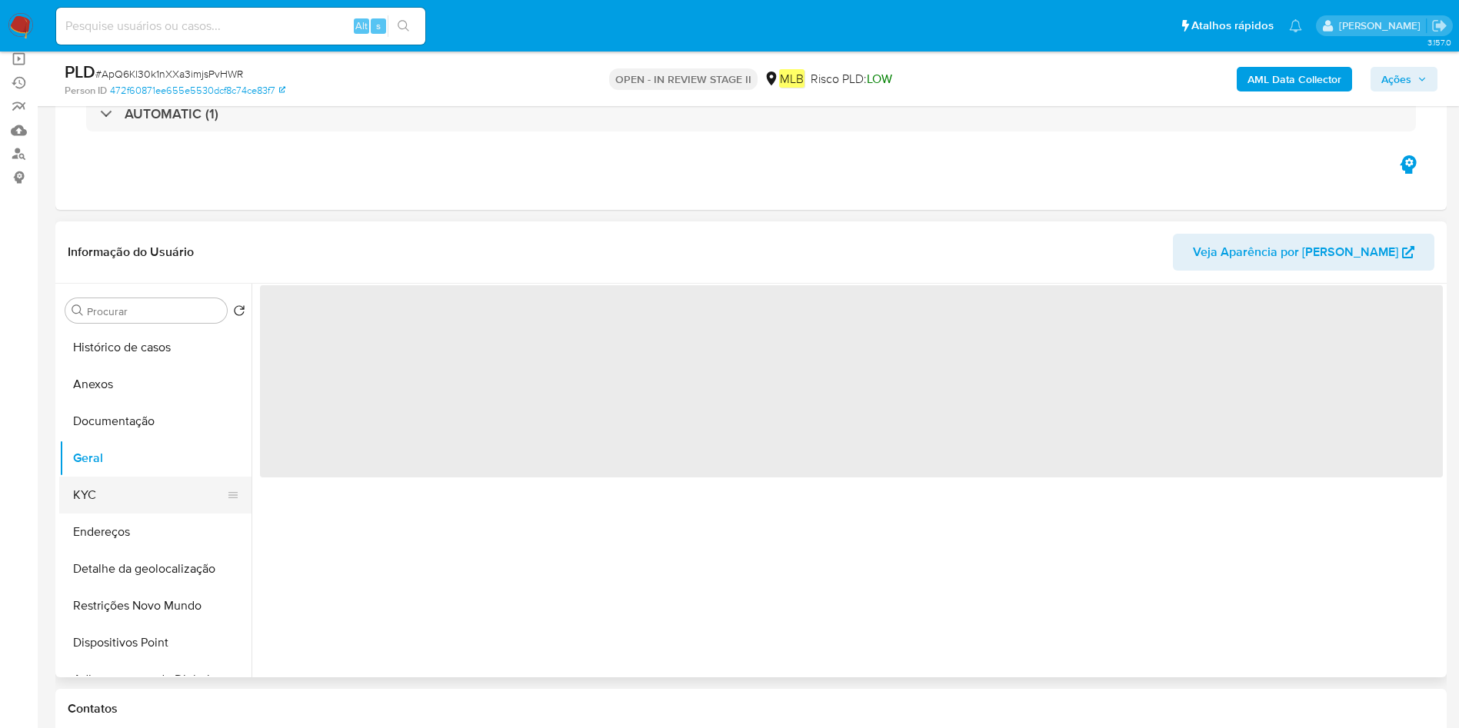
click at [109, 486] on button "KYC" at bounding box center [149, 495] width 180 height 37
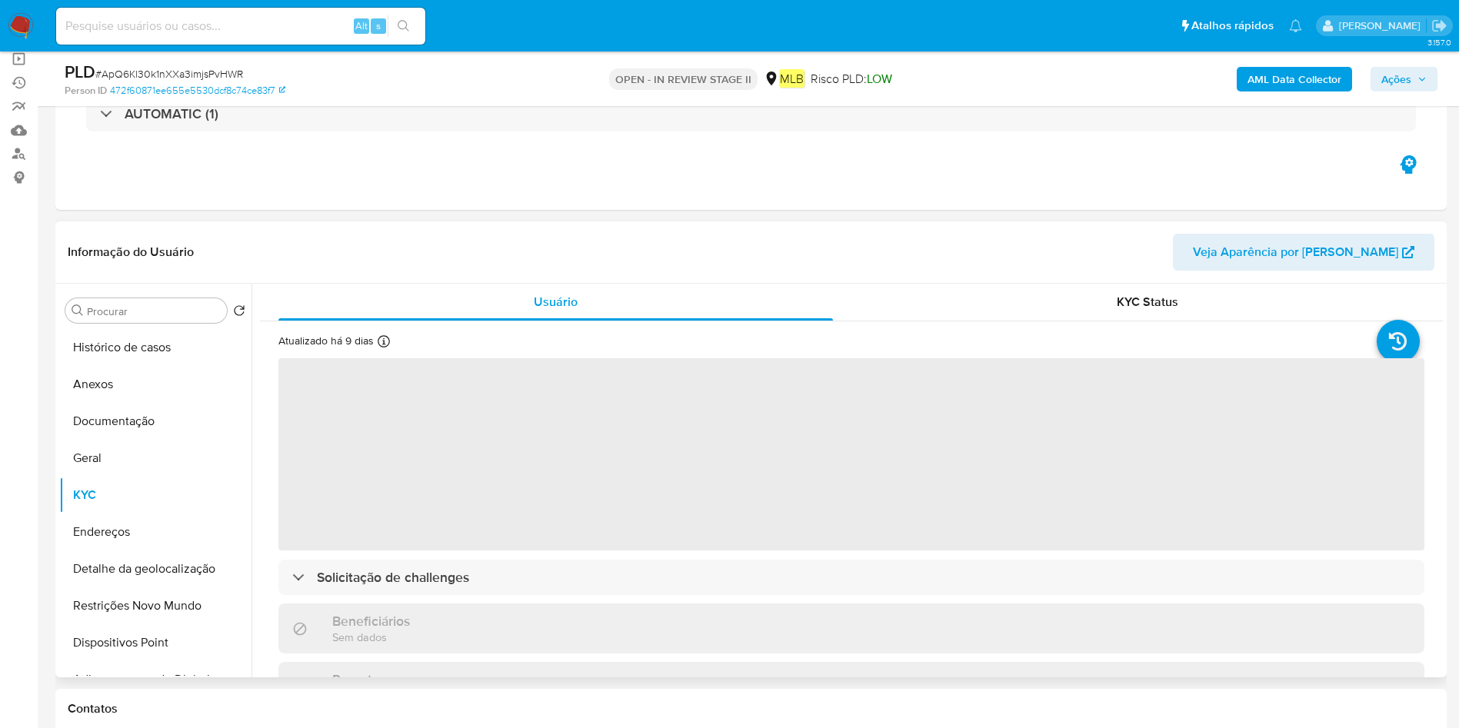
click at [607, 524] on span "‌" at bounding box center [851, 454] width 1146 height 192
click at [610, 524] on span "‌" at bounding box center [851, 454] width 1146 height 192
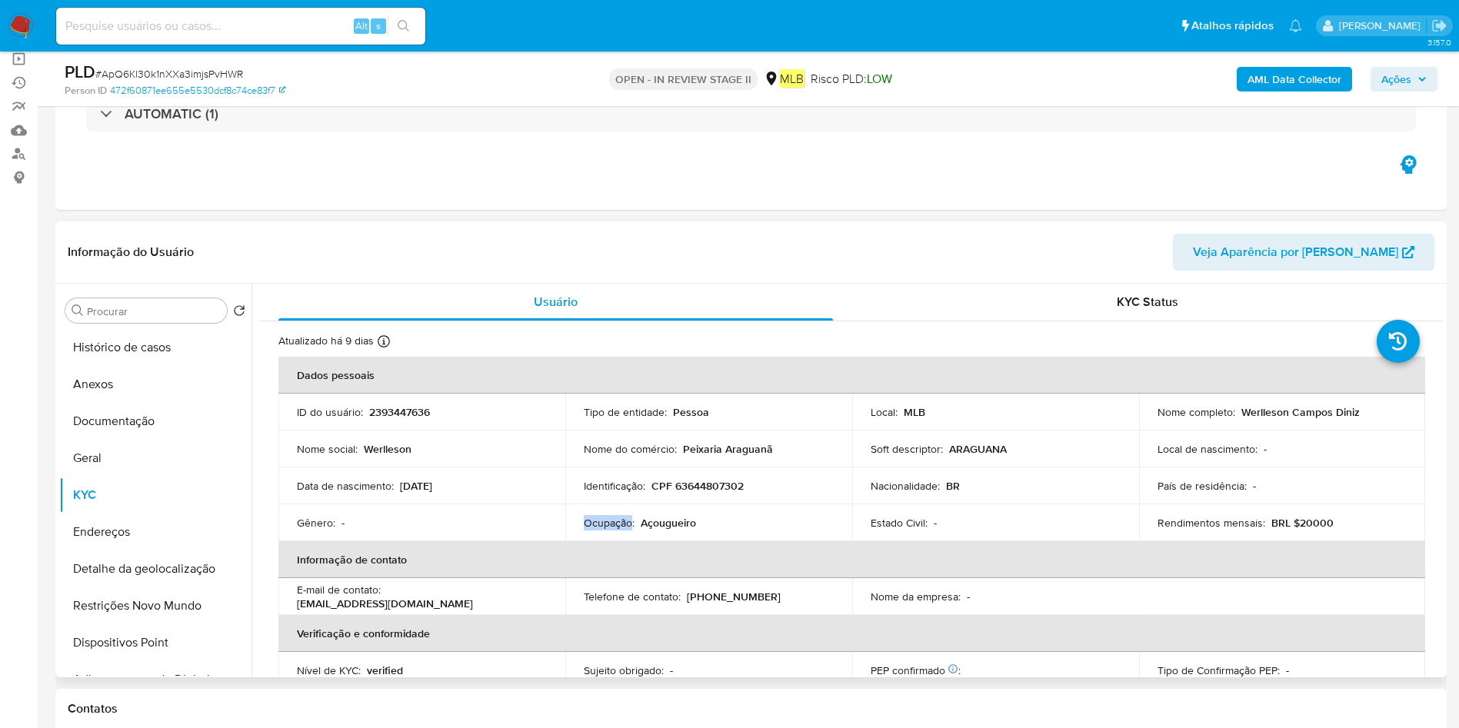
click at [610, 524] on p "Ocupação :" at bounding box center [609, 523] width 51 height 14
copy div "Ocupação : Açougueiro"
click at [109, 540] on button "Endereços" at bounding box center [149, 532] width 180 height 37
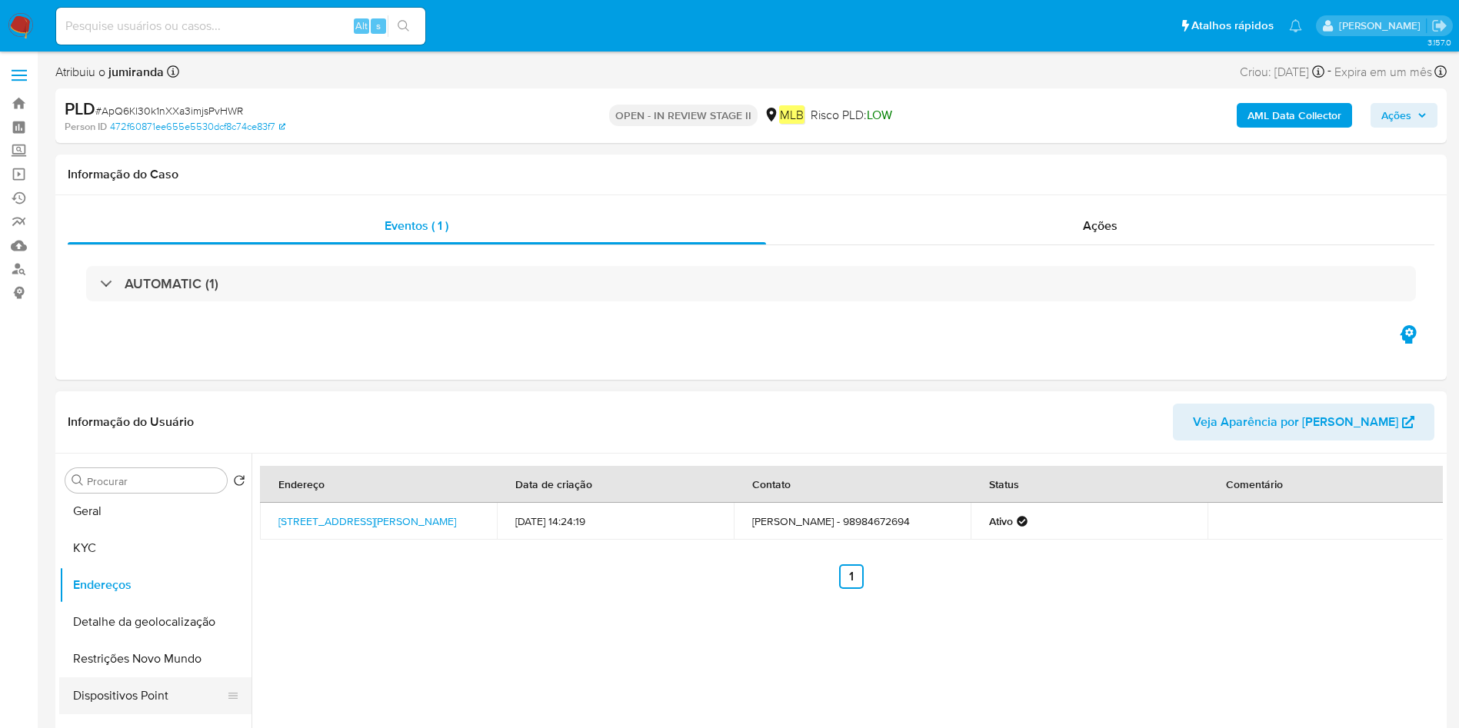
scroll to position [231, 0]
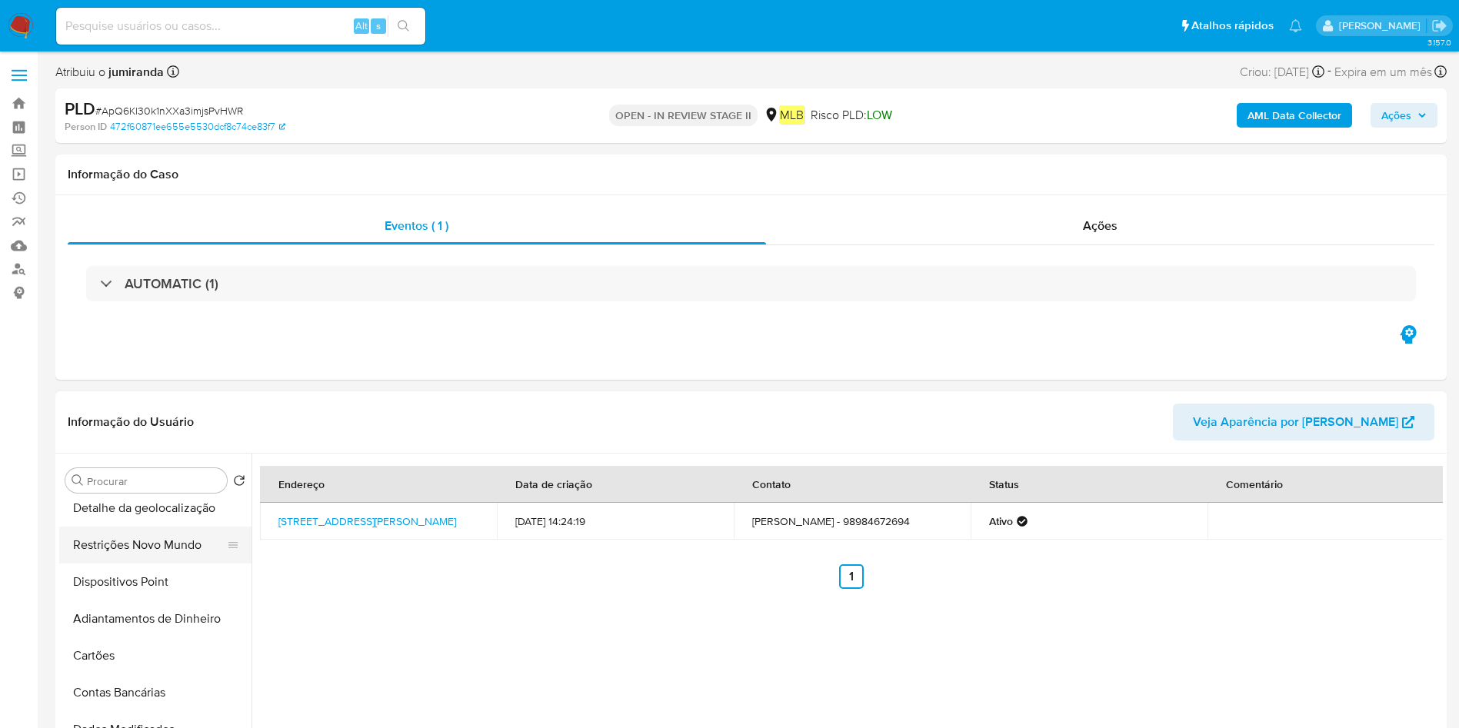
click at [136, 544] on button "Restrições Novo Mundo" at bounding box center [149, 545] width 180 height 37
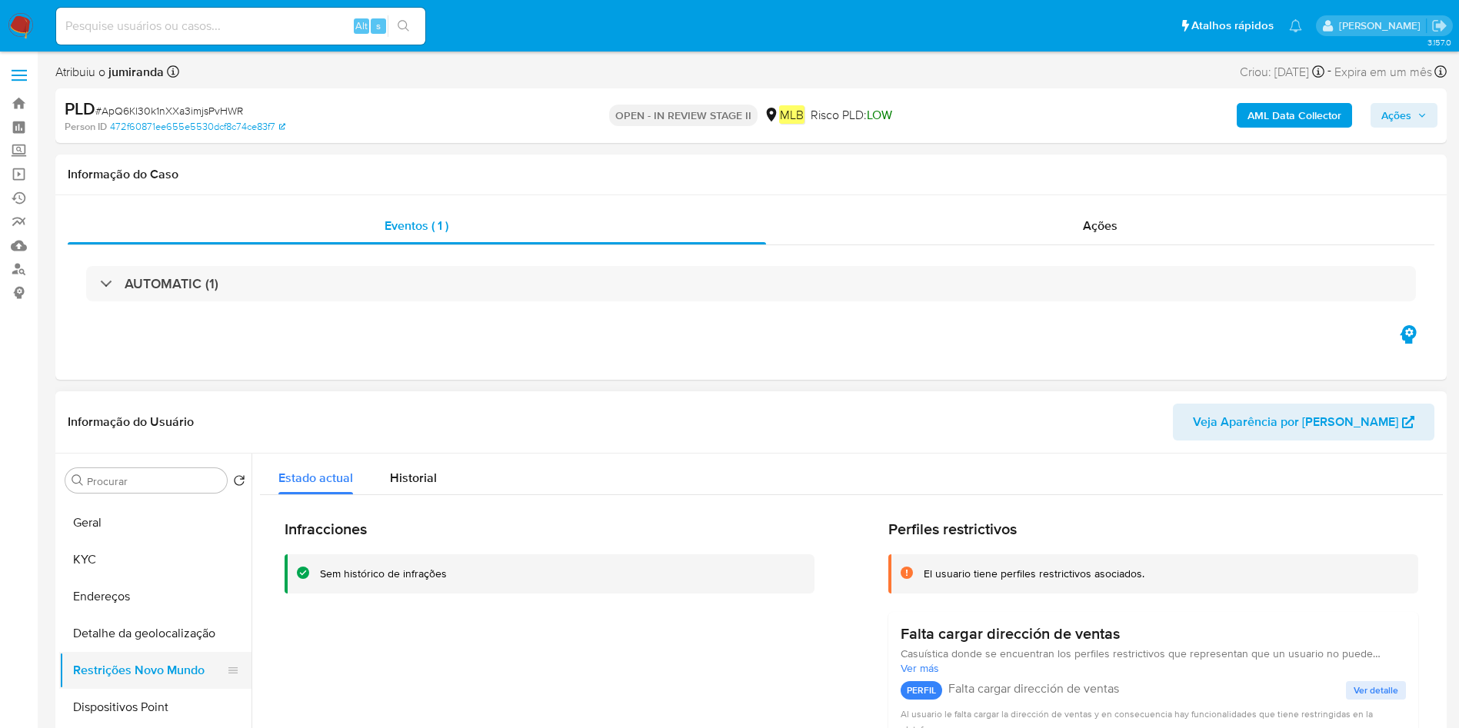
scroll to position [0, 0]
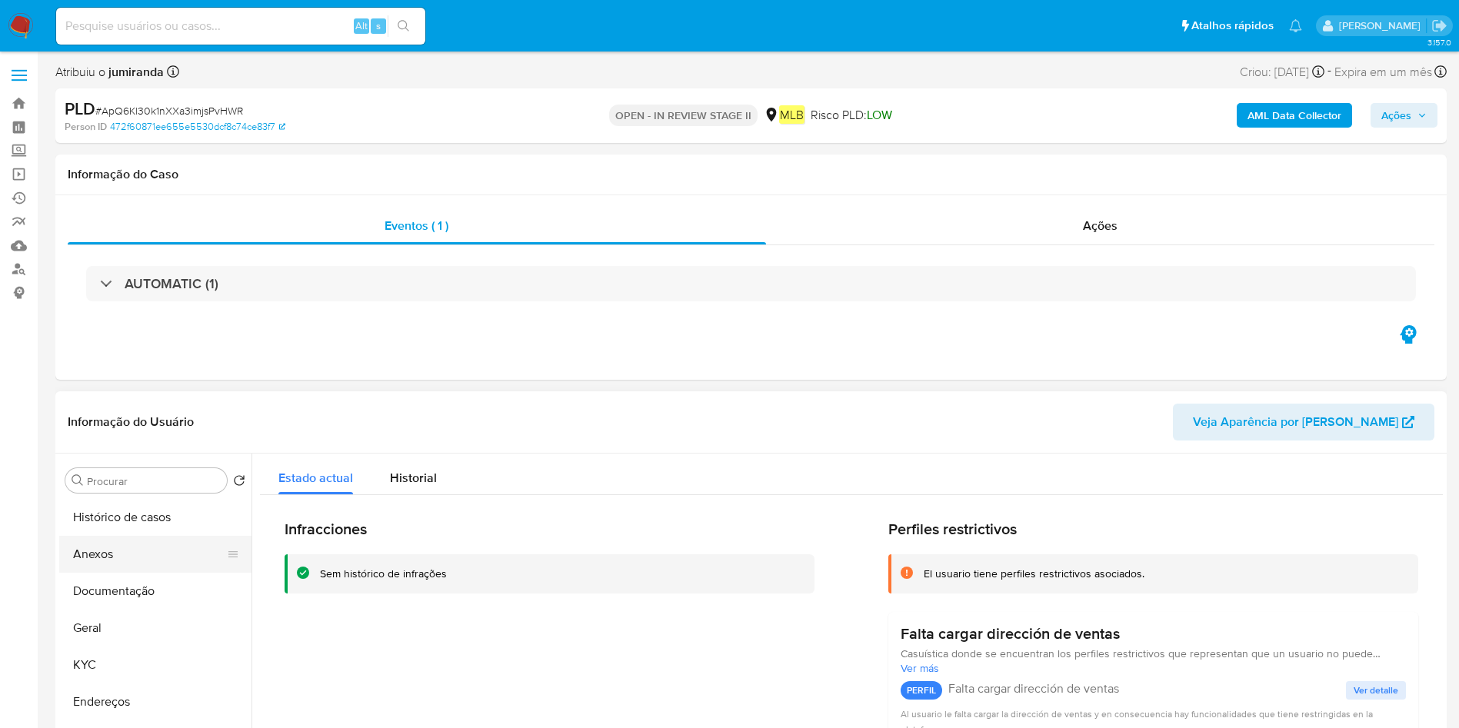
click at [141, 590] on button "Documentação" at bounding box center [155, 591] width 192 height 37
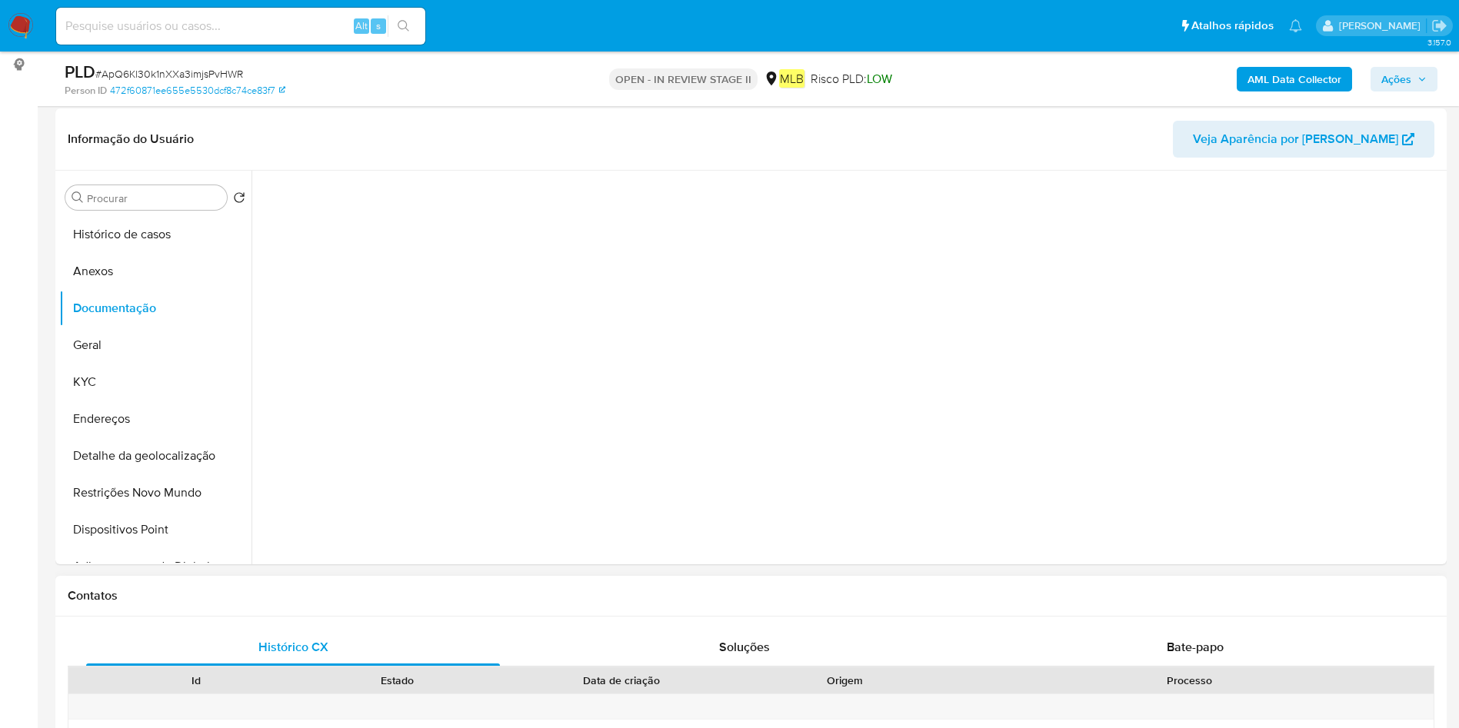
scroll to position [231, 0]
click at [1169, 654] on div "Bate-papo" at bounding box center [1195, 645] width 414 height 37
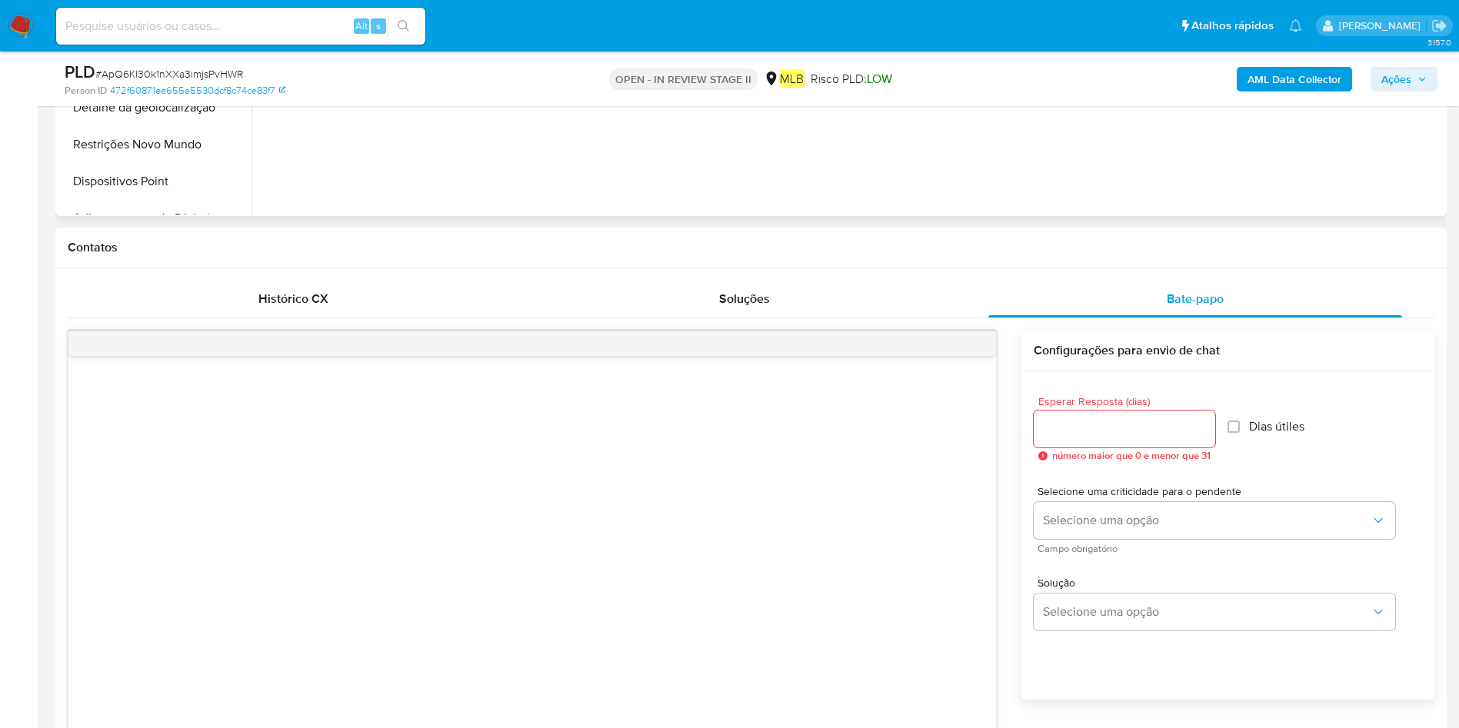
scroll to position [115, 0]
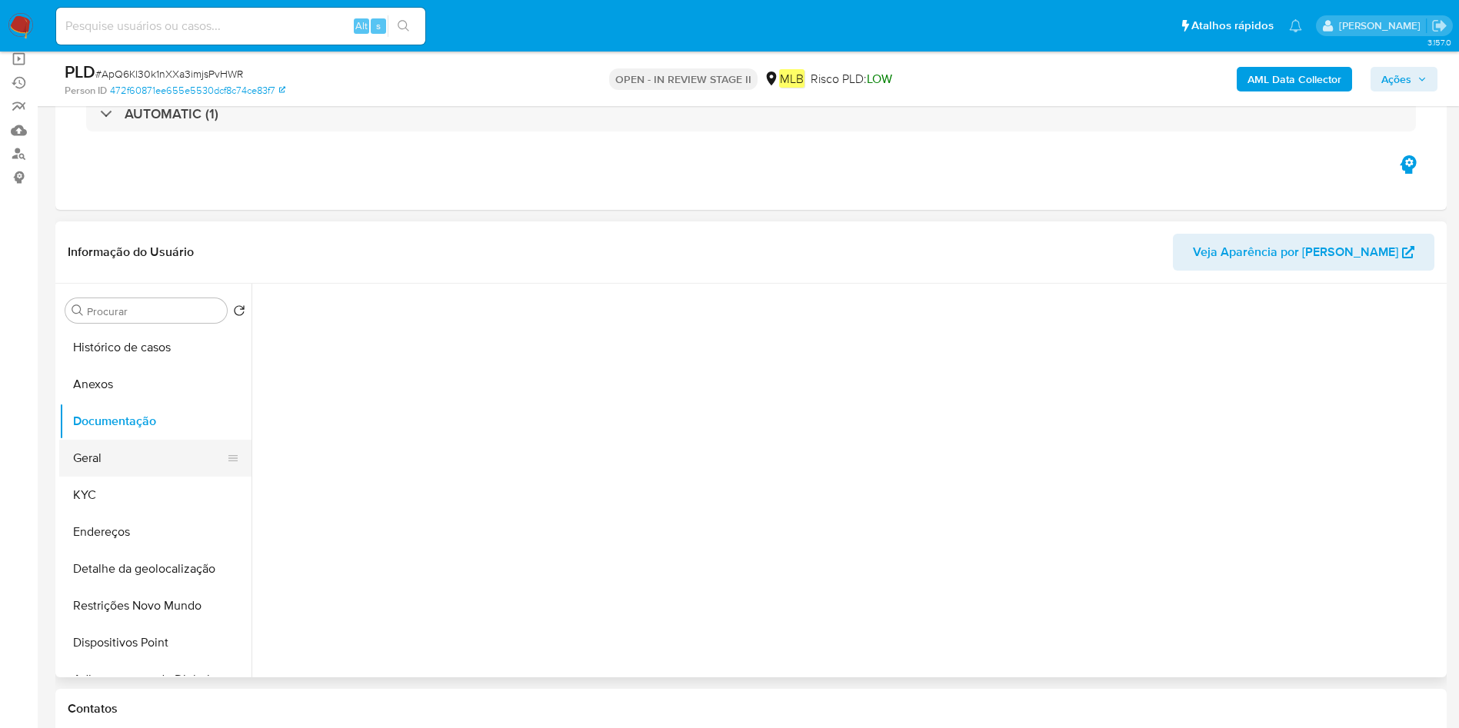
drag, startPoint x: 128, startPoint y: 454, endPoint x: 200, endPoint y: 451, distance: 72.4
click at [128, 454] on button "Geral" at bounding box center [149, 458] width 180 height 37
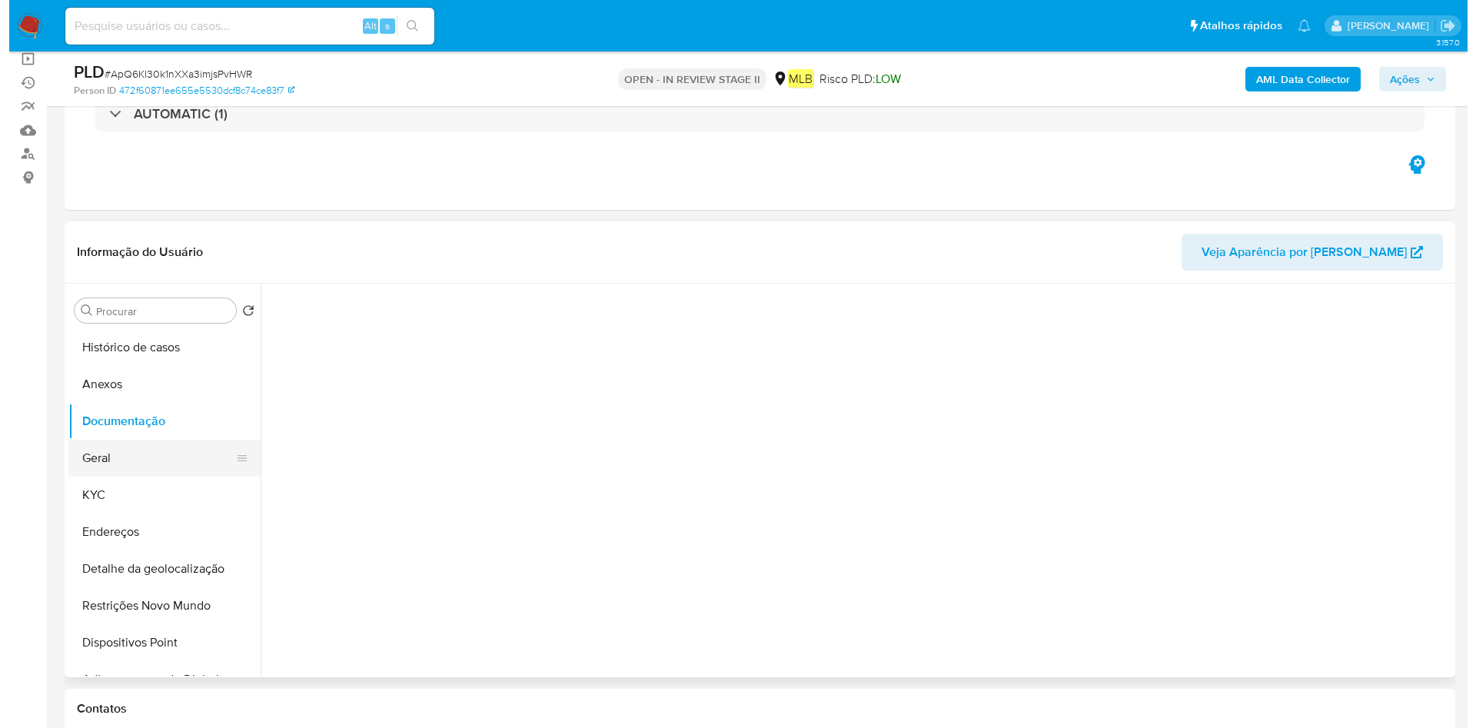
scroll to position [0, 0]
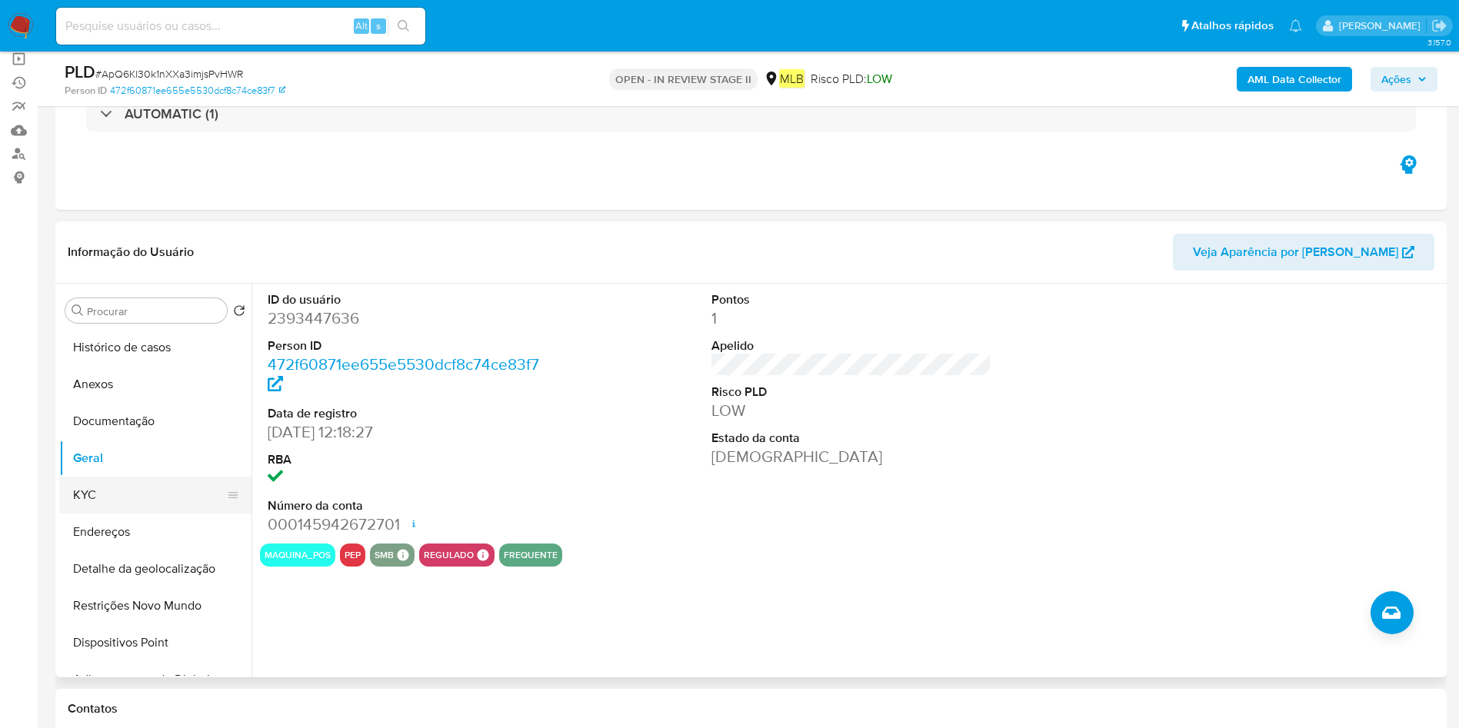
click at [118, 493] on button "KYC" at bounding box center [149, 495] width 180 height 37
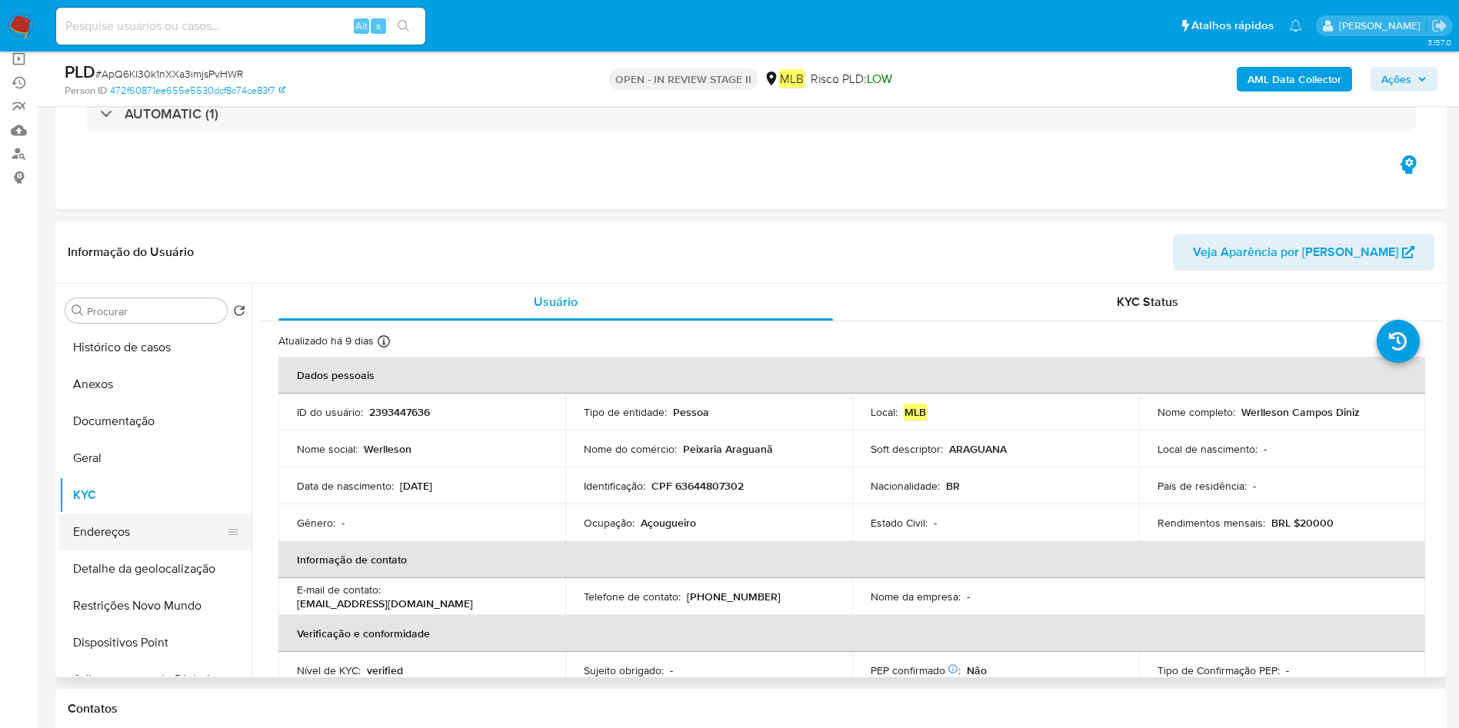
drag, startPoint x: 123, startPoint y: 523, endPoint x: 175, endPoint y: 534, distance: 52.6
click at [121, 523] on button "Endereços" at bounding box center [149, 532] width 180 height 37
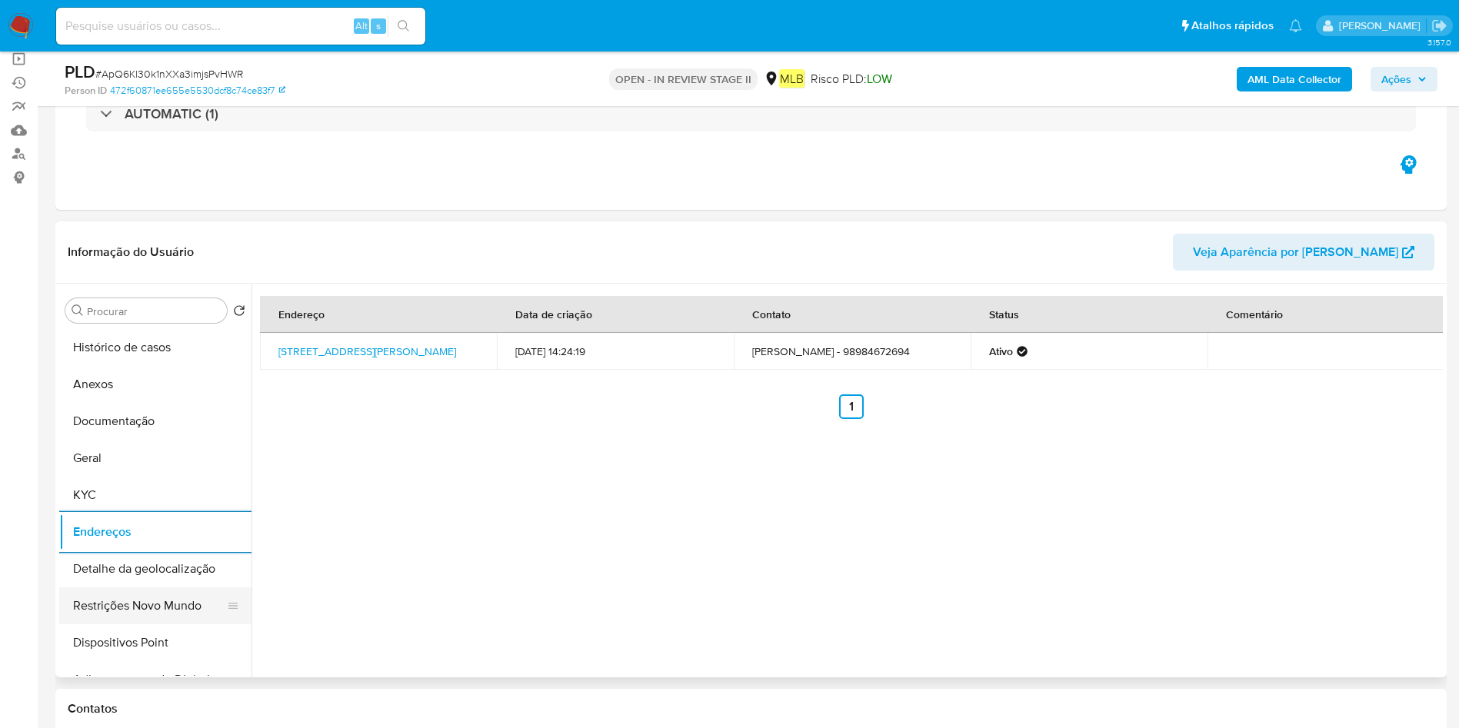
click at [131, 594] on button "Restrições Novo Mundo" at bounding box center [149, 605] width 180 height 37
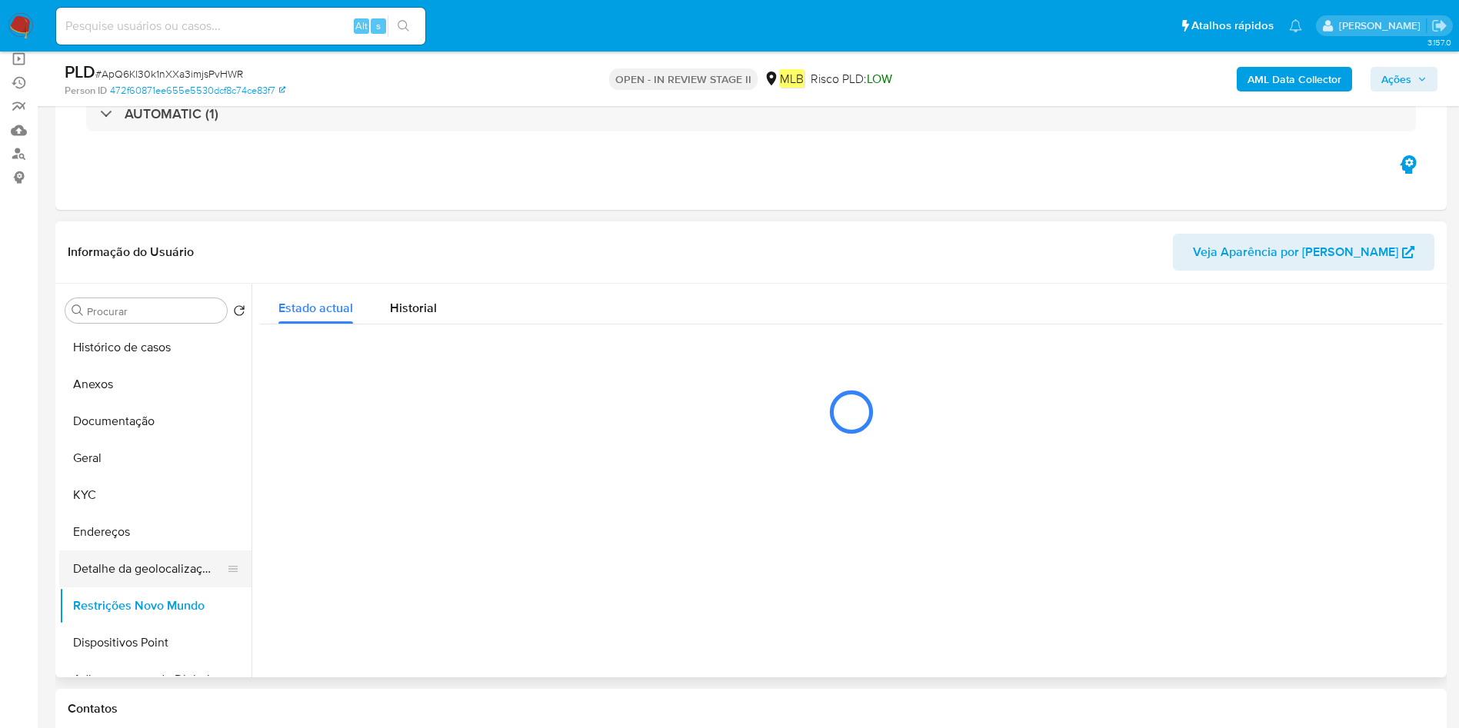
click at [158, 574] on button "Detalhe da geolocalização" at bounding box center [149, 569] width 180 height 37
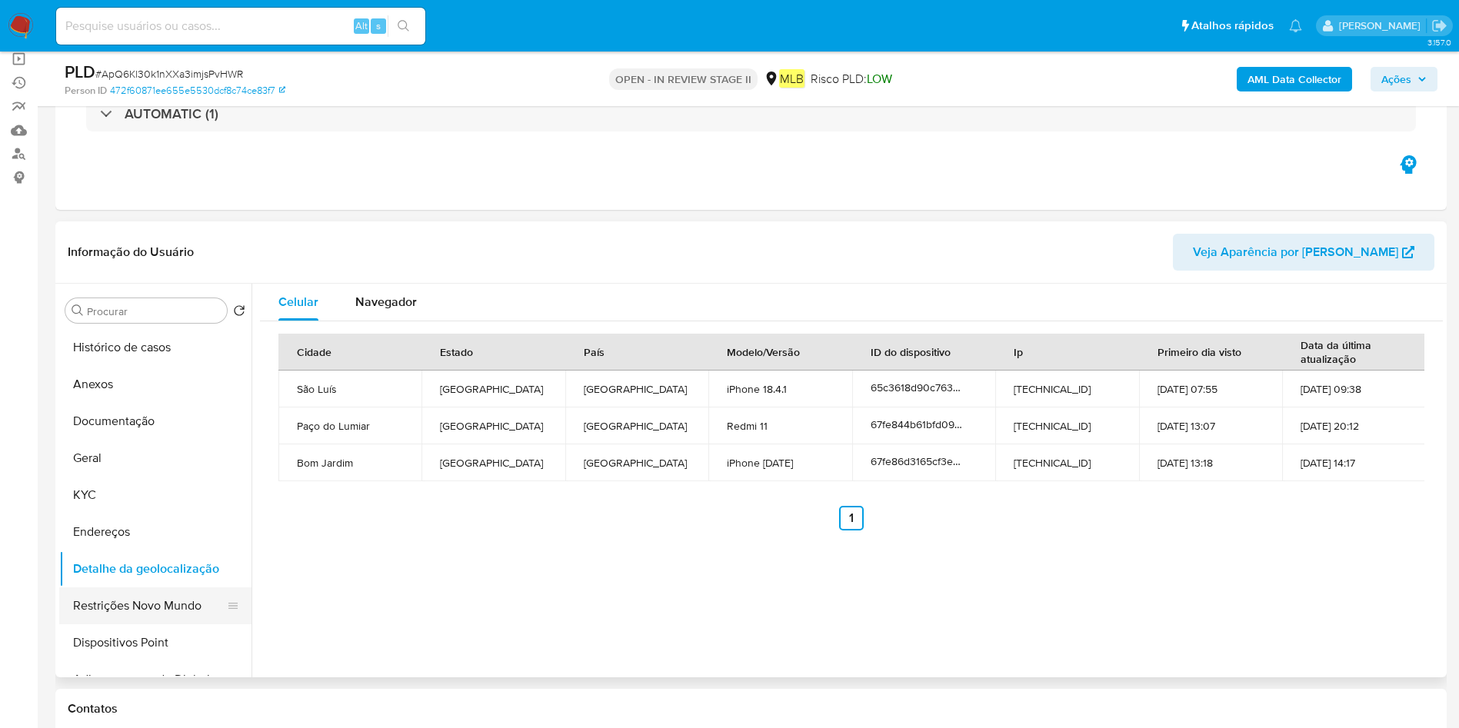
click at [98, 606] on button "Restrições Novo Mundo" at bounding box center [149, 605] width 180 height 37
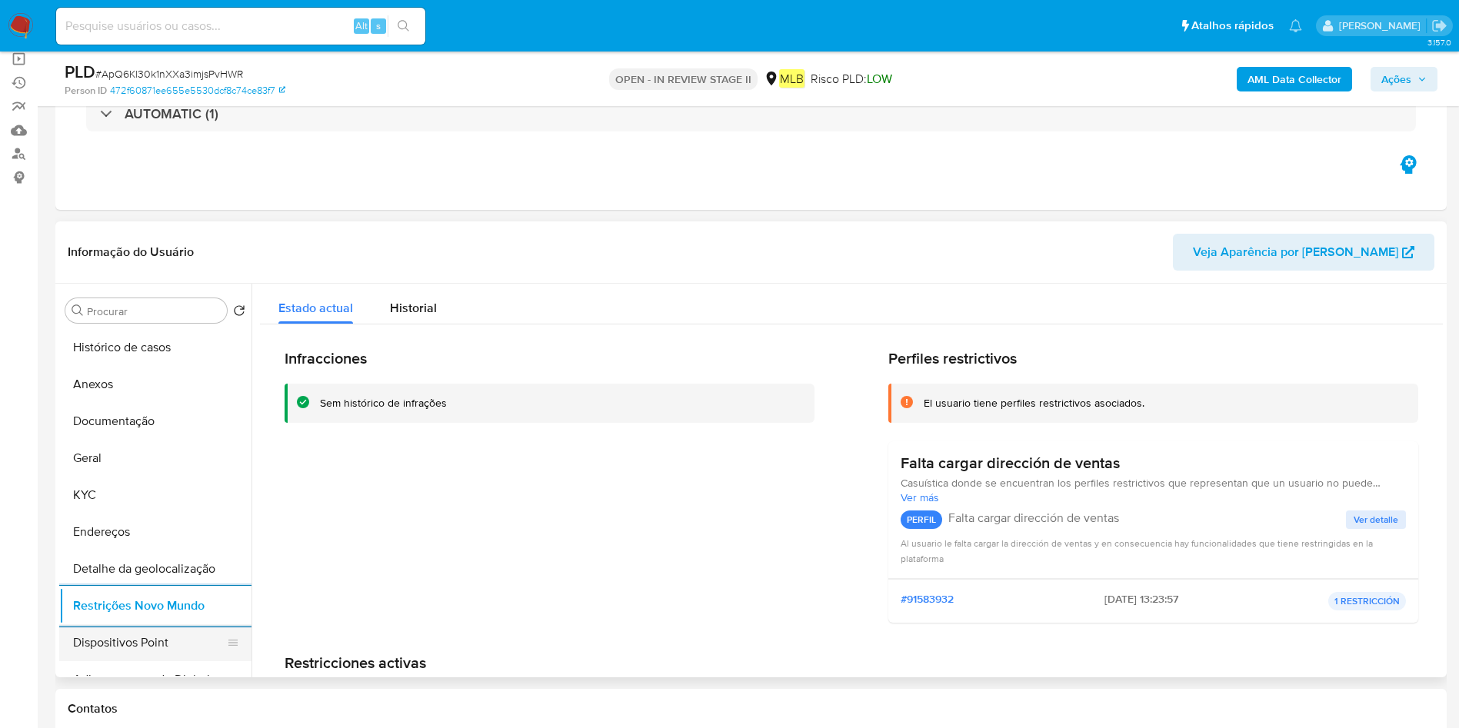
drag, startPoint x: 120, startPoint y: 632, endPoint x: 239, endPoint y: 625, distance: 119.4
click at [126, 632] on button "Dispositivos Point" at bounding box center [149, 642] width 180 height 37
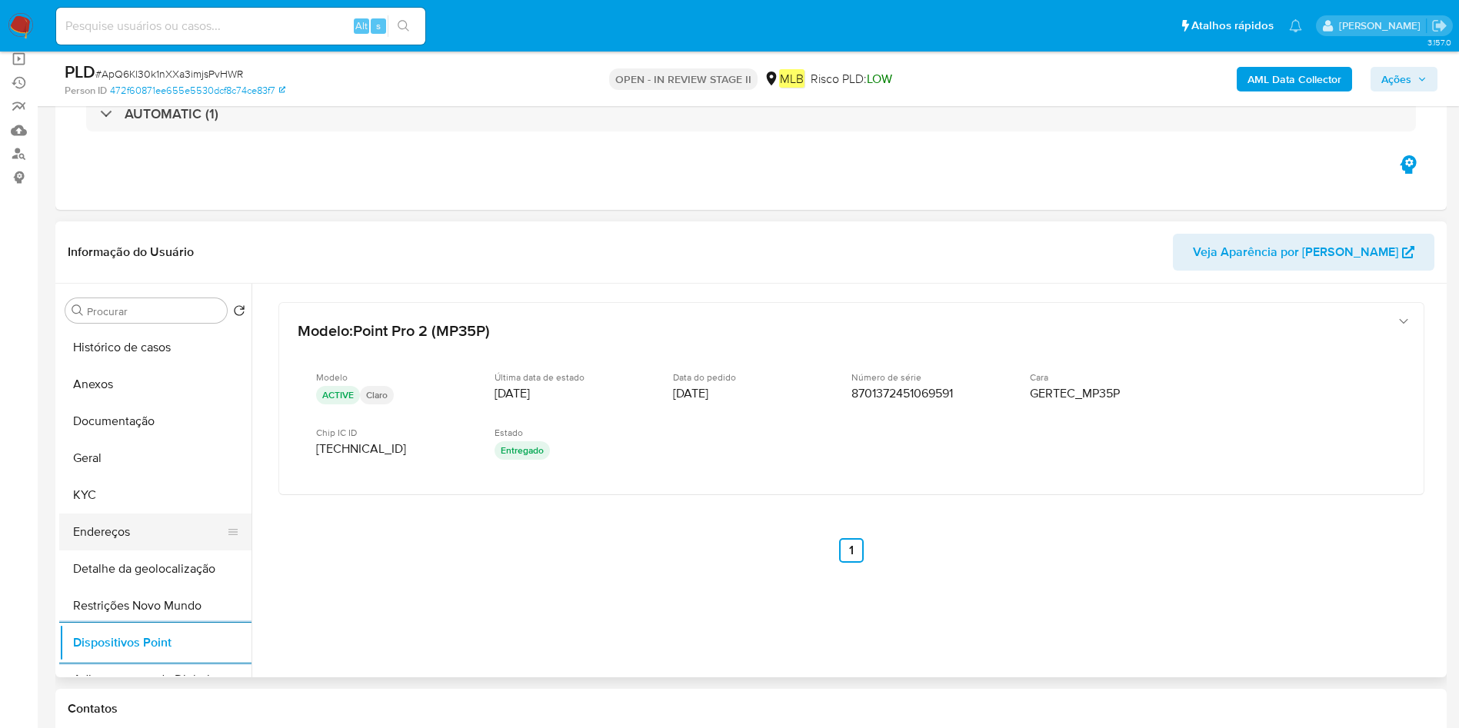
click at [102, 534] on button "Endereços" at bounding box center [149, 532] width 180 height 37
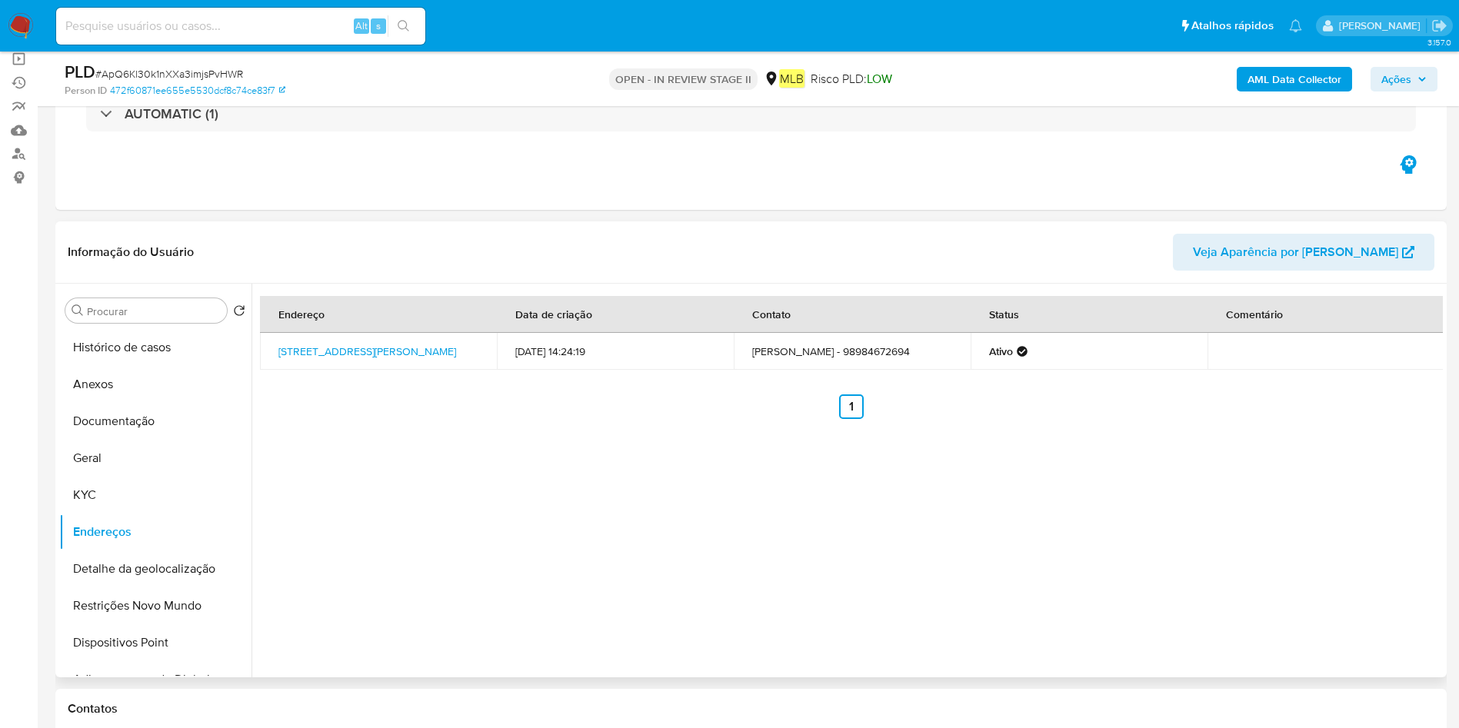
drag, startPoint x: 390, startPoint y: 363, endPoint x: 444, endPoint y: 344, distance: 57.9
click at [444, 344] on td "Rua Benedito Leite 329, Araguanã, Maranhão, 65368000, Brasil 329" at bounding box center [378, 351] width 237 height 37
click at [146, 371] on button "Anexos" at bounding box center [149, 384] width 180 height 37
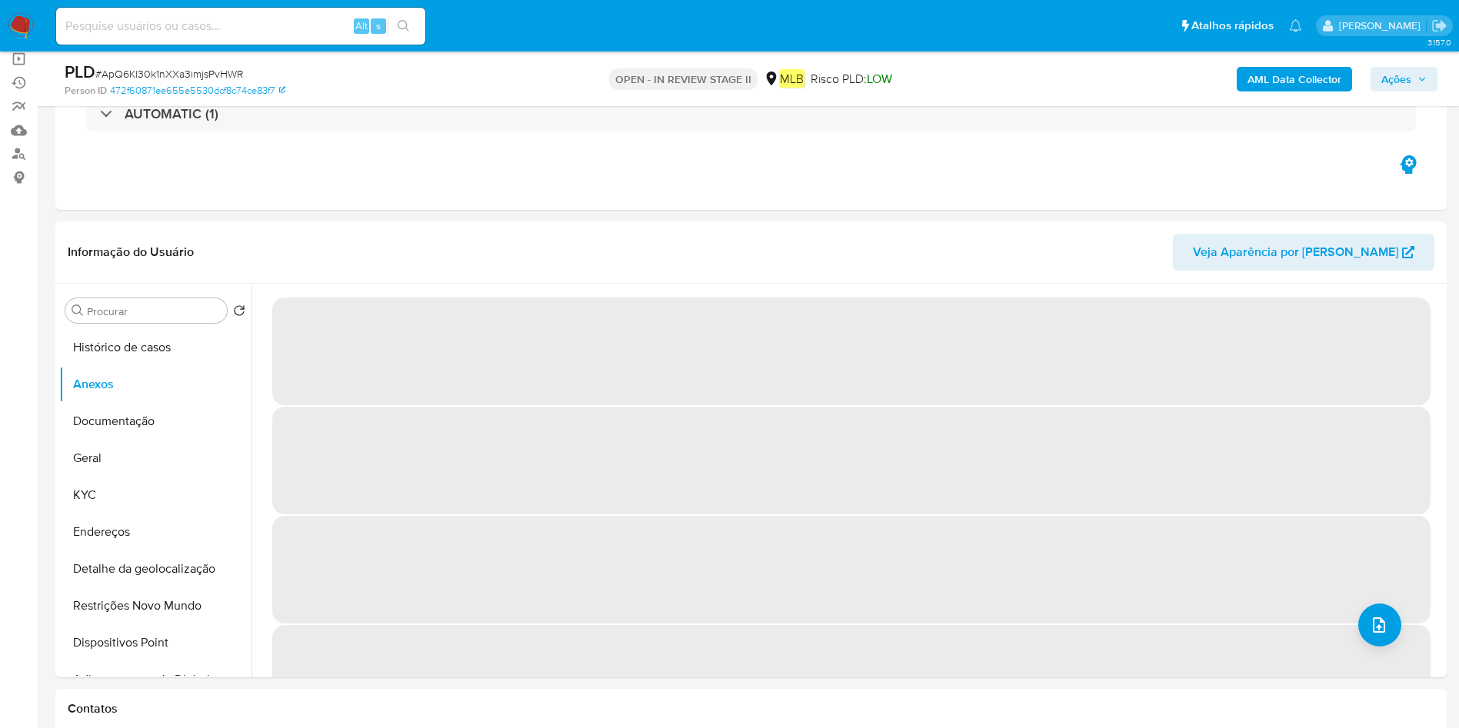
click at [1276, 79] on b "AML Data Collector" at bounding box center [1294, 79] width 94 height 25
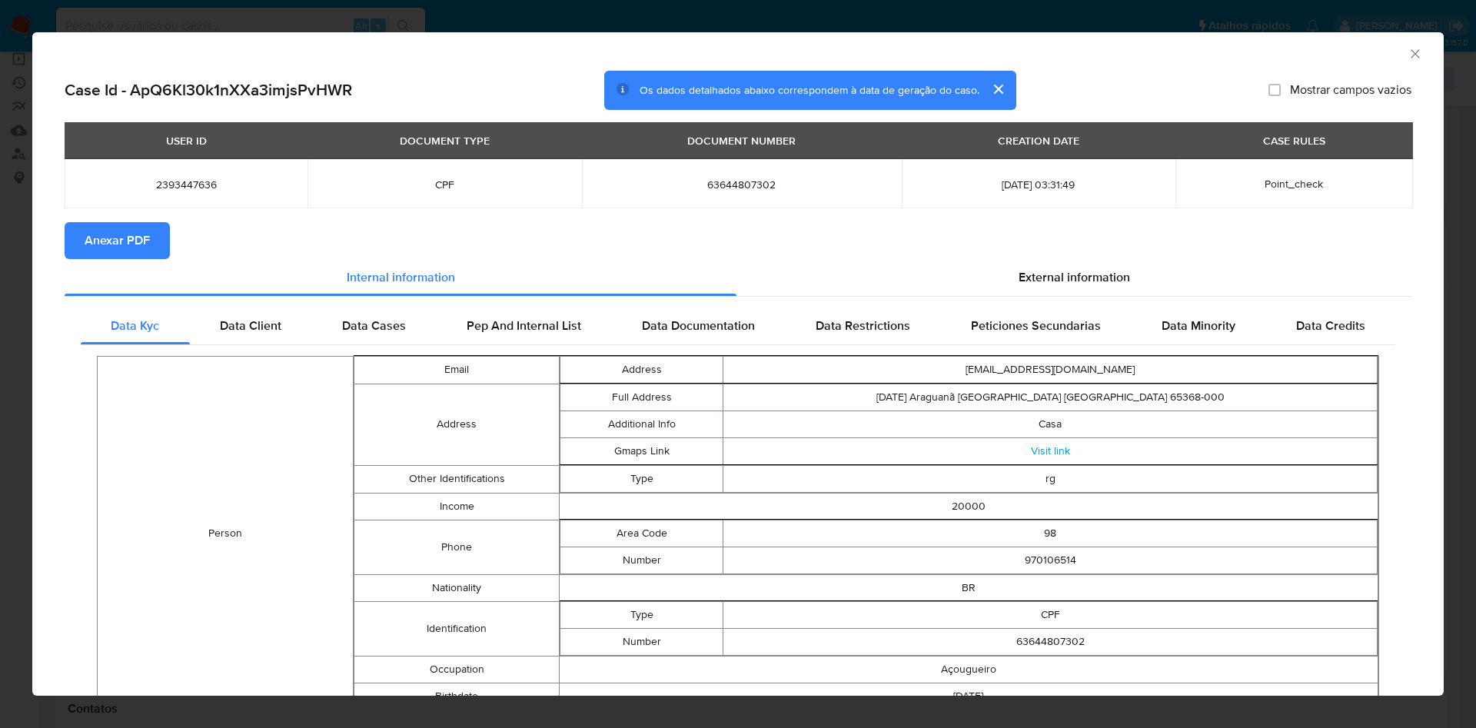
click at [117, 235] on span "Anexar PDF" at bounding box center [117, 241] width 65 height 34
click at [1387, 46] on div "AML Data Collector" at bounding box center [725, 51] width 1365 height 17
click at [1390, 46] on div "AML Data Collector" at bounding box center [738, 51] width 1412 height 38
click at [1408, 46] on icon "Fechar a janela" at bounding box center [1415, 53] width 15 height 15
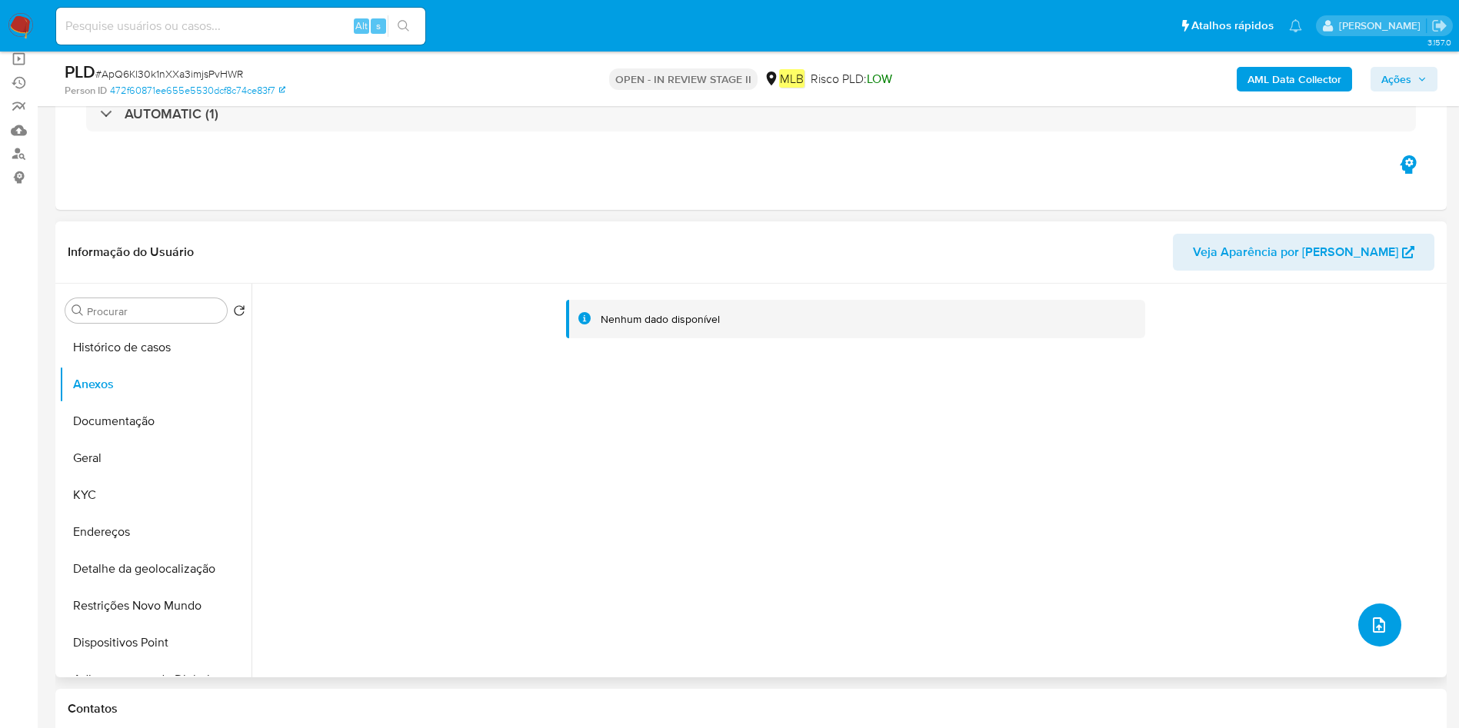
click at [1359, 624] on button "upload-file" at bounding box center [1379, 625] width 43 height 43
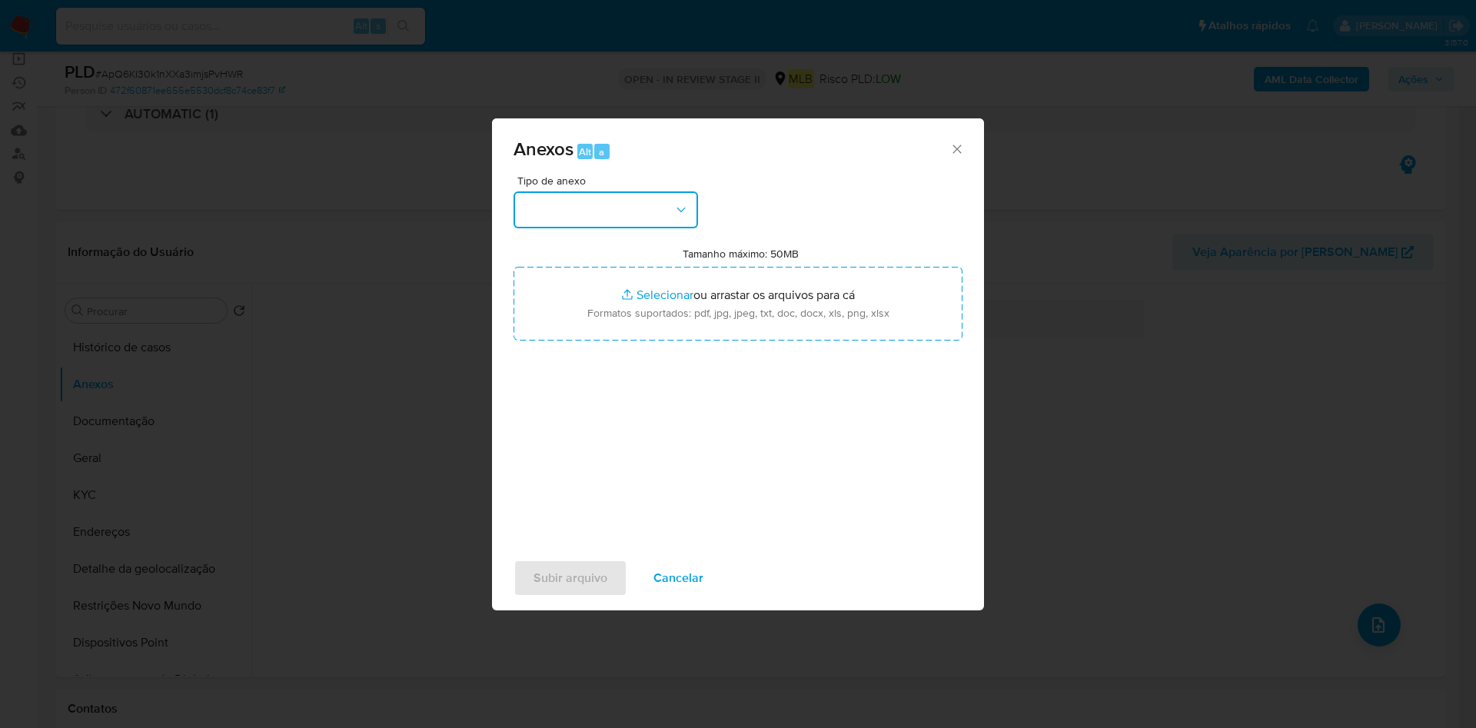
click at [661, 210] on button "button" at bounding box center [606, 209] width 185 height 37
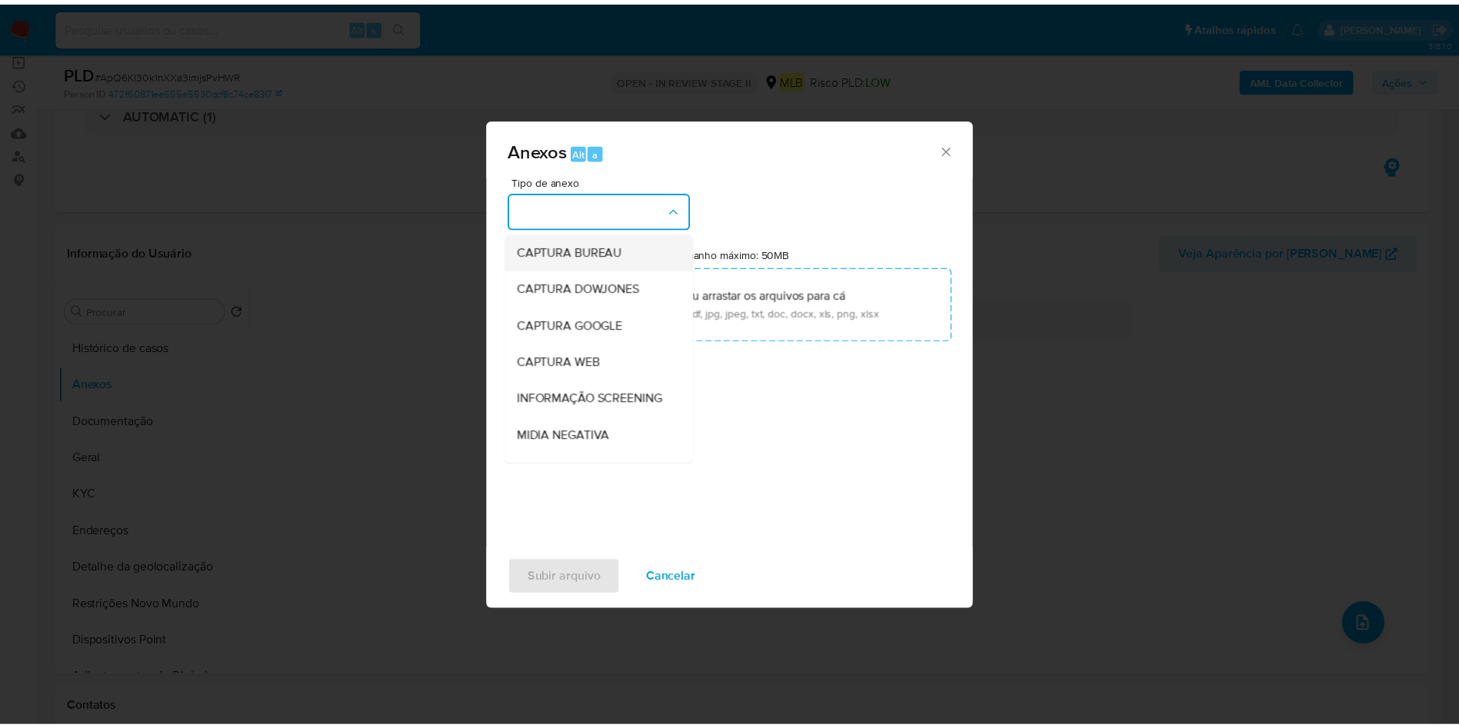
scroll to position [237, 0]
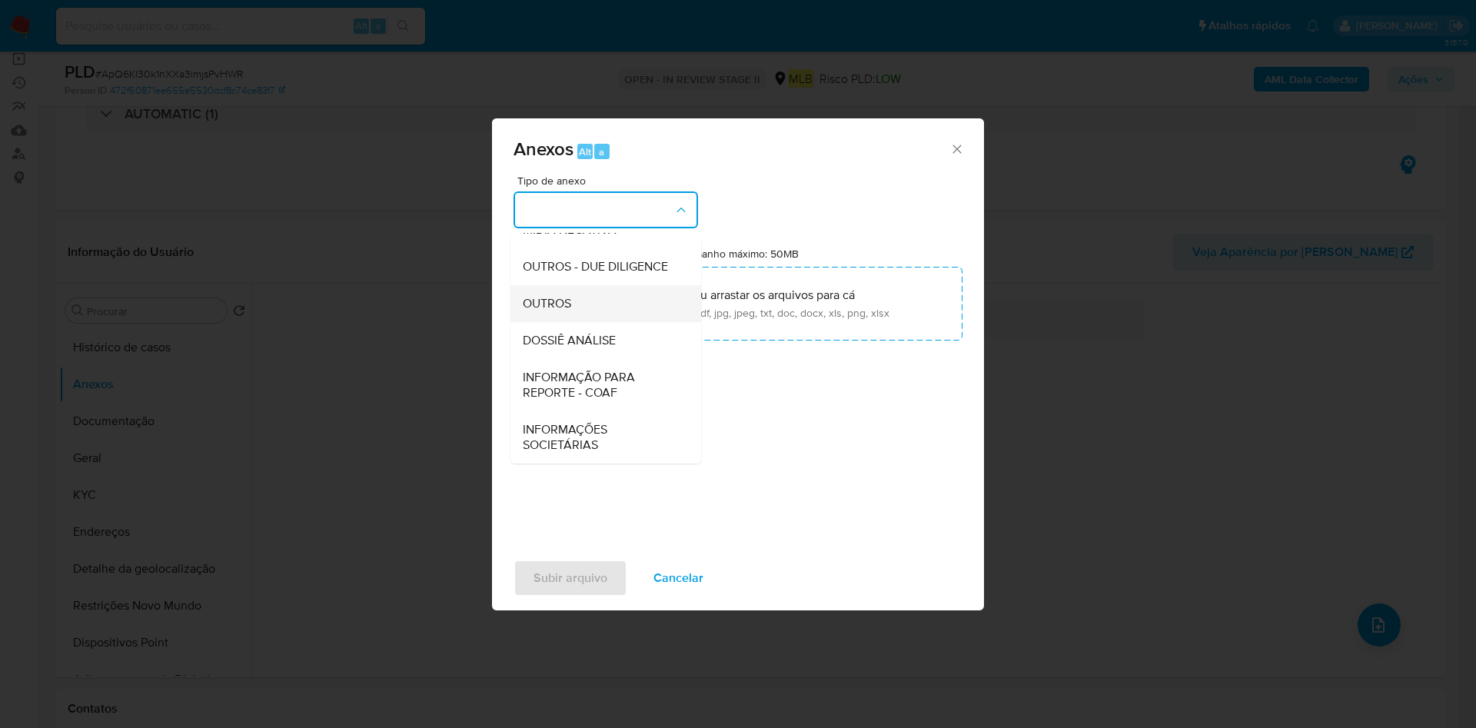
click at [590, 309] on div "OUTROS" at bounding box center [601, 303] width 157 height 37
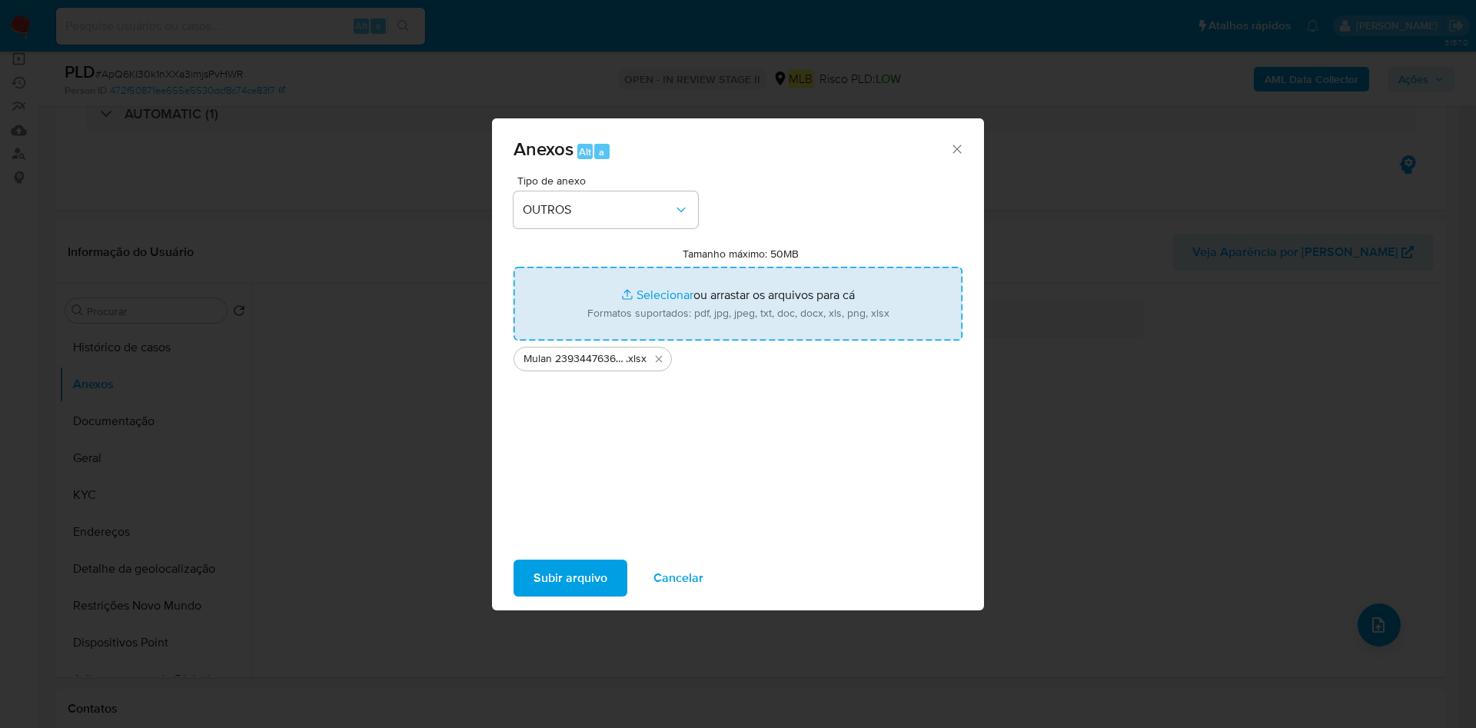
type input "C:\fakepath\SAR - XXX - CPF 63644807302 - WERLLESON CAMPOS DINIZ.pdf"
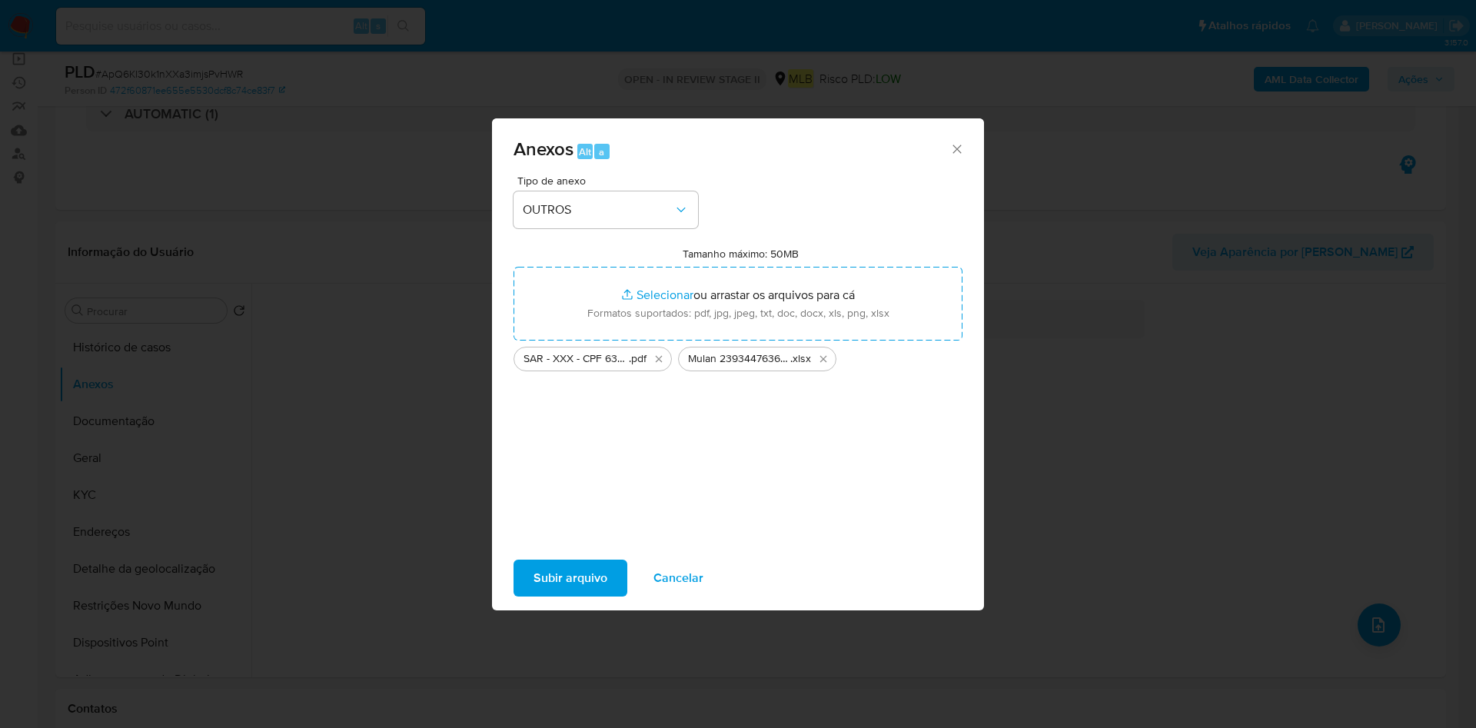
click at [579, 577] on span "Subir arquivo" at bounding box center [571, 578] width 74 height 34
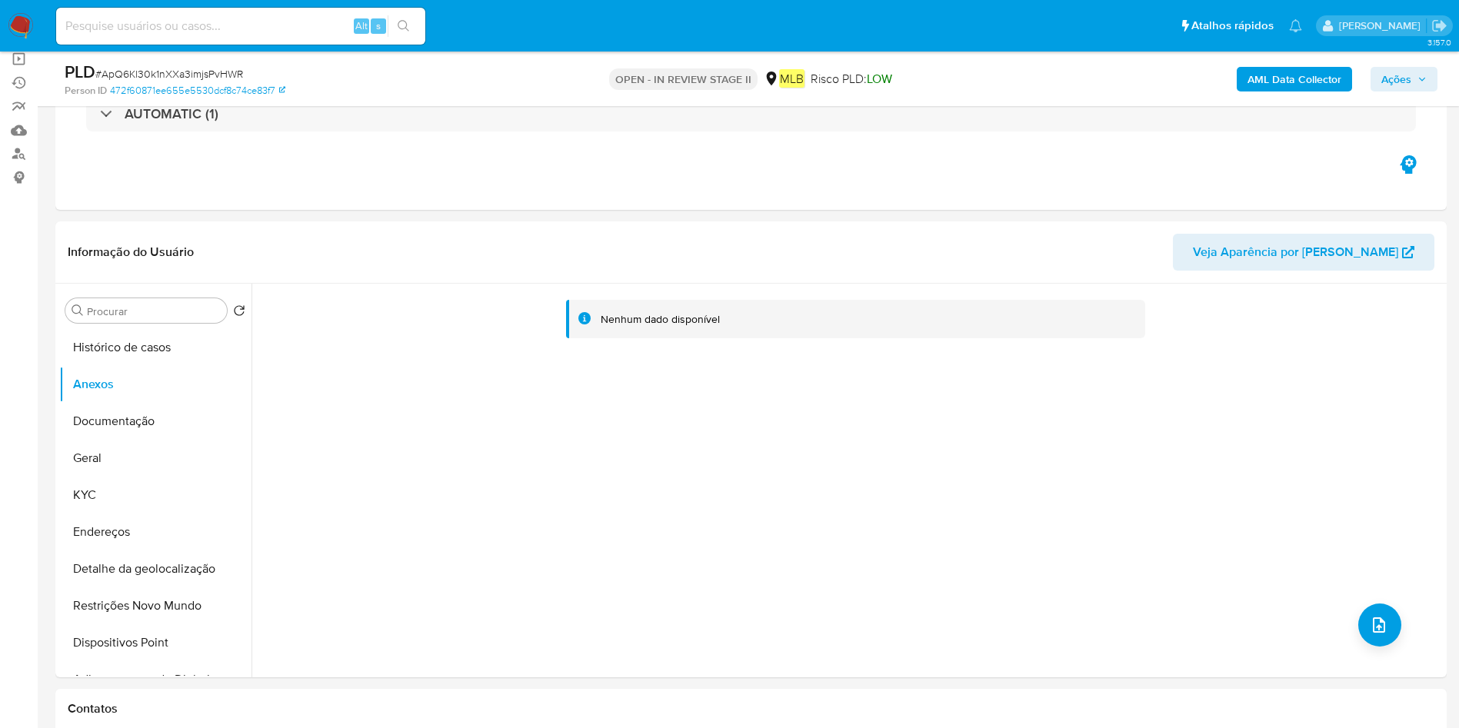
click at [1407, 89] on span "Ações" at bounding box center [1396, 79] width 30 height 25
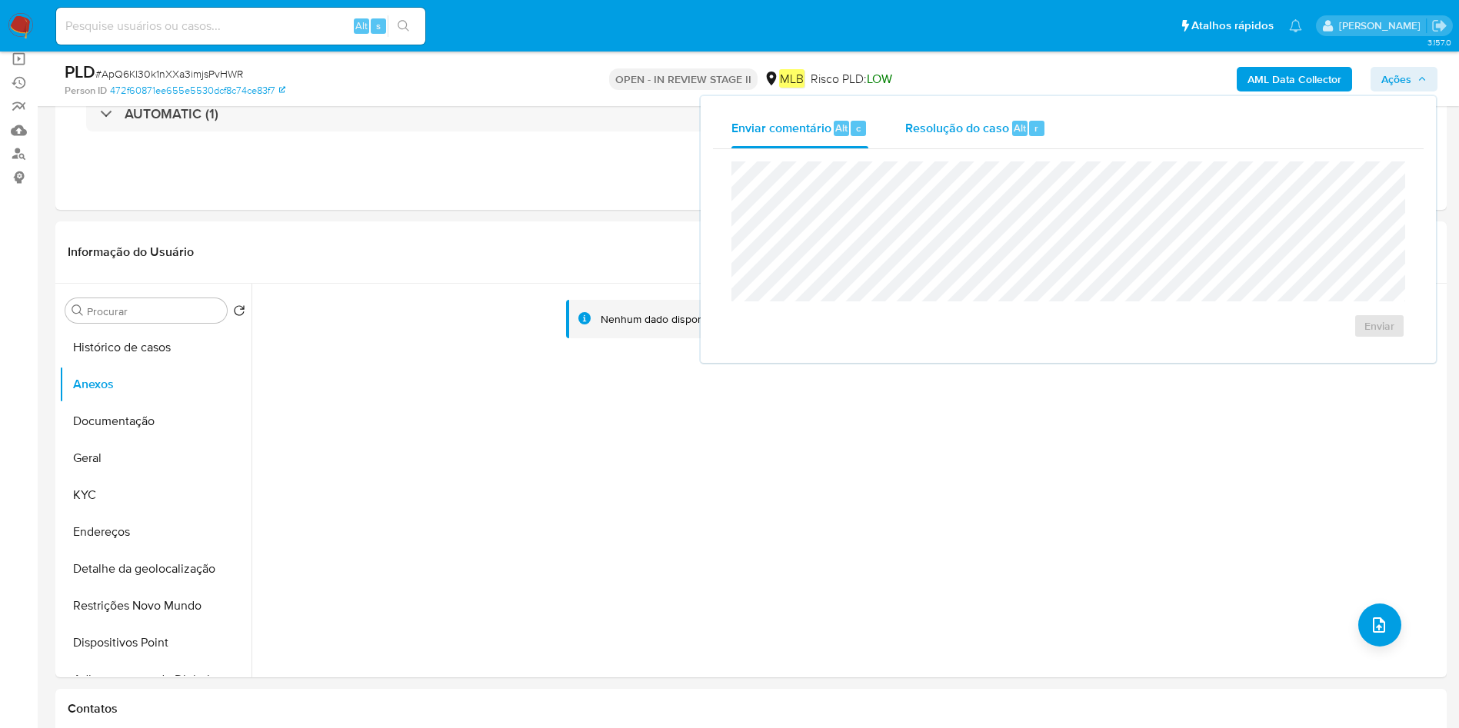
click at [983, 123] on span "Resolução do caso" at bounding box center [957, 127] width 104 height 18
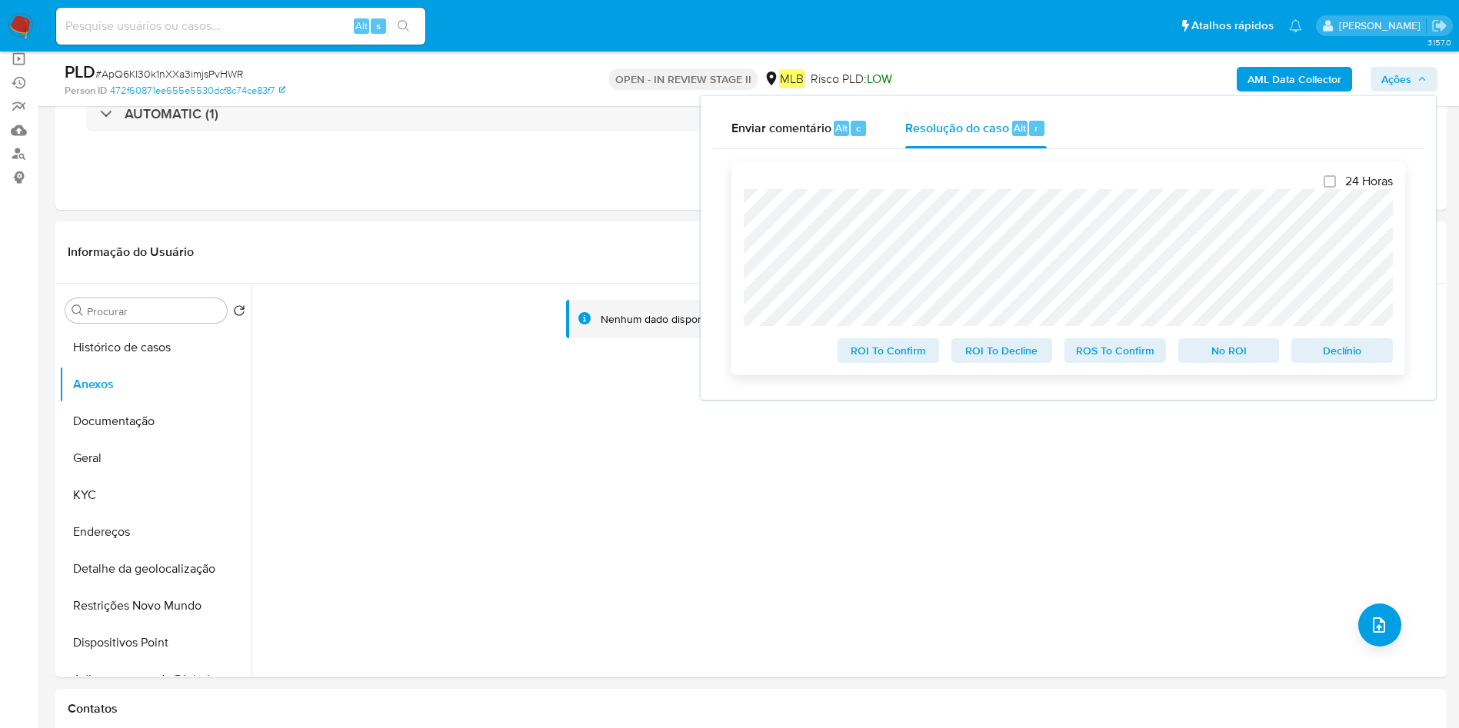
click at [1133, 351] on span "ROS To Confirm" at bounding box center [1115, 351] width 80 height 22
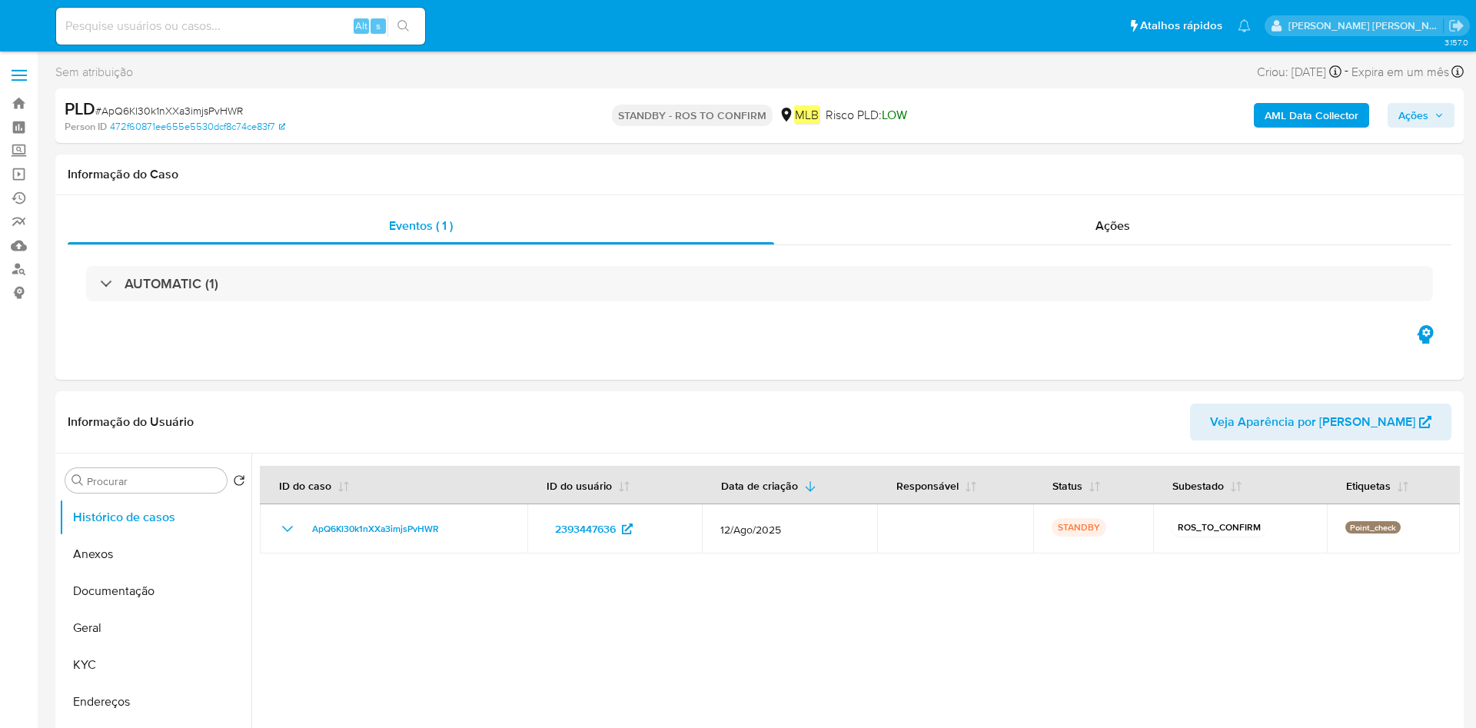
select select "10"
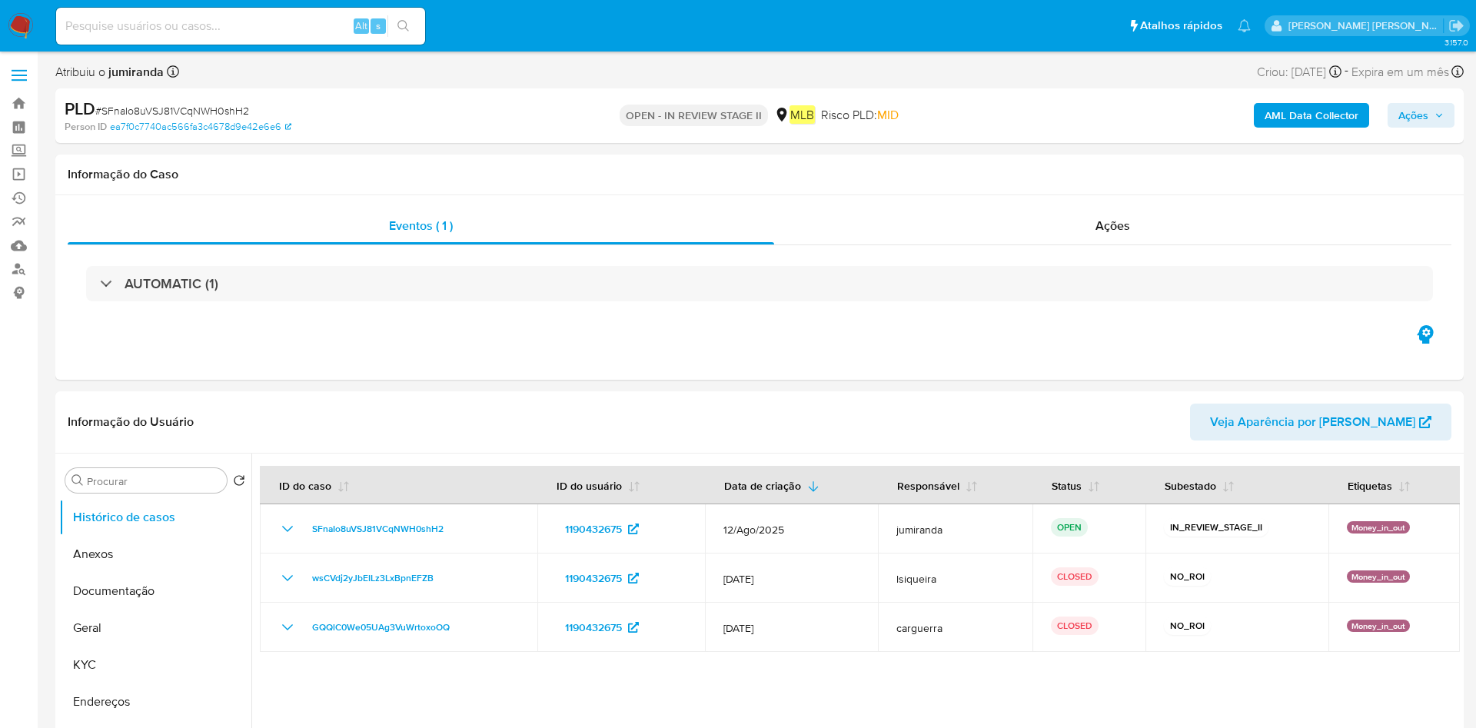
select select "10"
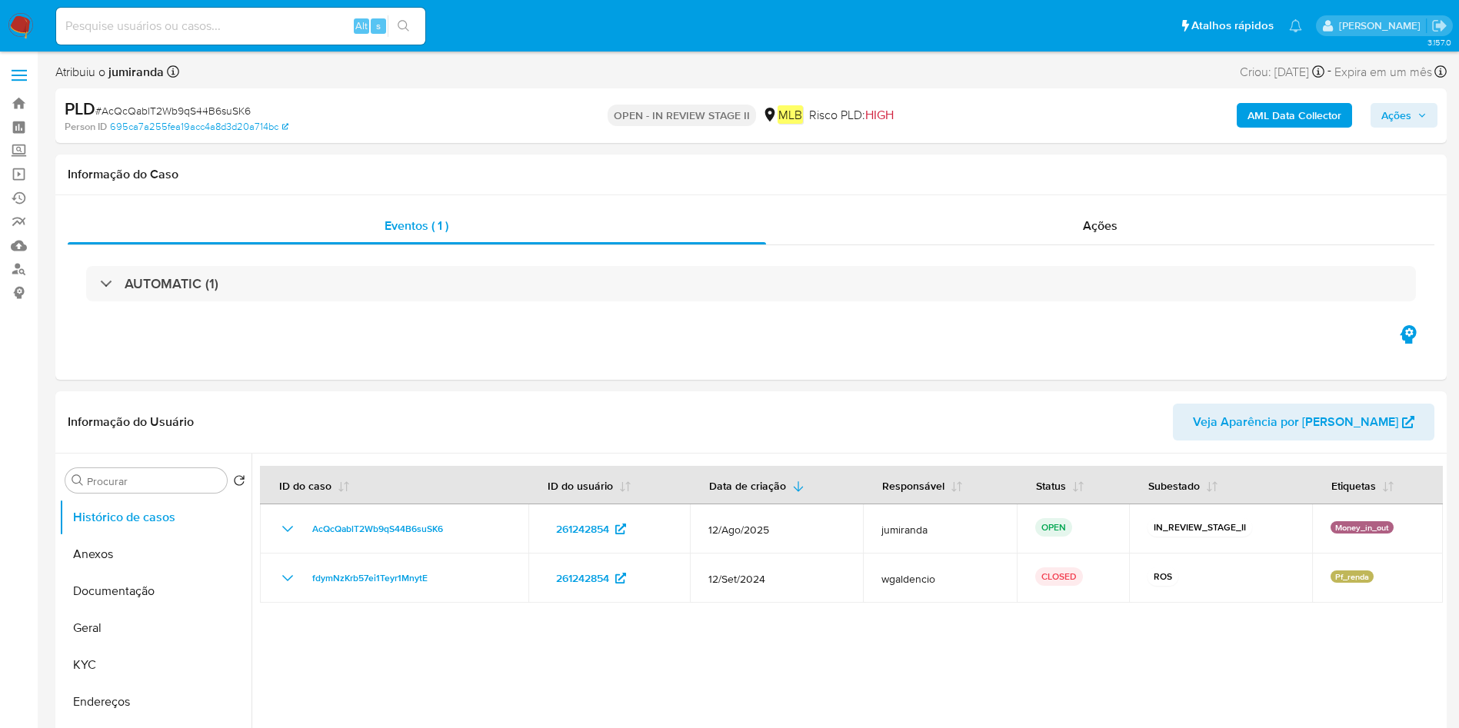
select select "10"
click at [99, 660] on button "KYC" at bounding box center [149, 665] width 180 height 37
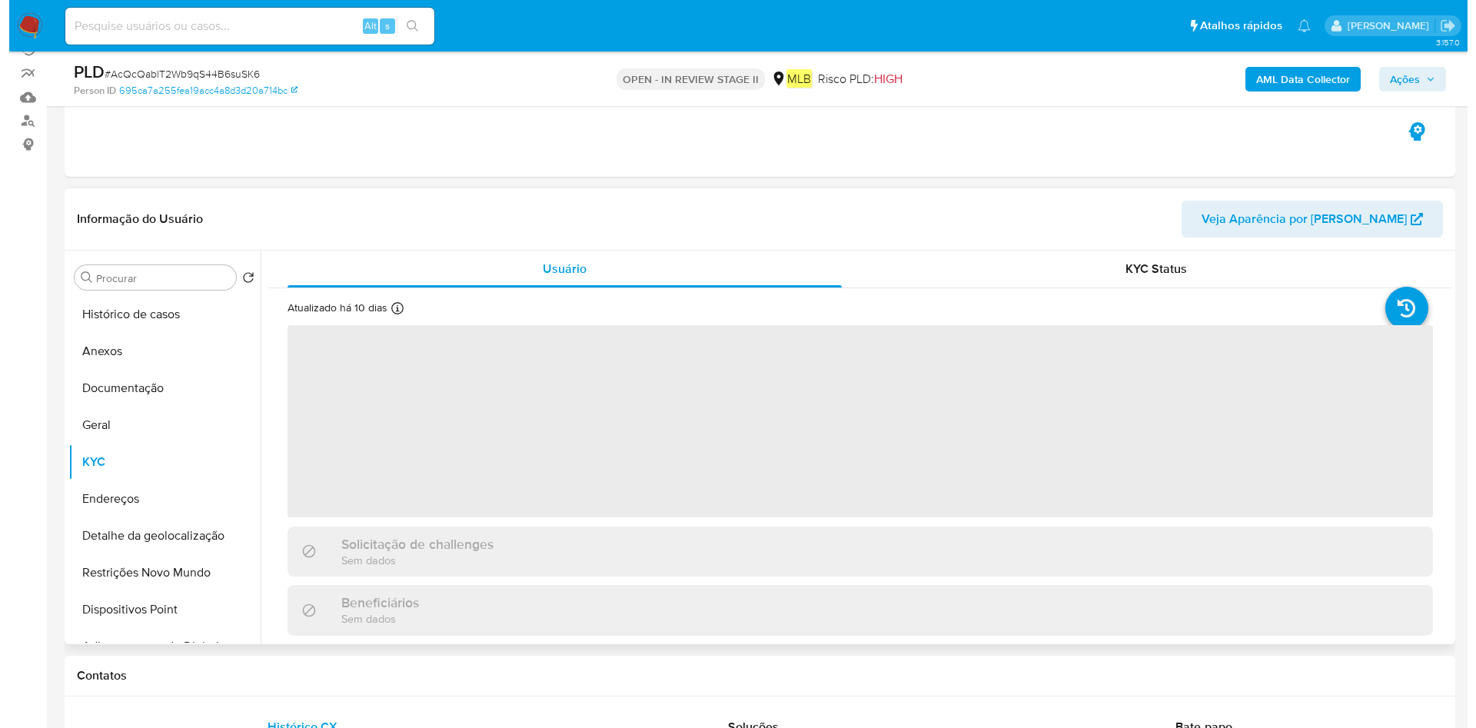
scroll to position [231, 0]
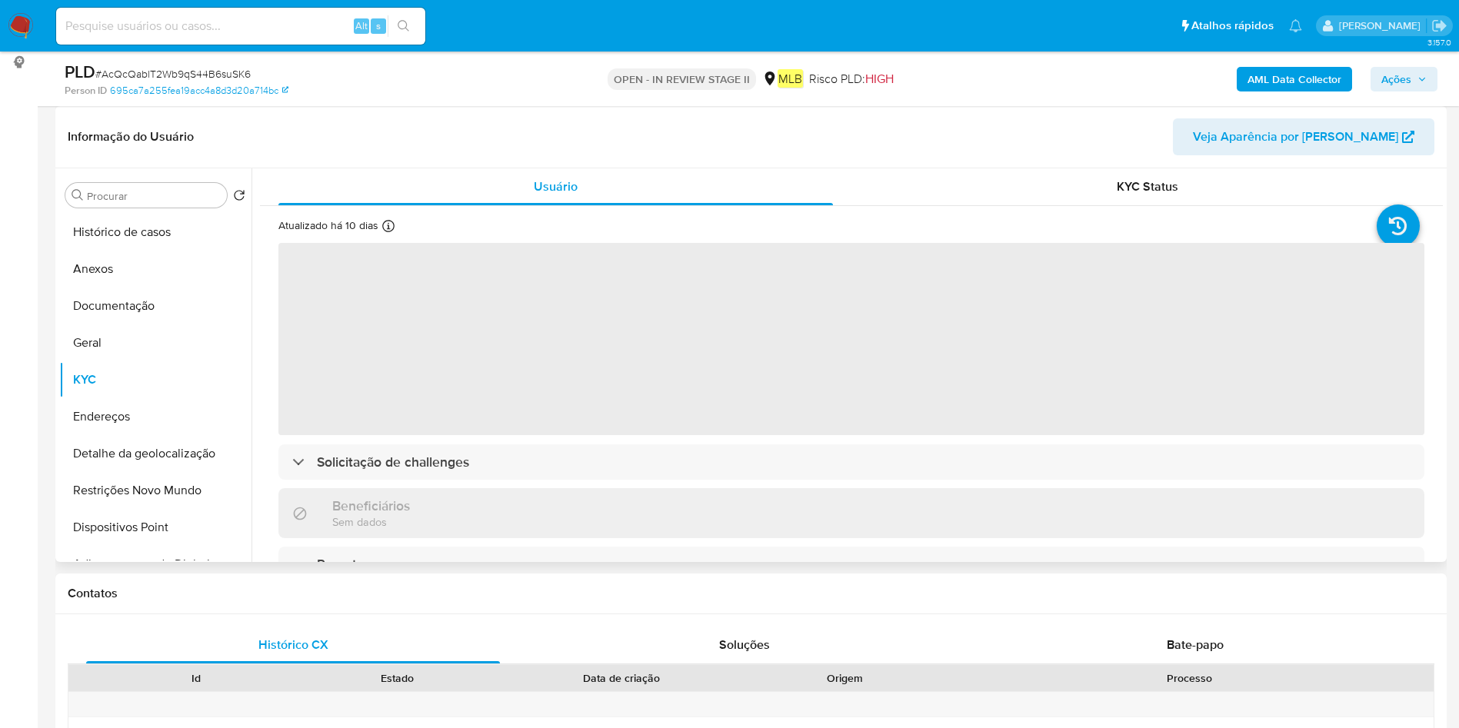
click at [691, 426] on span "‌" at bounding box center [851, 339] width 1146 height 192
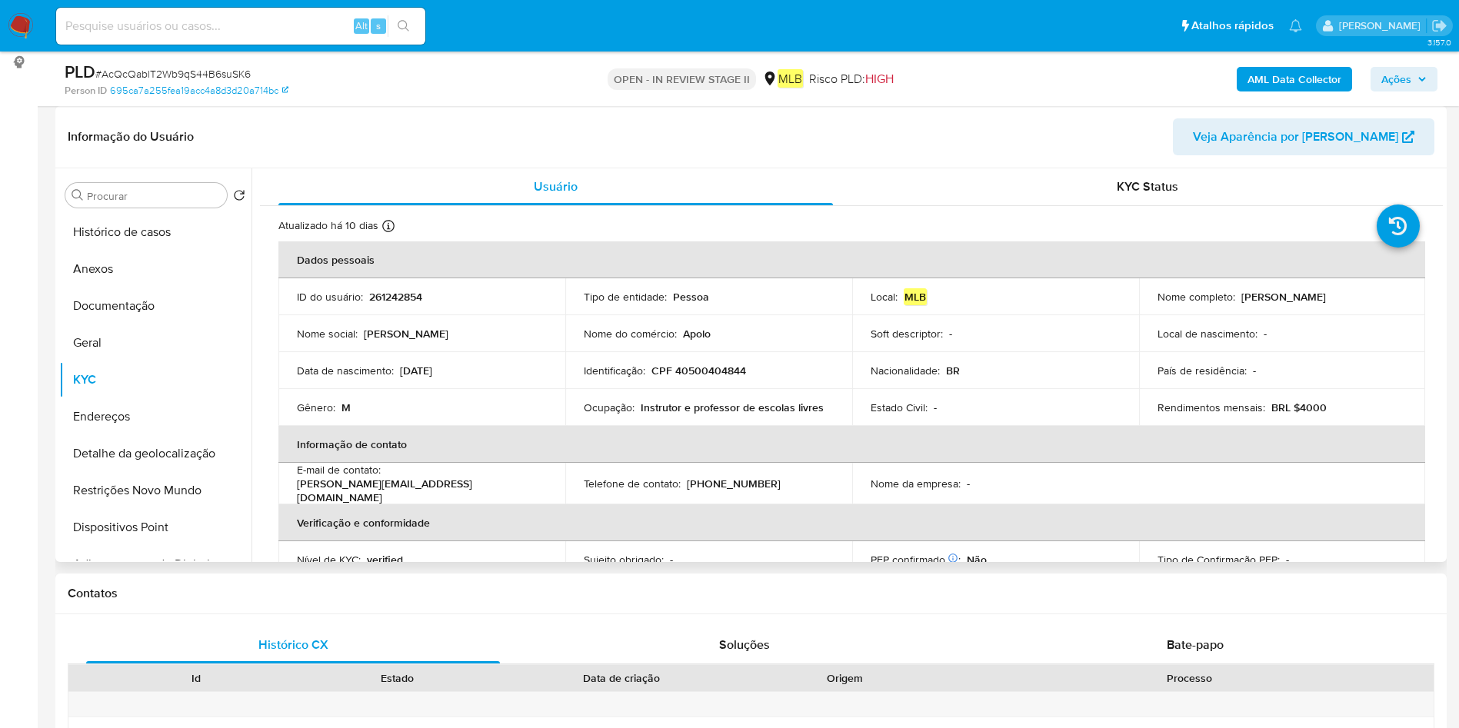
click at [712, 407] on p "Instrutor e professor de escolas livres" at bounding box center [731, 408] width 183 height 14
copy div "Ocupação : Instrutor e professor de escolas livres"
click at [141, 230] on button "Histórico de casos" at bounding box center [149, 232] width 180 height 37
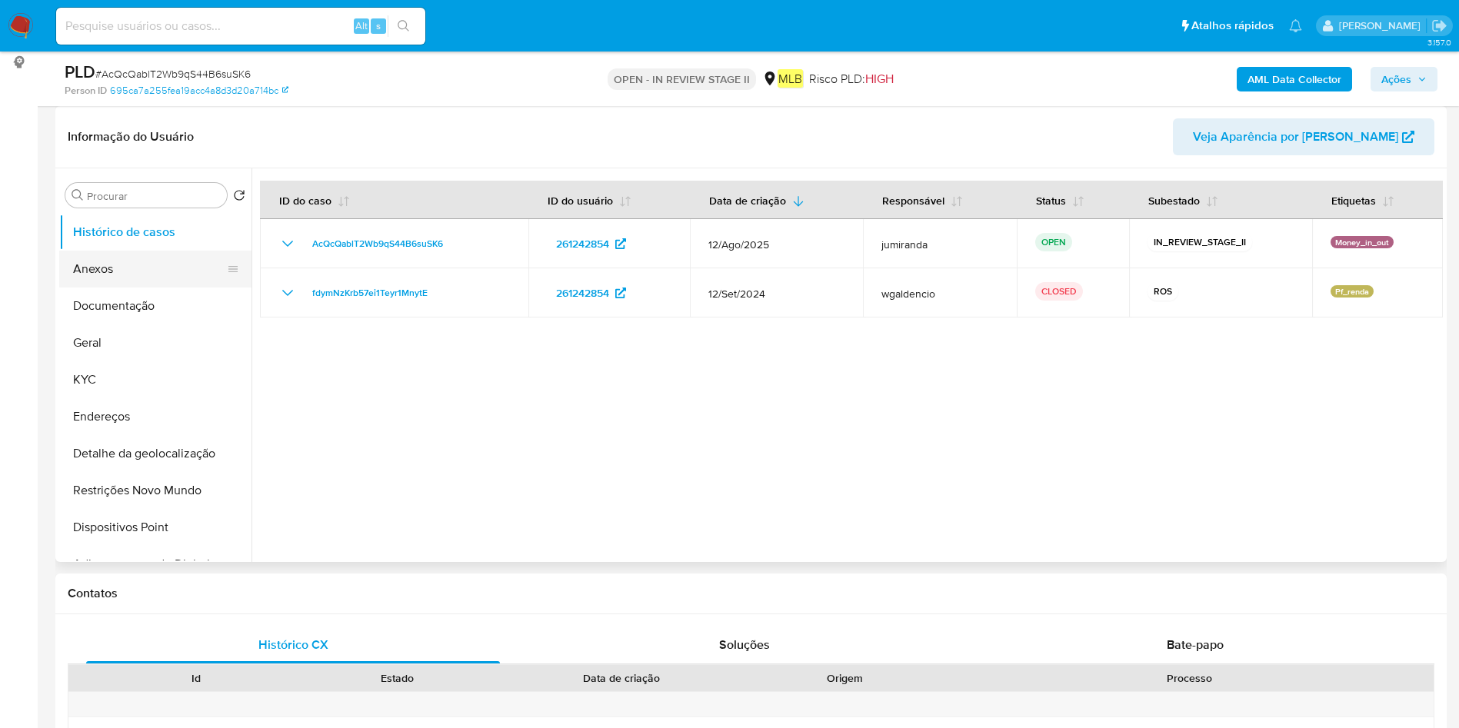
click at [138, 277] on button "Anexos" at bounding box center [149, 269] width 180 height 37
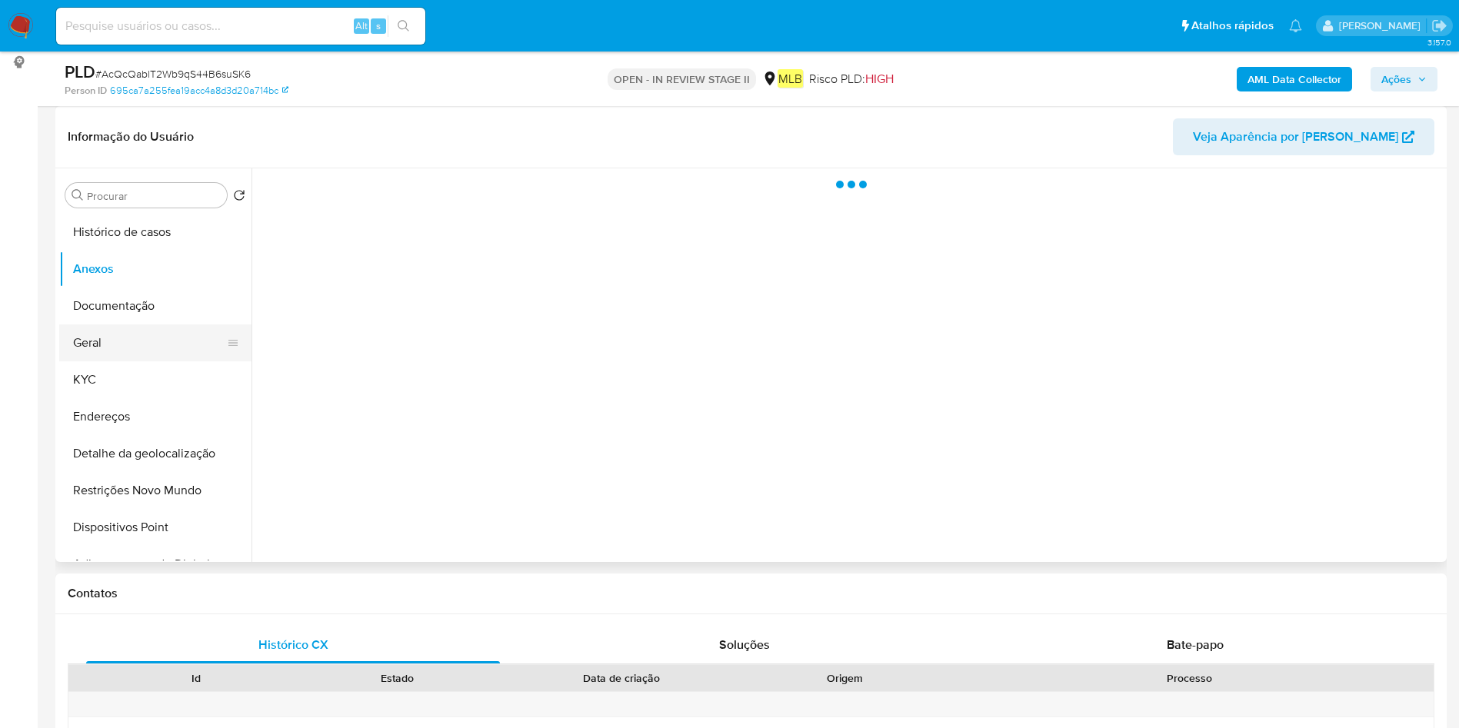
click at [148, 340] on button "Geral" at bounding box center [149, 342] width 180 height 37
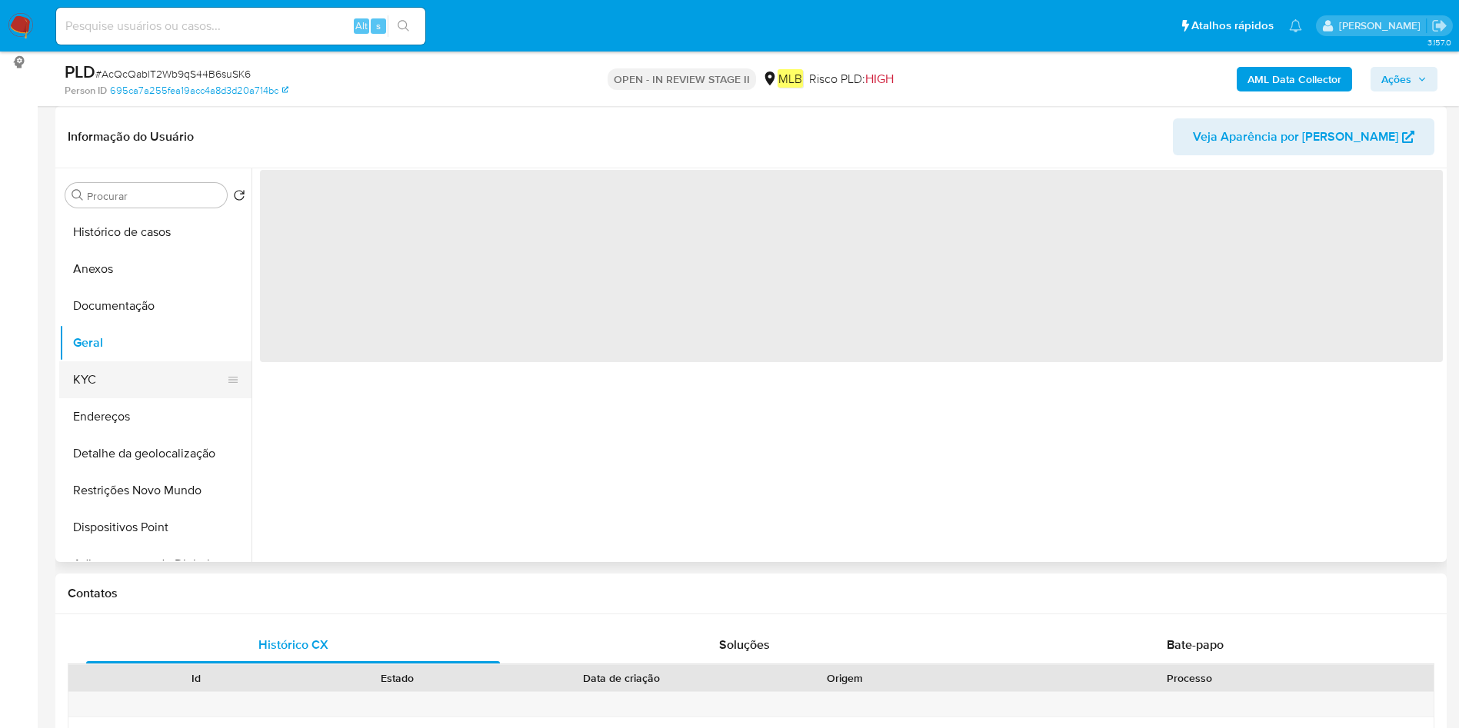
click at [180, 374] on button "KYC" at bounding box center [149, 379] width 180 height 37
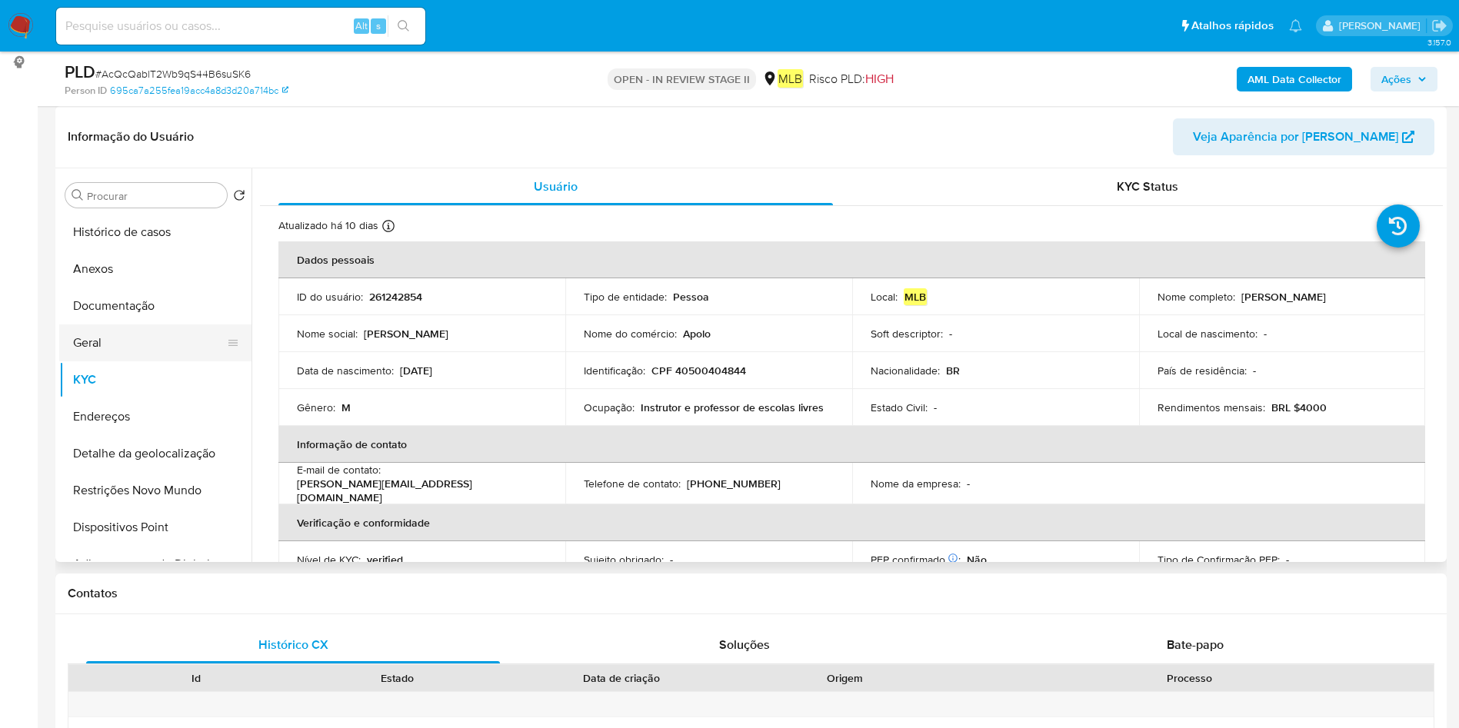
click at [141, 337] on button "Geral" at bounding box center [149, 342] width 180 height 37
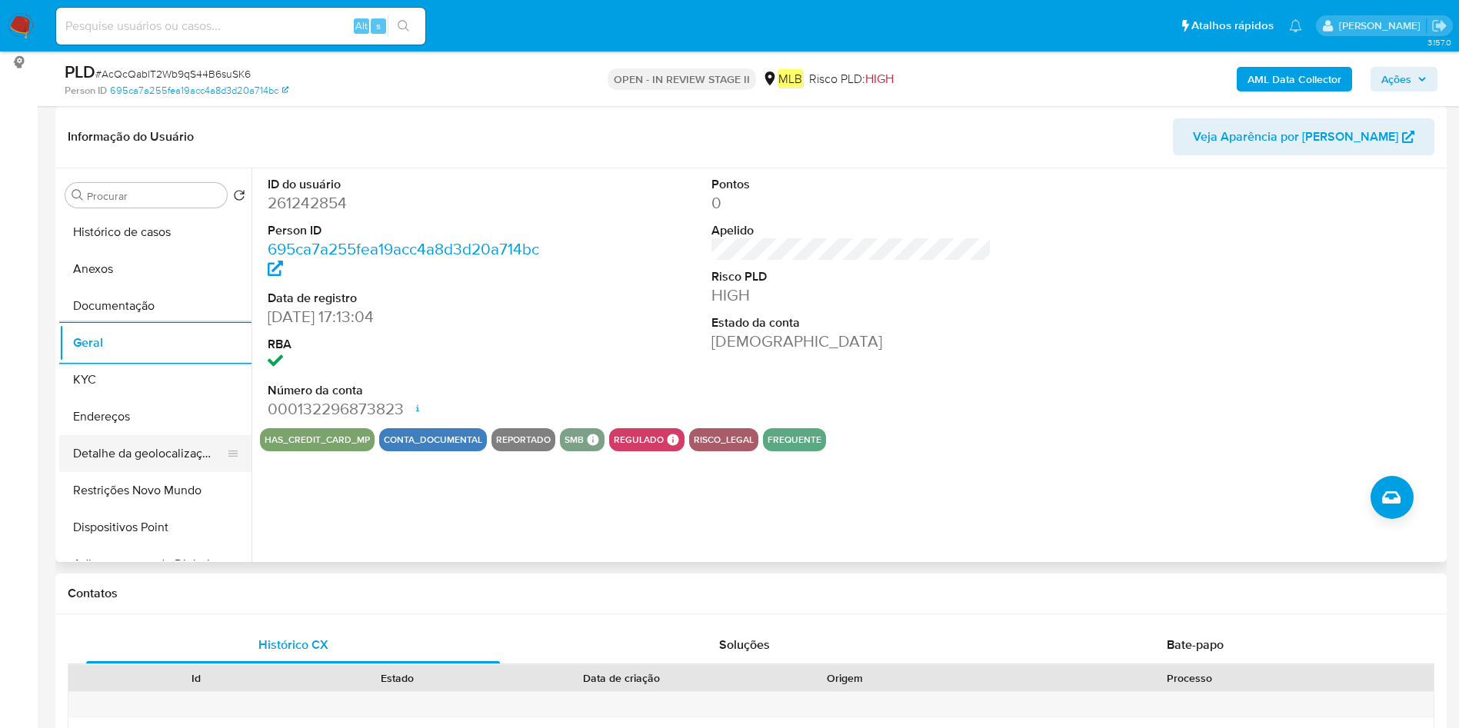
click at [148, 460] on button "Detalhe da geolocalização" at bounding box center [149, 453] width 180 height 37
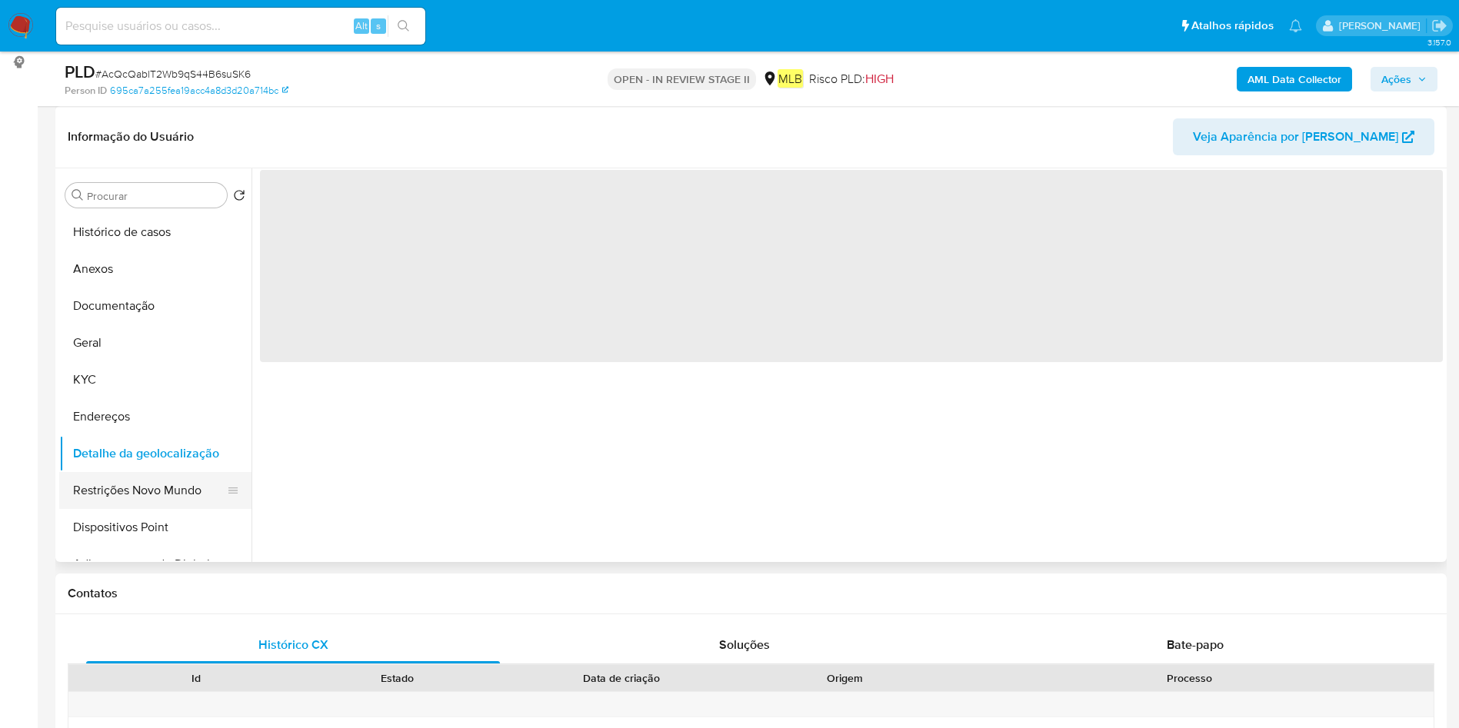
click at [144, 474] on button "Restrições Novo Mundo" at bounding box center [149, 490] width 180 height 37
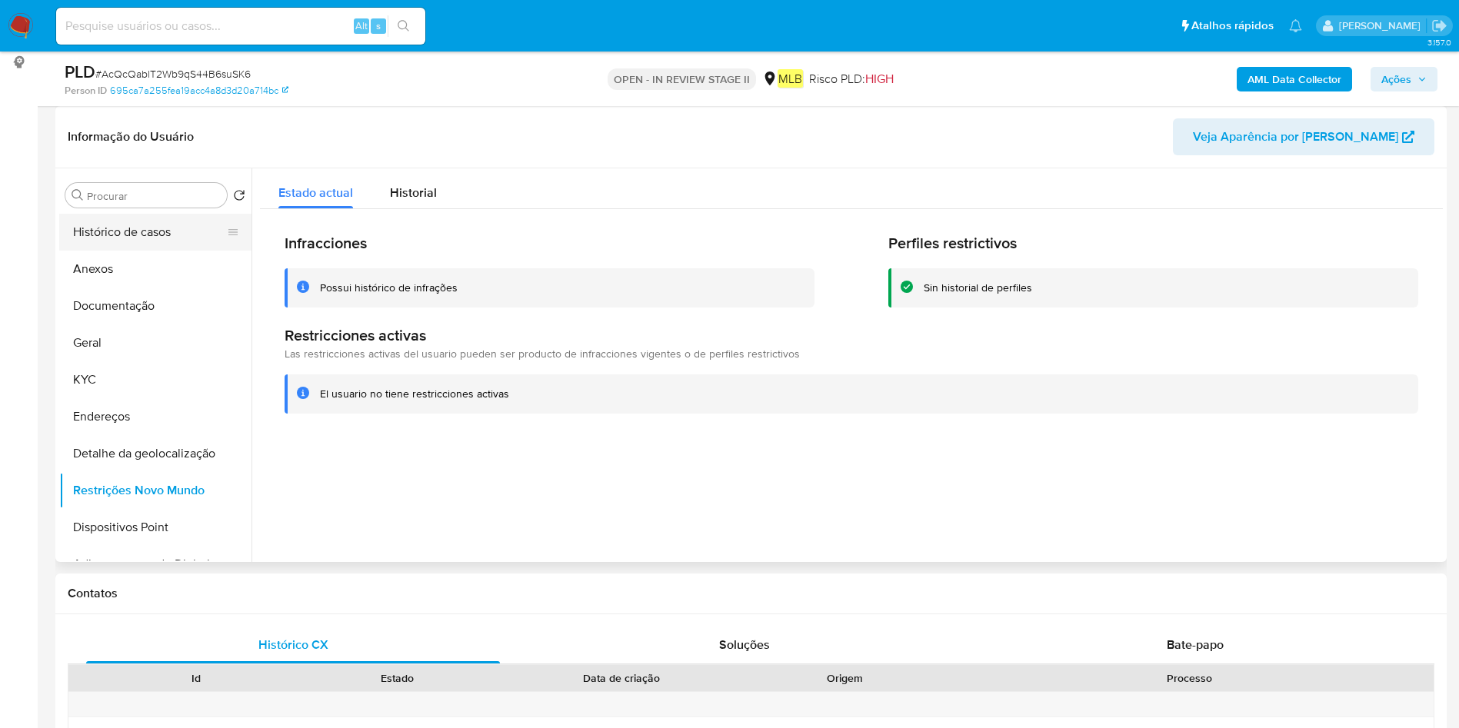
click at [170, 220] on button "Histórico de casos" at bounding box center [149, 232] width 180 height 37
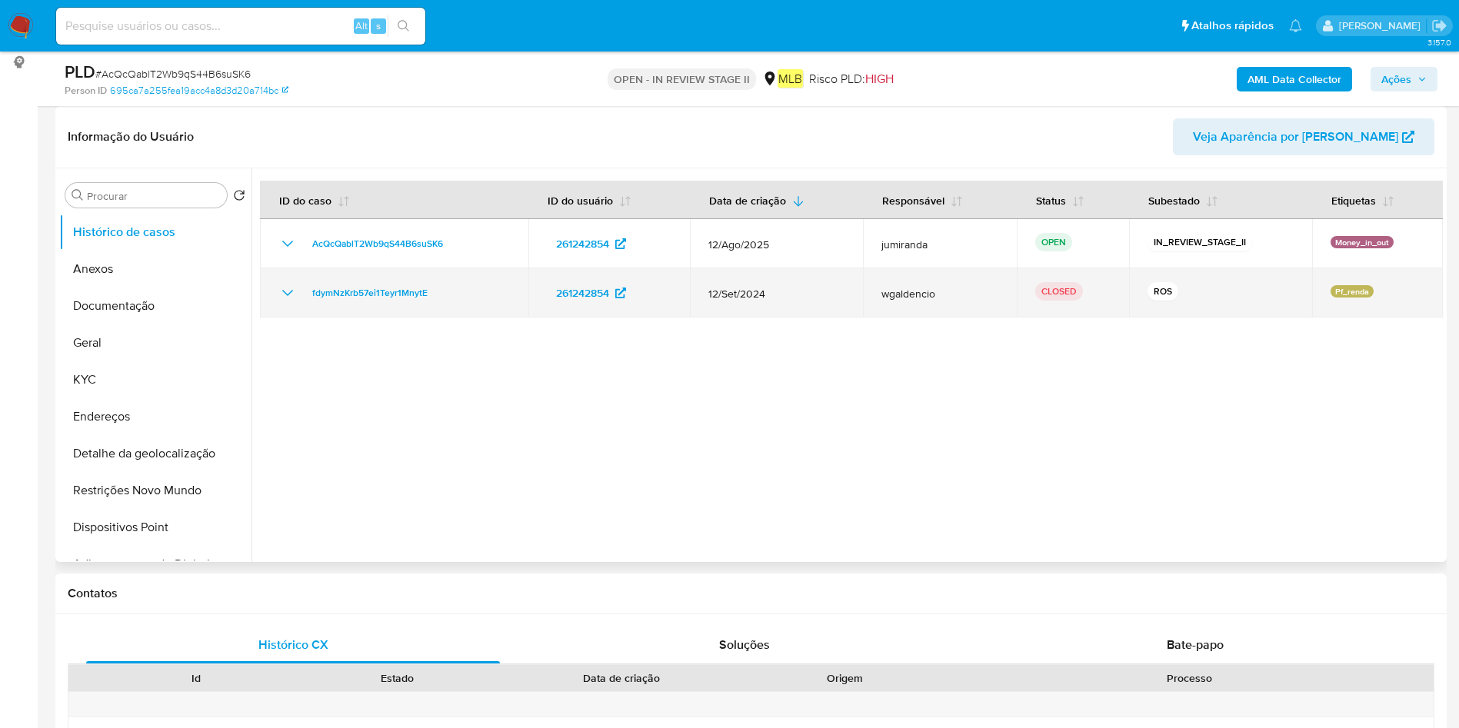
click at [421, 305] on td "fdymNzKrb57ei1Teyr1MnytE" at bounding box center [394, 292] width 268 height 49
click at [759, 289] on span "12/Set/2024" at bounding box center [776, 294] width 136 height 14
click at [759, 288] on span "12/Set/2024" at bounding box center [776, 294] width 136 height 14
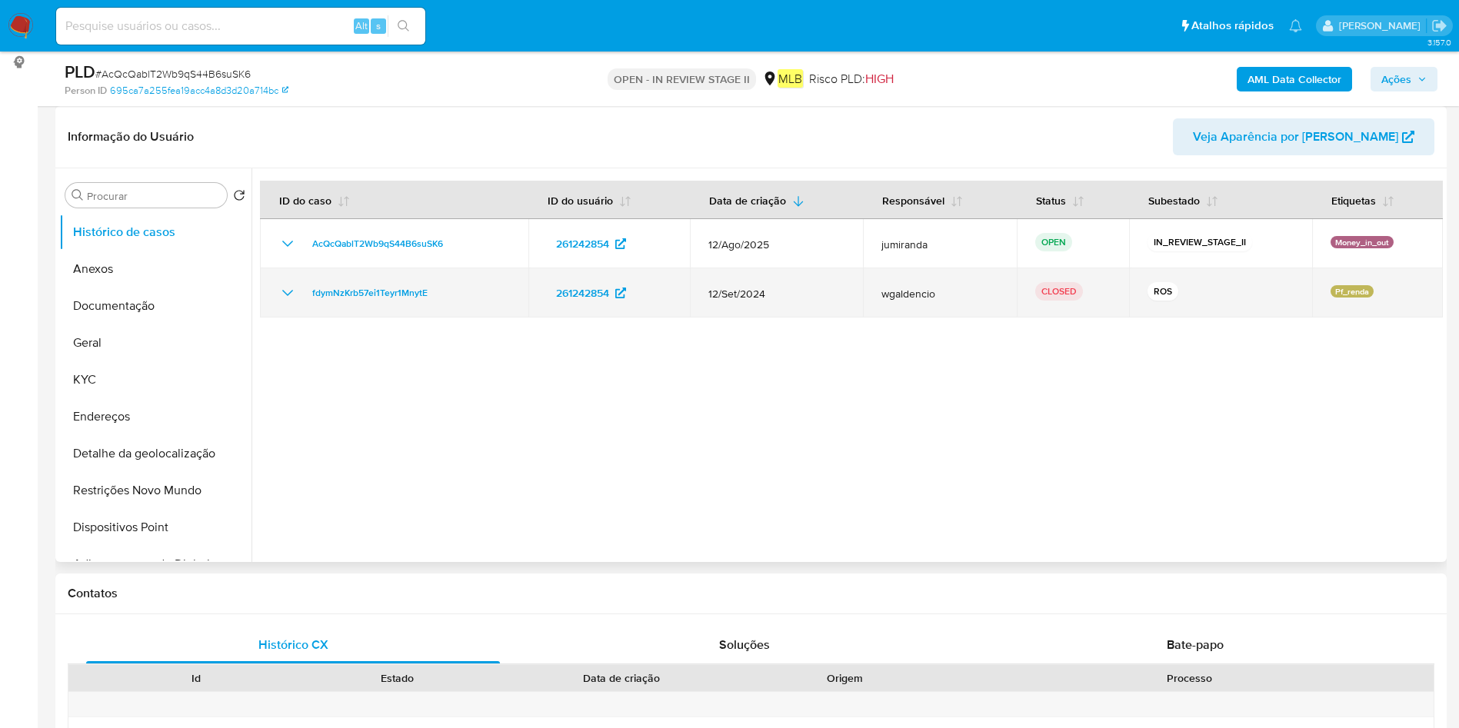
click at [759, 288] on span "12/Set/2024" at bounding box center [776, 294] width 136 height 14
click at [414, 312] on td "fdymNzKrb57ei1Teyr1MnytE" at bounding box center [394, 292] width 268 height 49
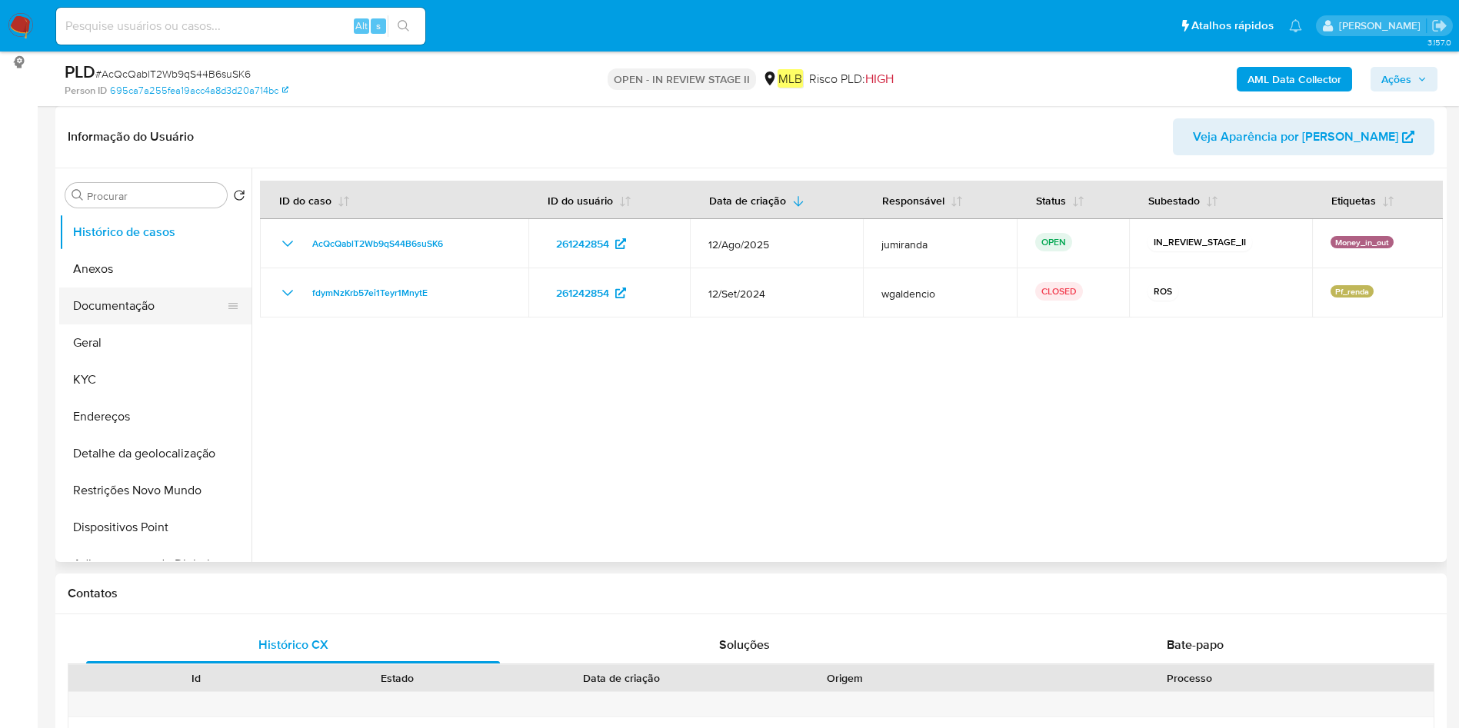
click at [116, 311] on button "Documentação" at bounding box center [149, 306] width 180 height 37
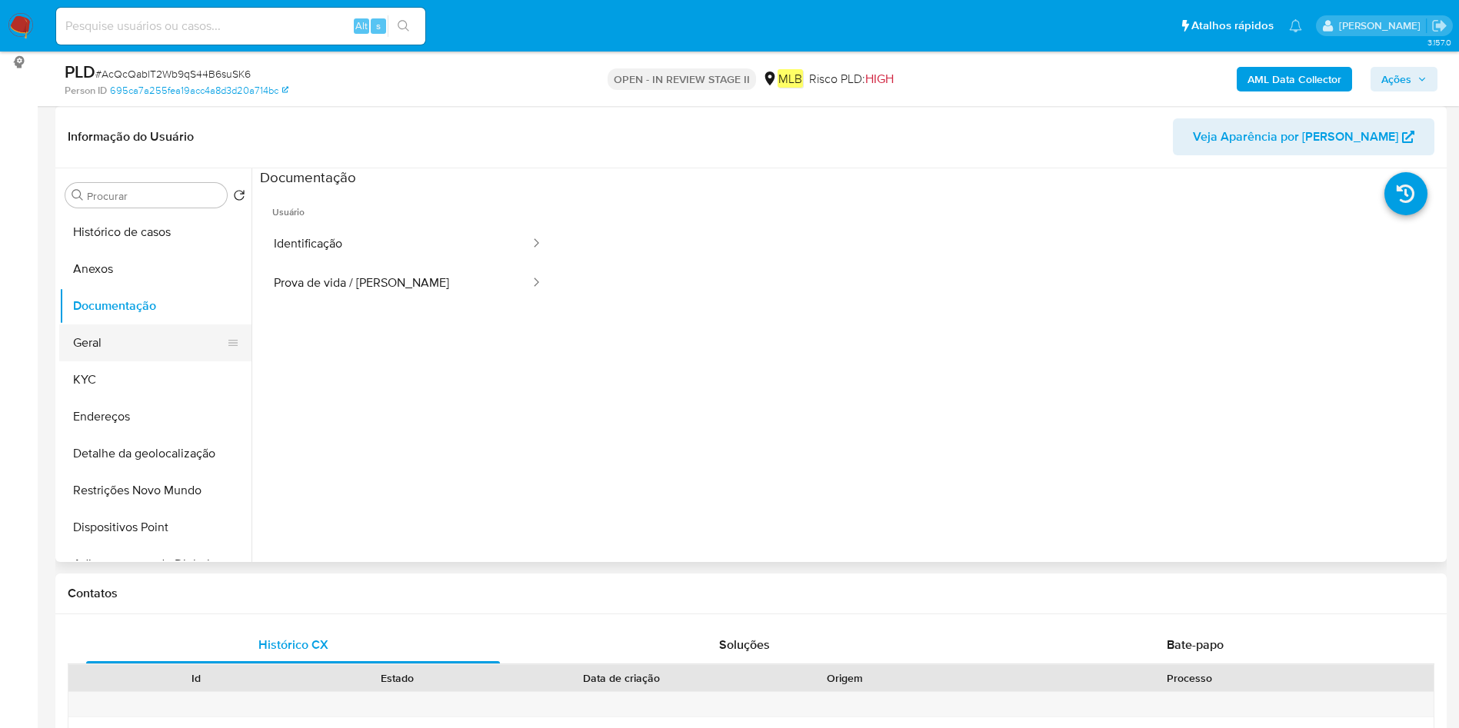
click at [95, 344] on button "Geral" at bounding box center [149, 342] width 180 height 37
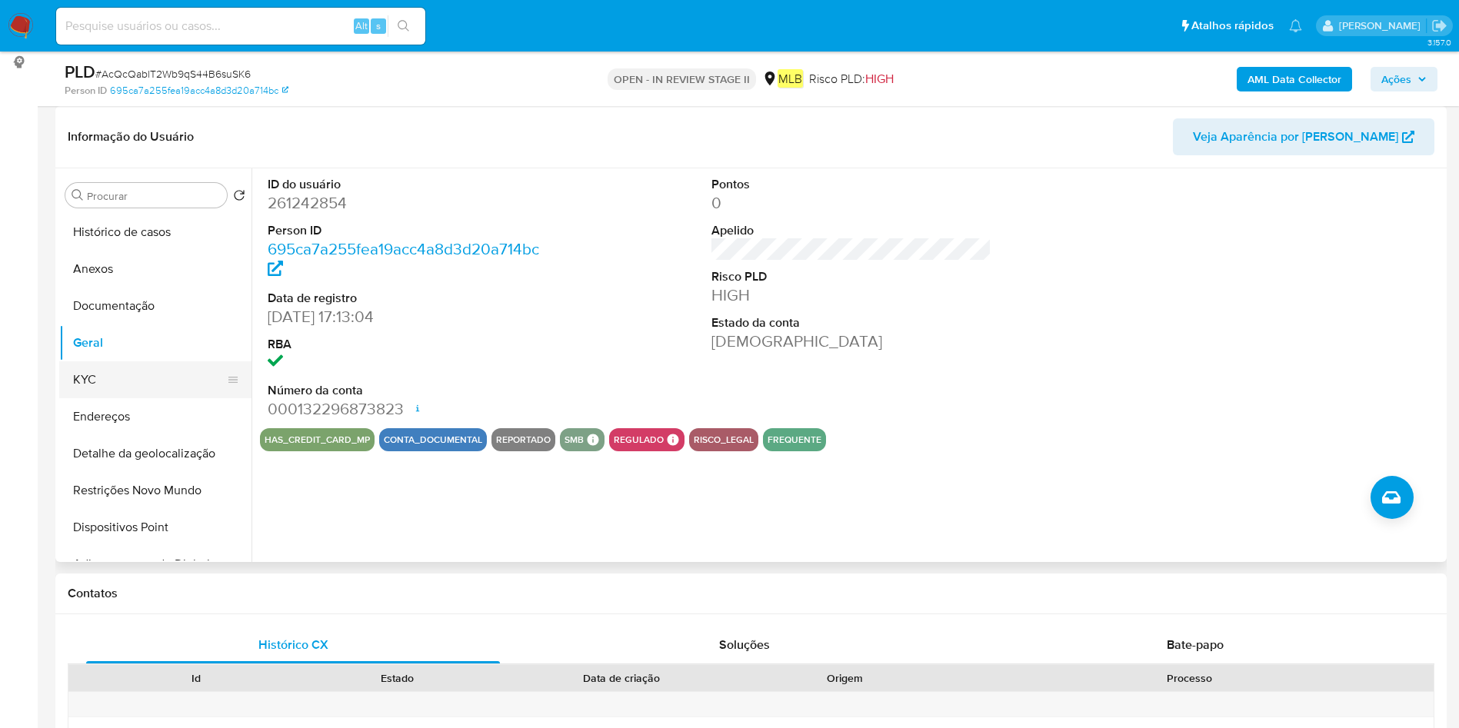
click at [107, 382] on button "KYC" at bounding box center [149, 379] width 180 height 37
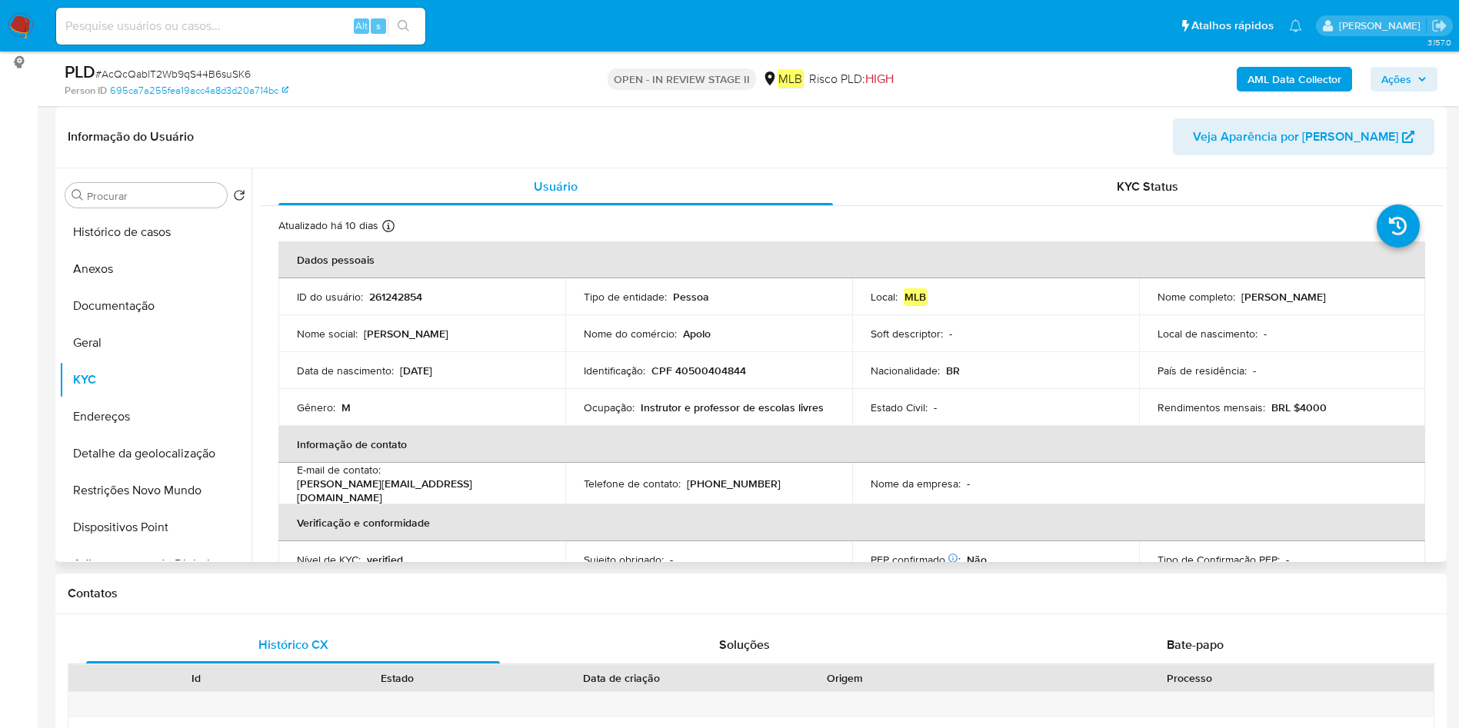
drag, startPoint x: 156, startPoint y: 421, endPoint x: 533, endPoint y: 496, distance: 384.2
click at [156, 420] on button "Endereços" at bounding box center [155, 416] width 192 height 37
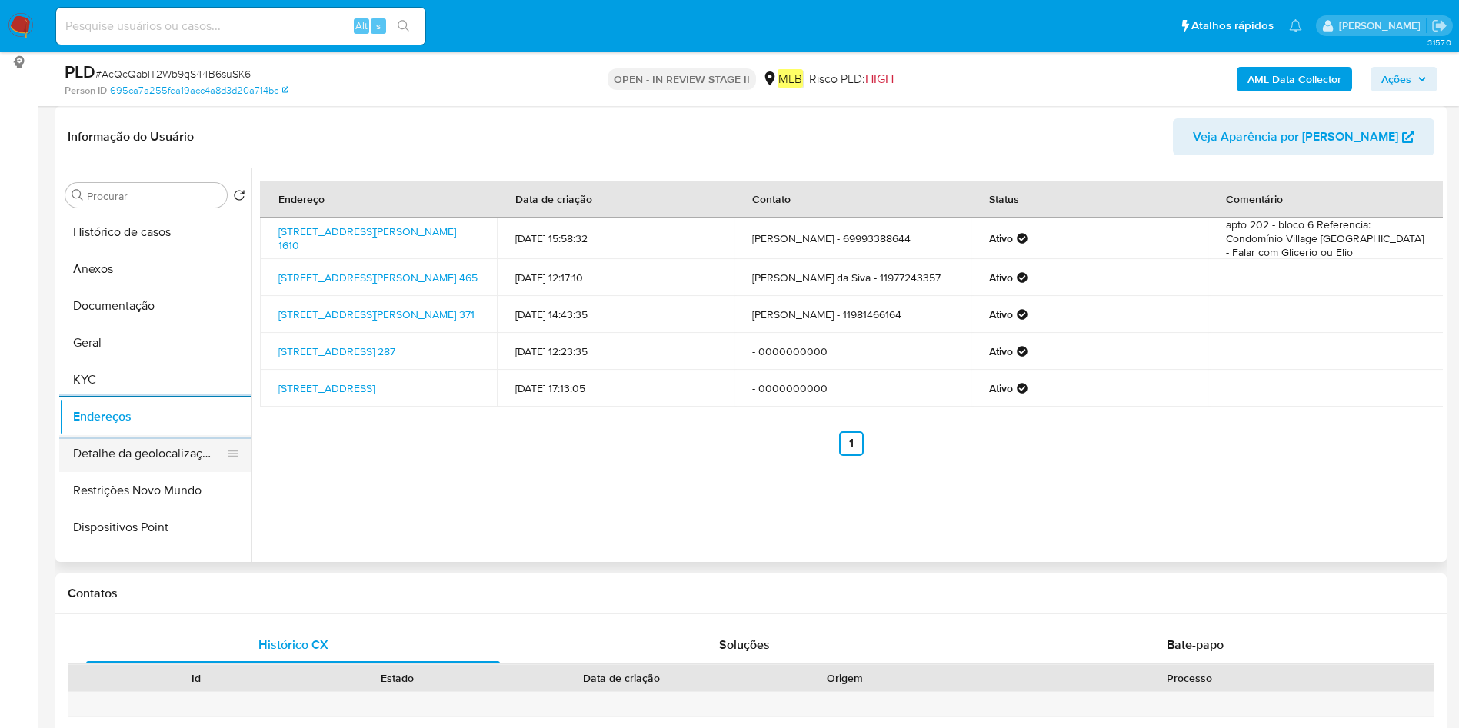
drag, startPoint x: 174, startPoint y: 437, endPoint x: 237, endPoint y: 451, distance: 64.4
click at [174, 437] on button "Detalhe da geolocalização" at bounding box center [149, 453] width 180 height 37
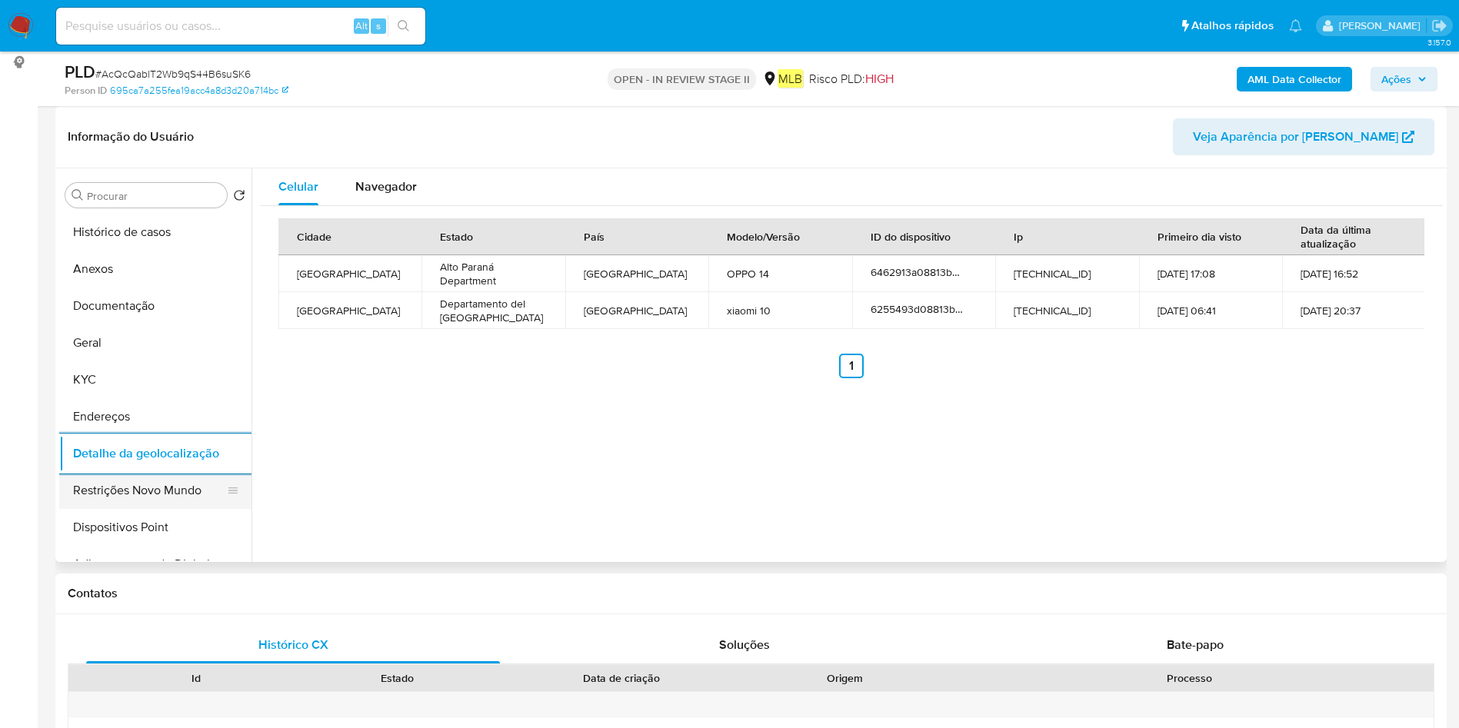
click at [133, 498] on button "Restrições Novo Mundo" at bounding box center [149, 490] width 180 height 37
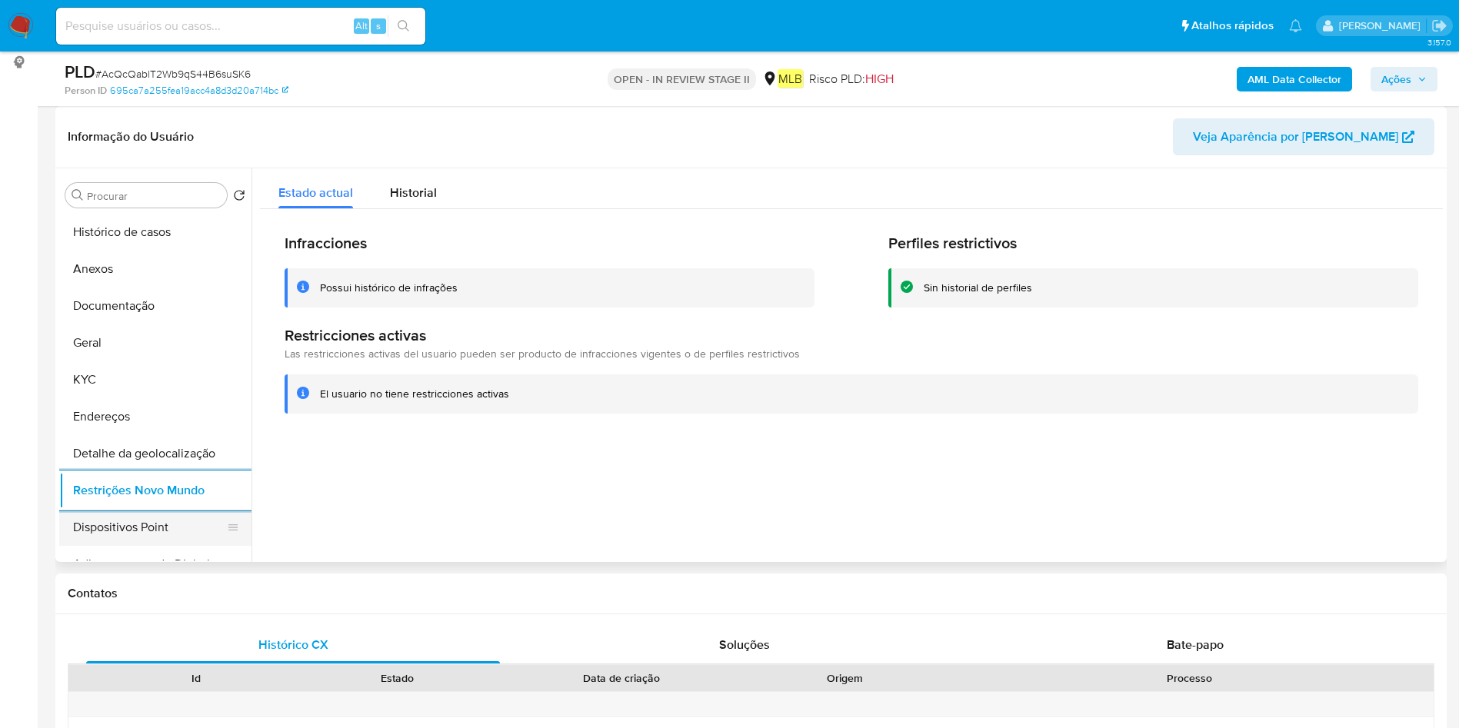
click at [90, 525] on button "Dispositivos Point" at bounding box center [149, 527] width 180 height 37
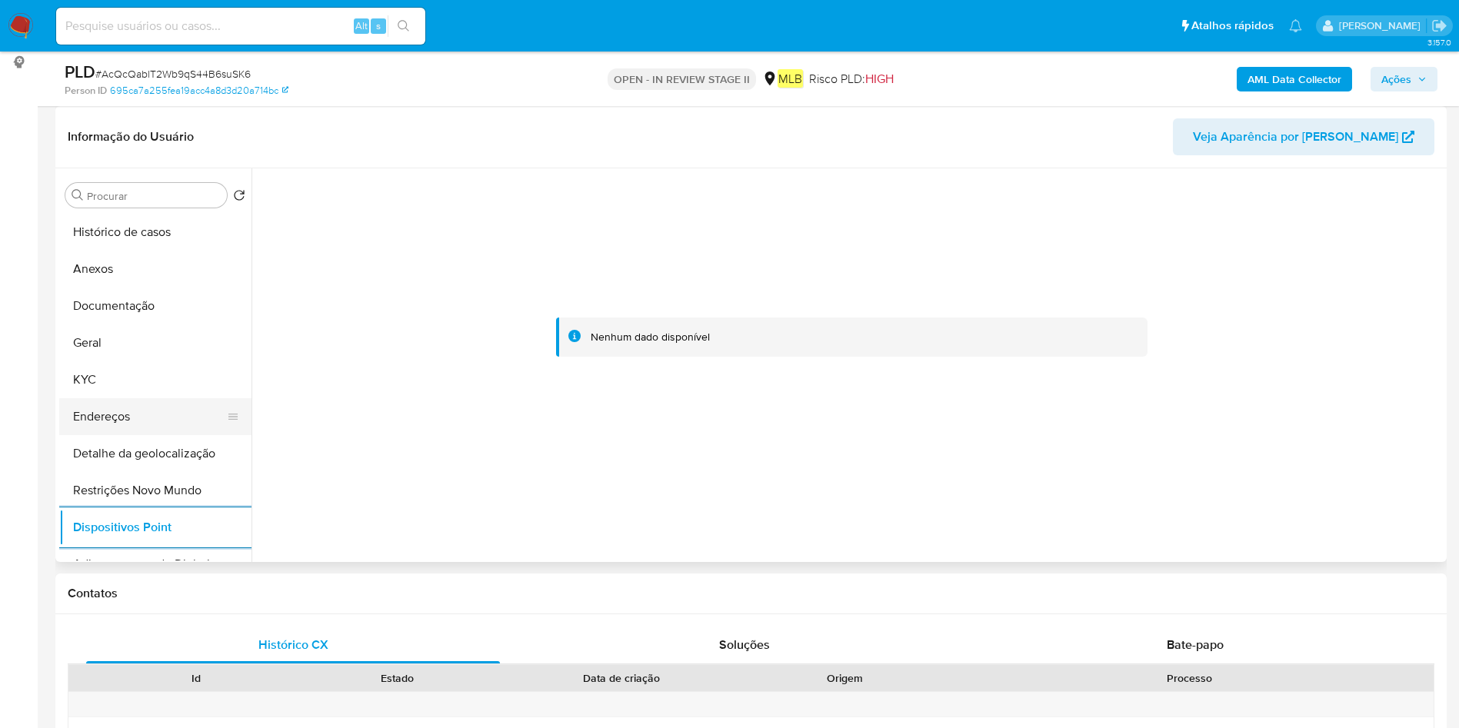
click at [76, 418] on button "Endereços" at bounding box center [149, 416] width 180 height 37
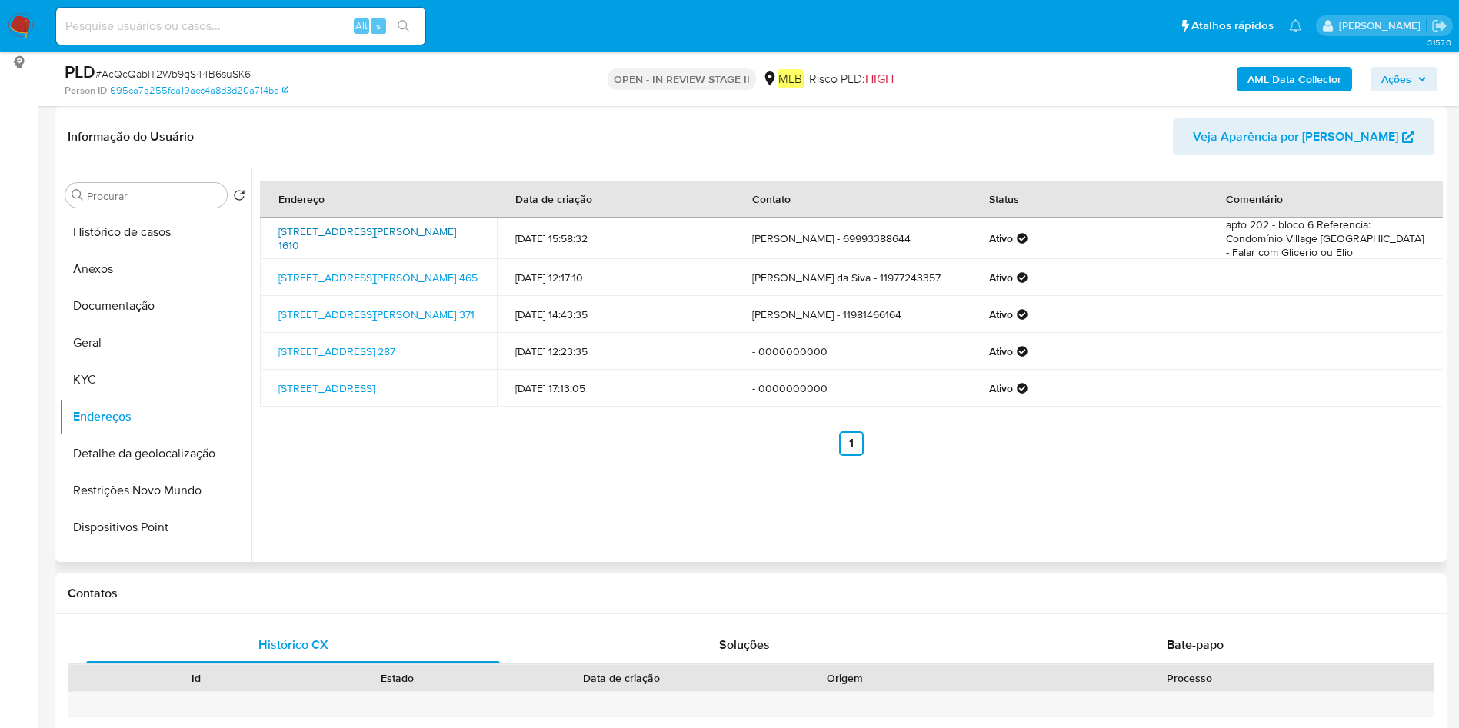
drag, startPoint x: 280, startPoint y: 229, endPoint x: 348, endPoint y: 248, distance: 70.9
click at [348, 248] on td "Rua Padre Bernardo Plate 1610, Foz Do Iguaçu, Paraná, 85863719, Brasil 1610" at bounding box center [378, 239] width 237 height 42
copy link "Rua Padre Bernardo Plate 1610, Foz Do Iguaçu, Paraná"
click at [107, 293] on button "Documentação" at bounding box center [149, 306] width 180 height 37
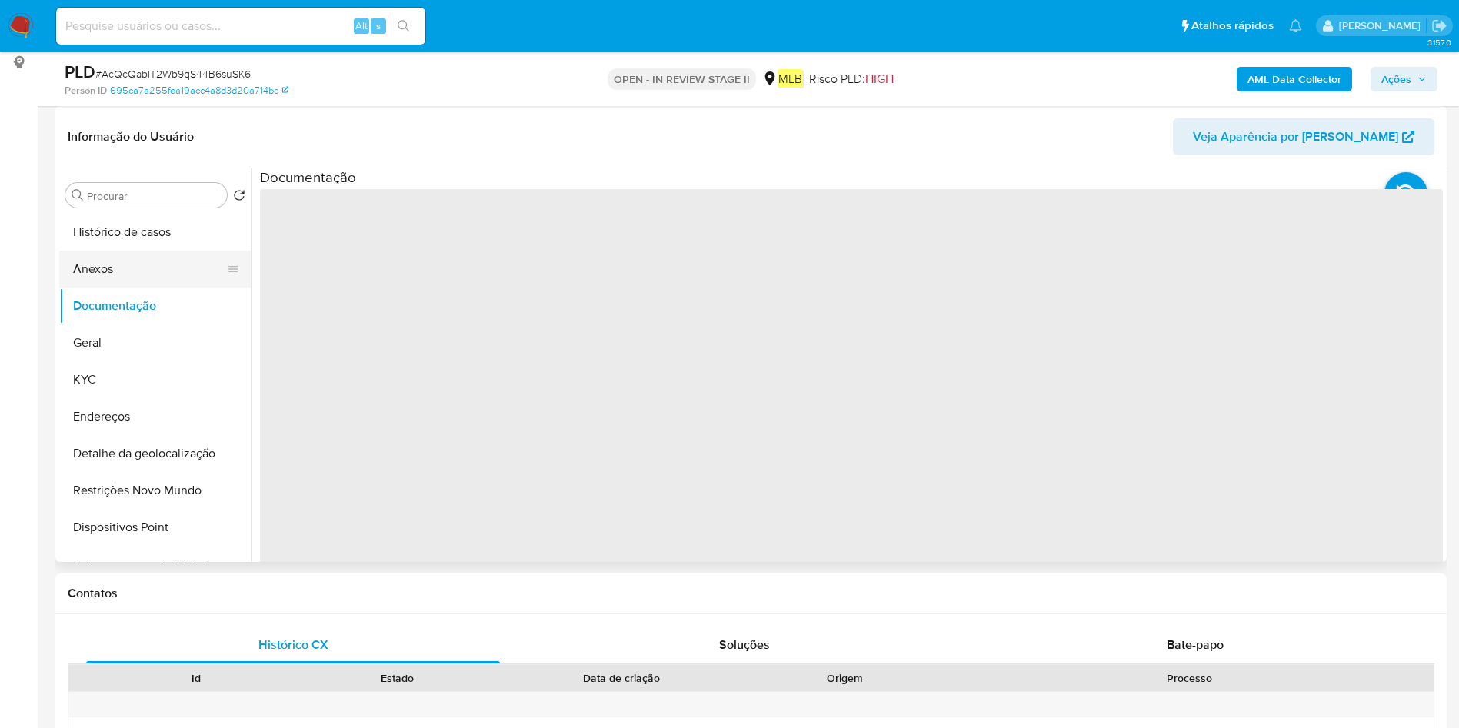
click at [126, 263] on button "Anexos" at bounding box center [149, 269] width 180 height 37
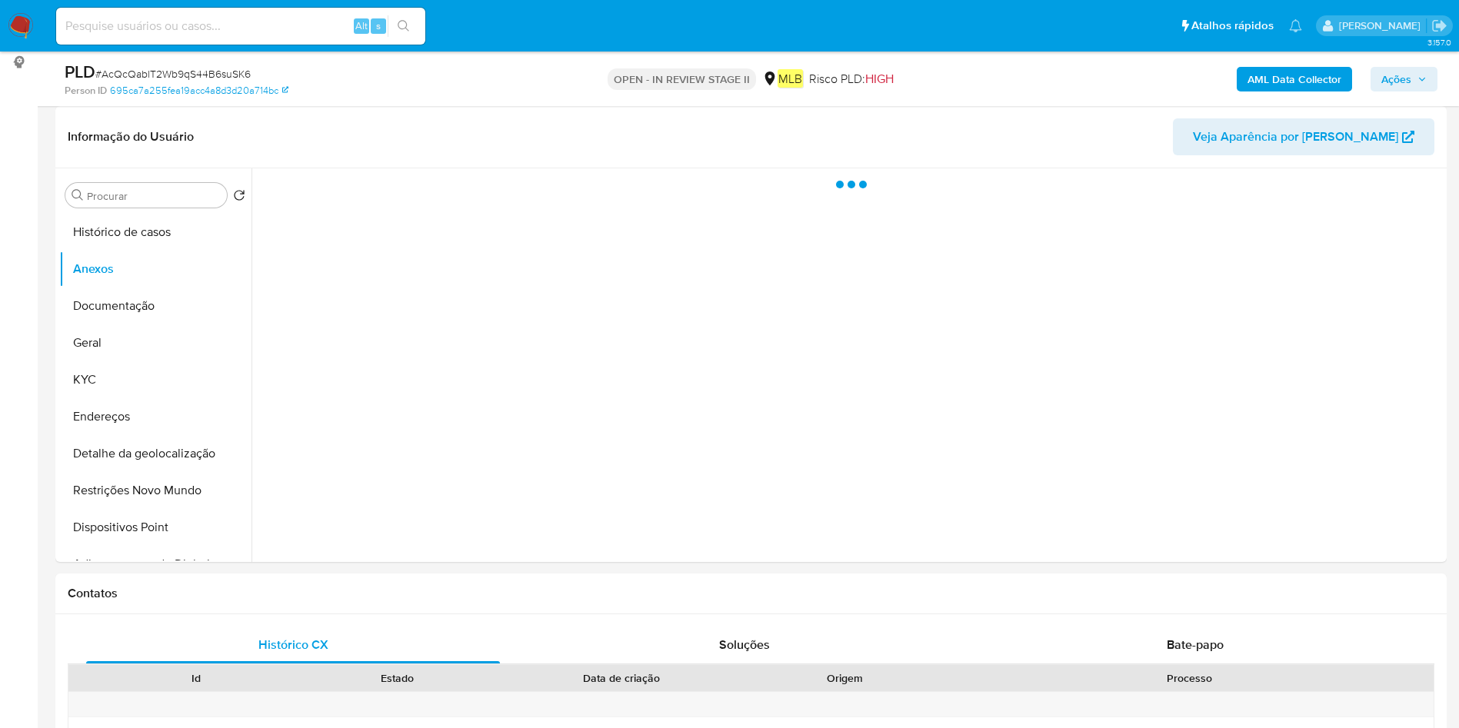
click at [1309, 83] on b "AML Data Collector" at bounding box center [1294, 79] width 94 height 25
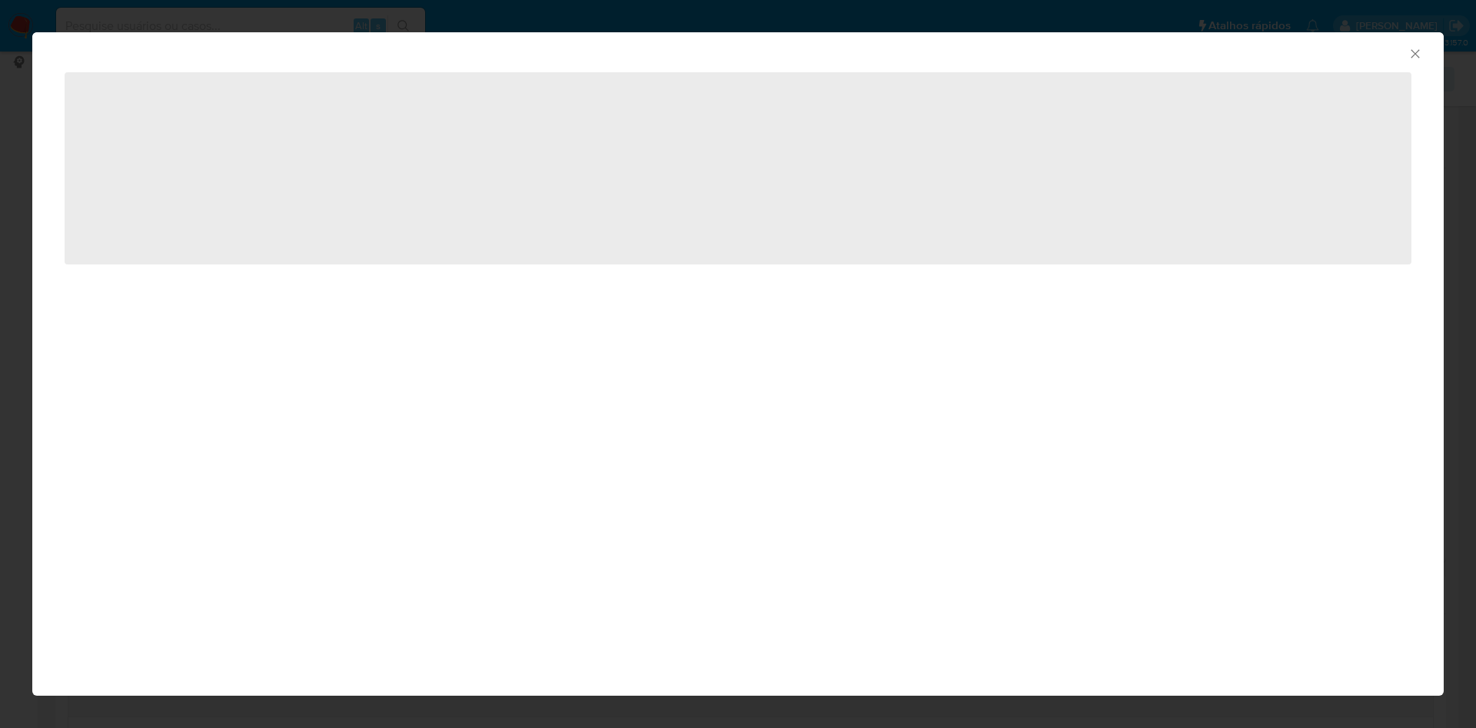
click at [767, 188] on span "‌" at bounding box center [738, 168] width 1347 height 192
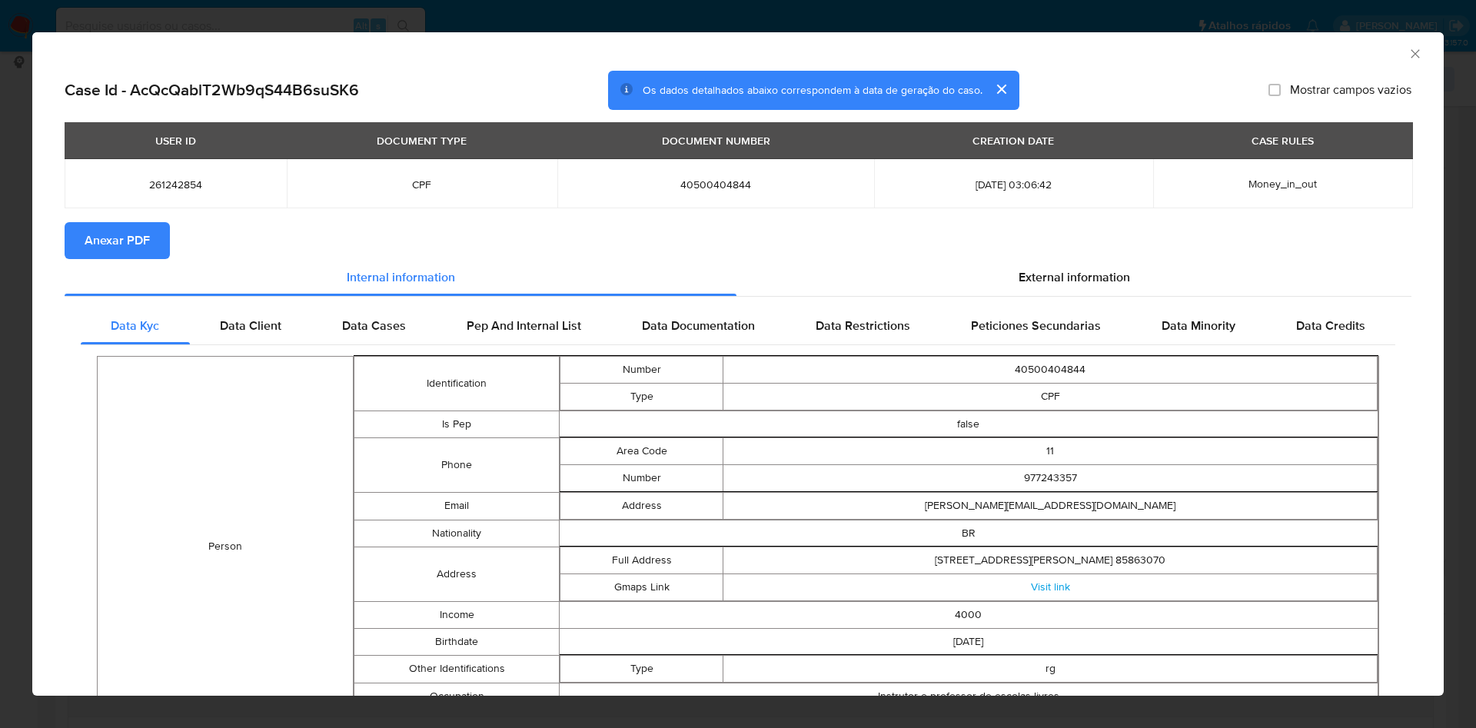
click at [157, 237] on button "Anexar PDF" at bounding box center [117, 240] width 105 height 37
click at [1408, 55] on icon "Fechar a janela" at bounding box center [1415, 53] width 15 height 15
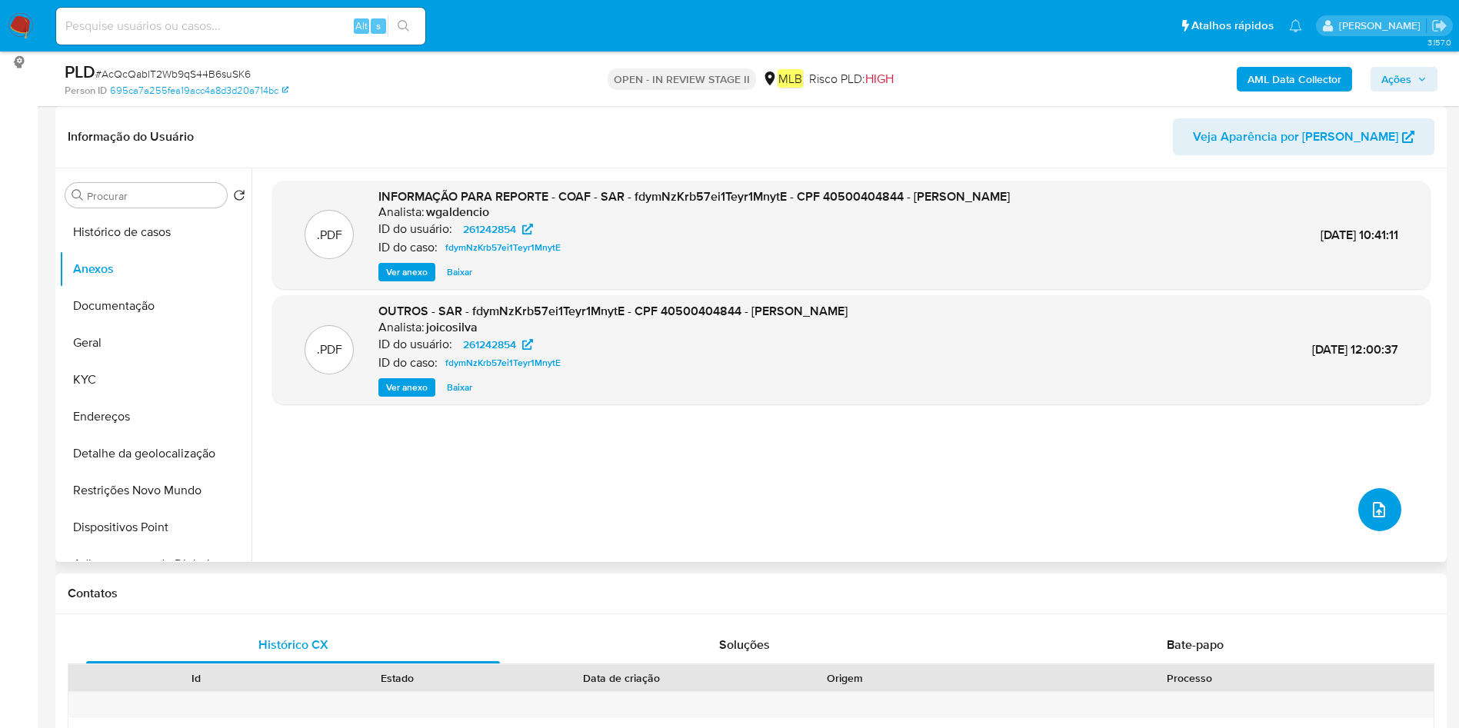
click at [1385, 517] on button "upload-file" at bounding box center [1379, 509] width 43 height 43
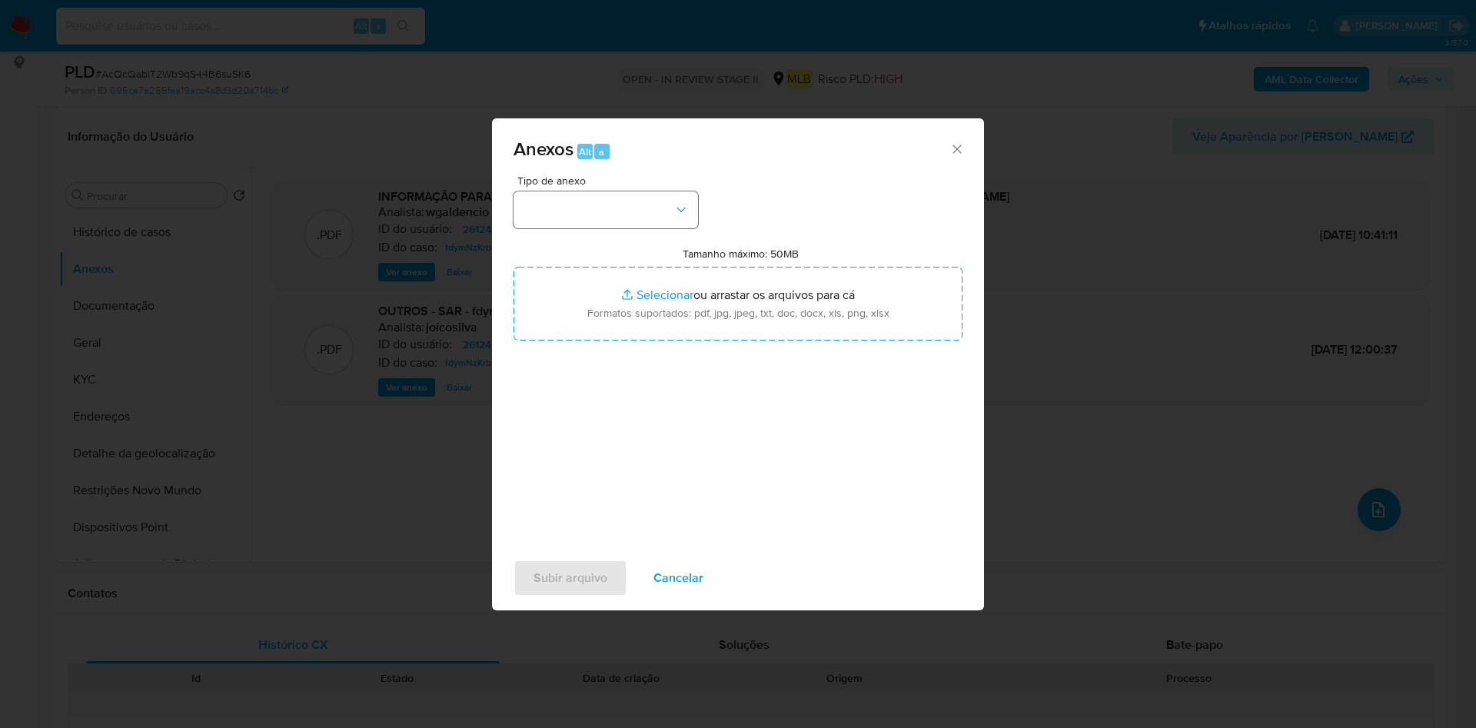
click at [720, 218] on div "Tipo de anexo Tamanho máximo: 50MB Selecionar arquivos Selecionar ou arrastar o…" at bounding box center [738, 356] width 449 height 363
click at [650, 215] on button "button" at bounding box center [606, 209] width 185 height 37
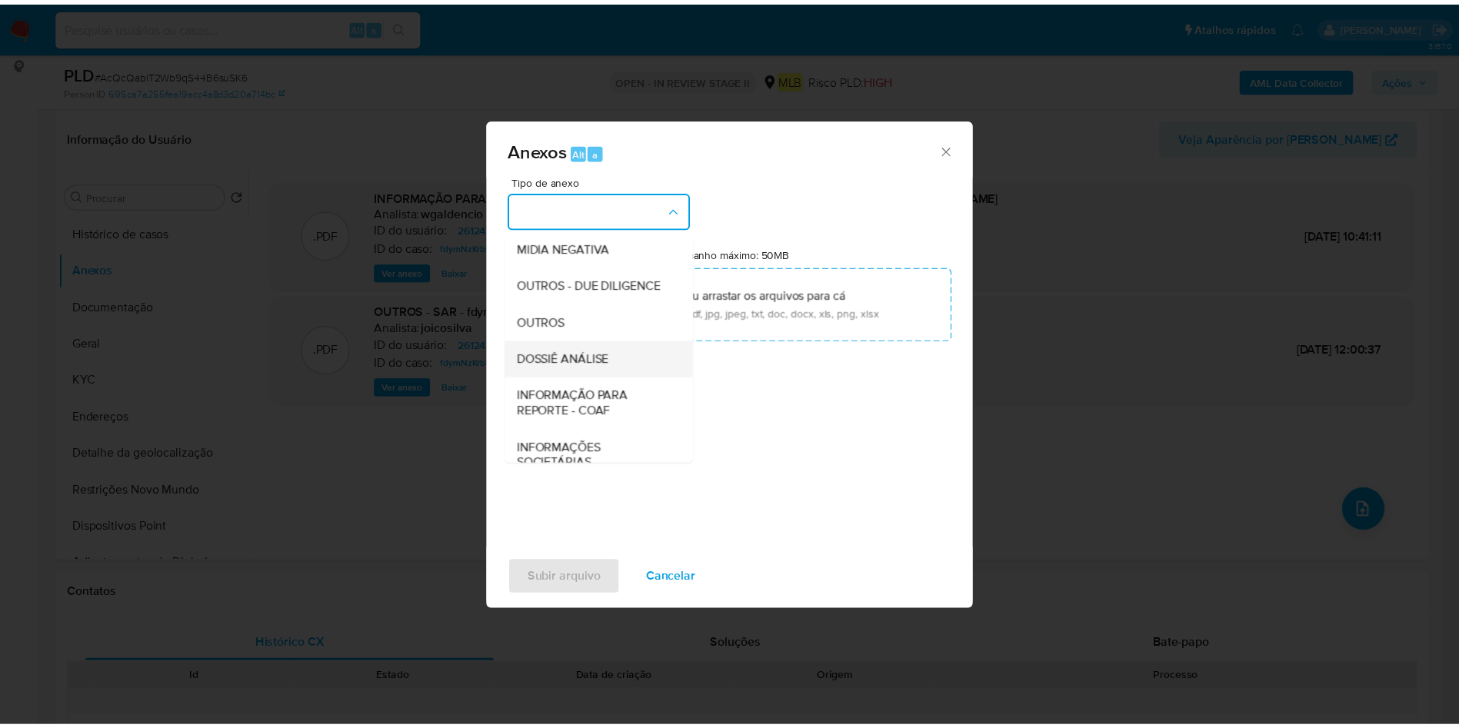
scroll to position [237, 0]
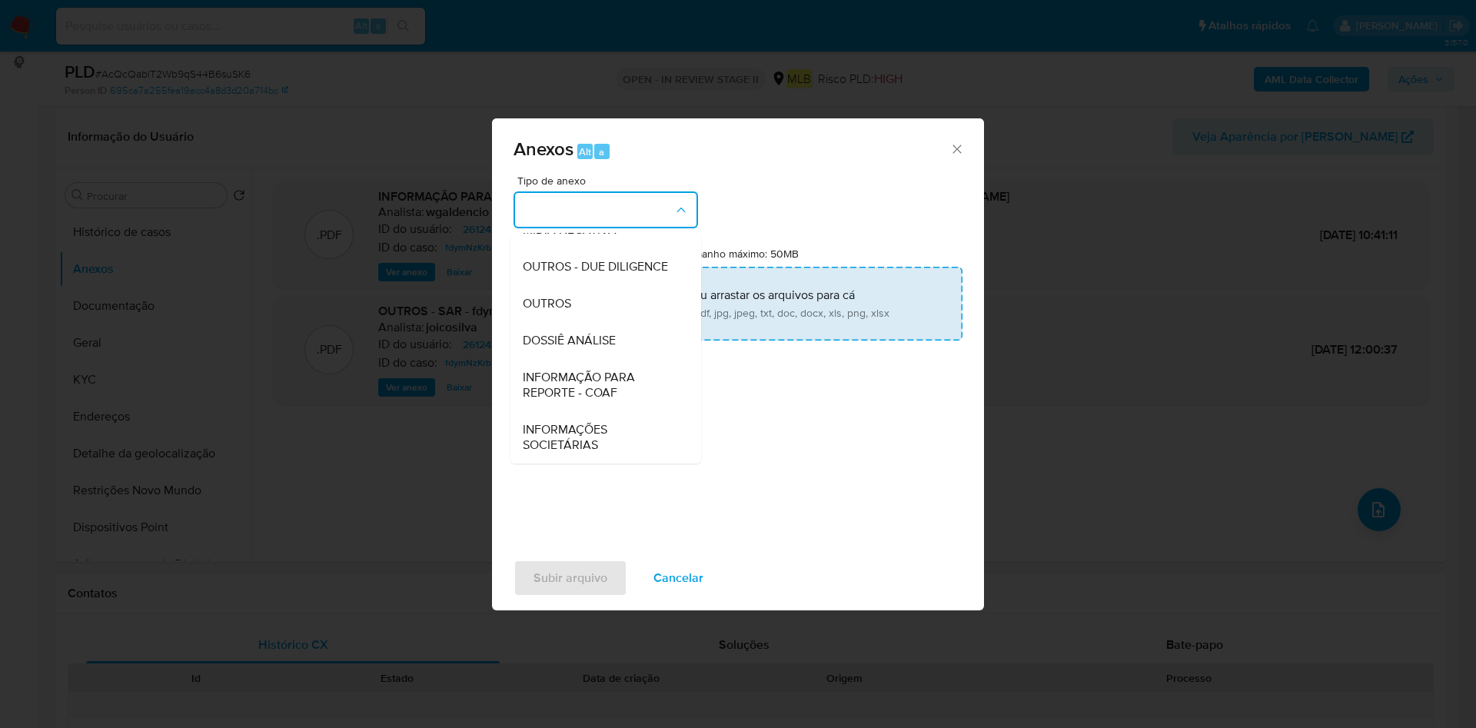
click at [625, 314] on div "OUTROS" at bounding box center [601, 303] width 157 height 37
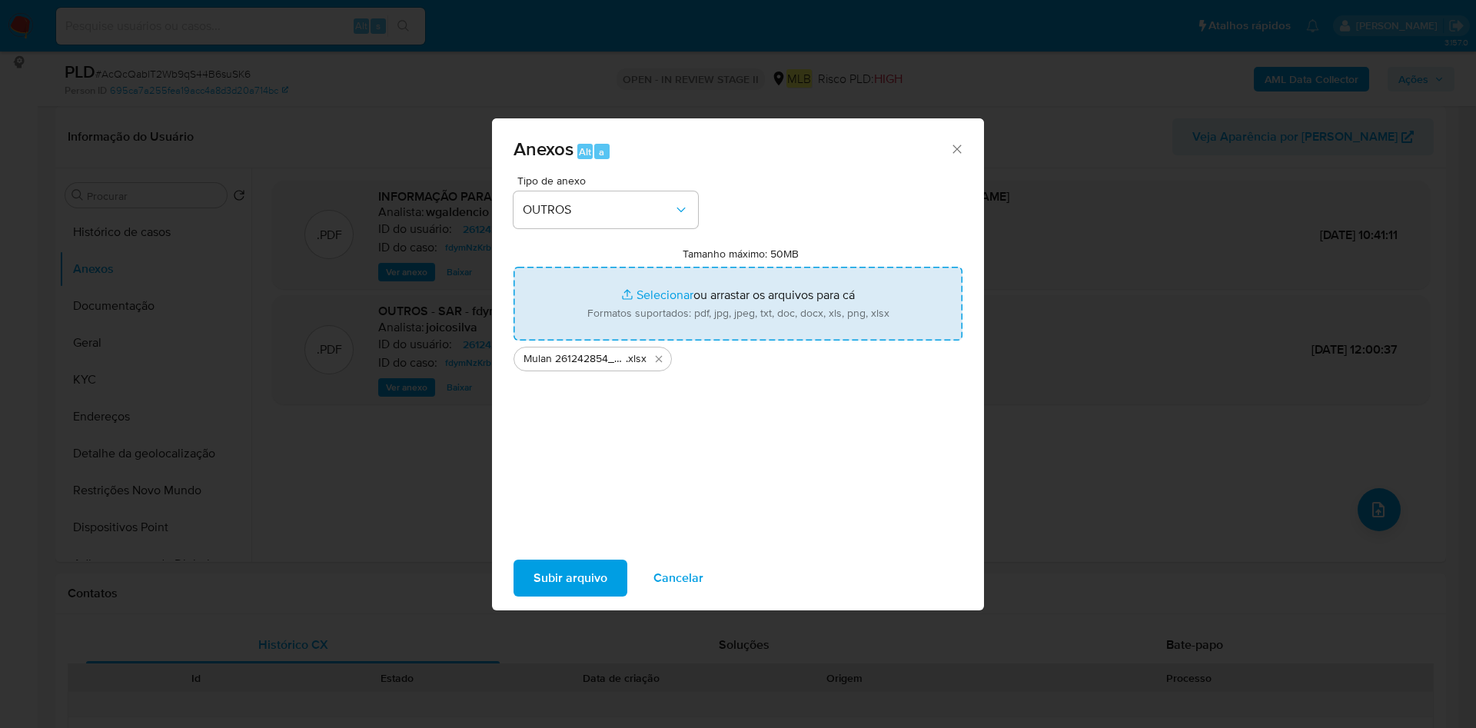
type input "C:\fakepath\2º SAR - XXX - CPF 40500404844 - JACKSON ANACLETO SANTOS DA SILVA.p…"
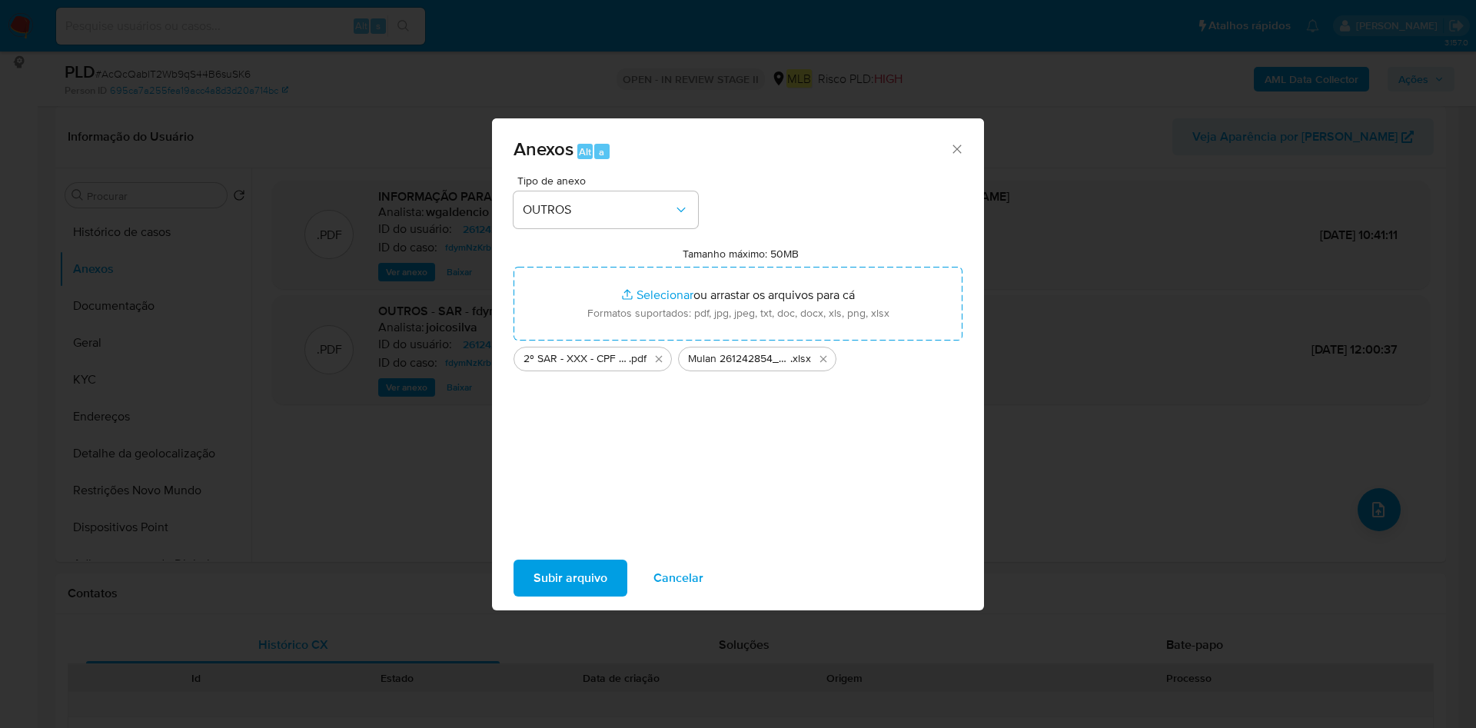
click at [590, 577] on span "Subir arquivo" at bounding box center [571, 578] width 74 height 34
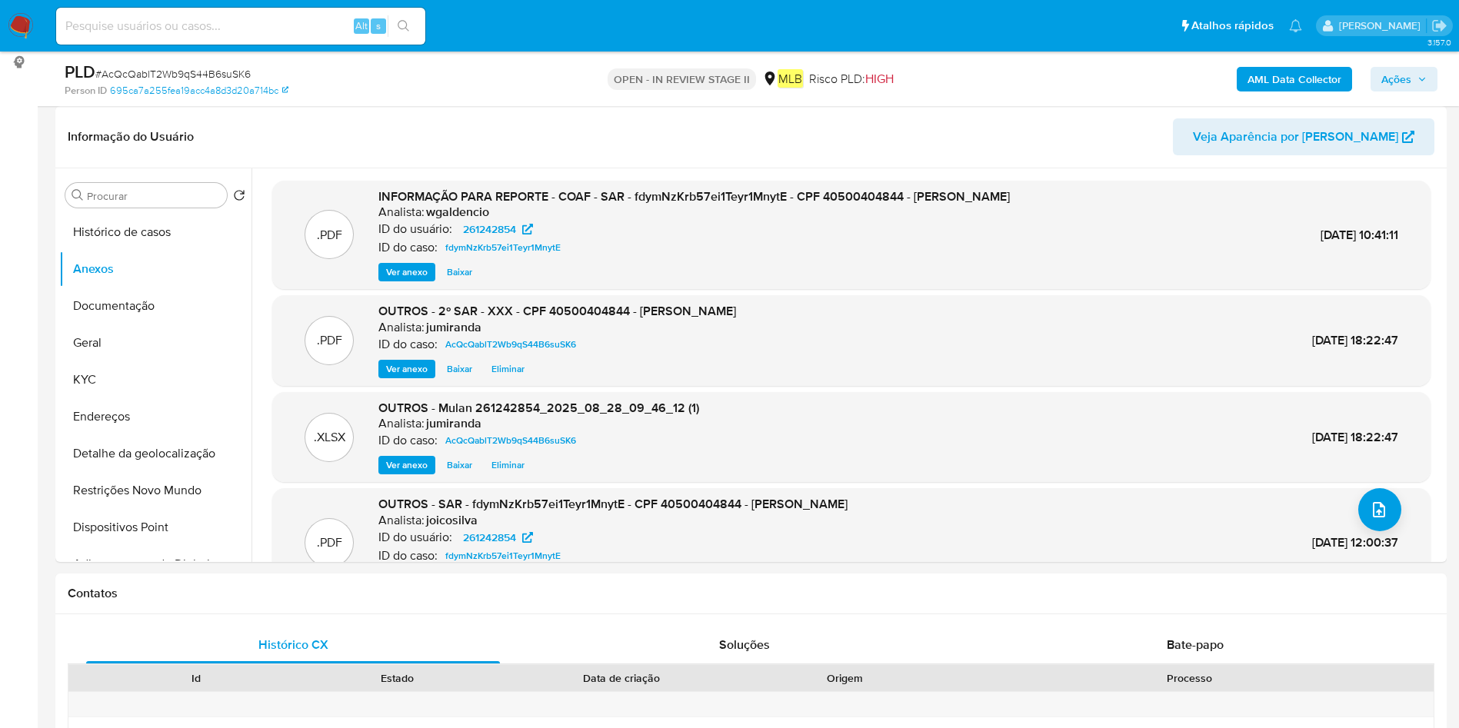
click at [1409, 85] on span "Ações" at bounding box center [1396, 79] width 30 height 25
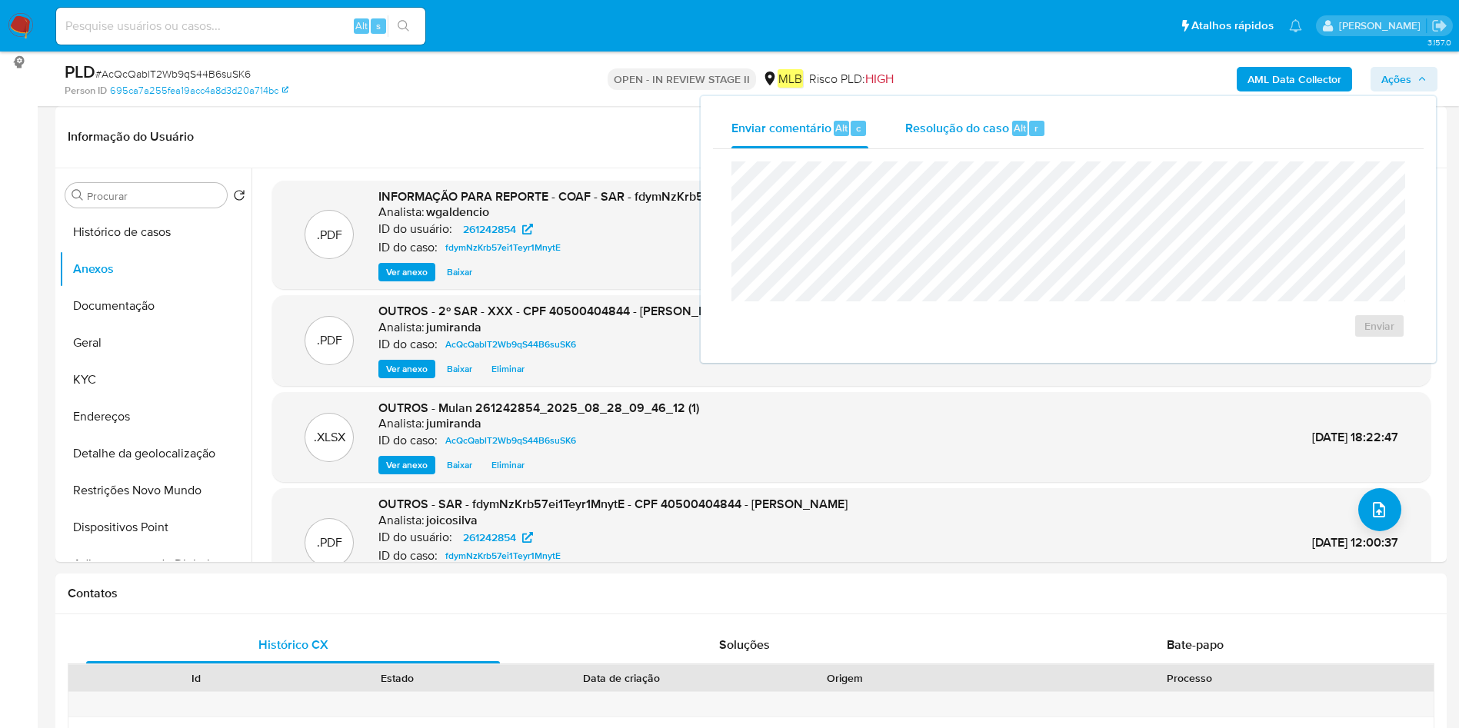
click at [981, 124] on span "Resolução do caso" at bounding box center [957, 127] width 104 height 18
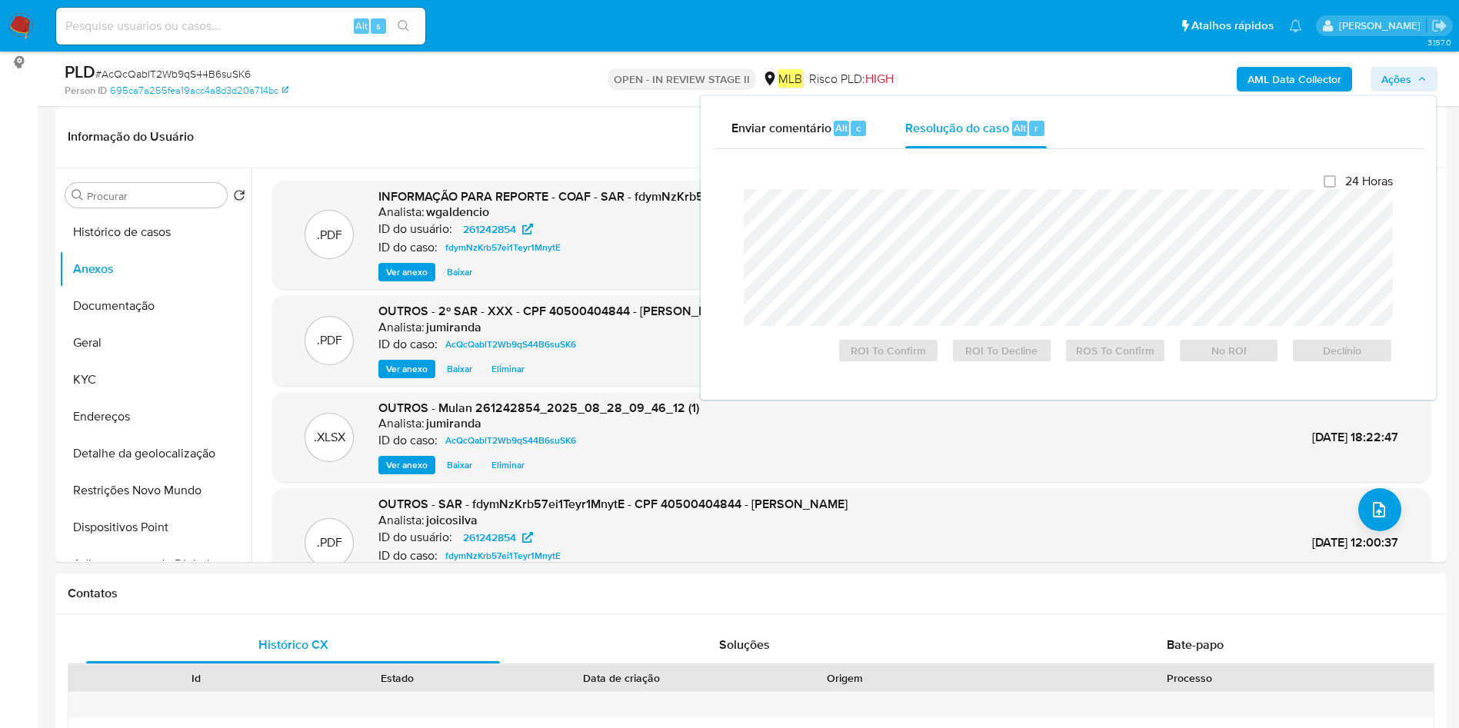
click at [1109, 401] on div "Enviar comentário Alt c Resolução do caso Alt r Fechamento do caso 24 Horas ROI…" at bounding box center [1068, 248] width 738 height 307
click at [1086, 351] on span "ROS To Confirm" at bounding box center [1115, 351] width 80 height 22
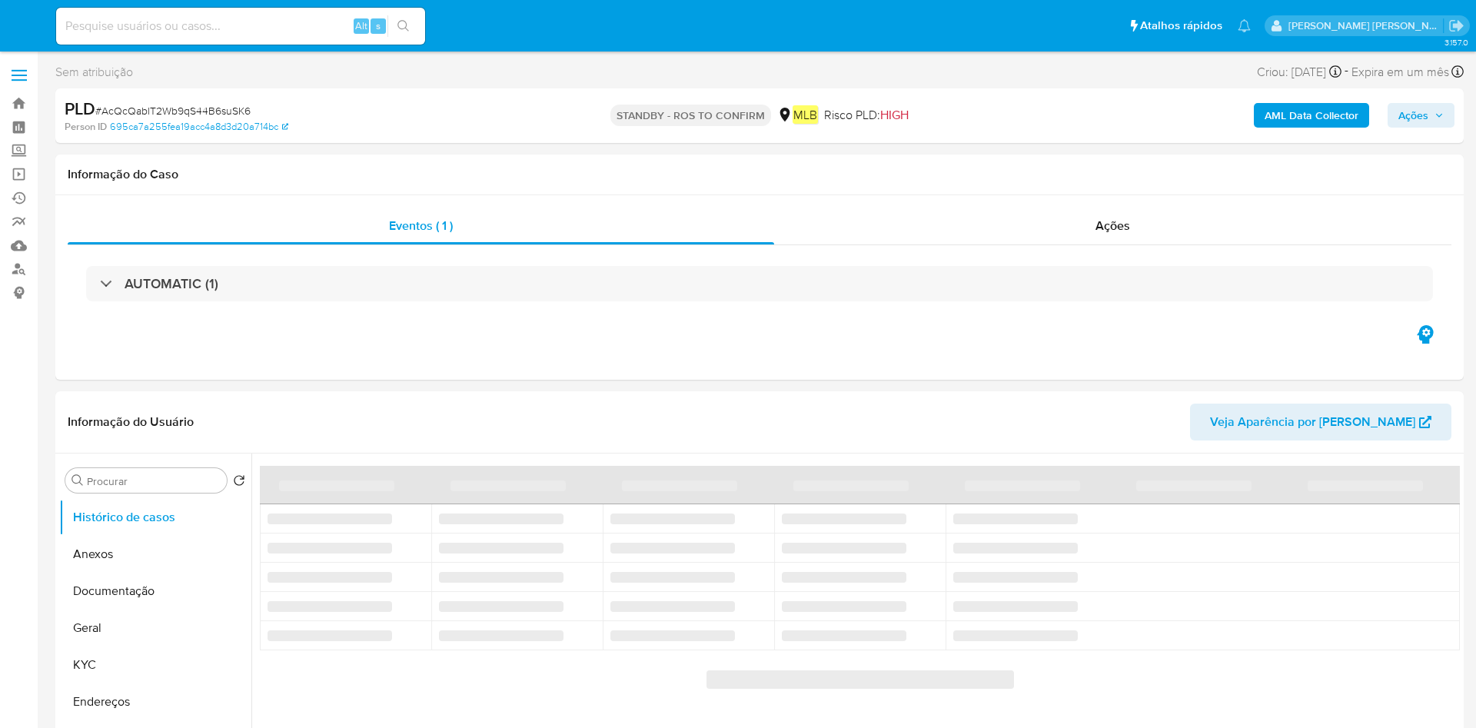
select select "10"
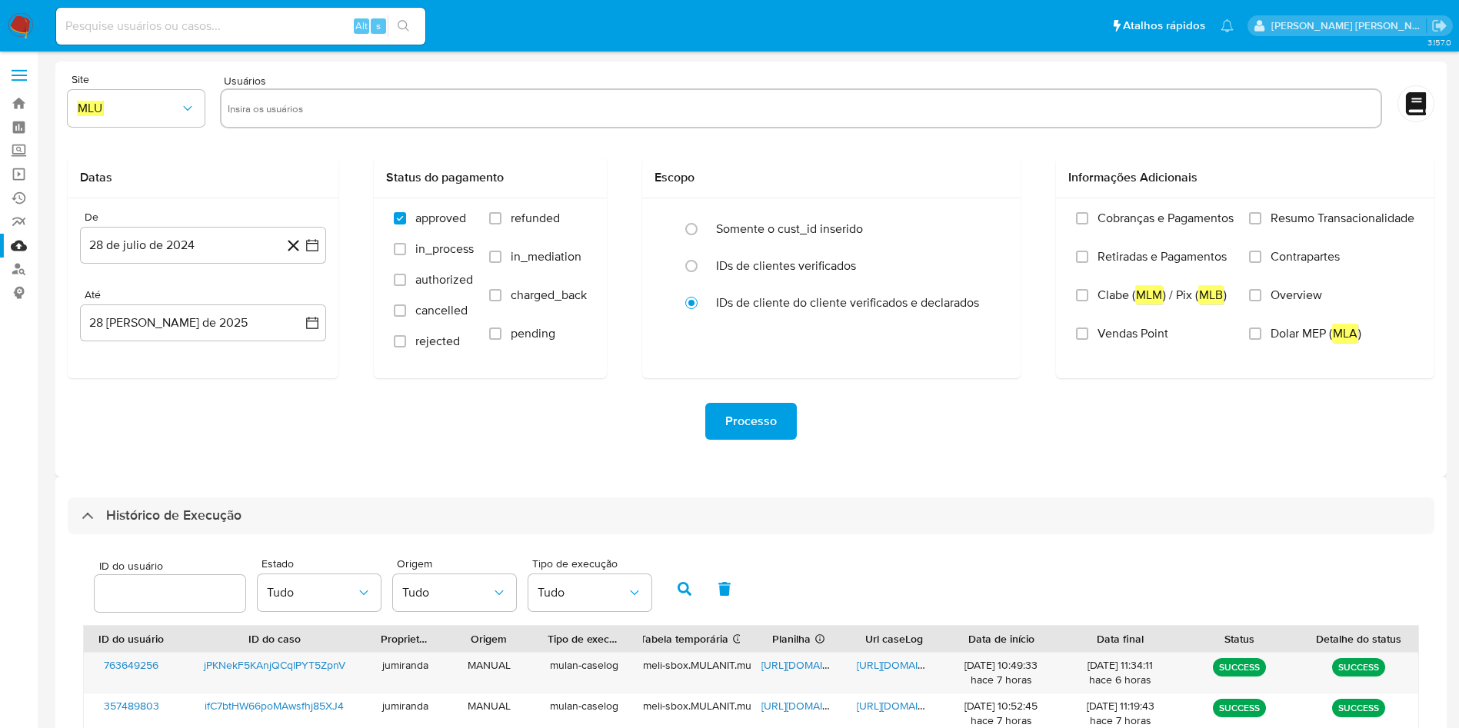
select select "10"
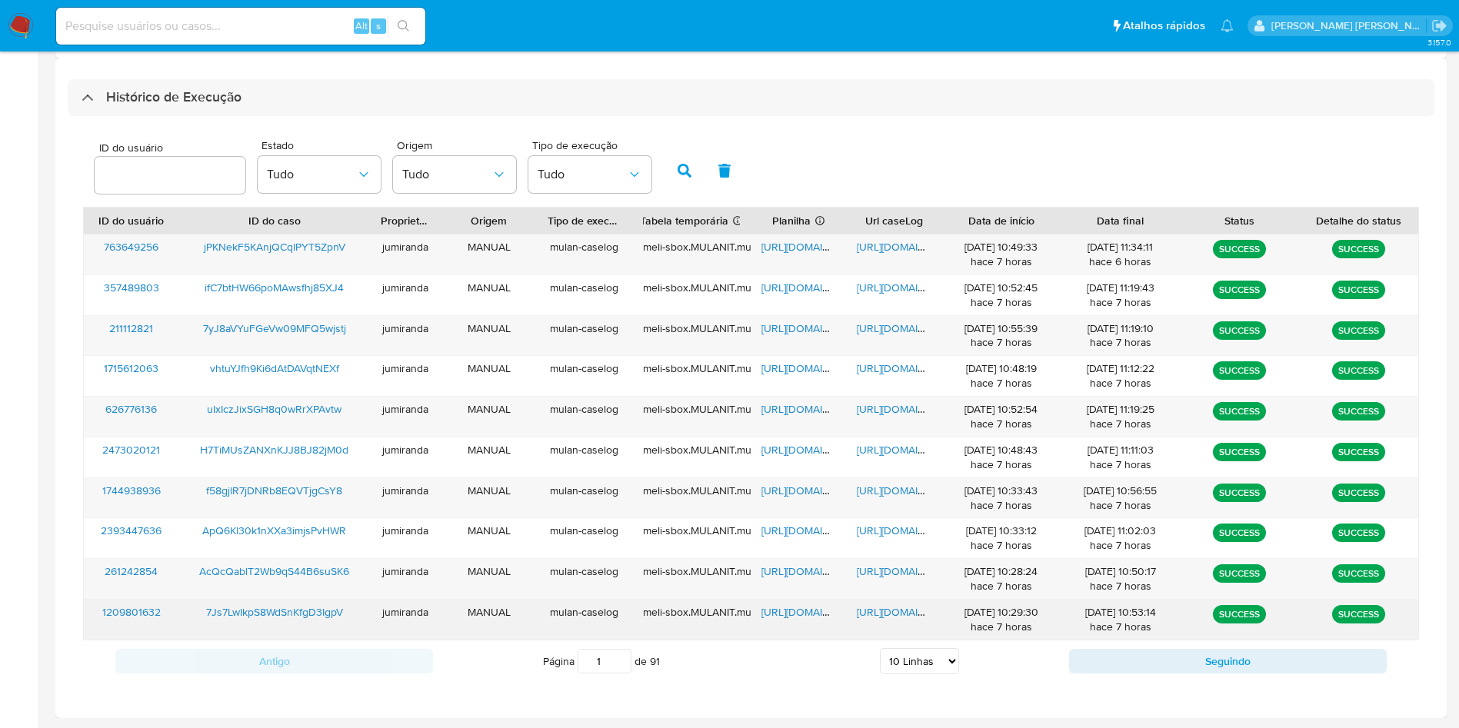
click at [794, 614] on span "[URL][DOMAIN_NAME]" at bounding box center [814, 611] width 106 height 15
click at [879, 611] on span "[URL][DOMAIN_NAME]" at bounding box center [910, 611] width 106 height 15
click at [265, 606] on span "7Js7LwIkpS8WdSnKfgD3IgpV" at bounding box center [274, 611] width 137 height 15
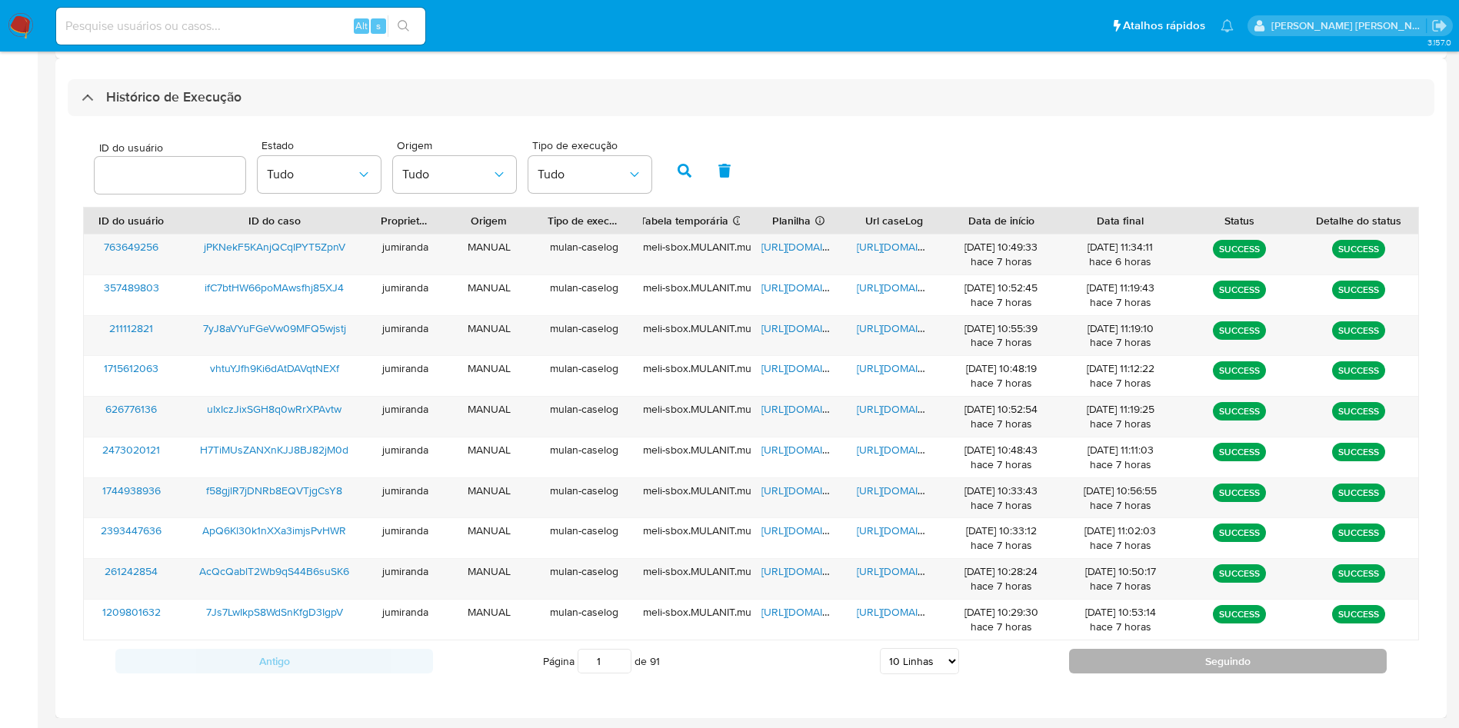
click at [1143, 667] on button "Seguindo" at bounding box center [1228, 661] width 318 height 25
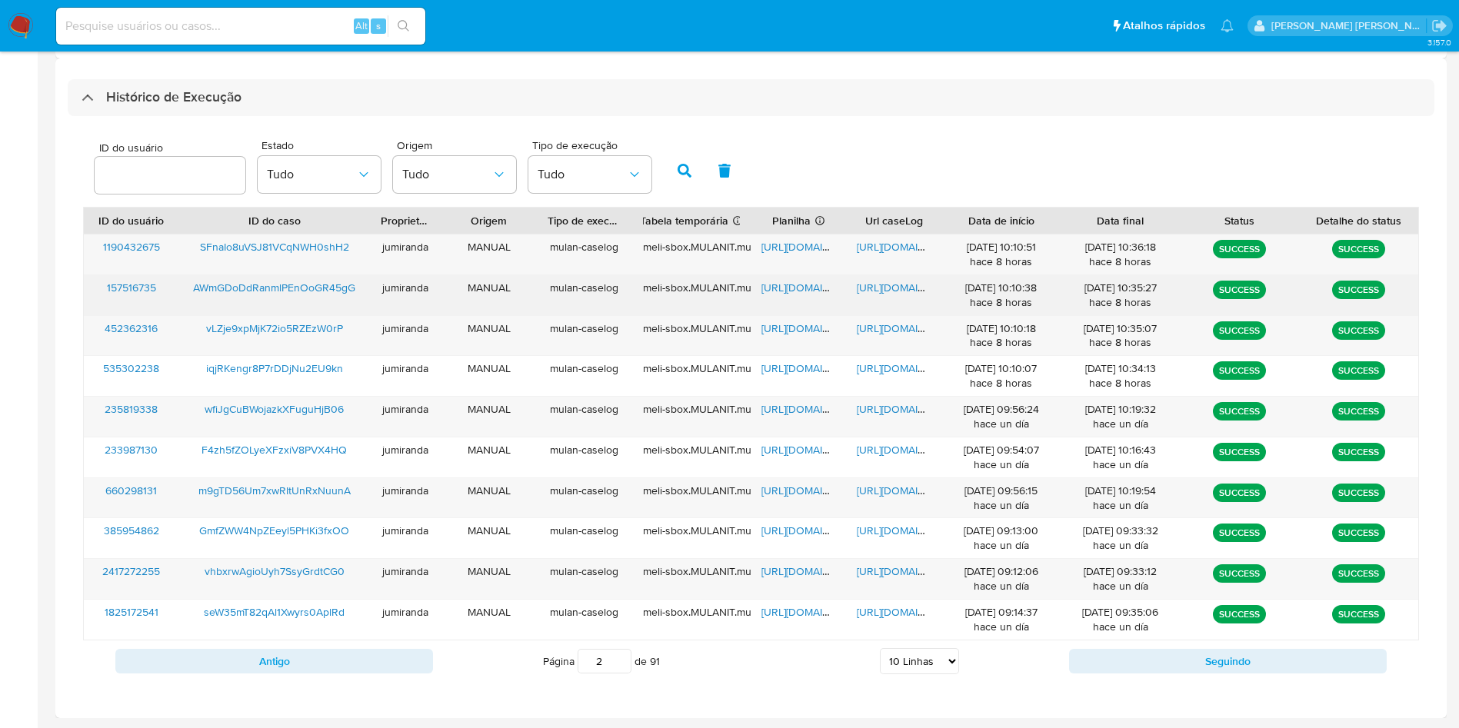
click at [797, 281] on span "[URL][DOMAIN_NAME]" at bounding box center [814, 287] width 106 height 15
click at [892, 286] on span "[URL][DOMAIN_NAME]" at bounding box center [910, 287] width 106 height 15
click at [296, 286] on span "AWmGDoDdRanmlPEnOoGR45gG" at bounding box center [274, 287] width 162 height 15
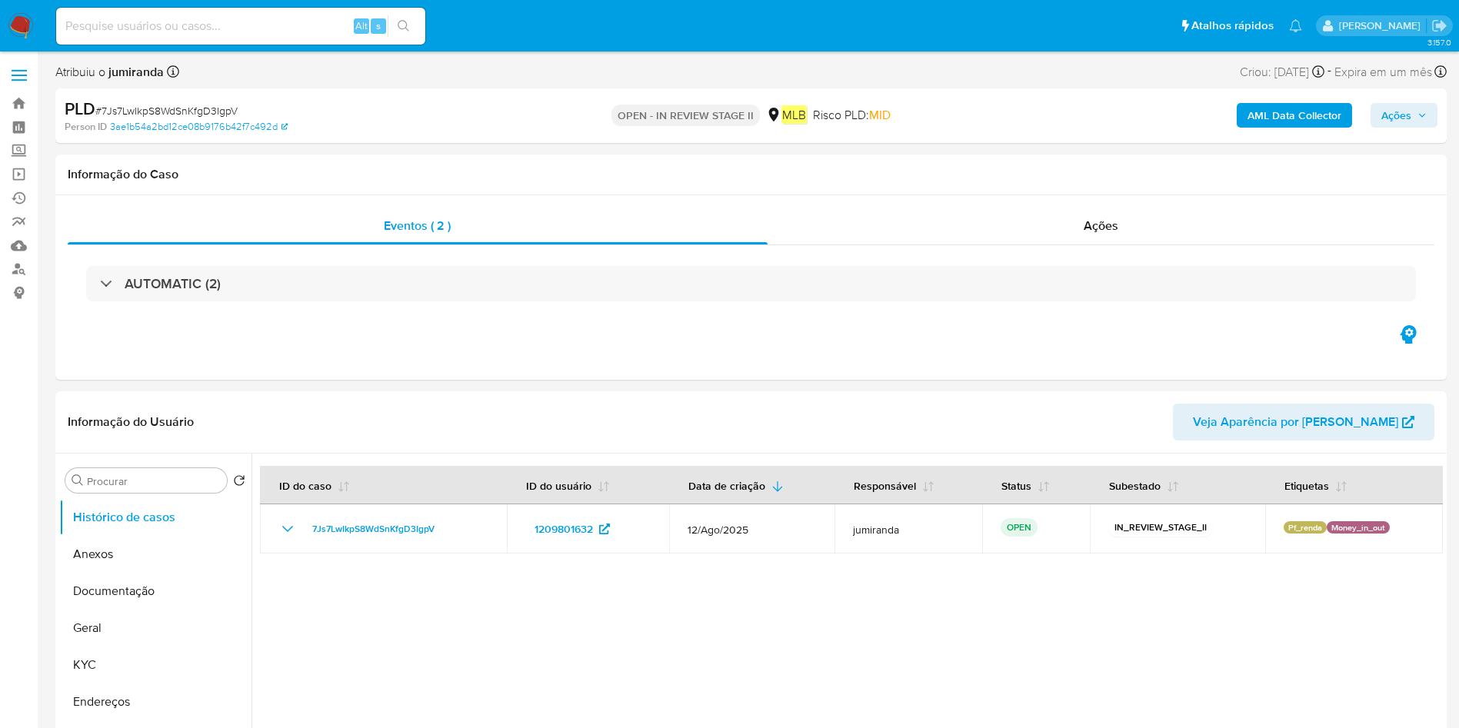
select select "10"
click at [89, 597] on button "Documentação" at bounding box center [149, 591] width 180 height 37
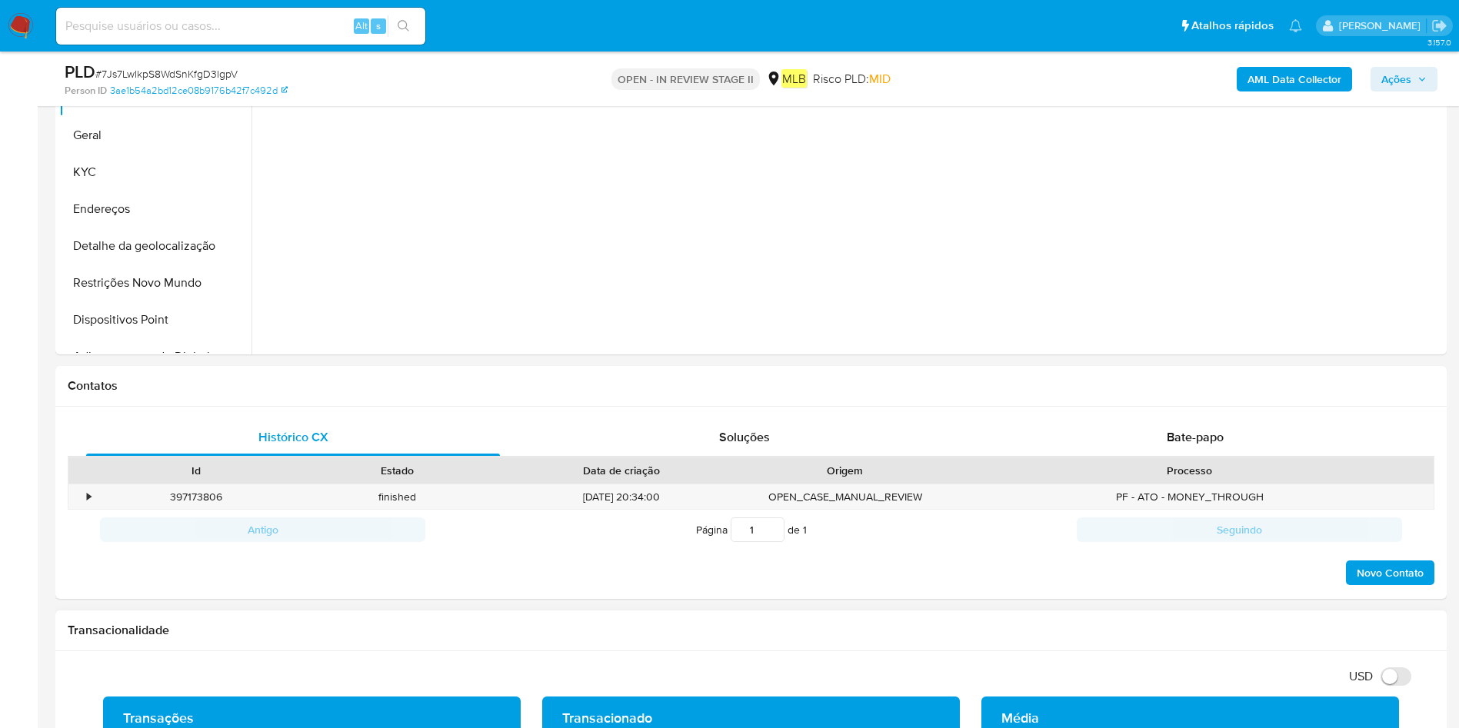
scroll to position [692, 0]
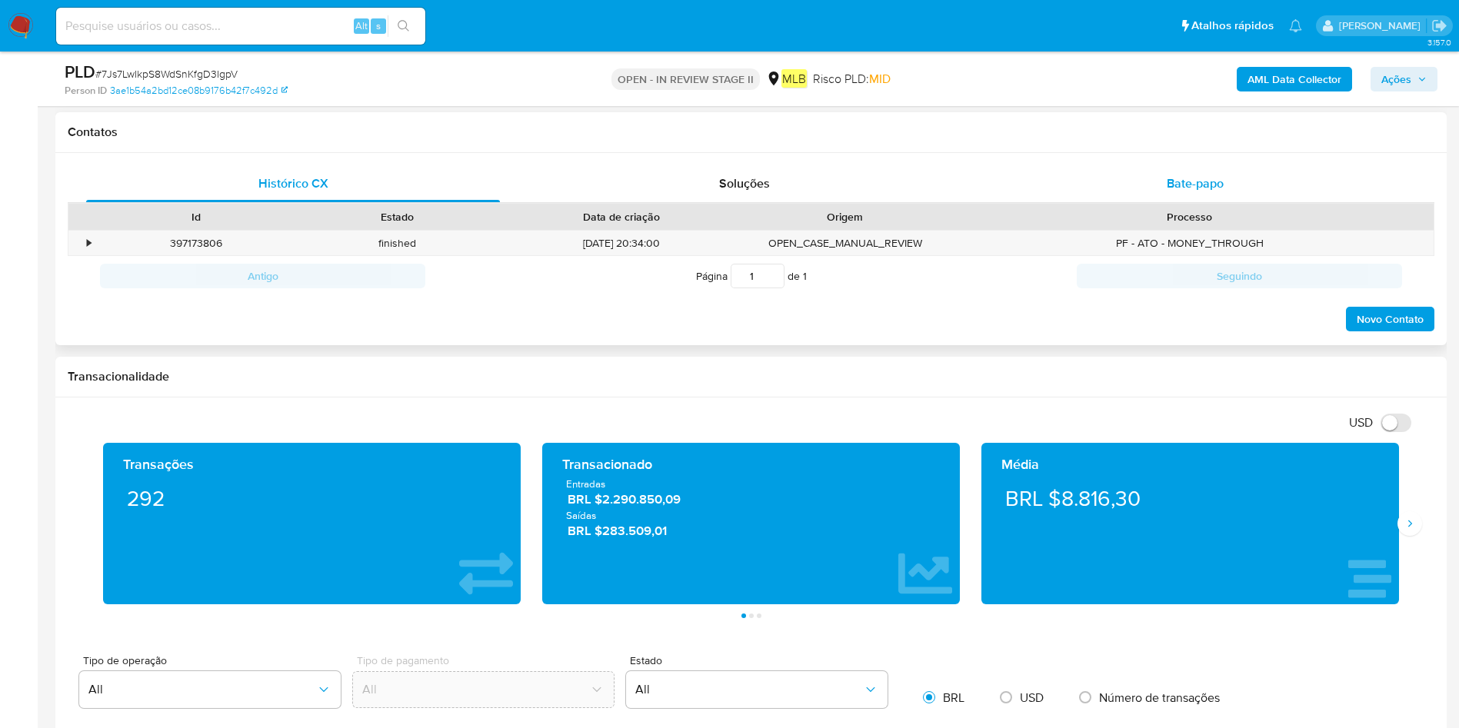
click at [1205, 188] on span "Bate-papo" at bounding box center [1194, 184] width 57 height 18
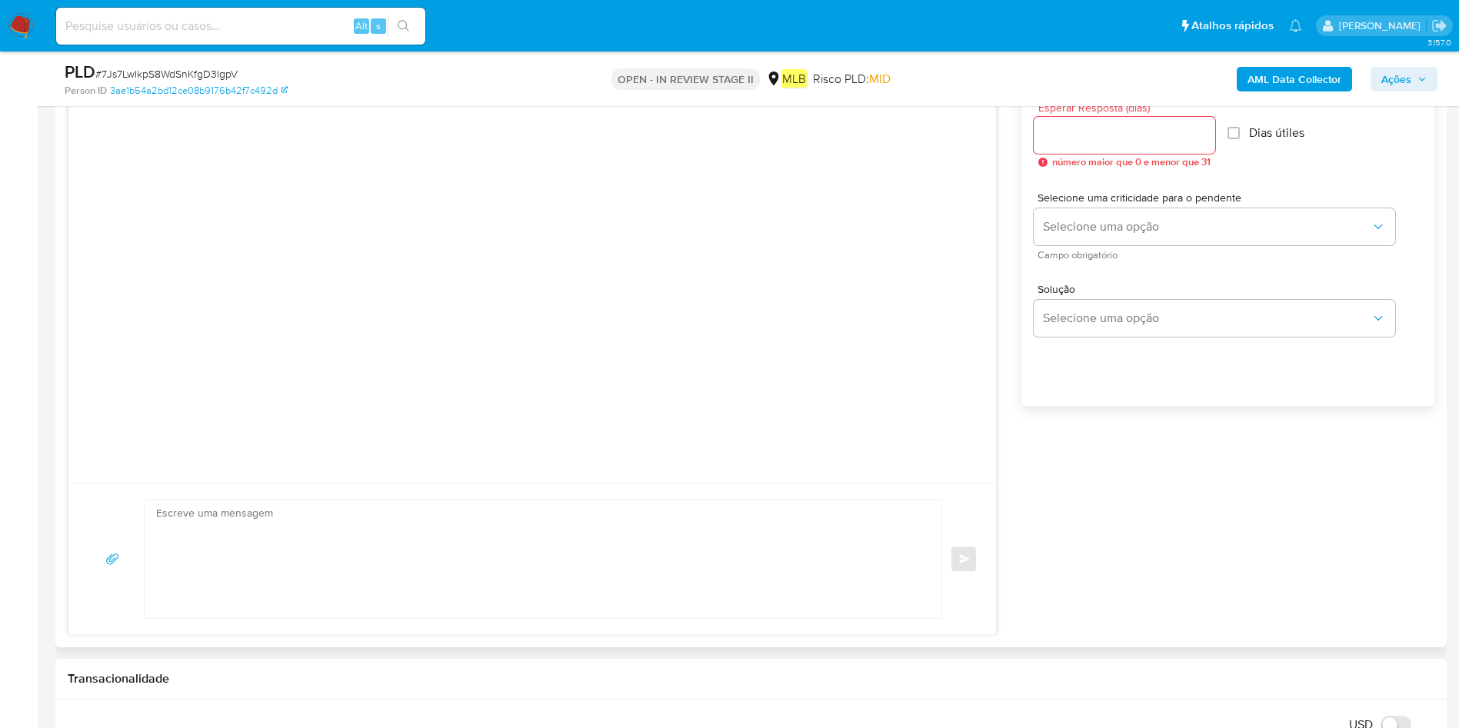
scroll to position [923, 0]
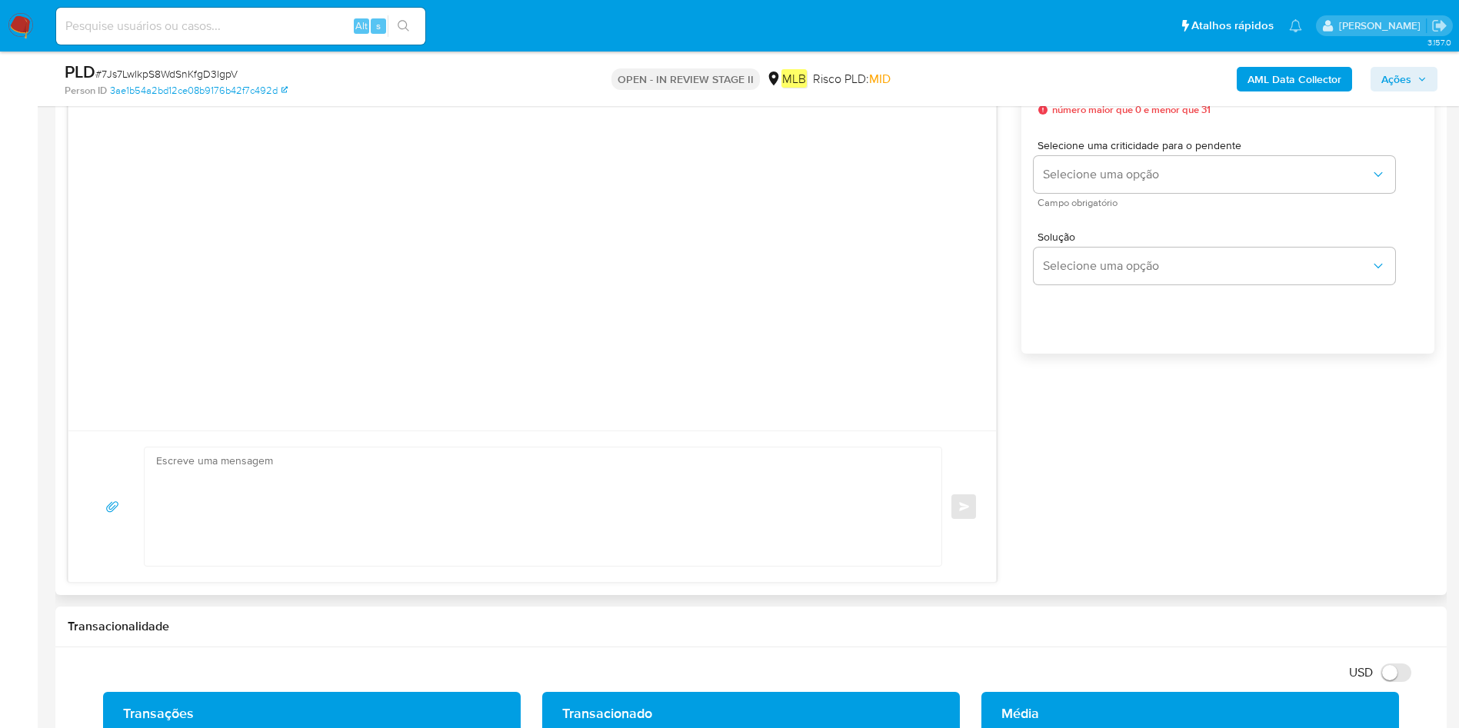
click at [607, 507] on textarea at bounding box center [539, 506] width 766 height 118
click at [791, 511] on textarea at bounding box center [539, 506] width 766 height 118
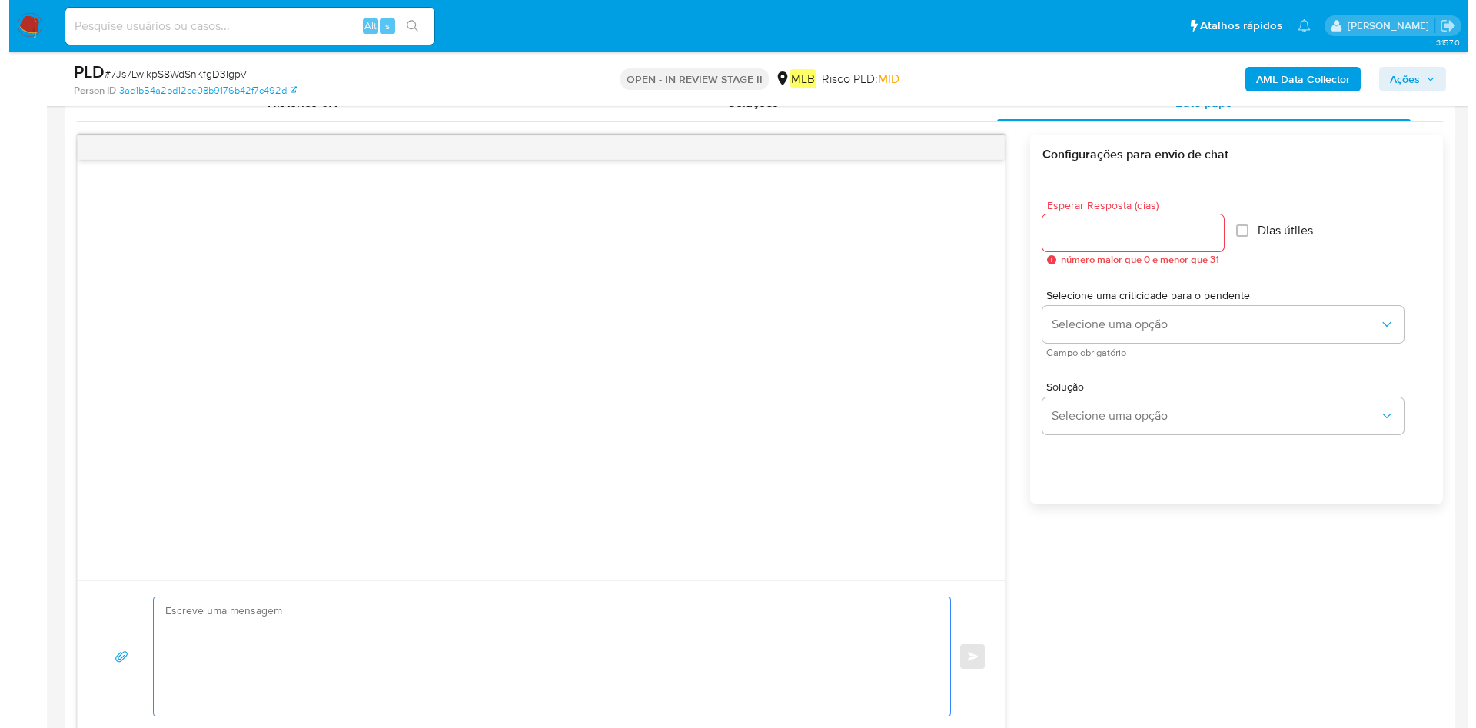
scroll to position [692, 0]
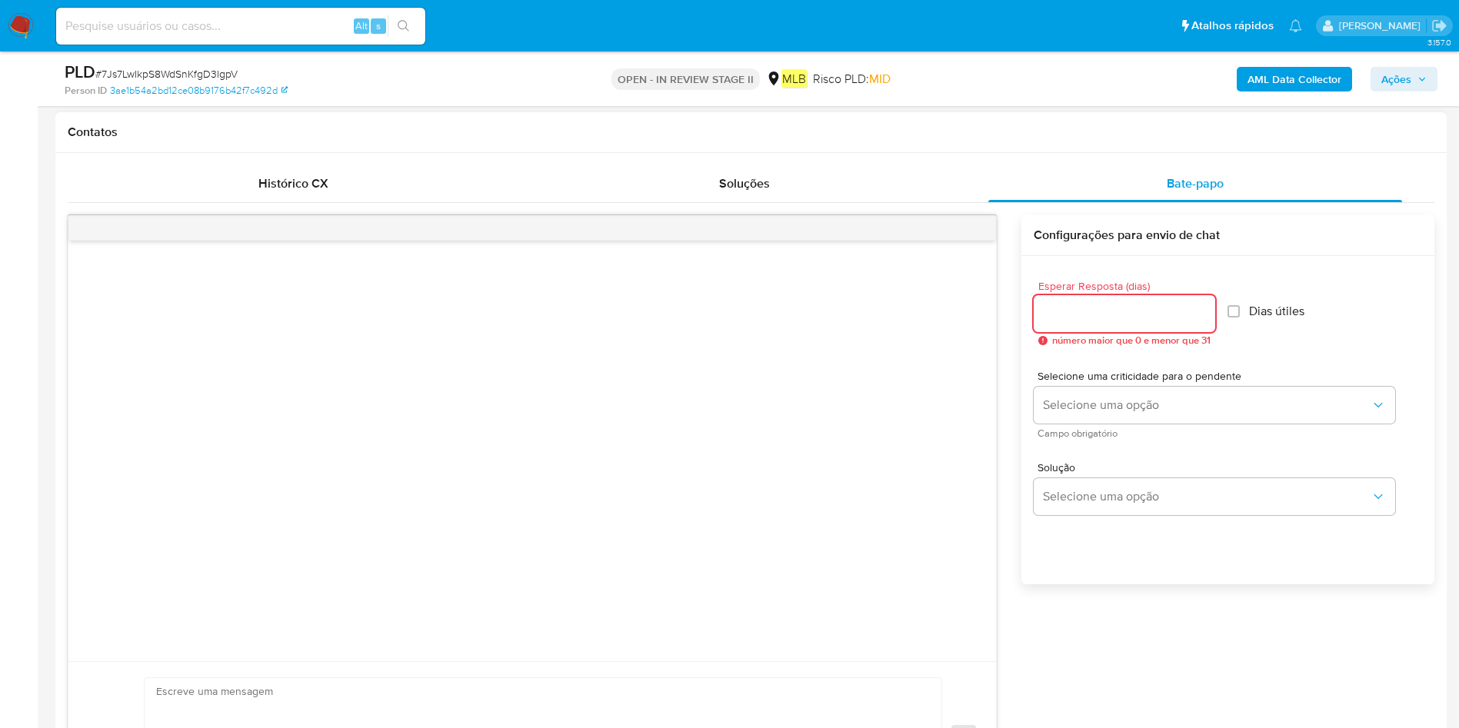
click at [1163, 321] on input "Esperar Resposta (dias)" at bounding box center [1123, 314] width 181 height 20
click at [1203, 307] on input "1" at bounding box center [1123, 314] width 181 height 20
click at [1203, 307] on input "2" at bounding box center [1121, 314] width 177 height 20
type input "3"
click at [1203, 307] on input "3" at bounding box center [1121, 314] width 177 height 20
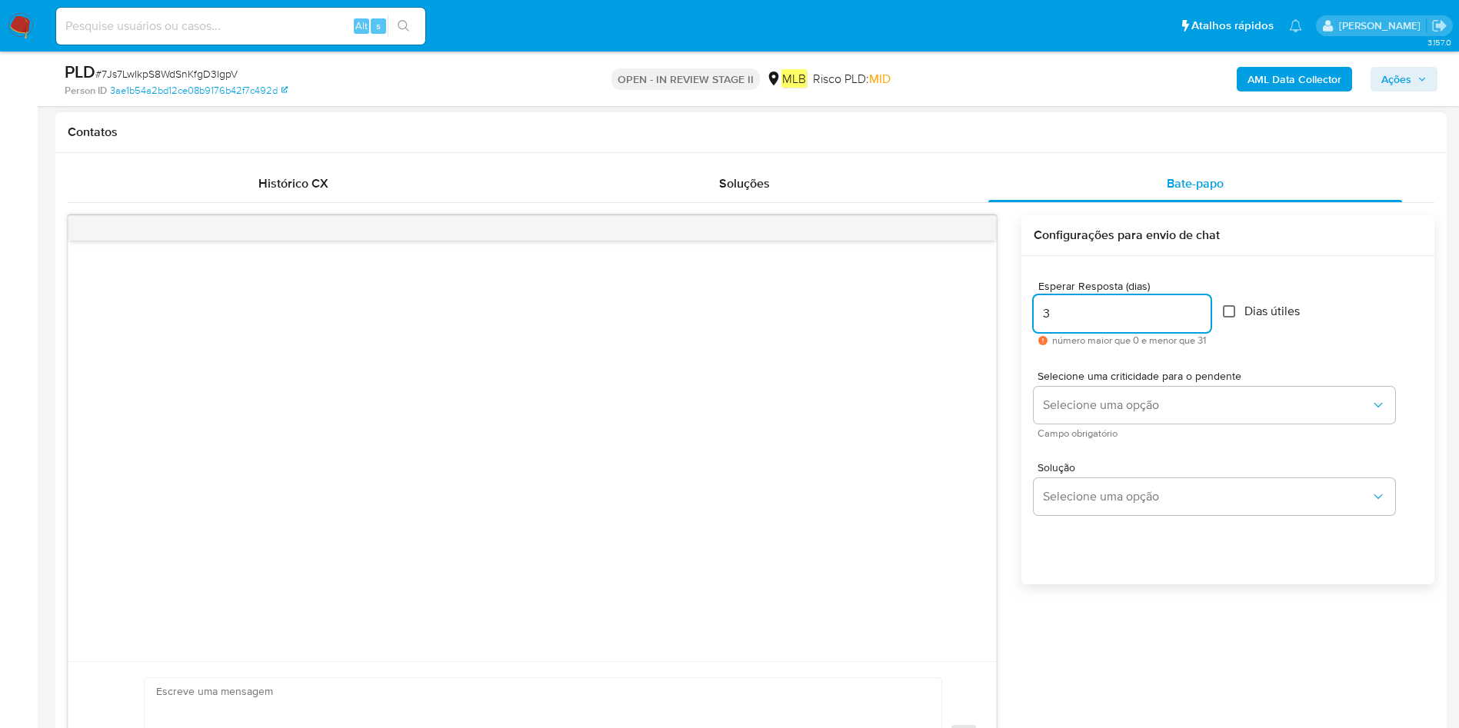
click at [1229, 306] on input "Dias útiles" at bounding box center [1228, 311] width 12 height 12
checkbox input "true"
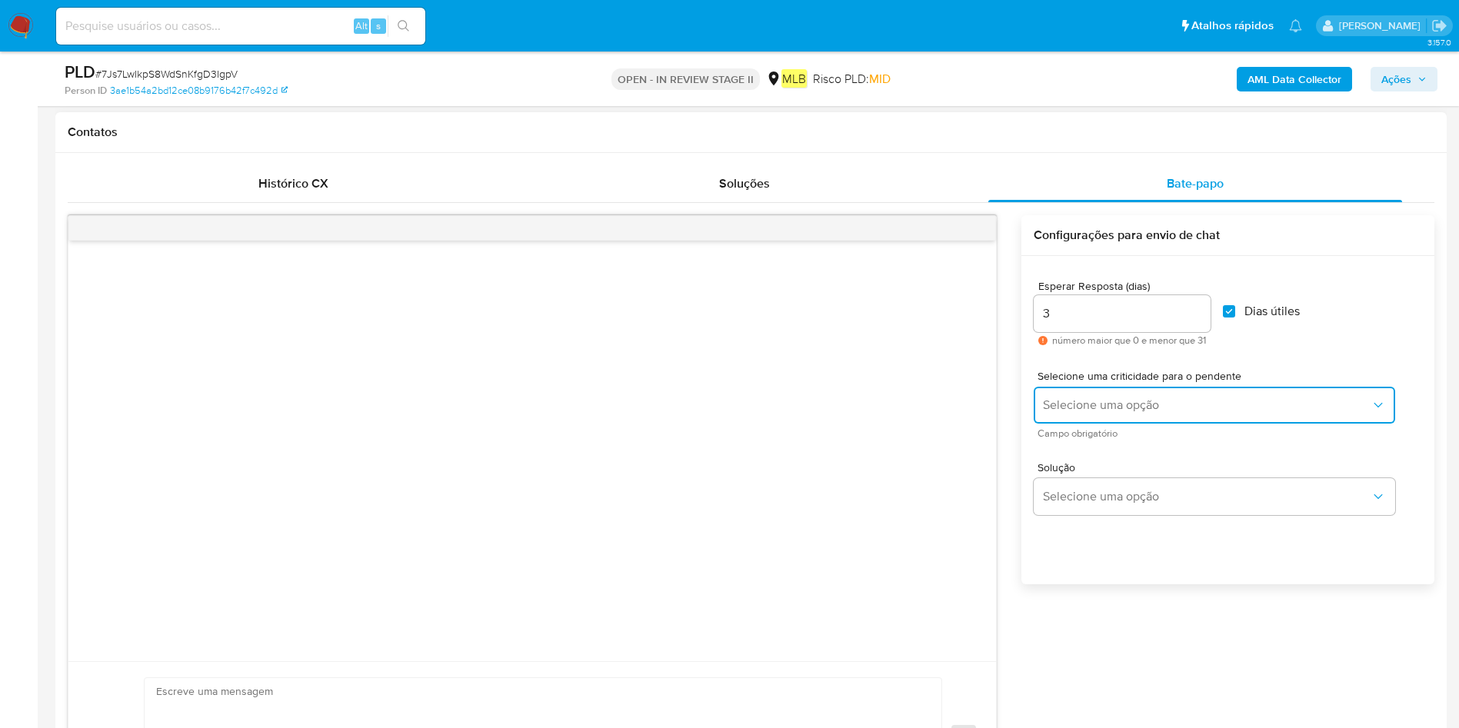
click at [1179, 396] on button "Selecione uma opção" at bounding box center [1213, 405] width 361 height 37
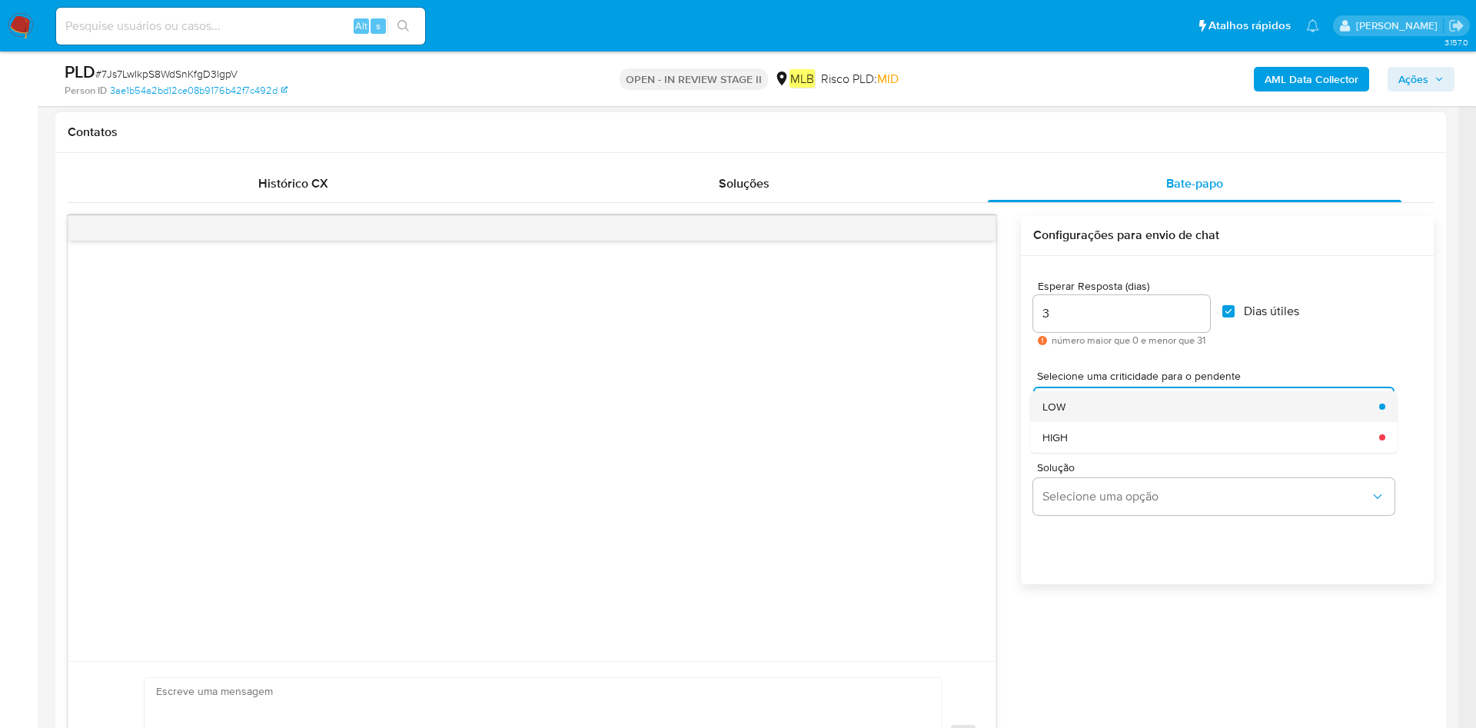
click at [1131, 415] on div "LOW" at bounding box center [1207, 406] width 328 height 31
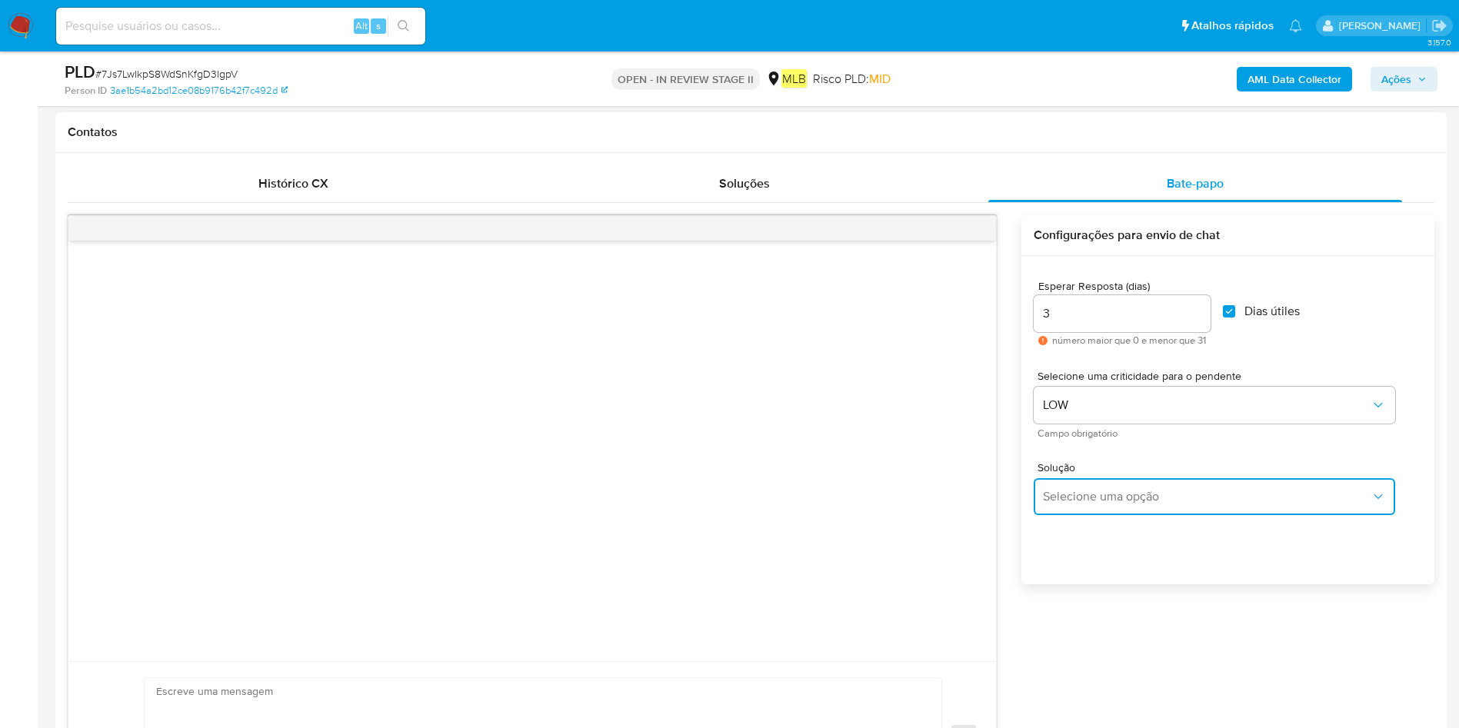
click at [1093, 483] on button "Selecione uma opção" at bounding box center [1213, 496] width 361 height 37
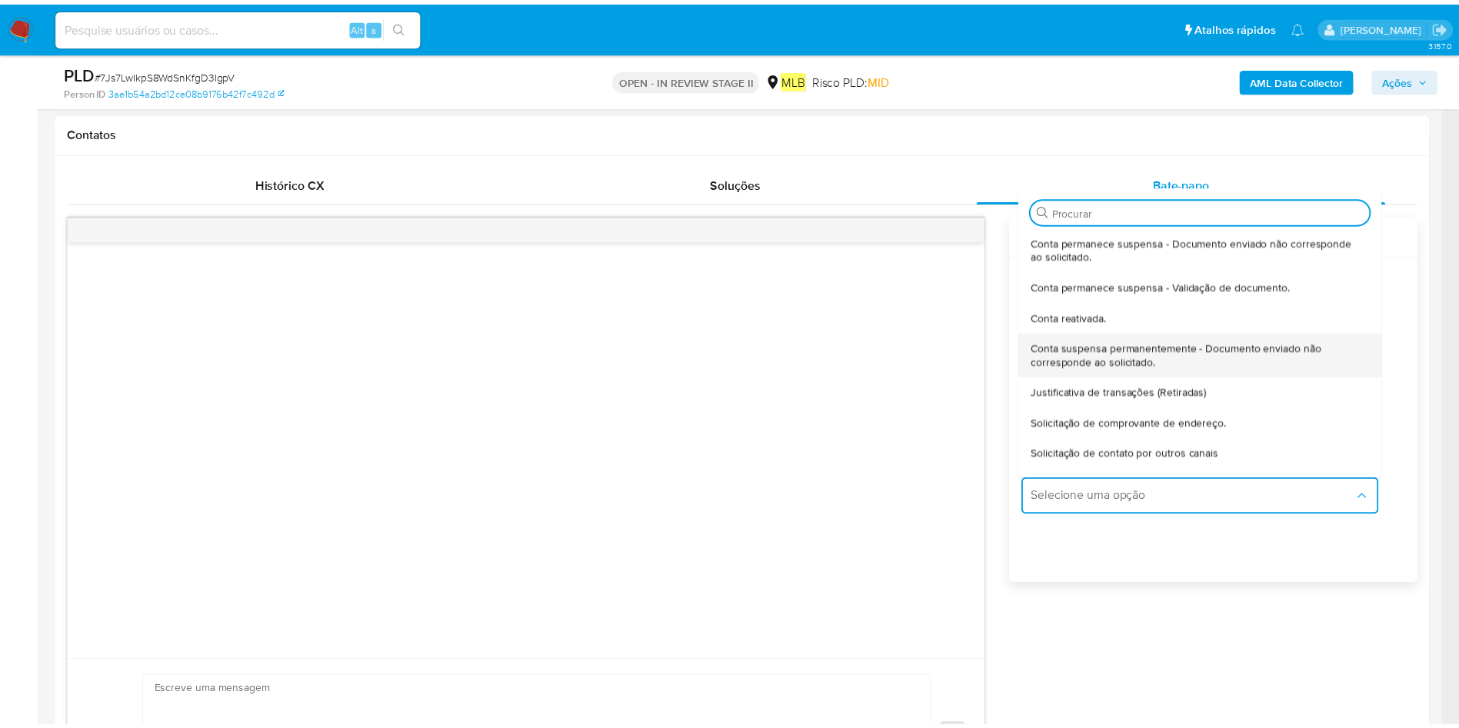
scroll to position [128, 0]
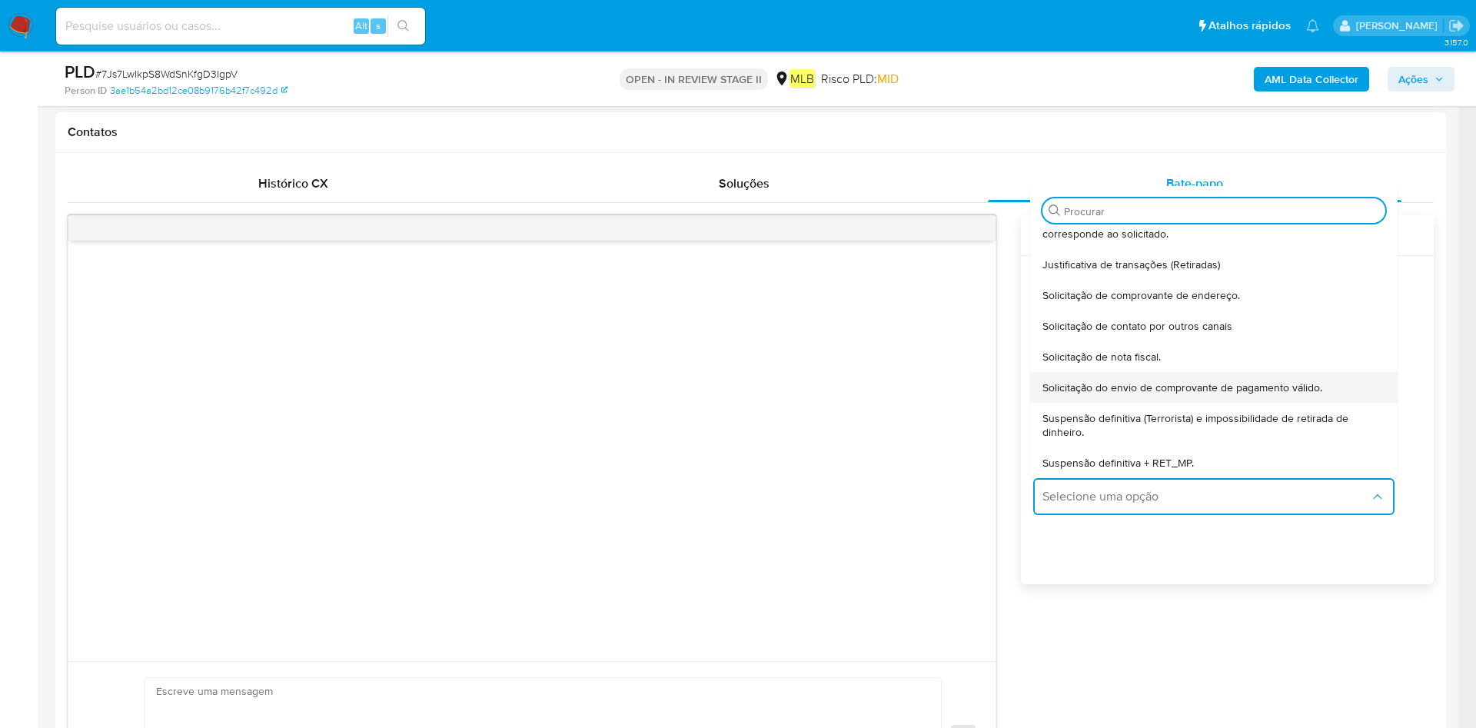
click at [1176, 400] on div "Solicitação do envio de comprovante de pagamento válido." at bounding box center [1210, 387] width 334 height 31
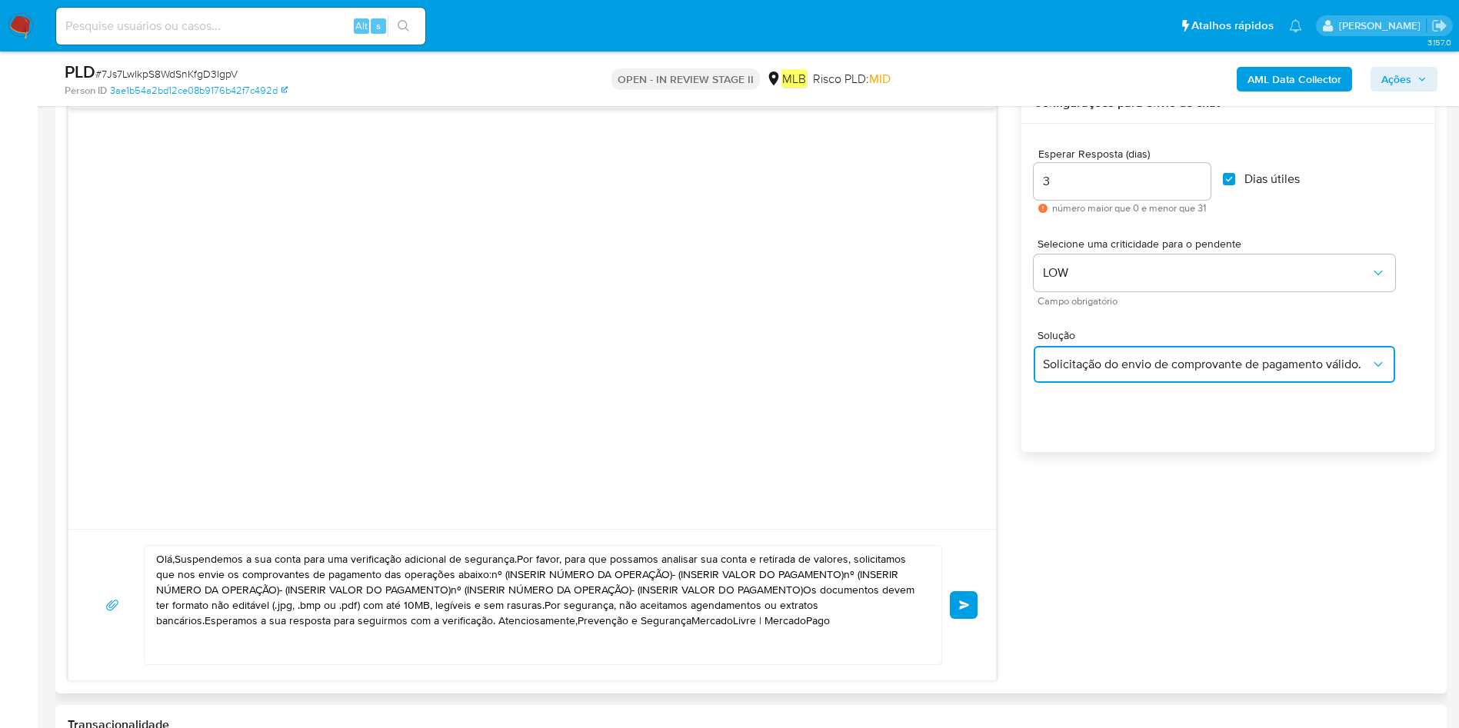
scroll to position [923, 0]
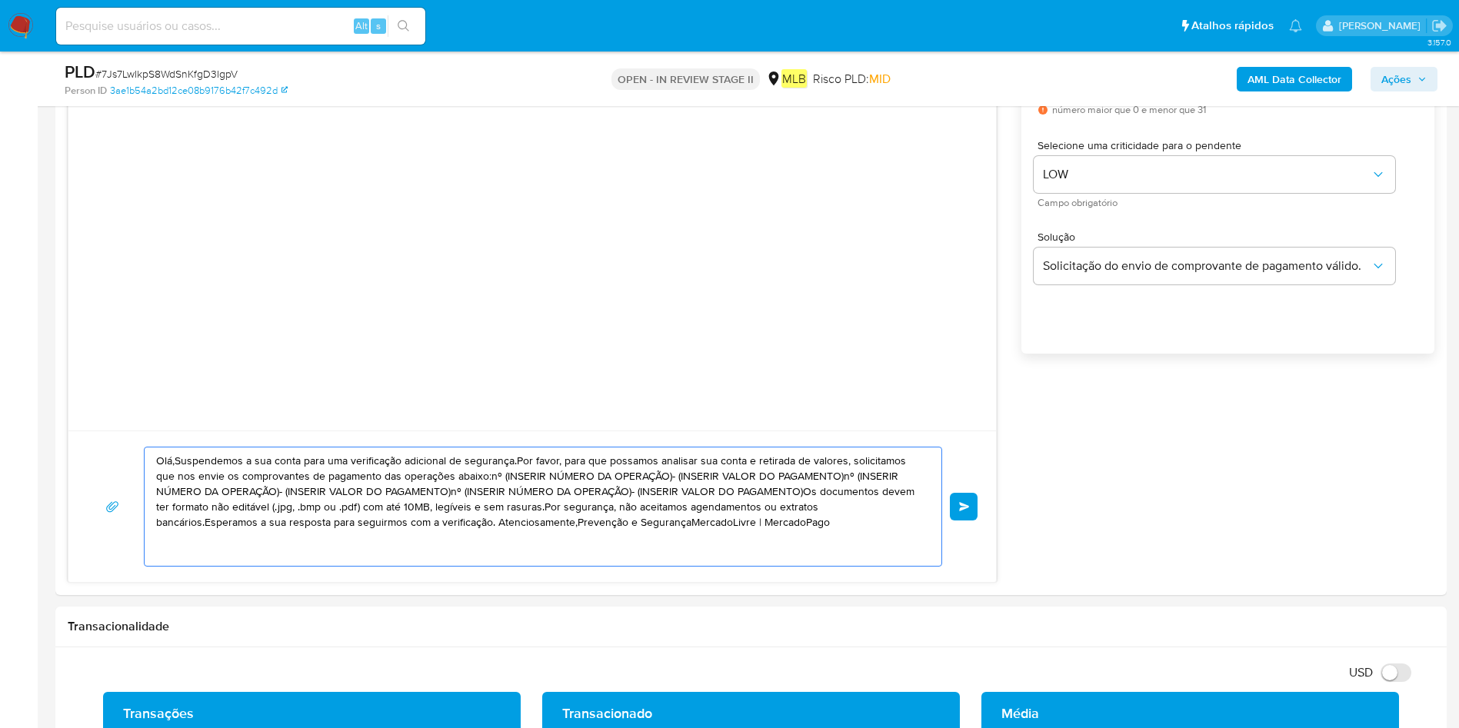
drag, startPoint x: 693, startPoint y: 537, endPoint x: 0, endPoint y: 277, distance: 740.2
paste textarea "! Estamos realizando uma verificação adicional de segurança em contas de usuári…"
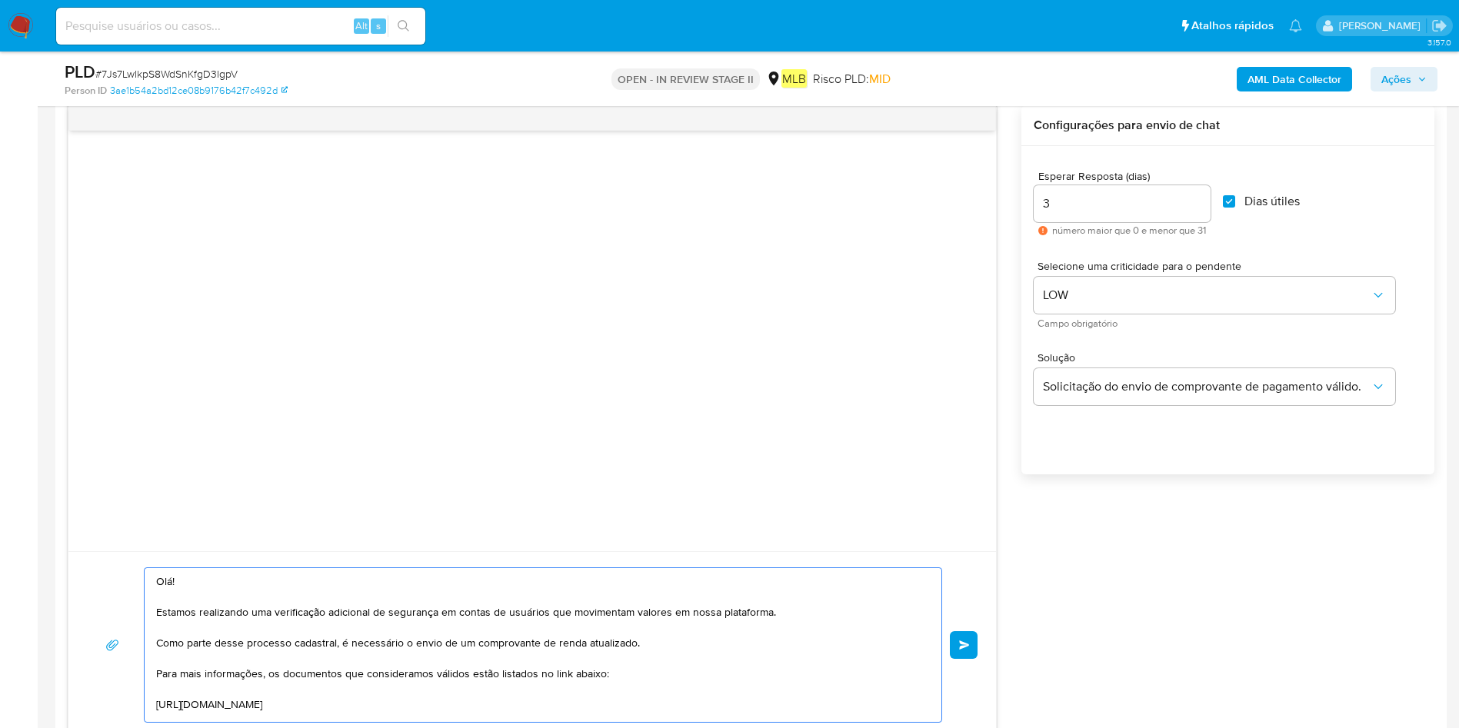
scroll to position [807, 0]
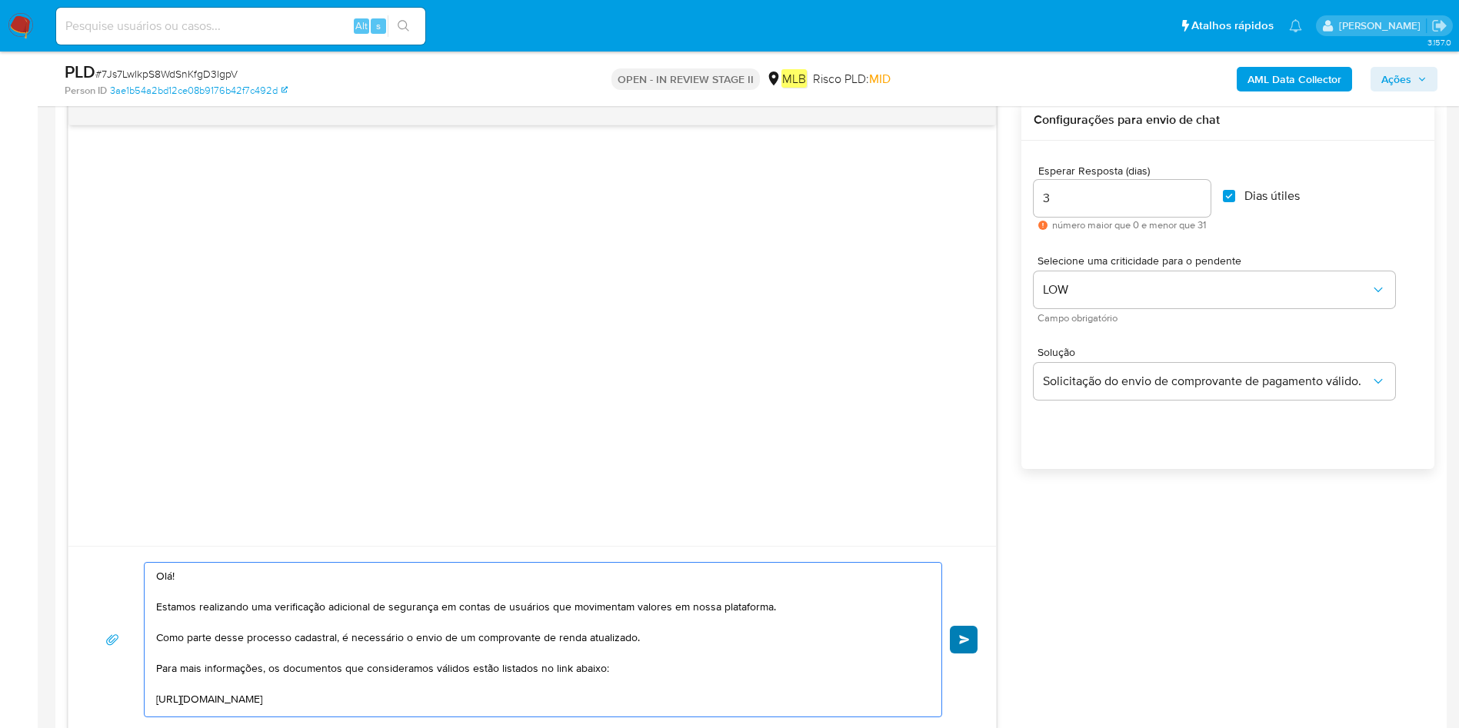
type textarea "Olá! Estamos realizando uma verificação adicional de segurança em contas de usu…"
click at [971, 647] on button "common.send" at bounding box center [964, 640] width 28 height 28
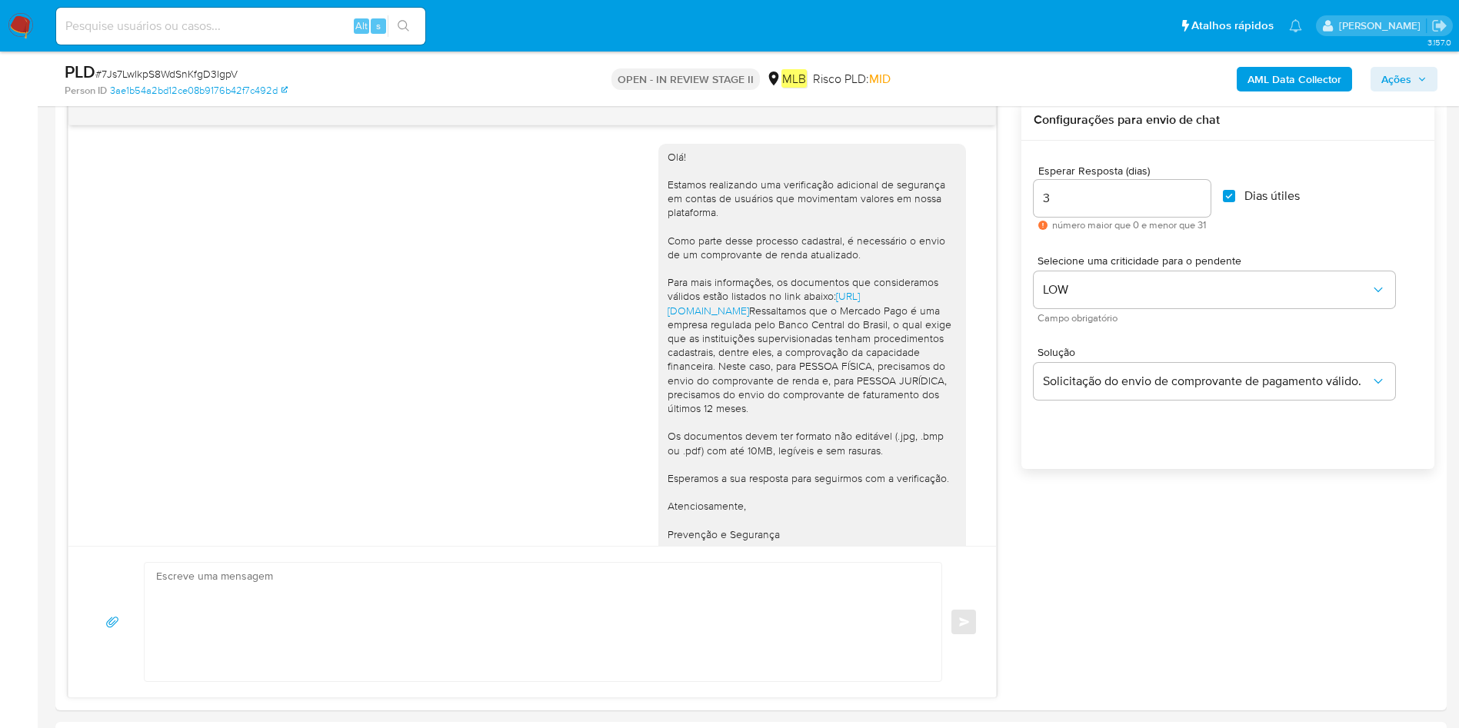
scroll to position [87, 0]
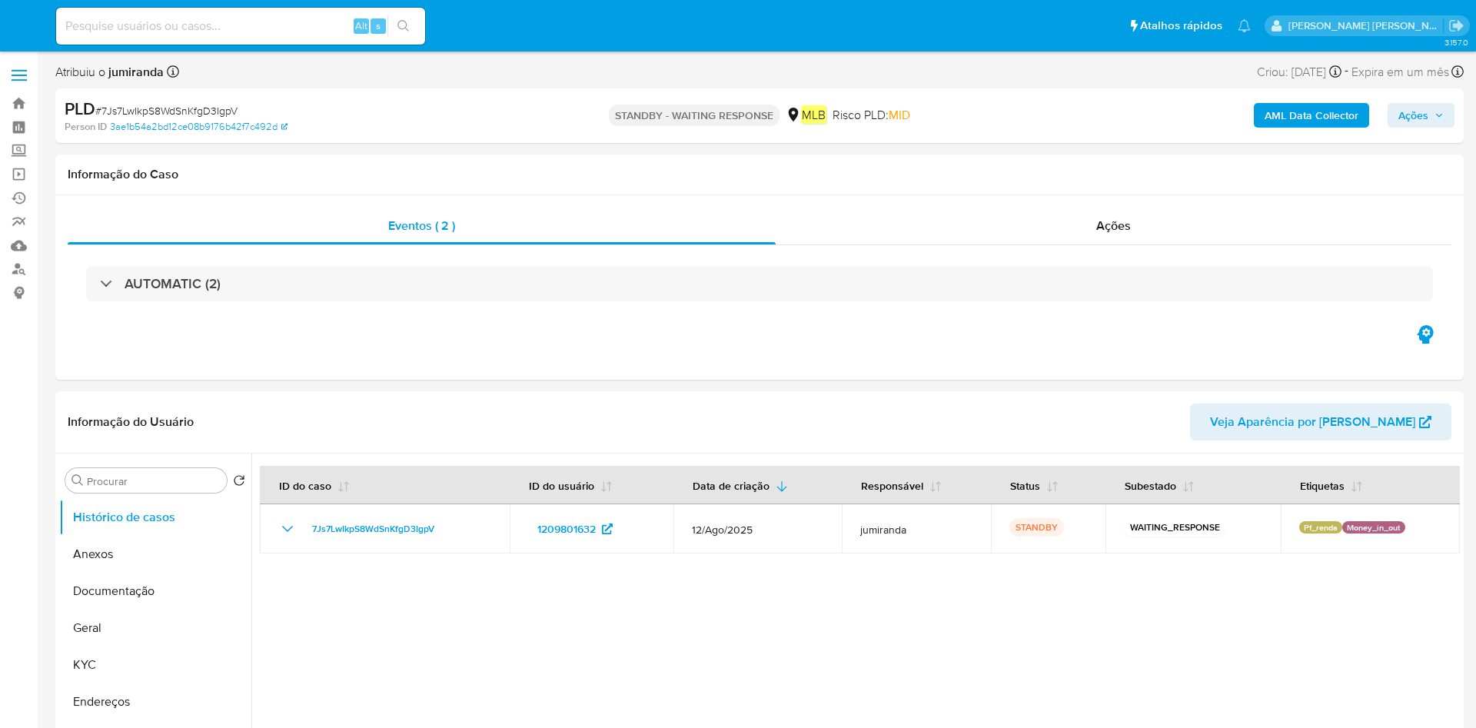
select select "10"
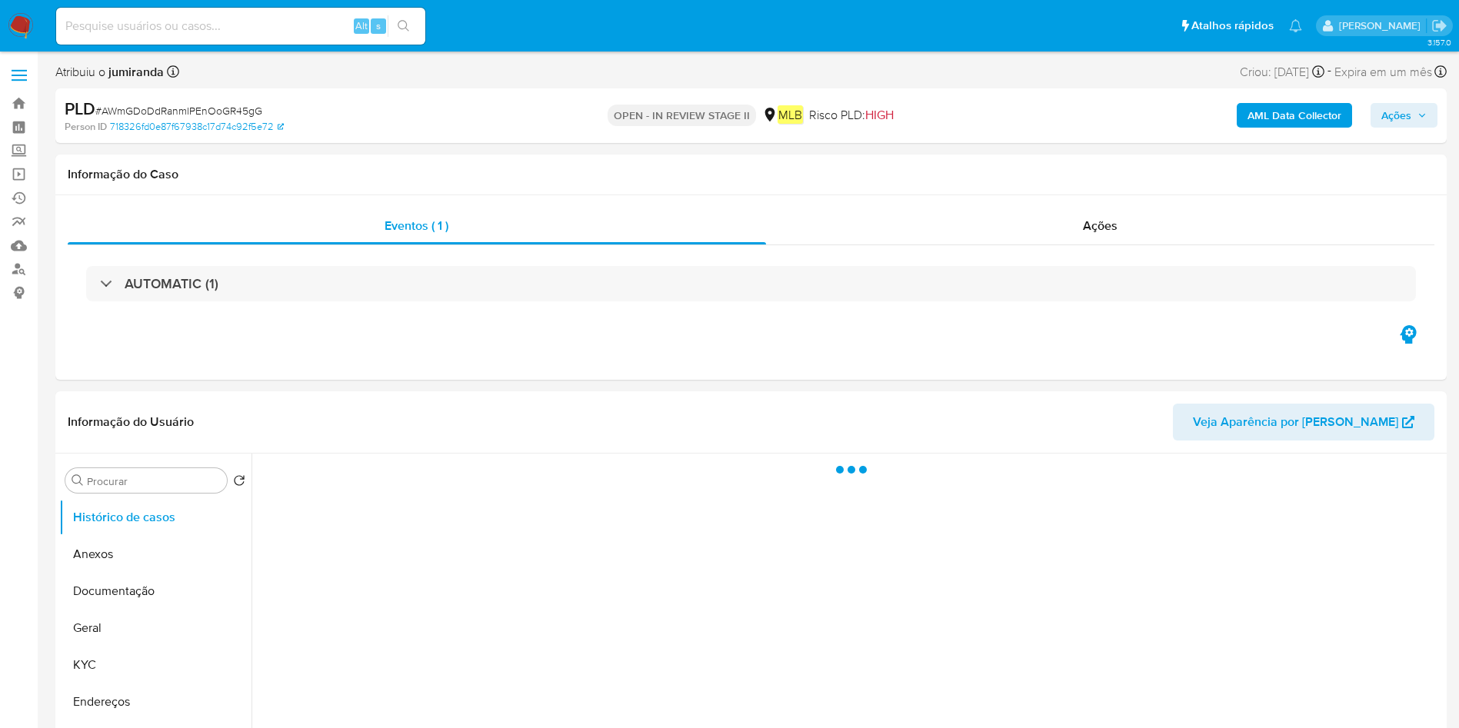
select select "10"
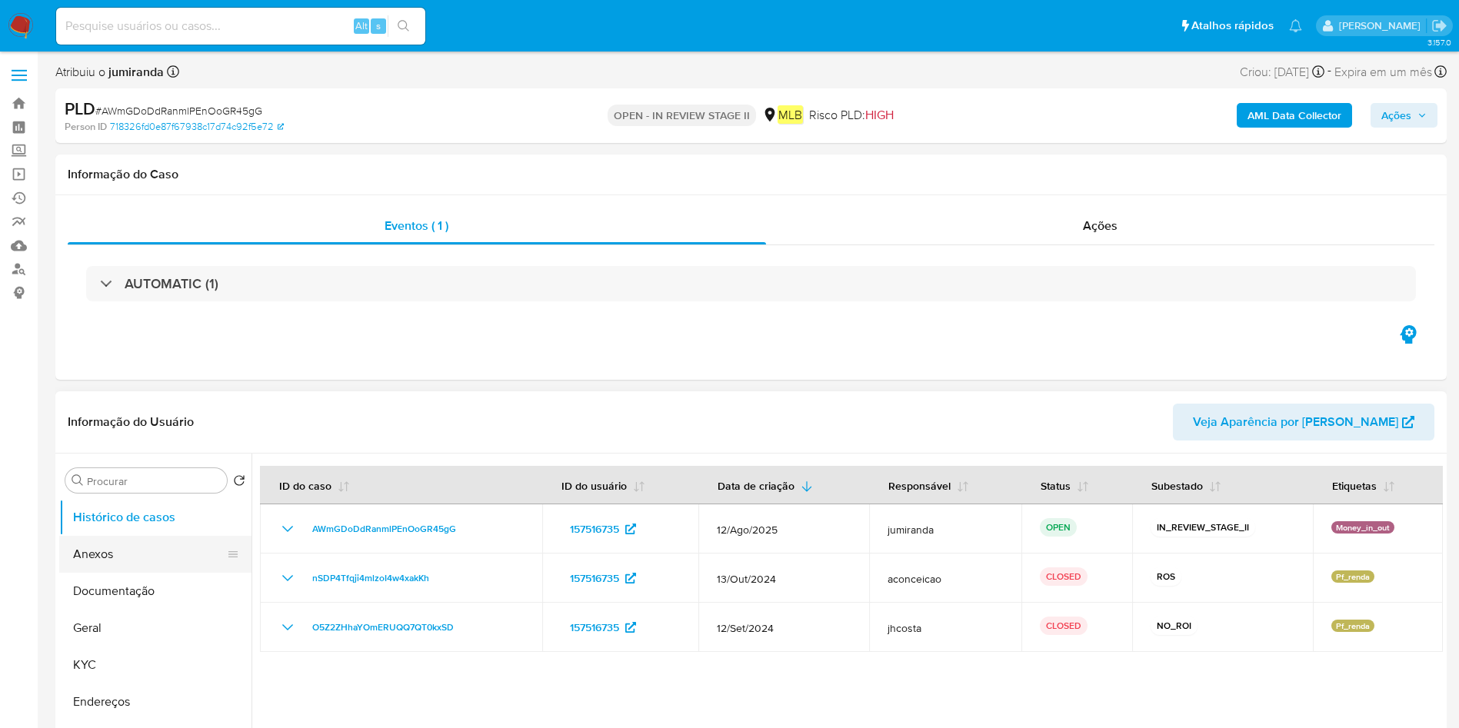
click at [139, 544] on button "Anexos" at bounding box center [149, 554] width 180 height 37
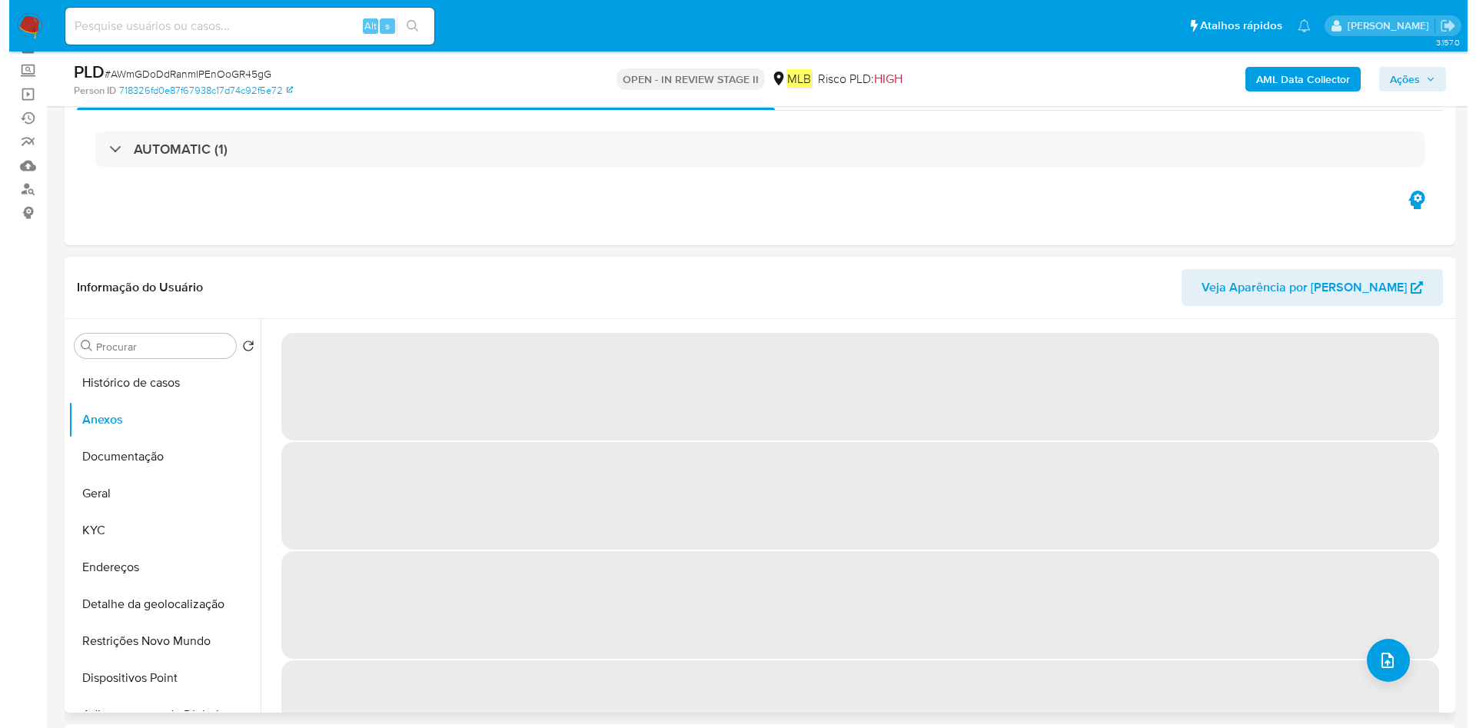
scroll to position [115, 0]
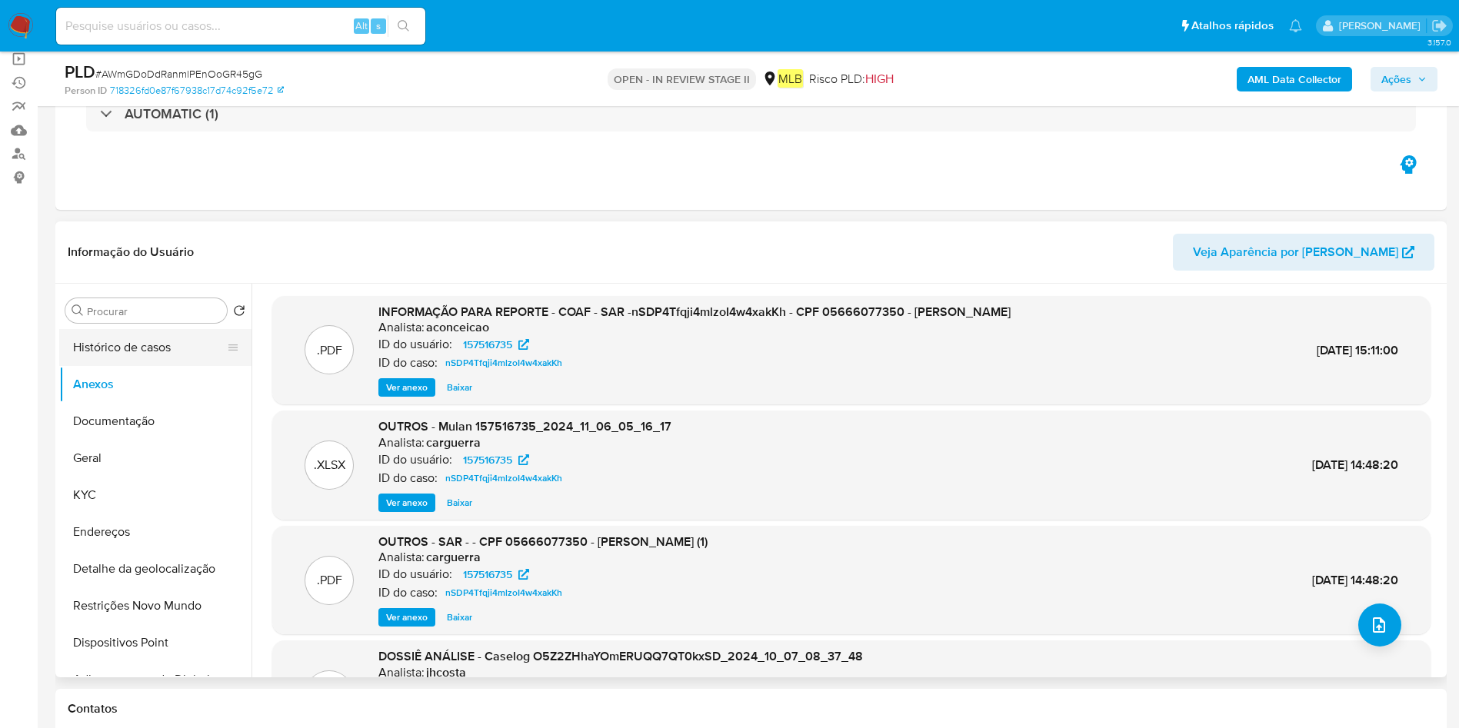
click at [164, 344] on button "Histórico de casos" at bounding box center [149, 347] width 180 height 37
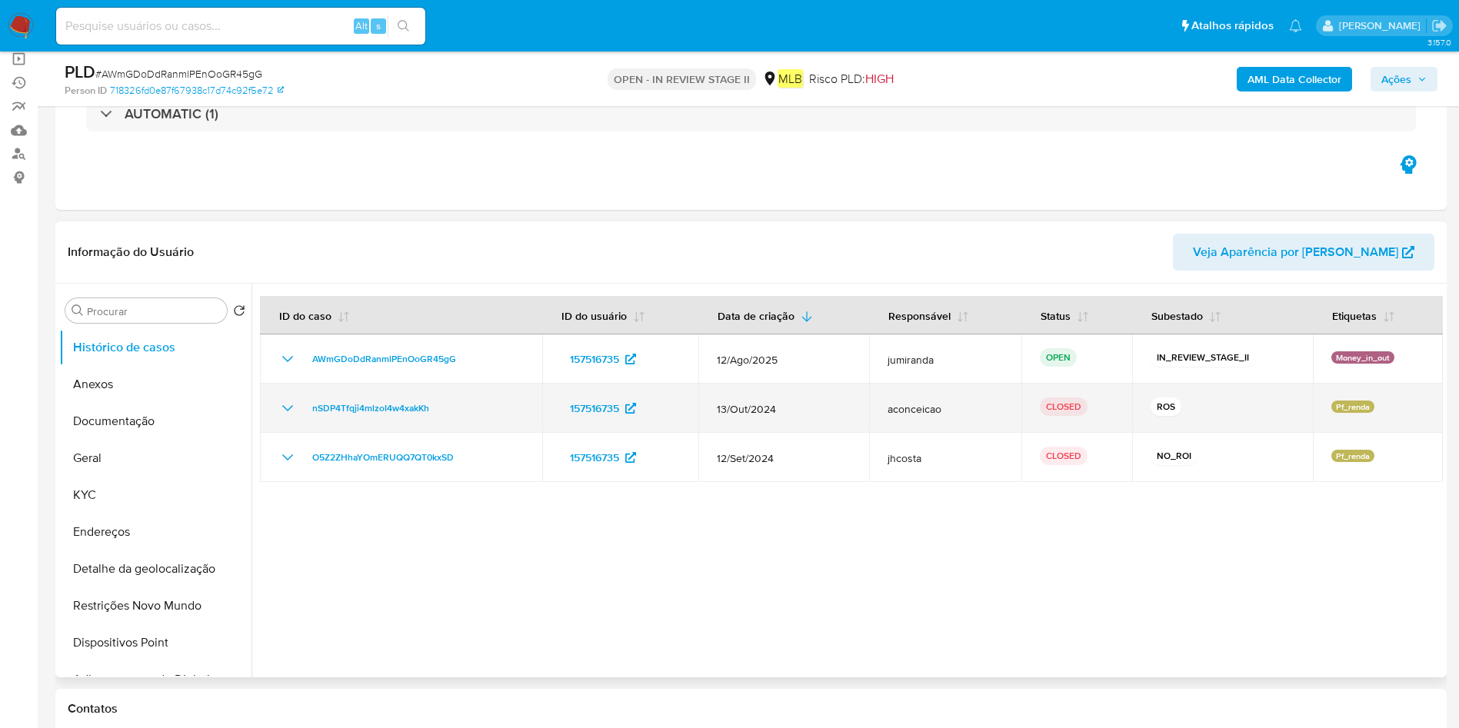
click at [755, 413] on span "13/Out/2024" at bounding box center [784, 409] width 134 height 14
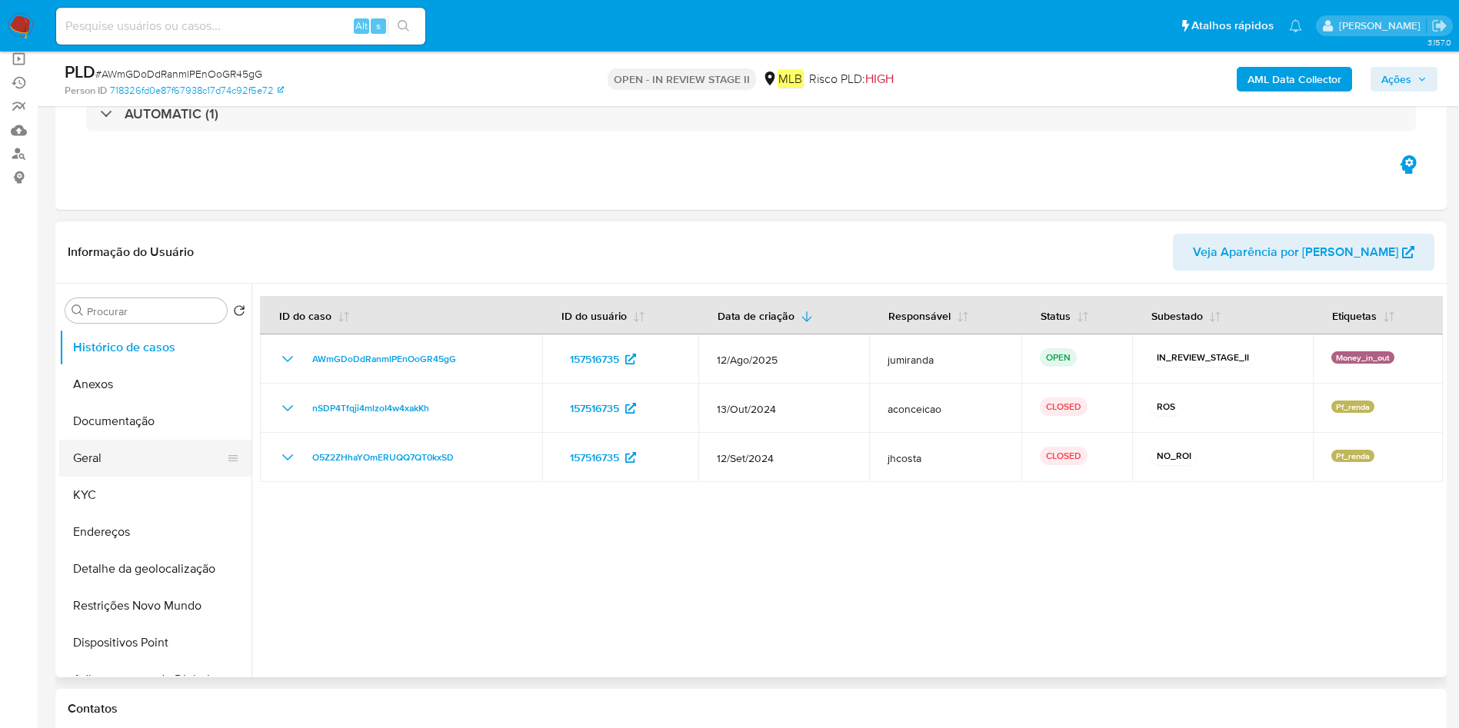
click at [113, 459] on button "Geral" at bounding box center [149, 458] width 180 height 37
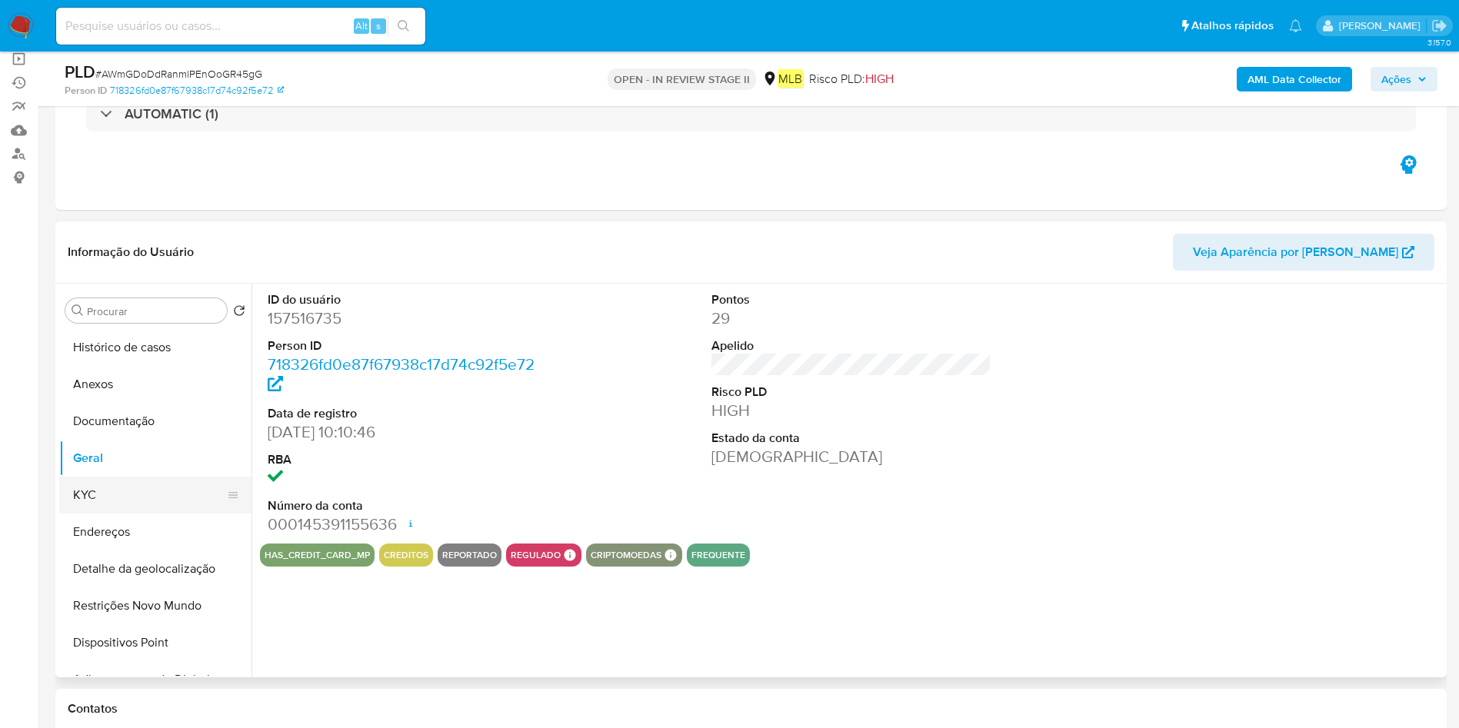
drag, startPoint x: 142, startPoint y: 488, endPoint x: 151, endPoint y: 489, distance: 8.5
click at [141, 488] on button "KYC" at bounding box center [149, 495] width 180 height 37
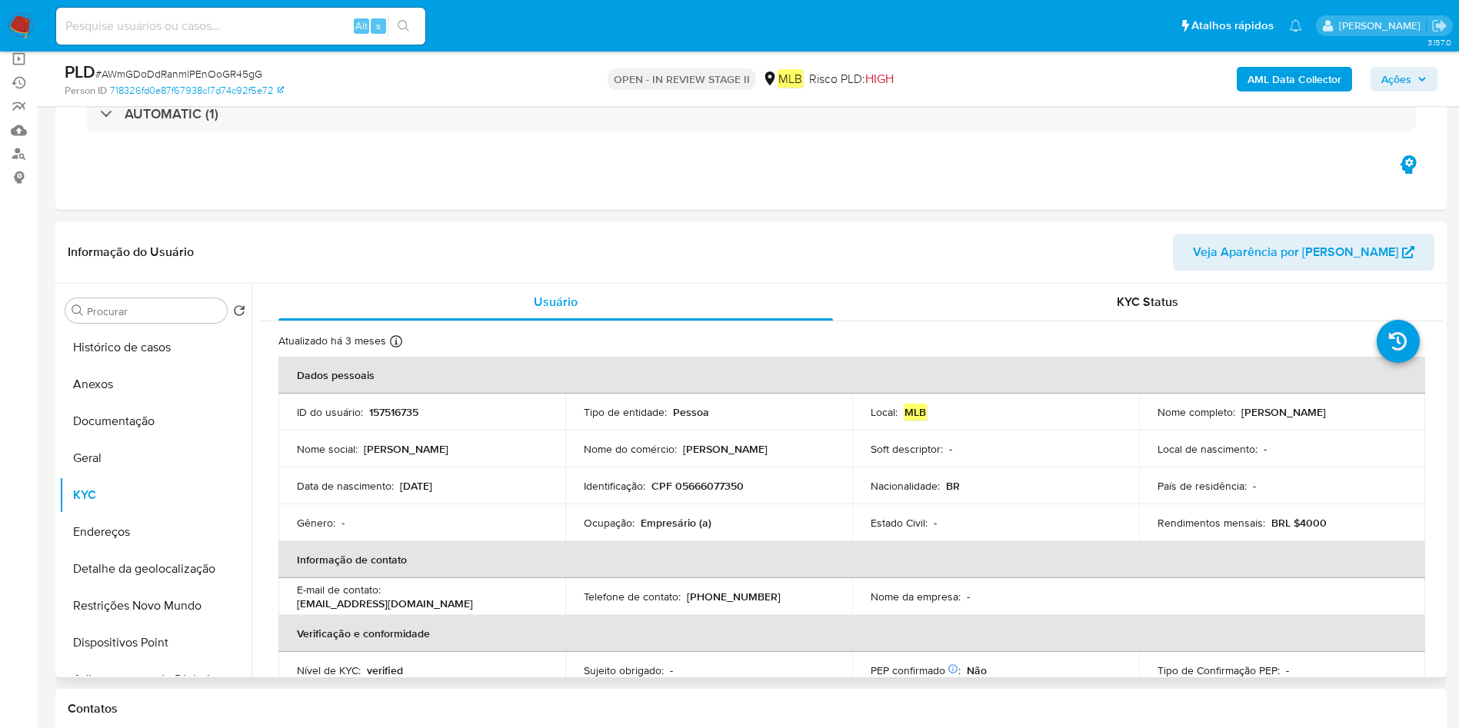
click at [727, 503] on td "Identificação : CPF 05666077350" at bounding box center [708, 485] width 287 height 37
click at [677, 528] on p "Empresário (a)" at bounding box center [675, 523] width 71 height 14
copy div "Ocupação : Empresário (a)"
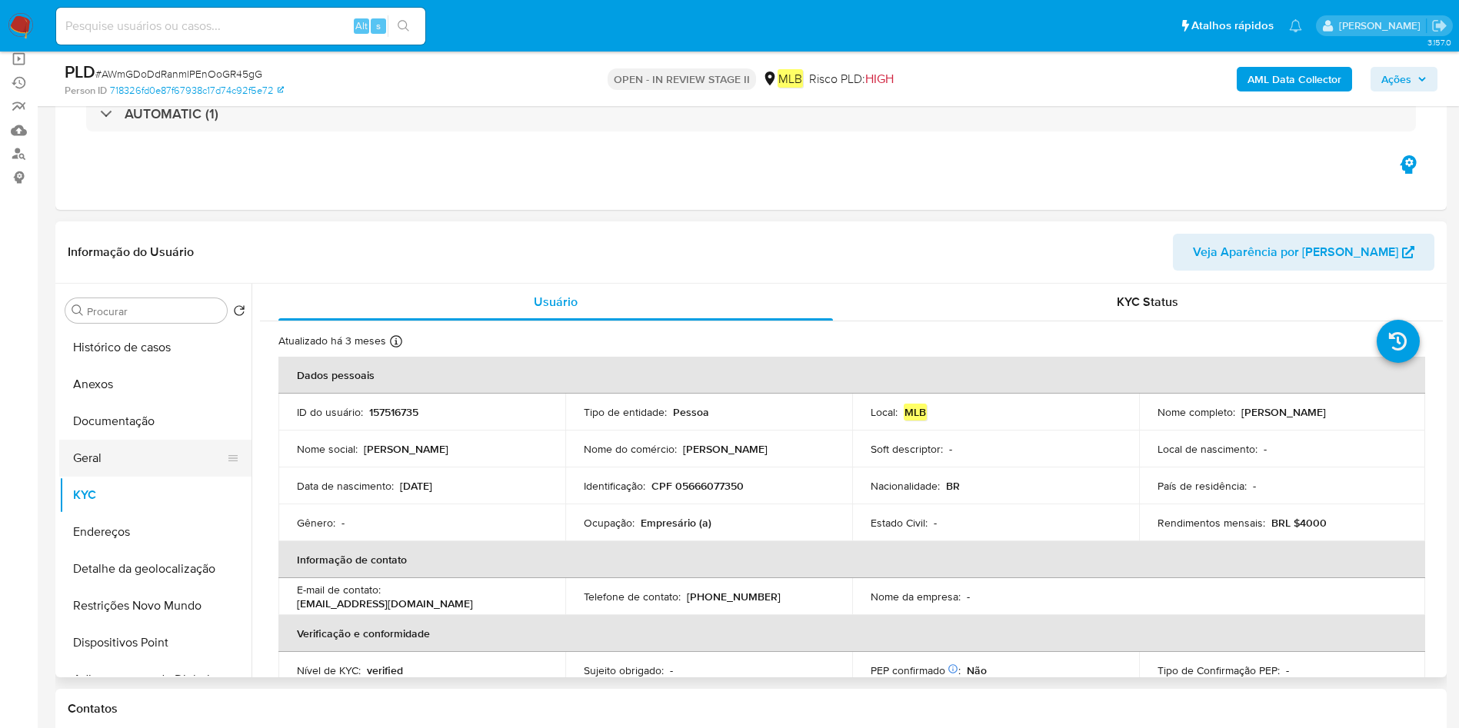
click at [92, 464] on button "Geral" at bounding box center [149, 458] width 180 height 37
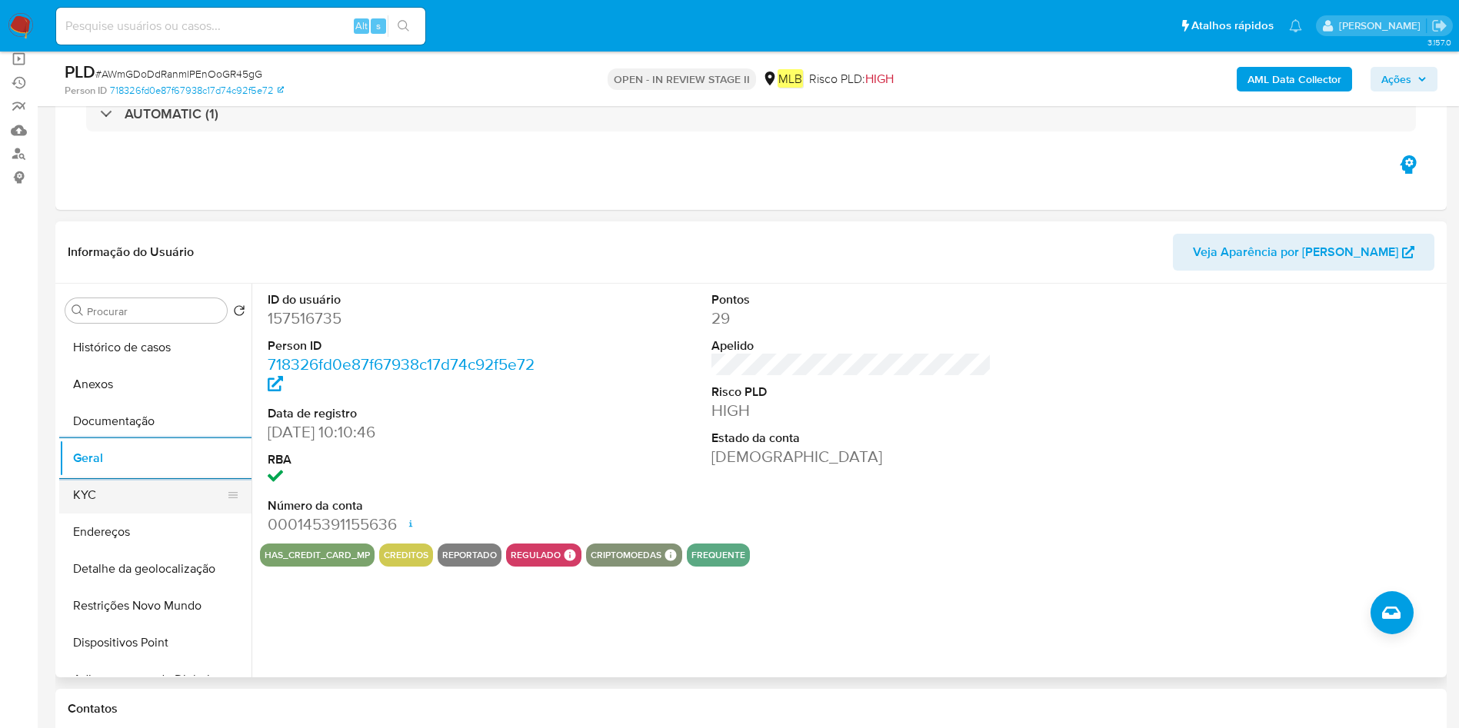
click at [108, 506] on button "KYC" at bounding box center [149, 495] width 180 height 37
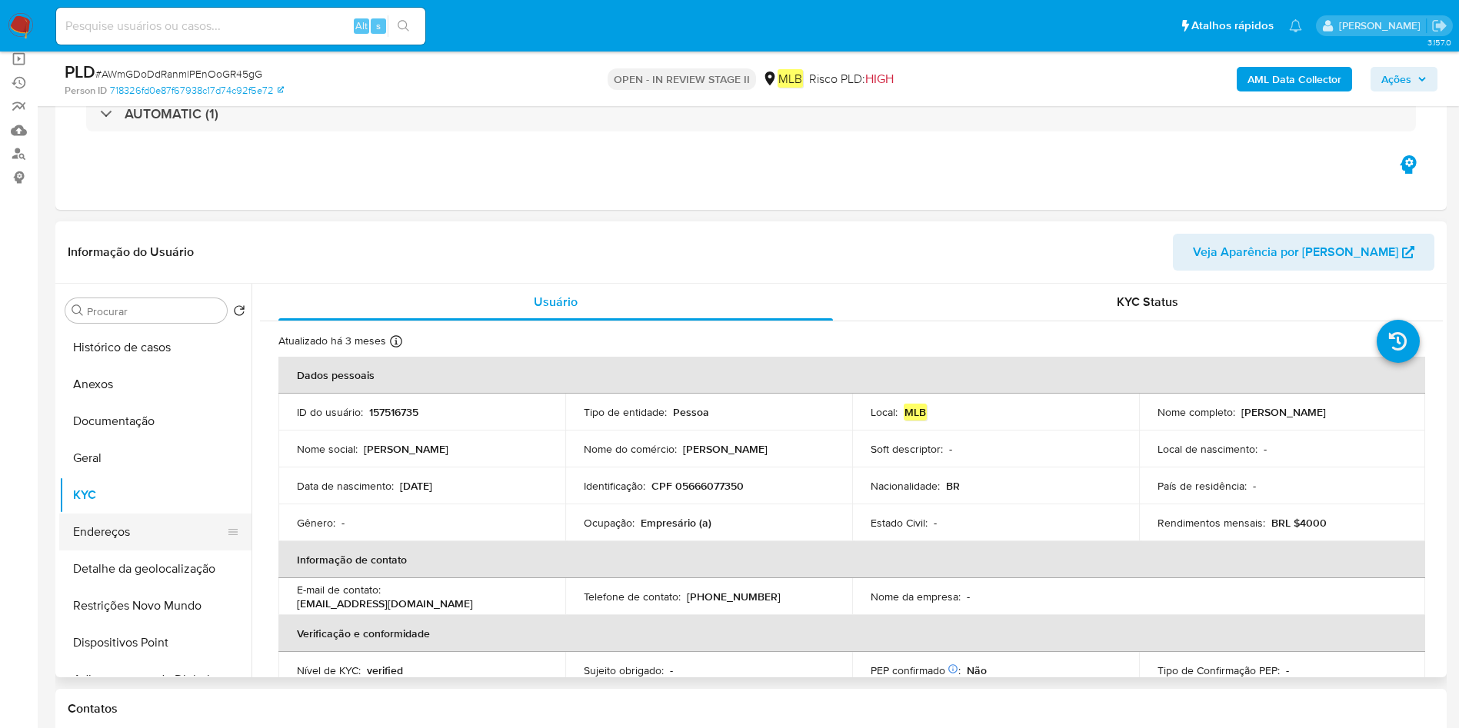
click at [111, 533] on button "Endereços" at bounding box center [149, 532] width 180 height 37
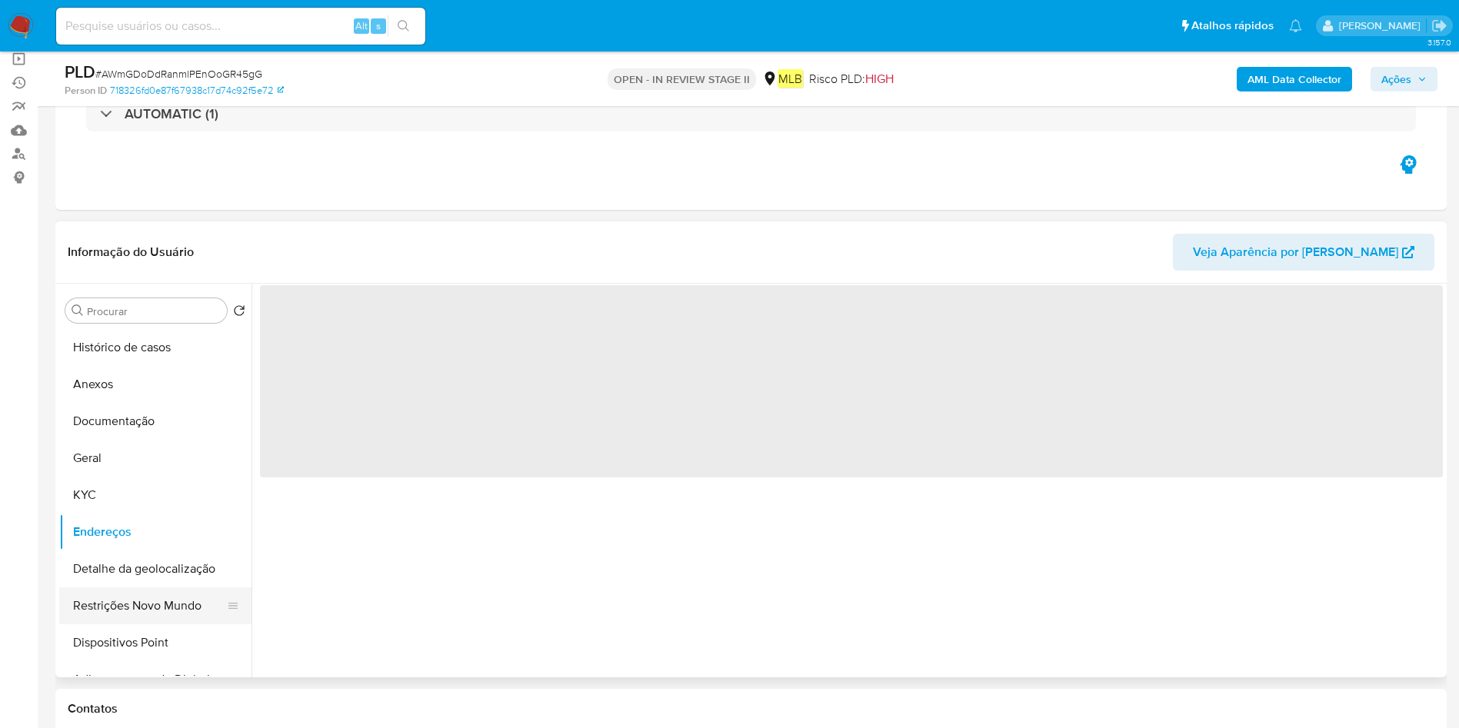
click at [117, 612] on button "Restrições Novo Mundo" at bounding box center [149, 605] width 180 height 37
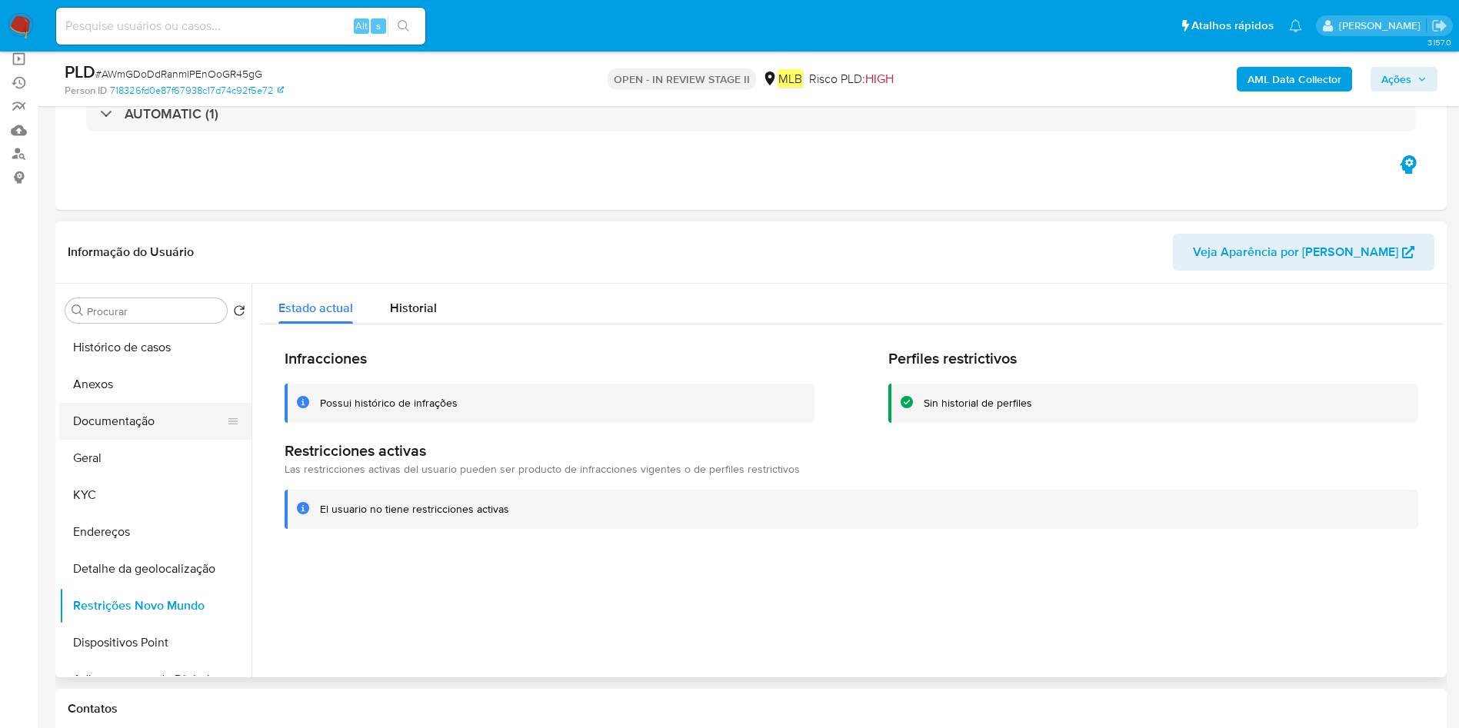
click at [158, 406] on button "Documentação" at bounding box center [149, 421] width 180 height 37
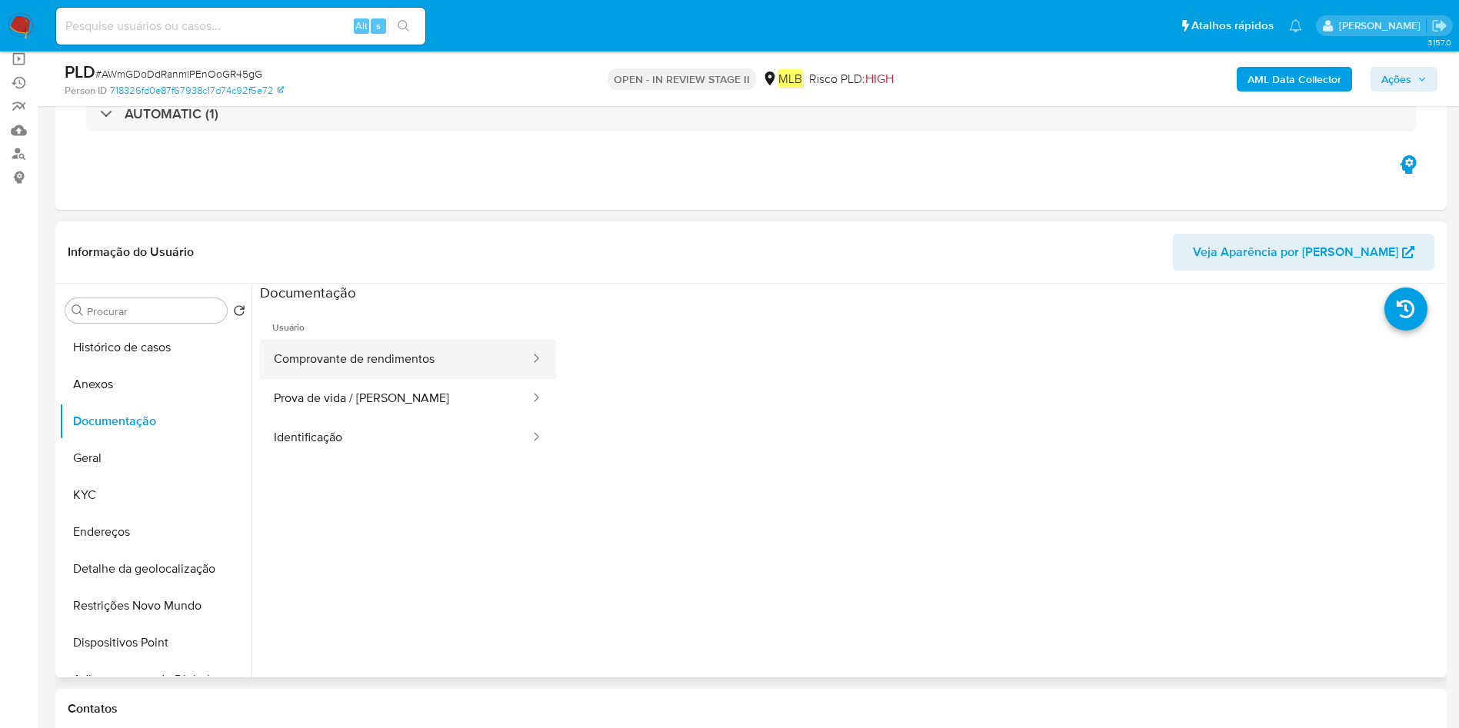
click at [404, 348] on button "Comprovante de rendimentos" at bounding box center [395, 359] width 271 height 39
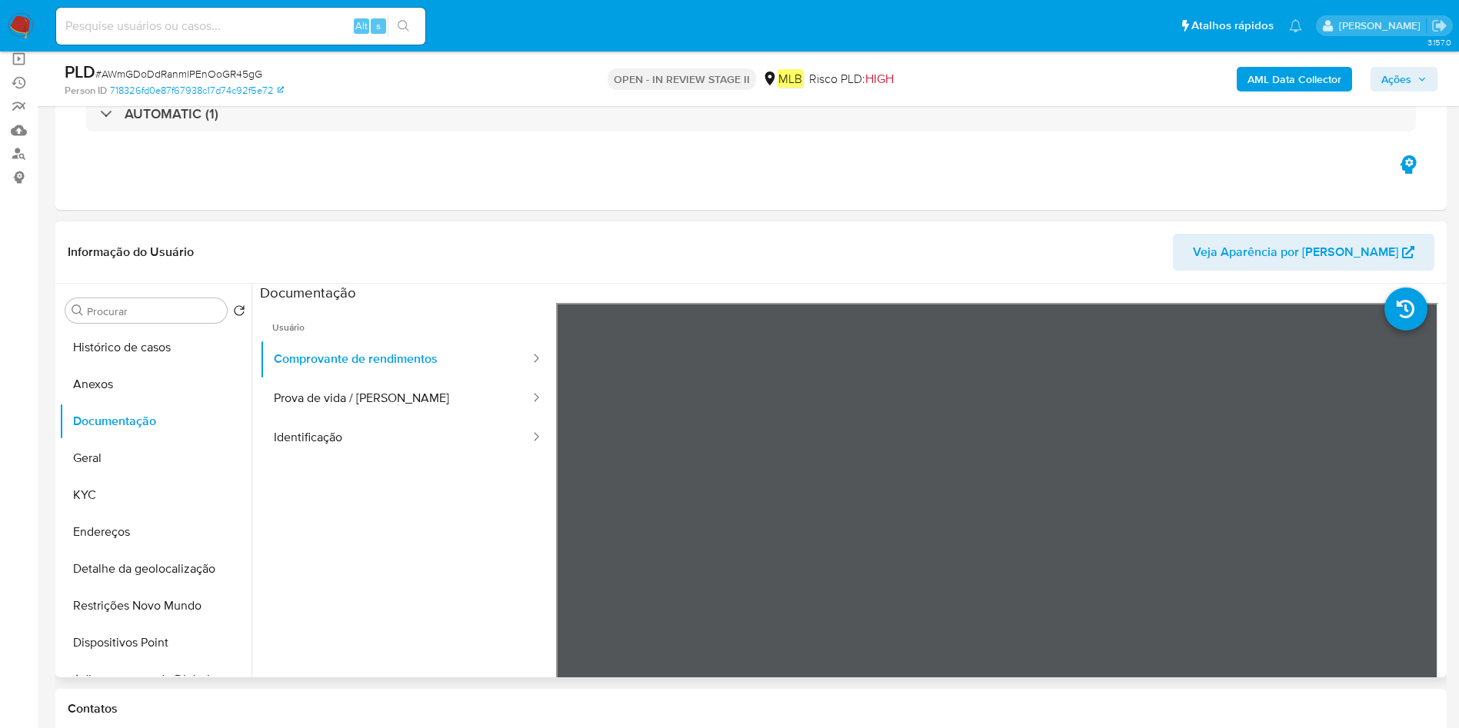
drag, startPoint x: 378, startPoint y: 527, endPoint x: 392, endPoint y: 524, distance: 14.0
click at [381, 527] on ul "Usuário Comprovante de rendimentos Prova de vida / Selfie Identificação" at bounding box center [408, 524] width 296 height 443
click at [402, 411] on button "Prova de vida / Selfie" at bounding box center [395, 398] width 271 height 39
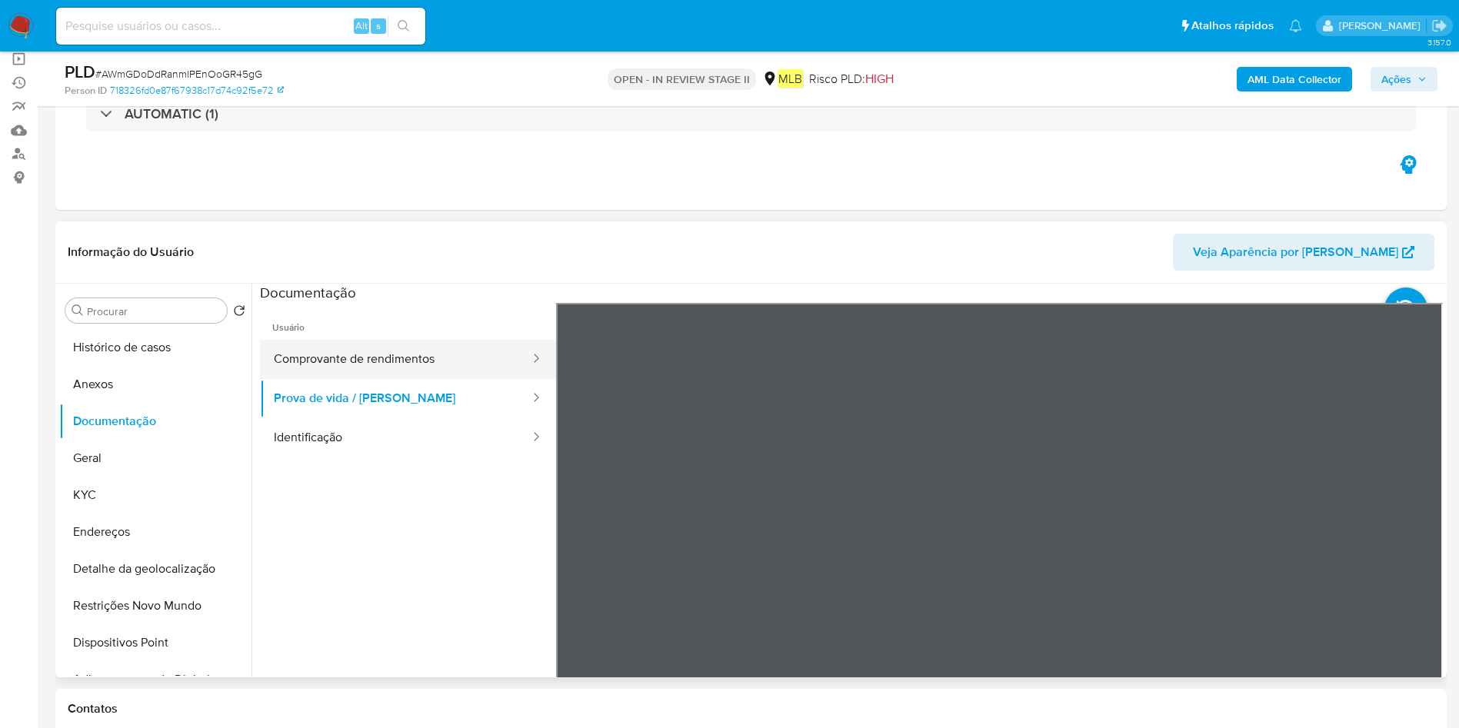
click at [404, 364] on button "Comprovante de rendimentos" at bounding box center [395, 359] width 271 height 39
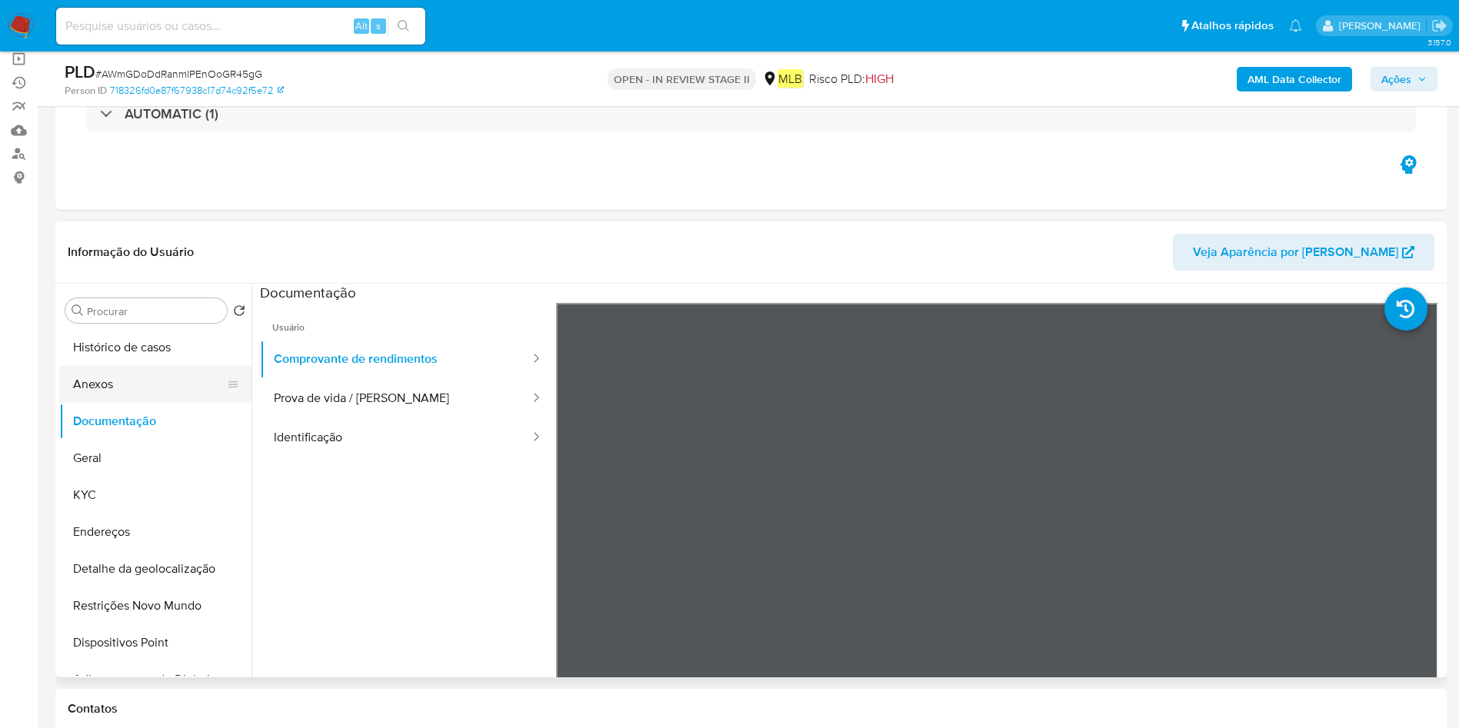
click at [162, 384] on button "Anexos" at bounding box center [149, 384] width 180 height 37
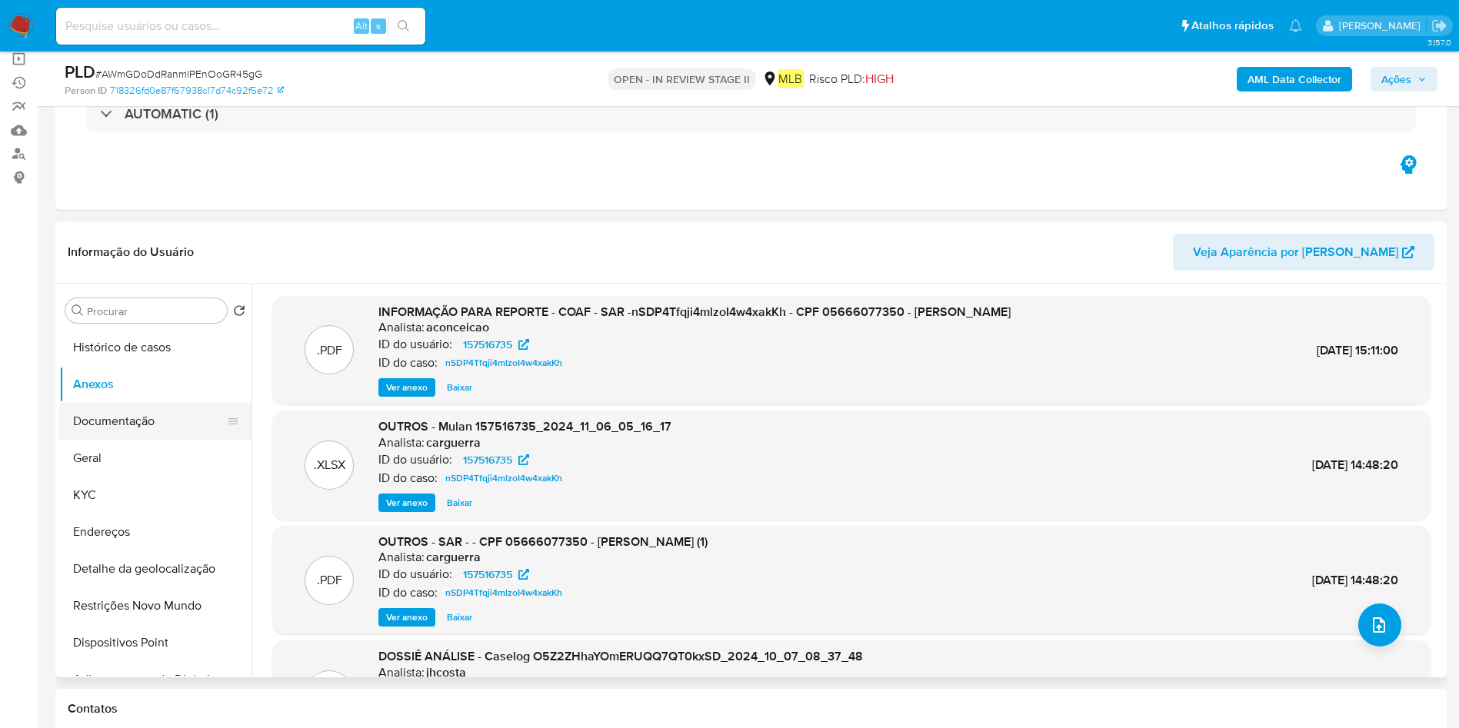
click at [93, 405] on button "Documentação" at bounding box center [149, 421] width 180 height 37
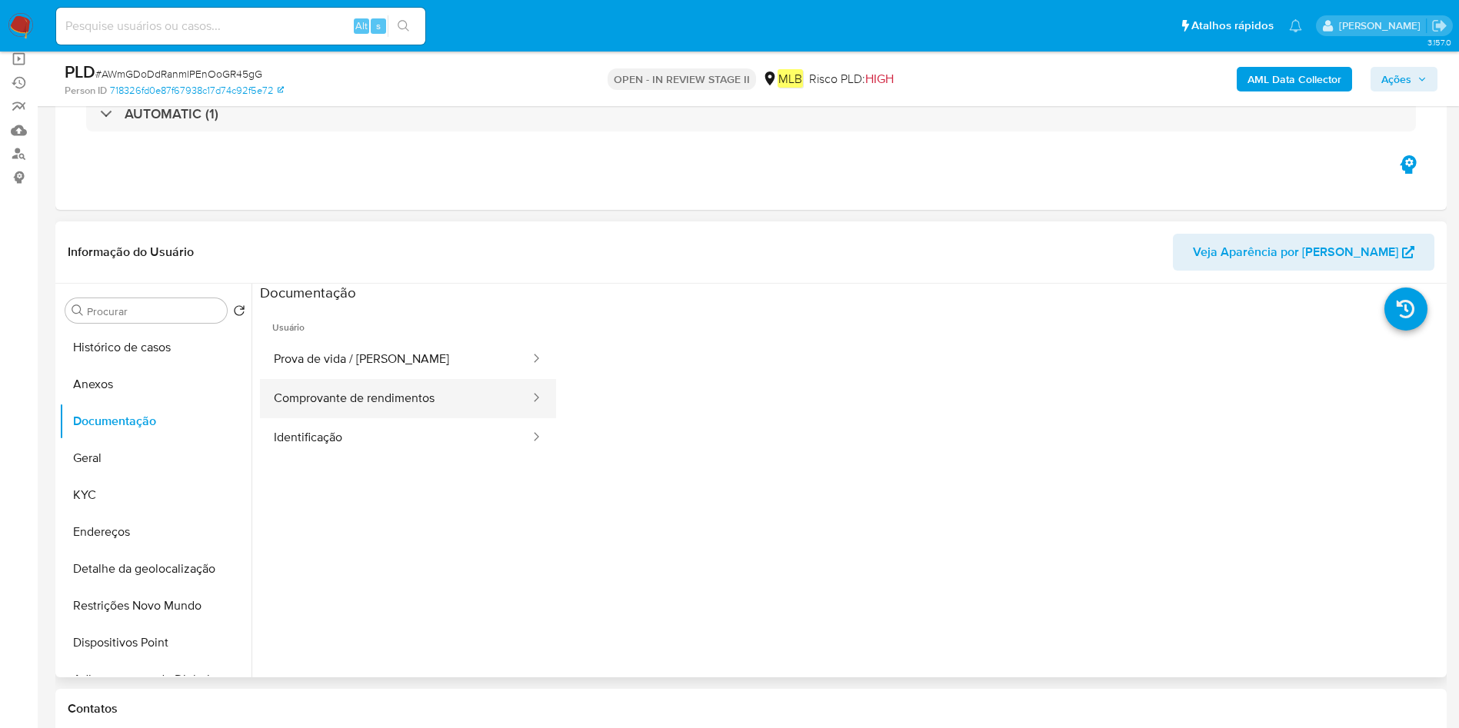
click at [373, 400] on button "Comprovante de rendimentos" at bounding box center [395, 398] width 271 height 39
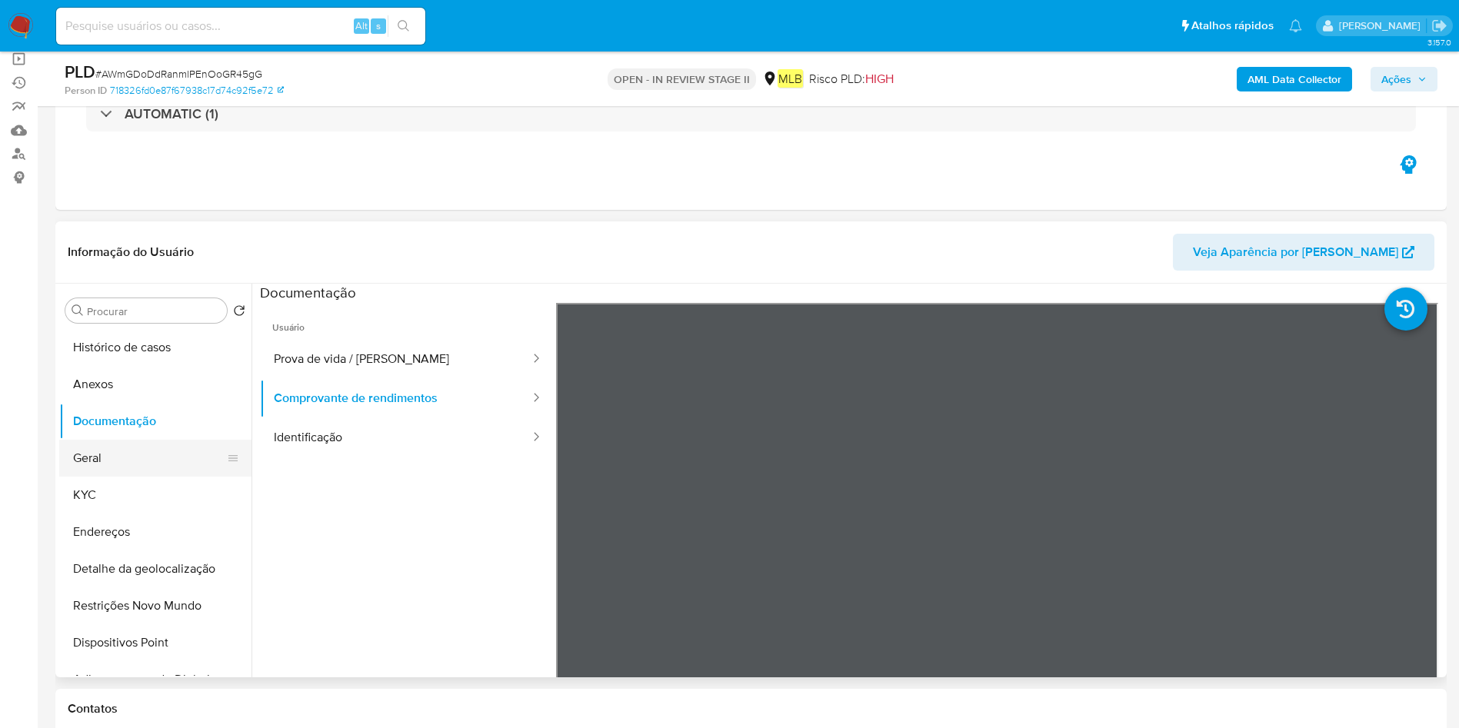
click at [109, 471] on button "Geral" at bounding box center [149, 458] width 180 height 37
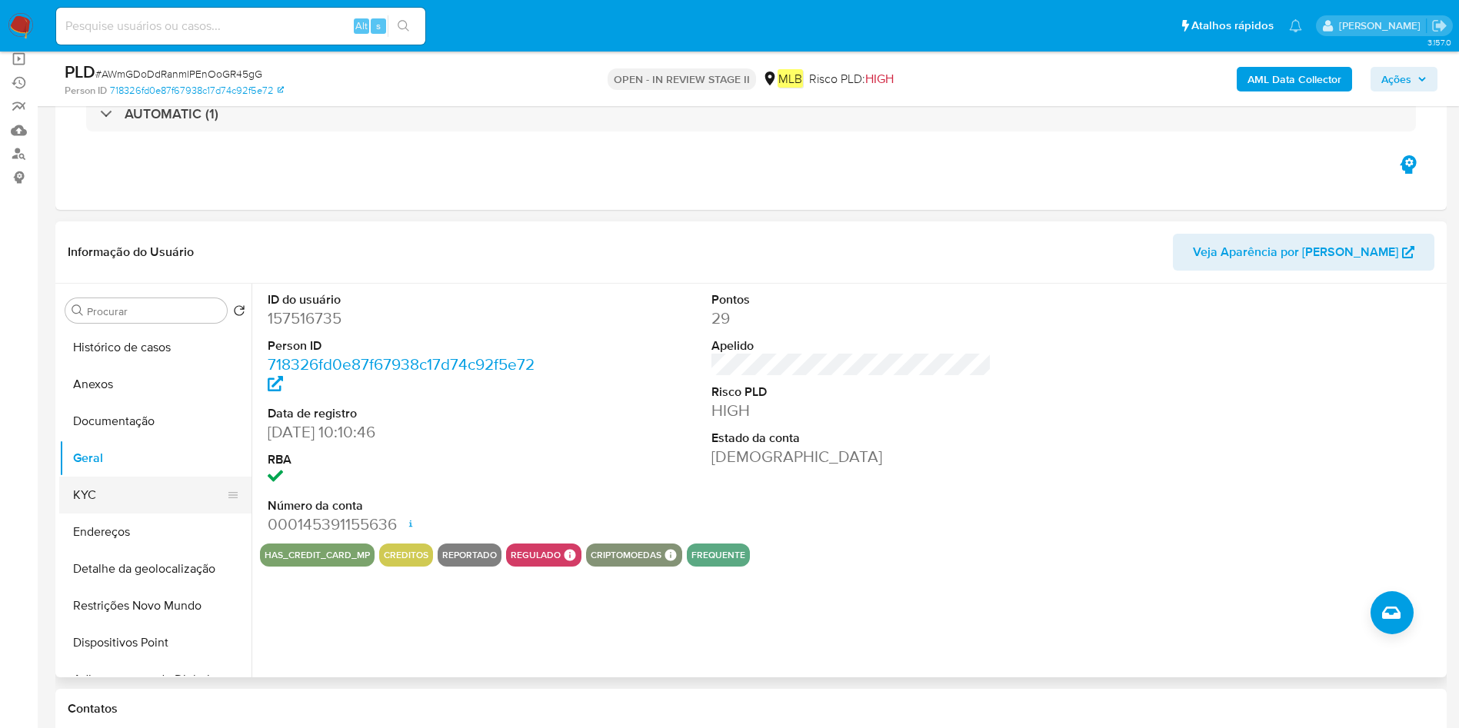
click at [140, 501] on button "KYC" at bounding box center [149, 495] width 180 height 37
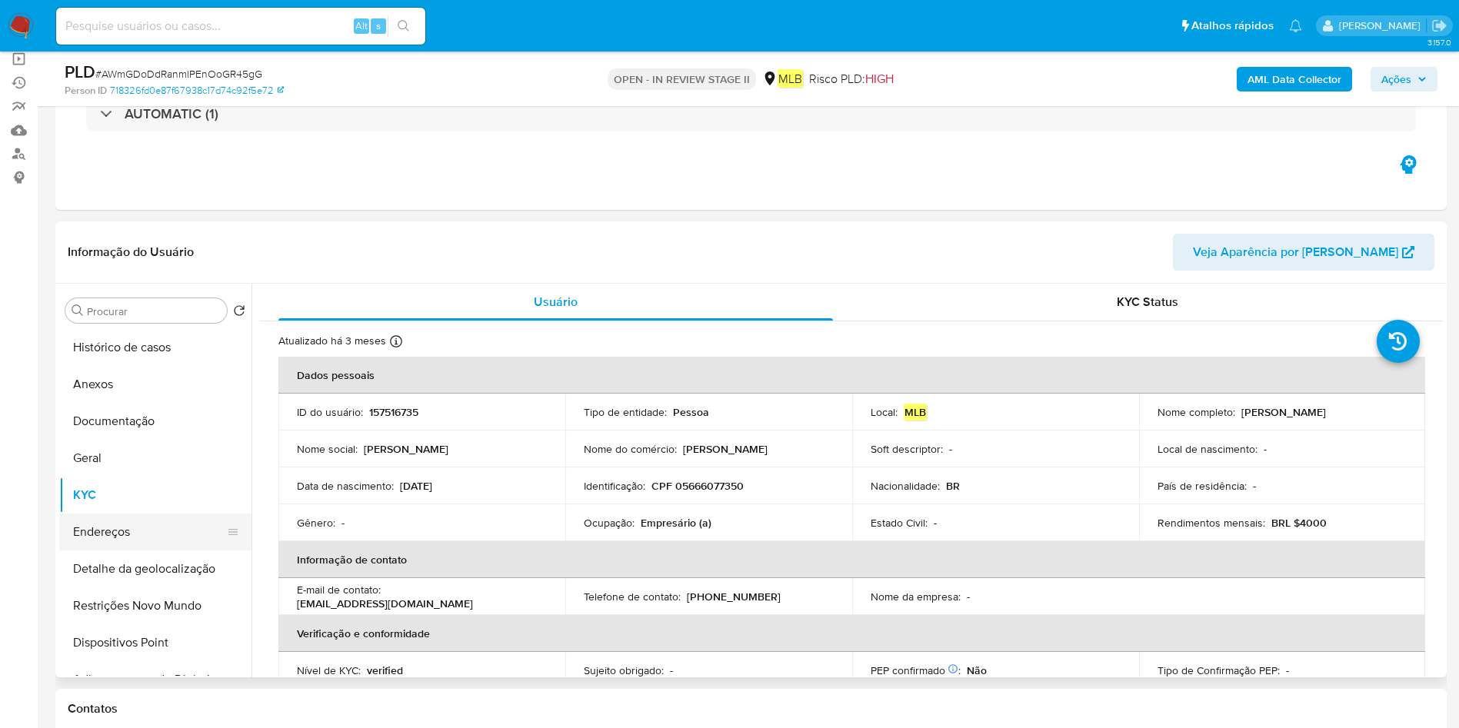
click at [128, 540] on button "Endereços" at bounding box center [149, 532] width 180 height 37
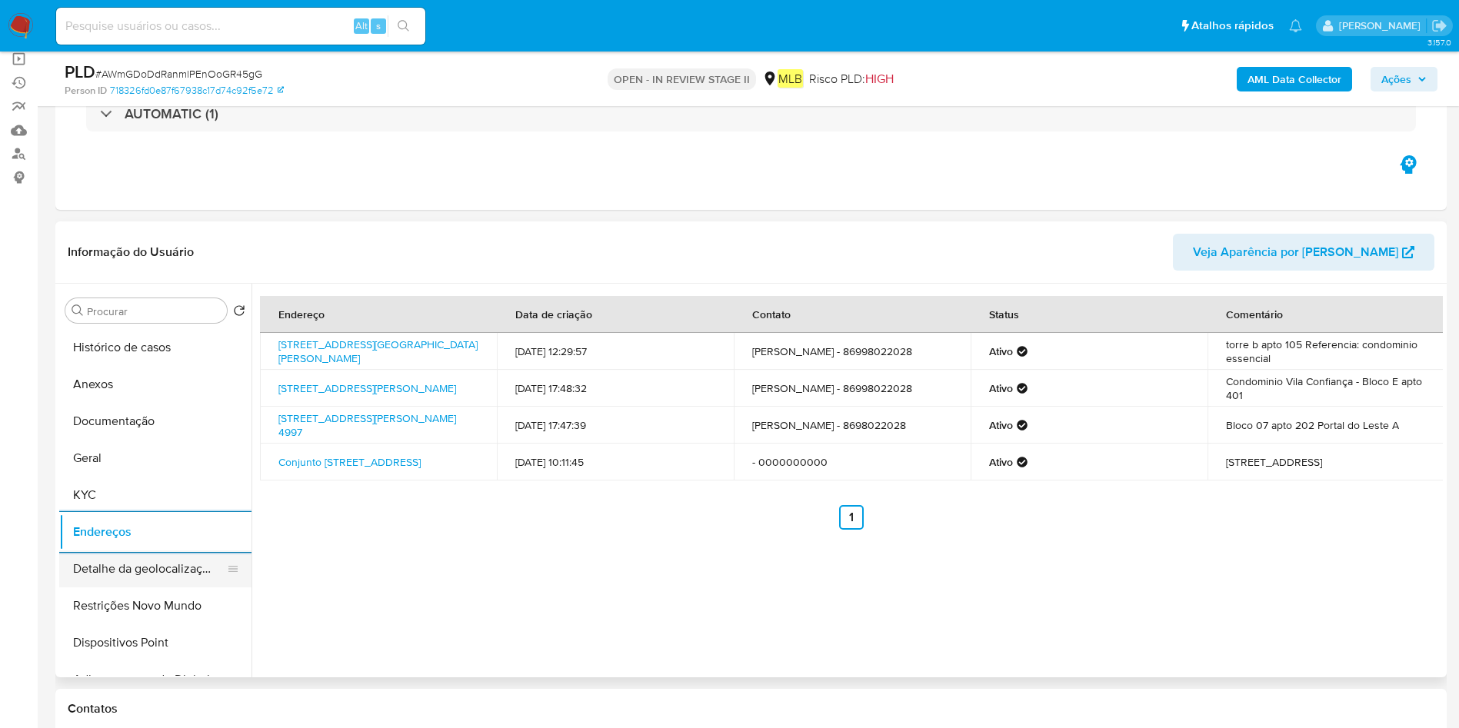
click at [111, 564] on button "Detalhe da geolocalização" at bounding box center [149, 569] width 180 height 37
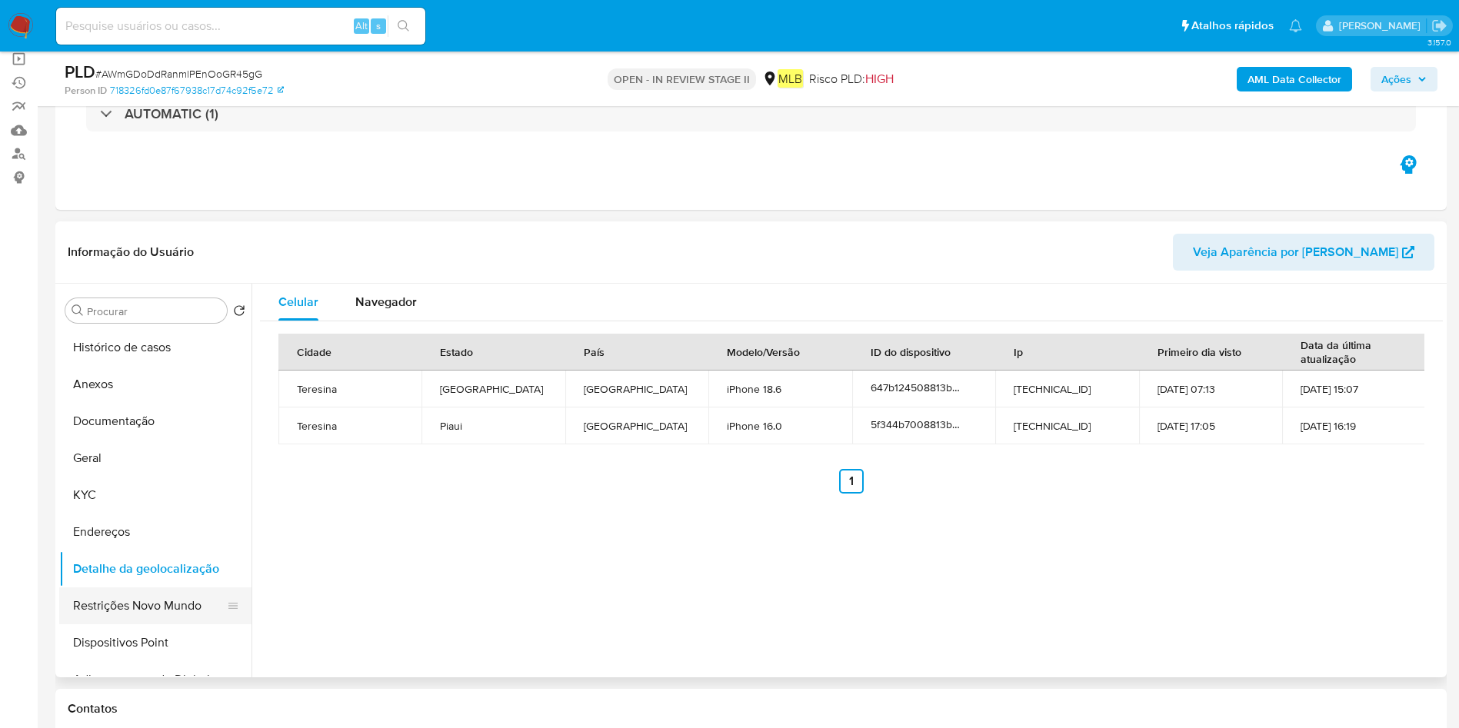
click at [114, 617] on button "Restrições Novo Mundo" at bounding box center [149, 605] width 180 height 37
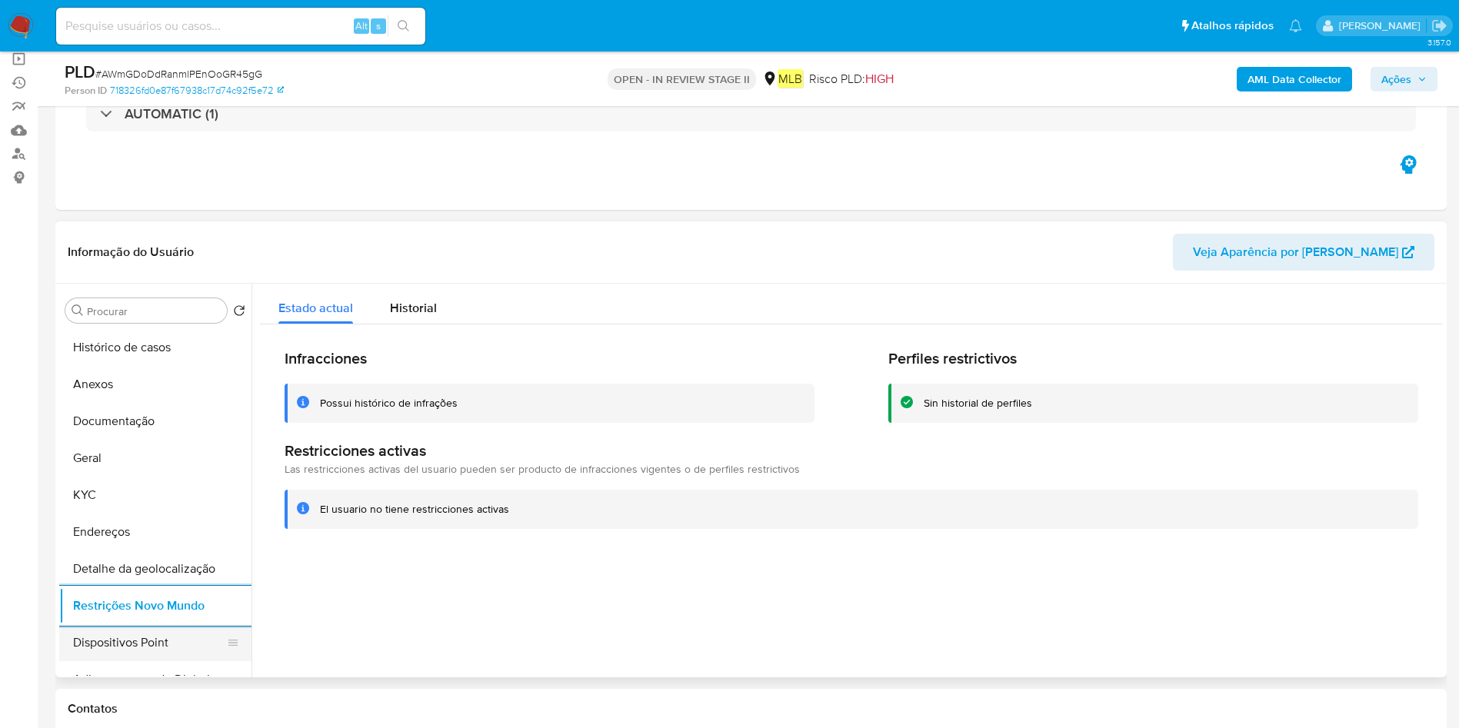
click at [128, 635] on button "Dispositivos Point" at bounding box center [149, 642] width 180 height 37
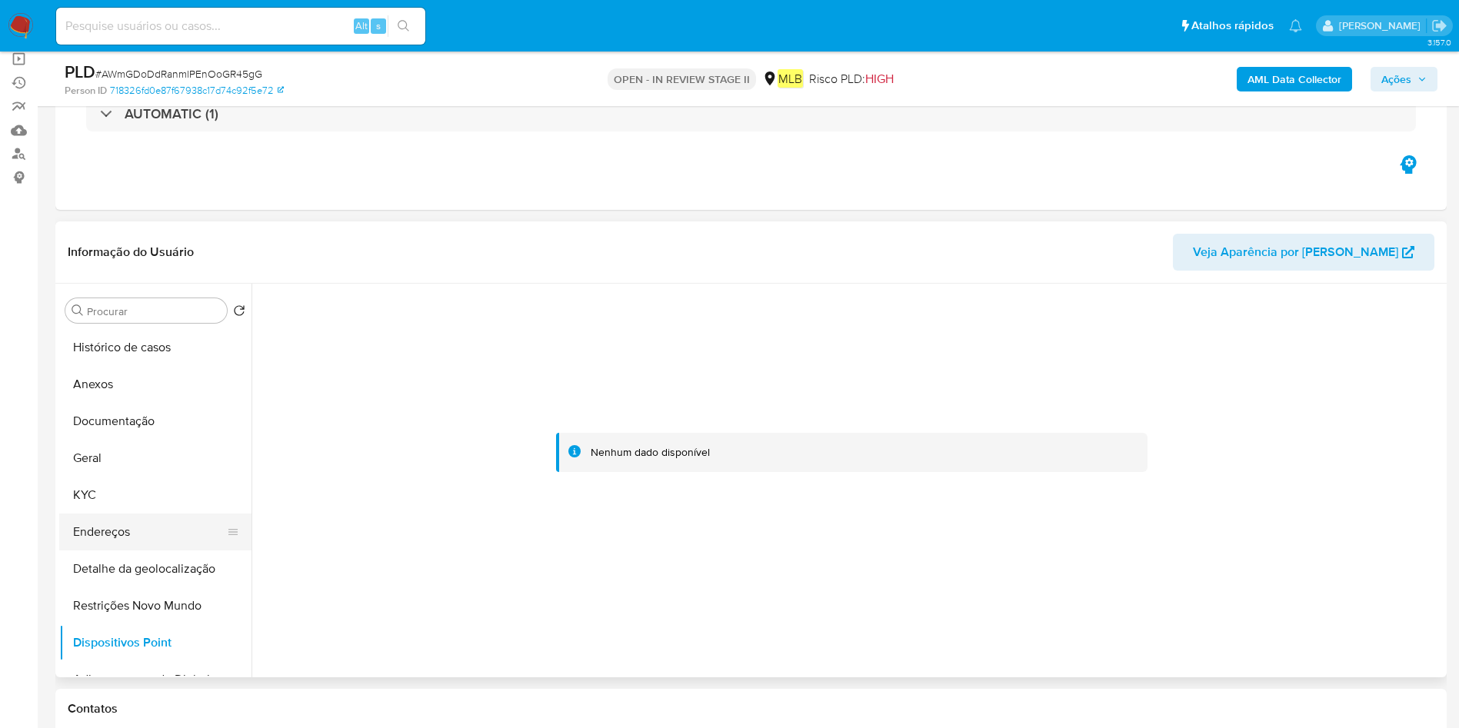
click at [118, 519] on button "Endereços" at bounding box center [149, 532] width 180 height 37
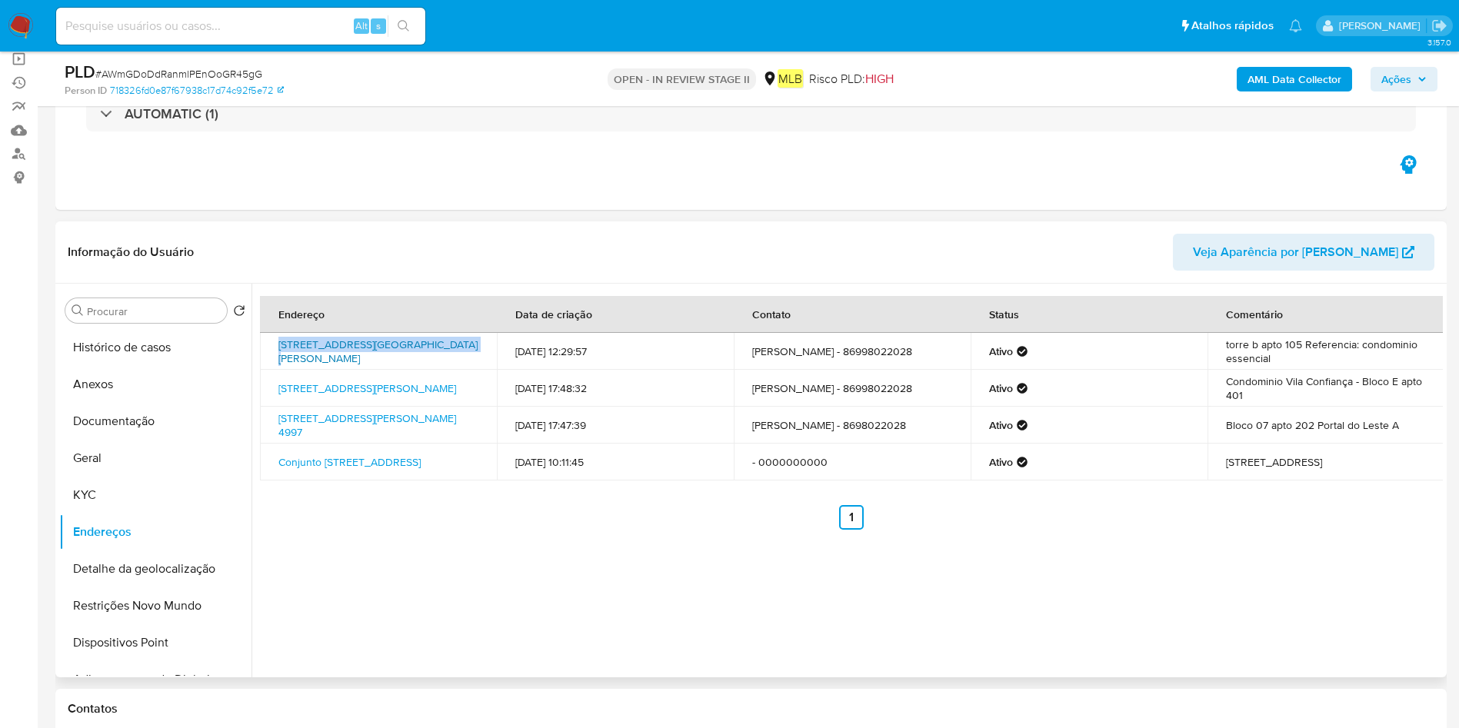
drag, startPoint x: 275, startPoint y: 344, endPoint x: 448, endPoint y: 336, distance: 173.2
click at [448, 336] on td "Rua Bonifácio Abreu 3604, Teresina, Piauí, 64055370, Brasil 3604" at bounding box center [378, 351] width 237 height 37
copy link "Rua Bonifácio Abreu 3604, Teresina"
click at [112, 348] on button "Histórico de casos" at bounding box center [149, 347] width 180 height 37
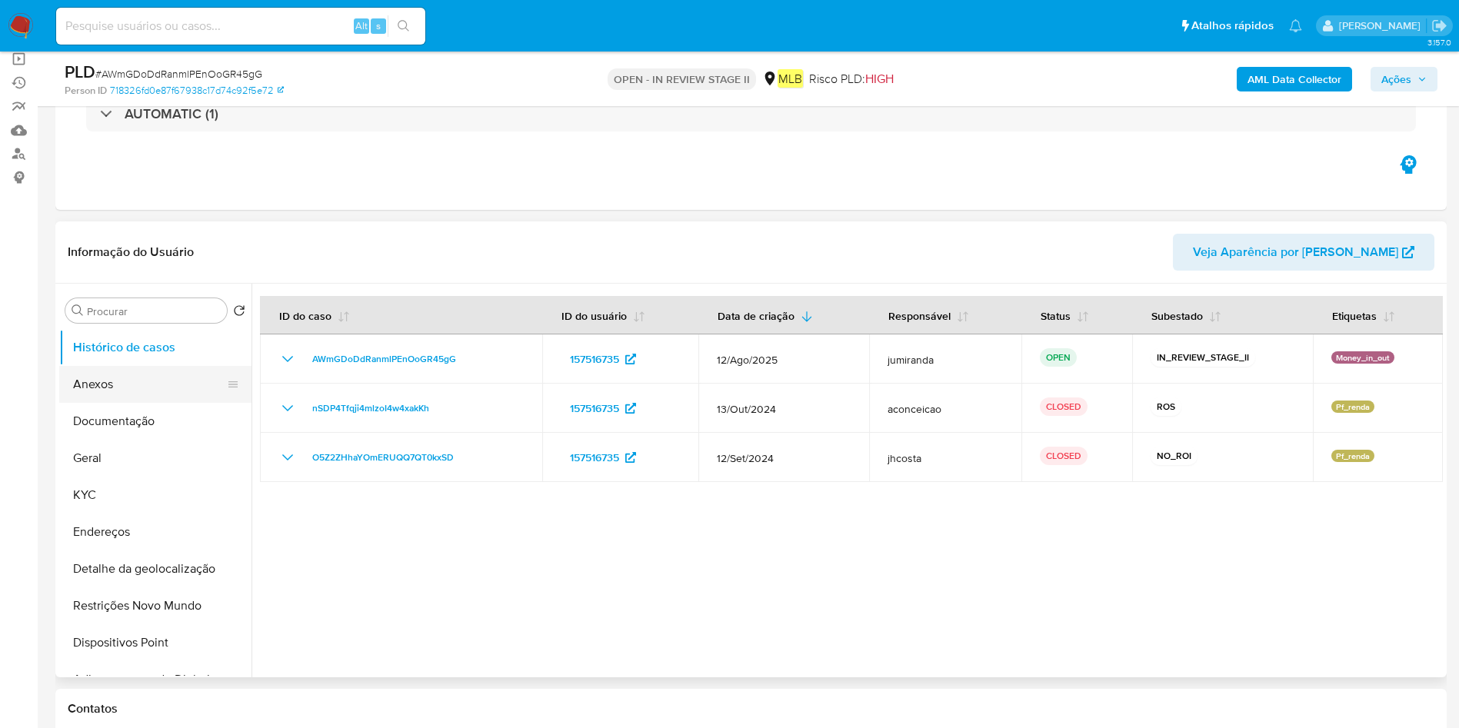
click at [116, 379] on button "Anexos" at bounding box center [149, 384] width 180 height 37
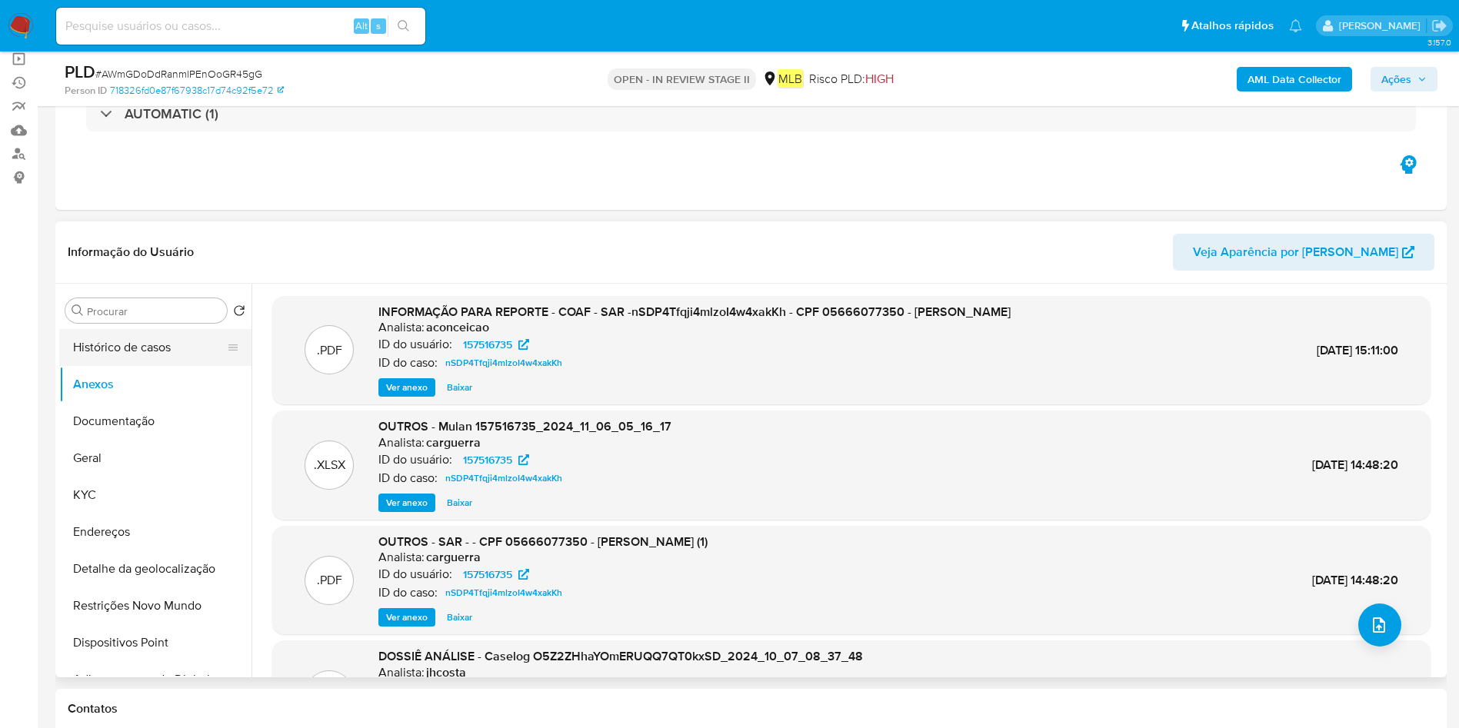
drag, startPoint x: 181, startPoint y: 354, endPoint x: 221, endPoint y: 357, distance: 40.1
click at [181, 354] on button "Histórico de casos" at bounding box center [149, 347] width 180 height 37
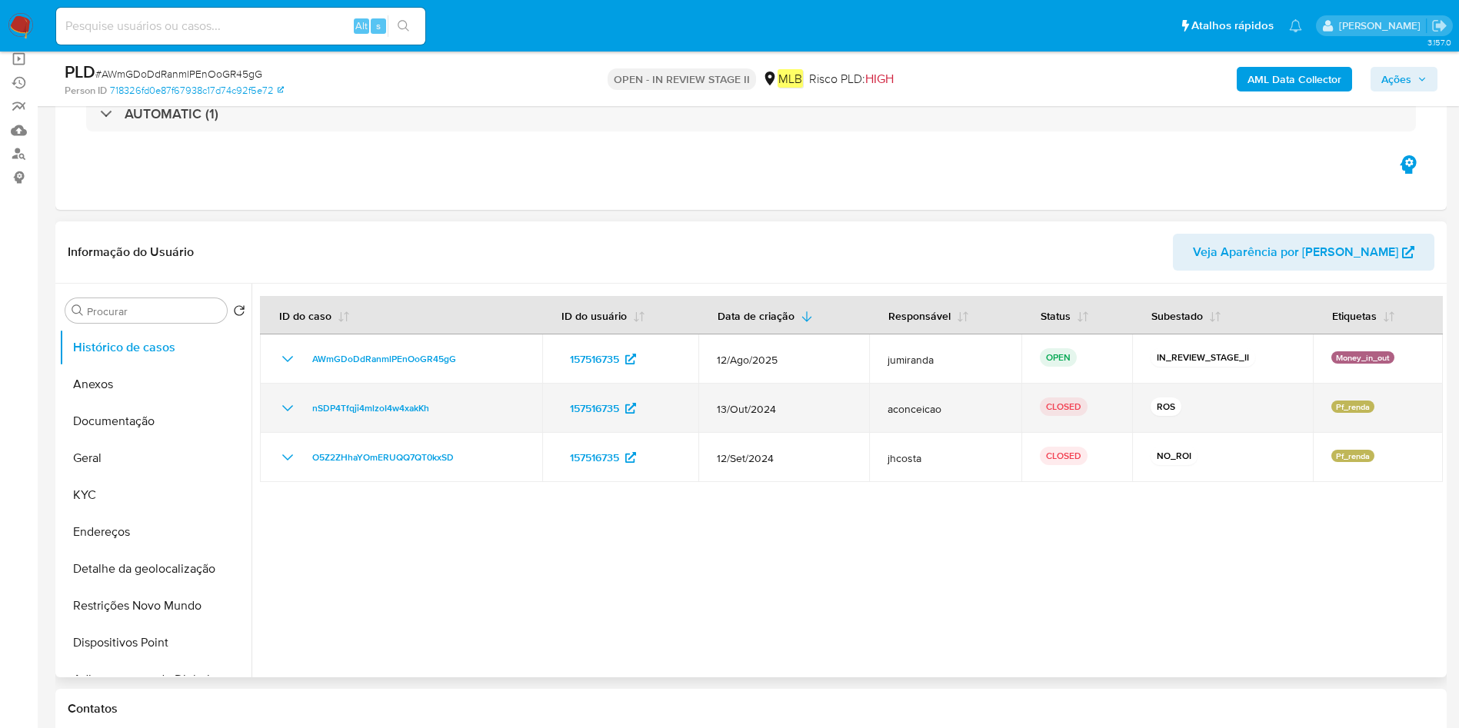
click at [392, 427] on td "nSDP4Tfqji4mlzoI4w4xakKh" at bounding box center [401, 408] width 282 height 49
click at [740, 407] on span "13/Out/2024" at bounding box center [784, 409] width 134 height 14
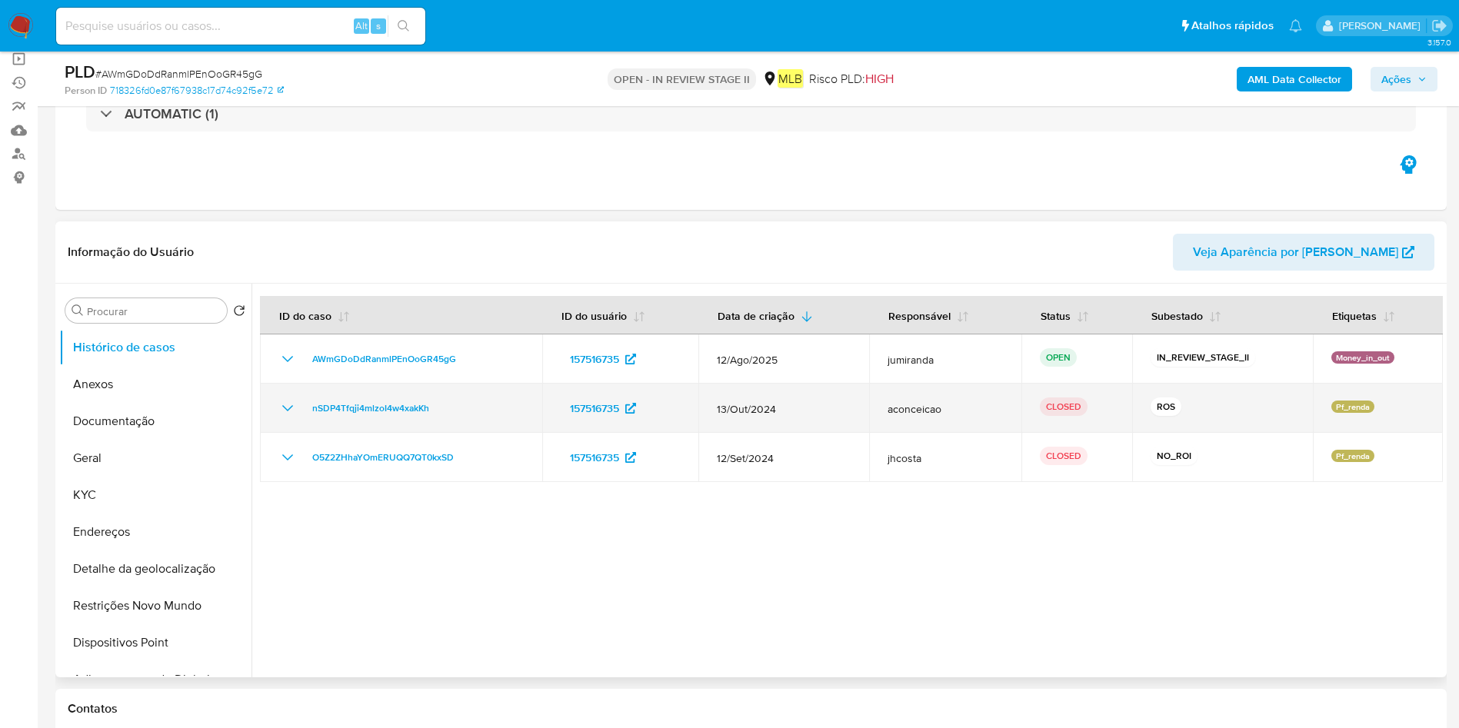
click at [740, 407] on span "13/Out/2024" at bounding box center [784, 409] width 134 height 14
click at [397, 423] on td "nSDP4Tfqji4mlzoI4w4xakKh" at bounding box center [401, 408] width 282 height 49
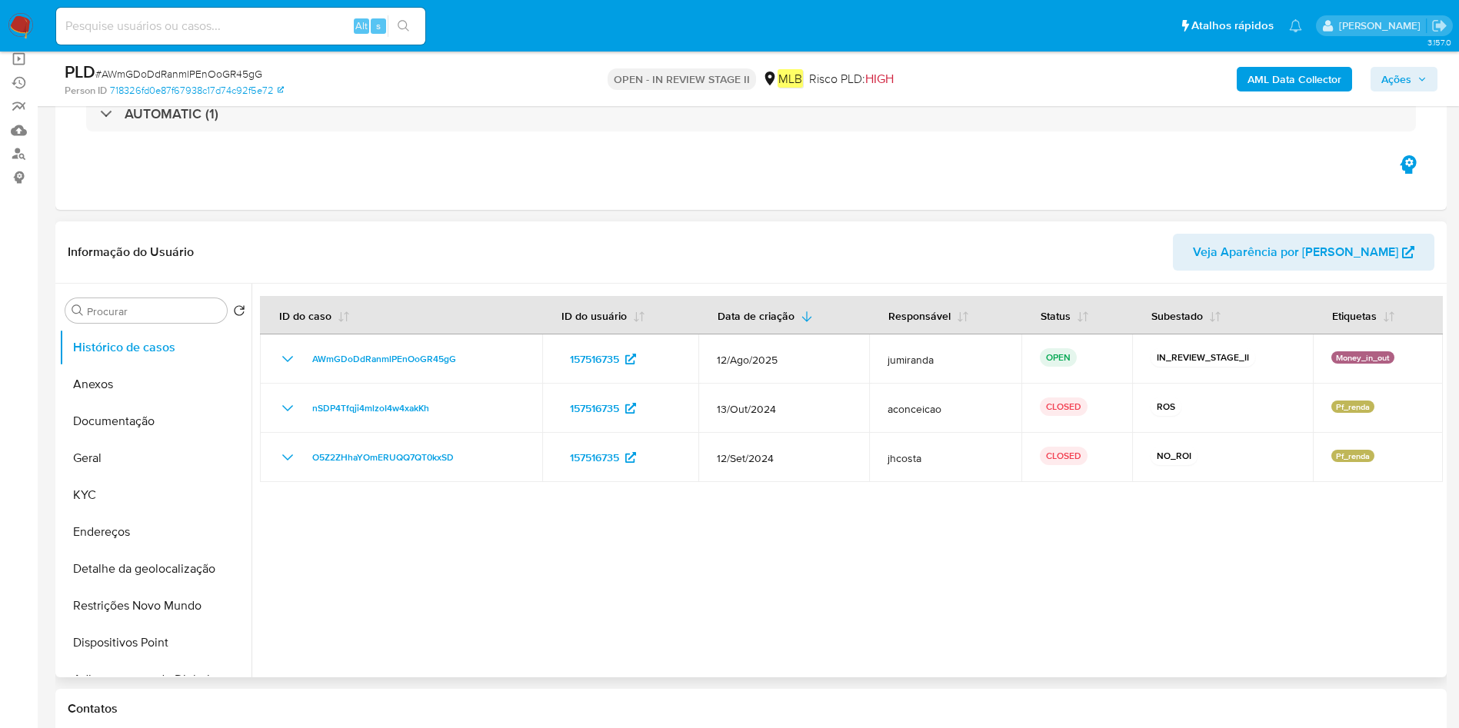
drag, startPoint x: 118, startPoint y: 380, endPoint x: 921, endPoint y: 412, distance: 804.1
click at [135, 376] on button "Anexos" at bounding box center [155, 384] width 192 height 37
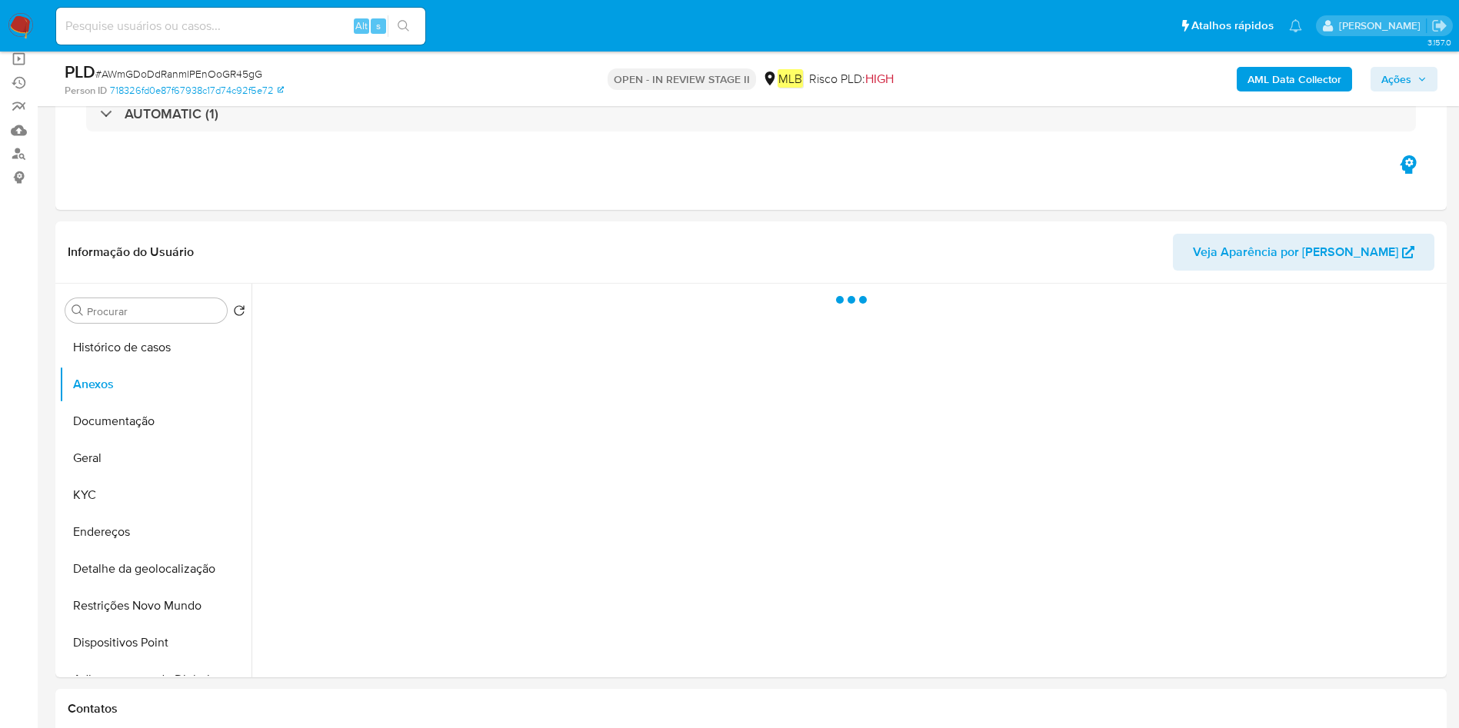
click at [1269, 87] on b "AML Data Collector" at bounding box center [1294, 79] width 94 height 25
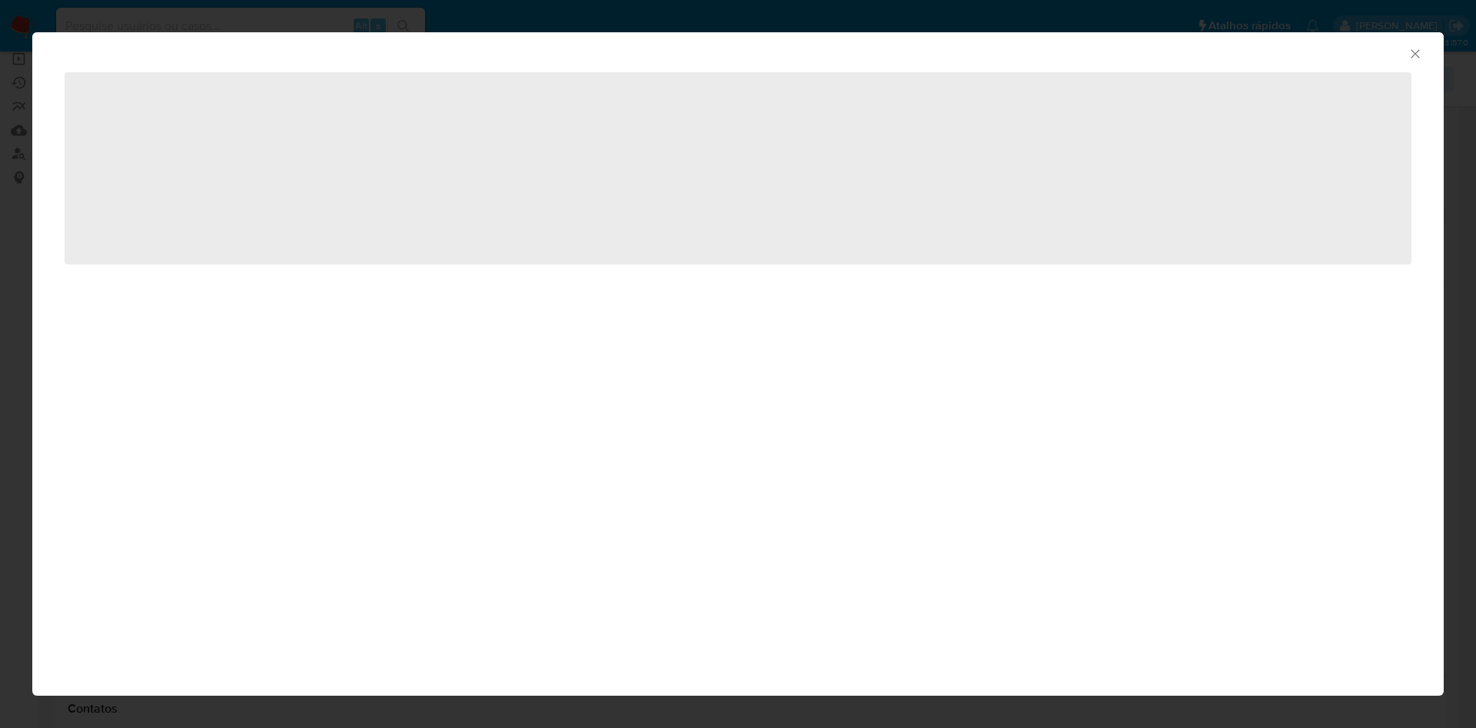
click at [1269, 91] on span "‌" at bounding box center [738, 168] width 1347 height 192
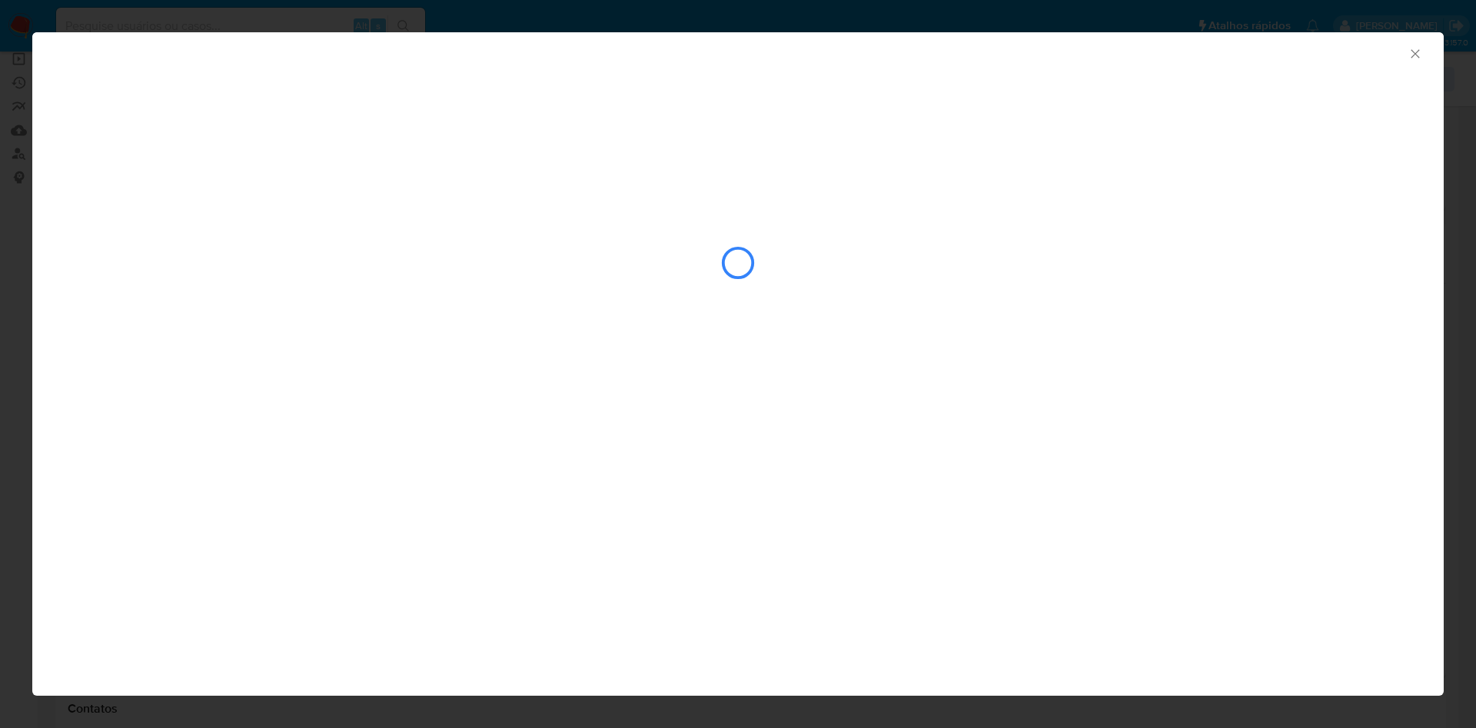
click at [1256, 78] on div "AML Data Collector" at bounding box center [738, 202] width 1412 height 340
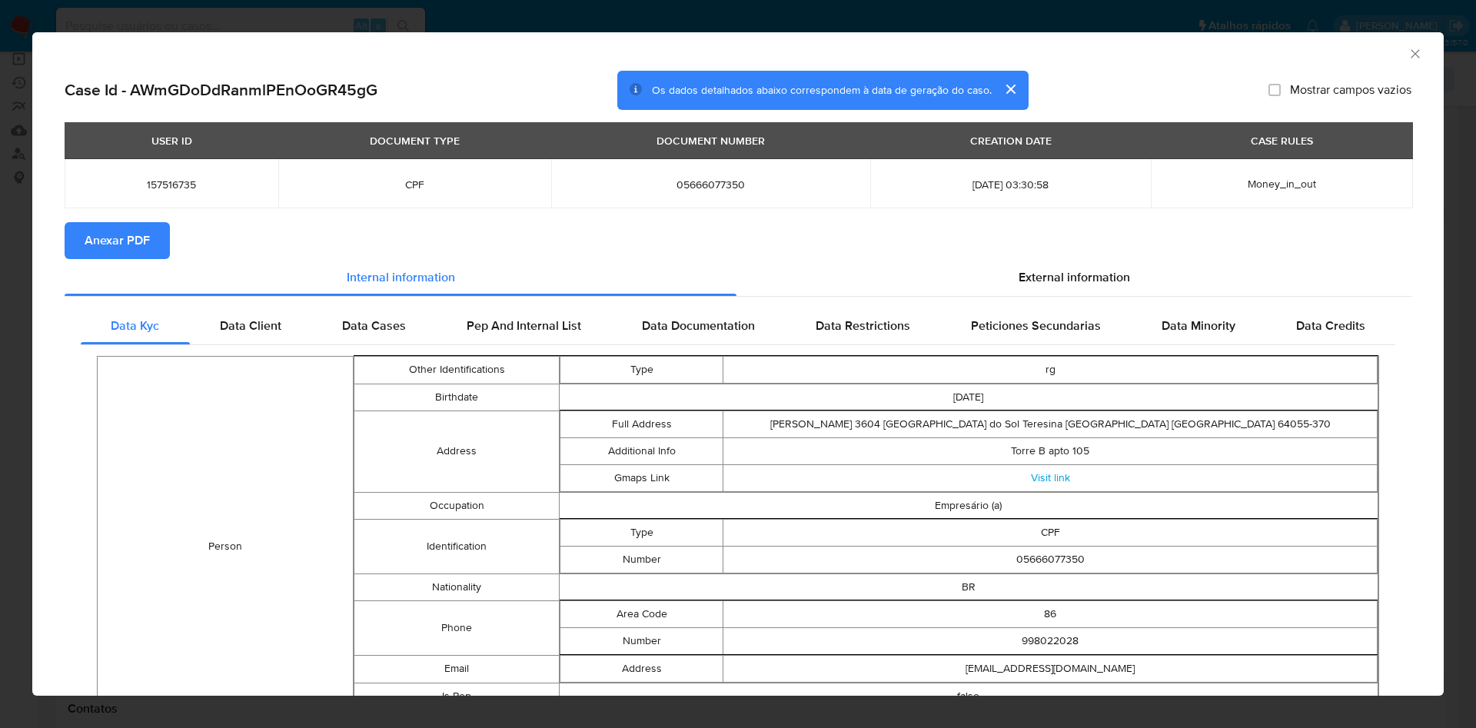
click at [129, 231] on span "Anexar PDF" at bounding box center [117, 241] width 65 height 34
click at [1411, 53] on icon "Fechar a janela" at bounding box center [1415, 53] width 8 height 8
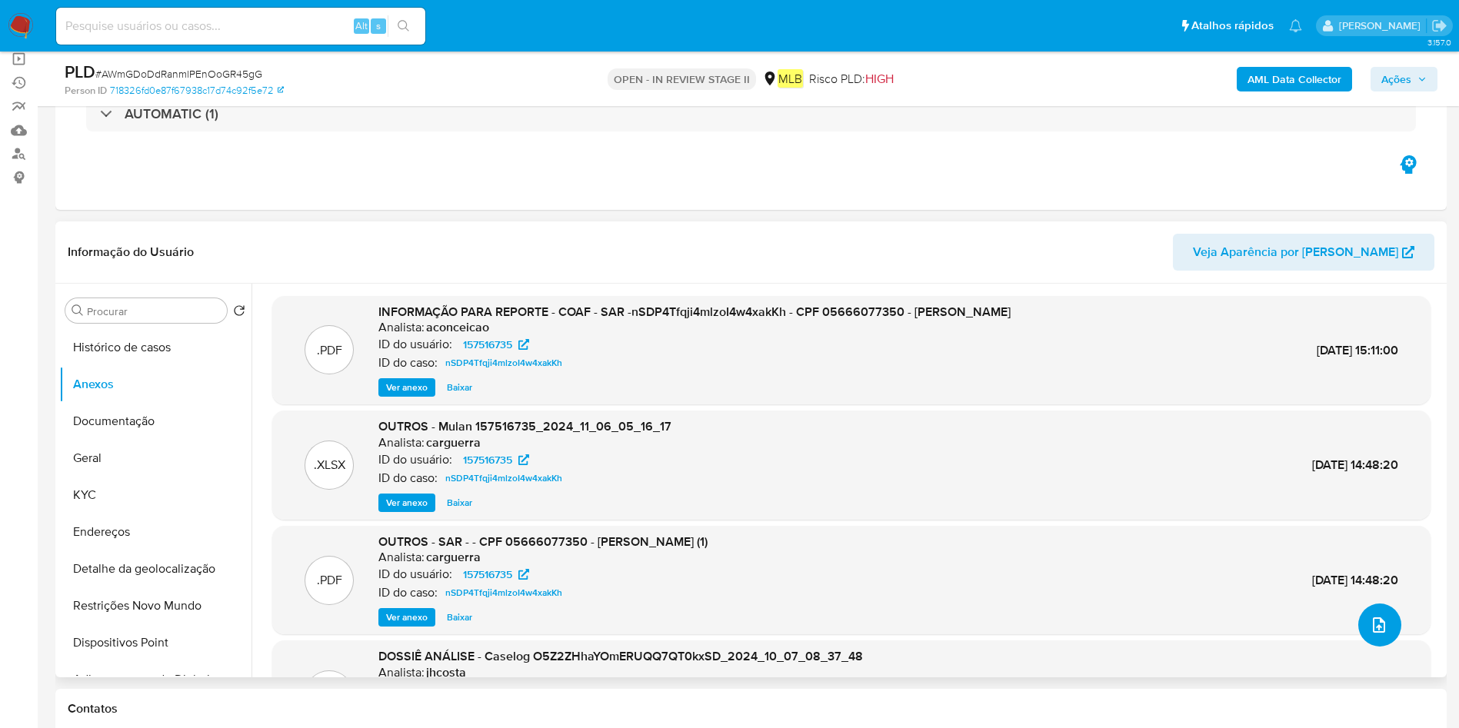
click at [1385, 630] on button "upload-file" at bounding box center [1379, 625] width 43 height 43
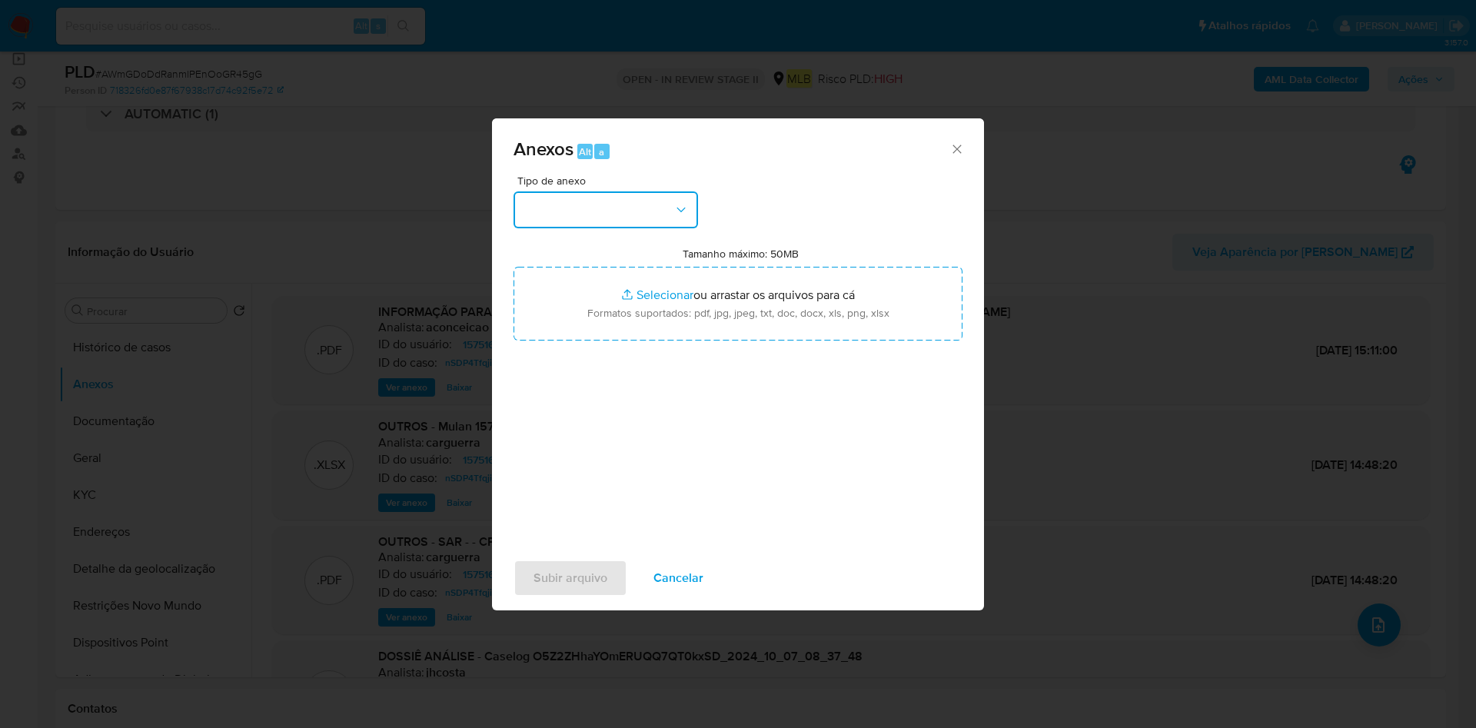
click at [628, 217] on button "button" at bounding box center [606, 209] width 185 height 37
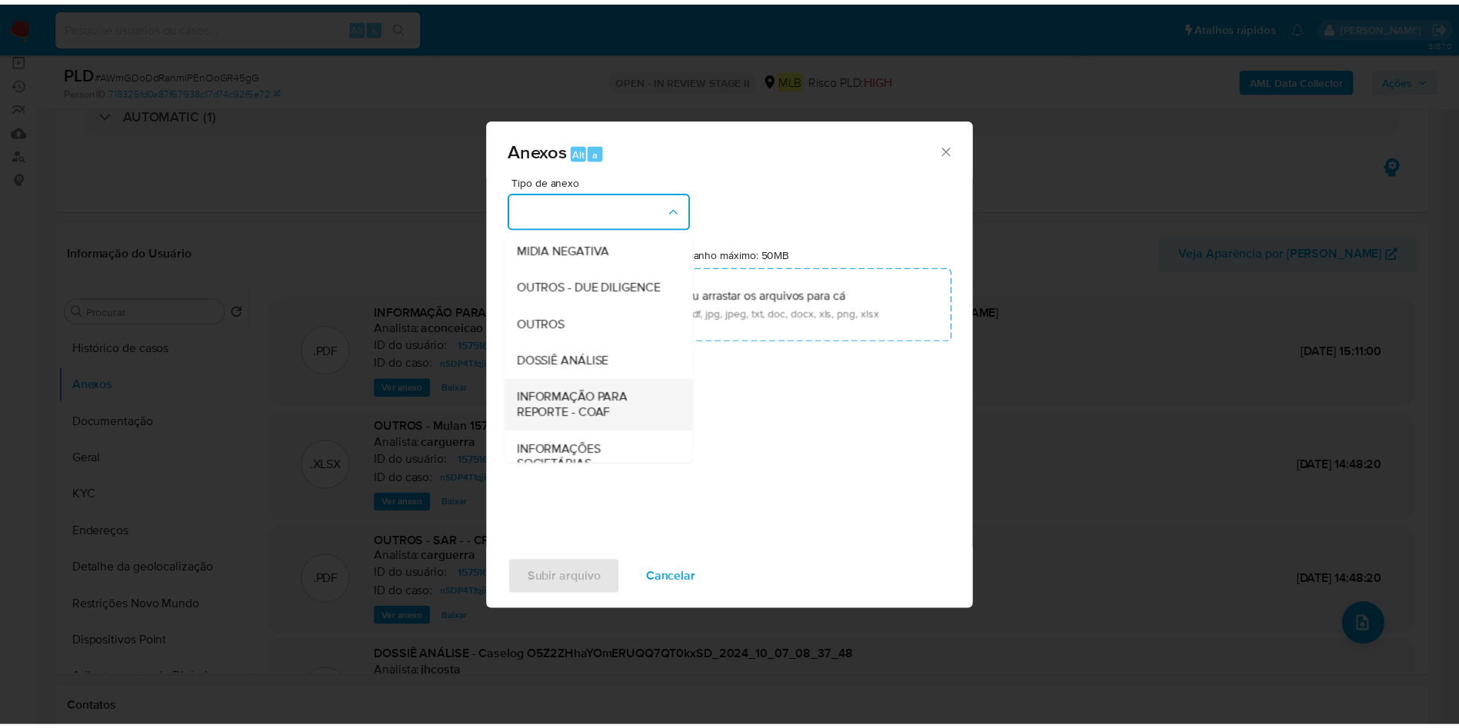
scroll to position [237, 0]
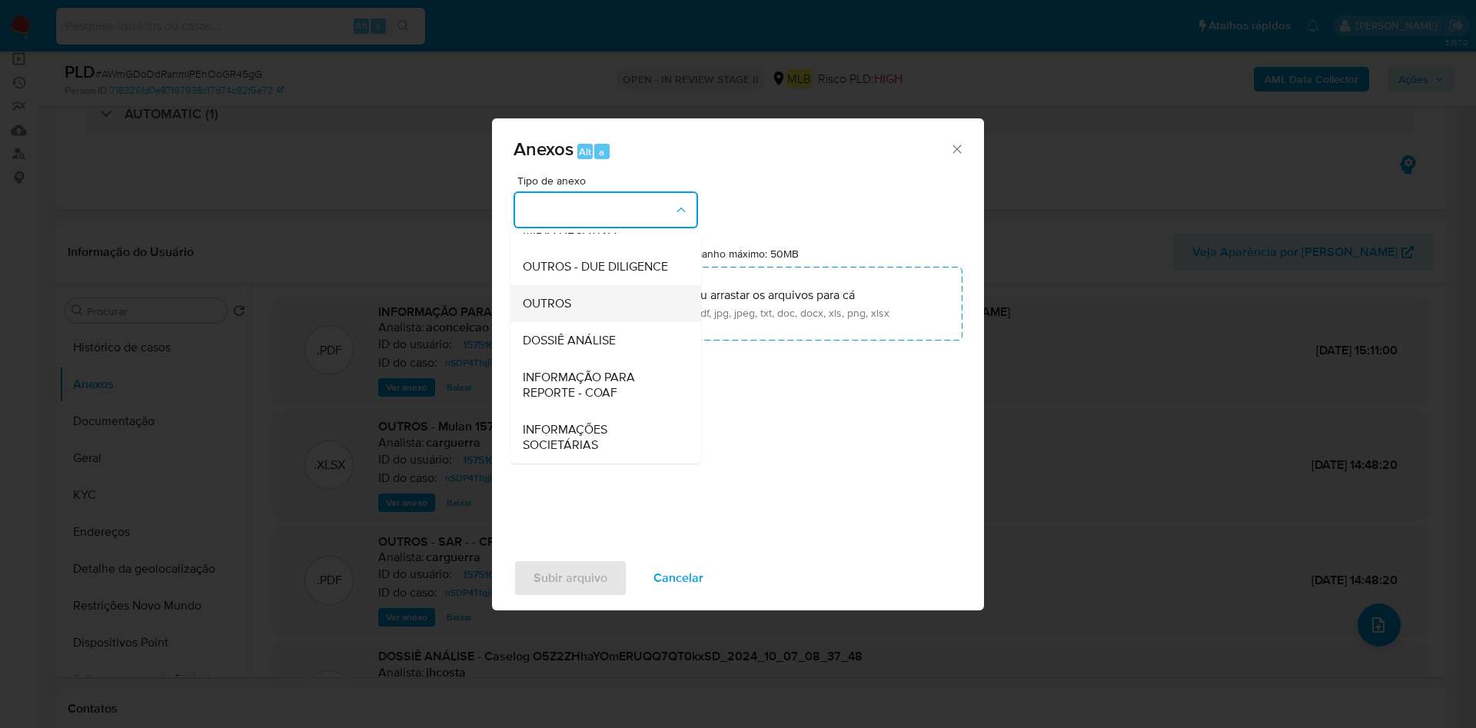
click at [601, 304] on div "OUTROS" at bounding box center [601, 303] width 157 height 37
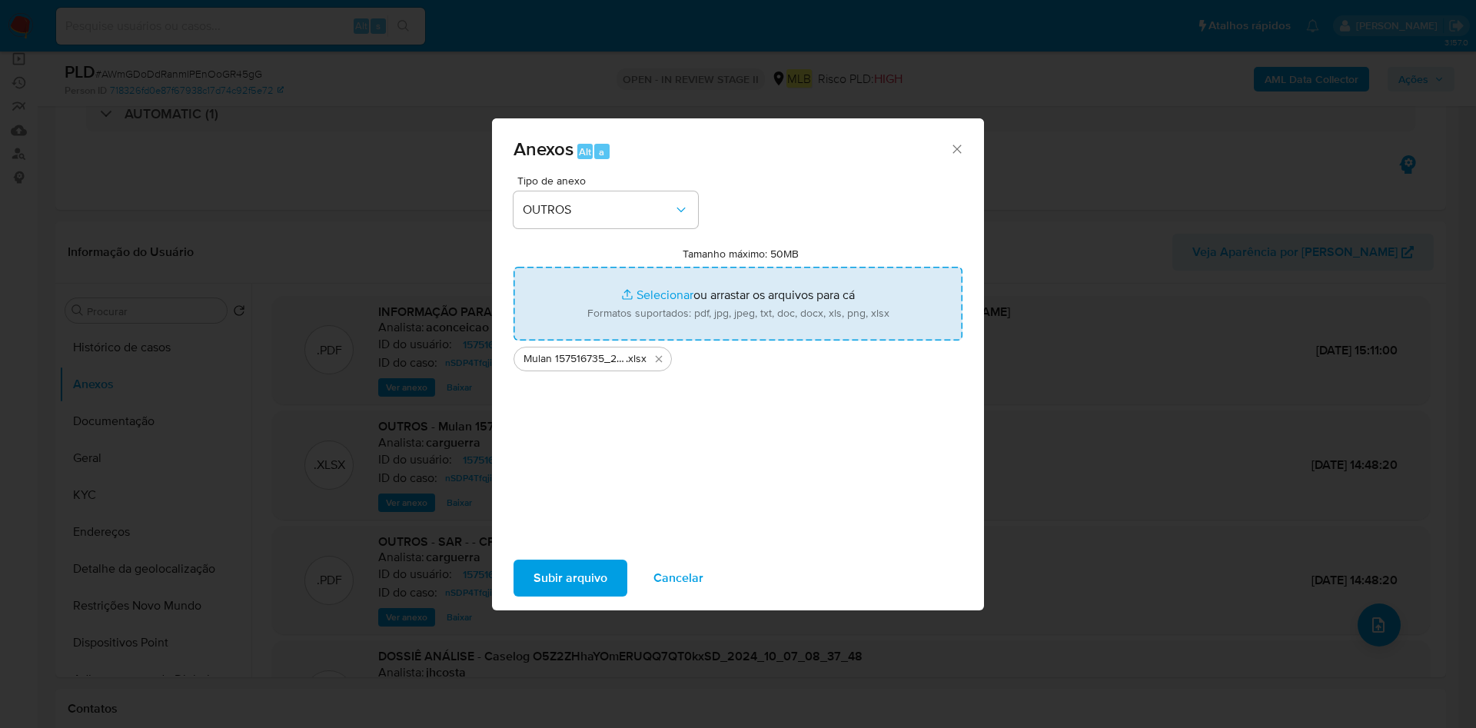
type input "C:\fakepath\2º SAR - XXX - CPF 05666077350 - ANA LAURA GOMES DE CARVALHO LAGES.…"
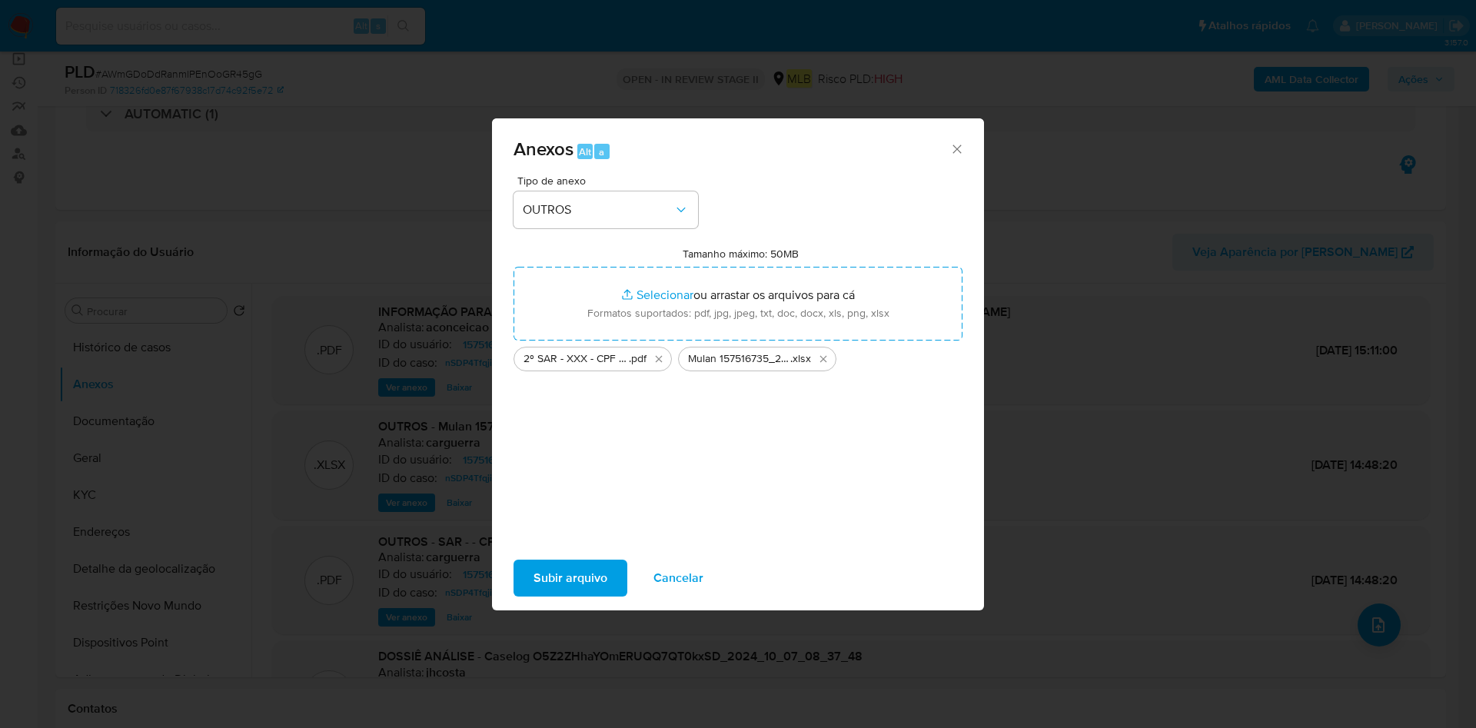
click at [567, 579] on span "Subir arquivo" at bounding box center [571, 578] width 74 height 34
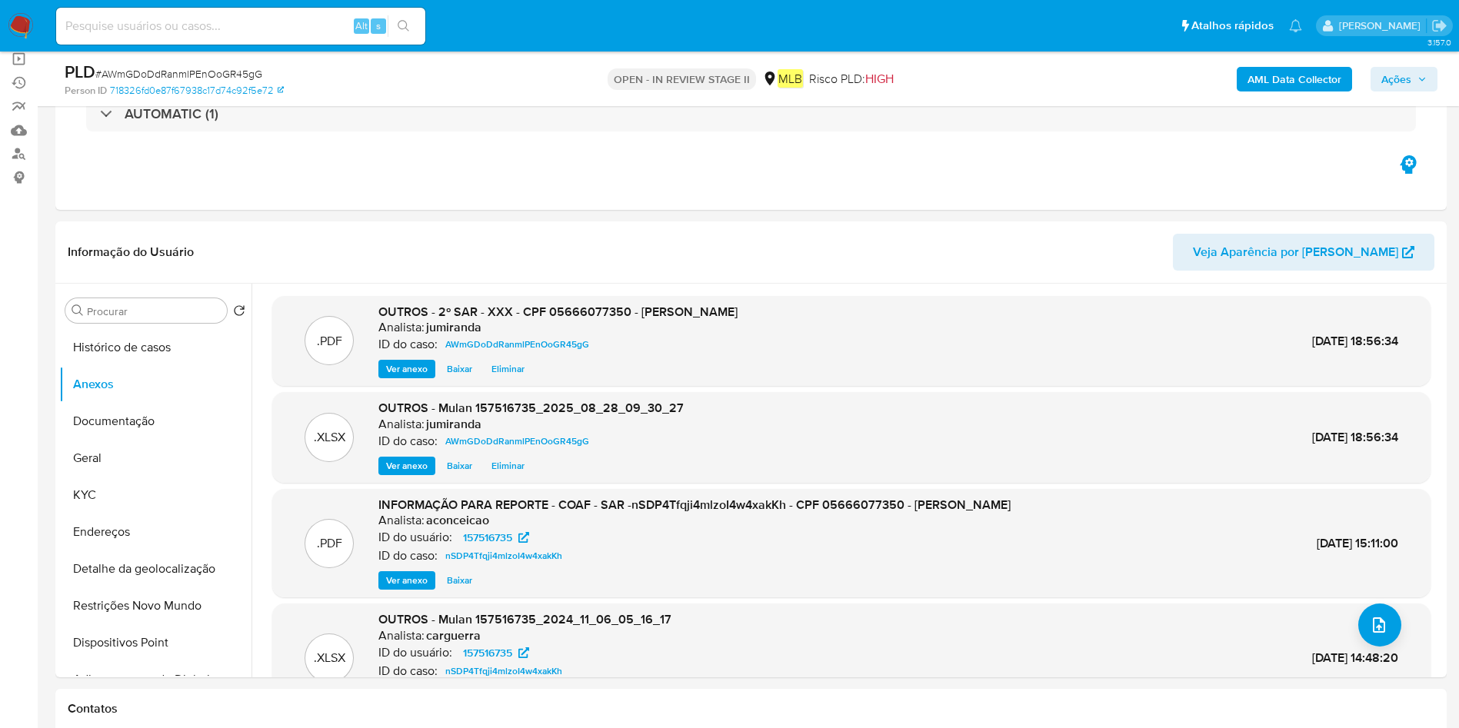
click at [1414, 75] on span "Ações" at bounding box center [1403, 79] width 45 height 22
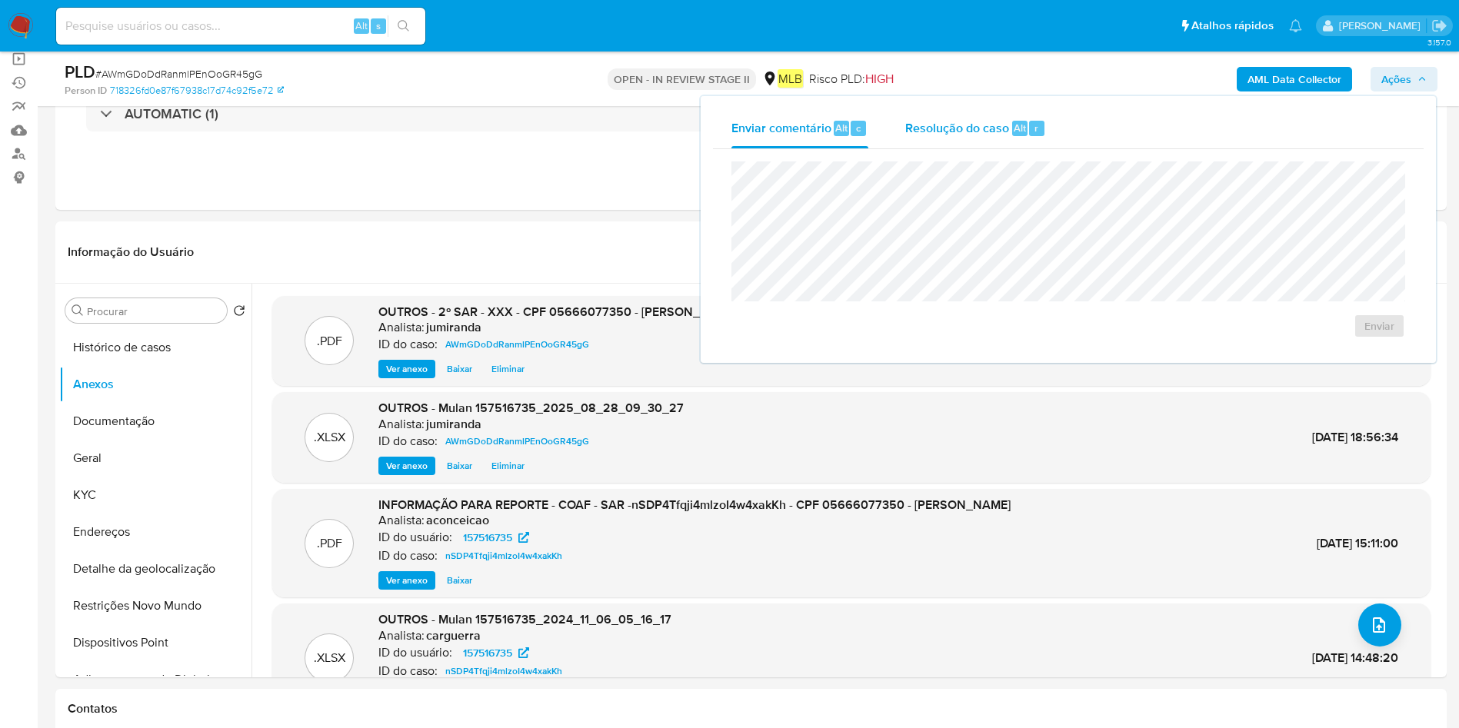
click at [1000, 133] on span "Resolução do caso" at bounding box center [957, 127] width 104 height 18
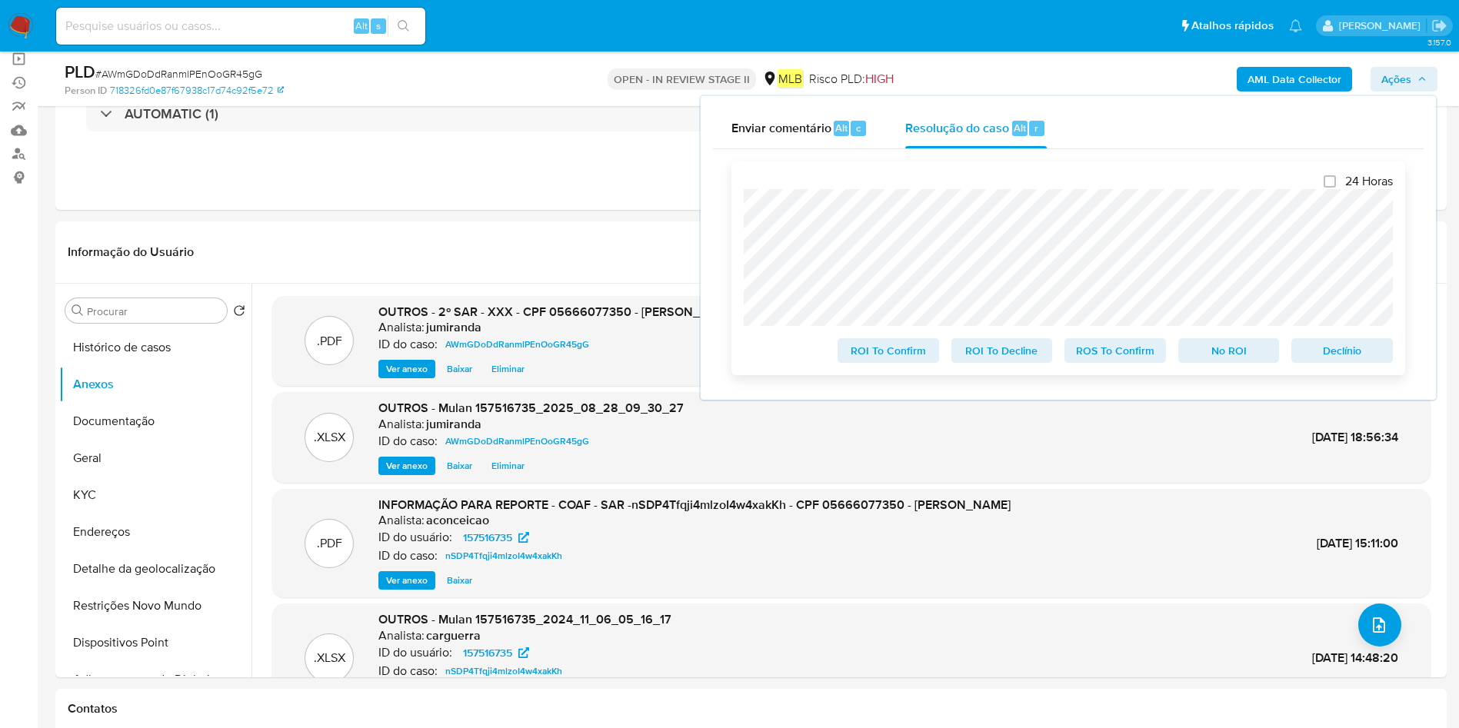
click at [1096, 354] on span "ROS To Confirm" at bounding box center [1115, 351] width 80 height 22
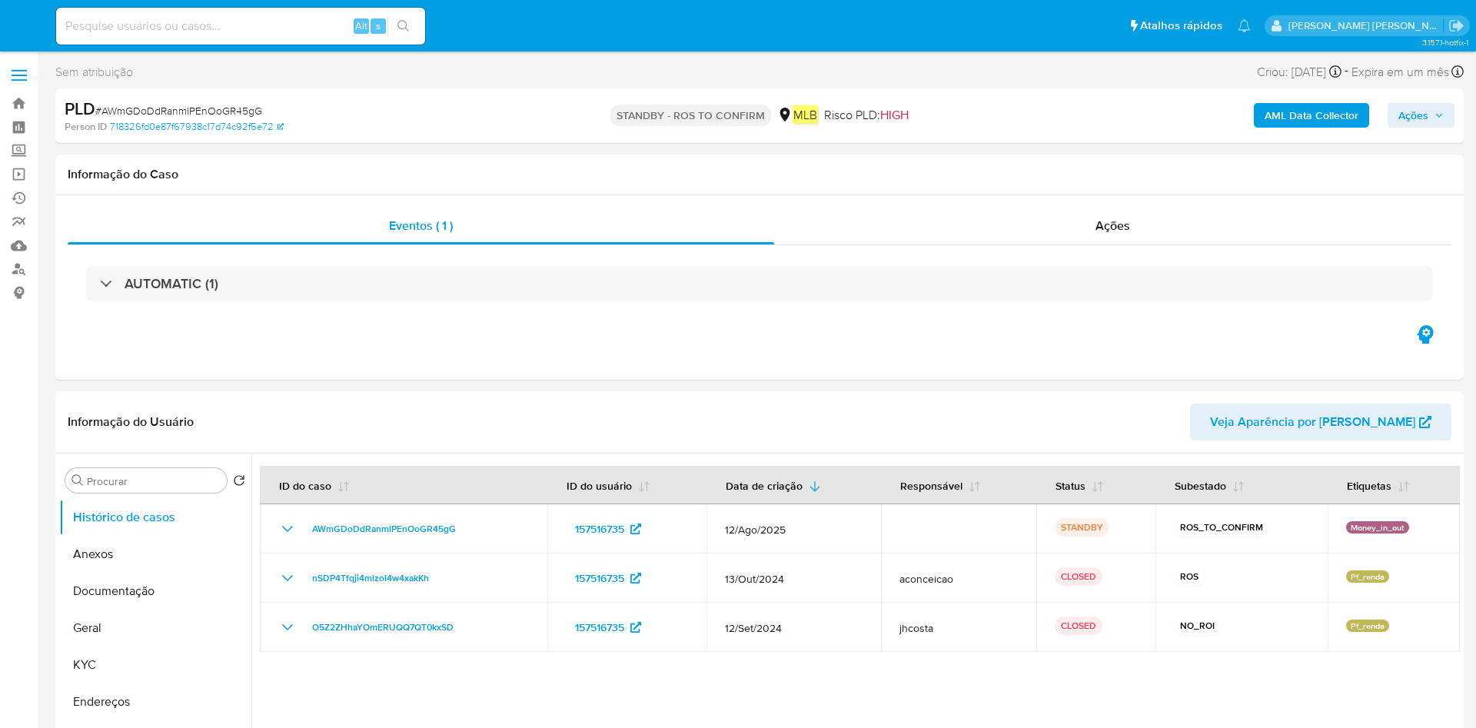
select select "10"
